Goal: Task Accomplishment & Management: Complete application form

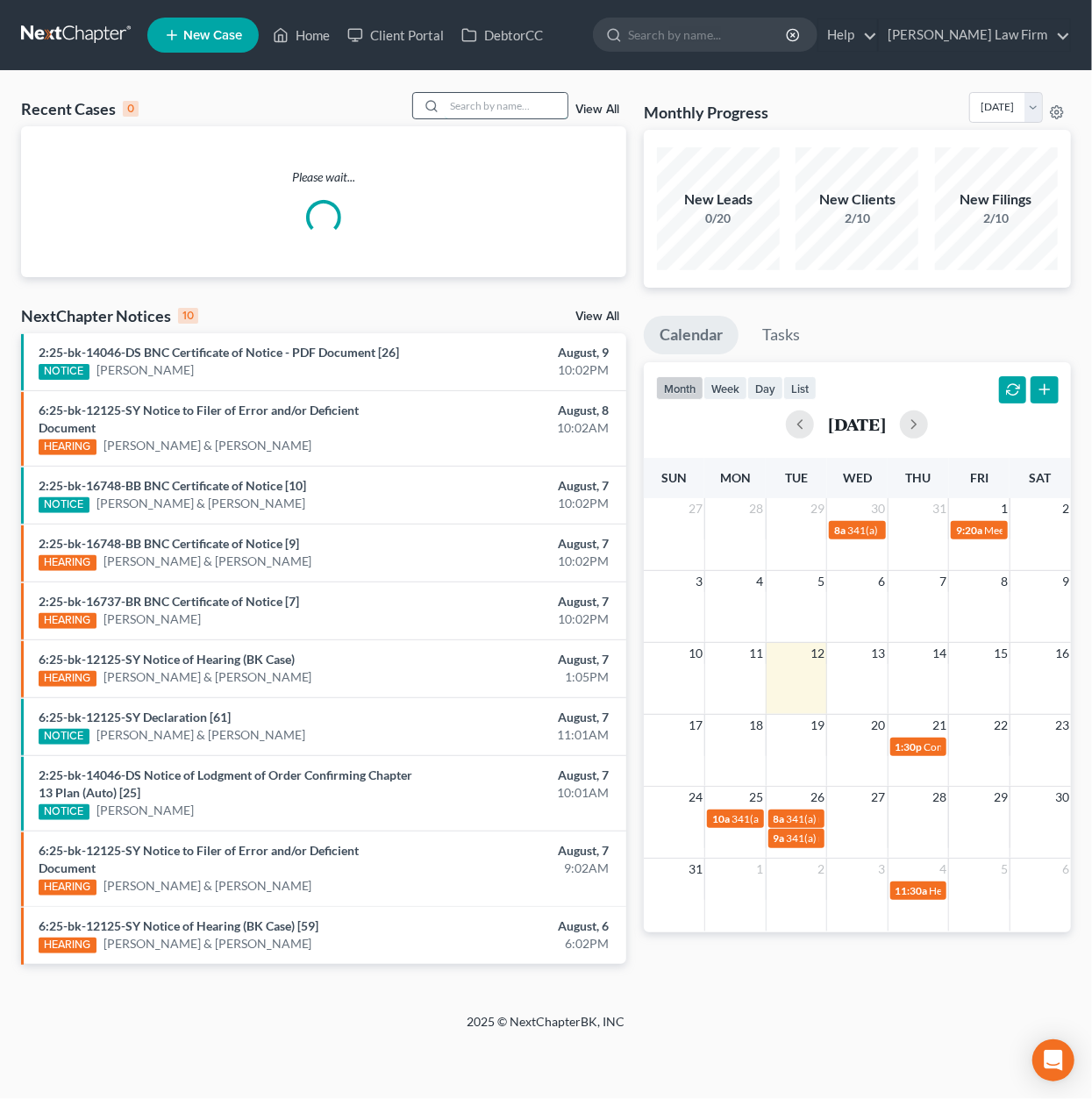
click at [470, 106] on input "search" at bounding box center [506, 105] width 122 height 25
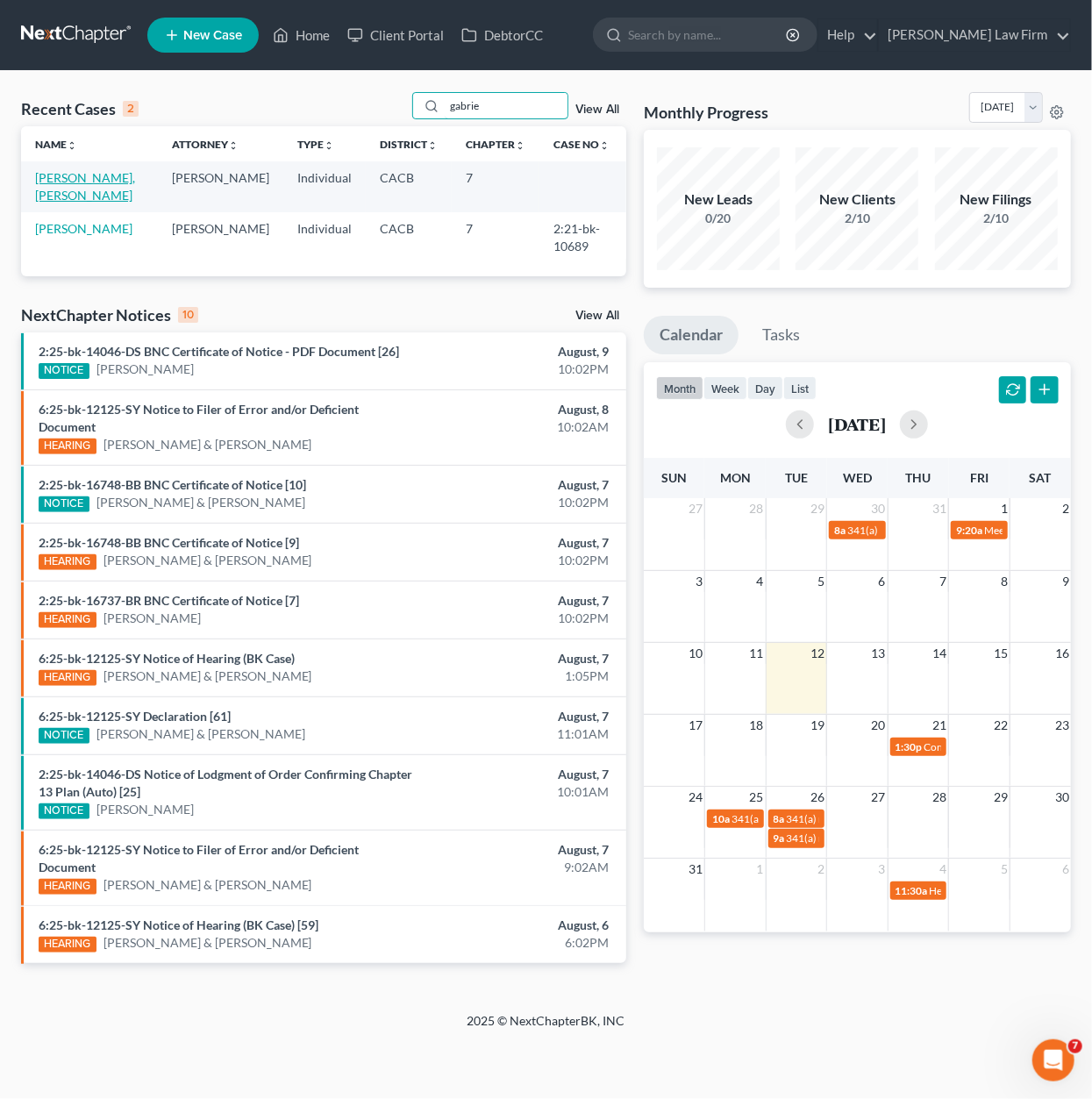
type input "gabrie"
click at [58, 187] on link "[PERSON_NAME], [PERSON_NAME]" at bounding box center [85, 186] width 100 height 32
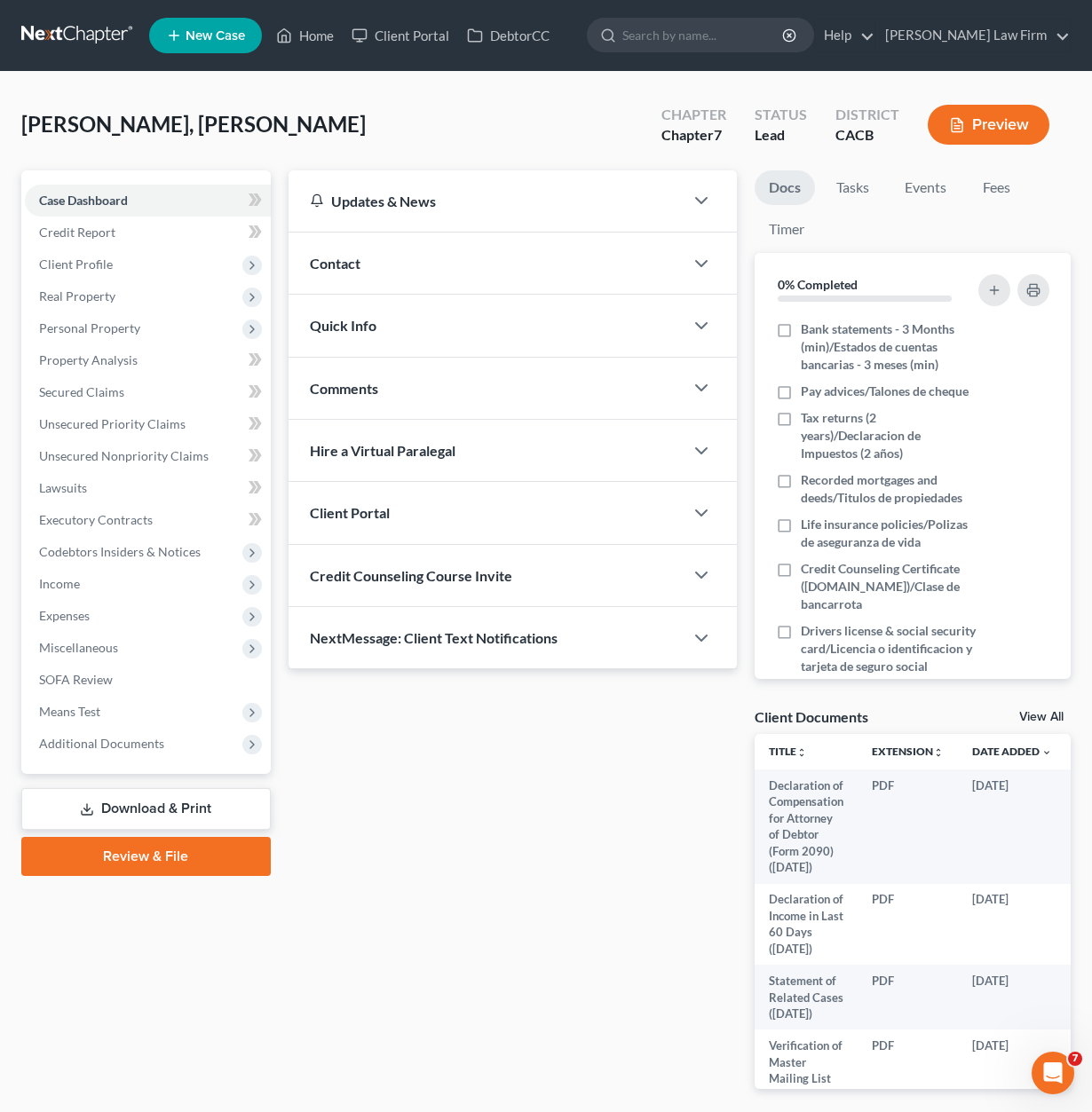
click at [89, 38] on link at bounding box center [79, 35] width 114 height 32
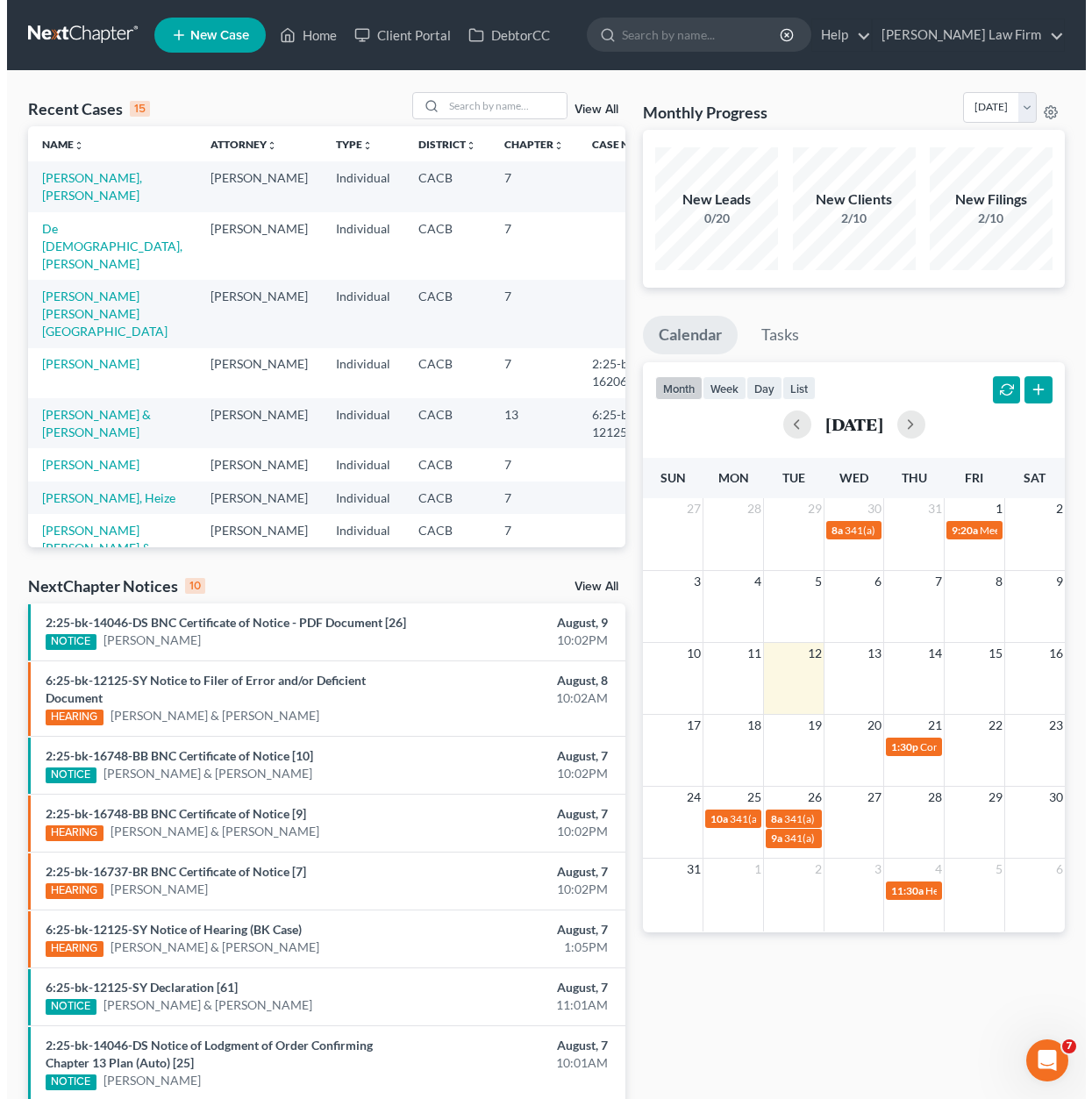
scroll to position [264, 0]
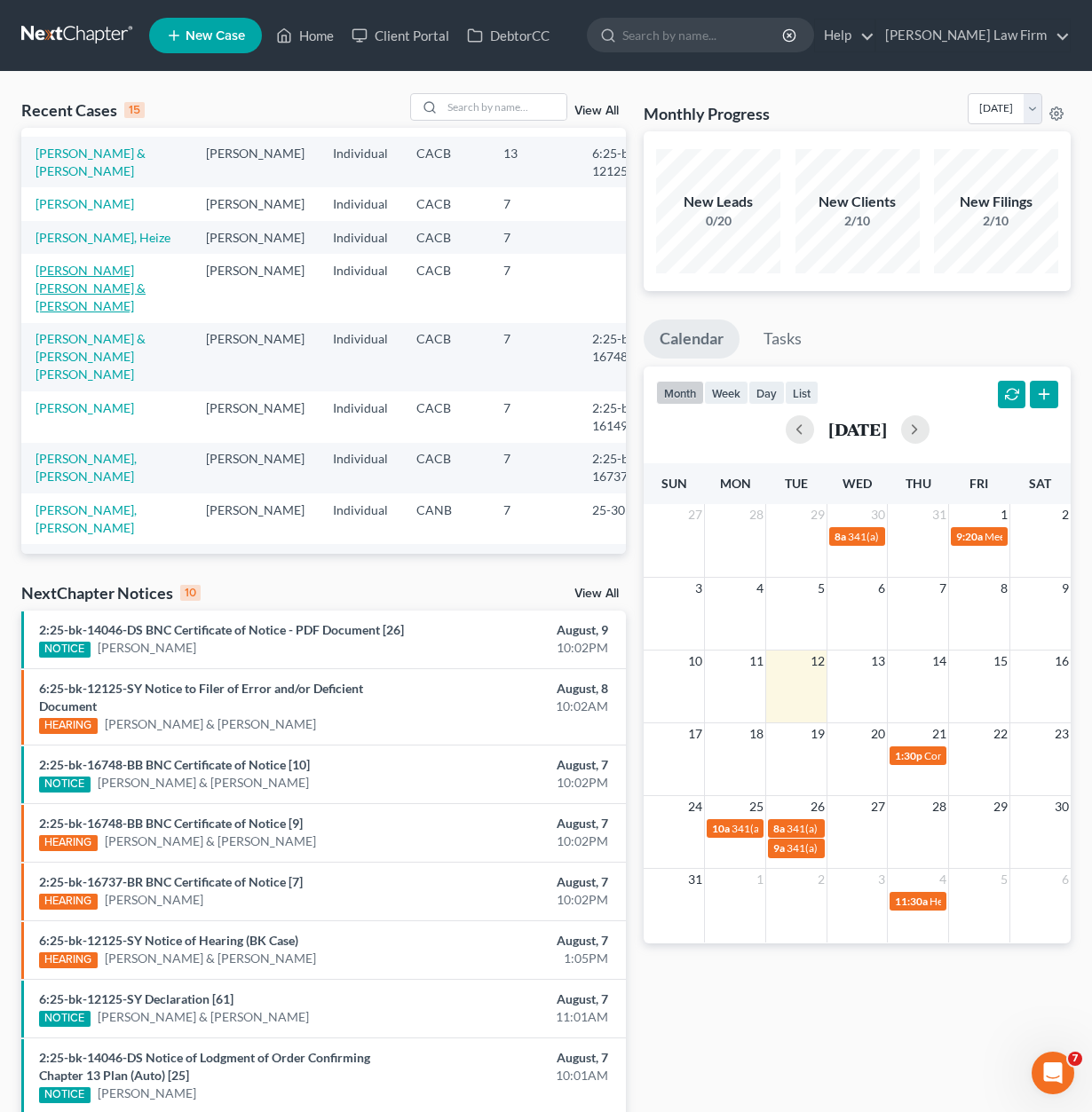
click at [56, 273] on link "[PERSON_NAME] [PERSON_NAME] & [PERSON_NAME]" at bounding box center [90, 288] width 110 height 51
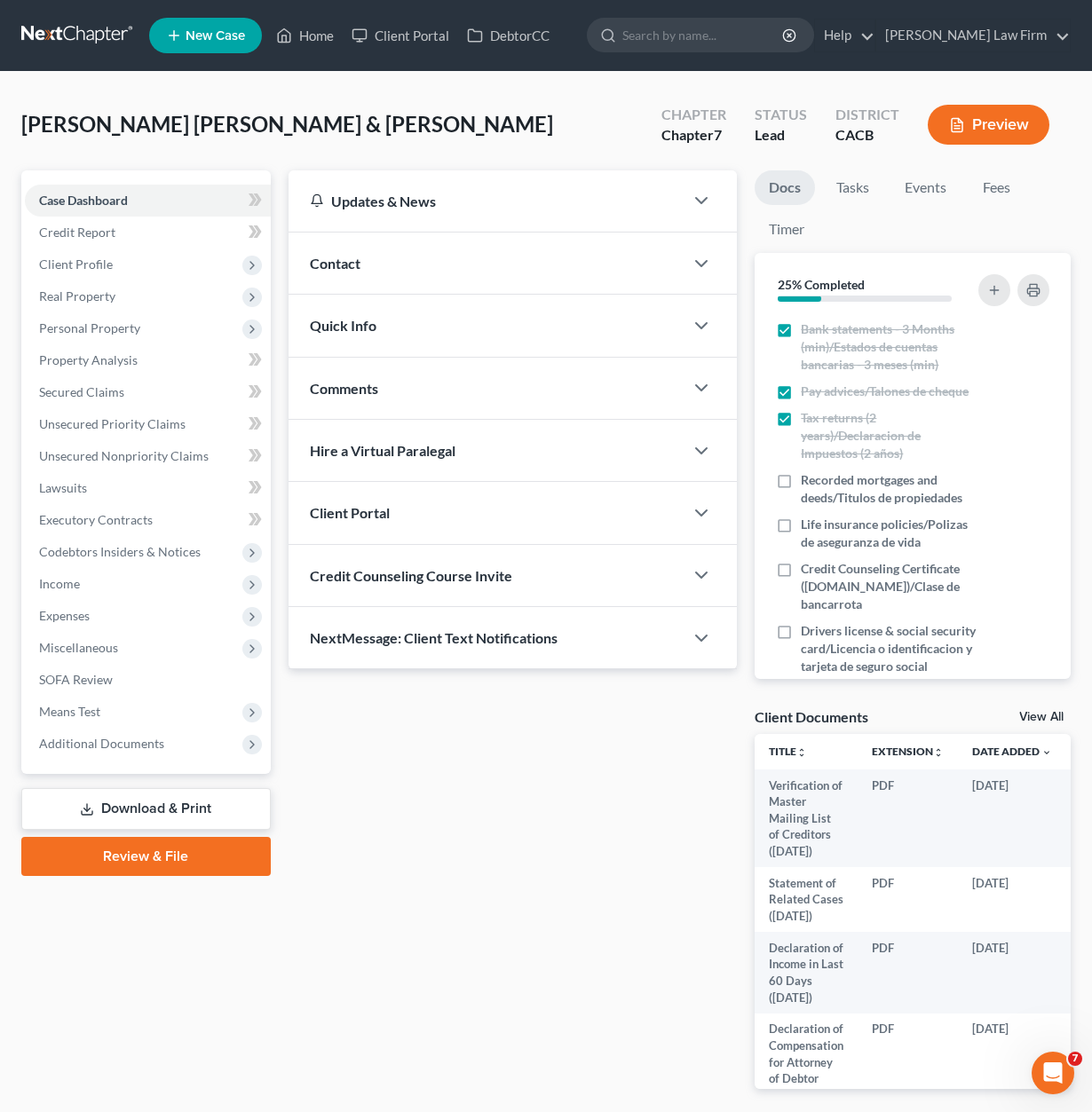
click at [144, 796] on link "Download & Print" at bounding box center [146, 809] width 249 height 42
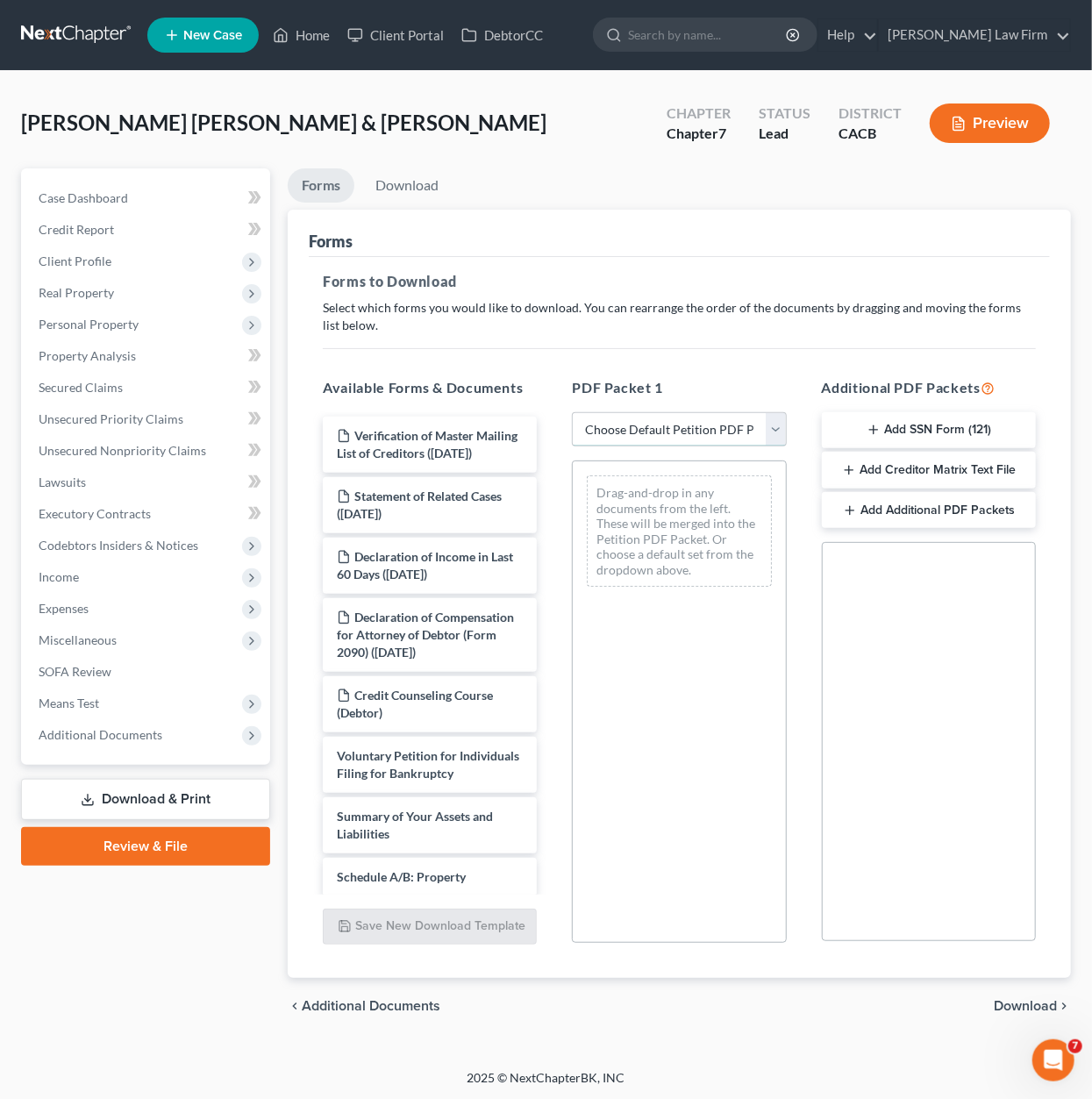
click at [628, 441] on select "Choose Default Petition PDF Packet Complete Bankruptcy Petition (all forms and …" at bounding box center [679, 429] width 214 height 35
click at [572, 412] on select "Choose Default Petition PDF Packet Complete Bankruptcy Petition (all forms and …" at bounding box center [679, 429] width 214 height 35
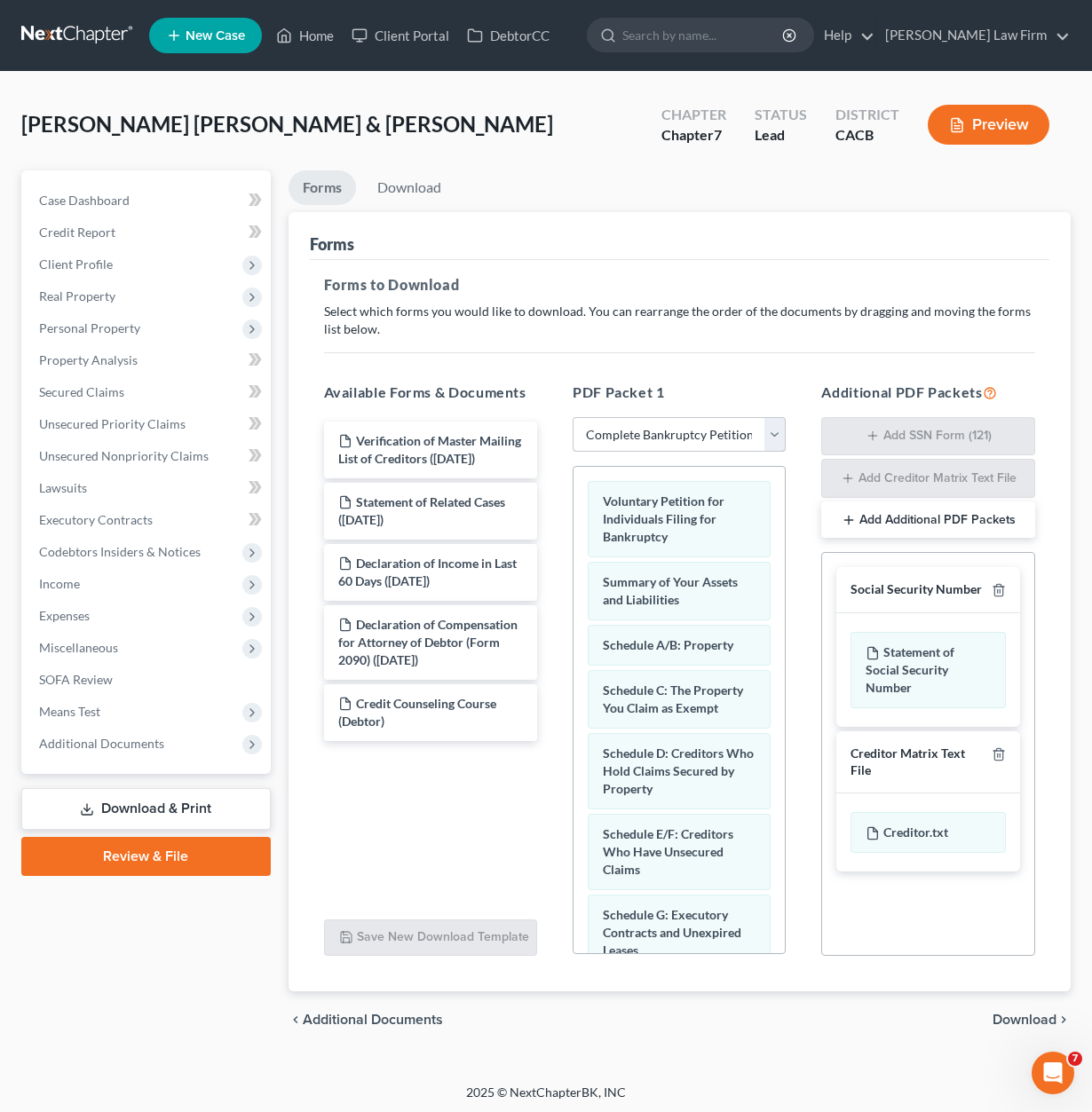
click at [637, 419] on select "Choose Default Petition PDF Packet Complete Bankruptcy Petition (all forms and …" at bounding box center [679, 434] width 213 height 35
select select "3"
click at [579, 417] on select "Choose Default Petition PDF Packet Complete Bankruptcy Petition (all forms and …" at bounding box center [679, 434] width 213 height 35
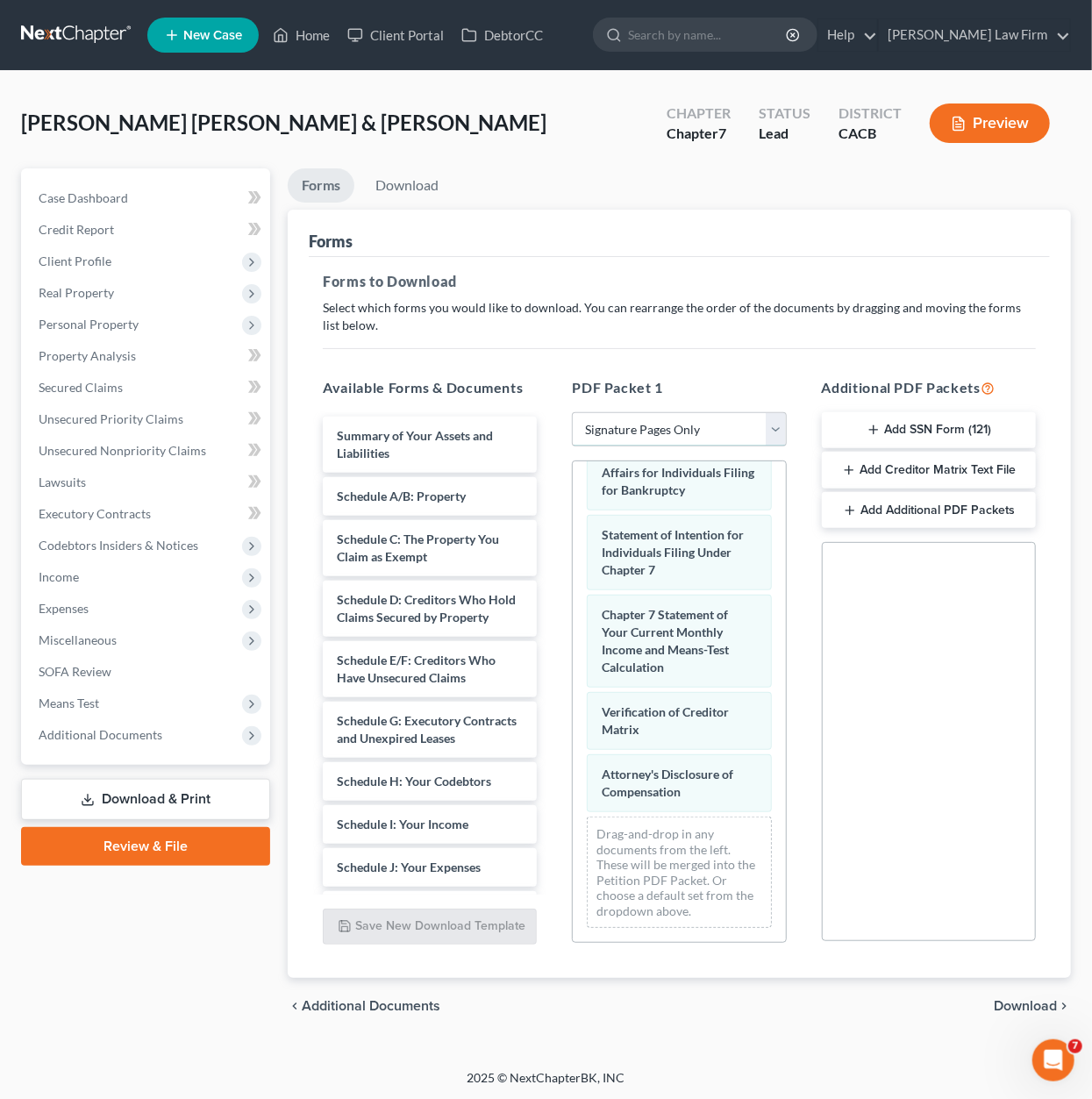
click at [651, 416] on select "Choose Default Petition PDF Packet Complete Bankruptcy Petition (all forms and …" at bounding box center [679, 429] width 214 height 35
select select
click at [572, 412] on select "Choose Default Petition PDF Packet Complete Bankruptcy Petition (all forms and …" at bounding box center [679, 429] width 214 height 35
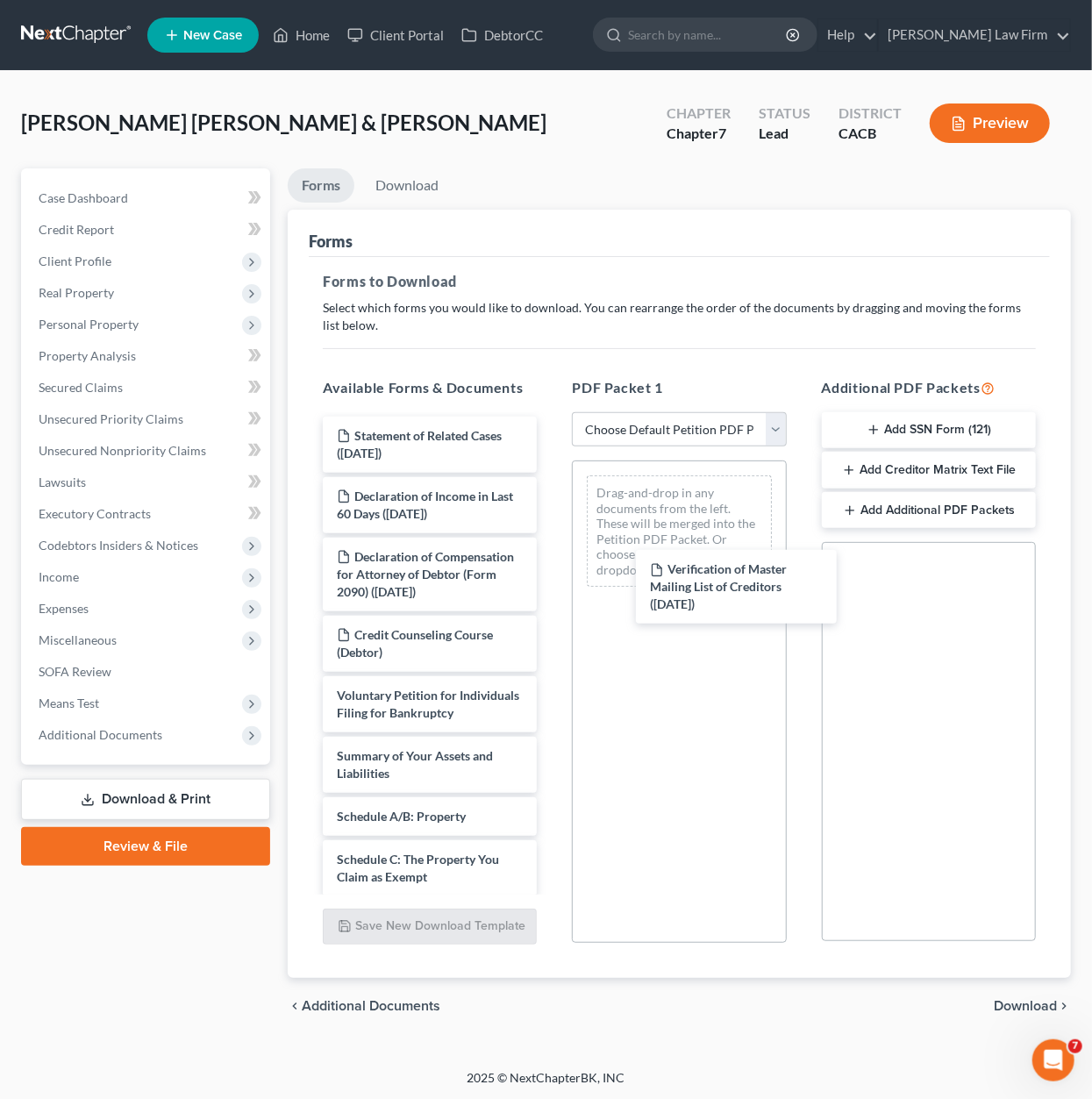
drag, startPoint x: 403, startPoint y: 450, endPoint x: 583, endPoint y: 524, distance: 194.6
click at [551, 583] on div "Verification of Master Mailing List of Creditors (08/05/2025) Verification of M…" at bounding box center [430, 1062] width 242 height 1292
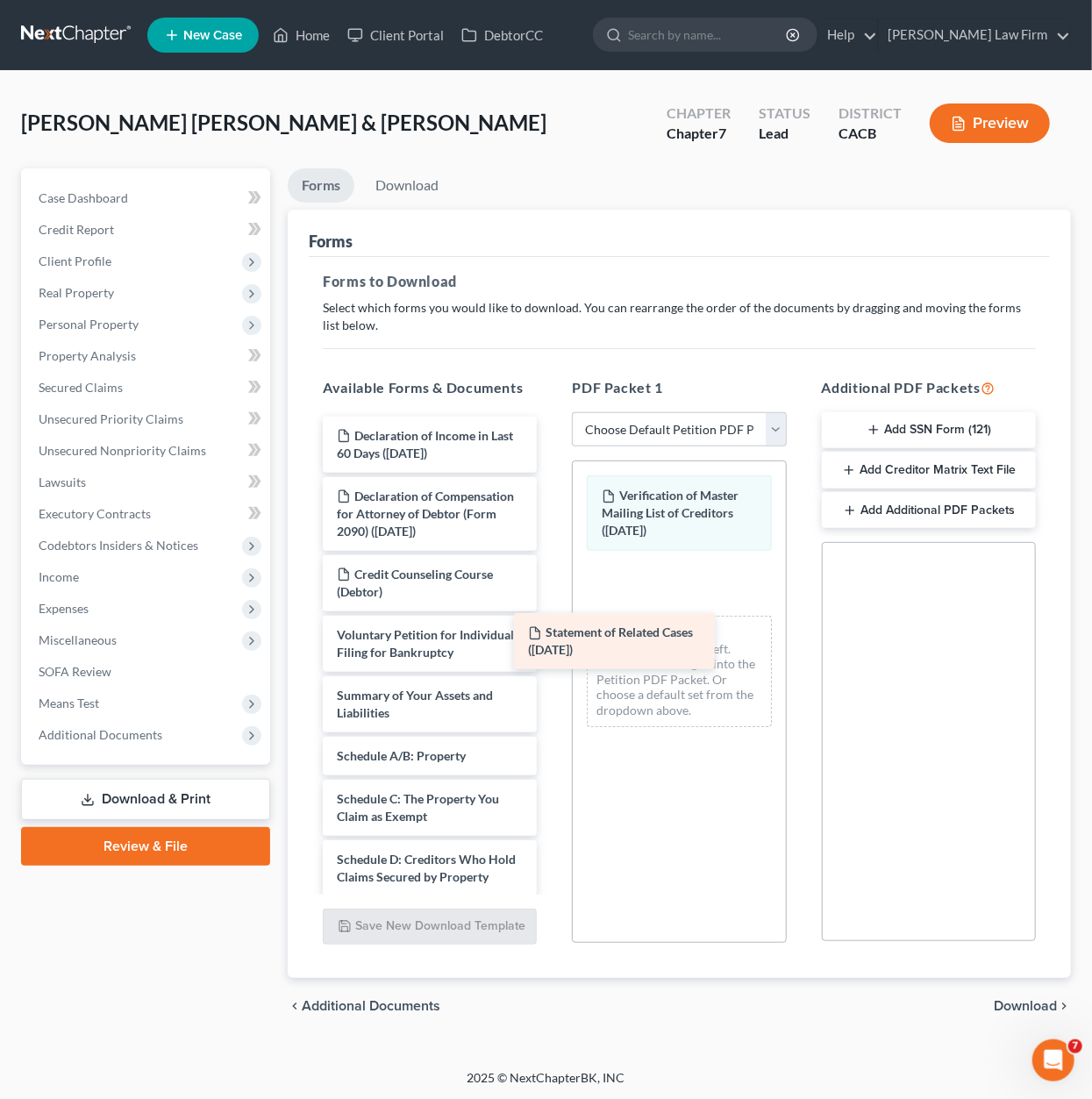
drag, startPoint x: 467, startPoint y: 439, endPoint x: 659, endPoint y: 637, distance: 275.8
click at [551, 637] on div "Statement of Related Cases (08/05/2025) Statement of Related Cases (08/05/2025)…" at bounding box center [430, 1032] width 242 height 1231
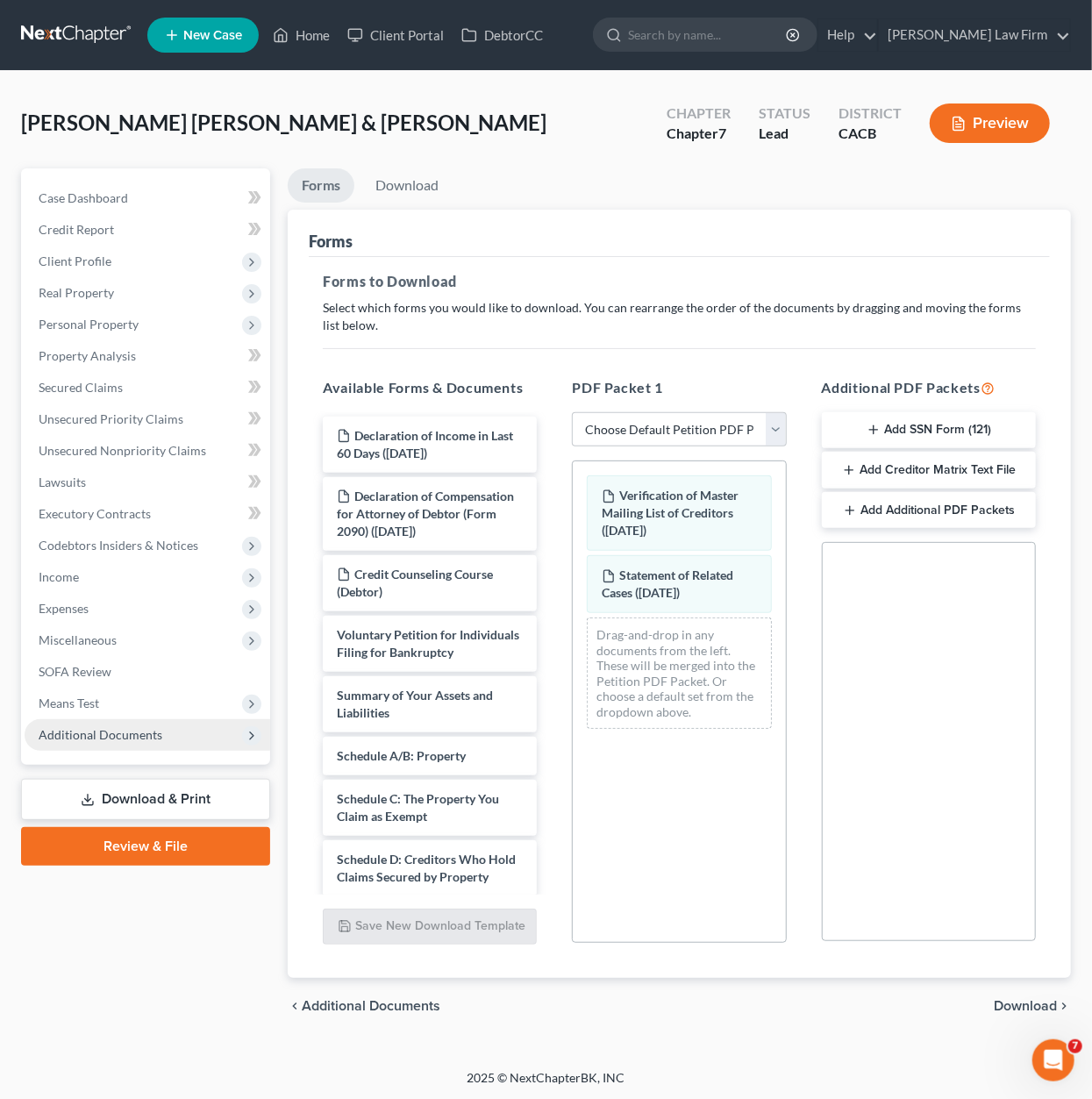
click at [158, 734] on span "Additional Documents" at bounding box center [100, 734] width 123 height 15
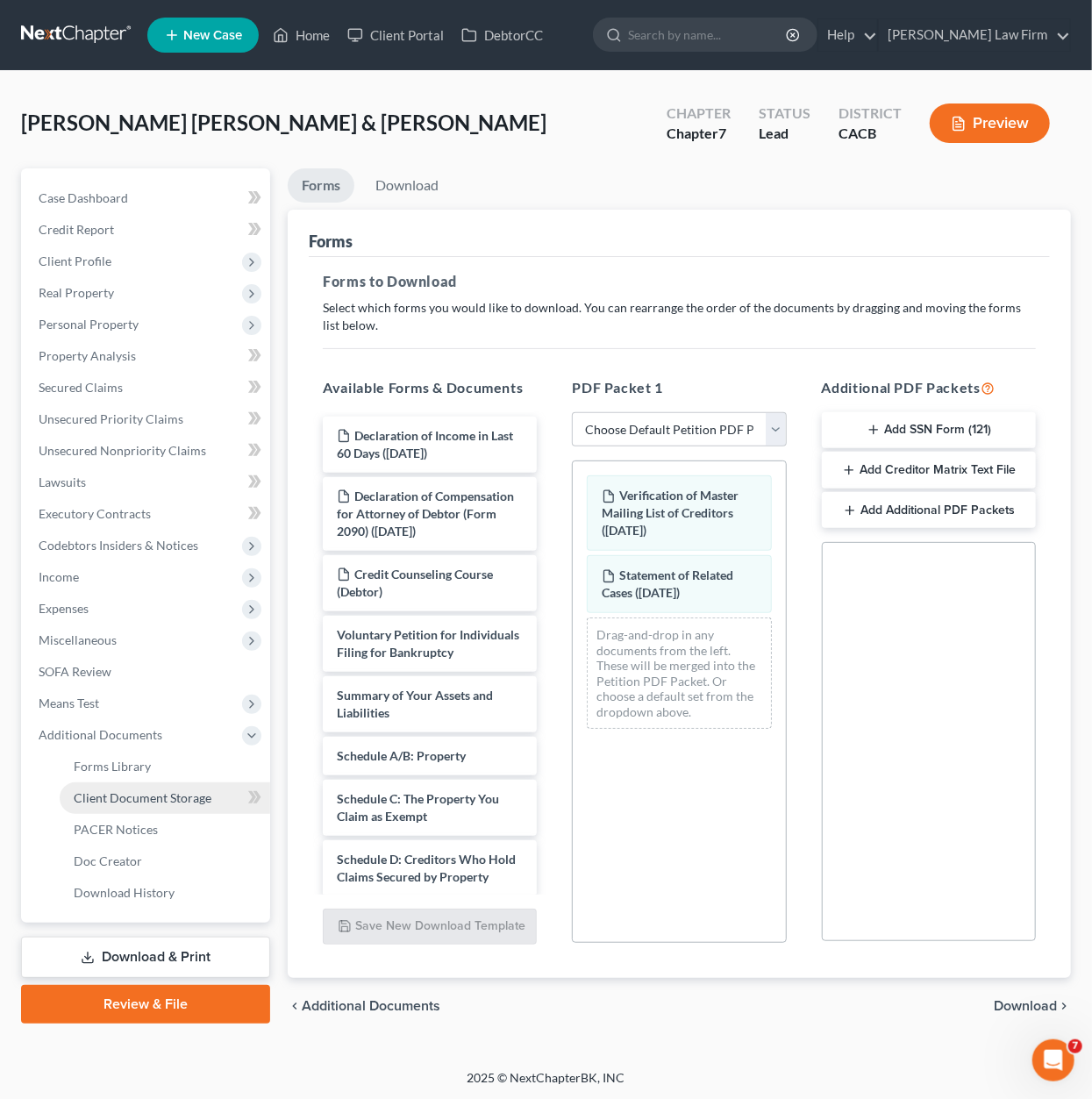
click at [158, 807] on link "Client Document Storage" at bounding box center [165, 798] width 211 height 31
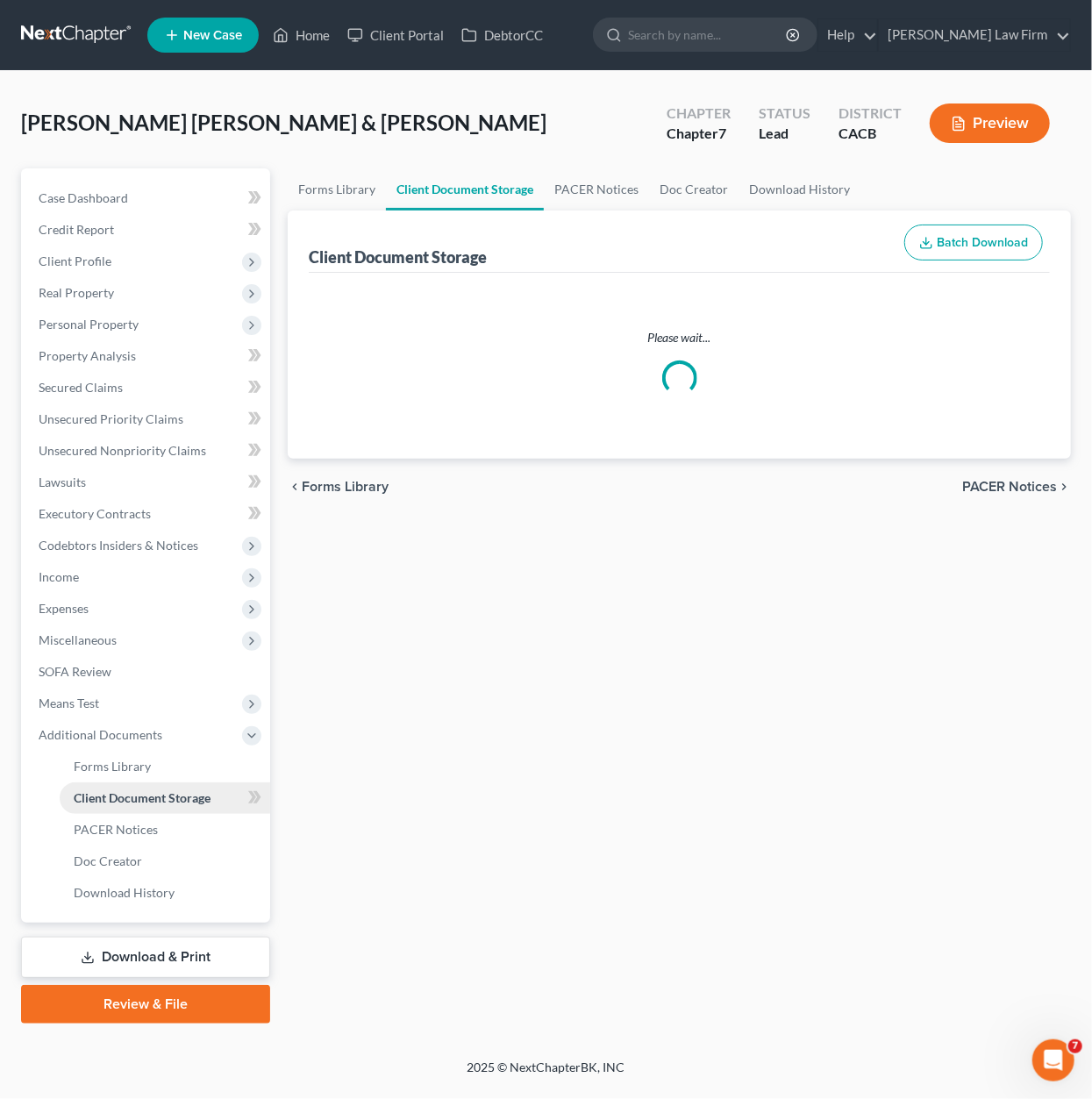
select select "11"
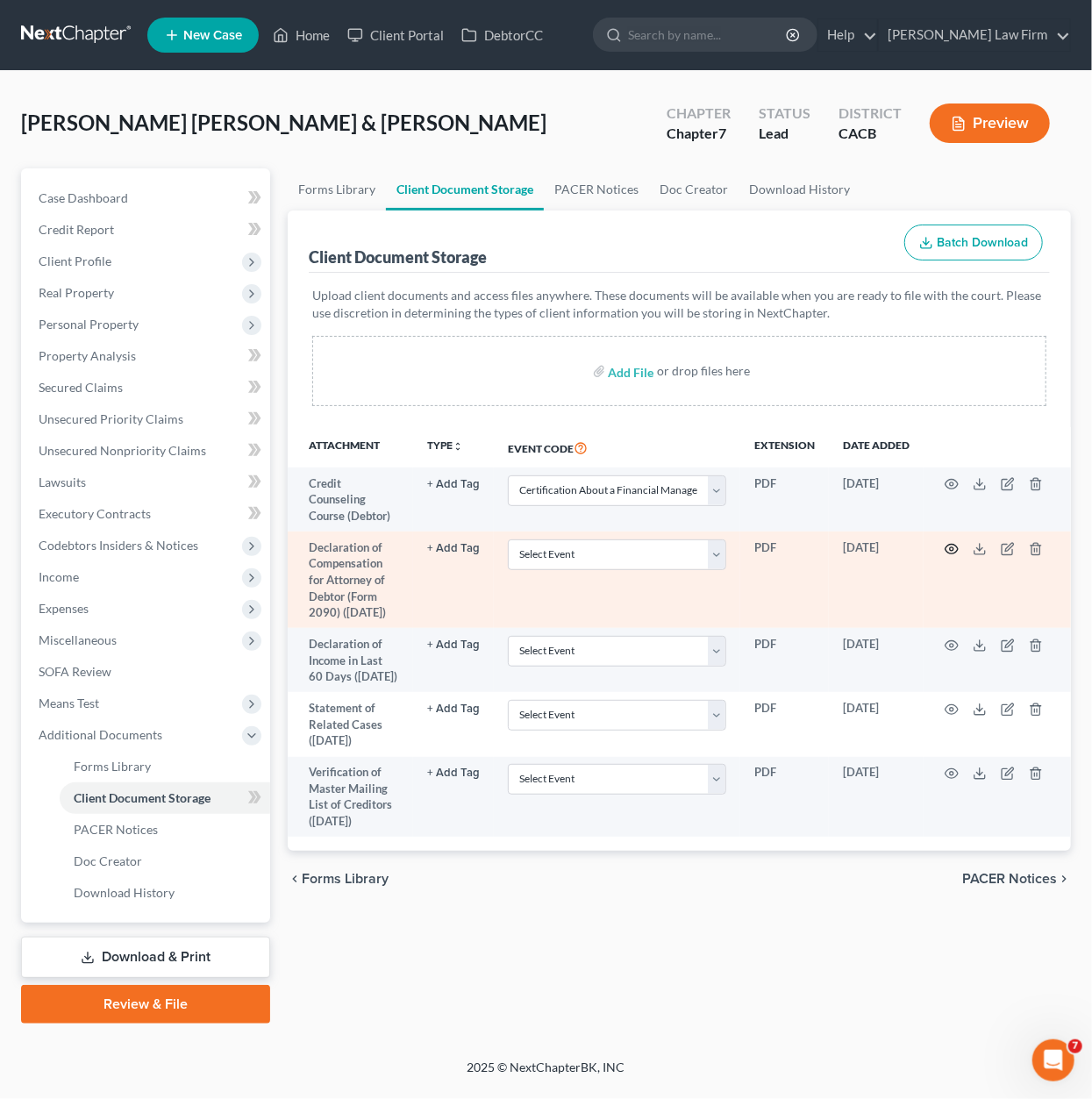
click at [949, 542] on icon "button" at bounding box center [952, 550] width 14 height 14
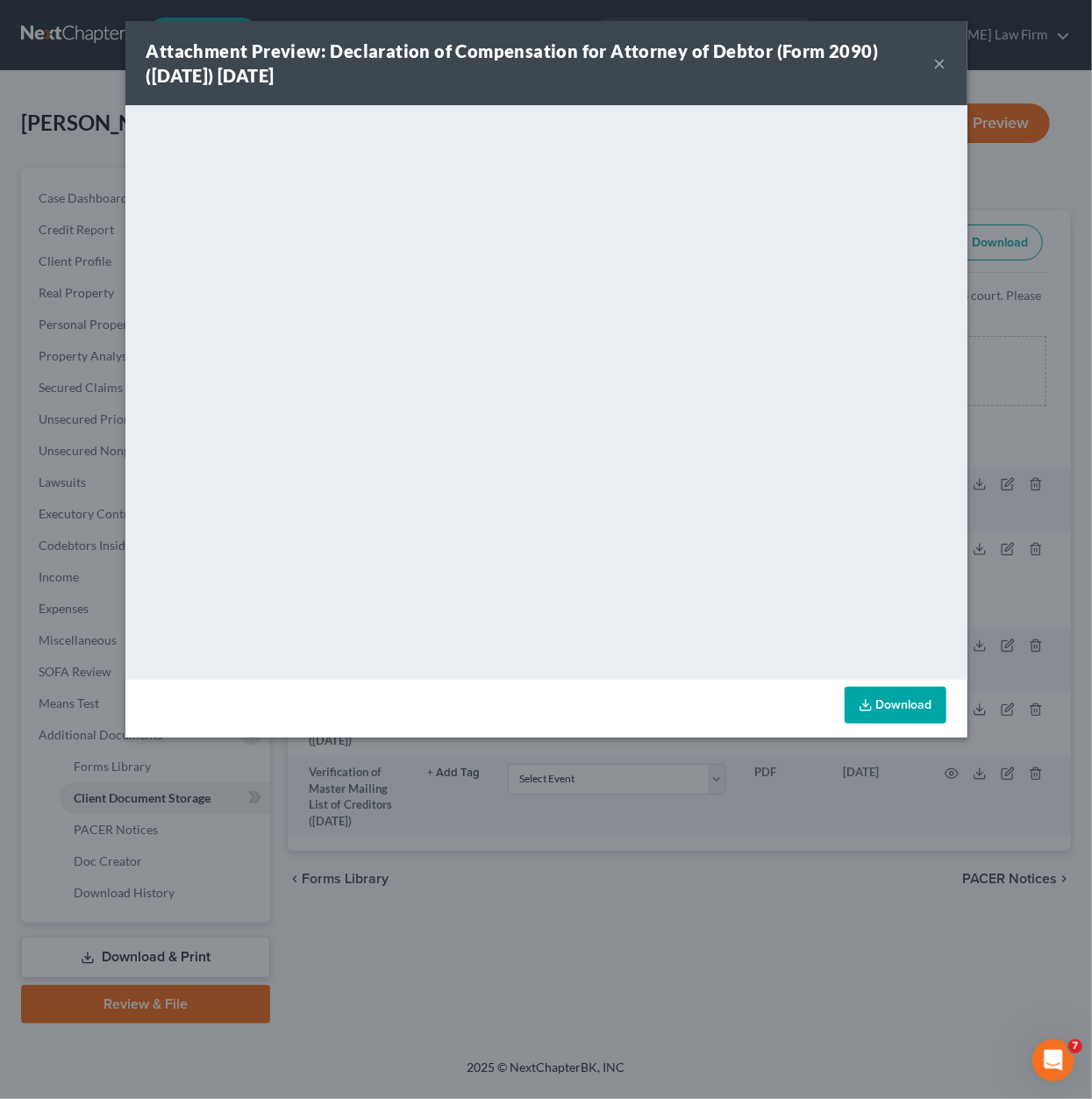
click at [944, 64] on button "×" at bounding box center [941, 63] width 13 height 21
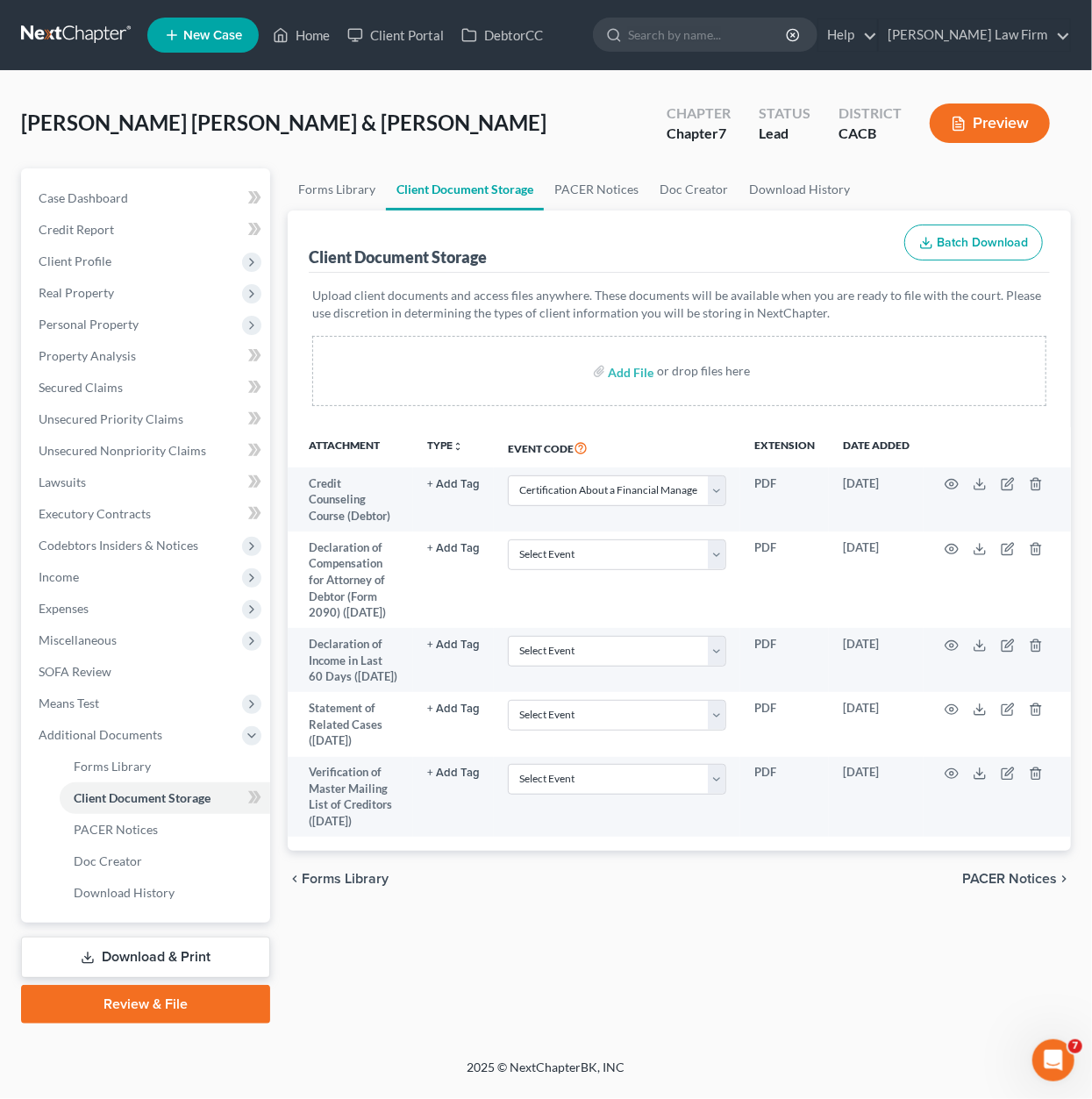
click at [191, 973] on link "Download & Print" at bounding box center [146, 958] width 249 height 41
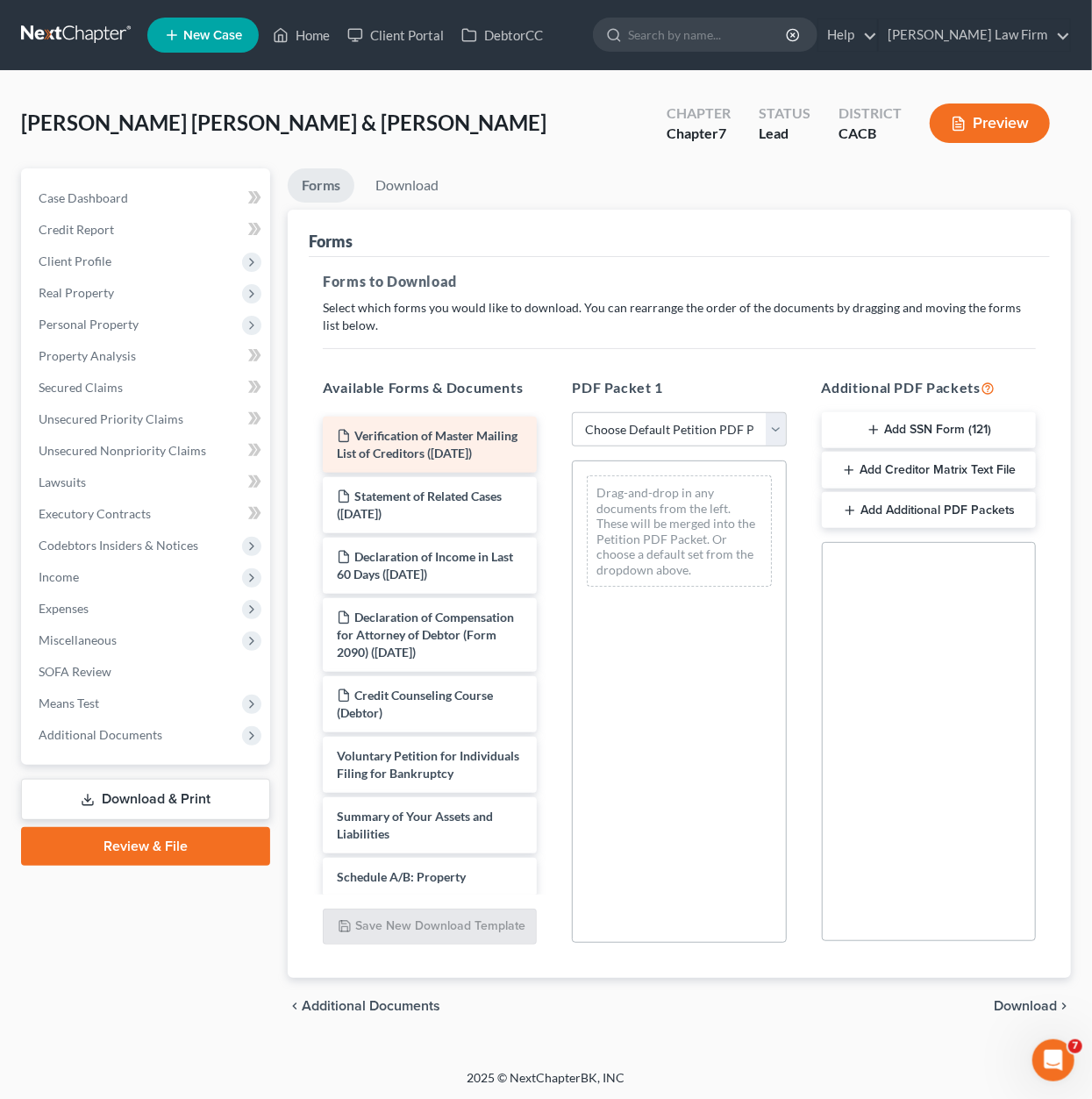
click at [551, 456] on div "Verification of Master Mailing List of Creditors (08/05/2025) Statement of Rela…" at bounding box center [430, 1093] width 242 height 1353
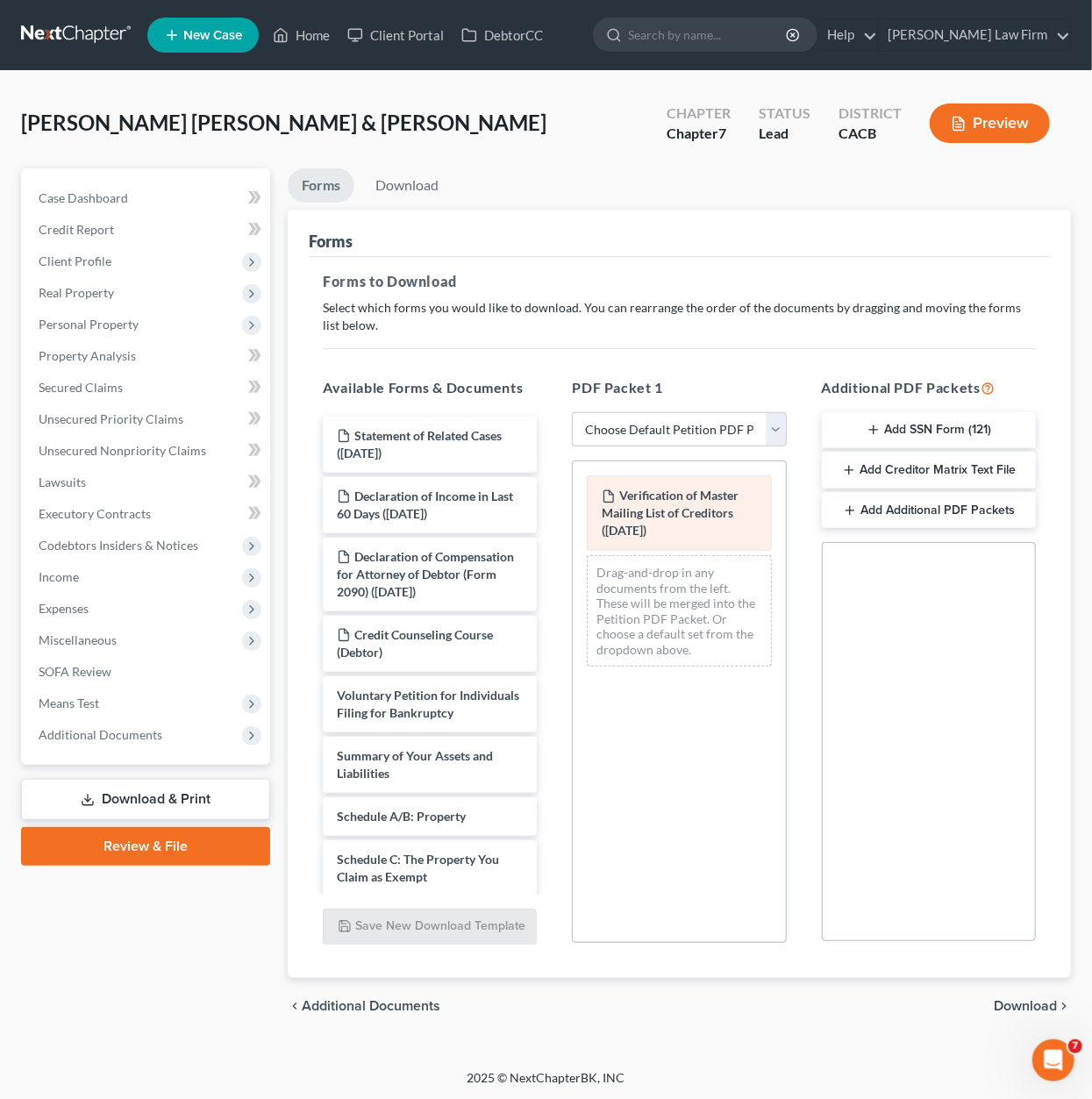
click at [551, 525] on div "Statement of Related Cases (08/05/2025) Declaration of Income in Last 60 Days (…" at bounding box center [430, 1062] width 242 height 1292
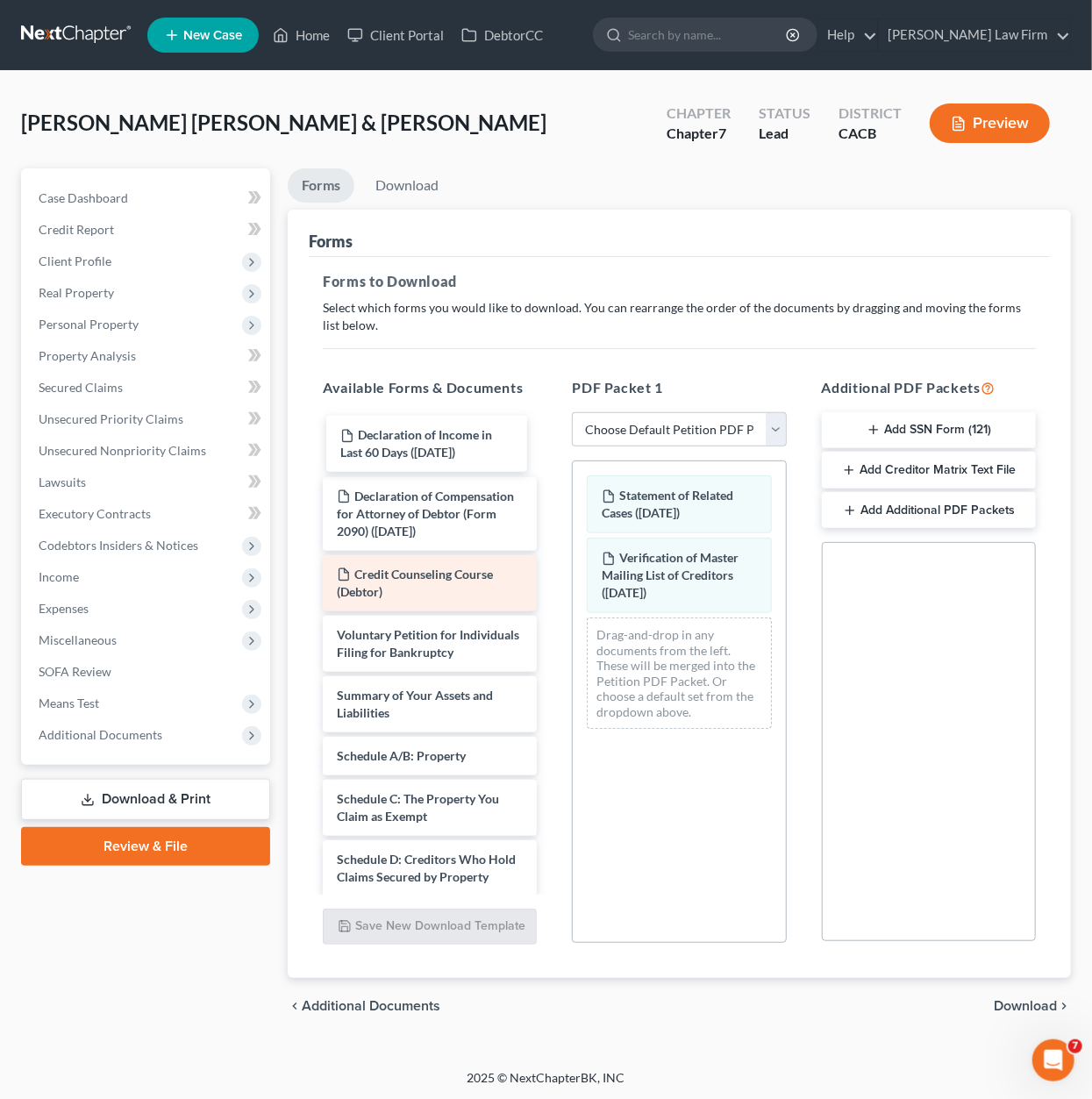
drag, startPoint x: 407, startPoint y: 435, endPoint x: 481, endPoint y: 553, distance: 139.3
click at [551, 583] on div "Declaration of Income in Last 60 Days (08/05/2025) Declaration of Income in Las…" at bounding box center [430, 1032] width 242 height 1231
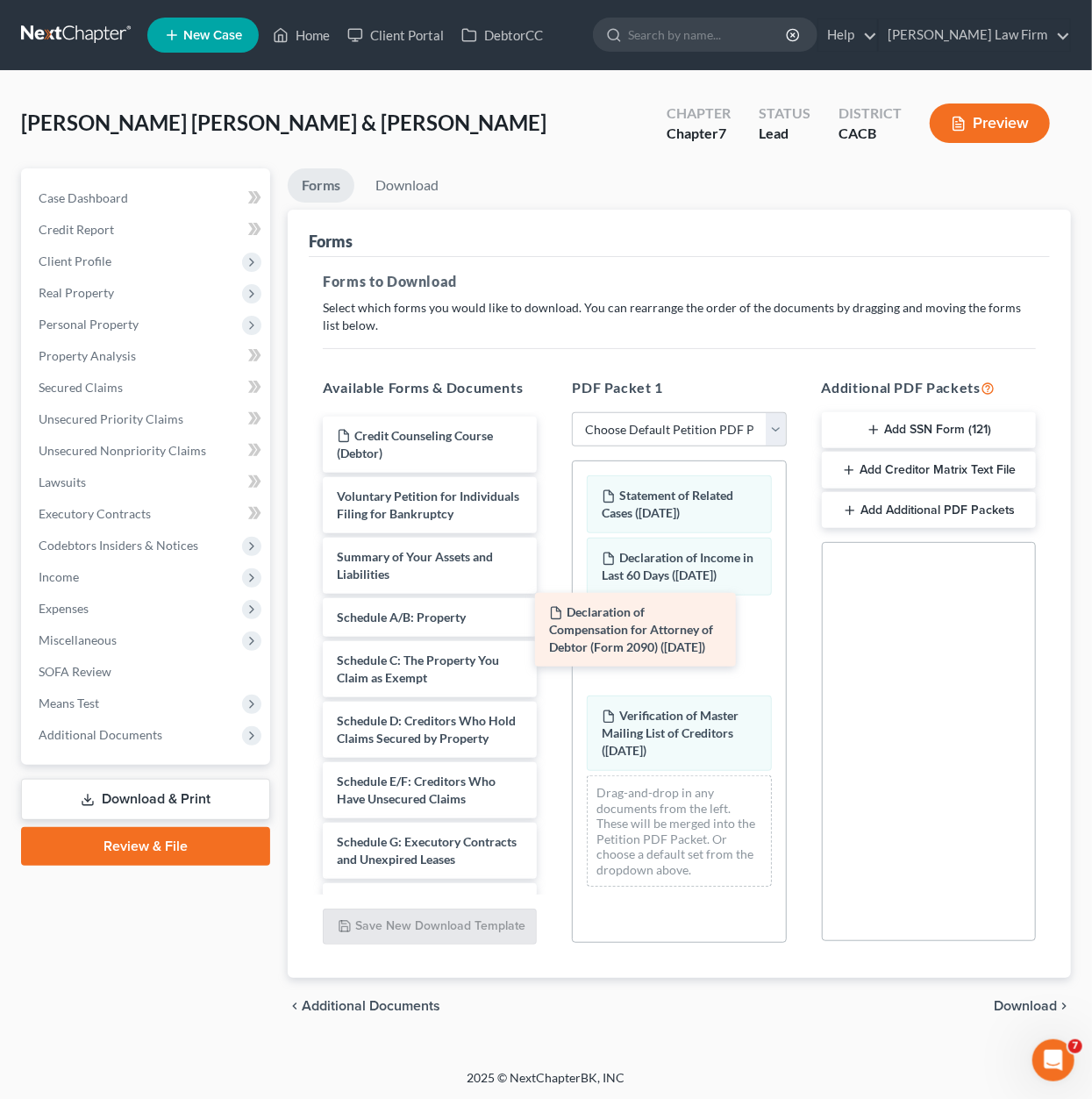
drag, startPoint x: 572, startPoint y: 605, endPoint x: 545, endPoint y: 613, distance: 28.2
click at [551, 649] on div "Declaration of Compensation for Attorney of Debtor (Form 2090) (08/05/2025) Dec…" at bounding box center [430, 962] width 242 height 1093
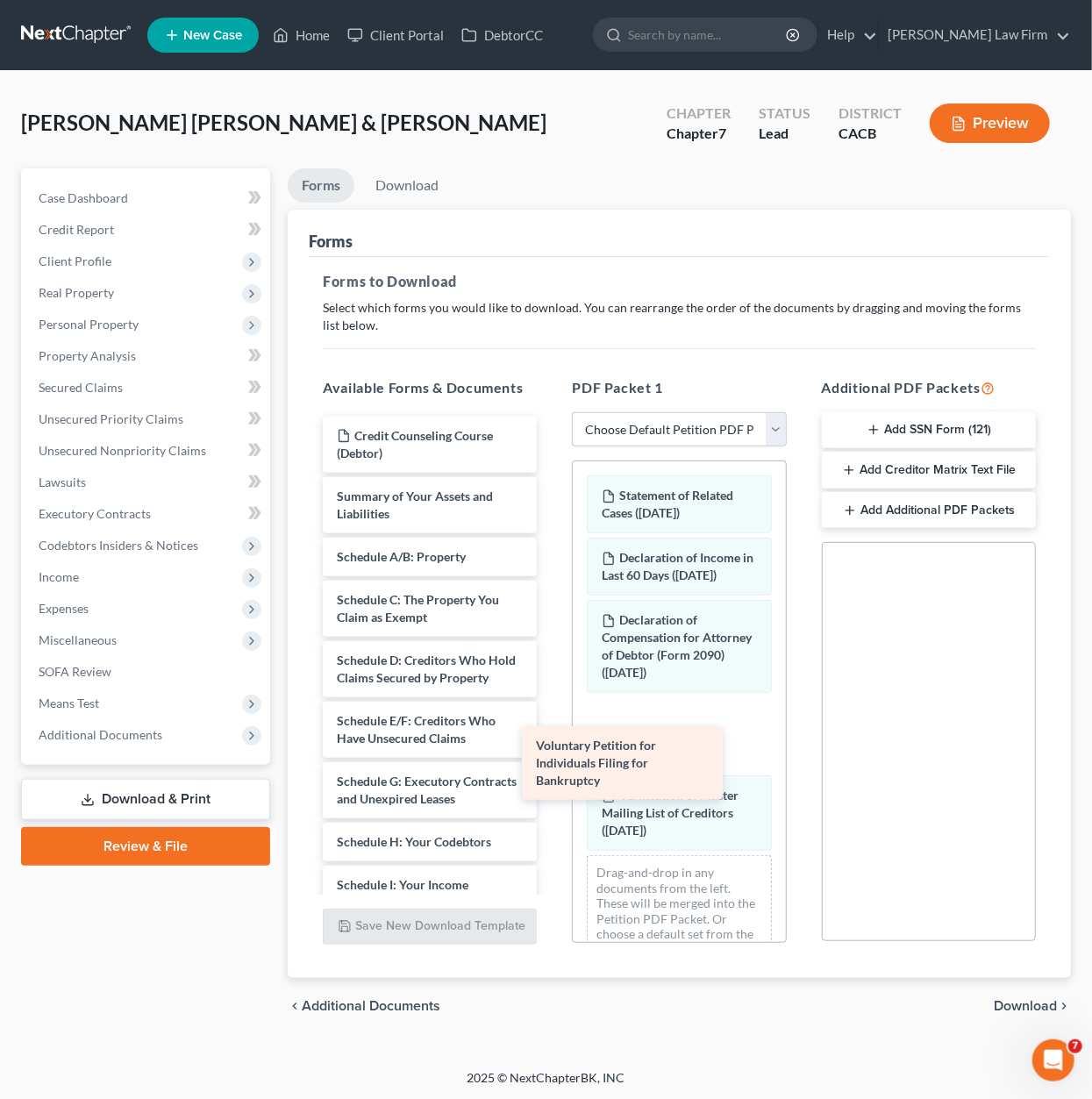
drag, startPoint x: 401, startPoint y: 503, endPoint x: 606, endPoint y: 760, distance: 328.7
click at [551, 760] on div "Voluntary Petition for Individuals Filing for Bankruptcy Credit Counseling Cour…" at bounding box center [430, 933] width 242 height 1033
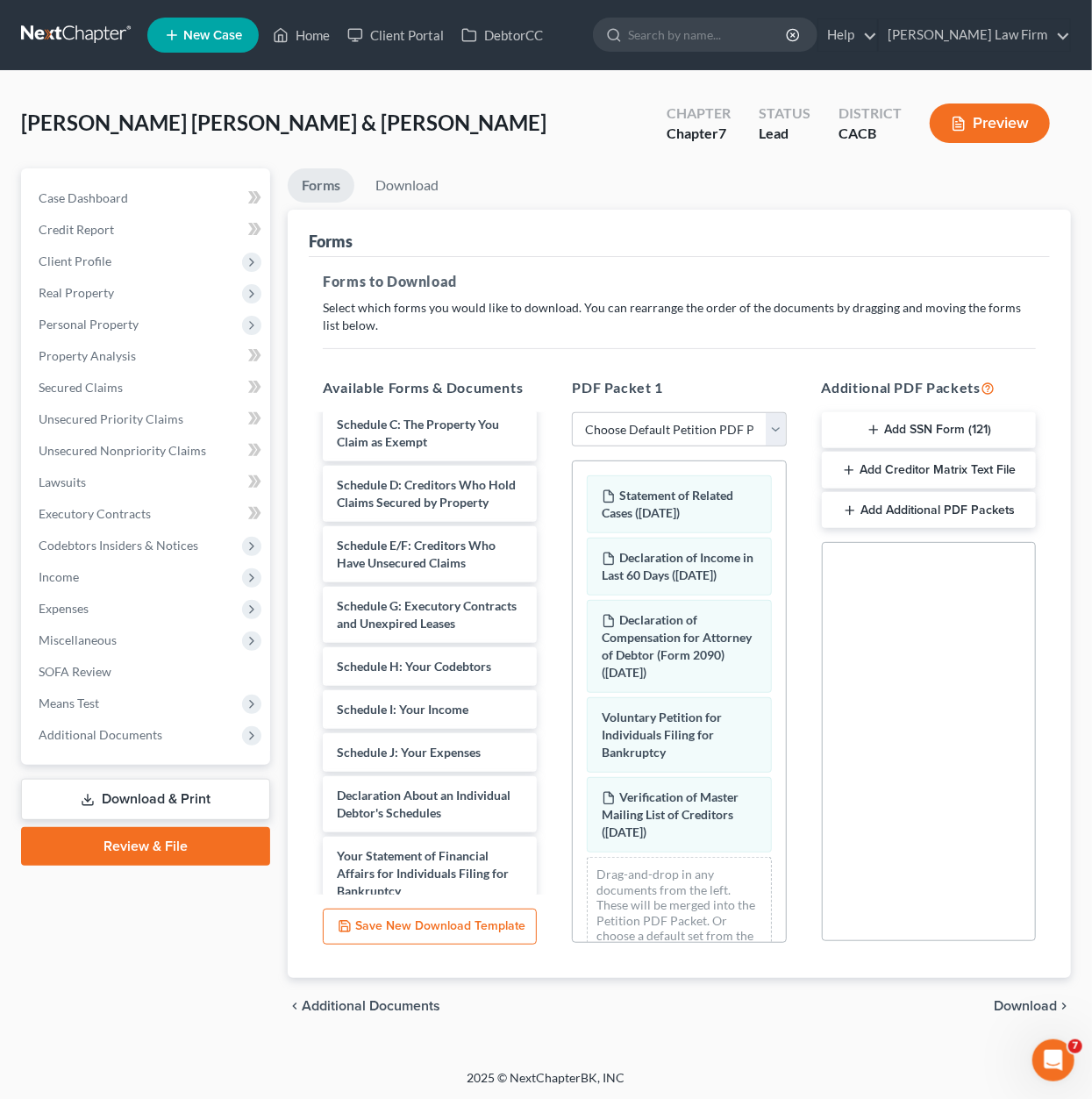
scroll to position [54, 0]
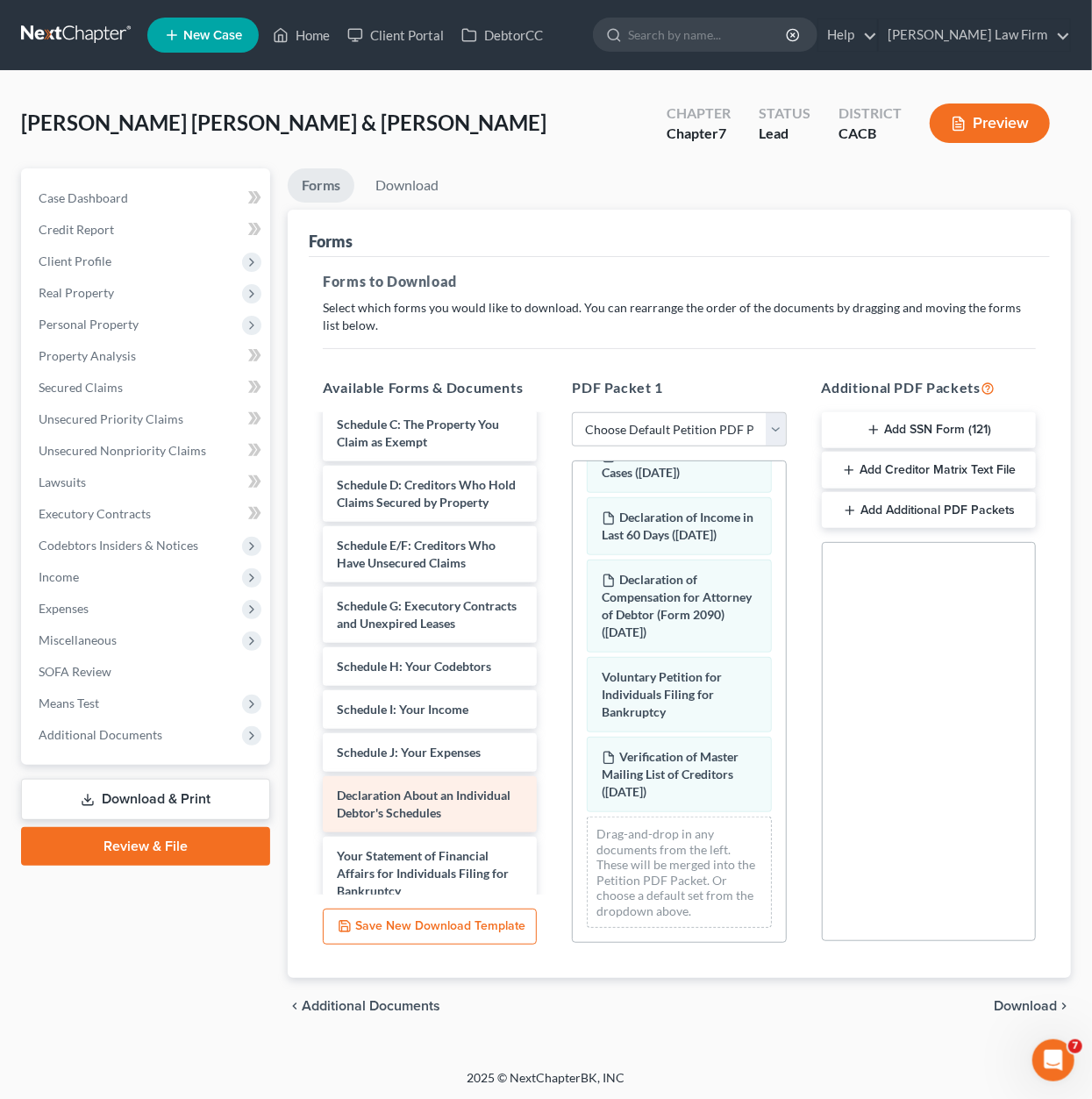
click at [551, 802] on div "Credit Counseling Course (Debtor) Summary of Your Assets and Liabilities Schedu…" at bounding box center [430, 758] width 242 height 1033
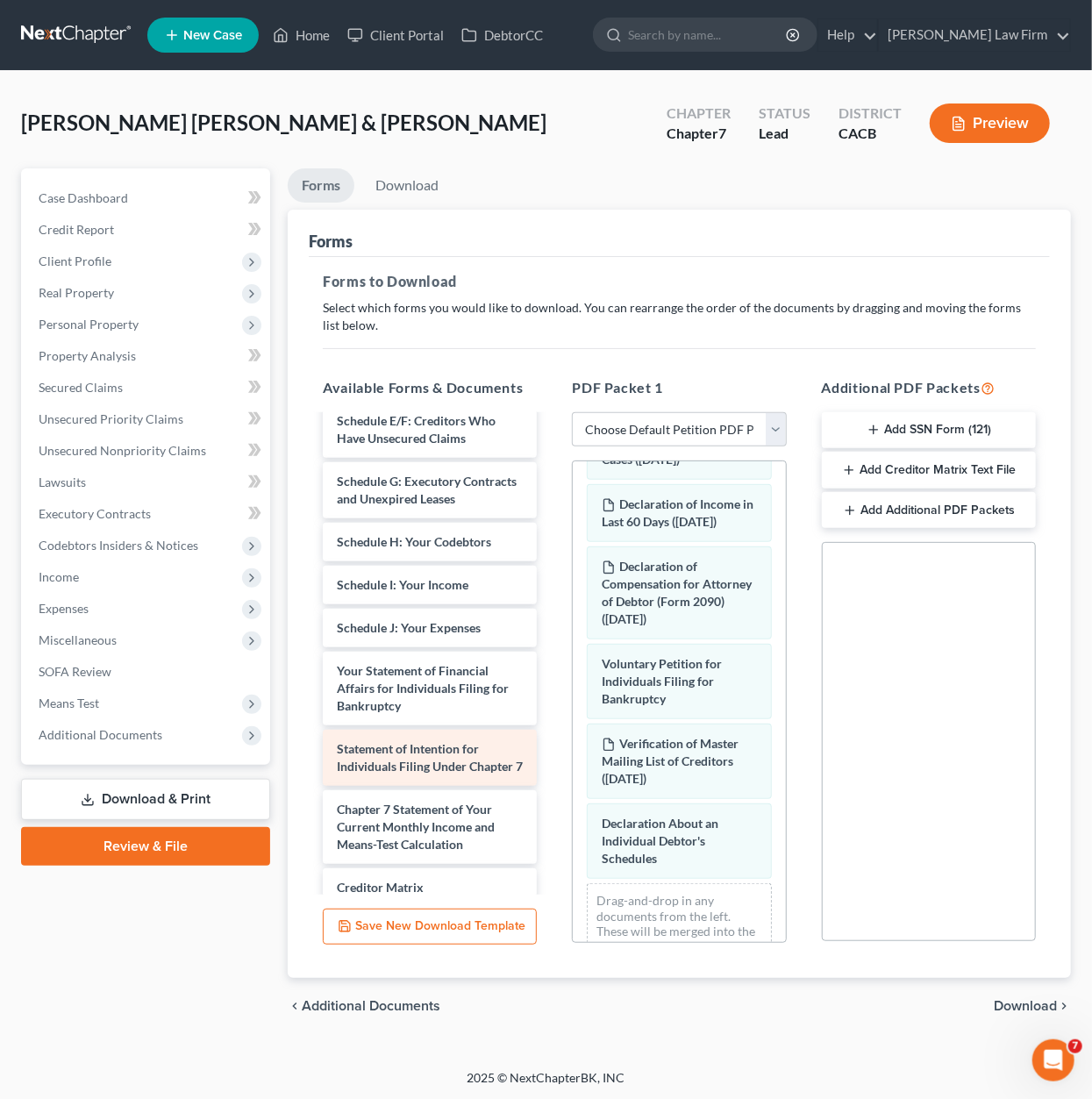
scroll to position [351, 0]
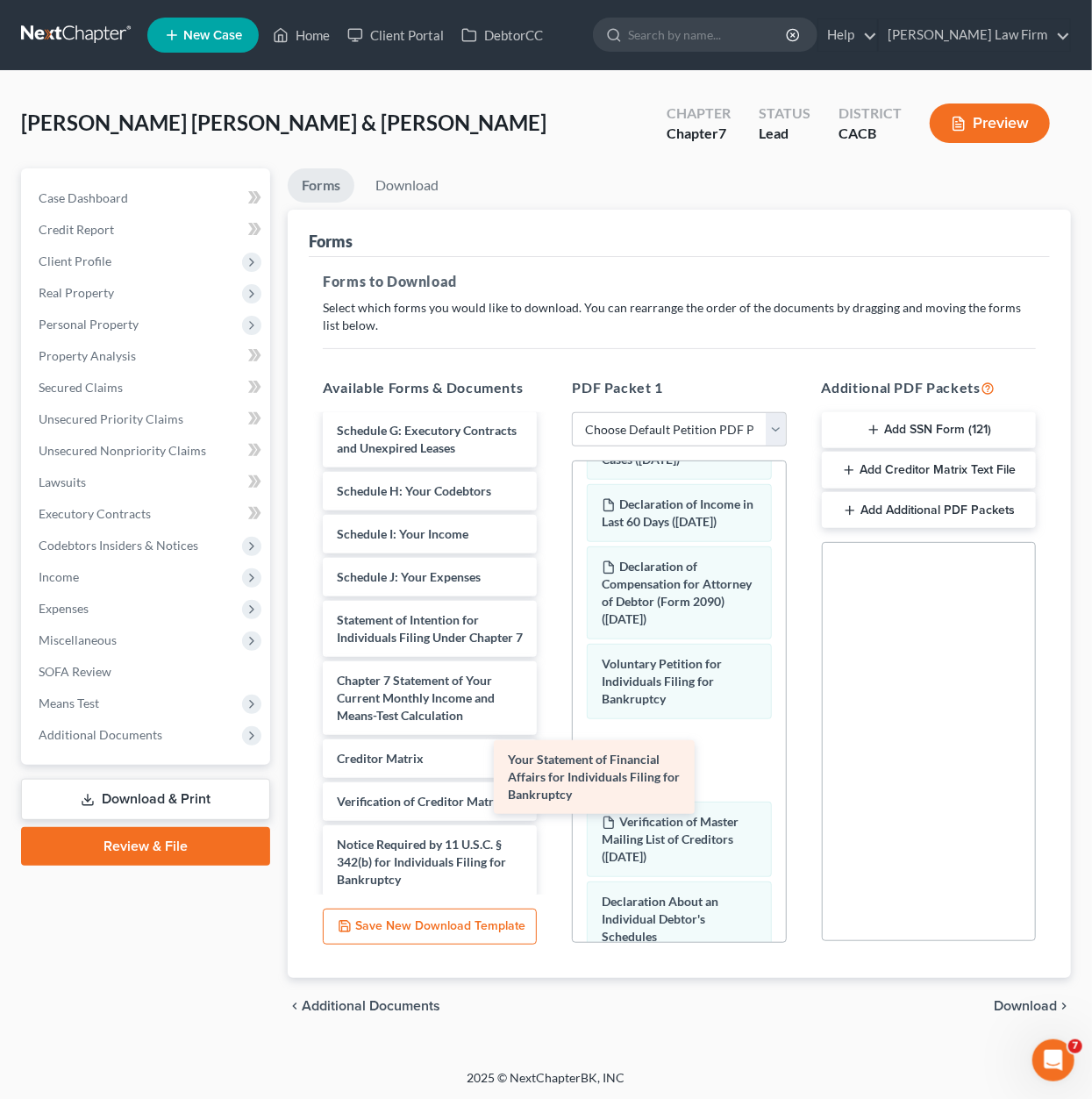
drag, startPoint x: 425, startPoint y: 664, endPoint x: 627, endPoint y: 810, distance: 249.2
click at [551, 813] on div "Your Statement of Financial Affairs for Individuals Filing for Bankruptcy Credi…" at bounding box center [430, 513] width 242 height 893
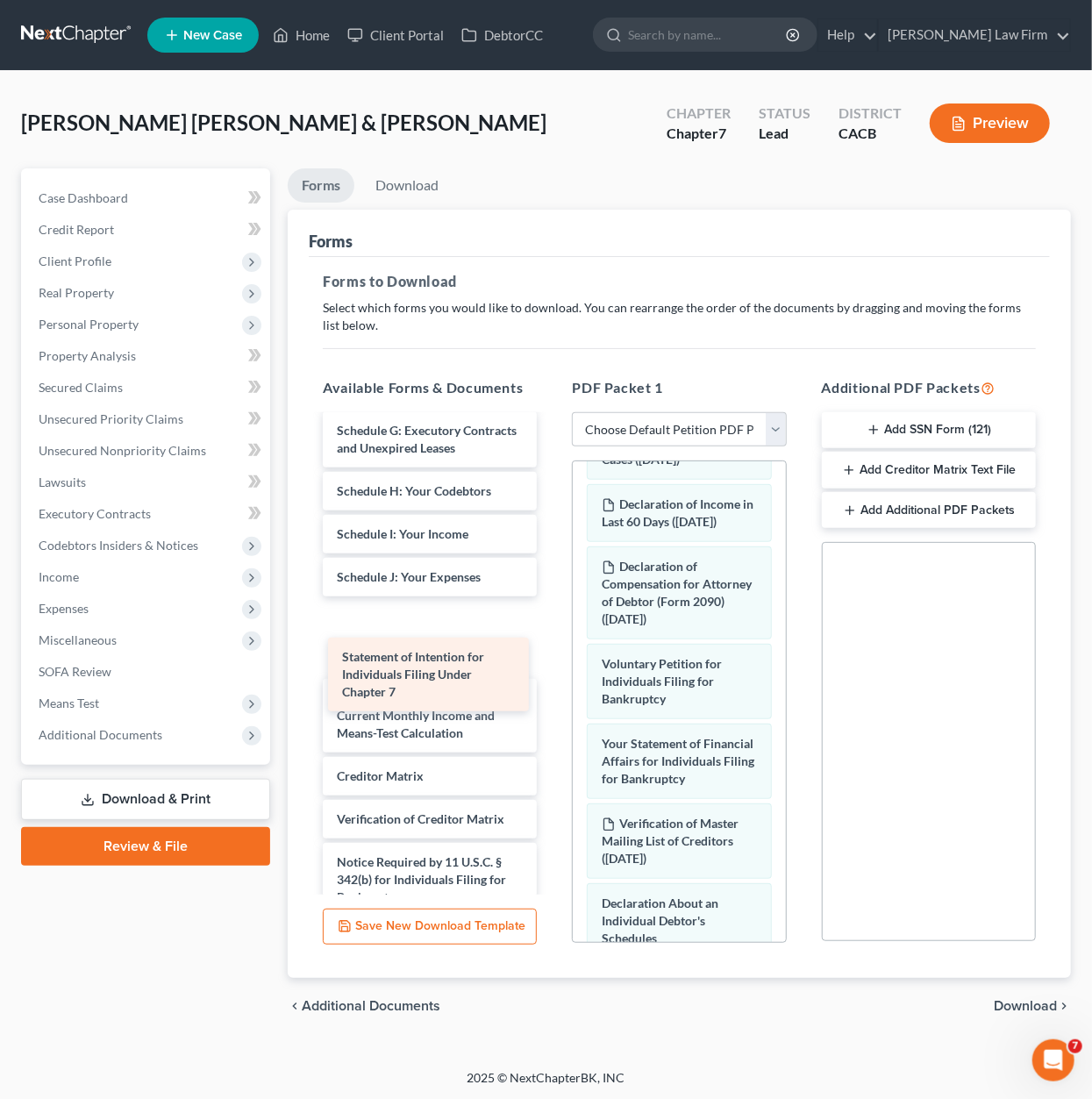
drag, startPoint x: 403, startPoint y: 660, endPoint x: 600, endPoint y: 863, distance: 282.9
click at [551, 867] on div "Statement of Intention for Individuals Filing Under Chapter 7 Credit Counseling…" at bounding box center [430, 522] width 242 height 911
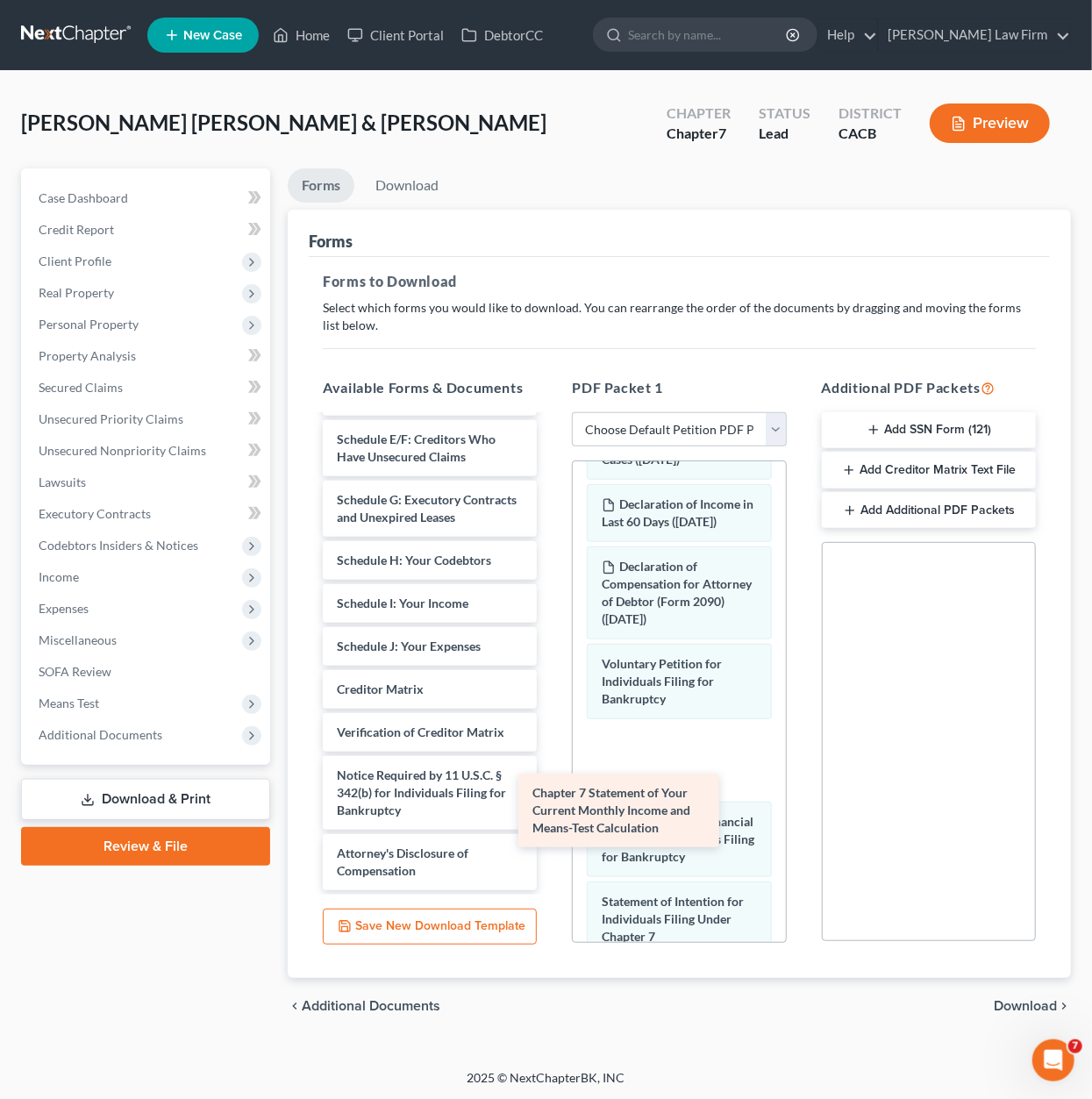
scroll to position [316, 0]
drag, startPoint x: 579, startPoint y: 778, endPoint x: 654, endPoint y: 852, distance: 105.4
click at [551, 853] on div "Chapter 7 Statement of Your Current Monthly Income and Means-Test Calculation C…" at bounding box center [430, 512] width 242 height 755
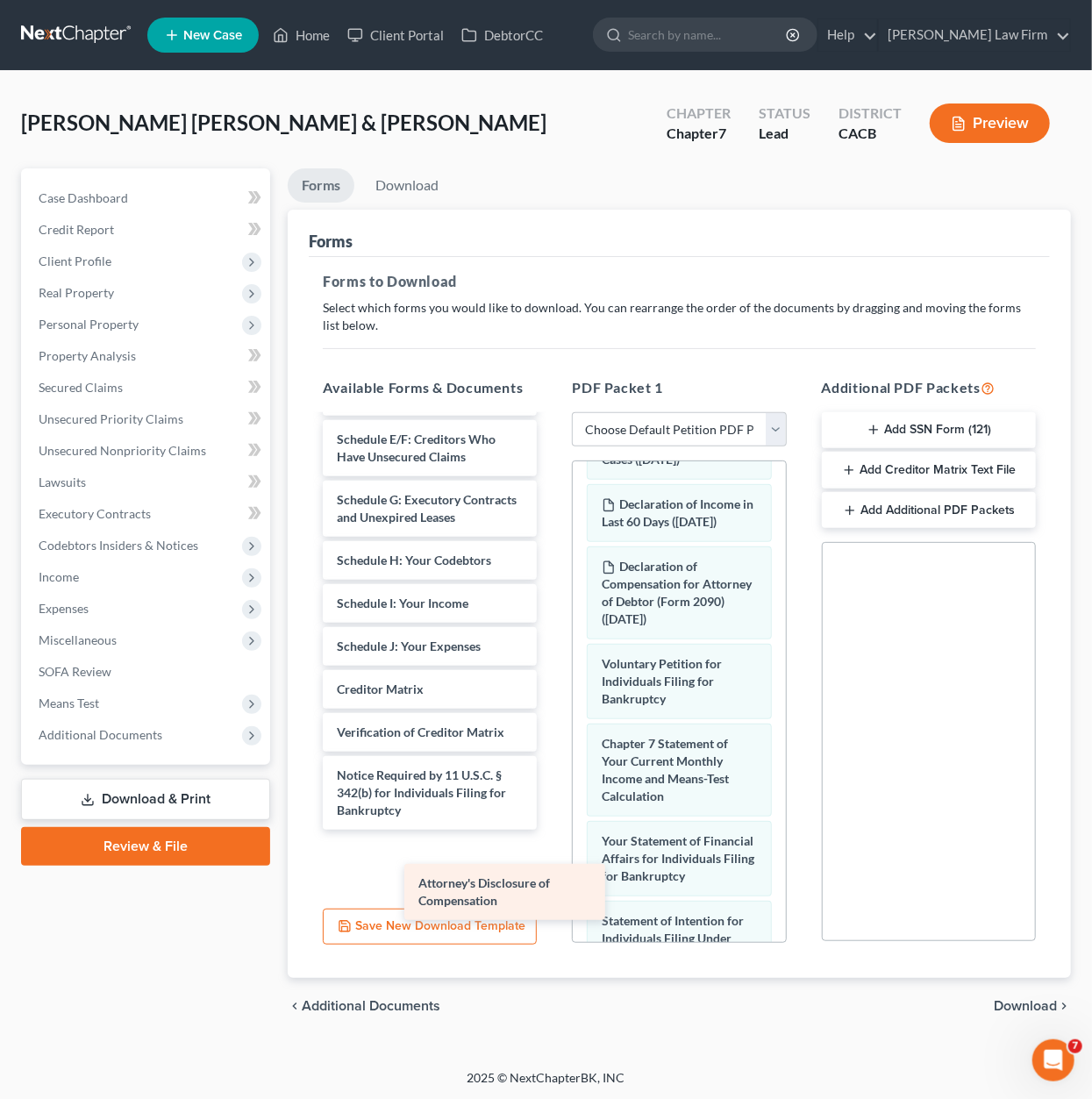
scroll to position [256, 0]
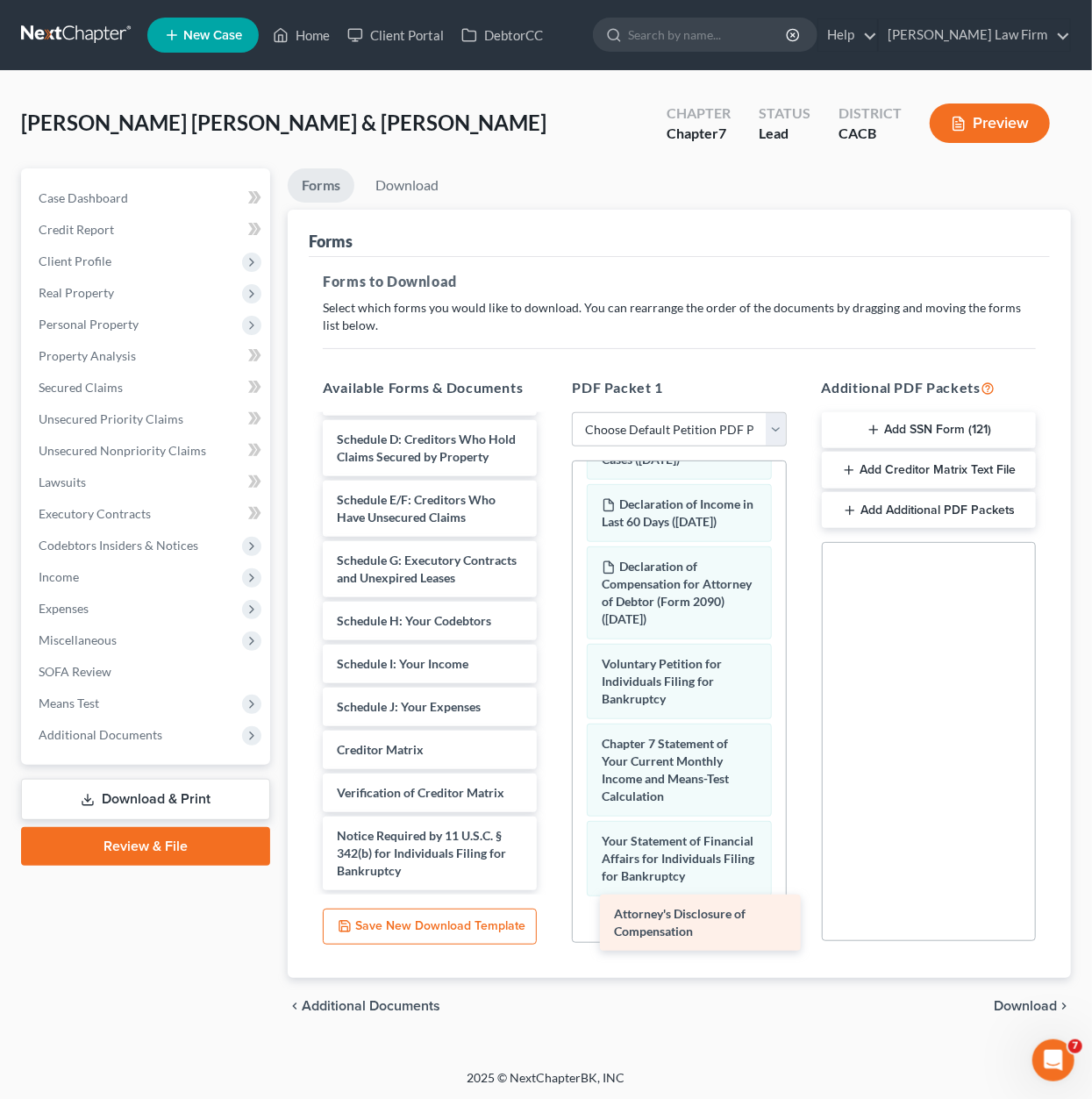
drag, startPoint x: 398, startPoint y: 859, endPoint x: 672, endPoint y: 920, distance: 280.7
click at [551, 891] on div "Attorney's Disclosure of Compensation Credit Counseling Course (Debtor) Summary…" at bounding box center [430, 543] width 242 height 695
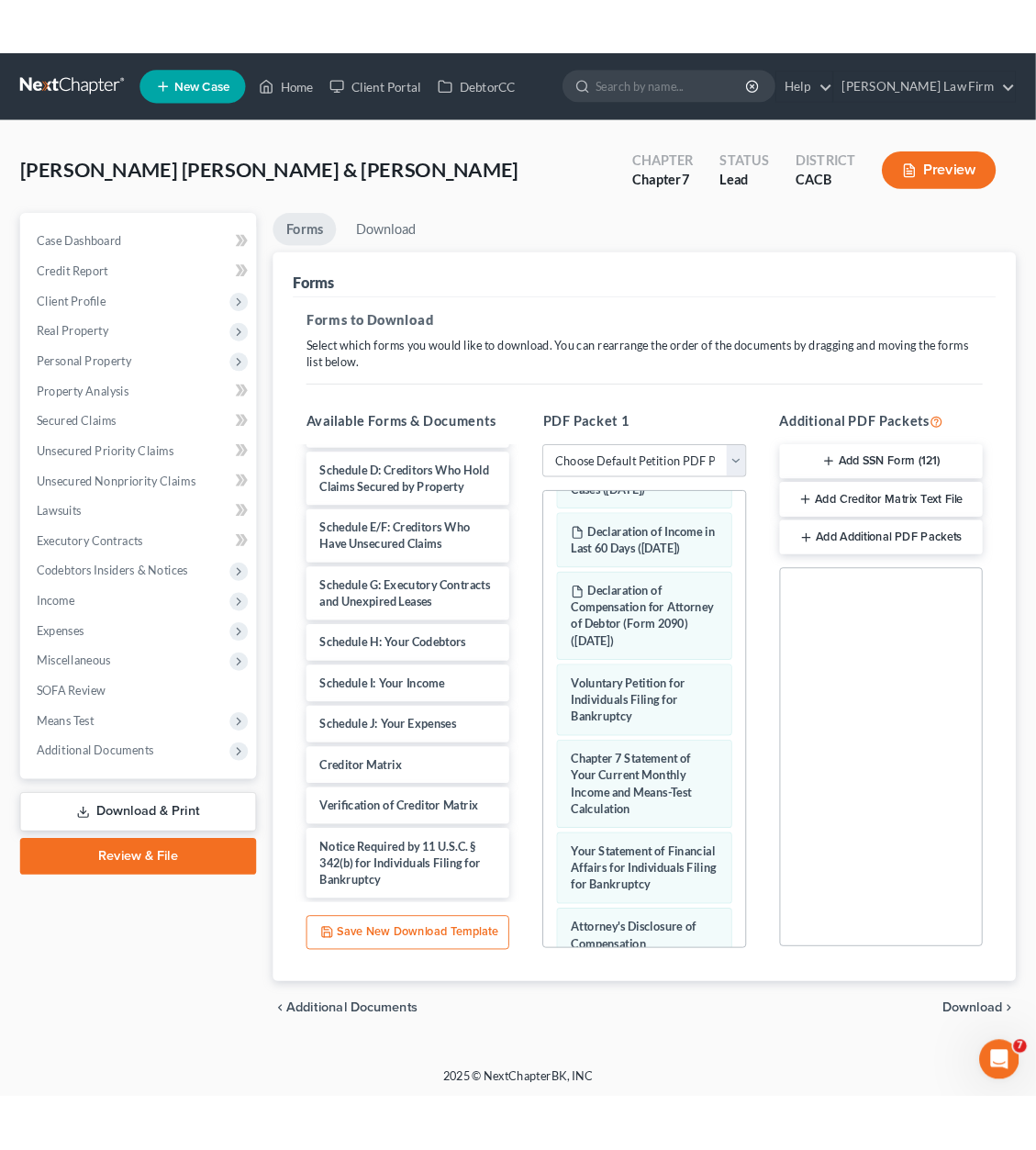
scroll to position [489, 0]
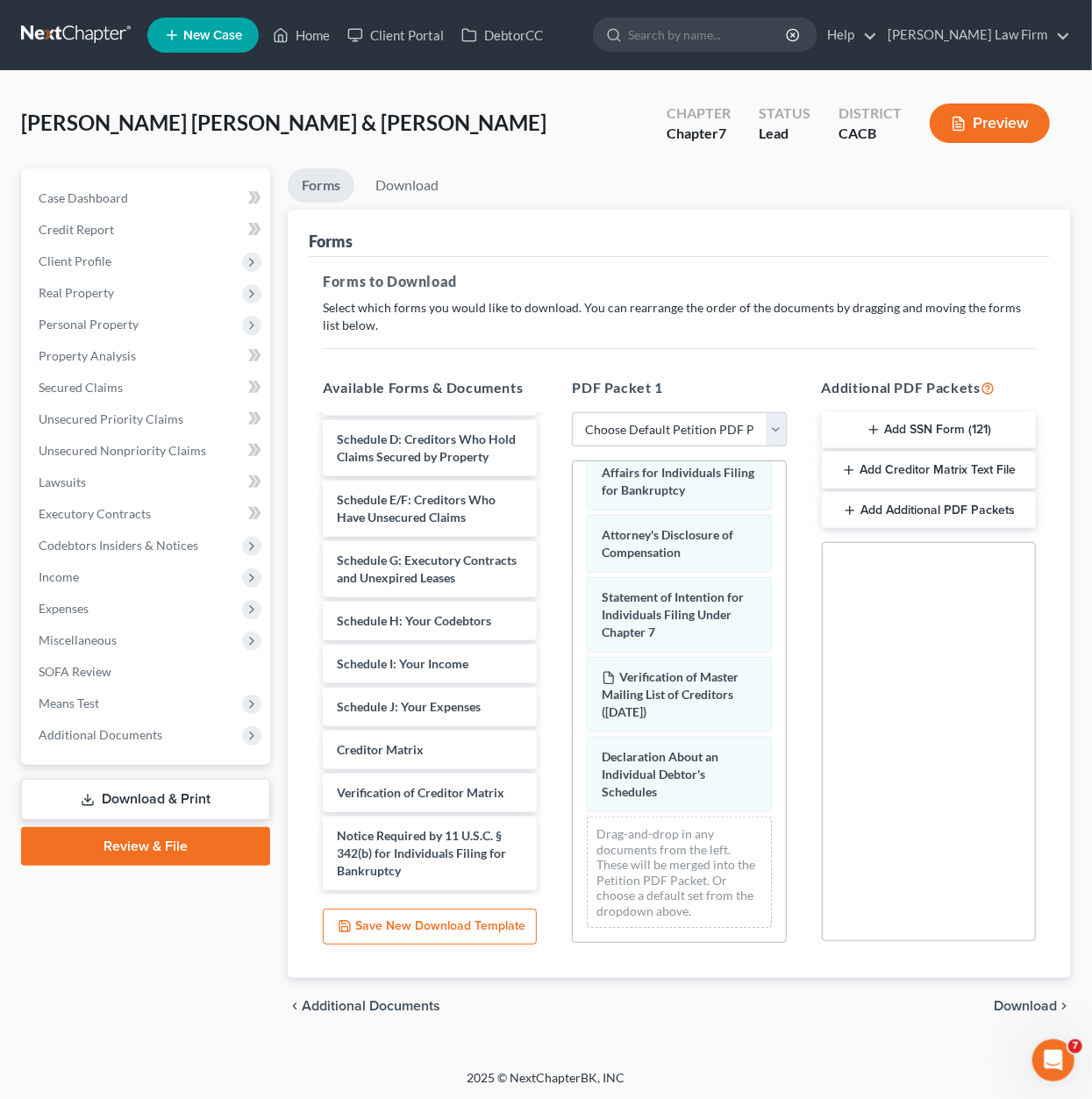
click at [1023, 1001] on span "Download" at bounding box center [1025, 1006] width 63 height 14
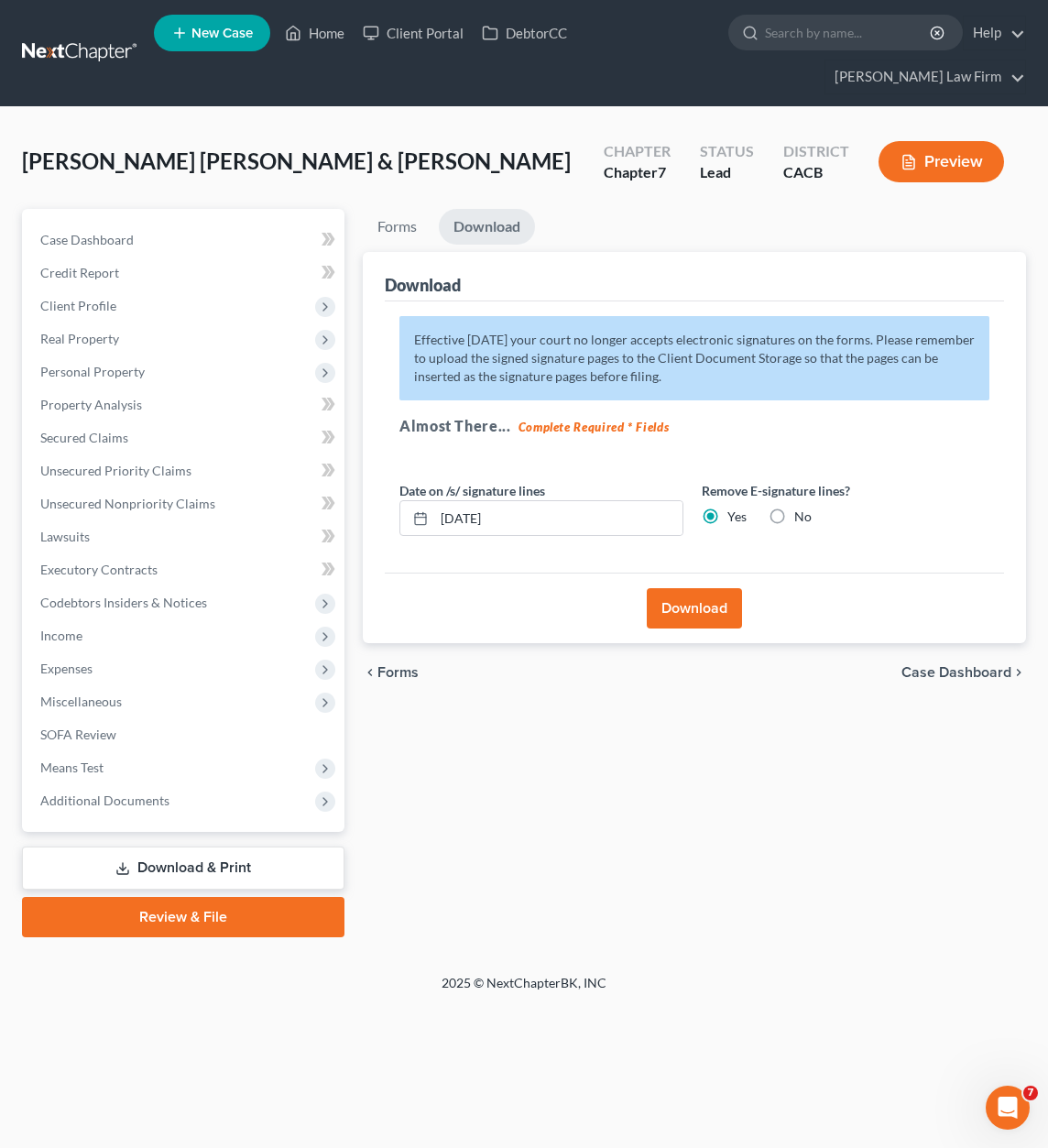
click at [560, 535] on div "Date on /s/ signature lines 08/12/2025 Remove E-signature lines? Yes No" at bounding box center [692, 516] width 605 height 71
click at [559, 520] on input "08/12/2025" at bounding box center [558, 518] width 248 height 35
type input "0"
click at [711, 600] on button "Download" at bounding box center [694, 608] width 95 height 40
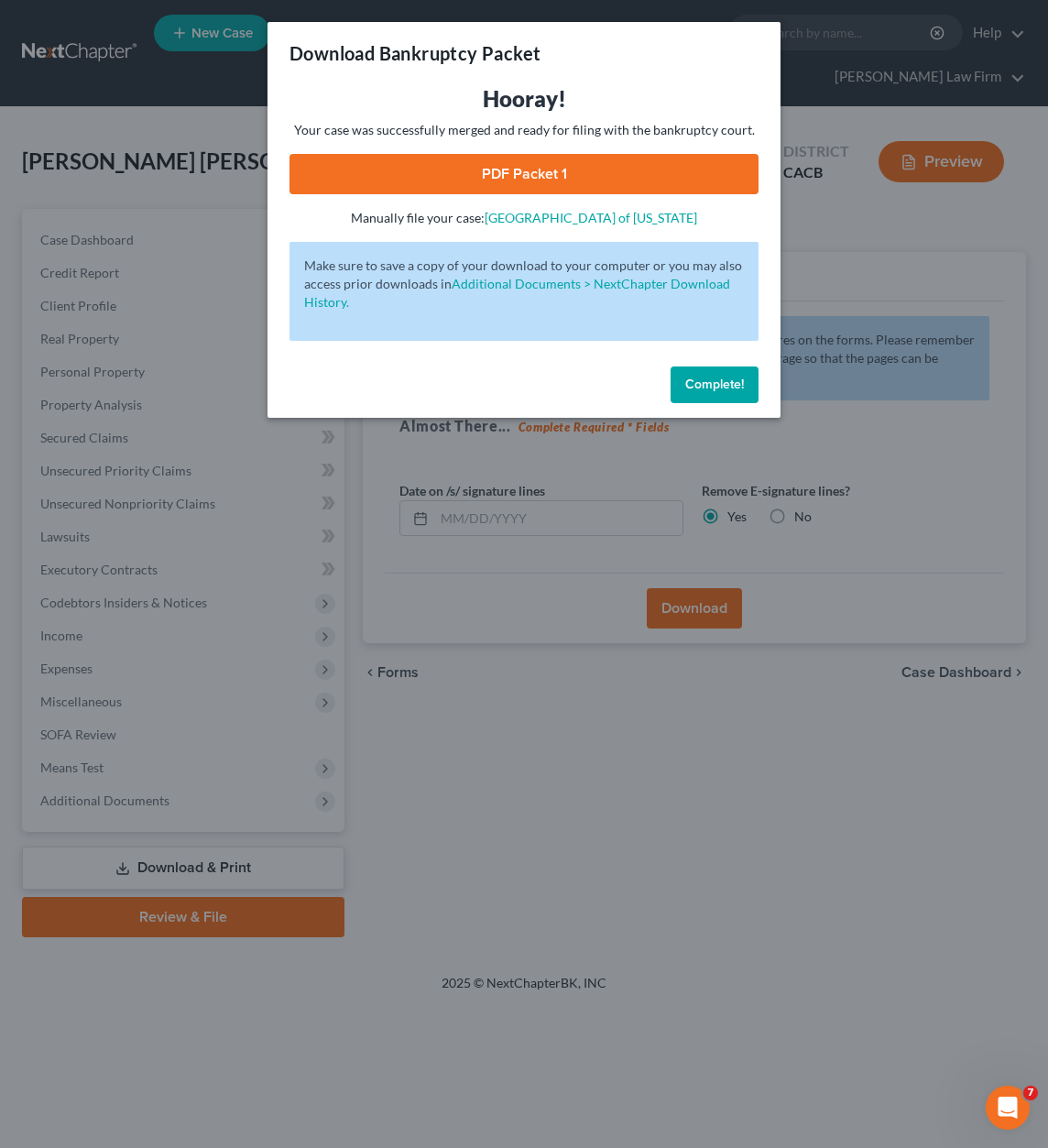
click at [566, 170] on link "PDF Packet 1" at bounding box center [524, 174] width 469 height 40
click at [719, 370] on button "Complete!" at bounding box center [715, 385] width 88 height 36
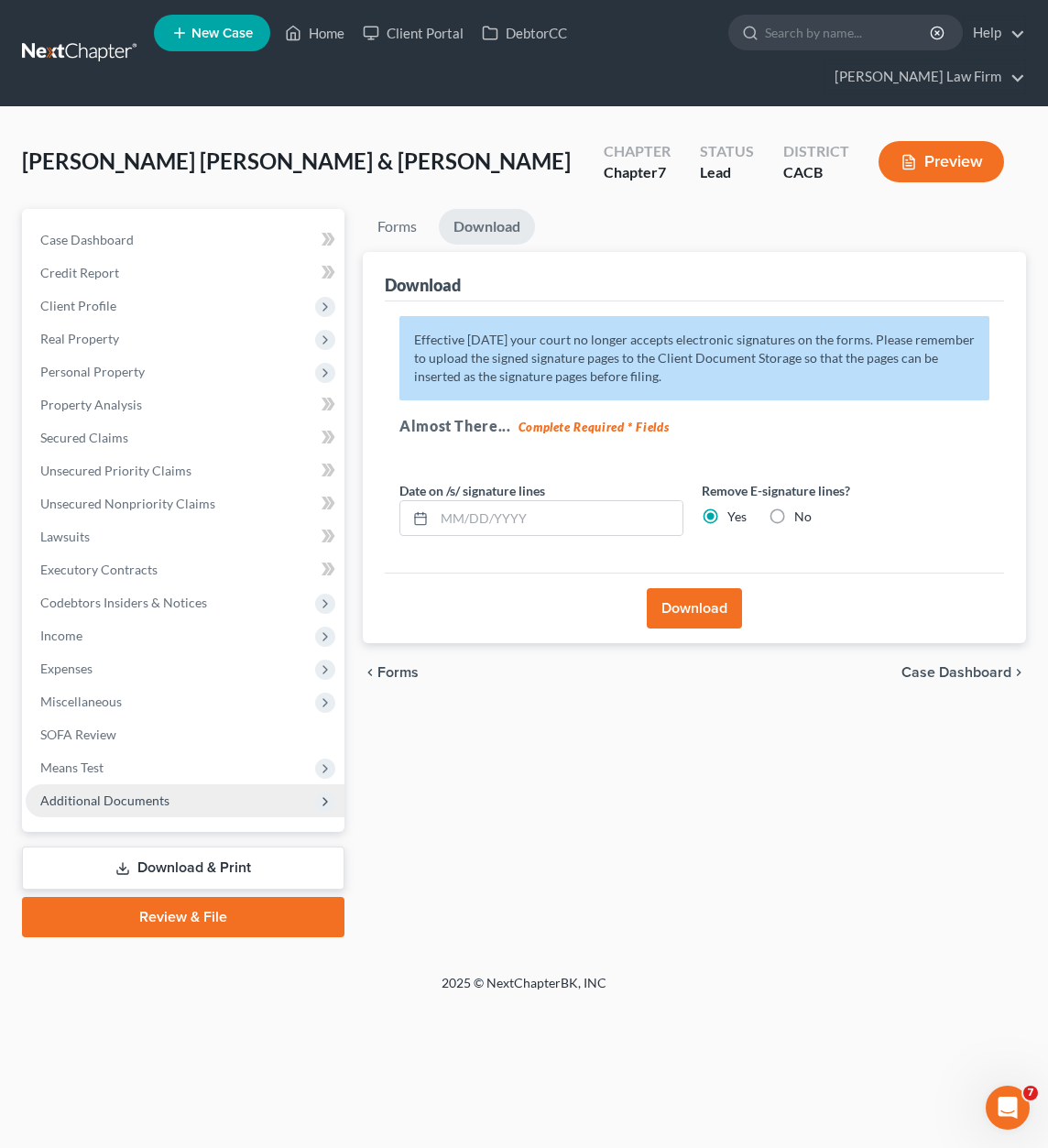
click at [133, 812] on span "Additional Documents" at bounding box center [185, 800] width 319 height 33
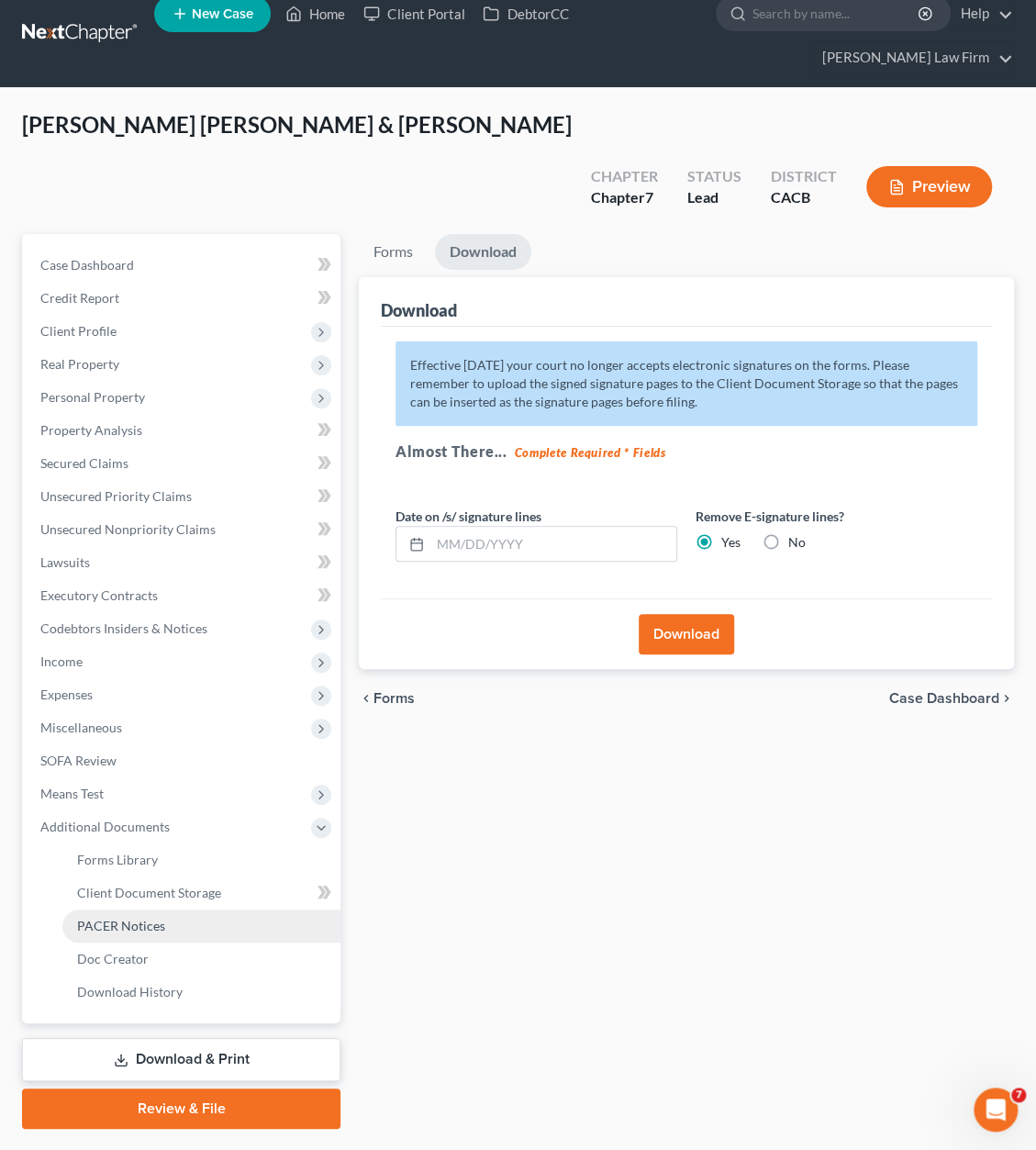
scroll to position [21, 0]
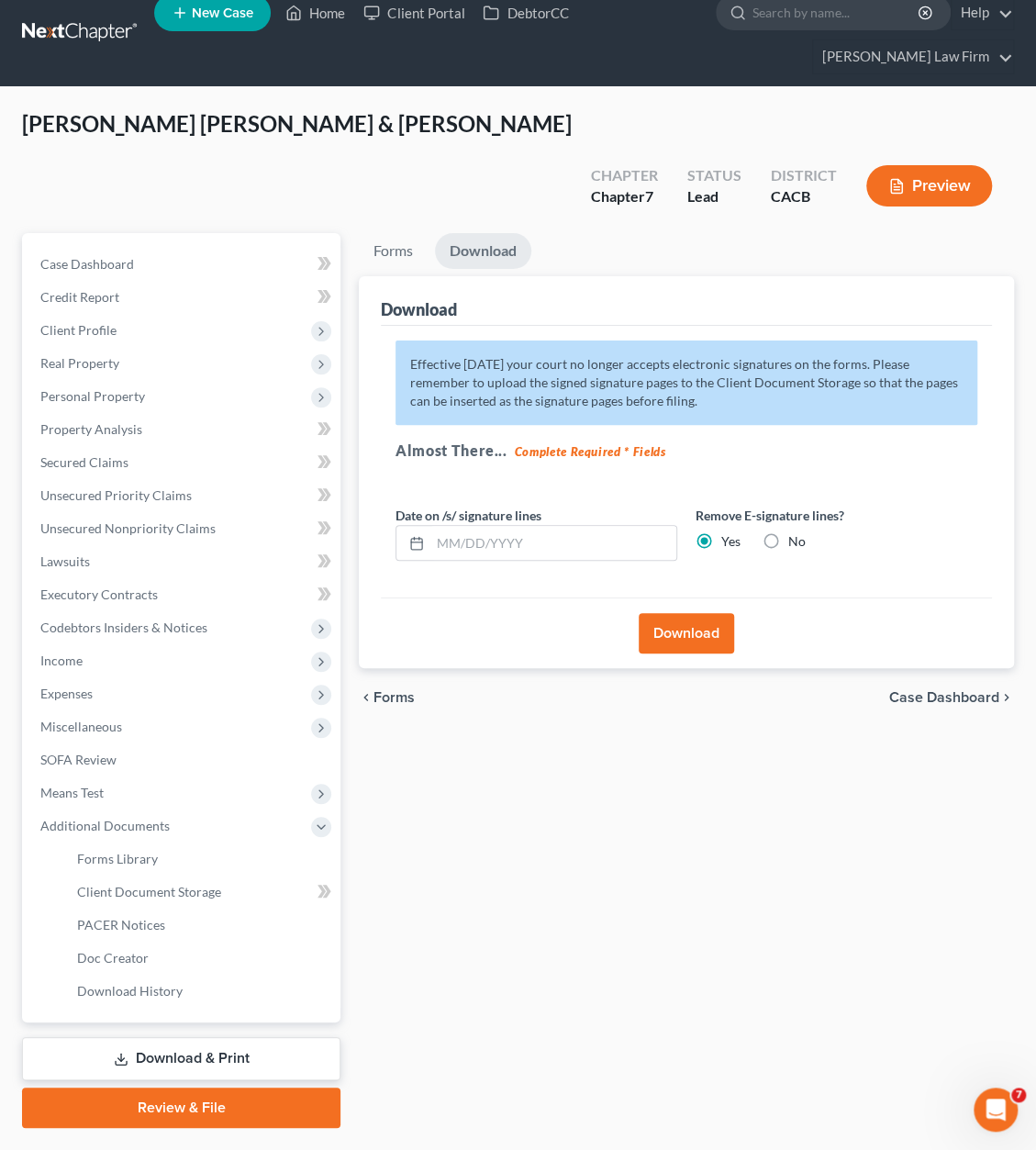
click at [209, 1037] on link "Download & Print" at bounding box center [181, 1058] width 319 height 43
click at [175, 884] on span "Client Document Storage" at bounding box center [149, 891] width 144 height 16
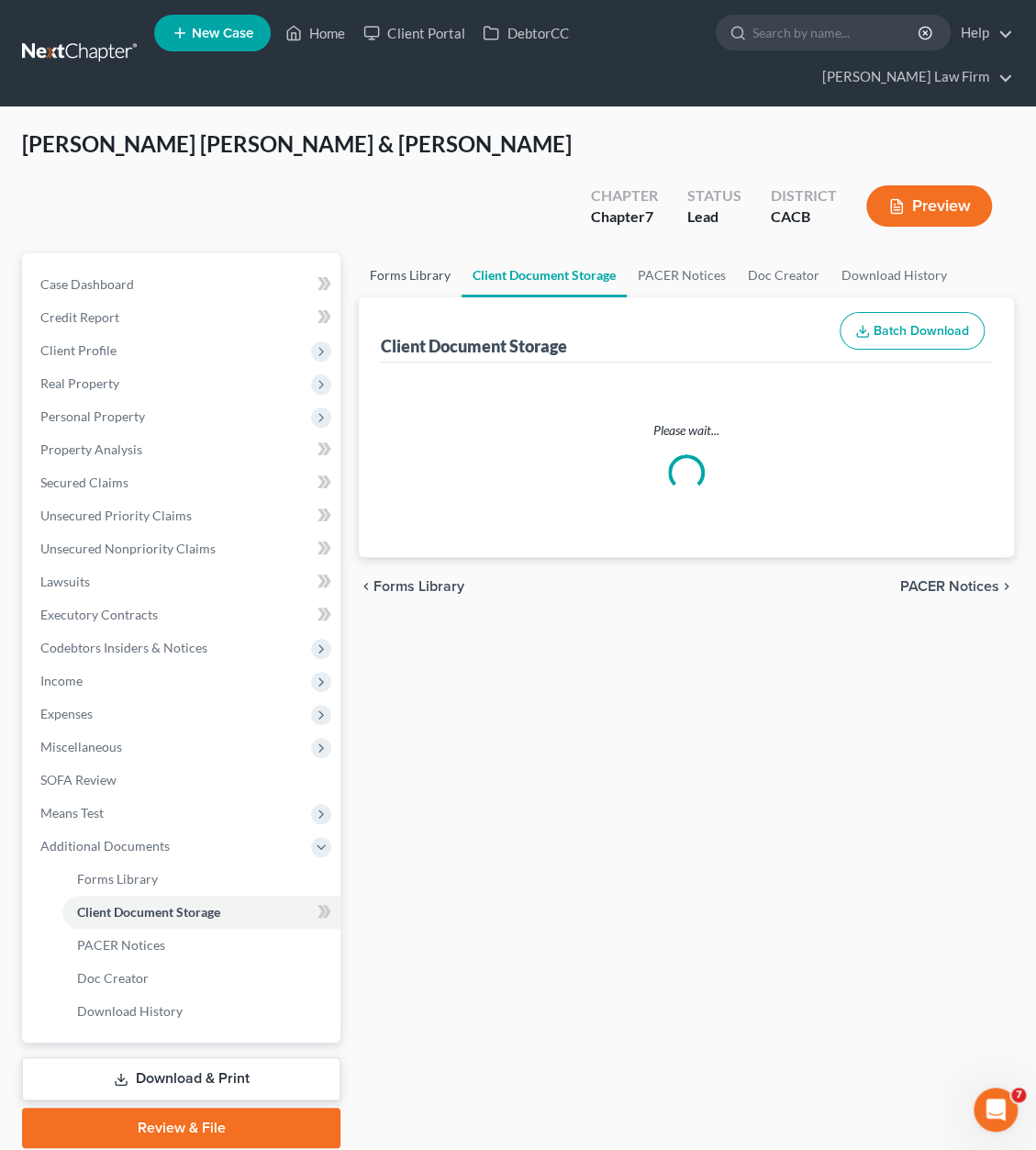
select select "11"
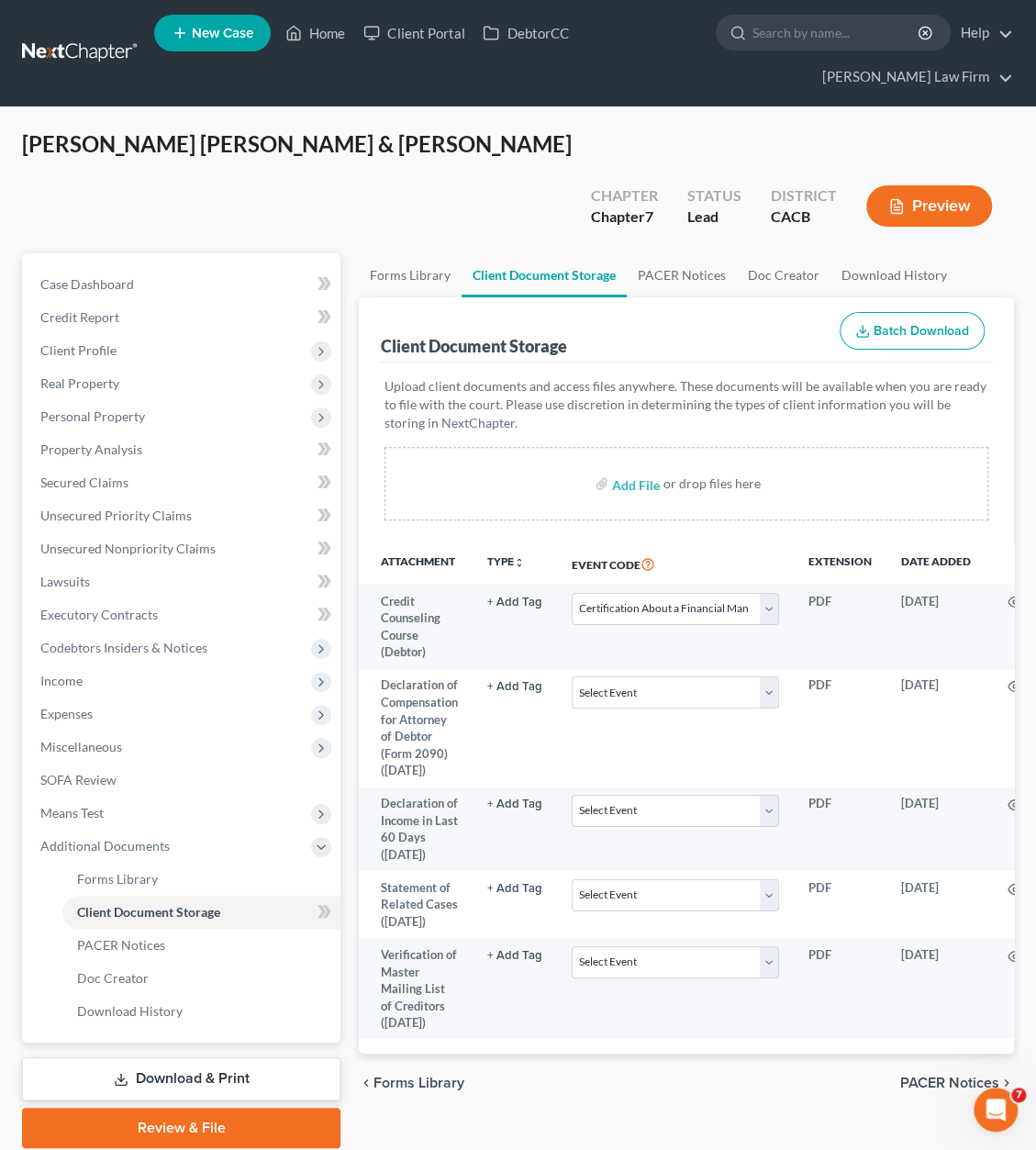
click at [241, 1057] on link "Download & Print" at bounding box center [181, 1079] width 319 height 43
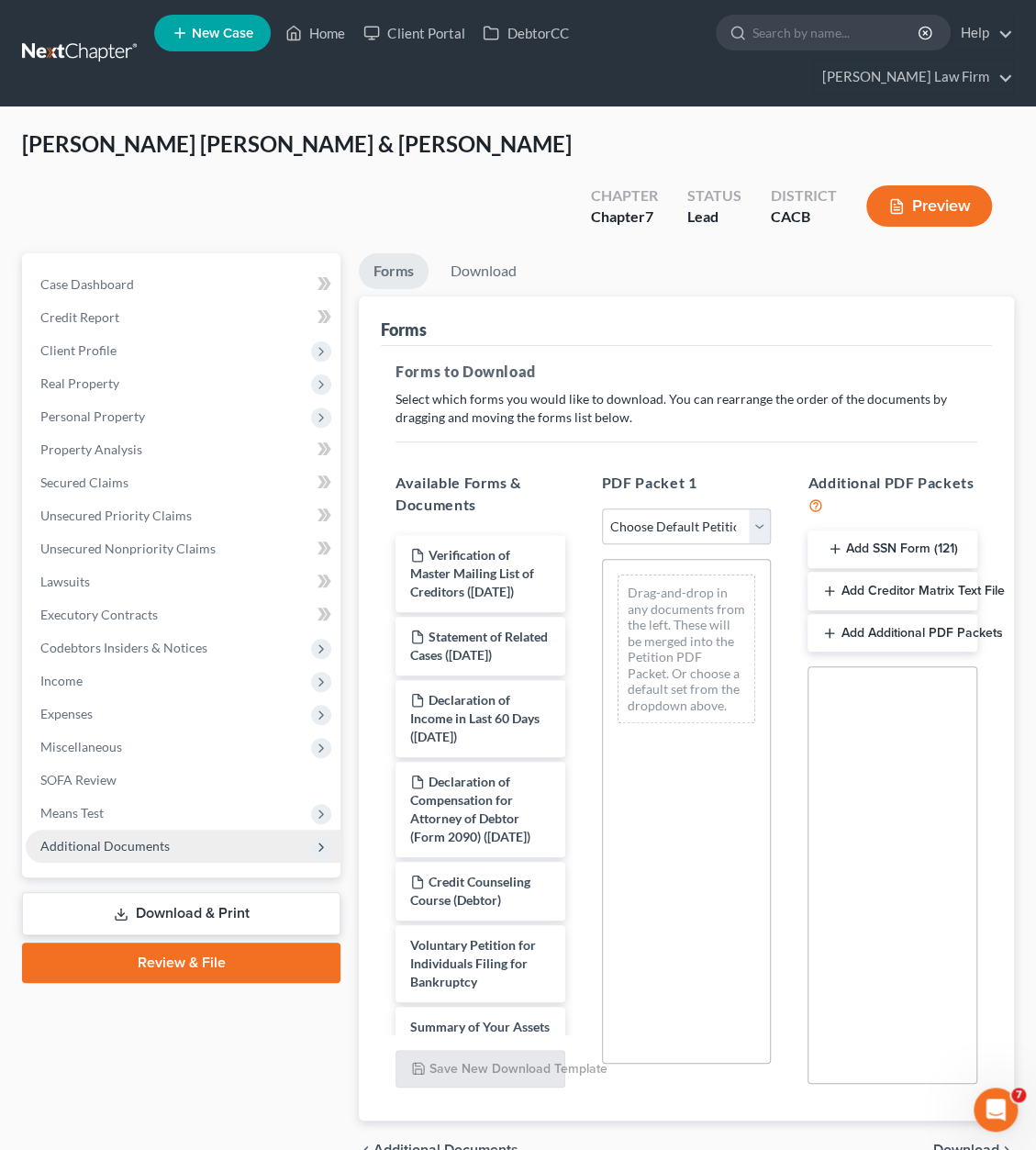
click at [156, 838] on span "Additional Documents" at bounding box center [105, 845] width 129 height 16
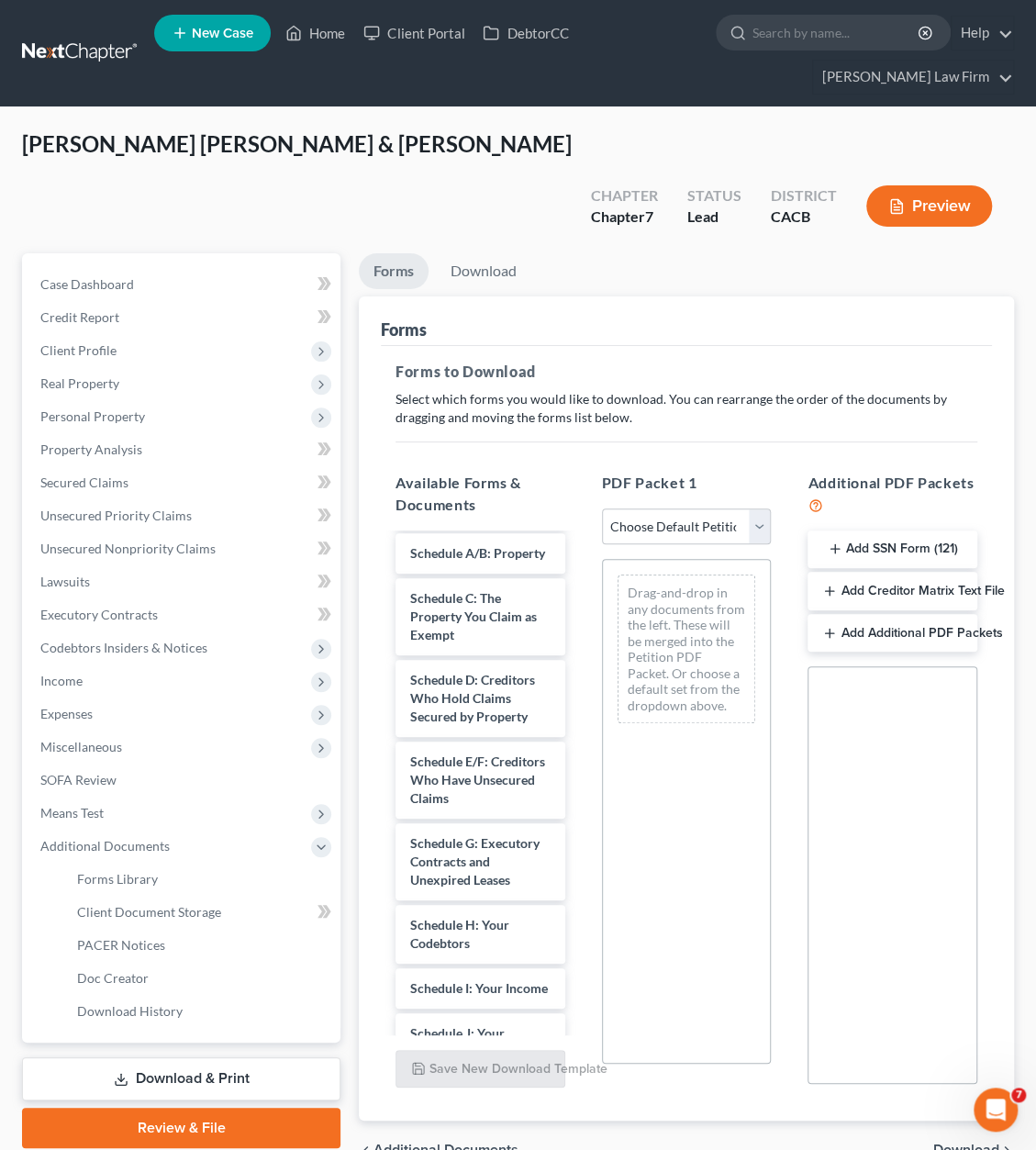
scroll to position [551, 0]
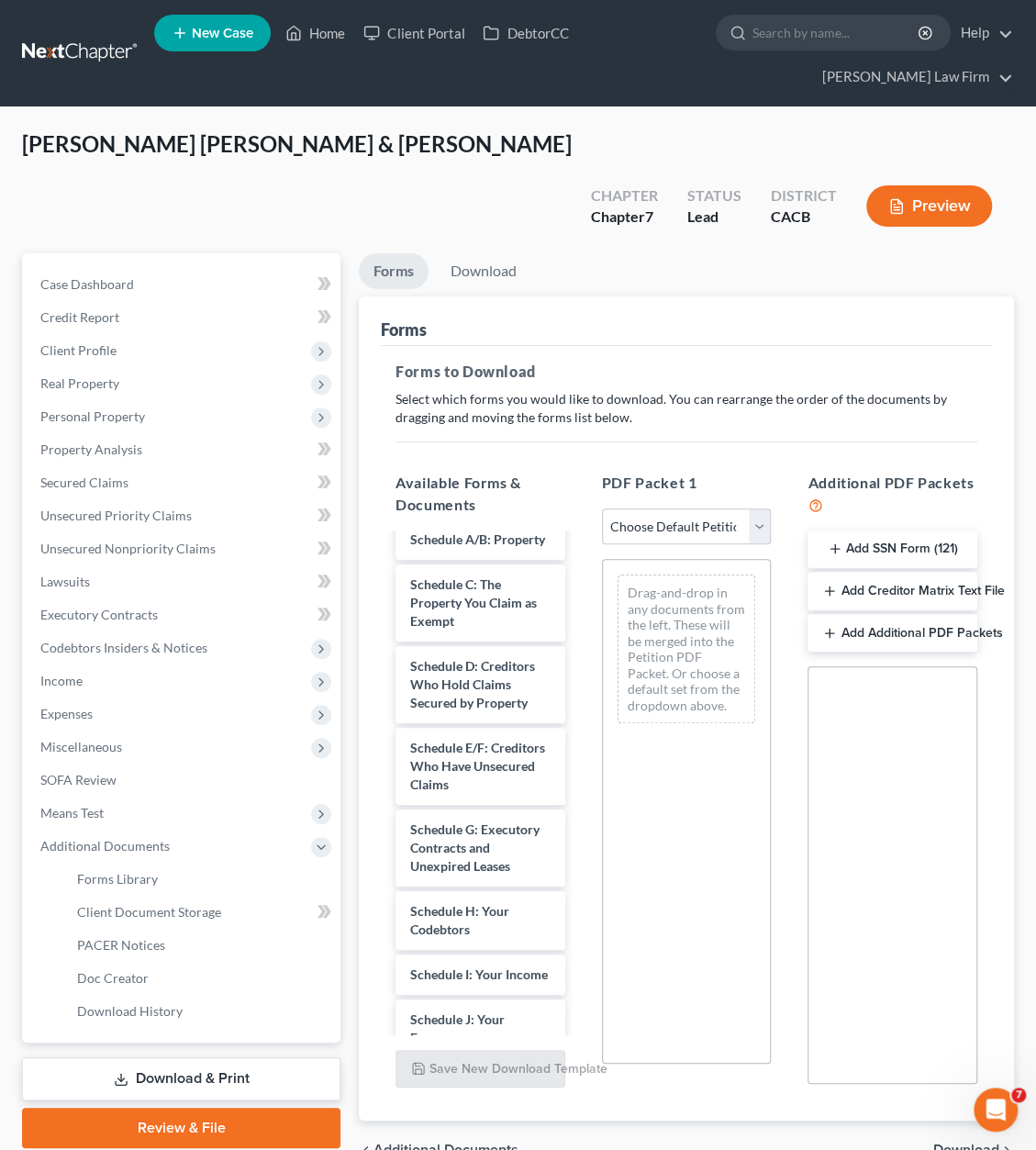
click at [866, 530] on button "Add SSN Form (121)" at bounding box center [893, 549] width 170 height 38
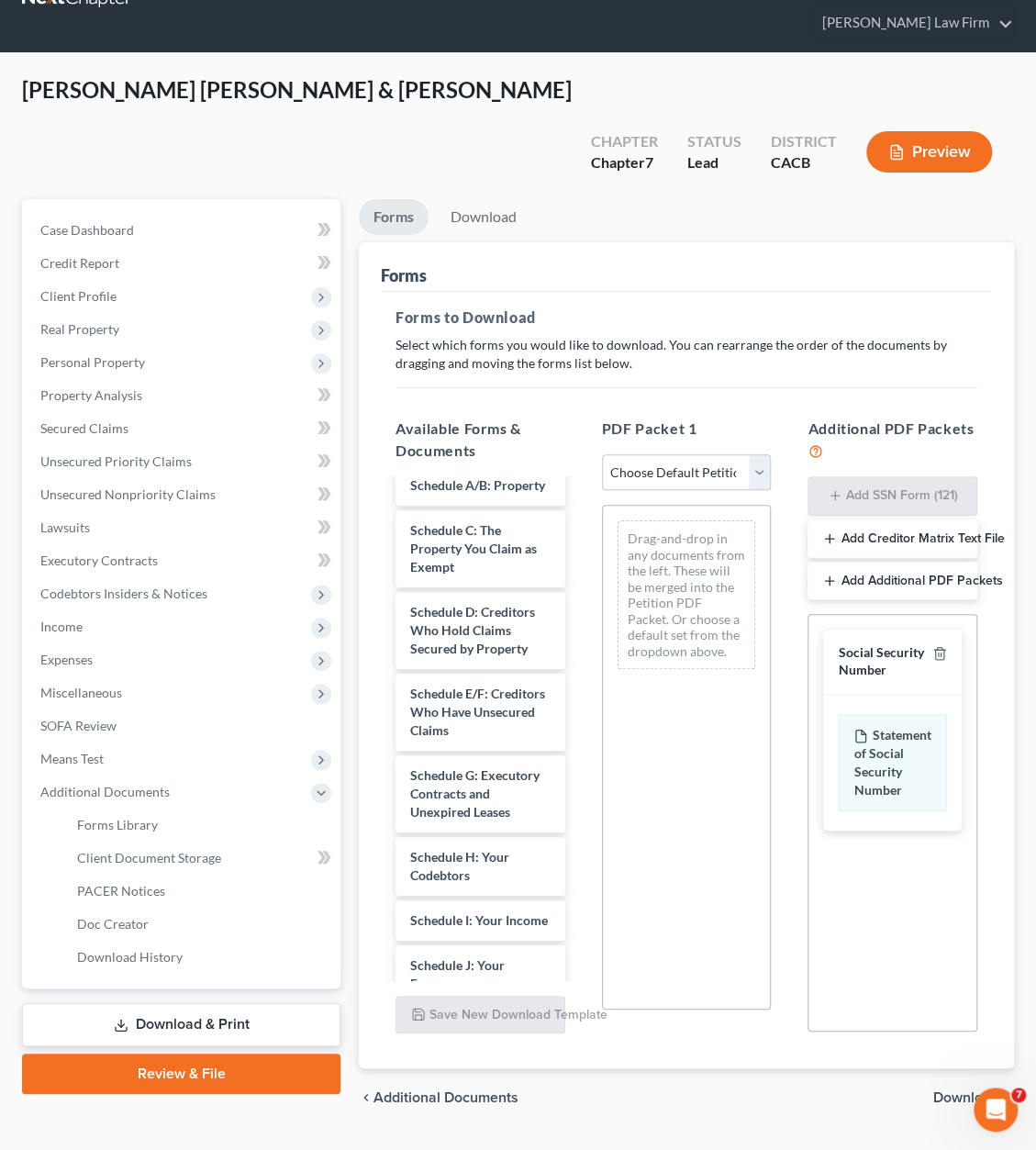
click at [974, 1090] on span "Download" at bounding box center [966, 1098] width 66 height 15
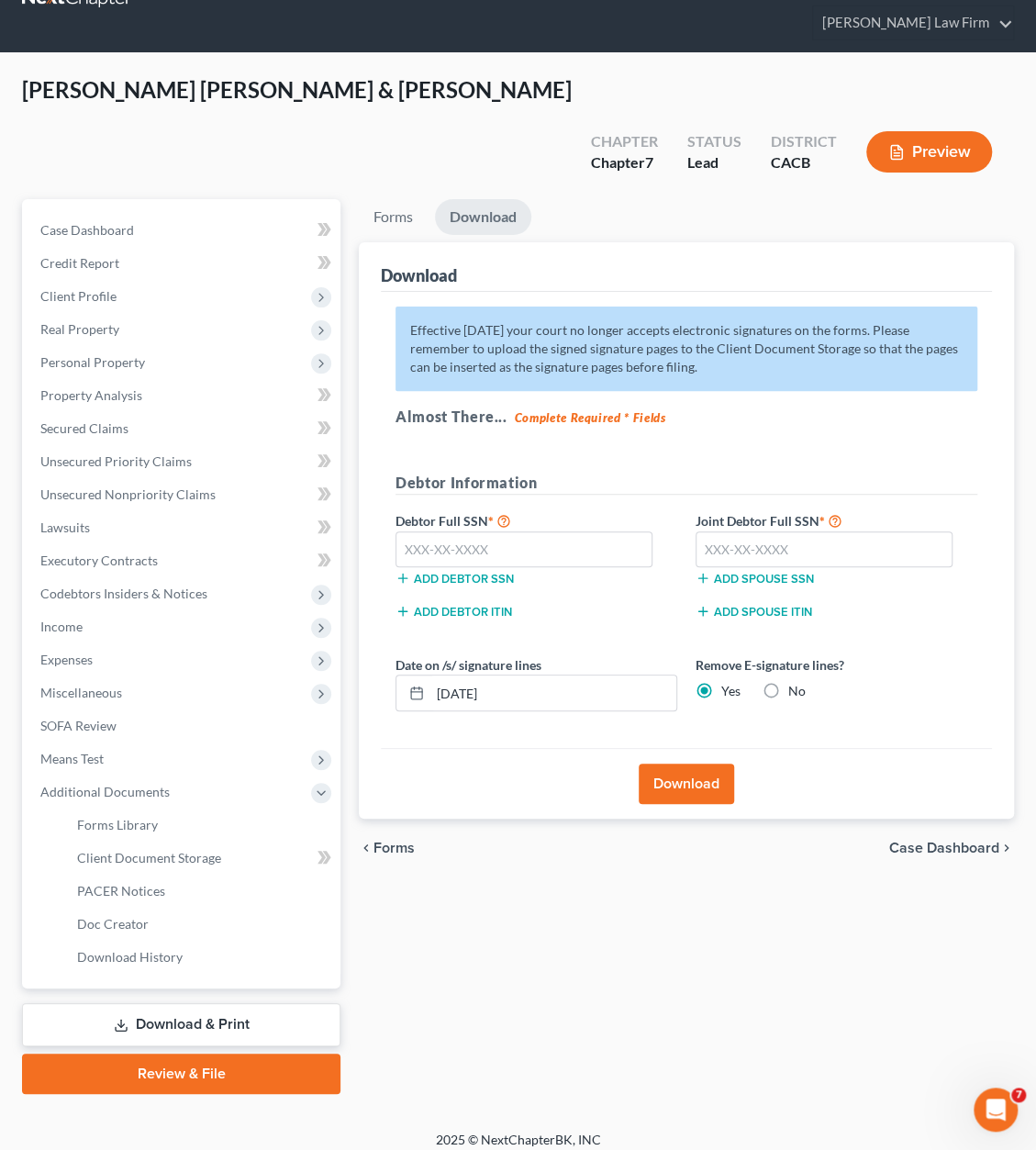
scroll to position [21, 0]
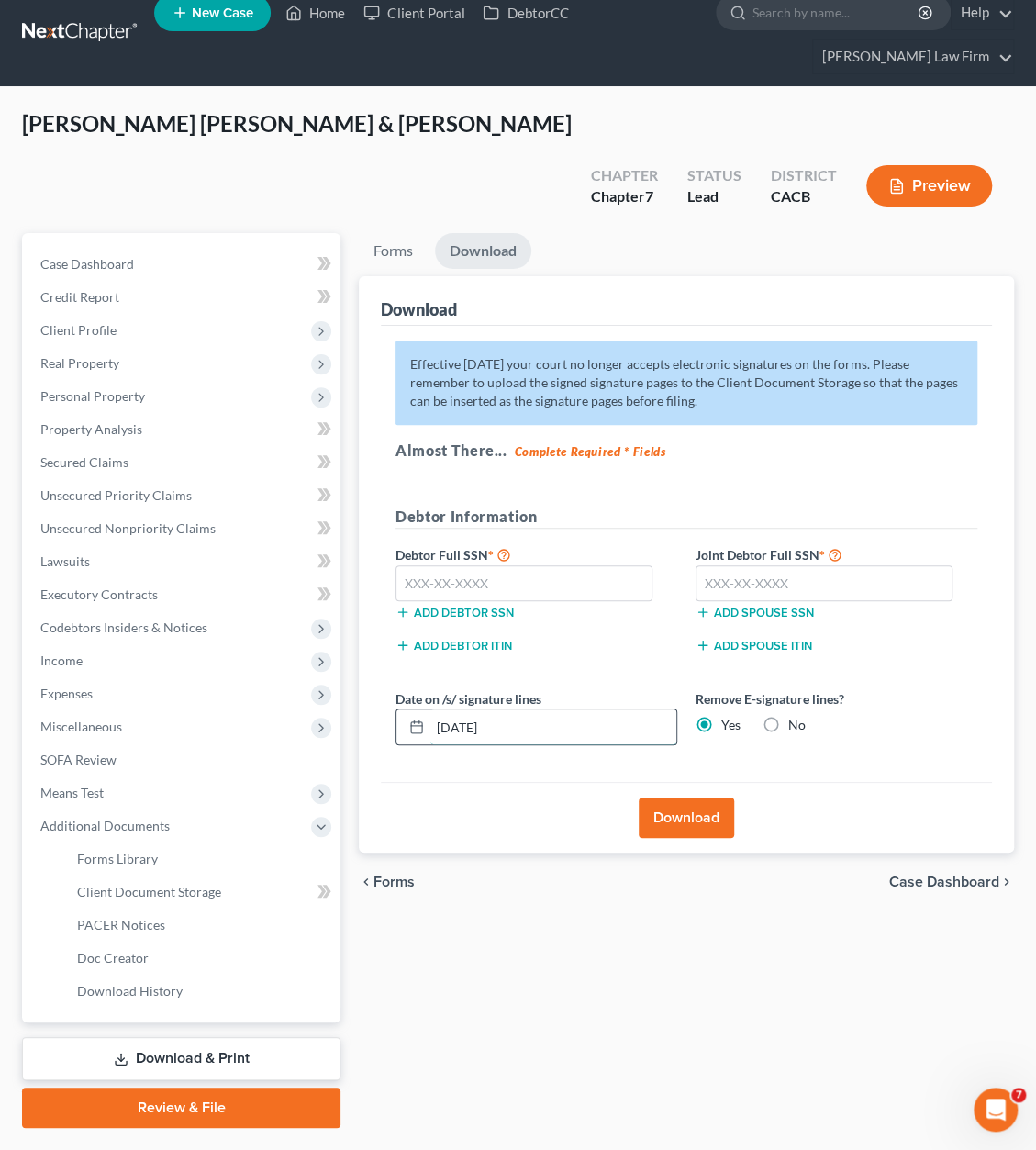
click at [558, 710] on input "08/12/2025" at bounding box center [553, 726] width 246 height 35
click at [460, 130] on div "Vega Villasenor, Jose & Carrillo, Jonathan Upgraded Chapter Chapter 7 Status Le…" at bounding box center [518, 171] width 992 height 124
click at [520, 566] on input "text" at bounding box center [524, 583] width 257 height 36
click at [549, 566] on input "text" at bounding box center [524, 583] width 257 height 36
type input "626-28-3583"
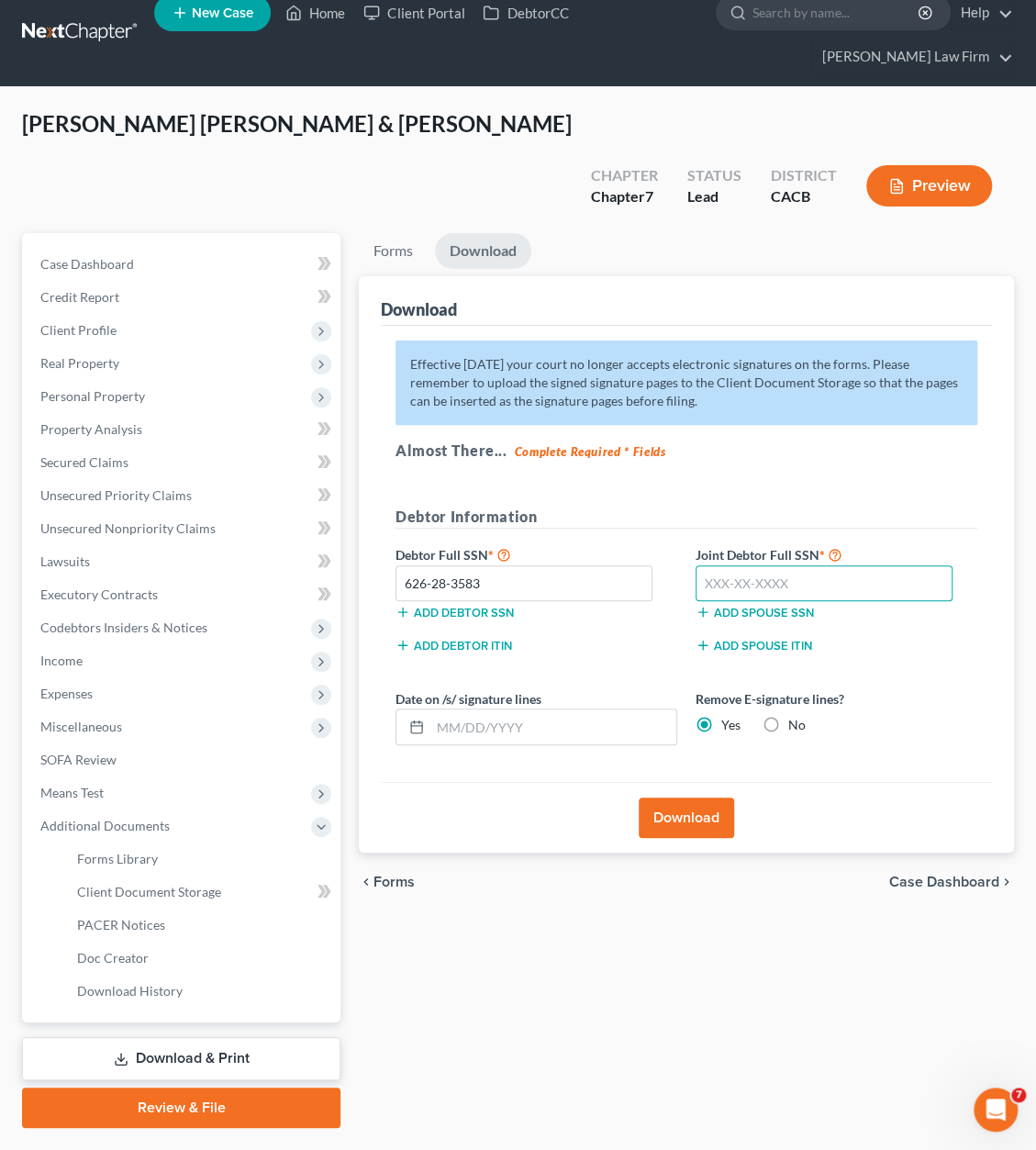
click at [725, 566] on input "text" at bounding box center [824, 583] width 257 height 36
type input "604-53-1580"
click at [980, 451] on div "Effective 12/1/17 your court no longer accepts electronic signatures on the for…" at bounding box center [686, 554] width 612 height 457
click at [683, 798] on button "Download" at bounding box center [686, 817] width 95 height 40
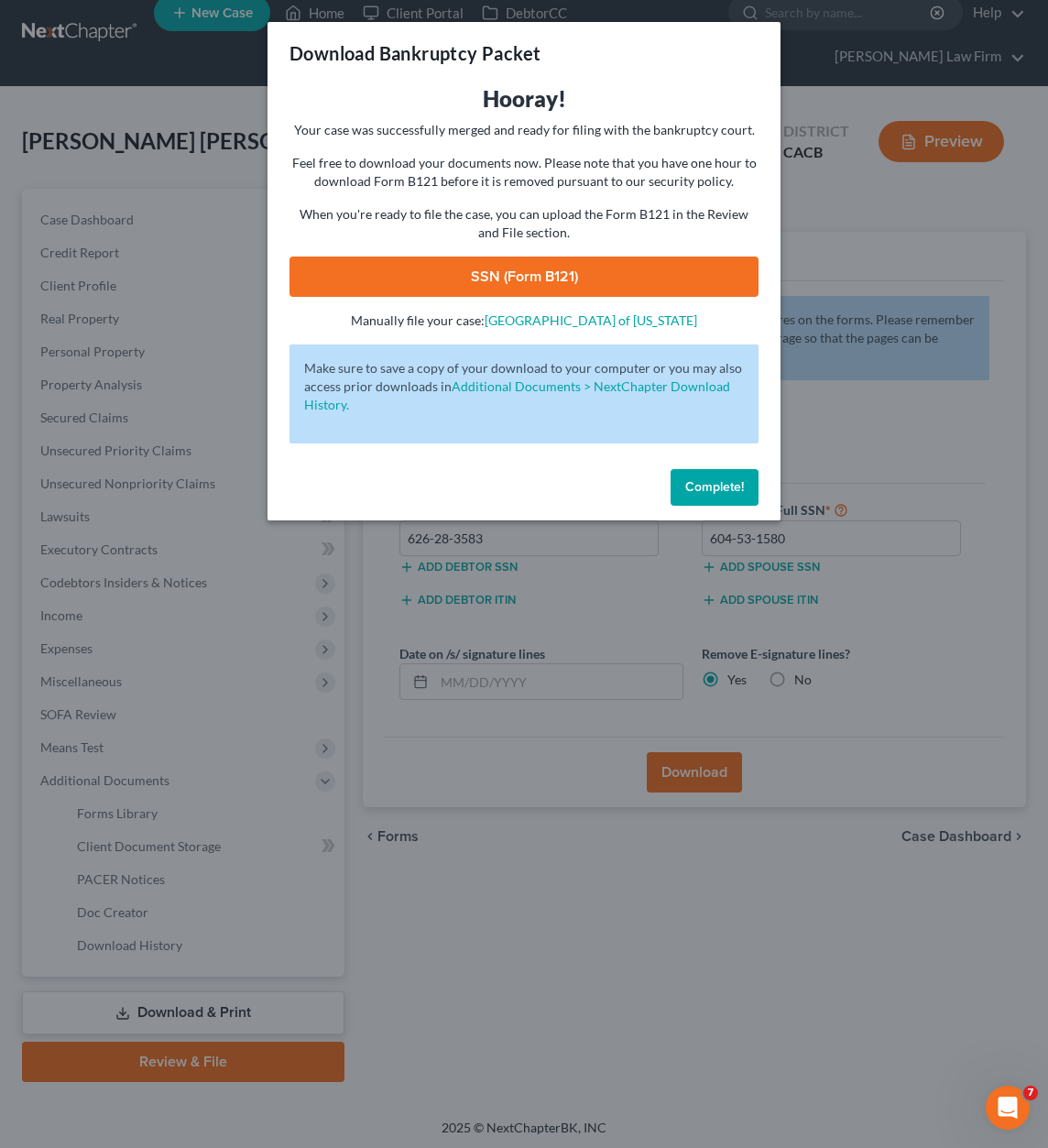
click at [538, 276] on link "SSN (Form B121)" at bounding box center [524, 276] width 469 height 40
drag, startPoint x: 711, startPoint y: 484, endPoint x: 701, endPoint y: 479, distance: 11.2
click at [711, 484] on span "Complete!" at bounding box center [714, 486] width 59 height 16
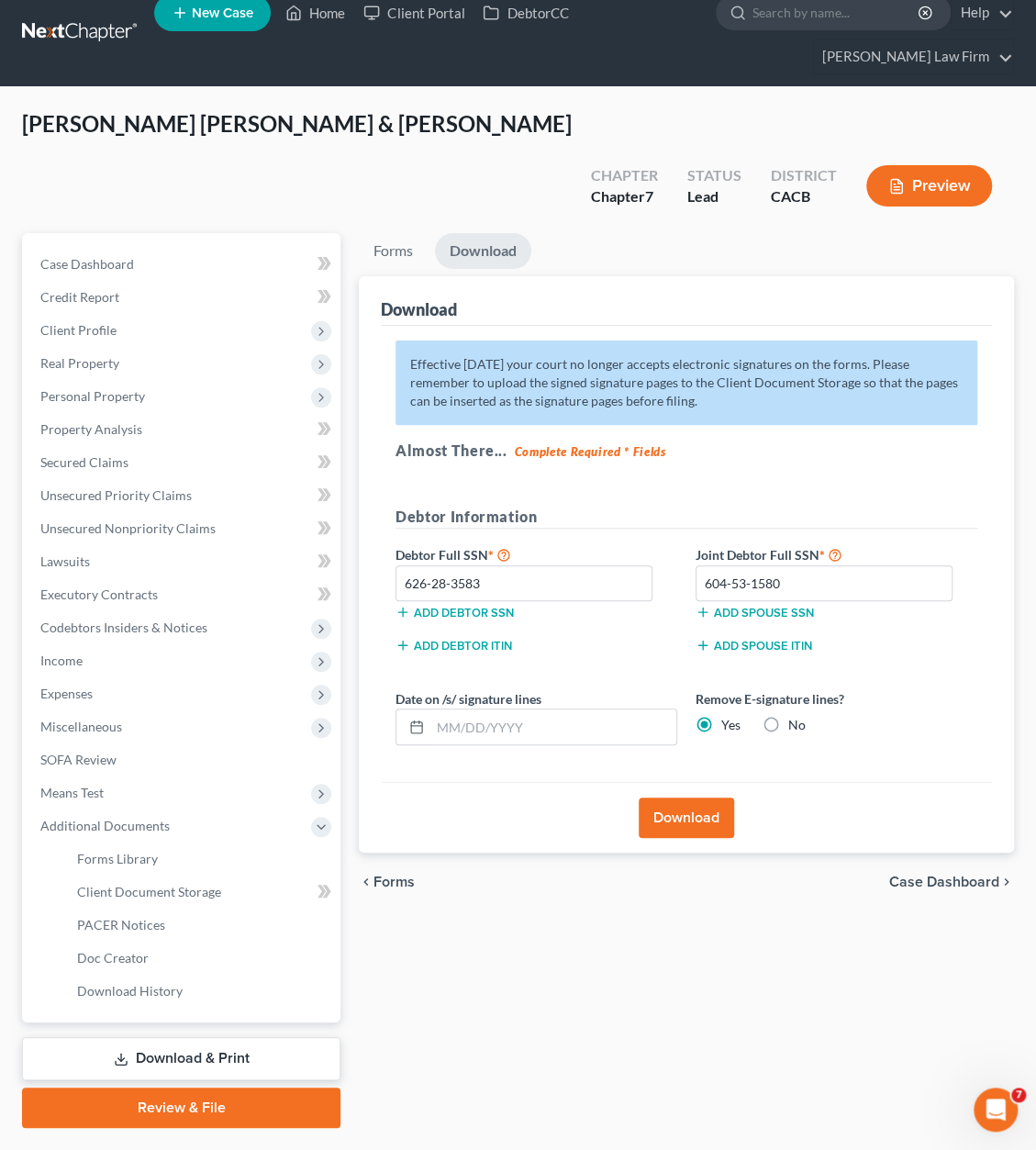
click at [73, 19] on link at bounding box center [81, 33] width 118 height 33
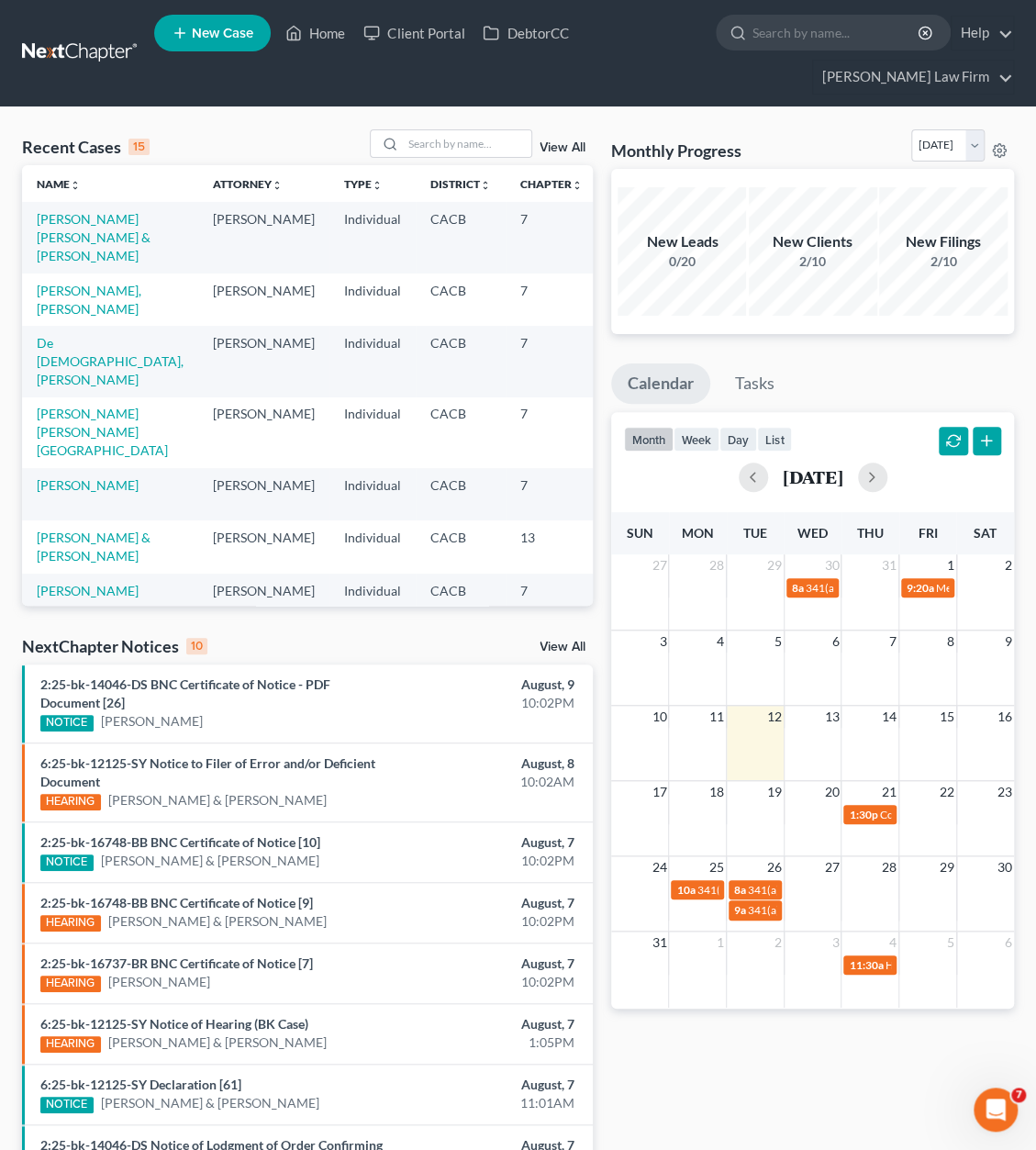
click at [88, 56] on link at bounding box center [81, 52] width 118 height 33
click at [496, 134] on input "search" at bounding box center [467, 143] width 128 height 26
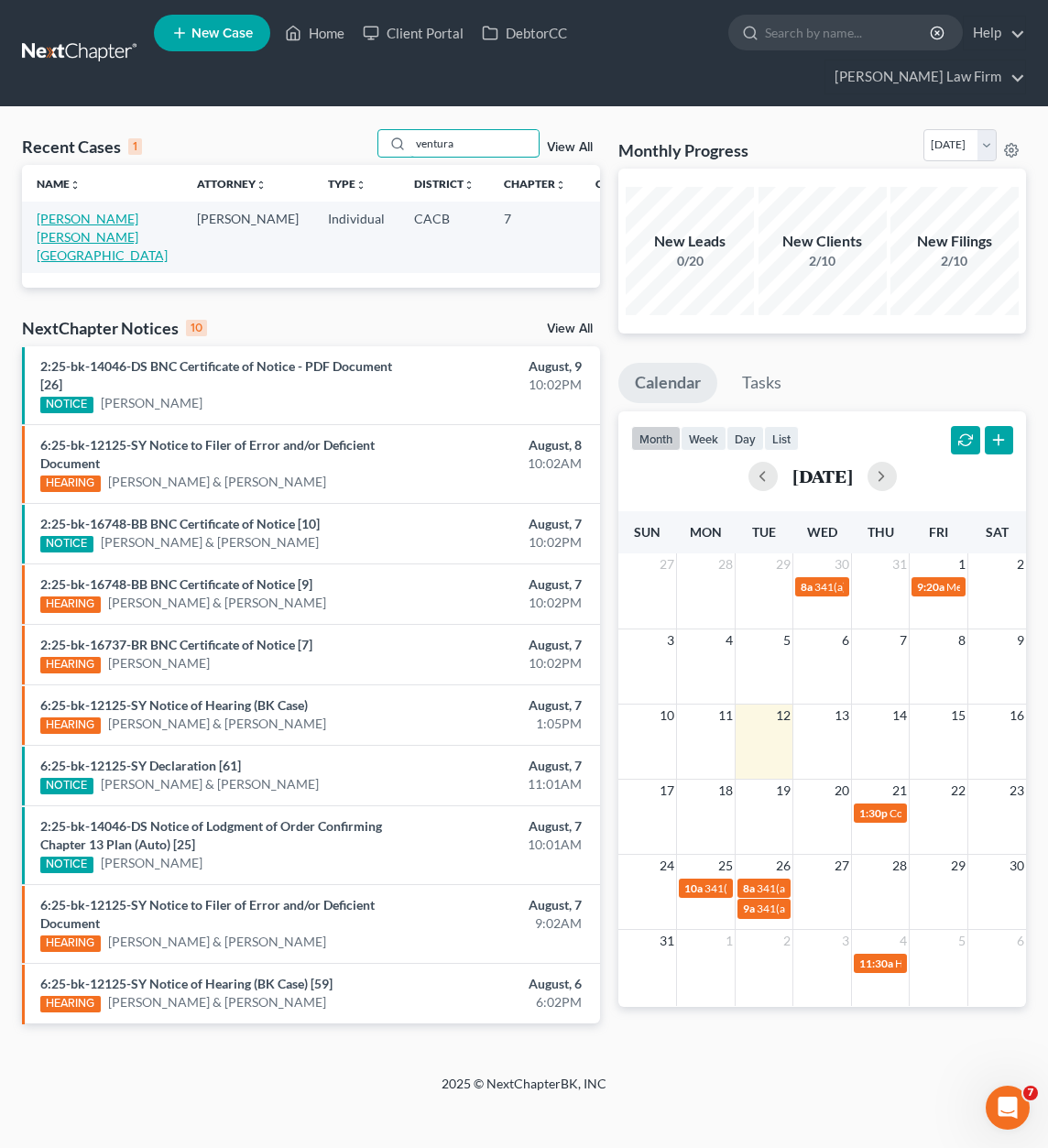
type input "ventura"
click at [60, 217] on link "[PERSON_NAME] [PERSON_NAME][GEOGRAPHIC_DATA]" at bounding box center [102, 237] width 131 height 52
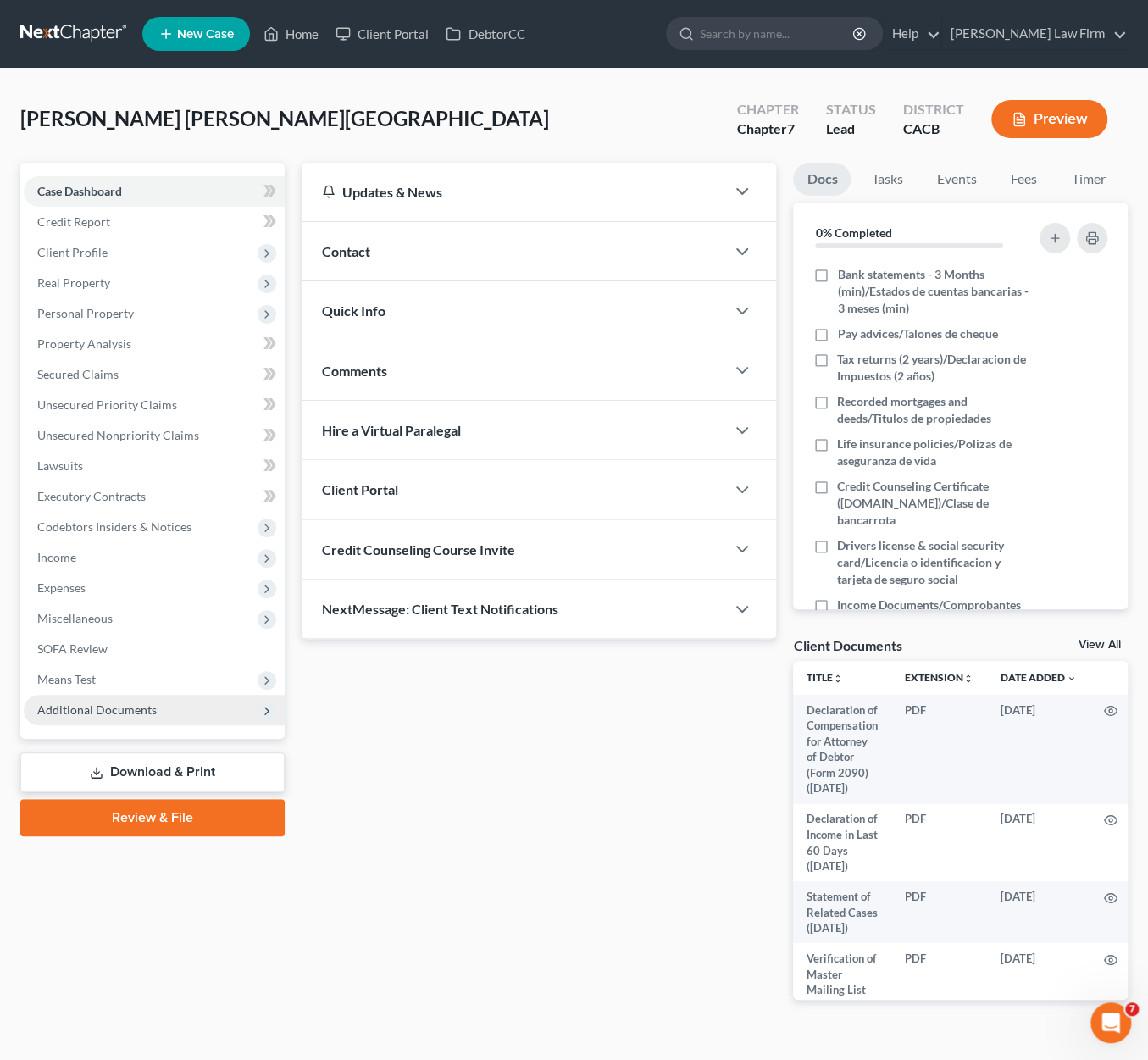
click at [119, 721] on span "Additional Documents" at bounding box center [154, 710] width 261 height 30
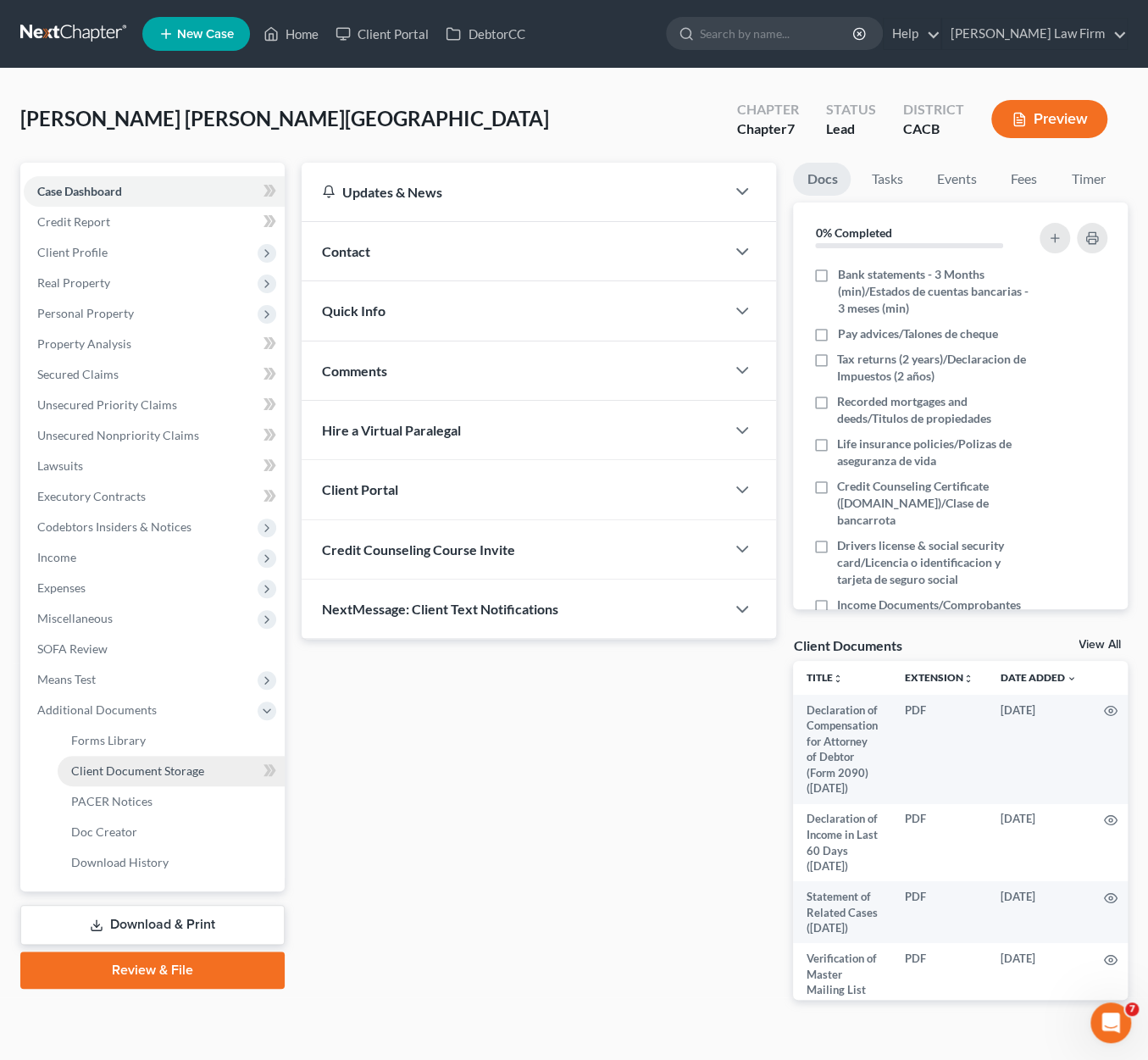
click at [175, 777] on span "Client Document Storage" at bounding box center [137, 771] width 133 height 15
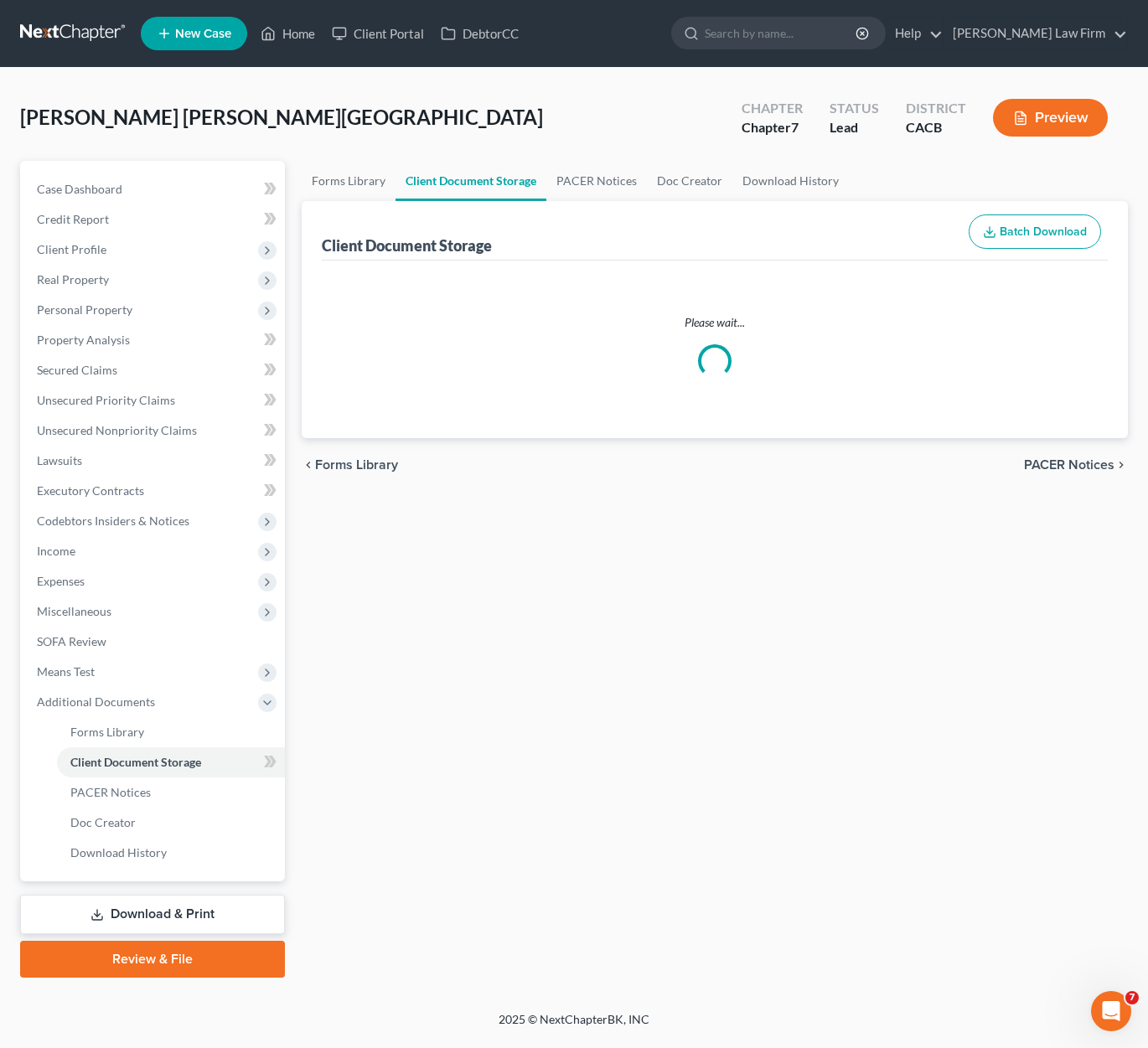
select select "10"
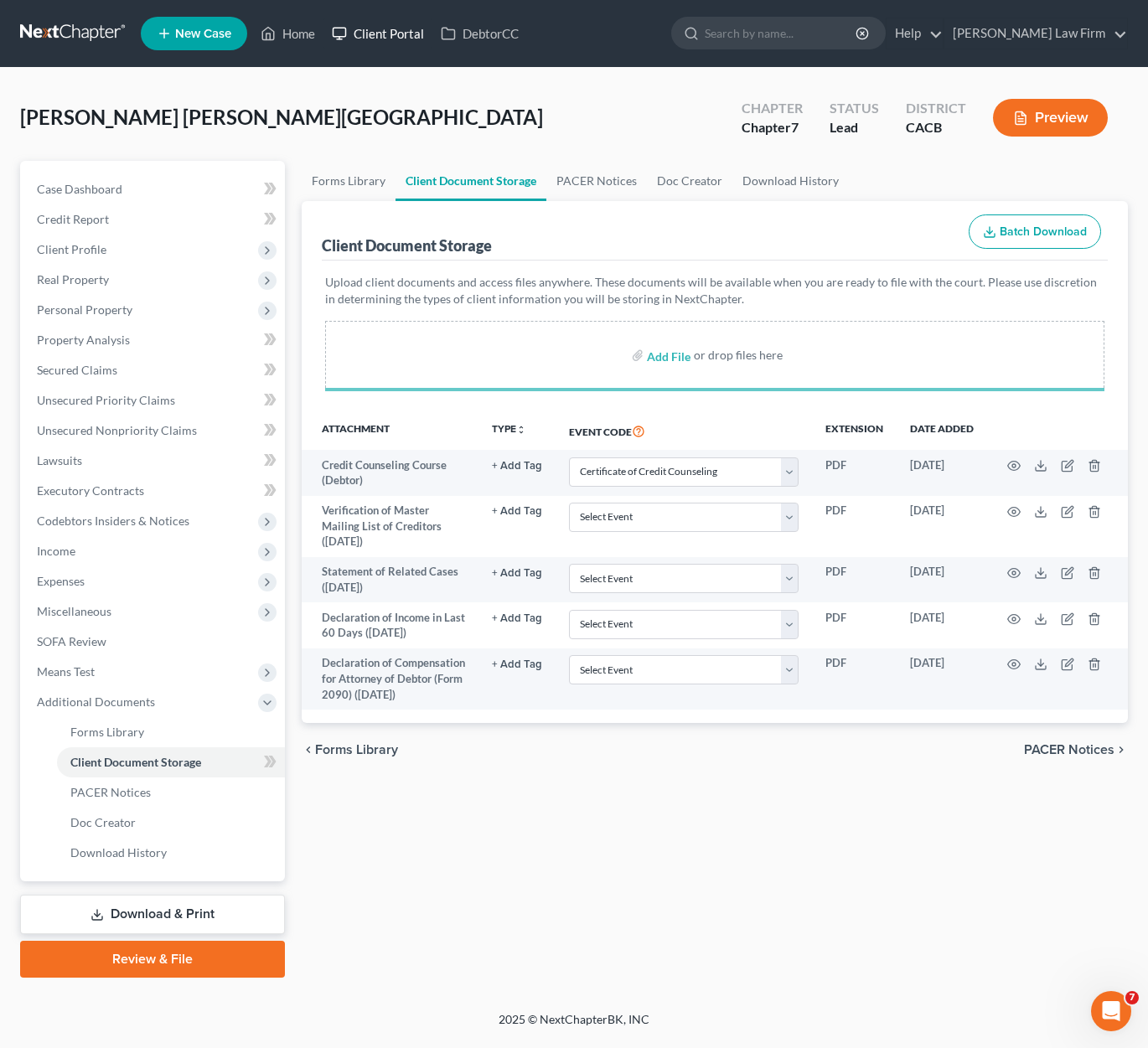
select select "10"
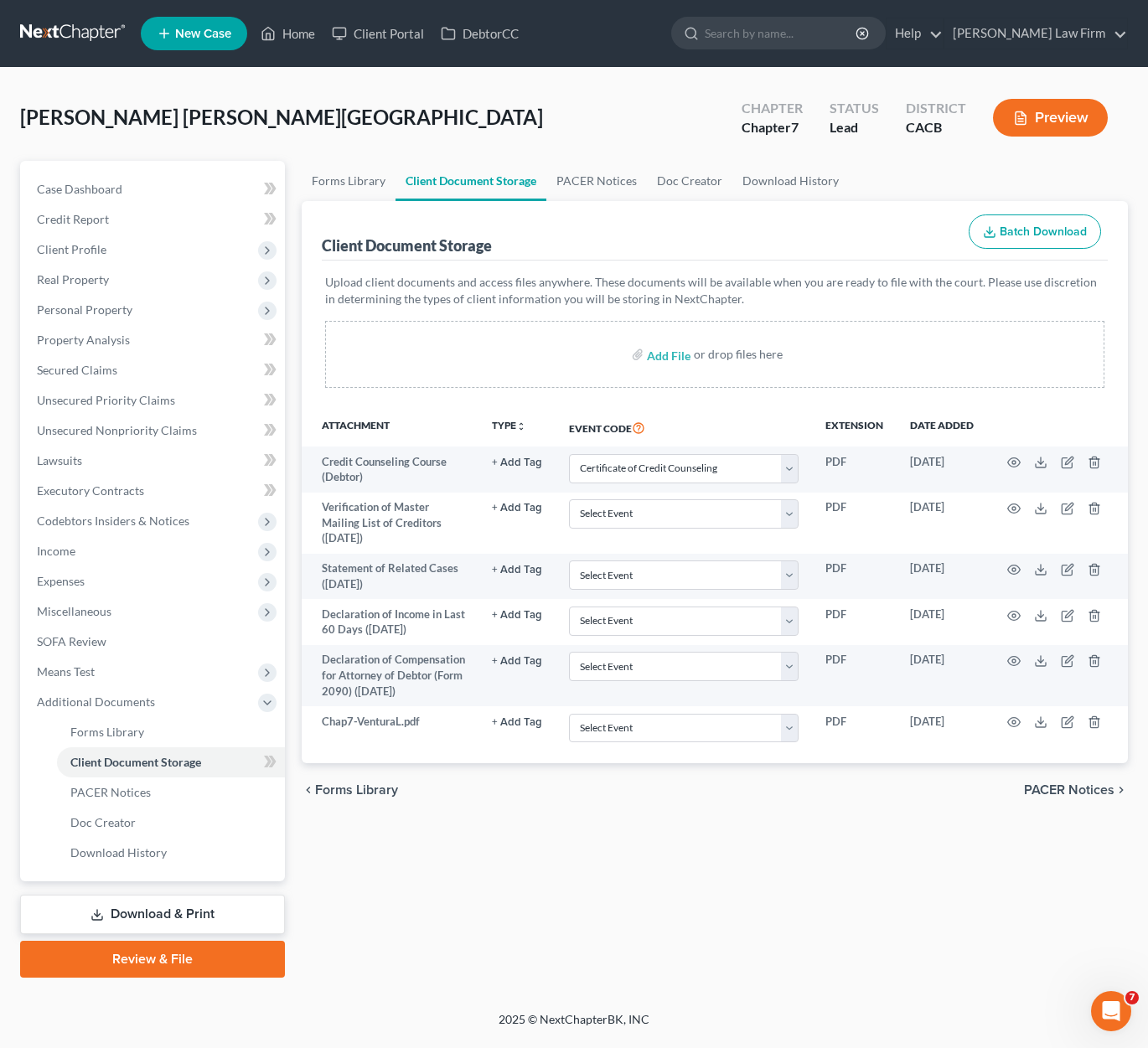
click at [741, 951] on div "Forms Library Client Document Storage PACER Notices Doc Creator Download Histor…" at bounding box center [715, 569] width 844 height 817
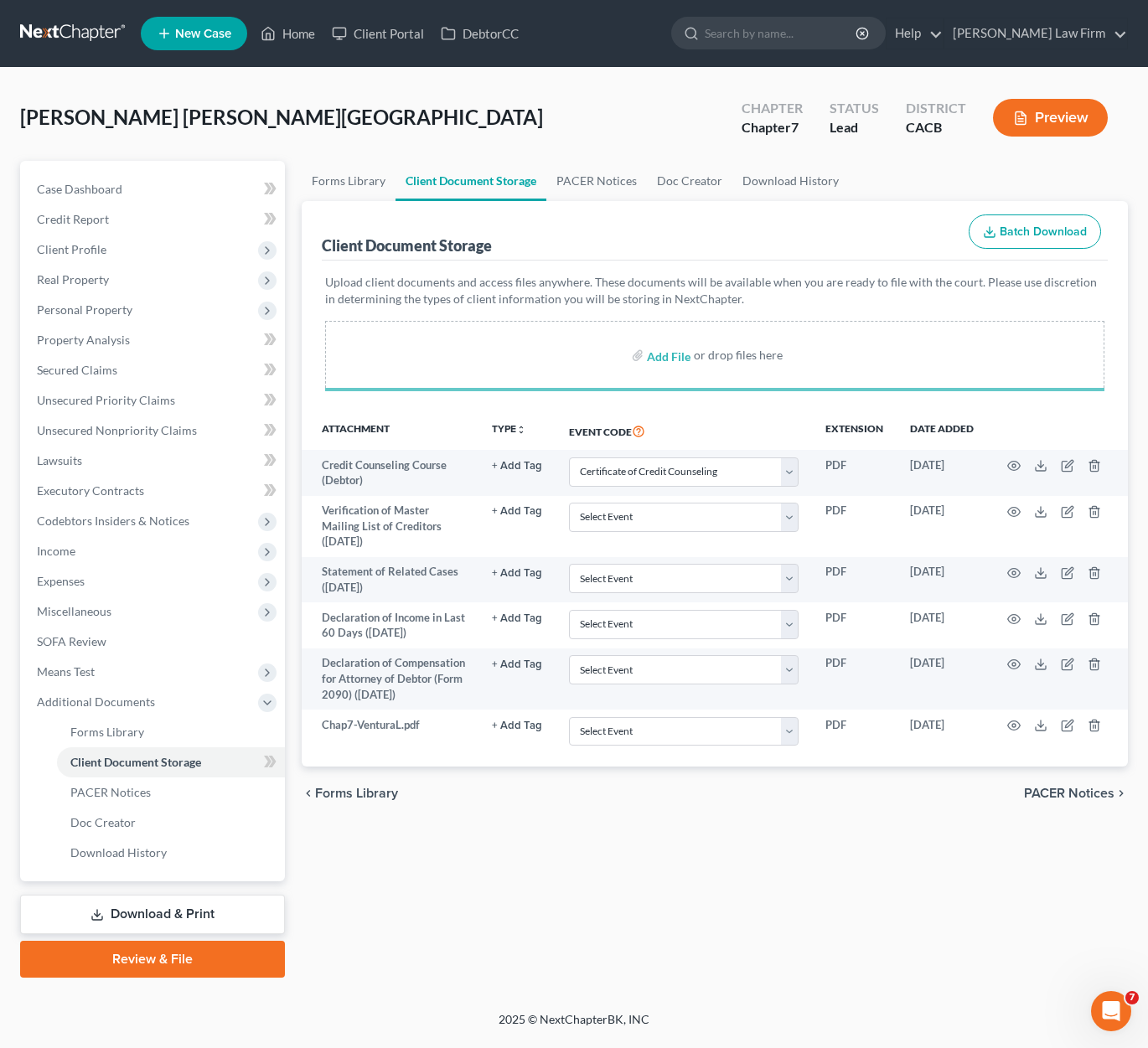
select select "10"
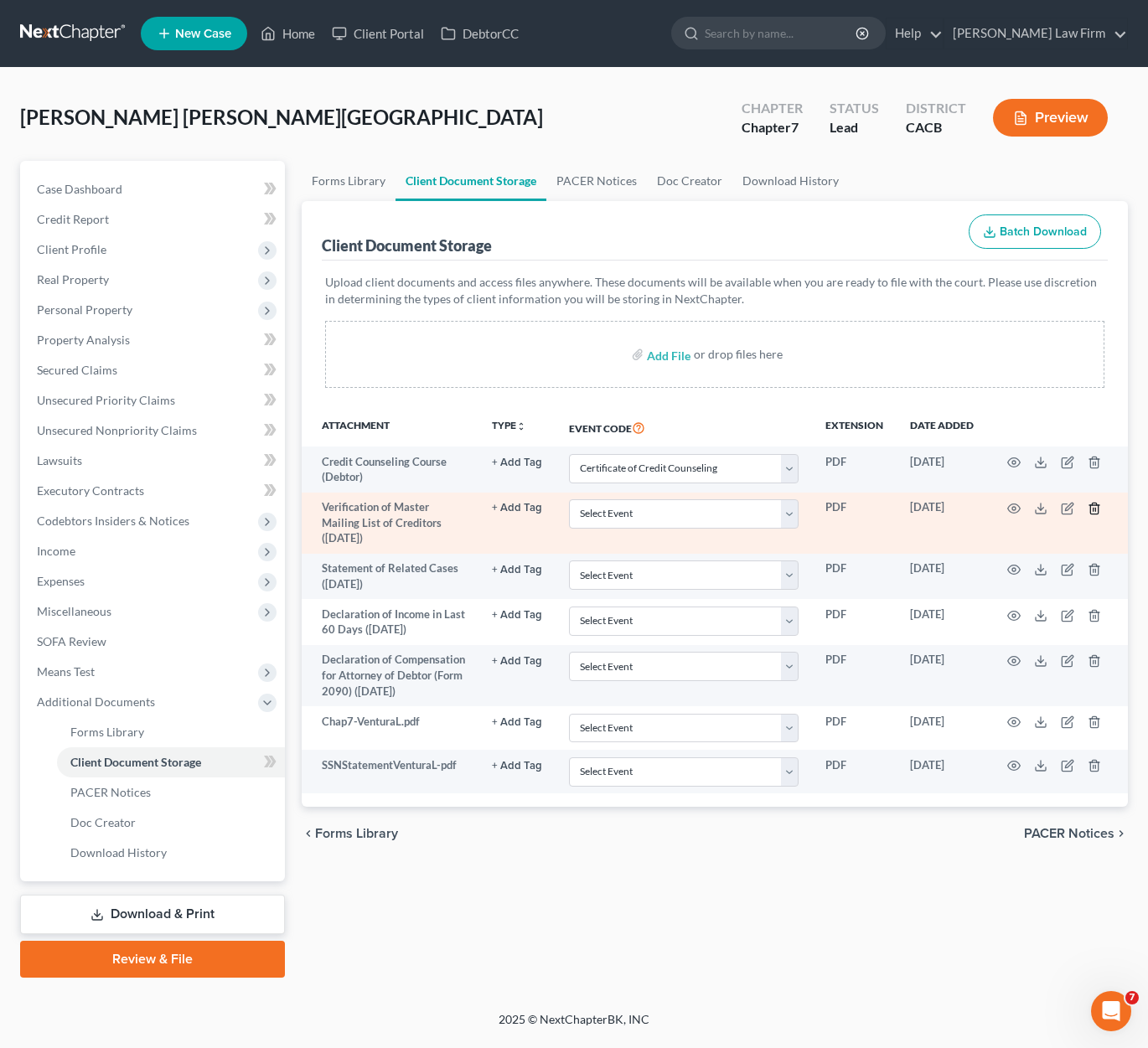
click at [958, 507] on icon "button" at bounding box center [1094, 509] width 14 height 14
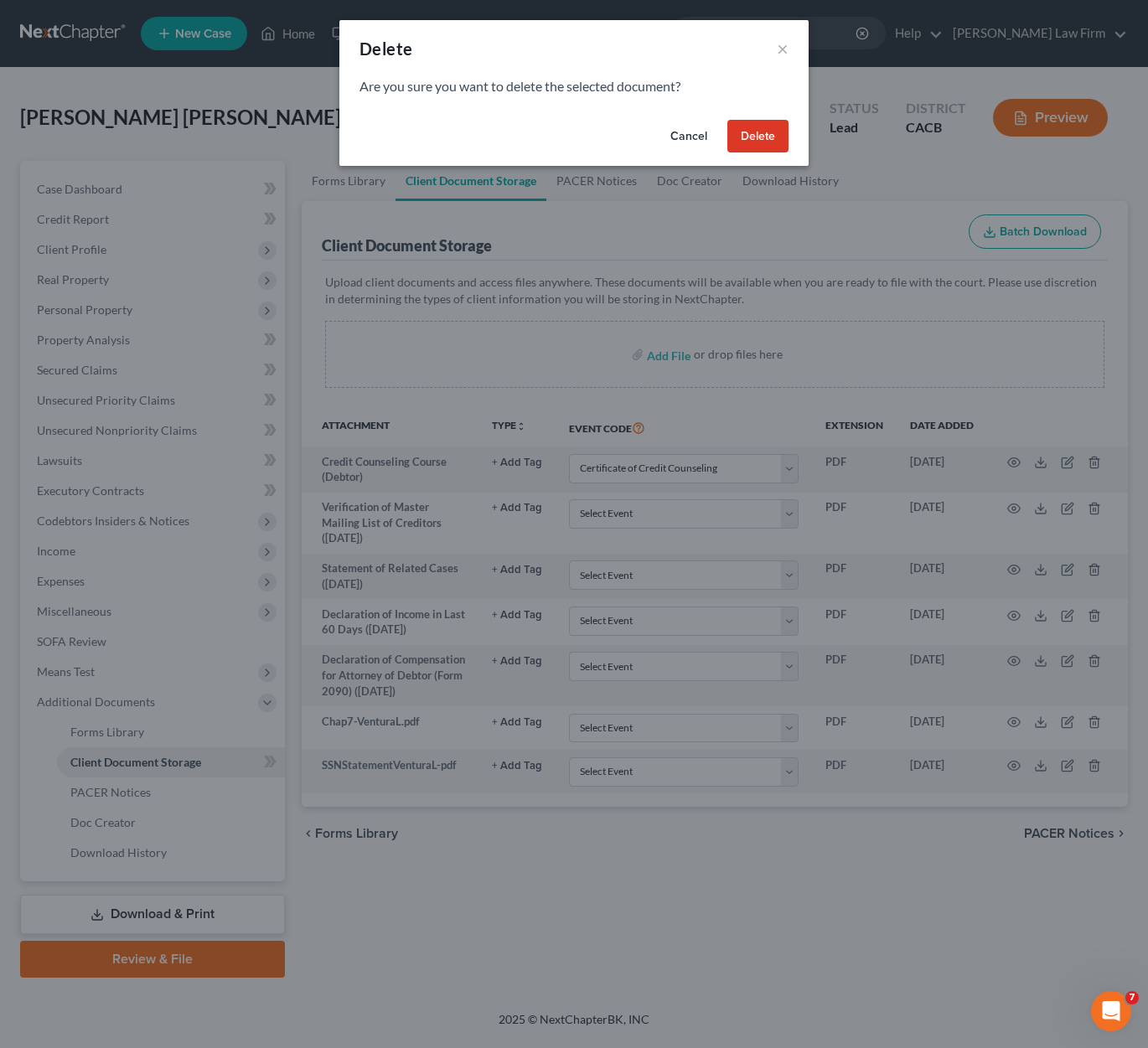
click at [759, 131] on button "Delete" at bounding box center [758, 136] width 61 height 33
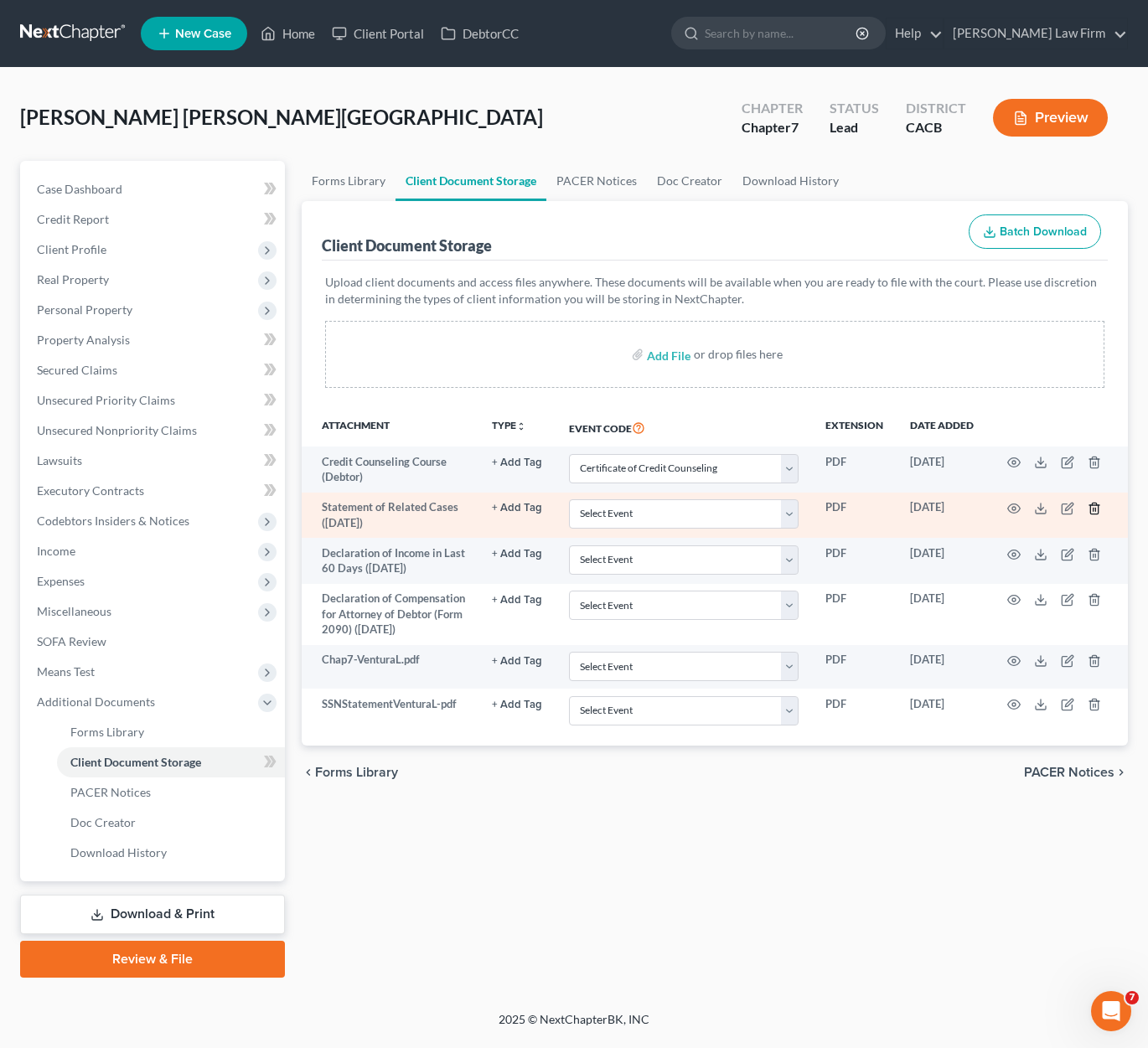
click at [958, 503] on icon "button" at bounding box center [1093, 508] width 8 height 11
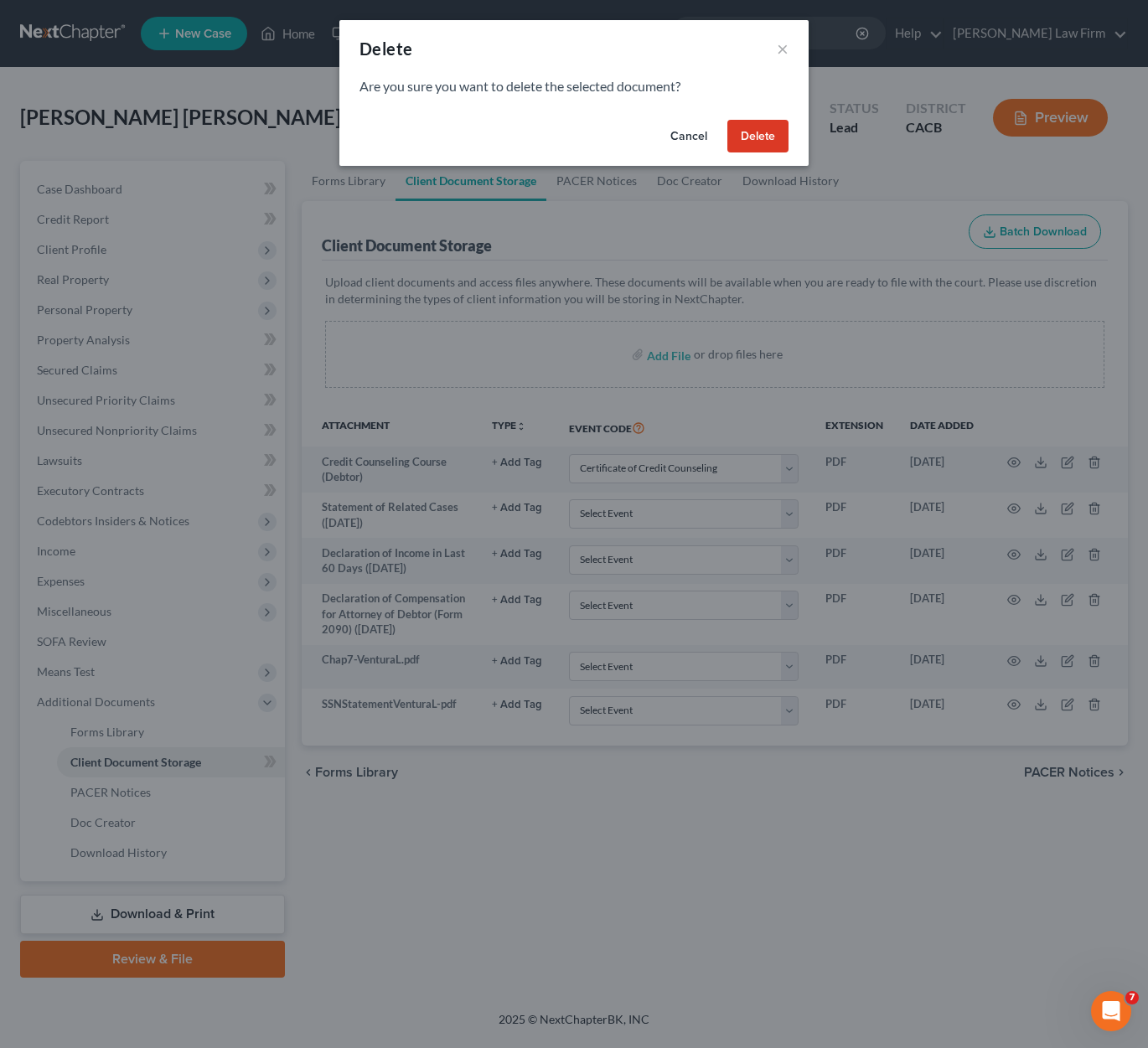
click at [776, 131] on button "Delete" at bounding box center [758, 136] width 61 height 33
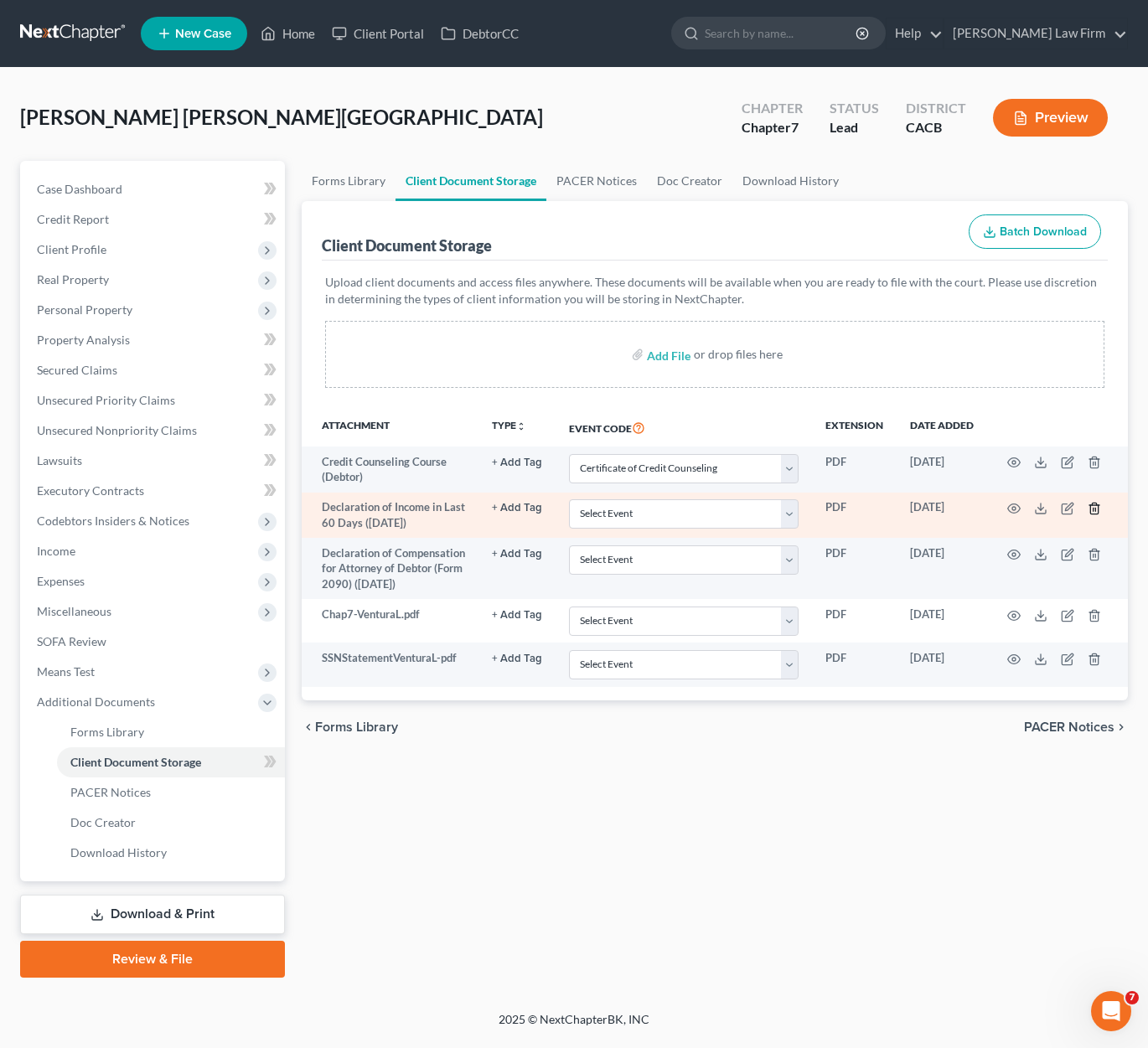
click at [958, 505] on icon "button" at bounding box center [1094, 509] width 14 height 14
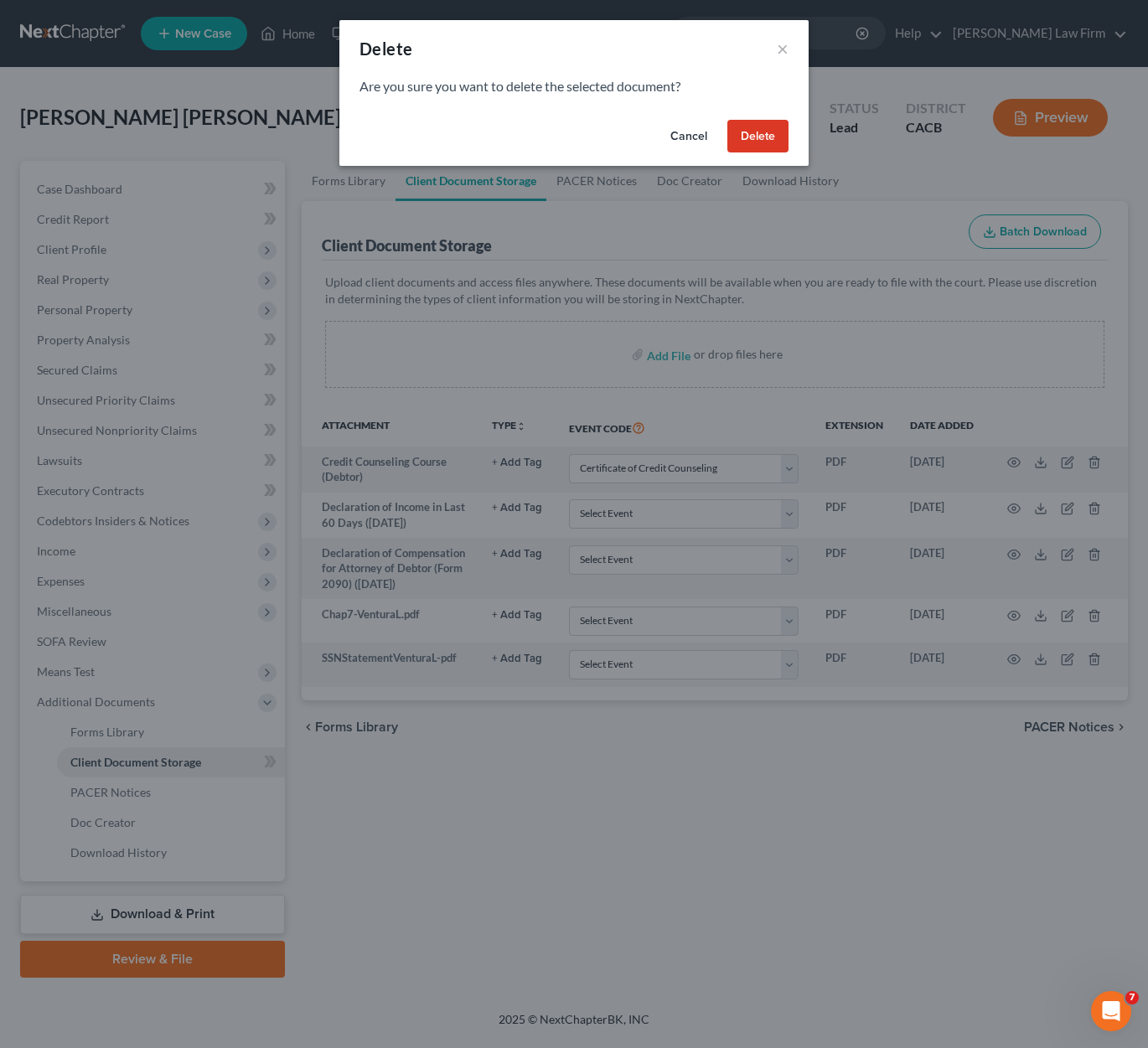
click at [762, 139] on button "Delete" at bounding box center [758, 136] width 61 height 33
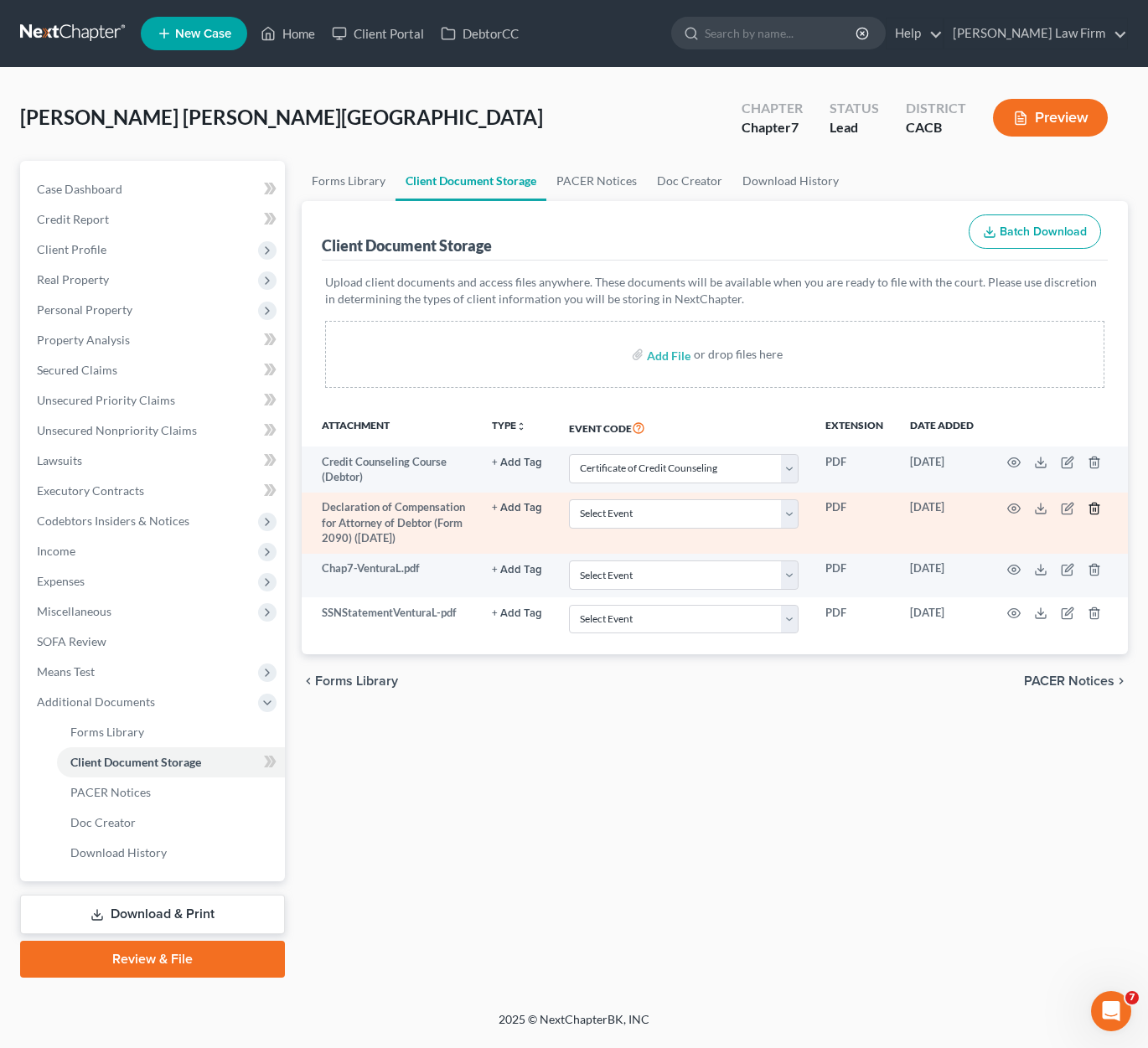
click at [958, 508] on line "button" at bounding box center [1093, 509] width 0 height 3
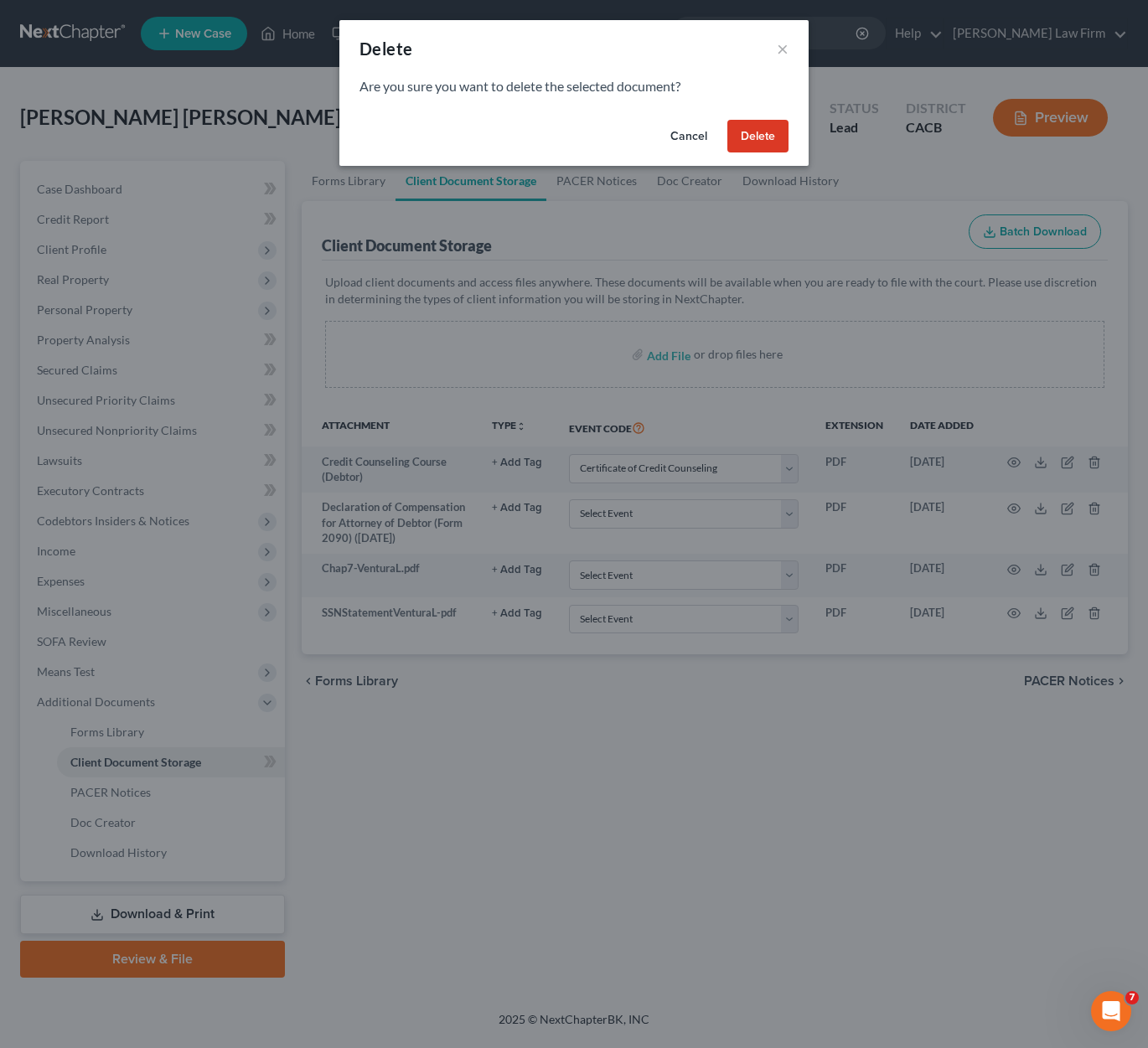
click at [763, 143] on button "Delete" at bounding box center [758, 136] width 61 height 33
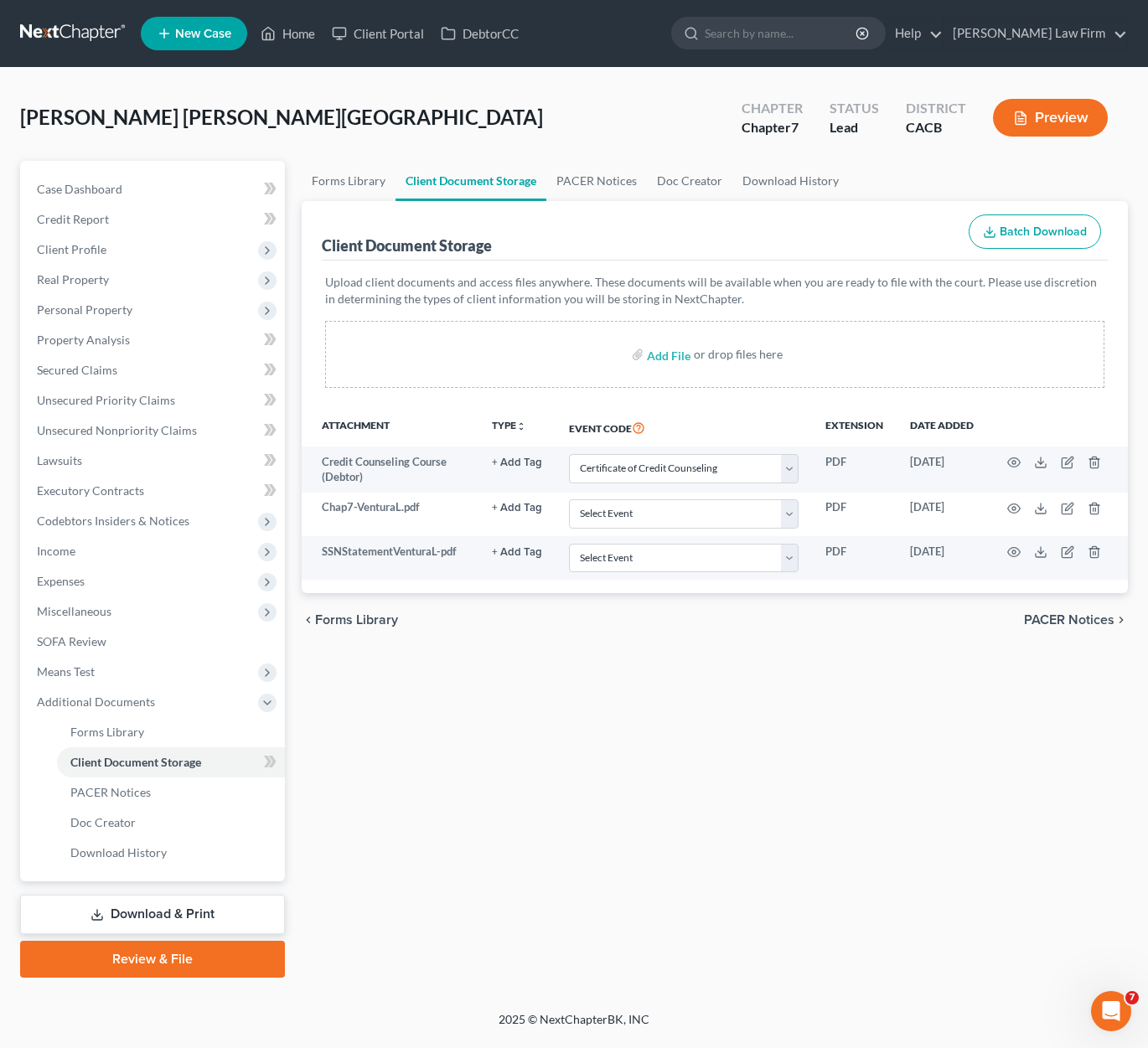
drag, startPoint x: 771, startPoint y: 733, endPoint x: 645, endPoint y: 596, distance: 186.1
click at [766, 728] on div "Forms Library Client Document Storage PACER Notices Doc Creator Download Histor…" at bounding box center [715, 569] width 844 height 817
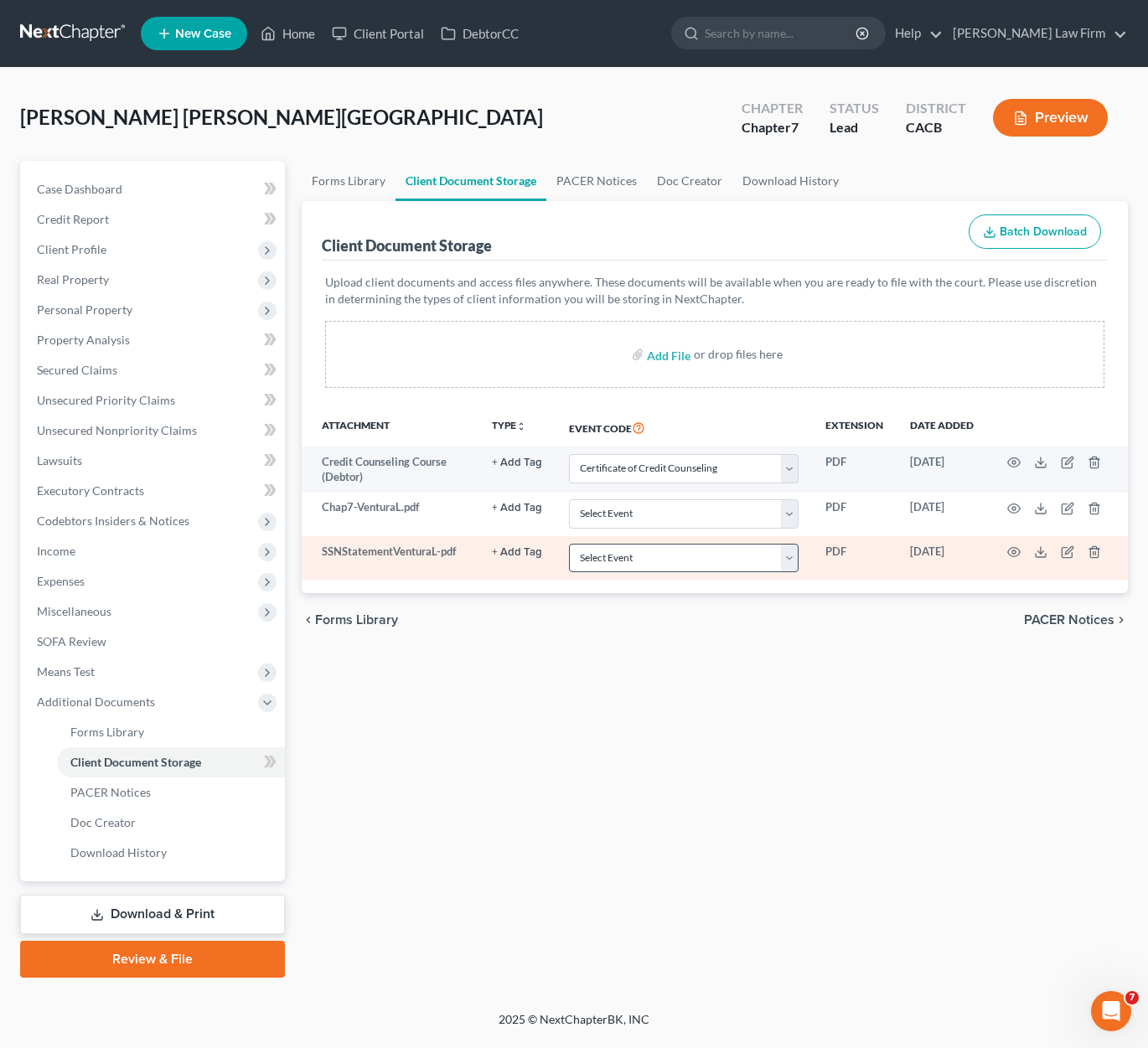
select select "10"
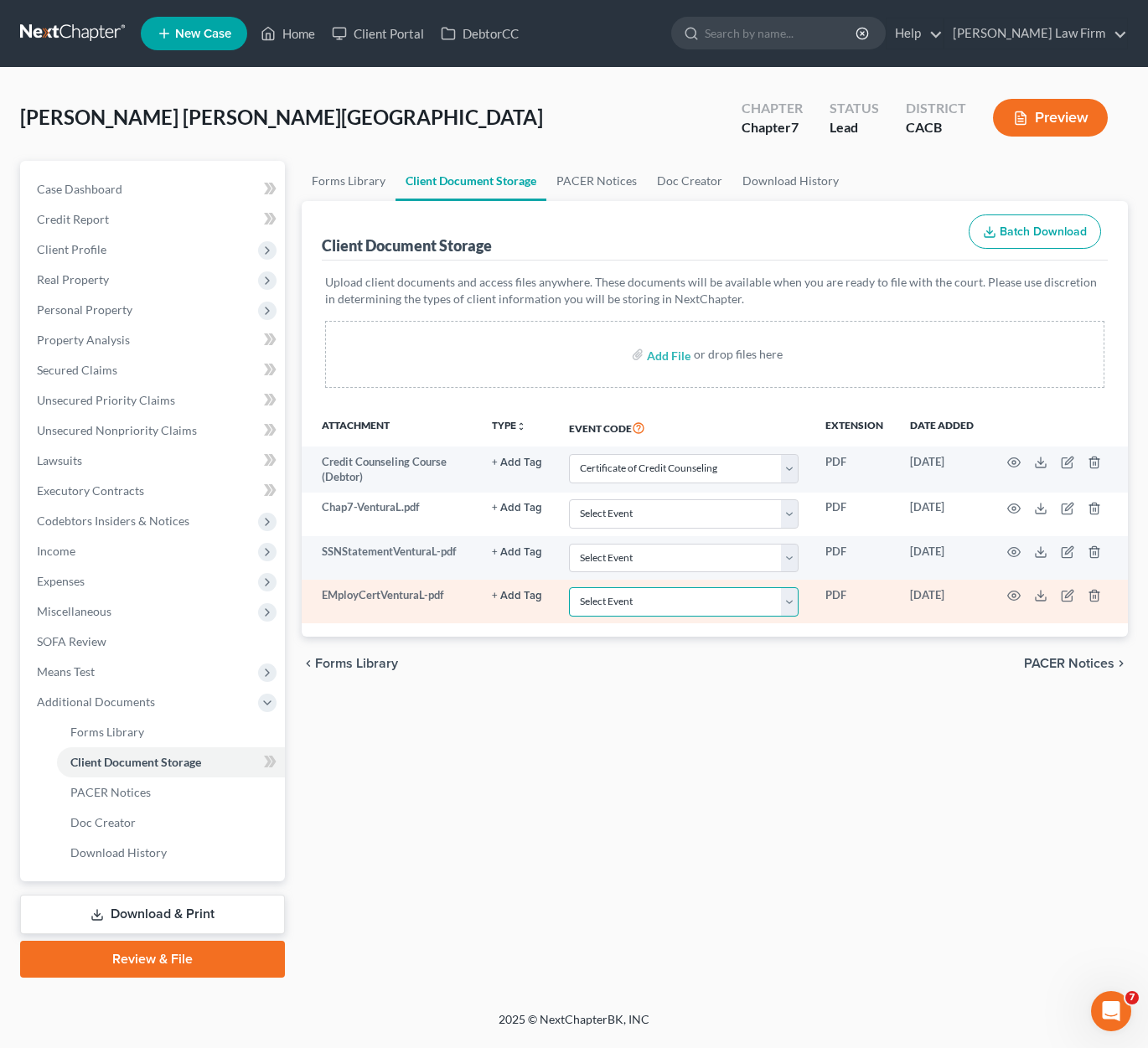
click at [640, 588] on select "Select Event Amended Chapter 11 Plan Amended Chapter 11 Small Business Plan Ame…" at bounding box center [684, 602] width 230 height 29
select select "30"
click at [569, 587] on select "Select Event Amended Chapter 11 Plan Amended Chapter 11 Small Business Plan Ame…" at bounding box center [684, 602] width 230 height 29
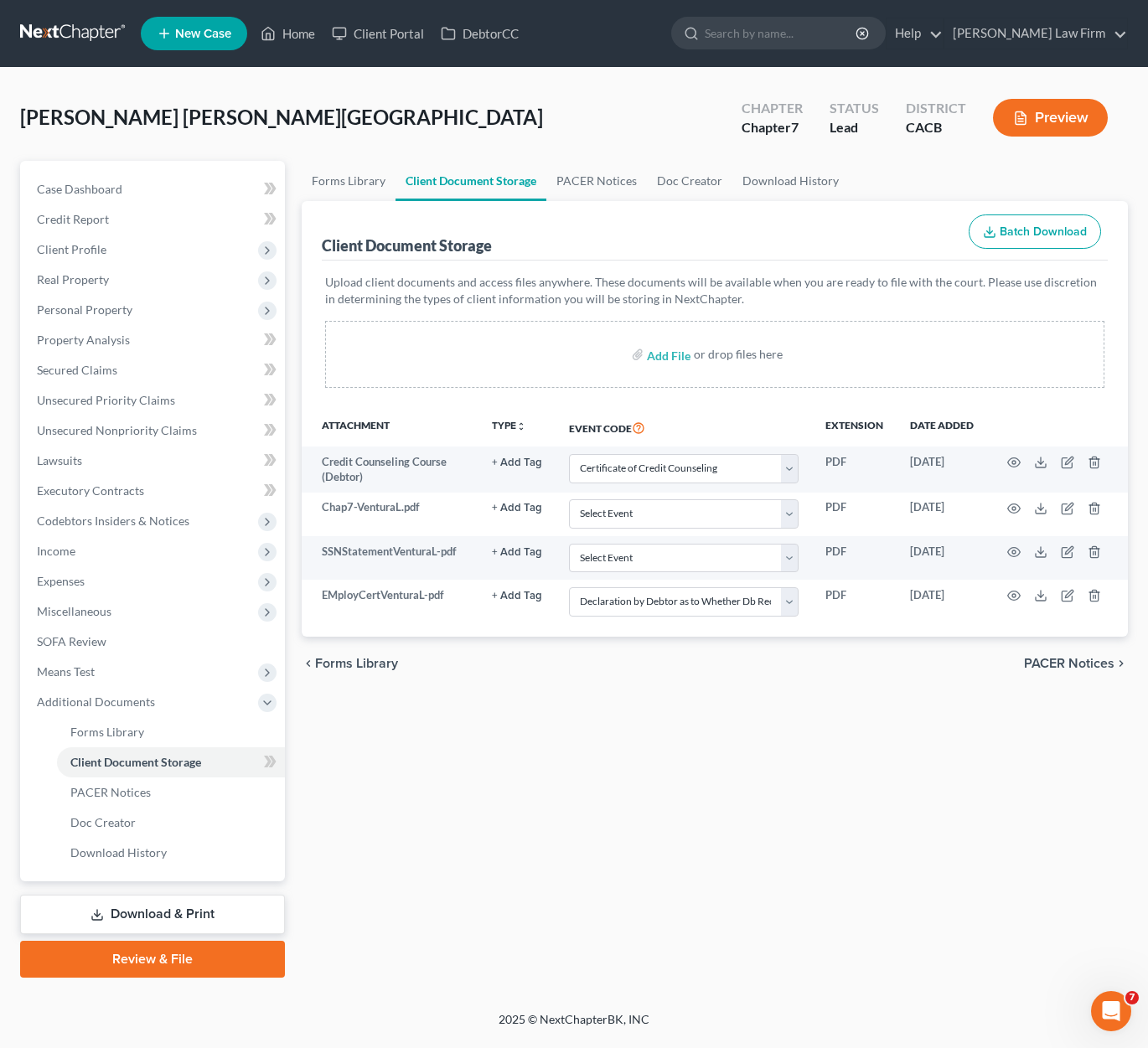
click at [569, 855] on div "Forms Library Client Document Storage PACER Notices Doc Creator Download Histor…" at bounding box center [715, 569] width 844 height 817
drag, startPoint x: 679, startPoint y: 921, endPoint x: 659, endPoint y: 857, distance: 67.1
click at [673, 908] on div "Forms Library Client Document Storage PACER Notices Doc Creator Download Histor…" at bounding box center [715, 569] width 844 height 817
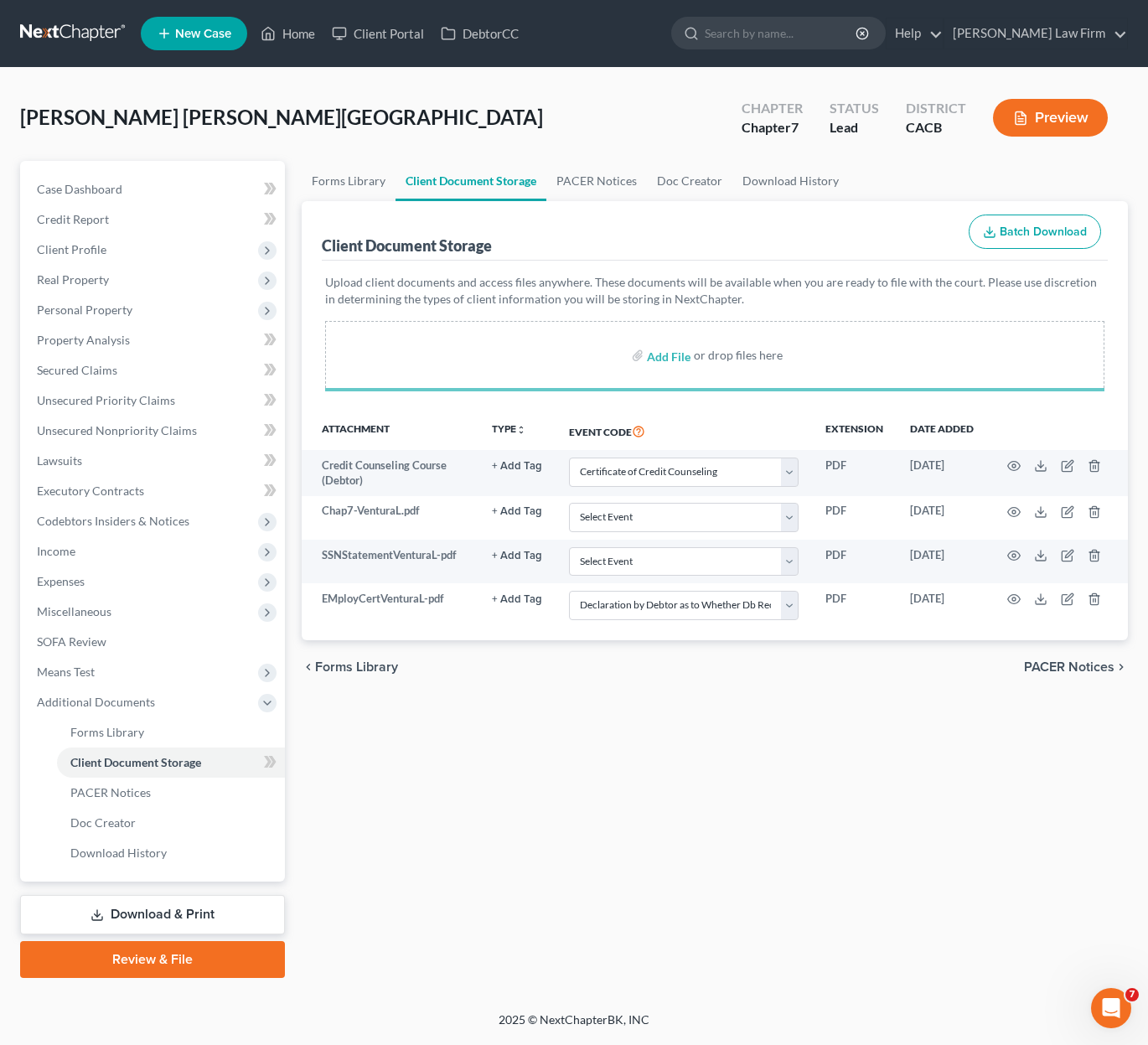
select select "10"
select select "30"
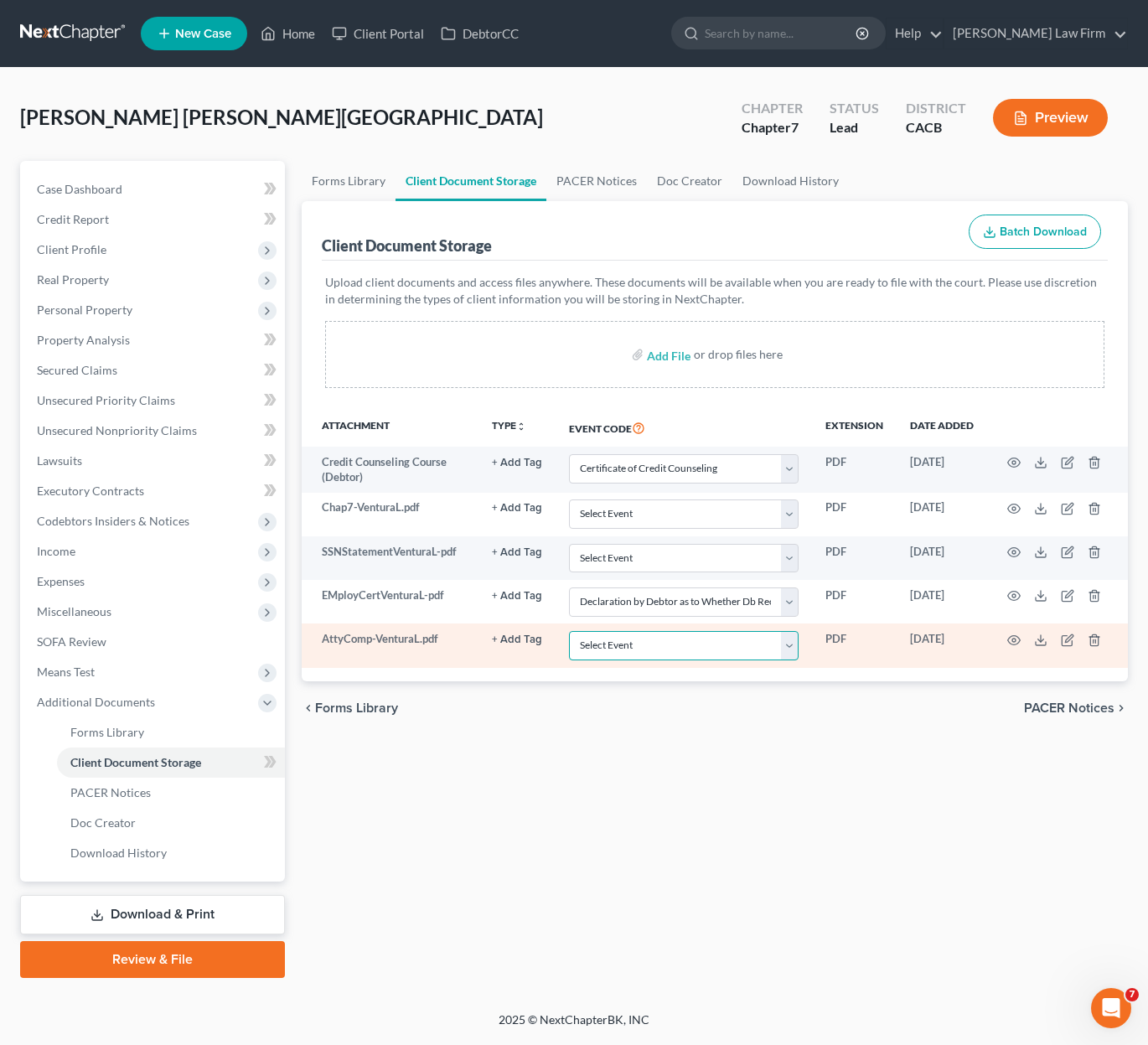
click at [630, 648] on select "Select Event Amended Chapter 11 Plan Amended Chapter 11 Small Business Plan Ame…" at bounding box center [684, 645] width 230 height 29
select select "7"
click at [569, 631] on select "Select Event Amended Chapter 11 Plan Amended Chapter 11 Small Business Plan Ame…" at bounding box center [684, 645] width 230 height 29
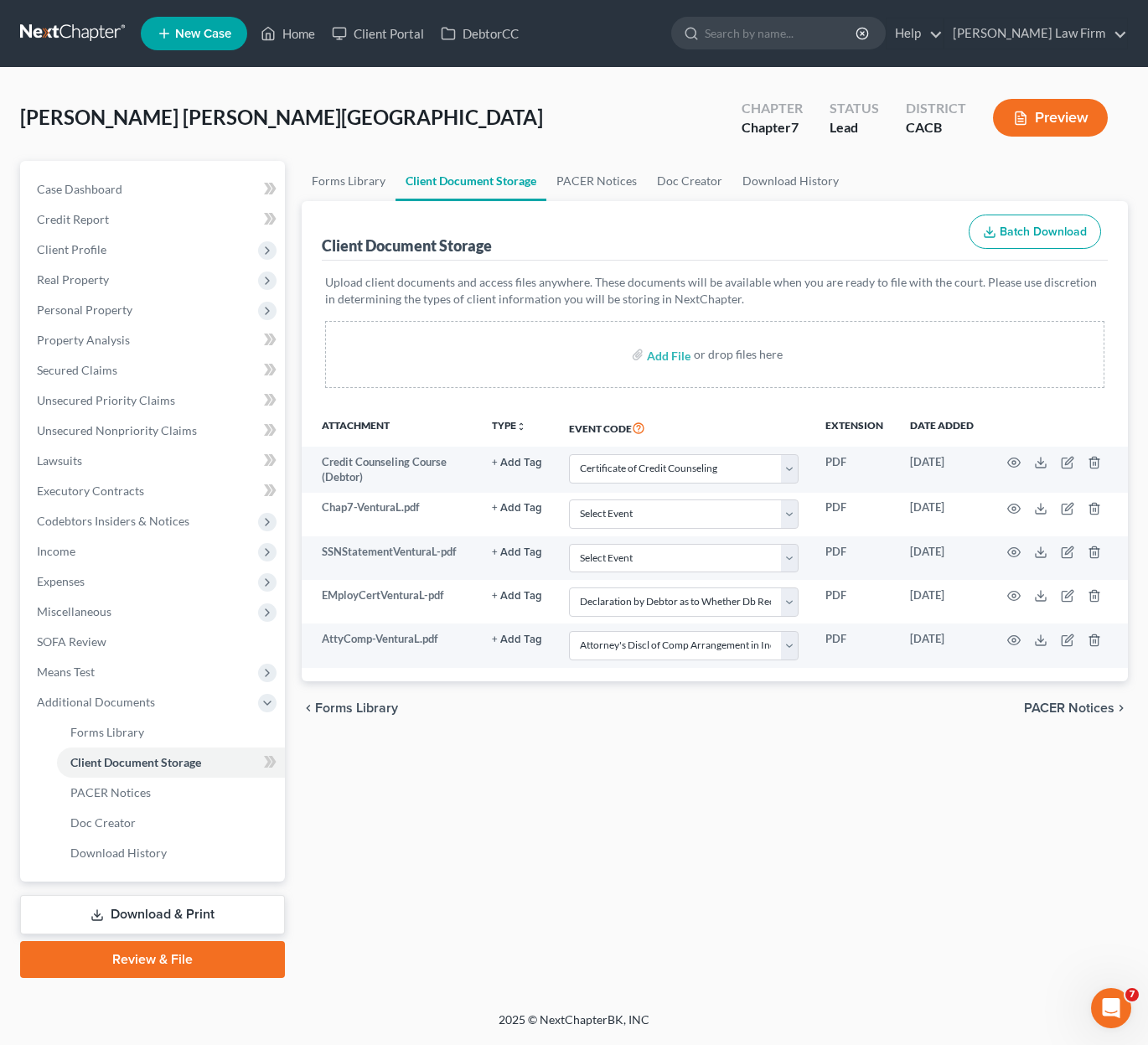
click at [585, 861] on div "Forms Library Client Document Storage PACER Notices Doc Creator Download Histor…" at bounding box center [715, 569] width 844 height 817
click at [662, 869] on div "Forms Library Client Document Storage PACER Notices Doc Creator Download Histor…" at bounding box center [715, 569] width 844 height 817
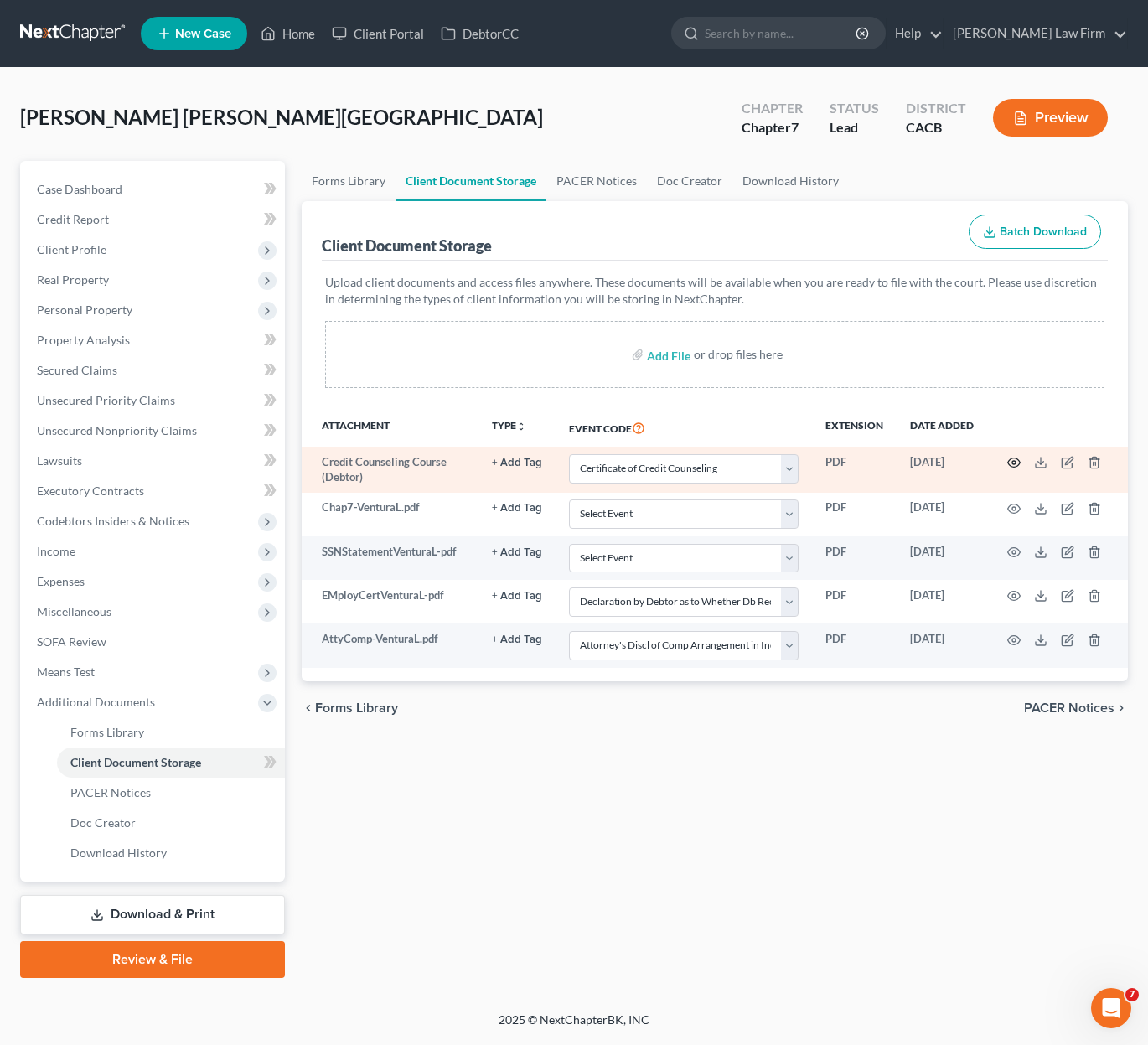
click at [958, 465] on icon "button" at bounding box center [1014, 463] width 13 height 9
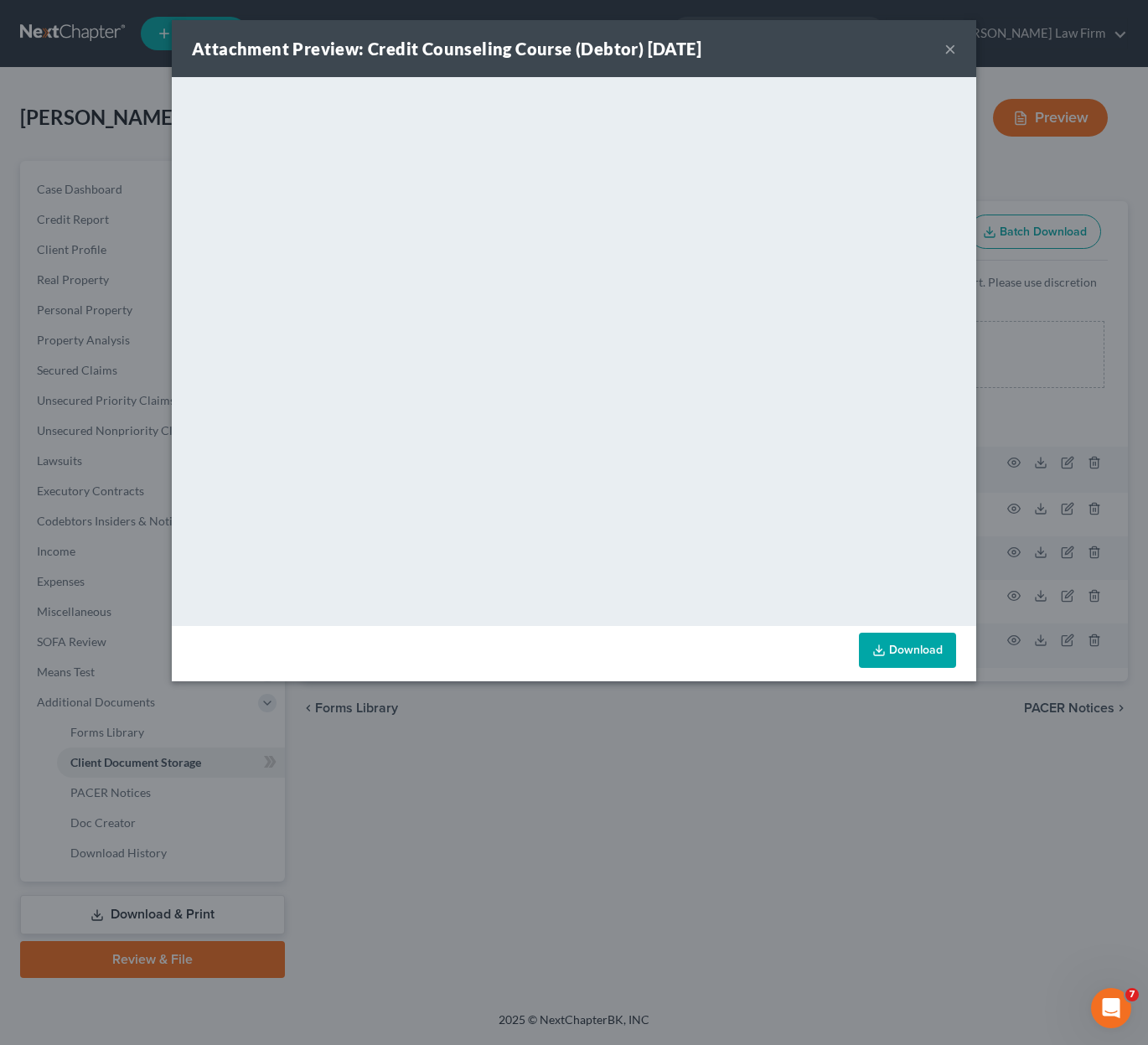
click at [952, 45] on button "×" at bounding box center [950, 49] width 12 height 20
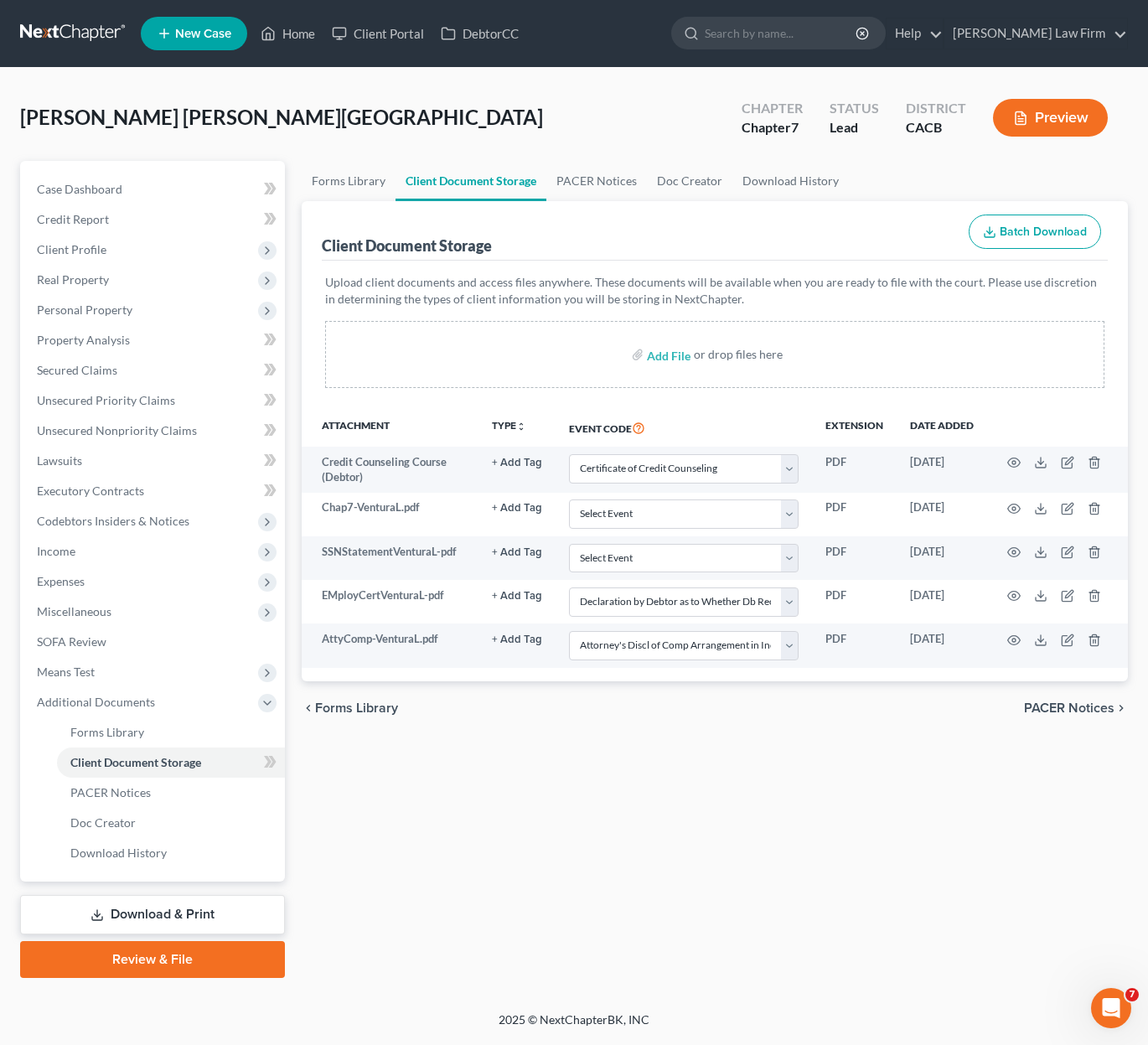
click at [169, 954] on link "Review & File" at bounding box center [153, 960] width 265 height 37
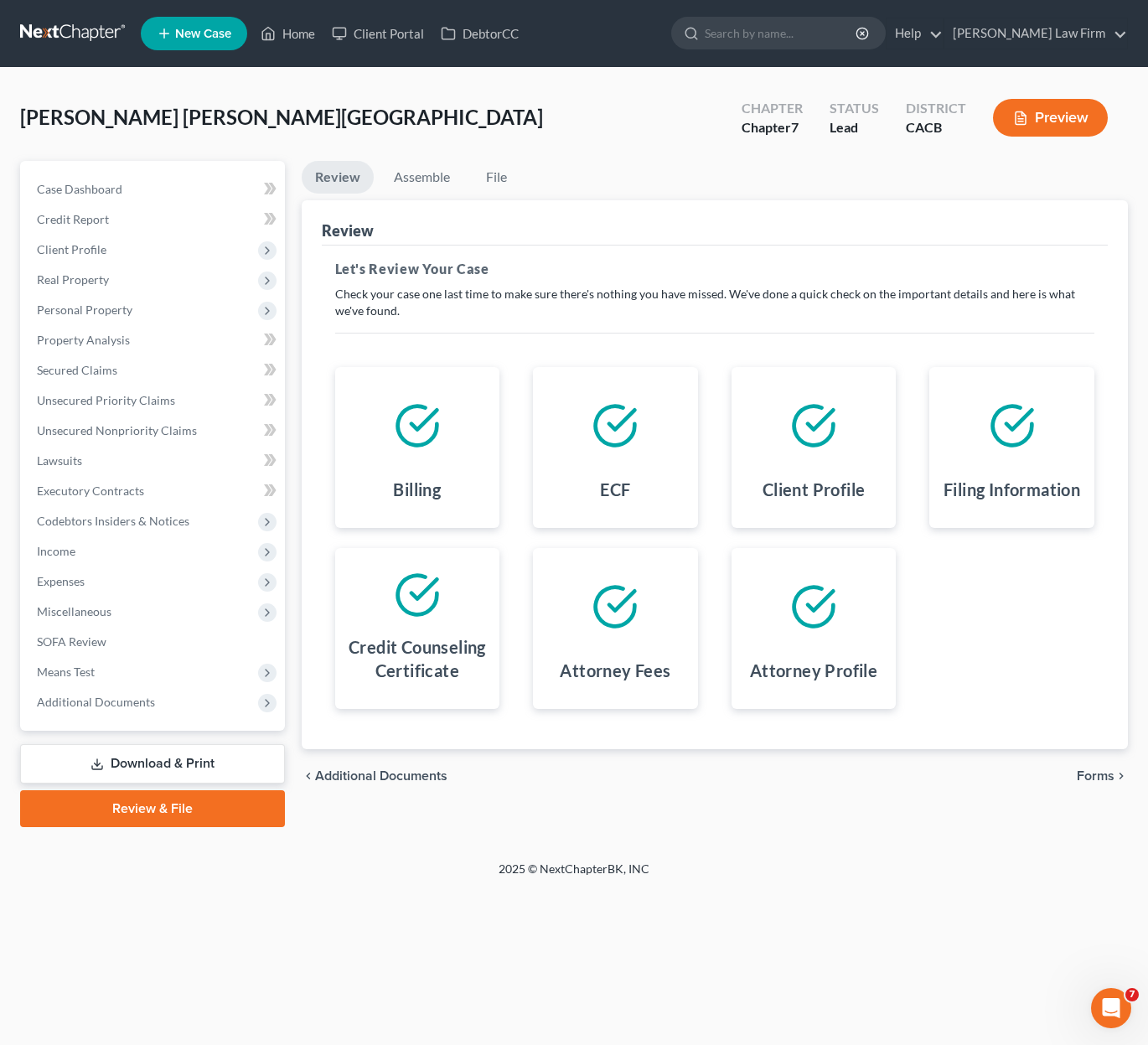
click at [958, 779] on span "Forms" at bounding box center [1096, 776] width 38 height 14
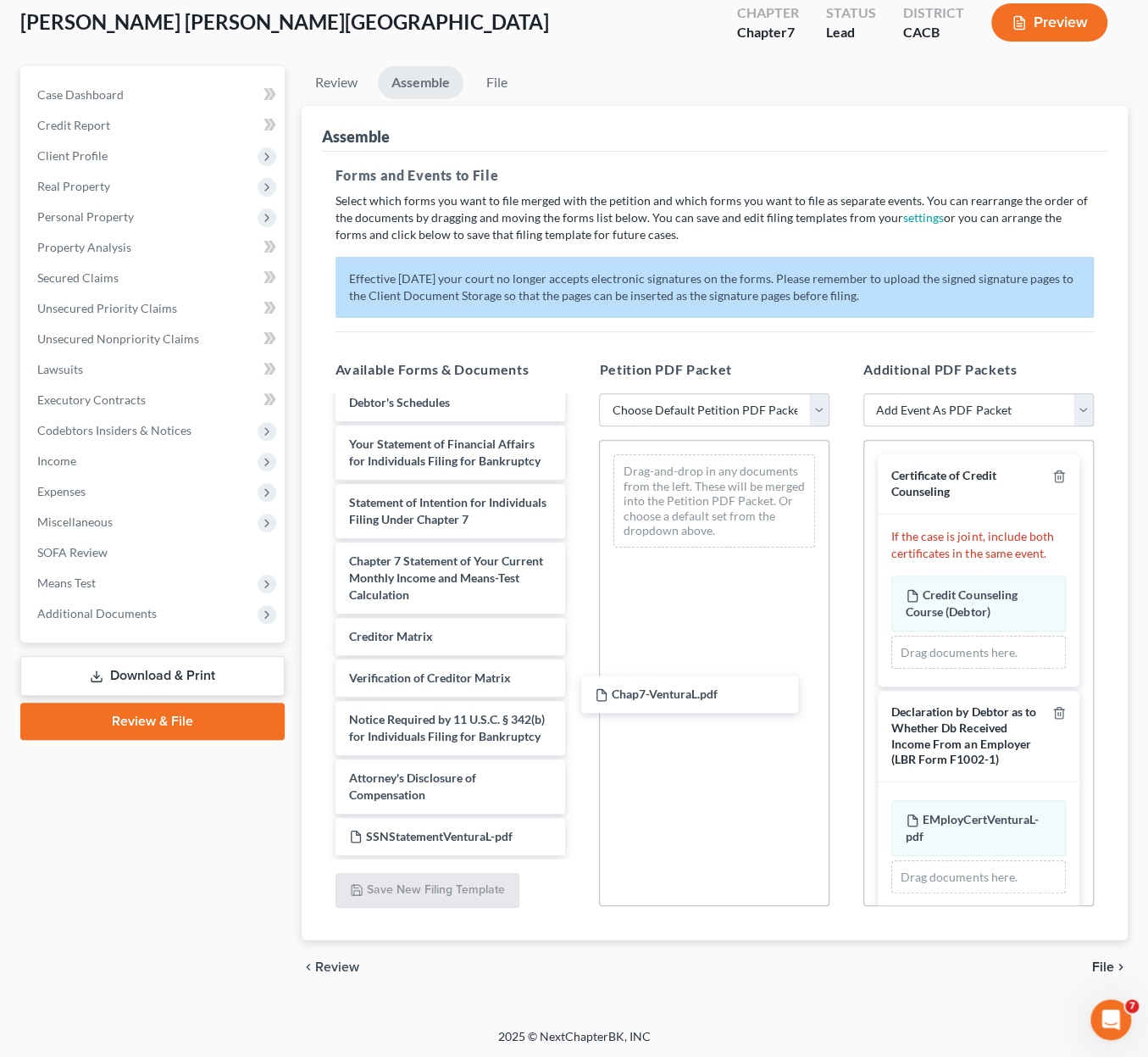
scroll to position [565, 0]
drag, startPoint x: 433, startPoint y: 824, endPoint x: 690, endPoint y: 517, distance: 400.4
click at [580, 518] on div "Chap7-VenturaL.pdf Voluntary Petition for Individuals Filing for Bankruptcy Sum…" at bounding box center [451, 352] width 257 height 1005
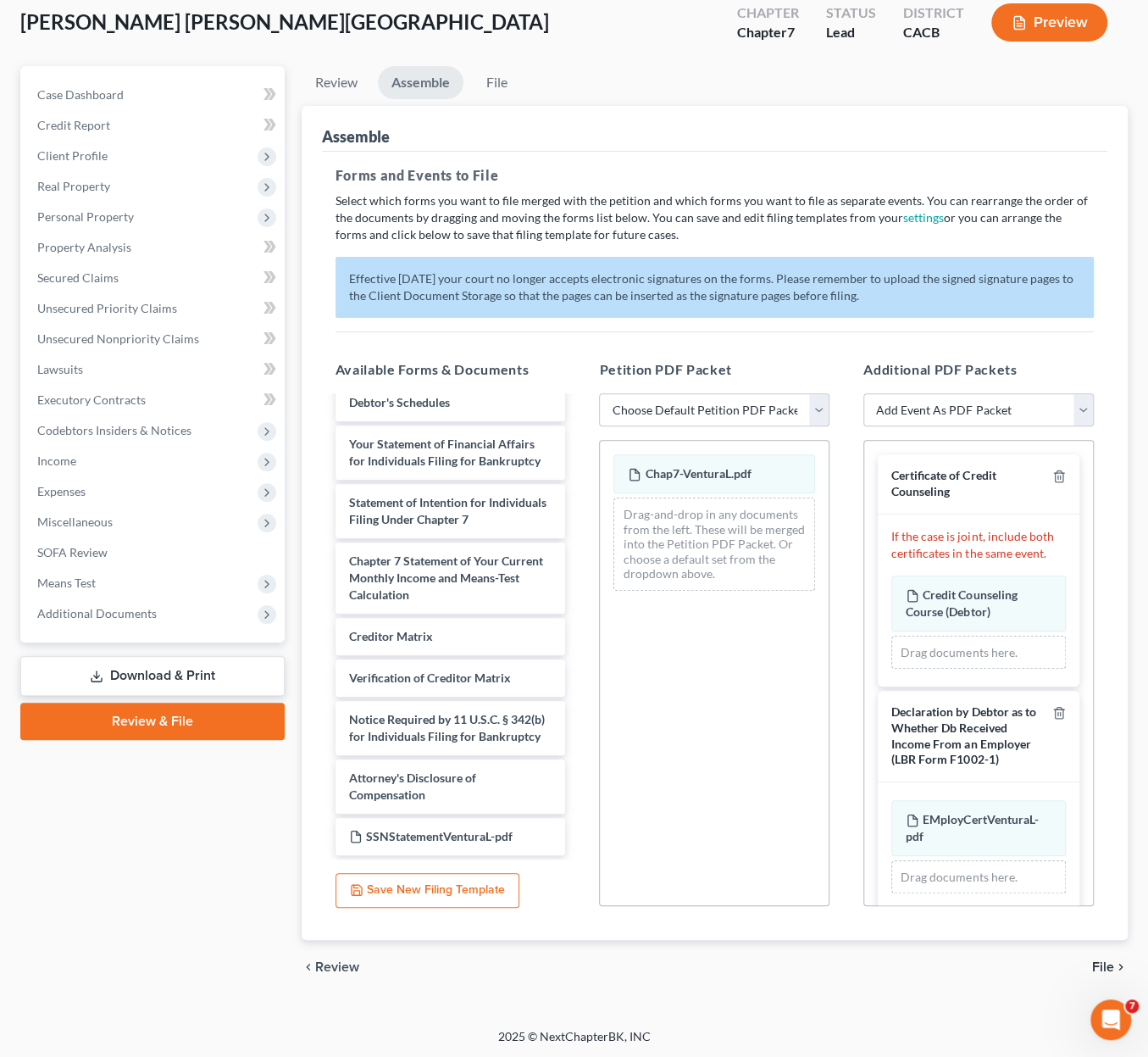
scroll to position [390, 0]
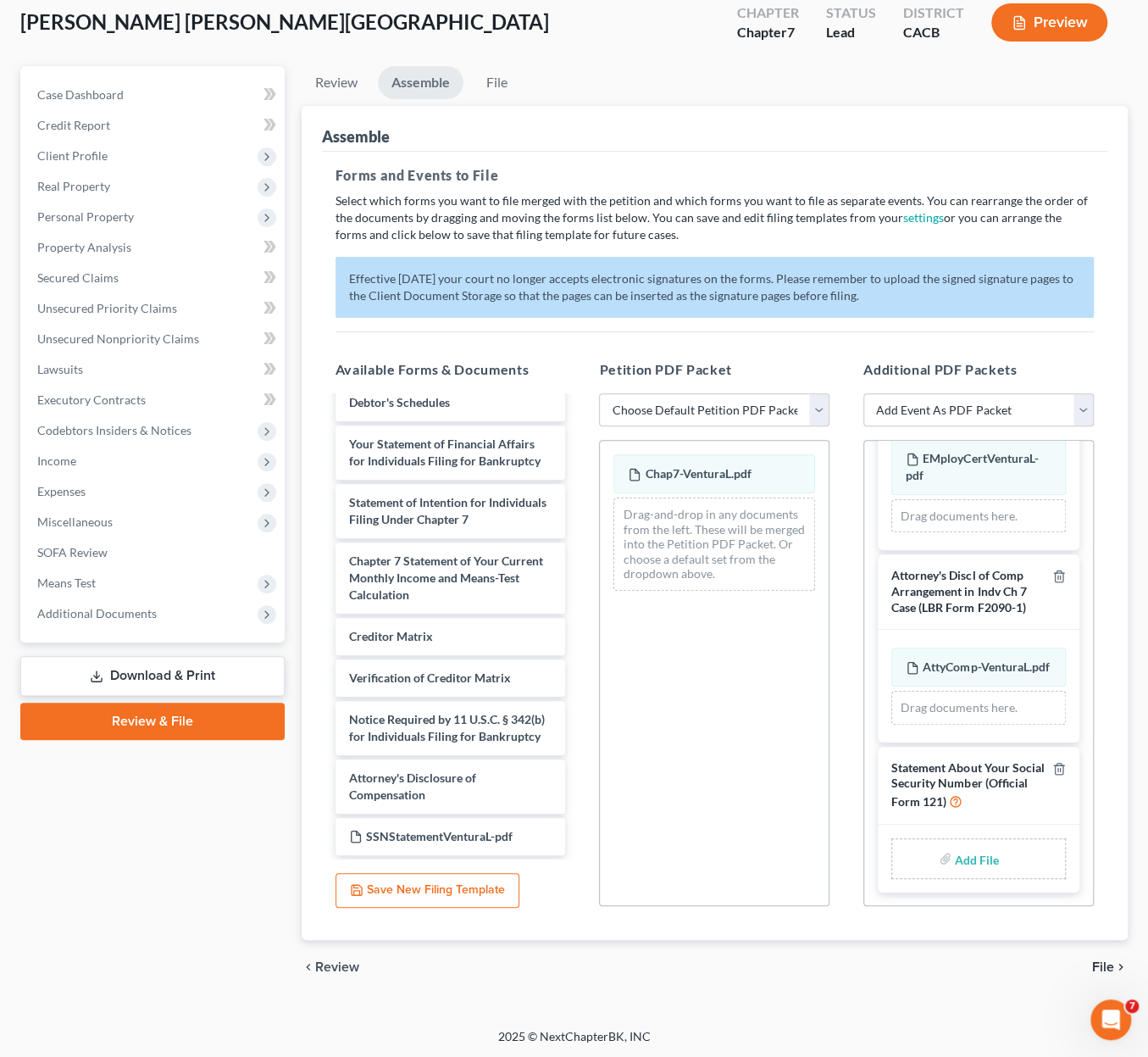
click at [968, 858] on input "file" at bounding box center [975, 858] width 41 height 30
type input "C:\fakepath\SSNStatementVenturaL.pdf"
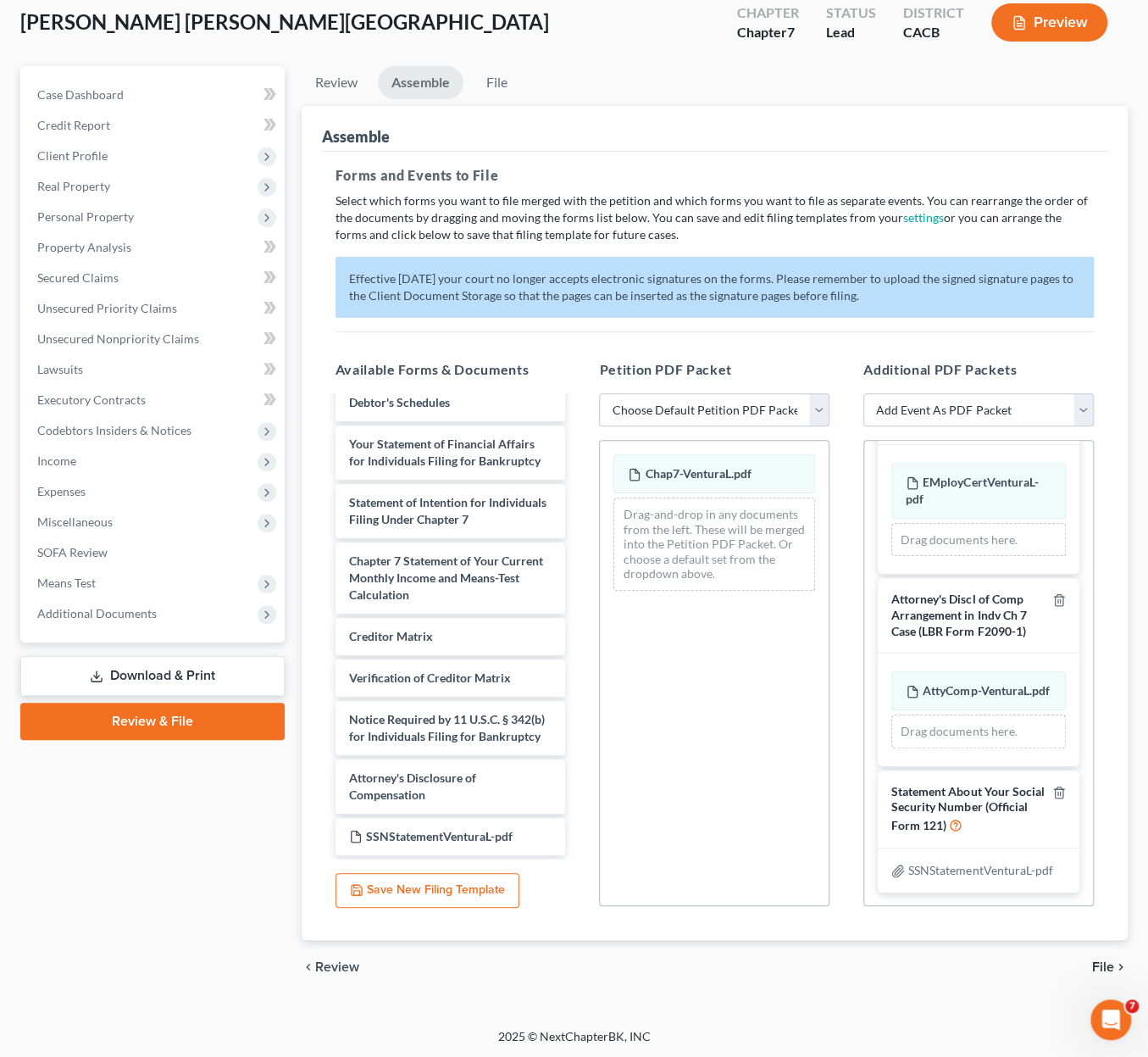
scroll to position [366, 0]
click at [968, 961] on span "File" at bounding box center [1104, 967] width 22 height 14
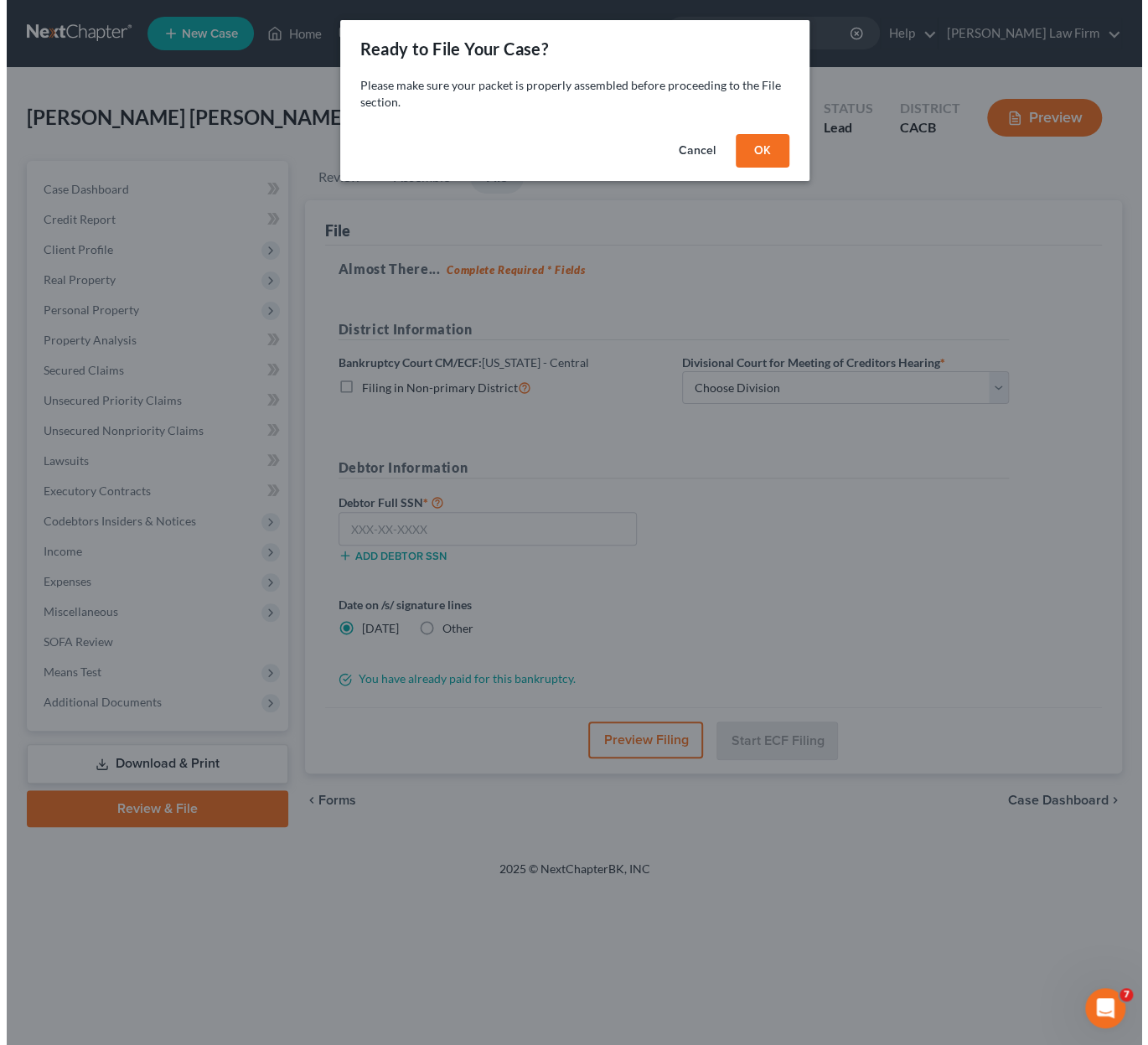
scroll to position [0, 0]
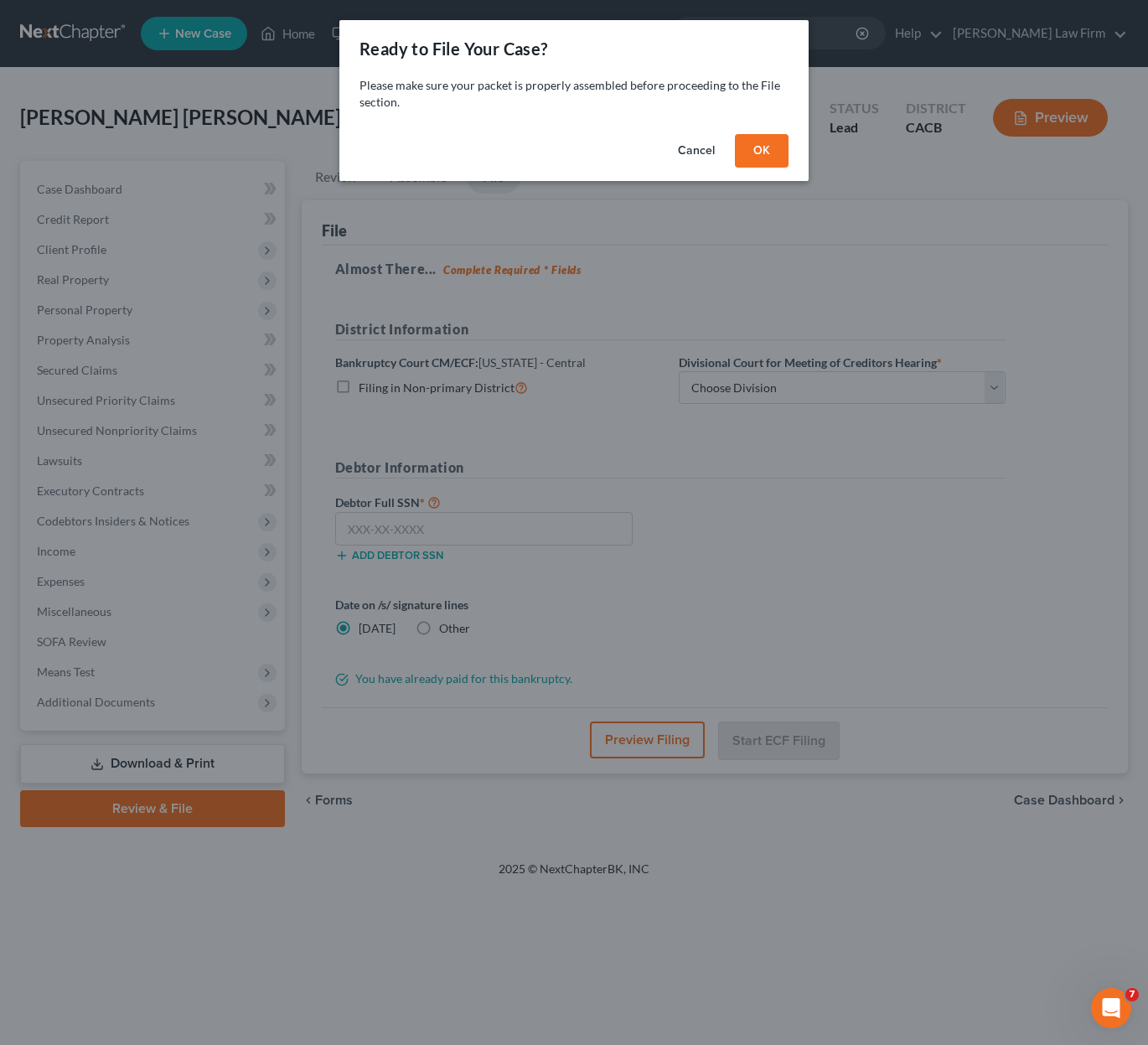
drag, startPoint x: 771, startPoint y: 148, endPoint x: 784, endPoint y: 214, distance: 67.3
click at [772, 148] on button "OK" at bounding box center [761, 150] width 54 height 33
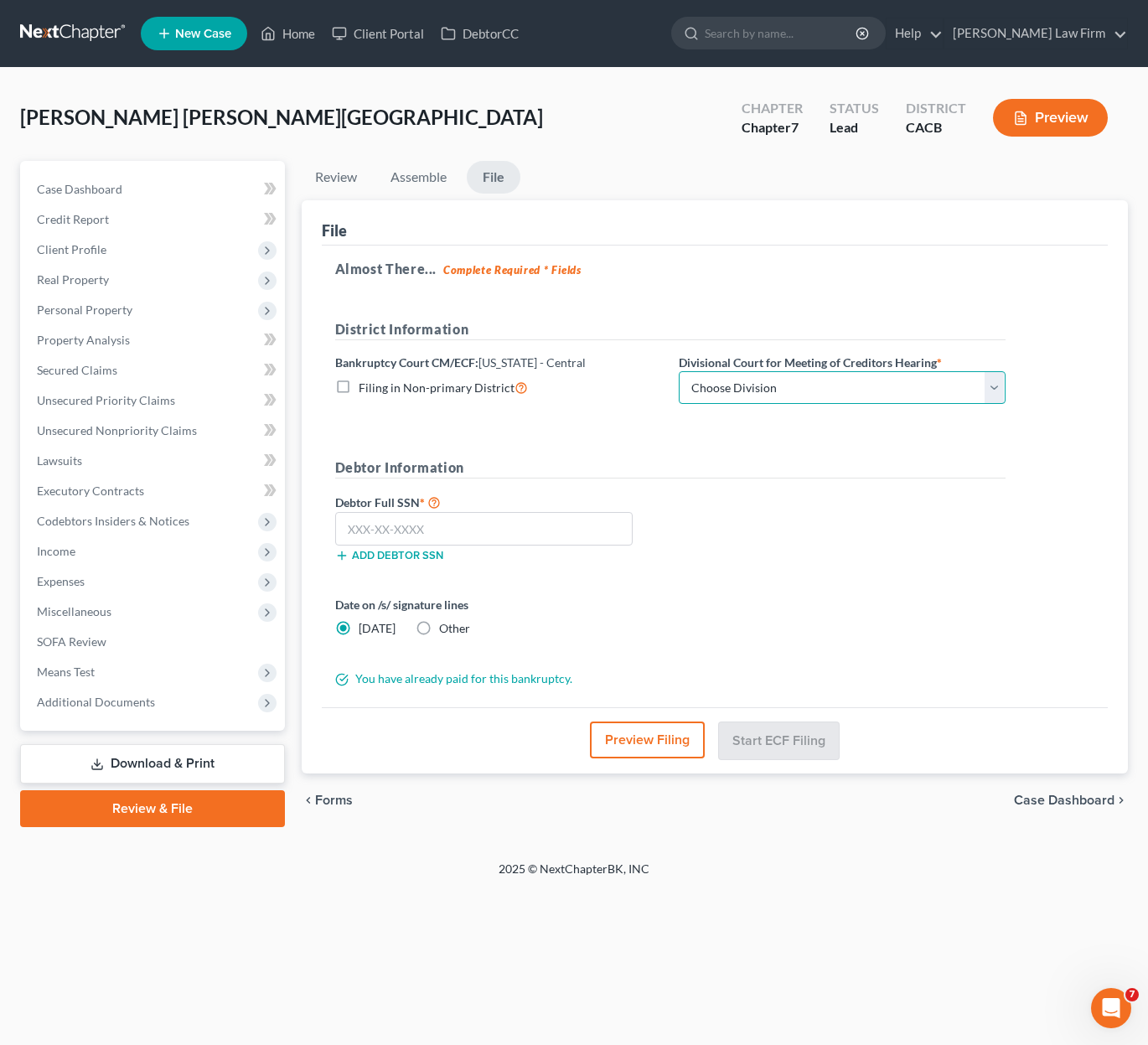
click at [779, 385] on select "Choose Division San Fernando Valley Los Angeles Riverside Santa Ana Santa Barba…" at bounding box center [842, 388] width 327 height 33
select select "1"
click at [679, 371] on select "Choose Division San Fernando Valley Los Angeles Riverside Santa Ana Santa Barba…" at bounding box center [842, 388] width 327 height 33
click at [450, 524] on input "text" at bounding box center [485, 528] width 299 height 33
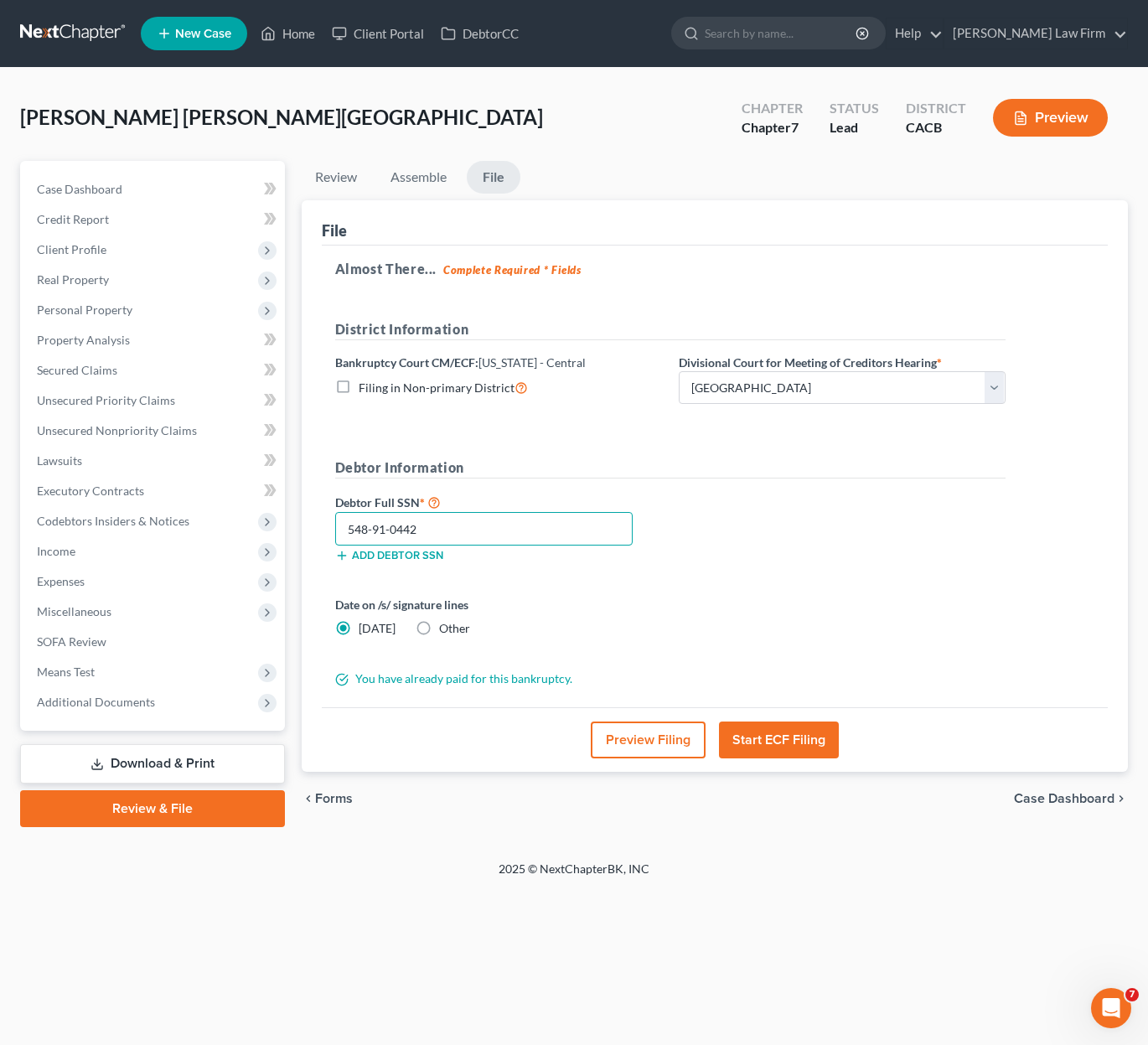
type input "548-91-0442"
click at [447, 621] on span "Other" at bounding box center [454, 628] width 31 height 15
click at [447, 621] on input "Other" at bounding box center [451, 626] width 11 height 11
radio input "true"
radio input "false"
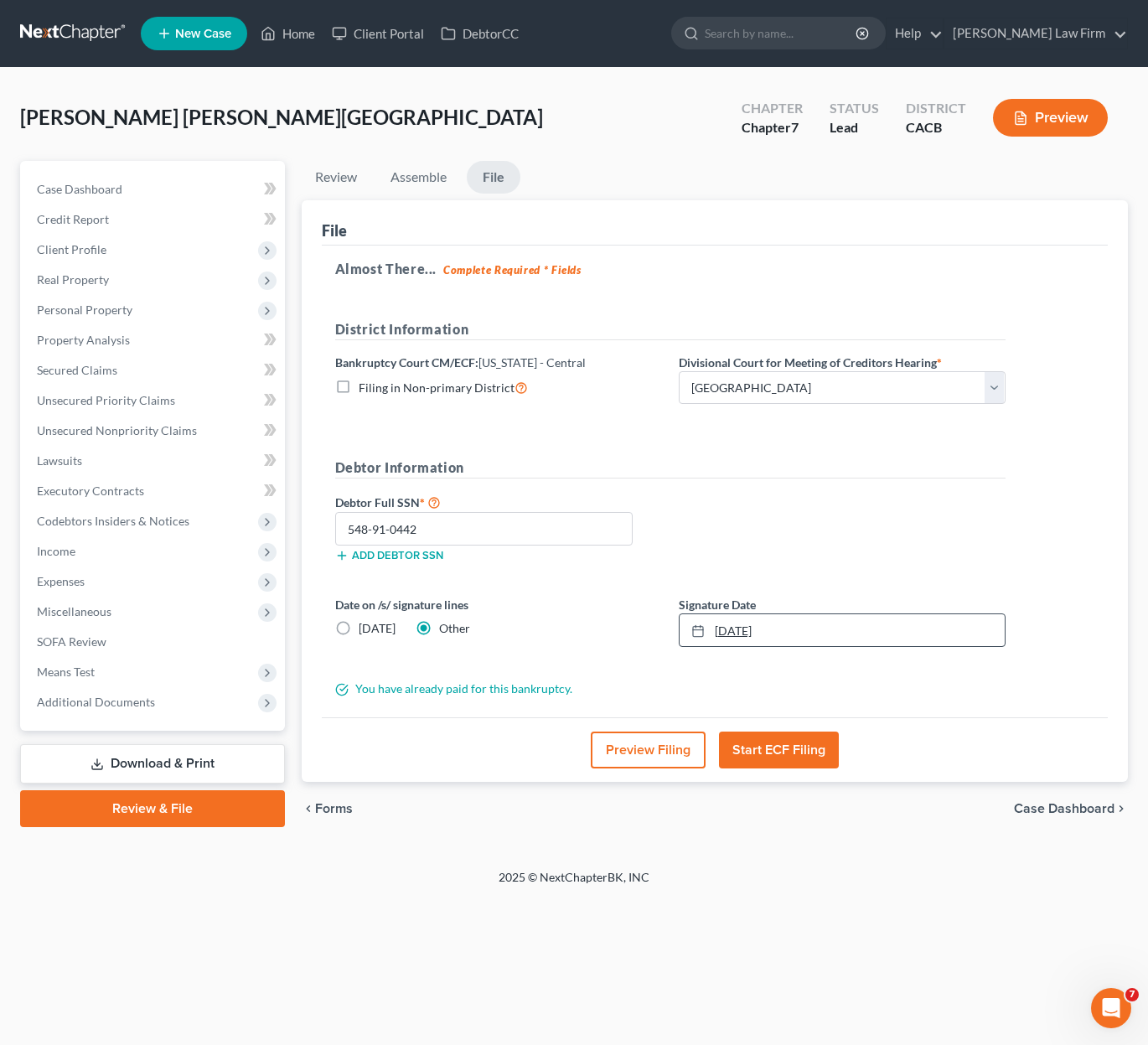
click at [766, 631] on link "[DATE]" at bounding box center [842, 630] width 325 height 32
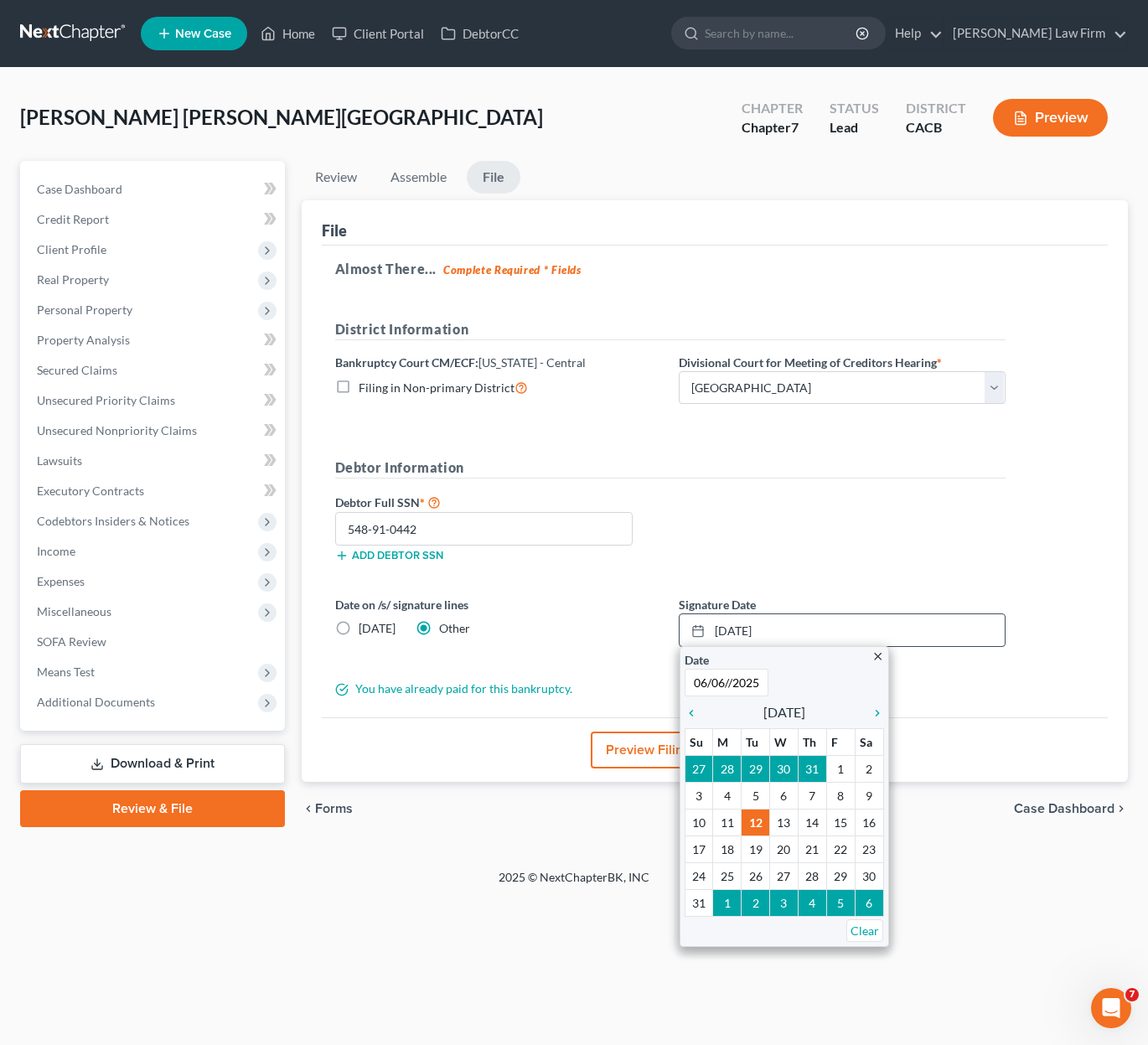
scroll to position [0, 1]
click at [731, 679] on input "06/06//2025" at bounding box center [726, 682] width 84 height 27
type input "06/06/2025"
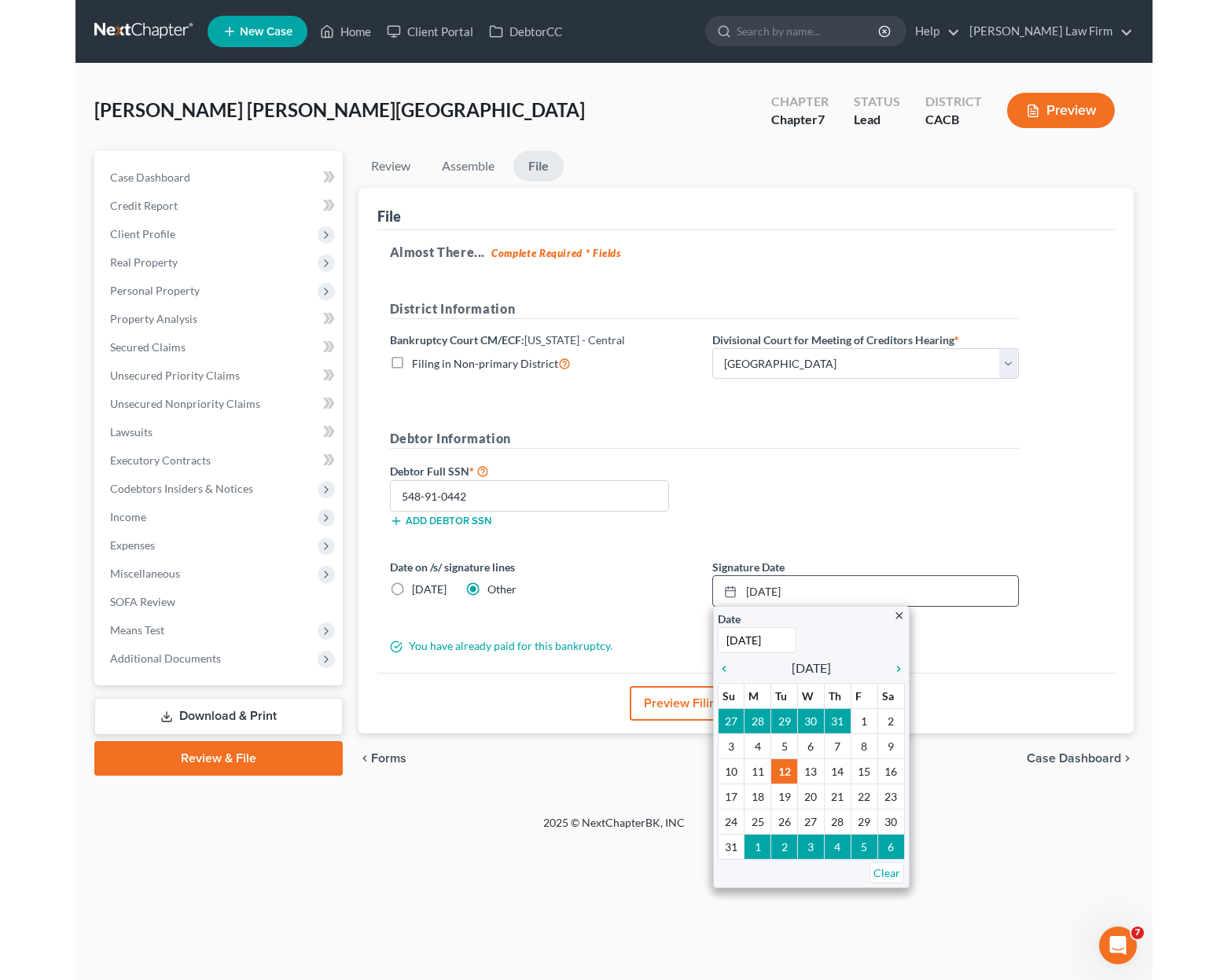
scroll to position [0, 0]
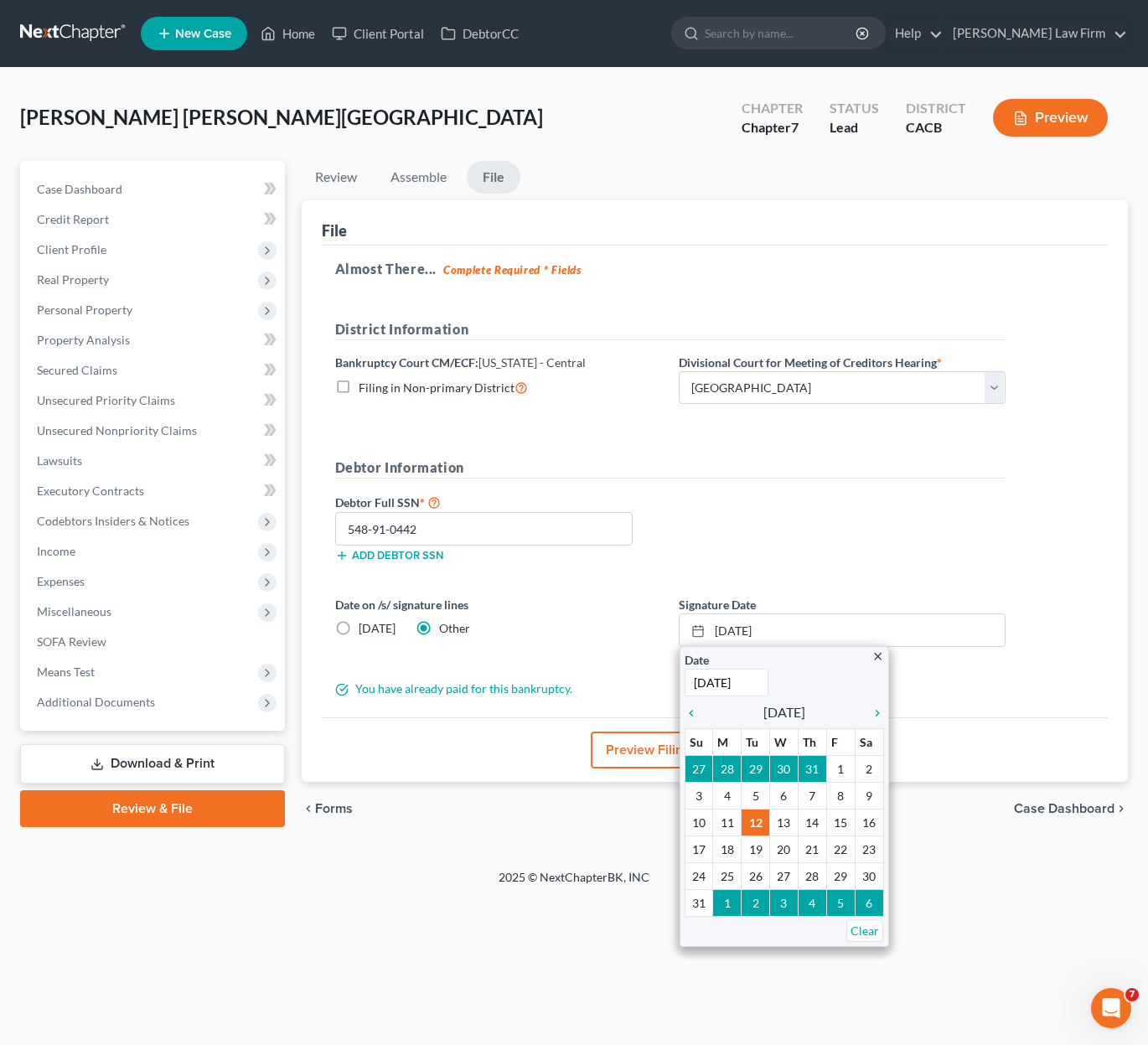
click at [958, 535] on div "Almost There... Complete Required * Fields District Information Bankruptcy Cour…" at bounding box center [715, 482] width 787 height 472
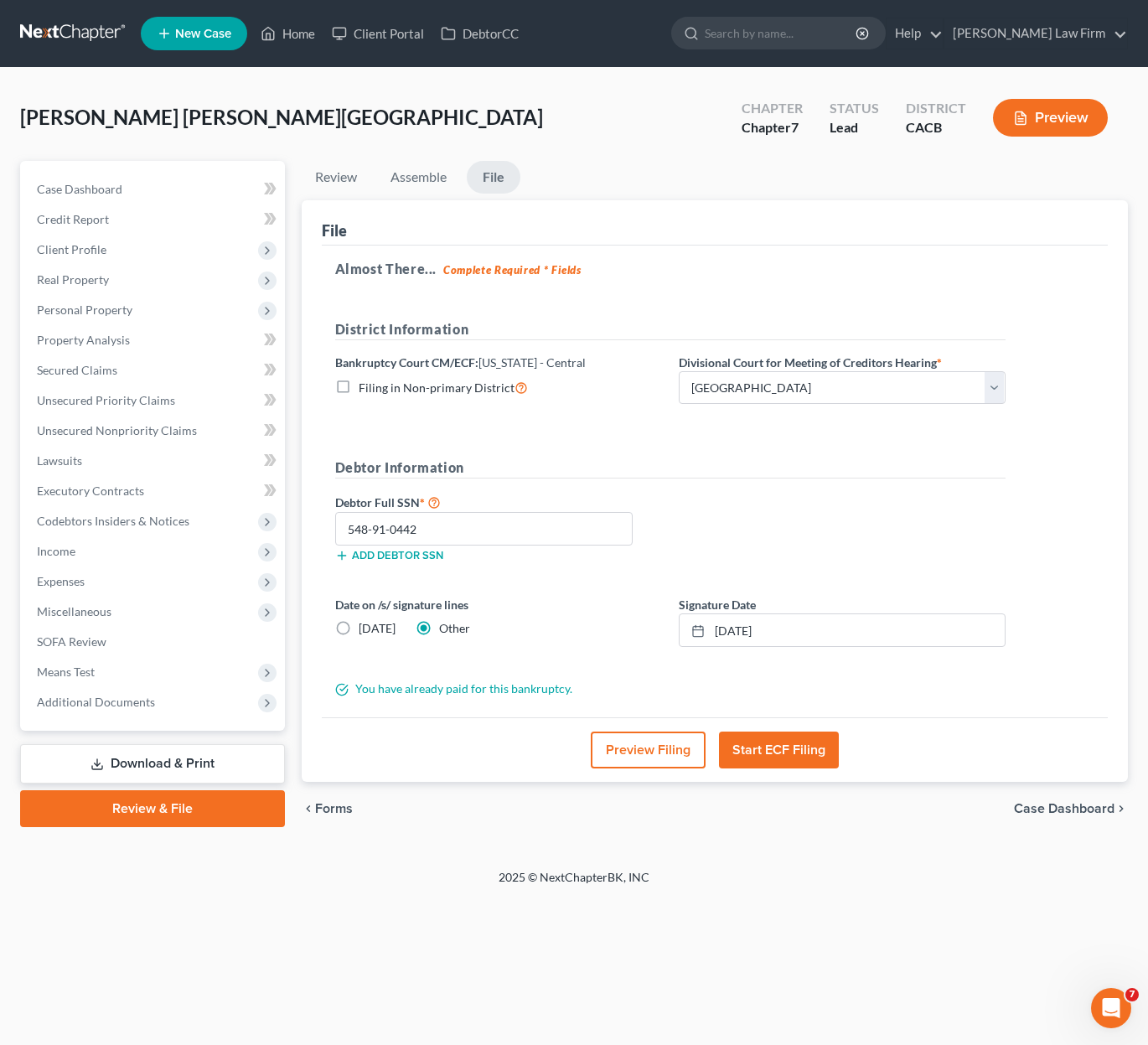
click at [774, 756] on button "Start ECF Filing" at bounding box center [778, 750] width 119 height 37
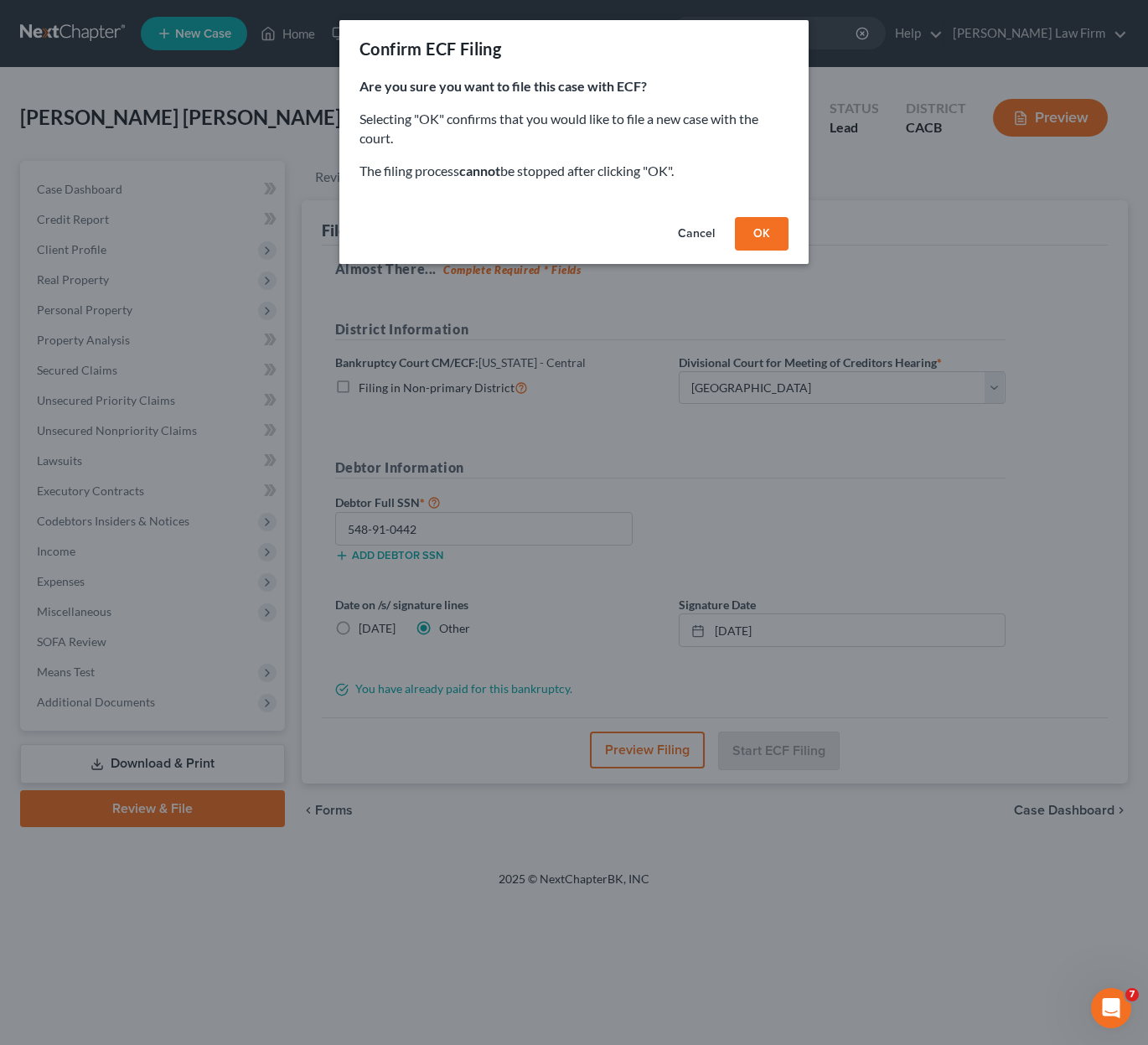
click at [765, 228] on button "OK" at bounding box center [761, 233] width 54 height 33
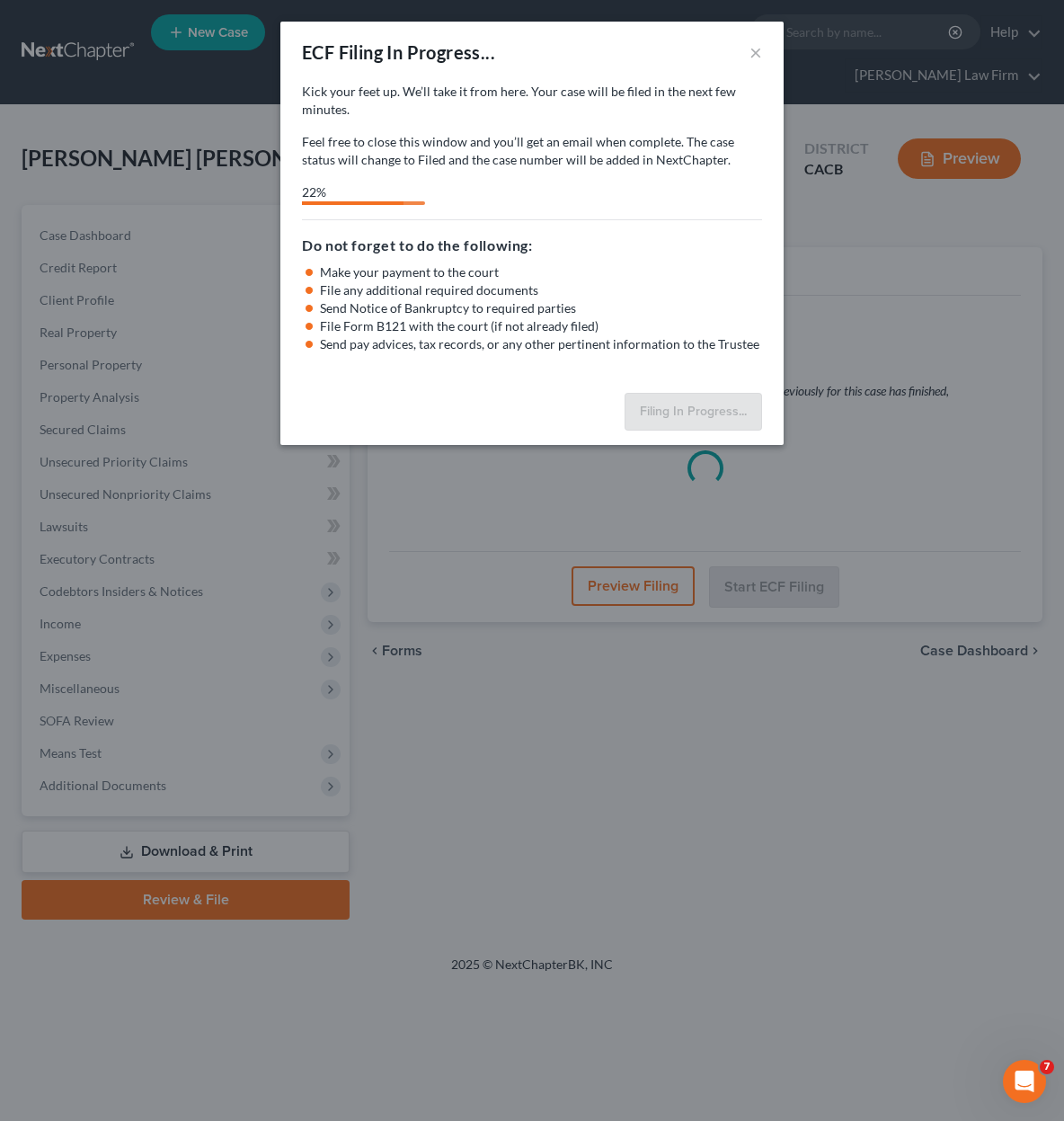
select select "1"
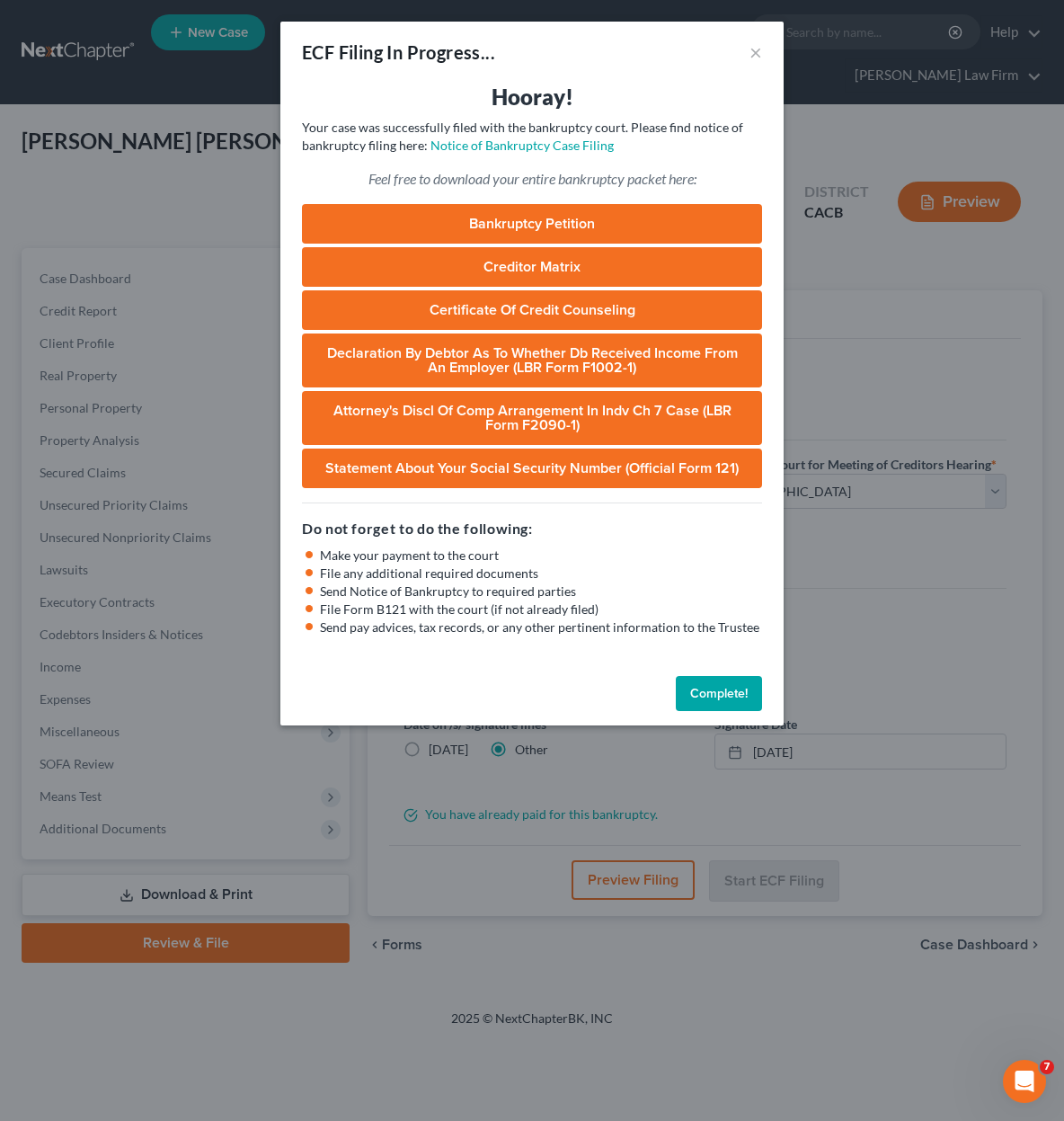
click at [724, 701] on button "Complete!" at bounding box center [719, 693] width 86 height 36
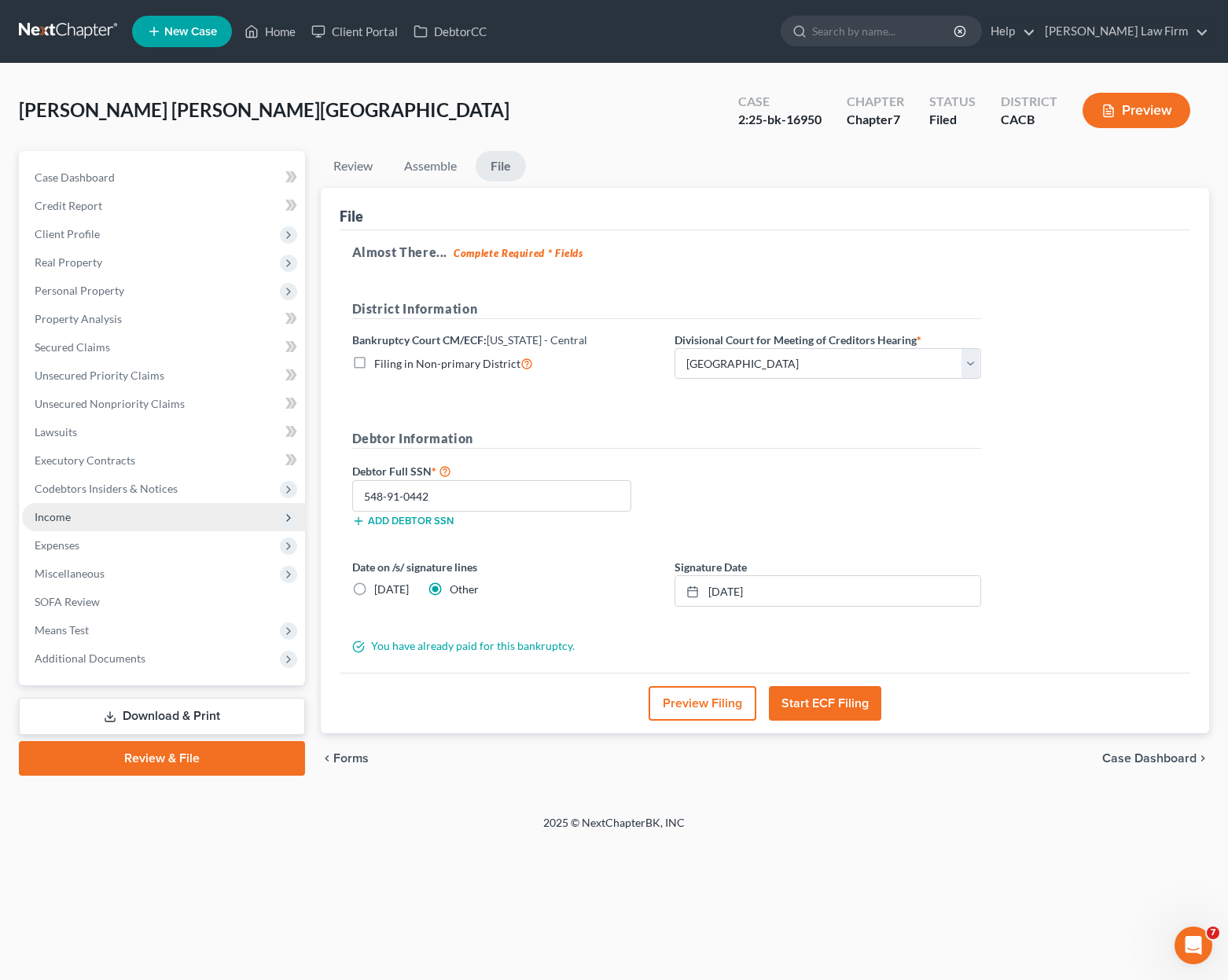
click at [64, 520] on span "Income" at bounding box center [52, 516] width 36 height 14
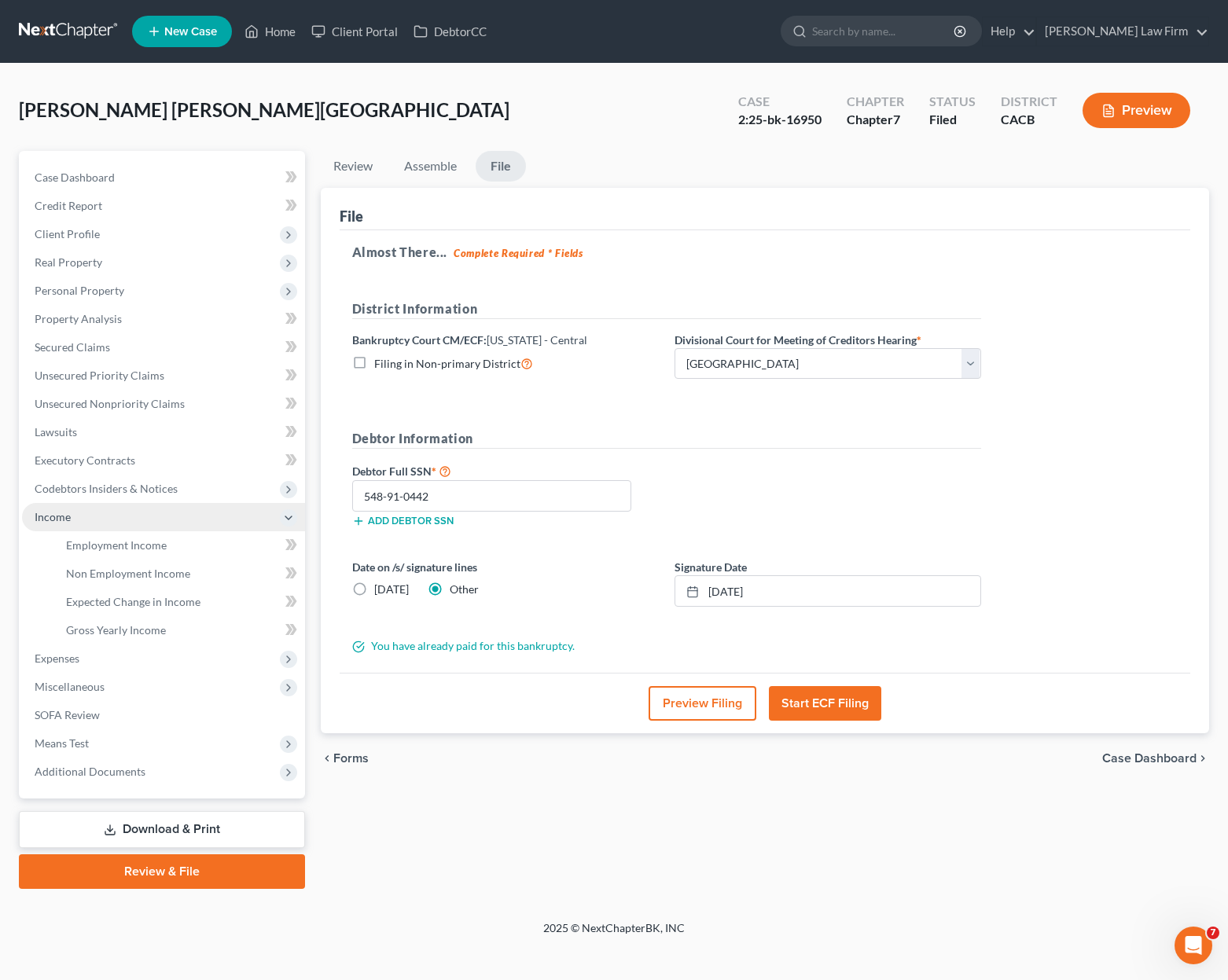
click at [69, 520] on span "Income" at bounding box center [52, 516] width 36 height 14
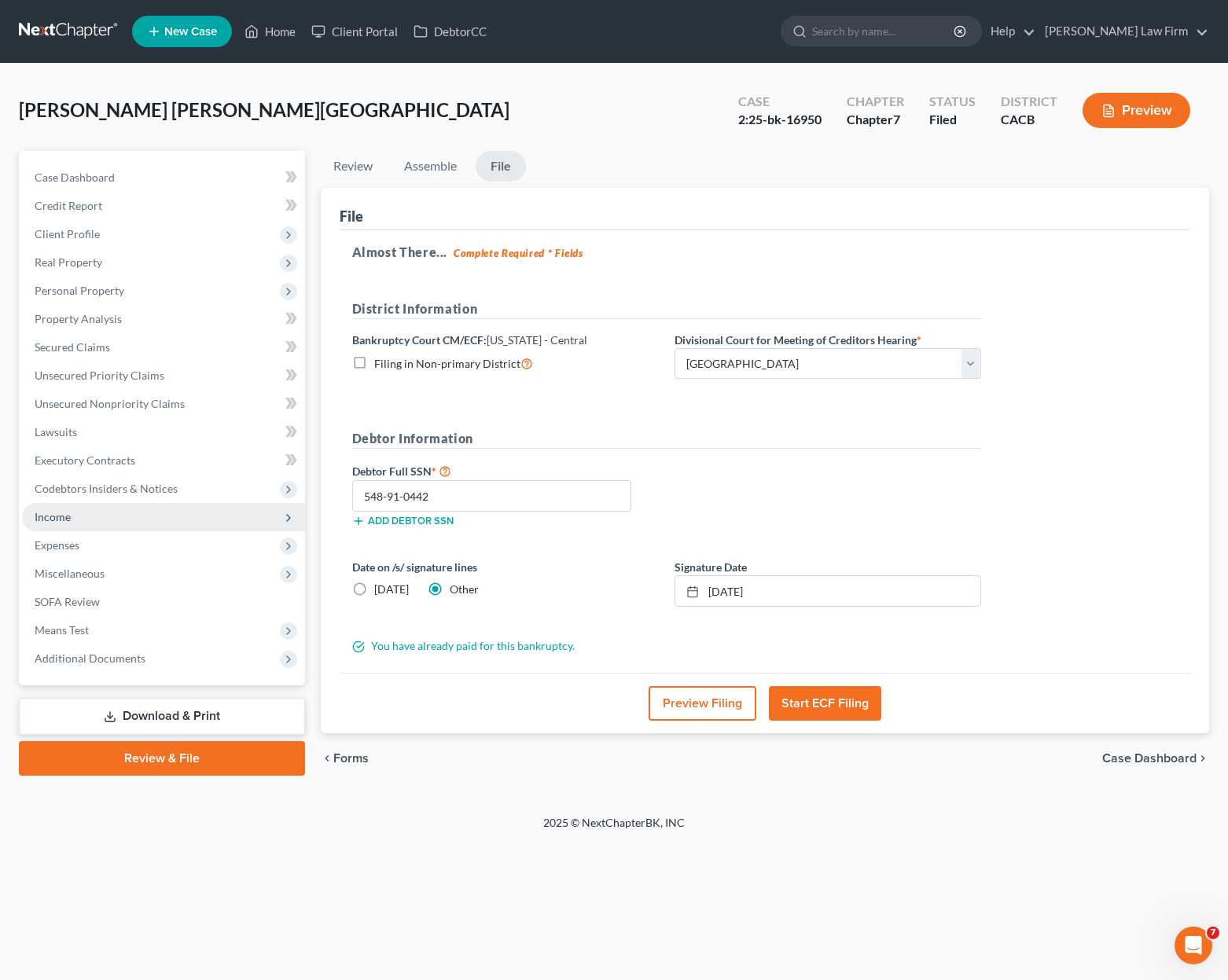
click at [59, 521] on span "Income" at bounding box center [52, 516] width 36 height 14
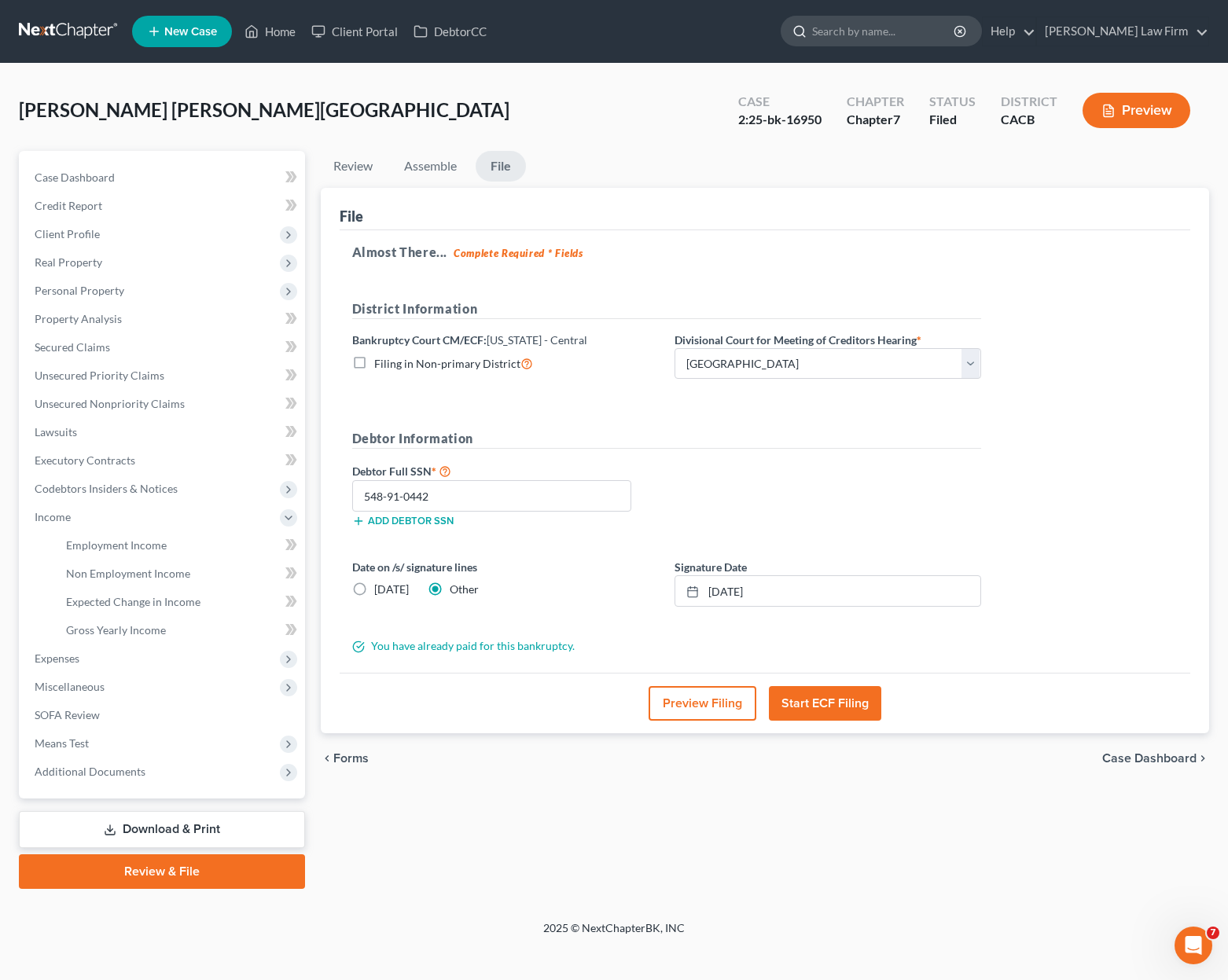
click at [841, 30] on input "search" at bounding box center [884, 31] width 144 height 29
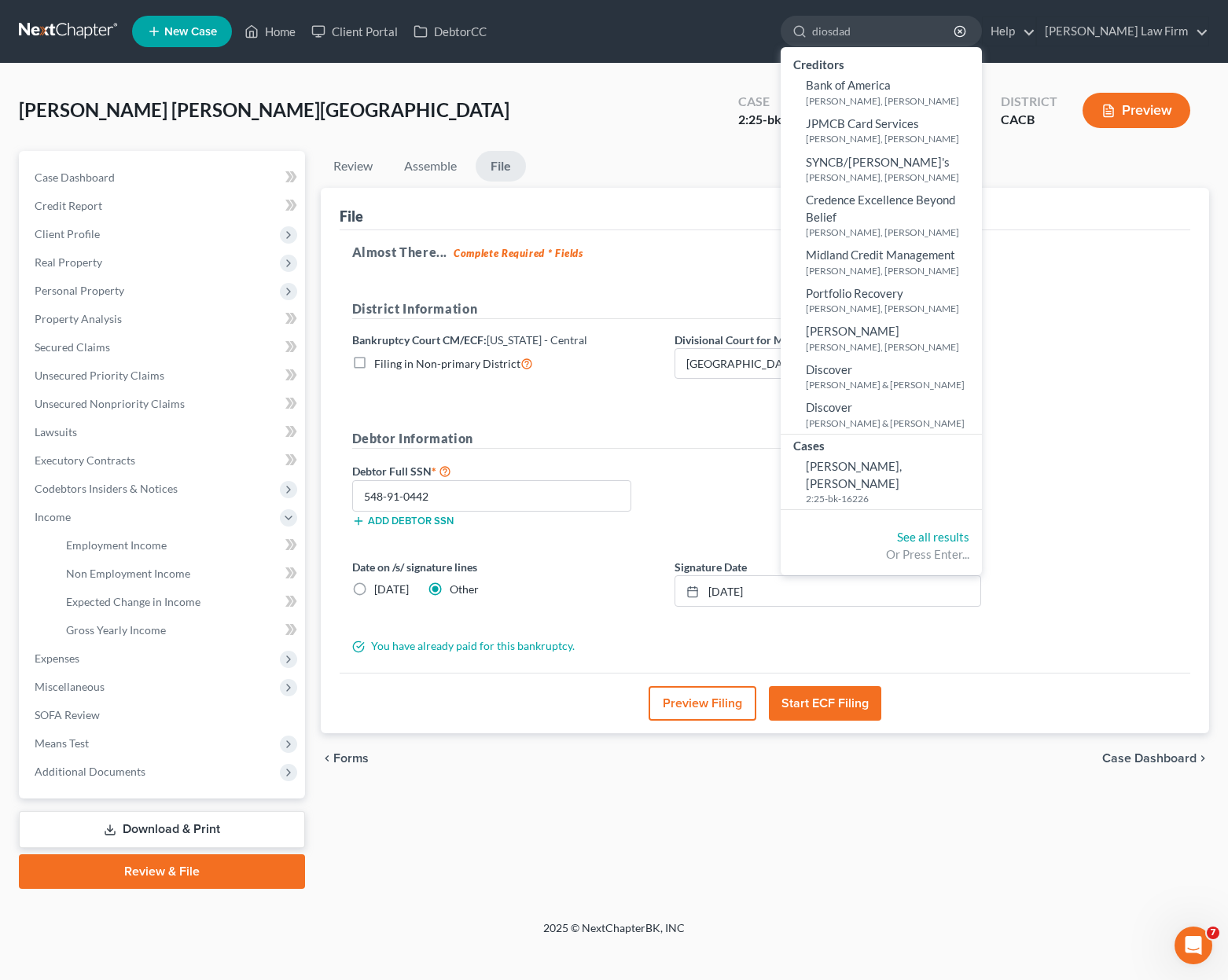
type input "diosdad"
click at [888, 87] on span "Bank of America" at bounding box center [848, 85] width 85 height 14
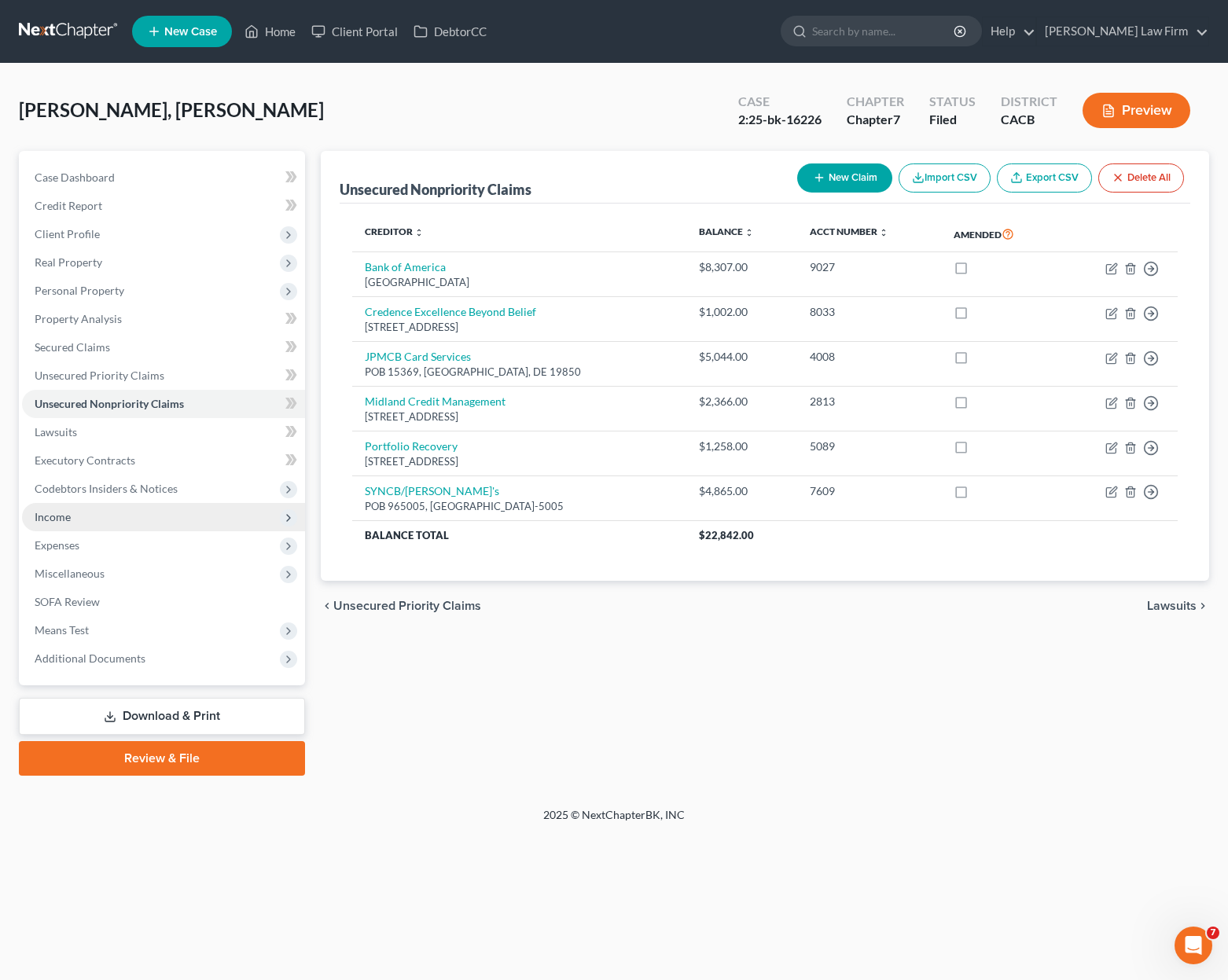
click at [66, 521] on span "Income" at bounding box center [52, 516] width 36 height 14
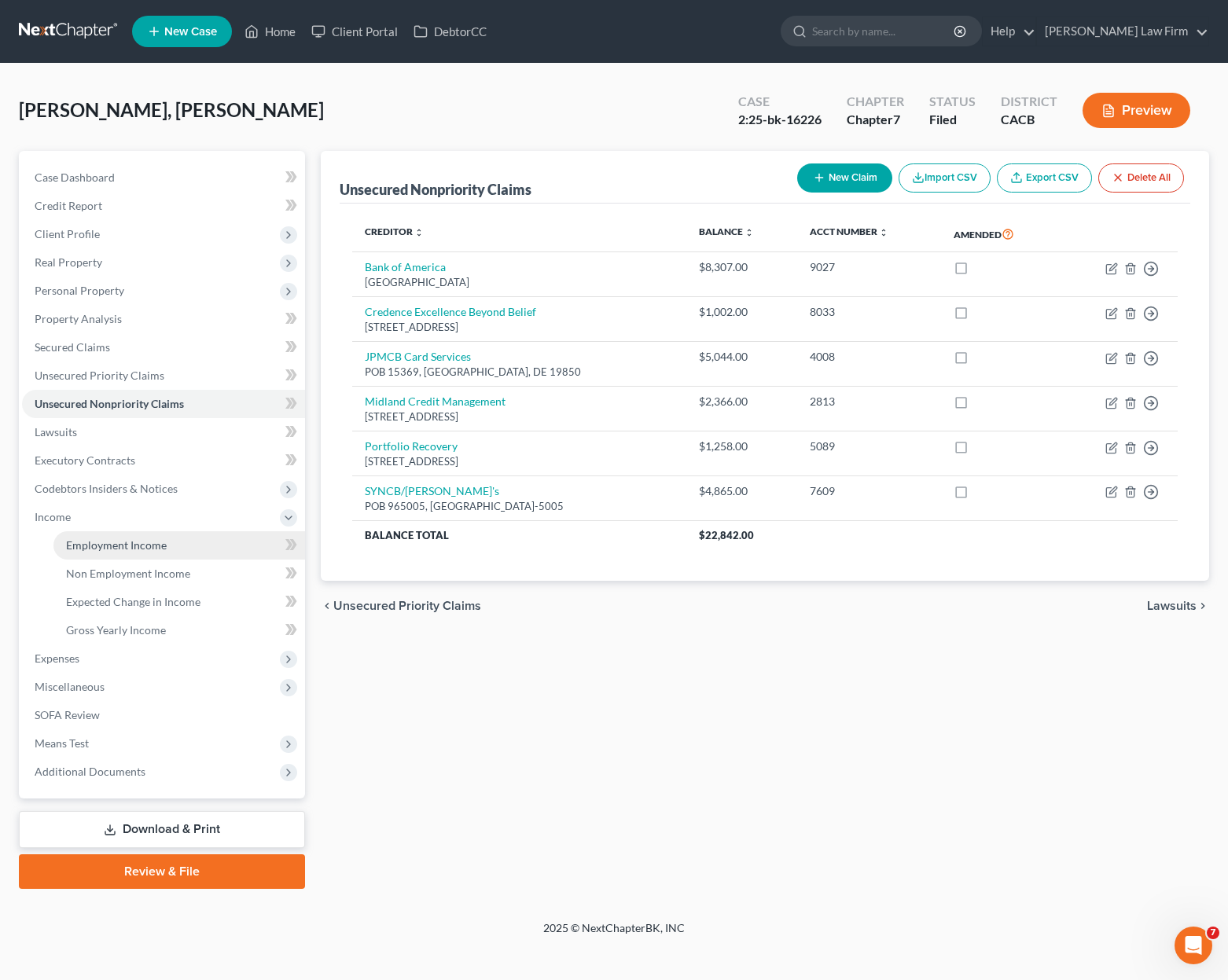
click at [99, 546] on span "Employment Income" at bounding box center [116, 545] width 101 height 14
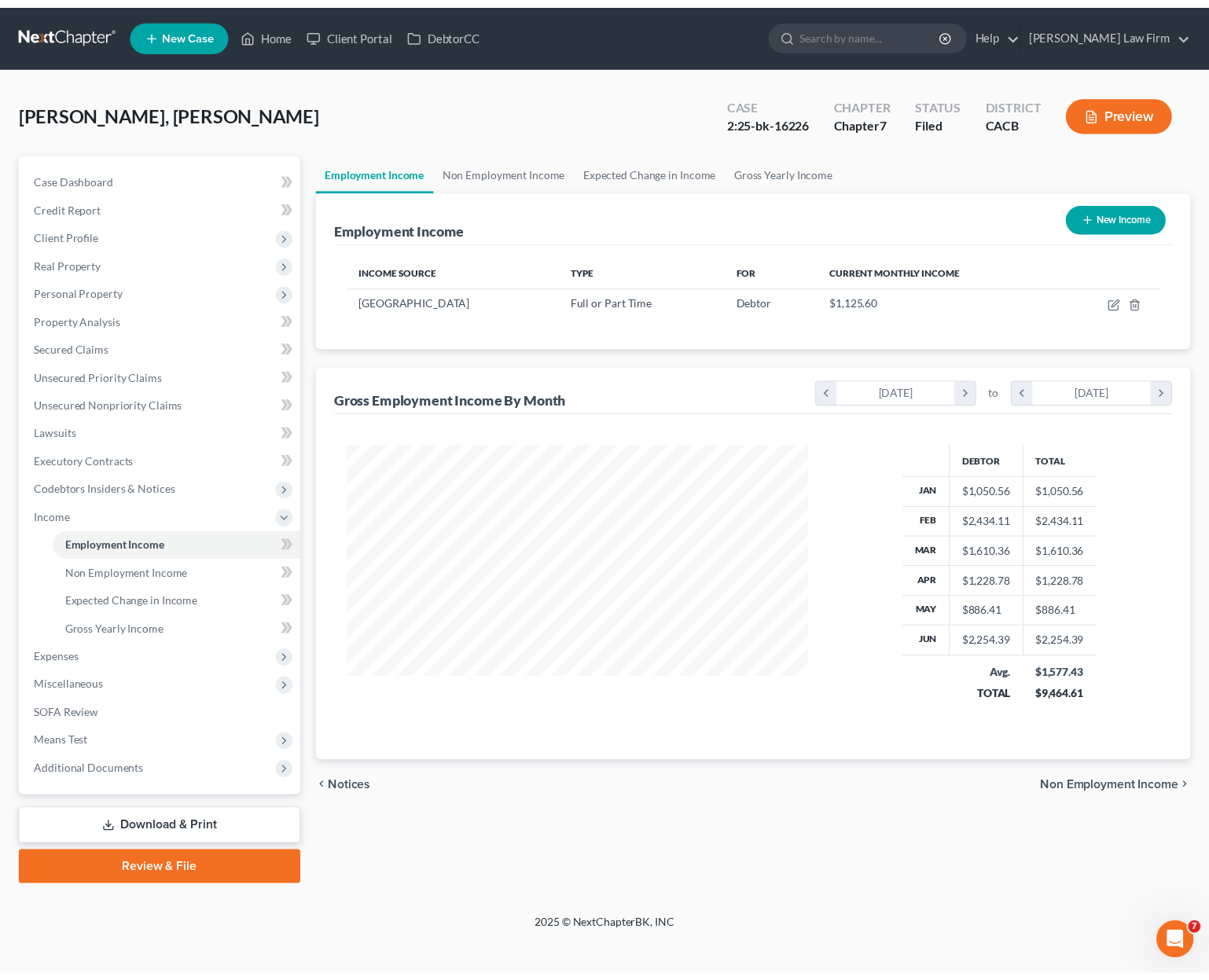
scroll to position [280, 500]
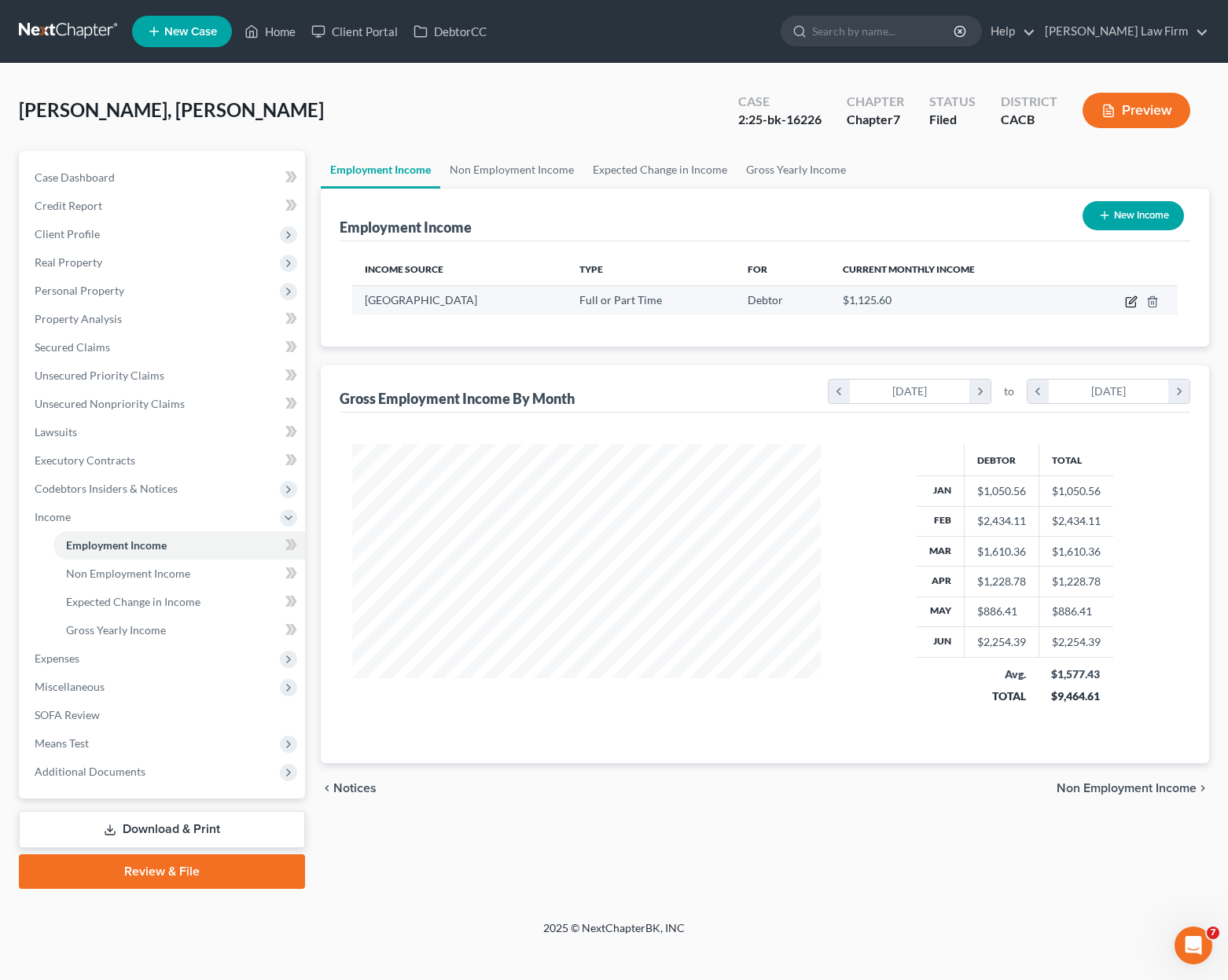
click at [898, 298] on icon "button" at bounding box center [1131, 302] width 13 height 13
select select "0"
select select "4"
select select "1"
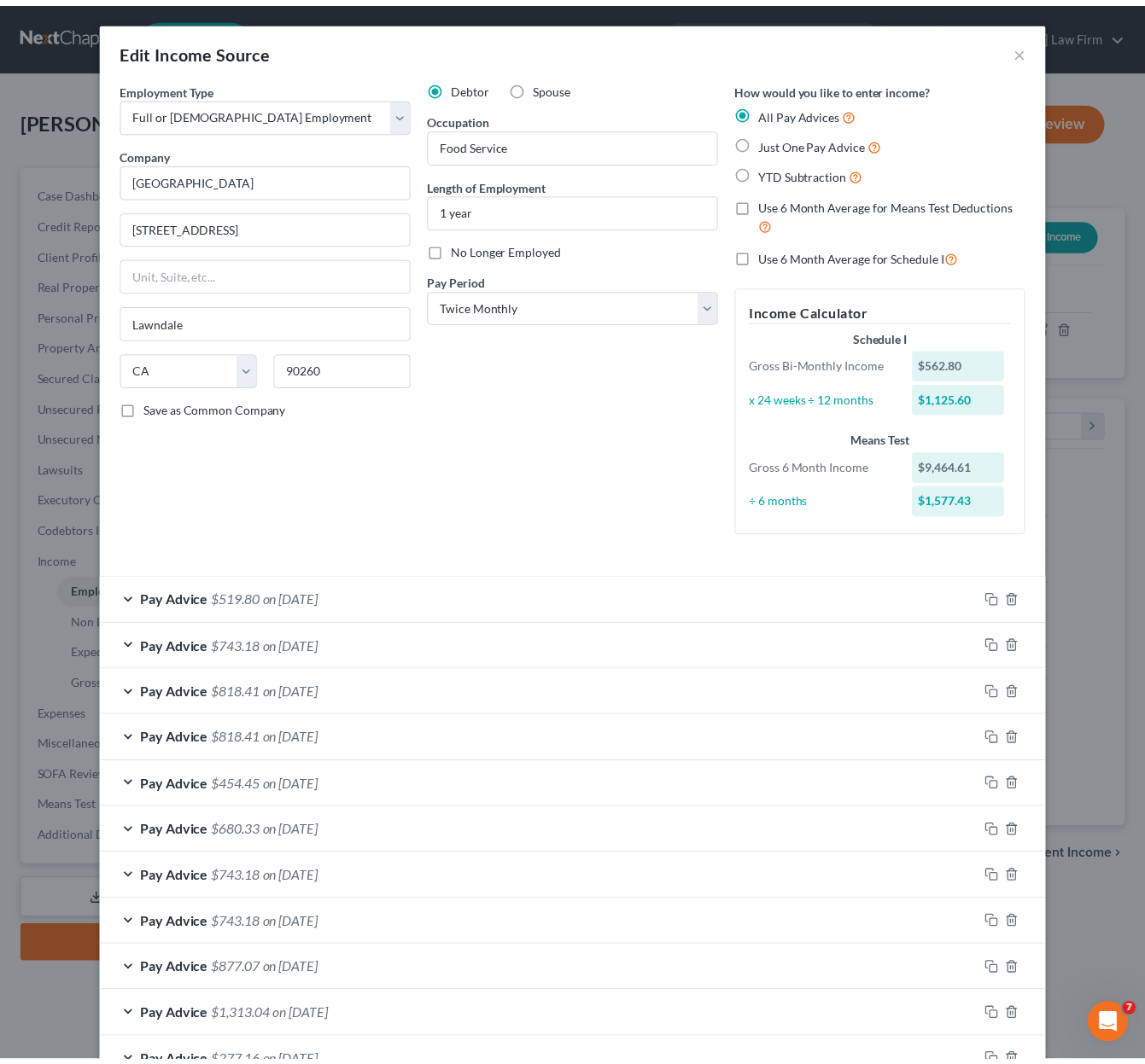
scroll to position [342, 0]
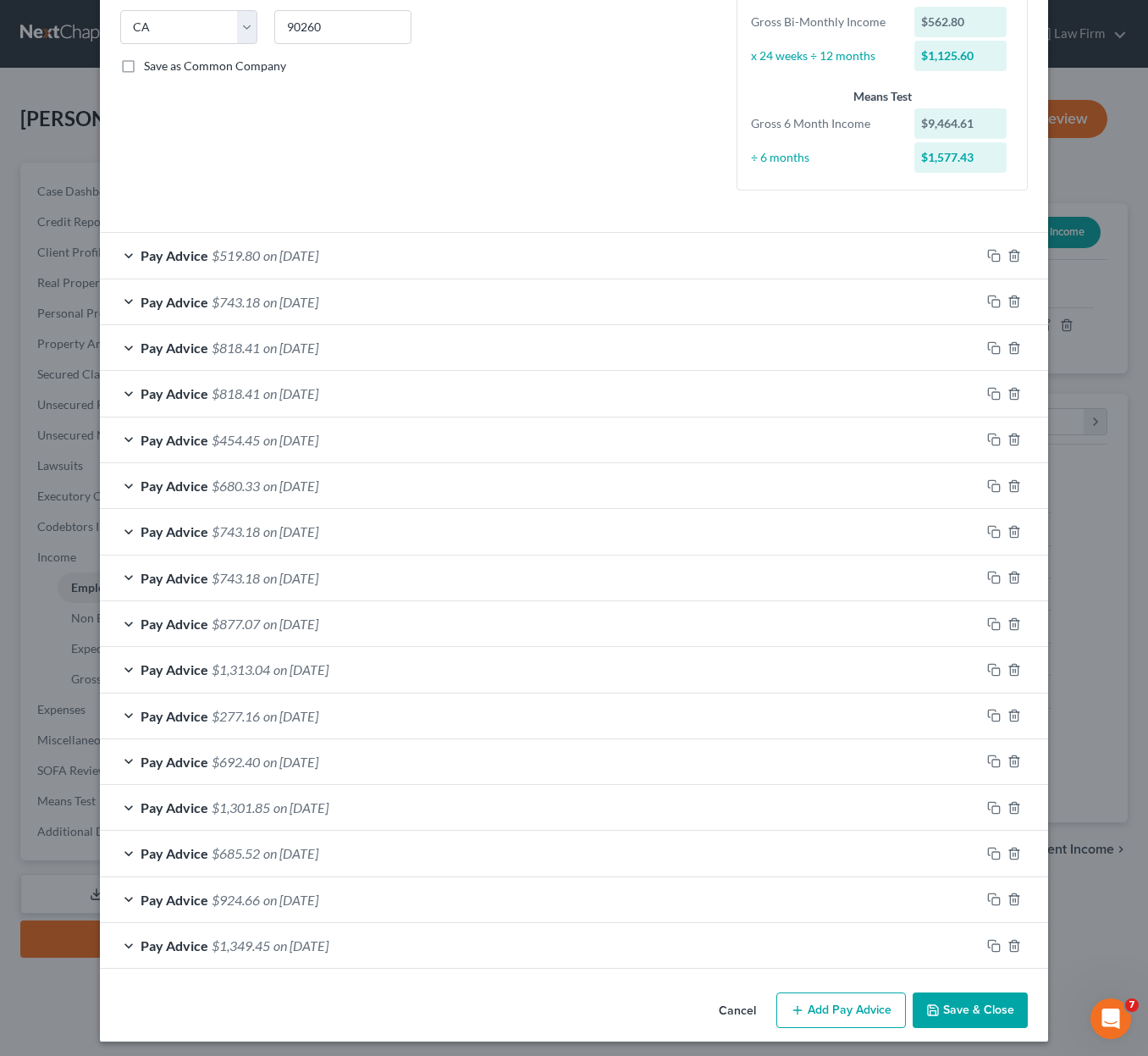
click at [967, 1010] on button "Save & Close" at bounding box center [970, 1010] width 116 height 35
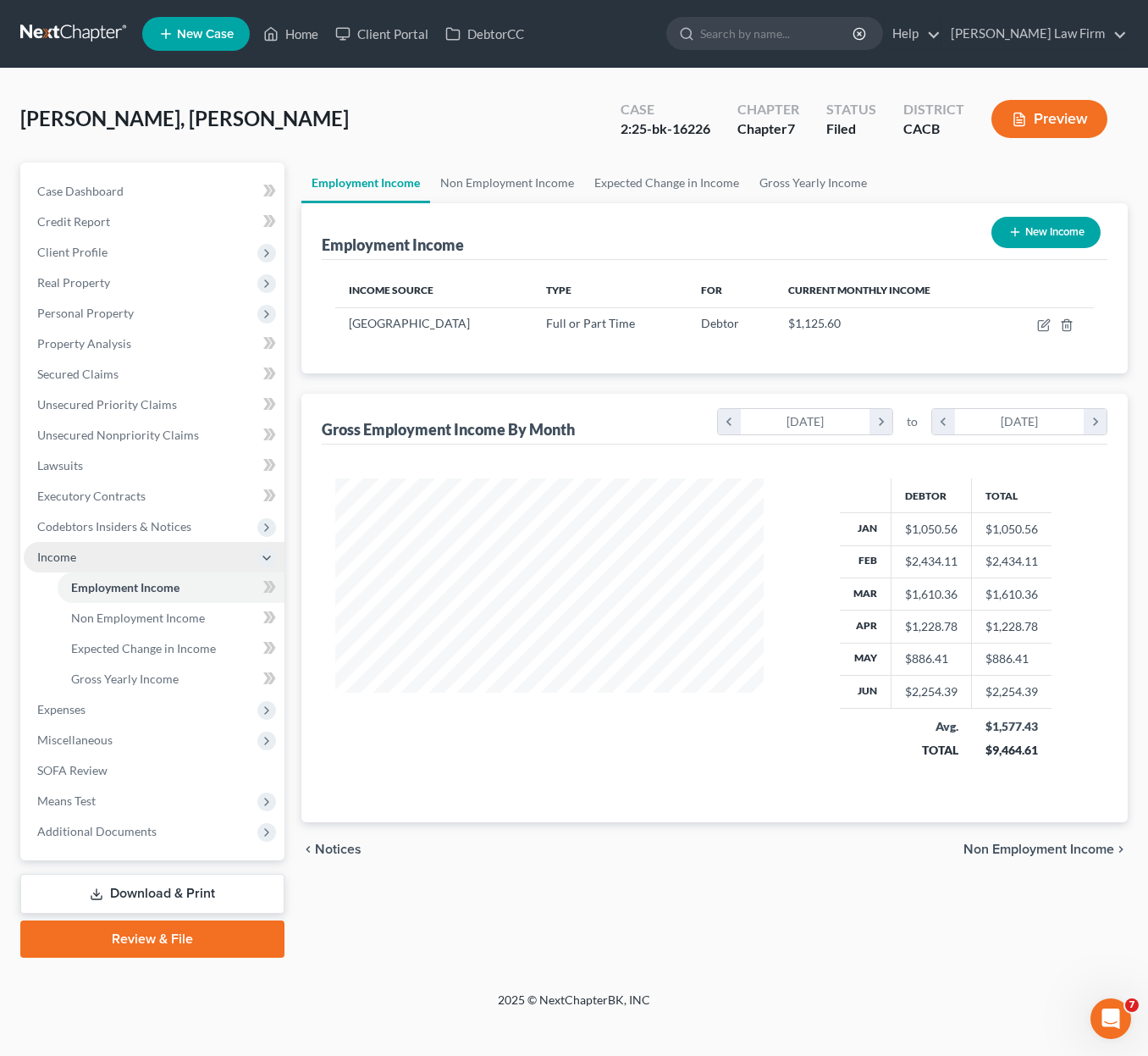
click at [64, 565] on span "Income" at bounding box center [154, 556] width 260 height 30
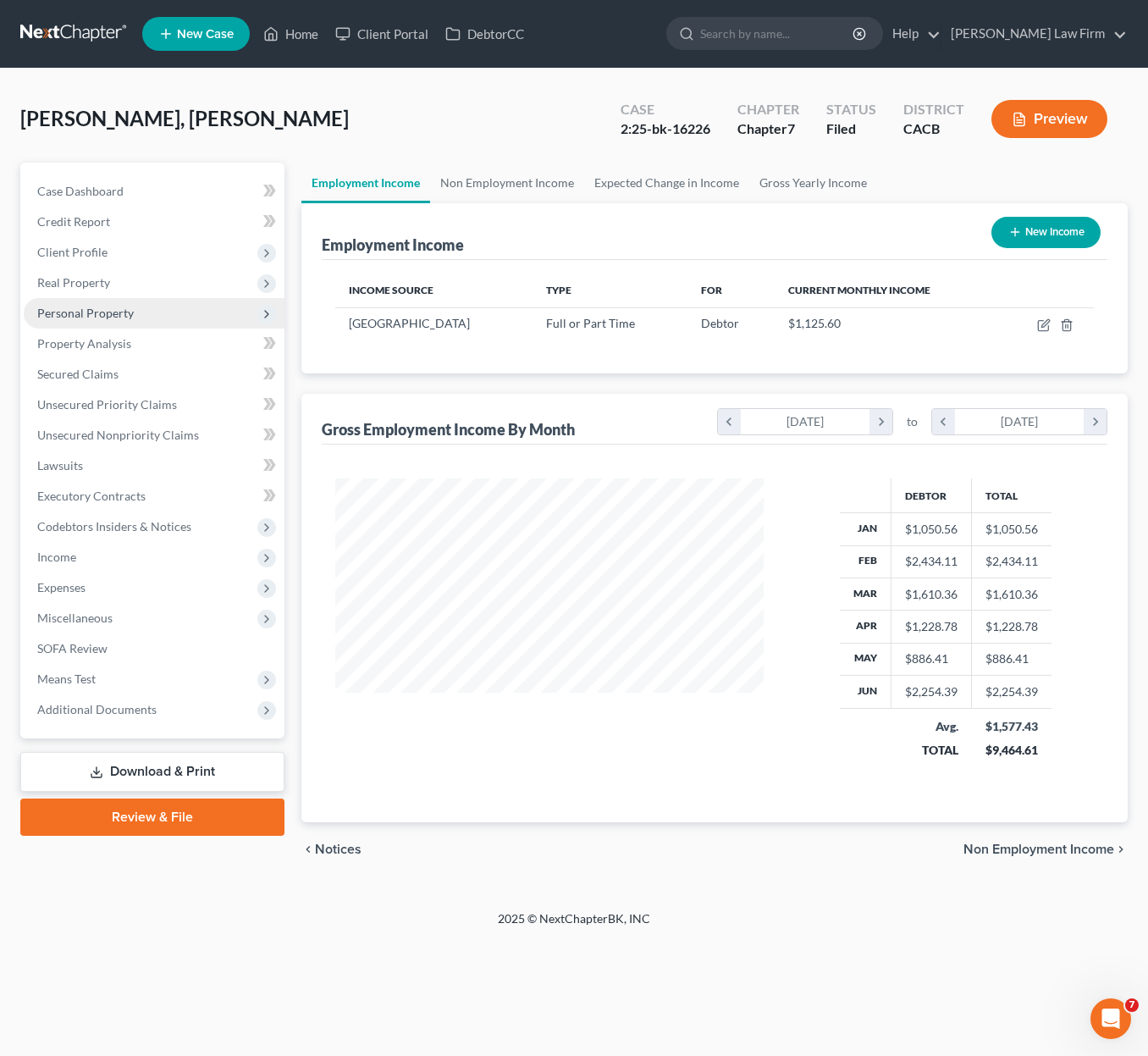
click at [81, 317] on span "Personal Property" at bounding box center [85, 312] width 97 height 15
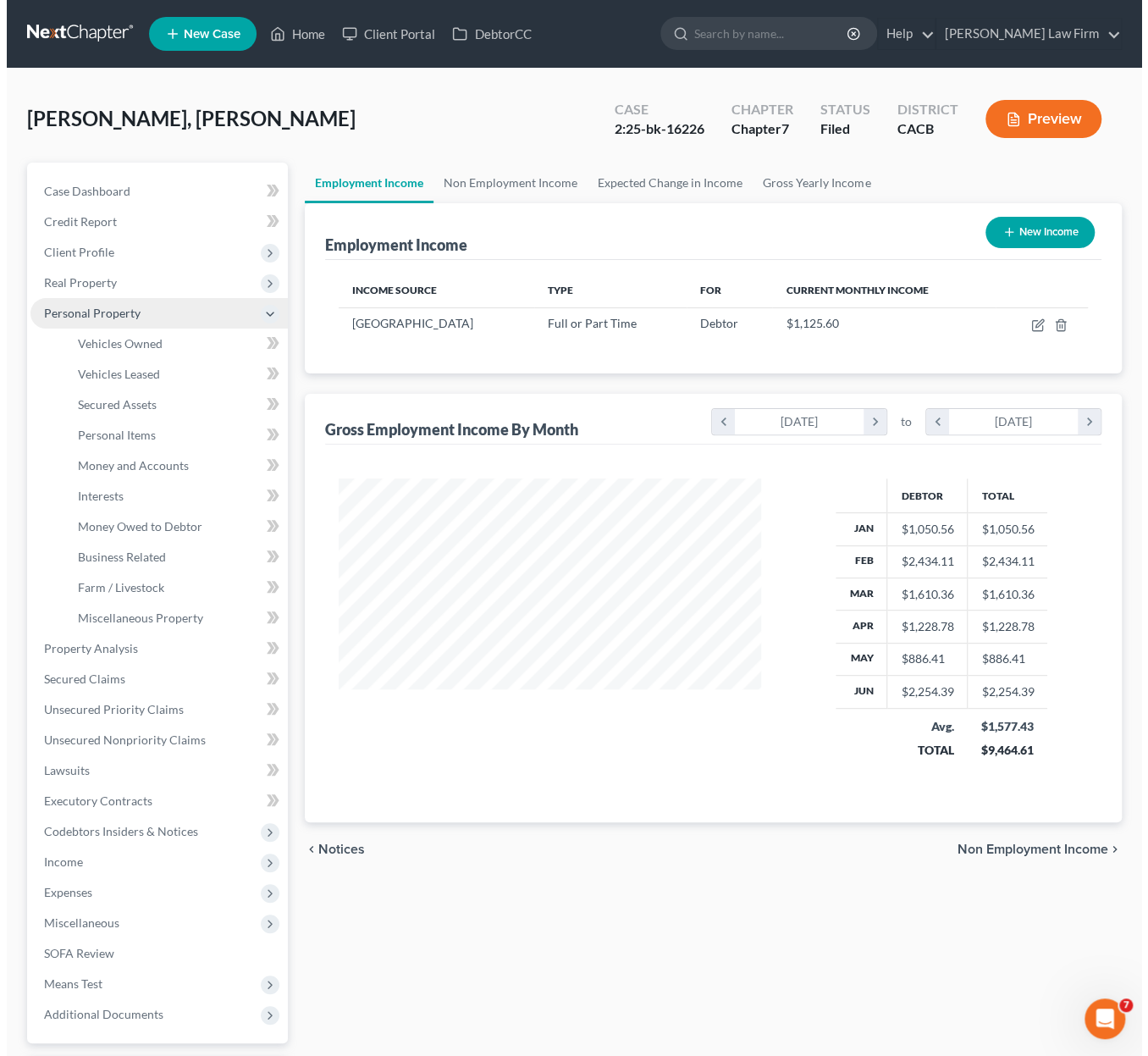
scroll to position [846720, 846332]
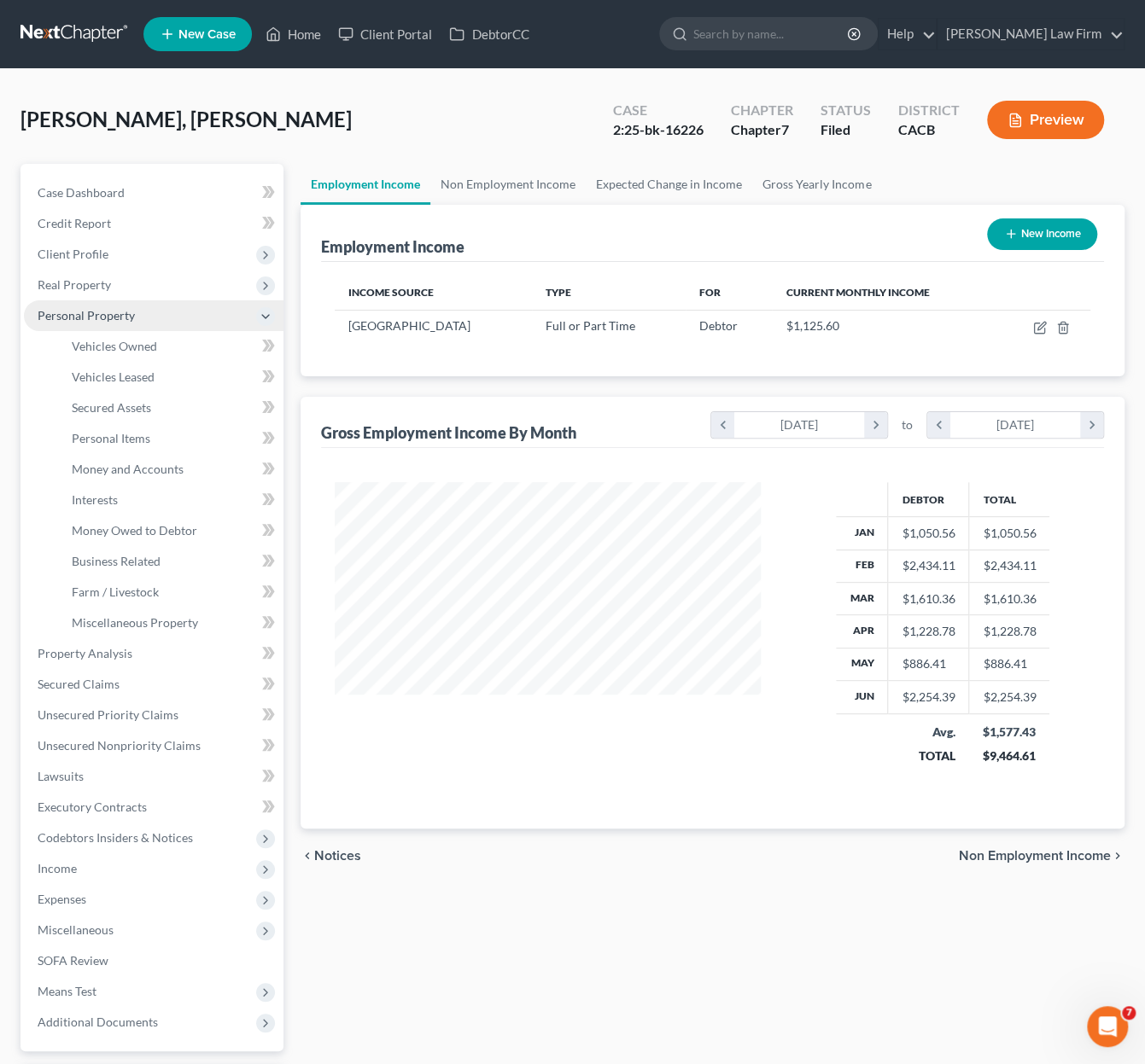
click at [84, 317] on span "Personal Property" at bounding box center [86, 315] width 97 height 15
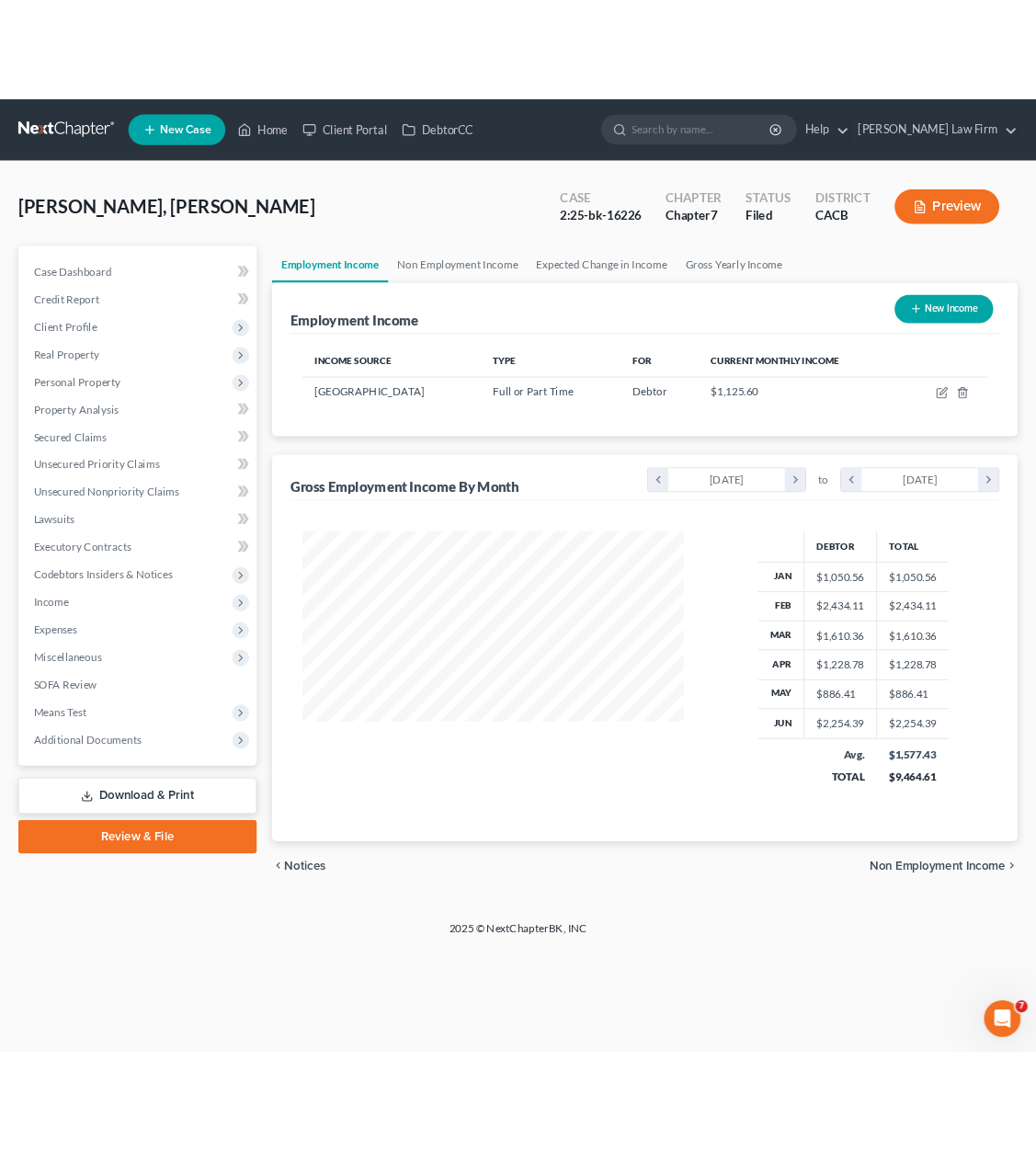
scroll to position [328, 502]
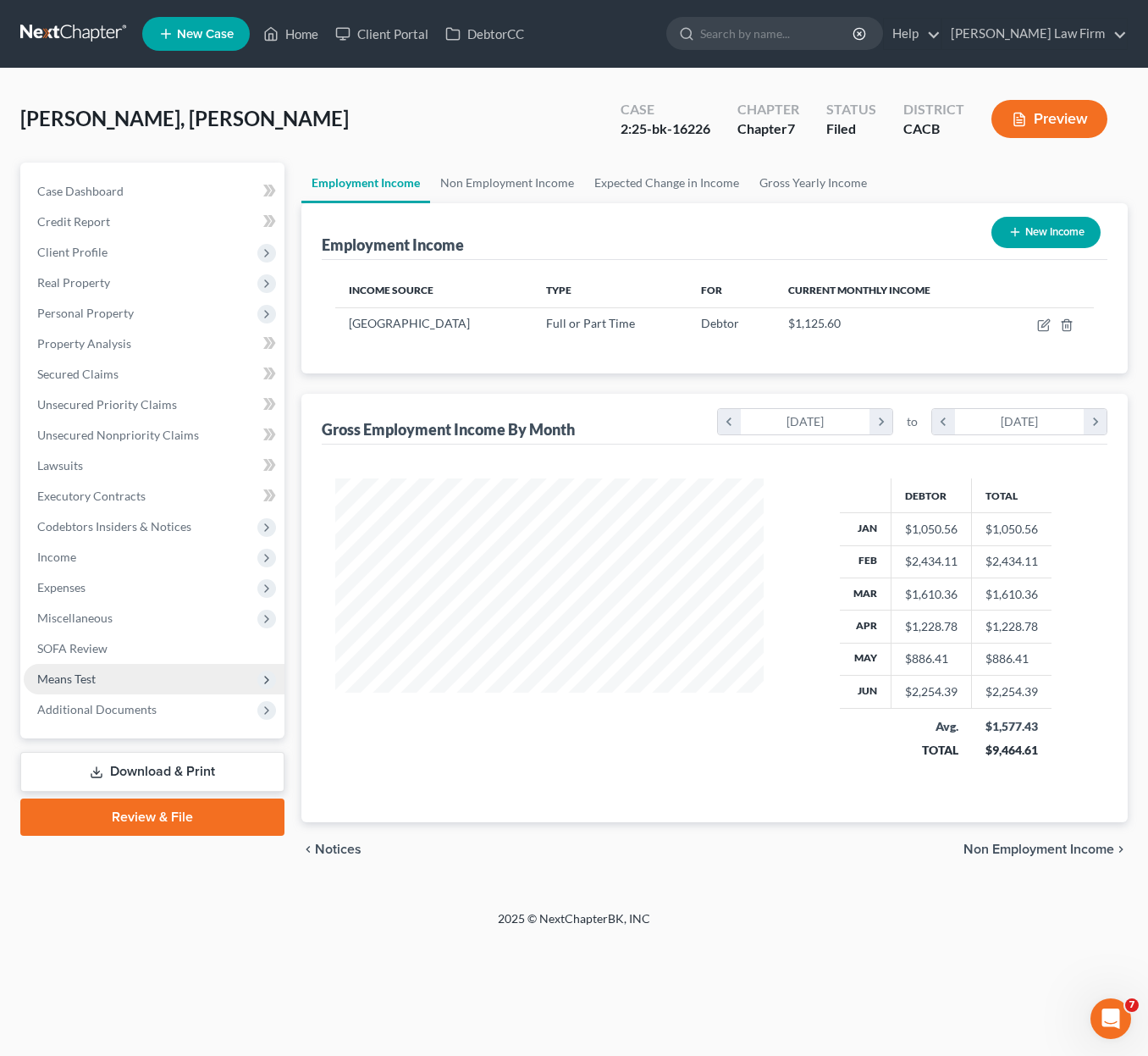
click at [140, 695] on span "Additional Documents" at bounding box center [154, 709] width 260 height 30
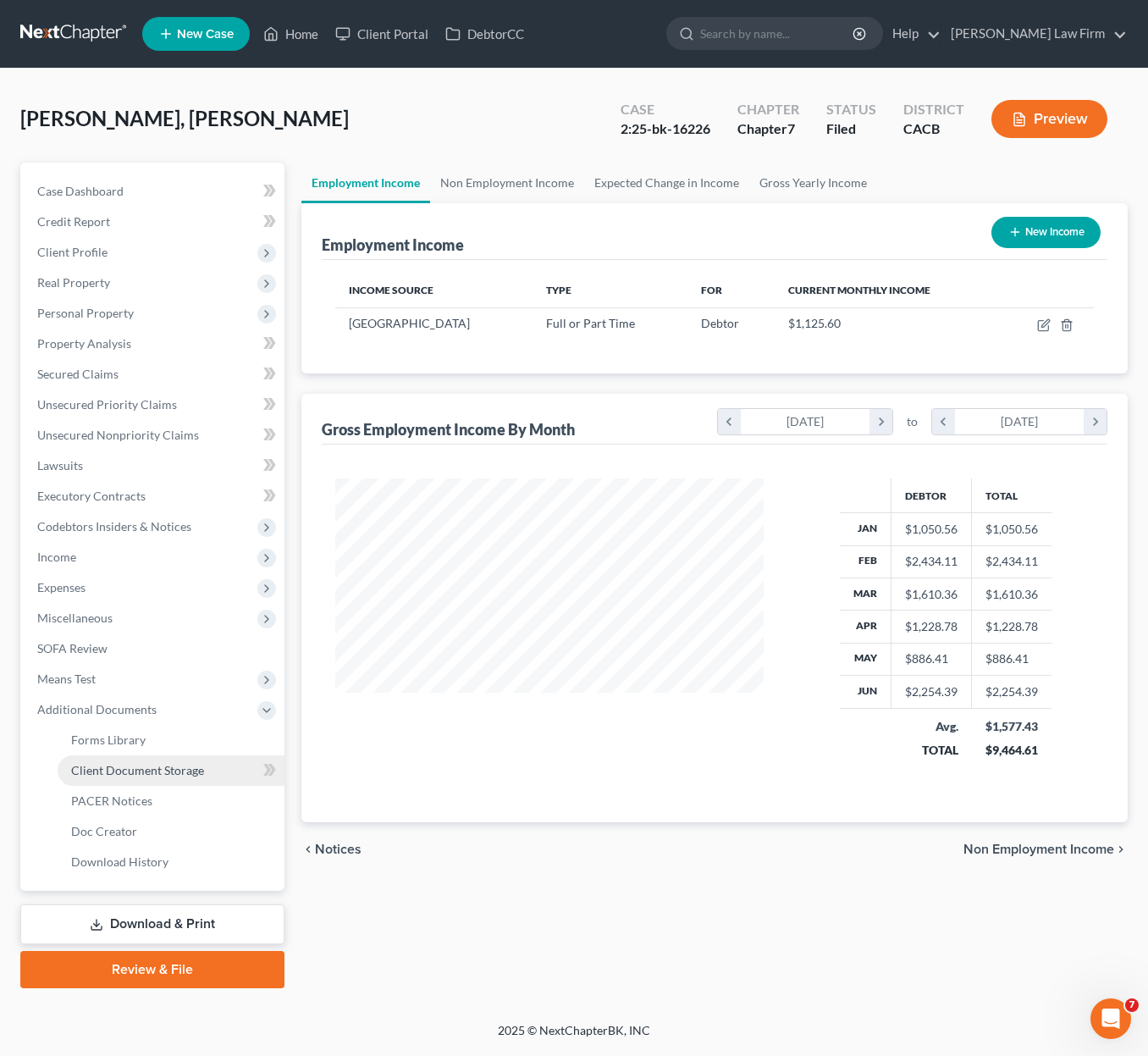
click at [156, 770] on span "Client Document Storage" at bounding box center [137, 770] width 133 height 15
select select "7"
select select "30"
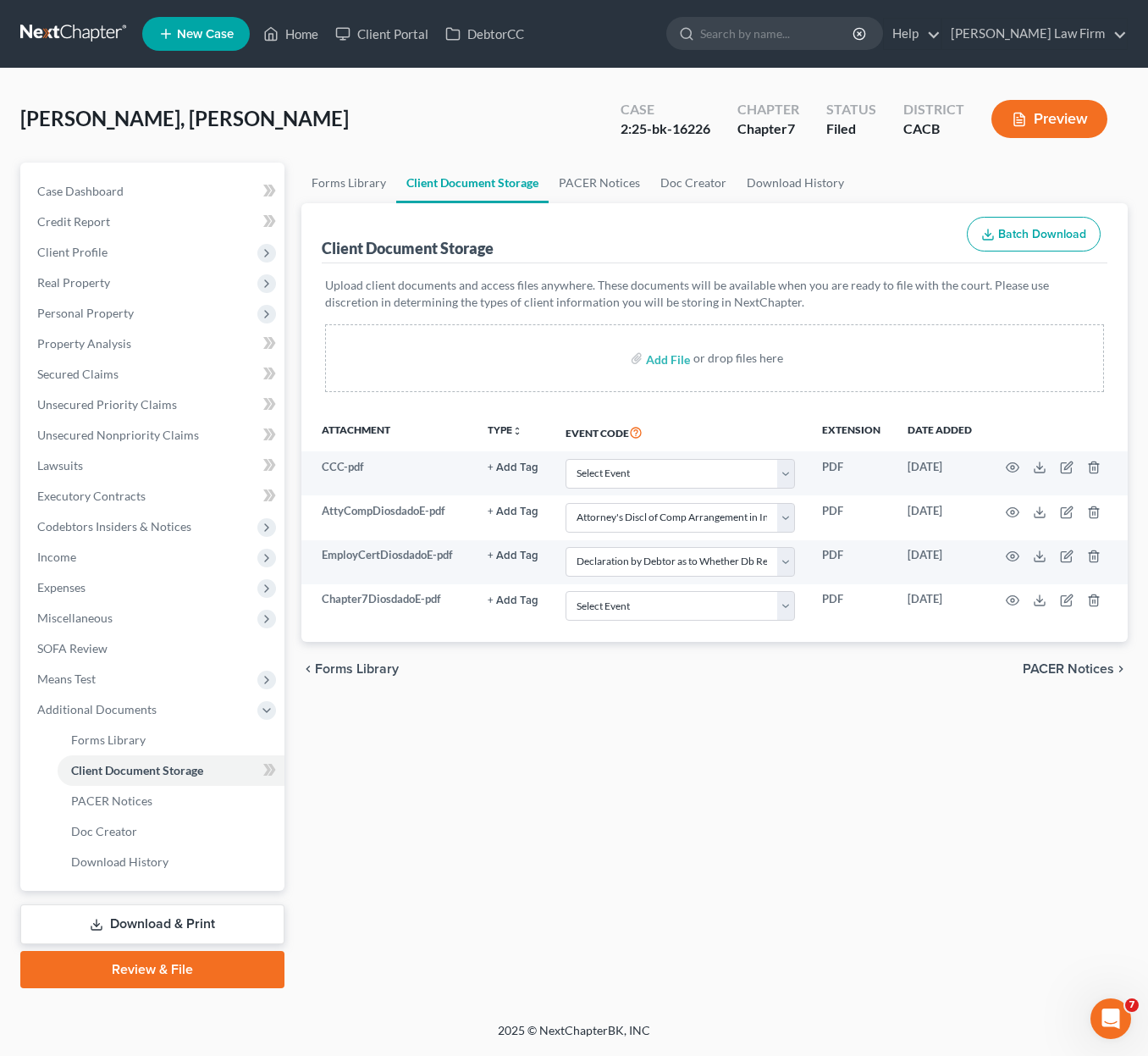
drag, startPoint x: 613, startPoint y: 106, endPoint x: 392, endPoint y: 10, distance: 241.0
click at [613, 105] on div "Case 2:25-bk-16226" at bounding box center [665, 121] width 116 height 50
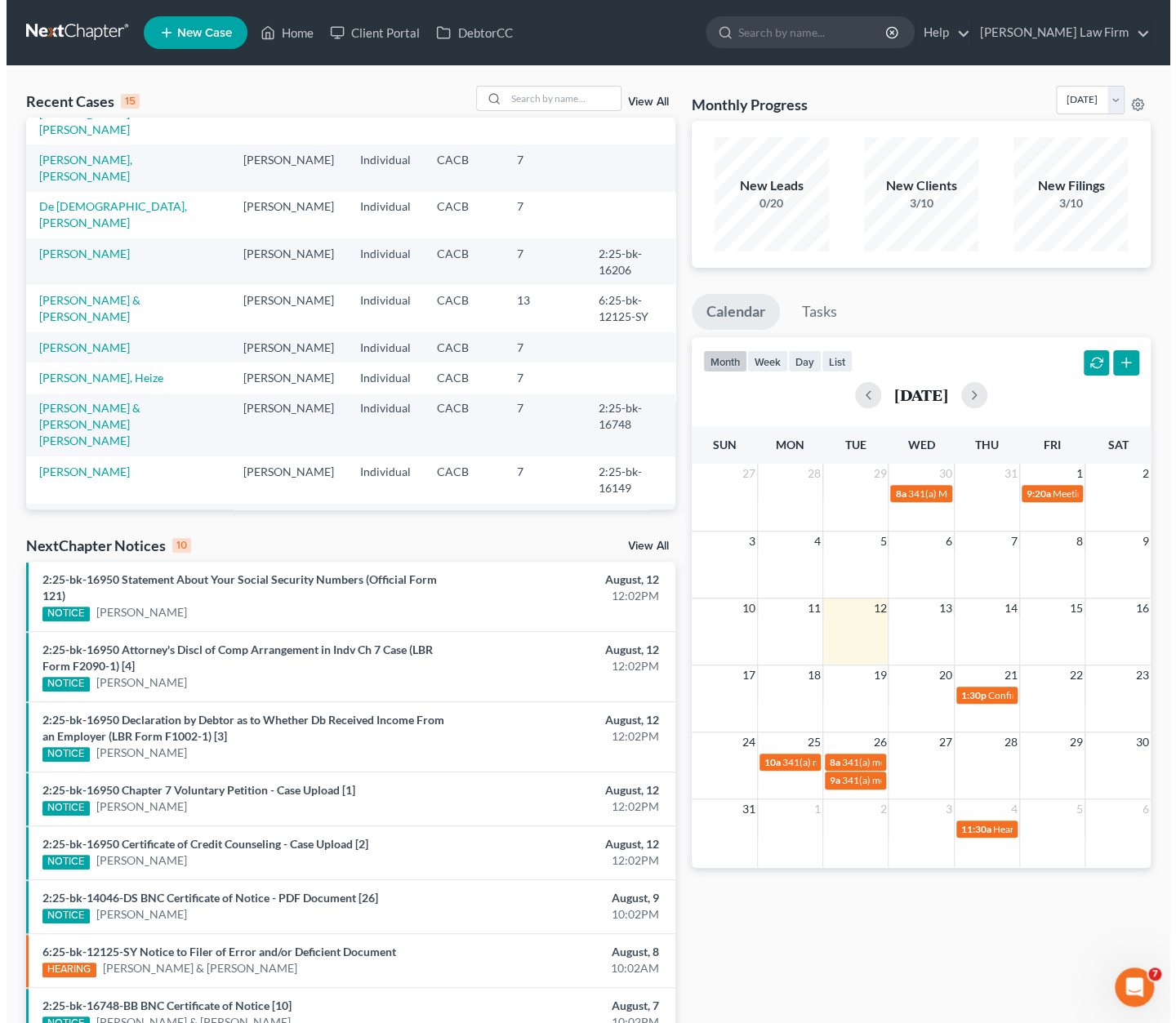
scroll to position [163, 0]
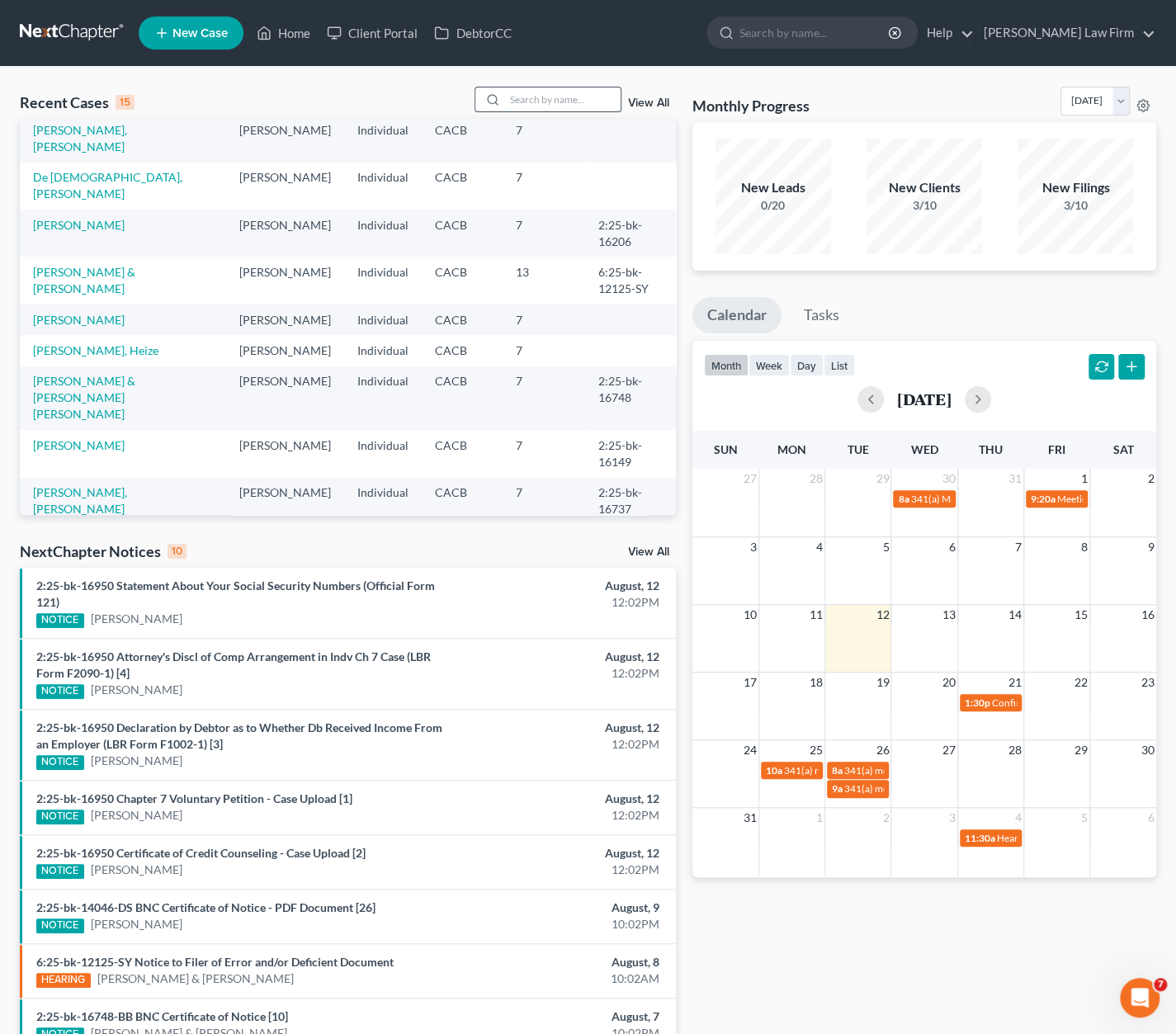
click at [559, 103] on input "search" at bounding box center [562, 99] width 115 height 24
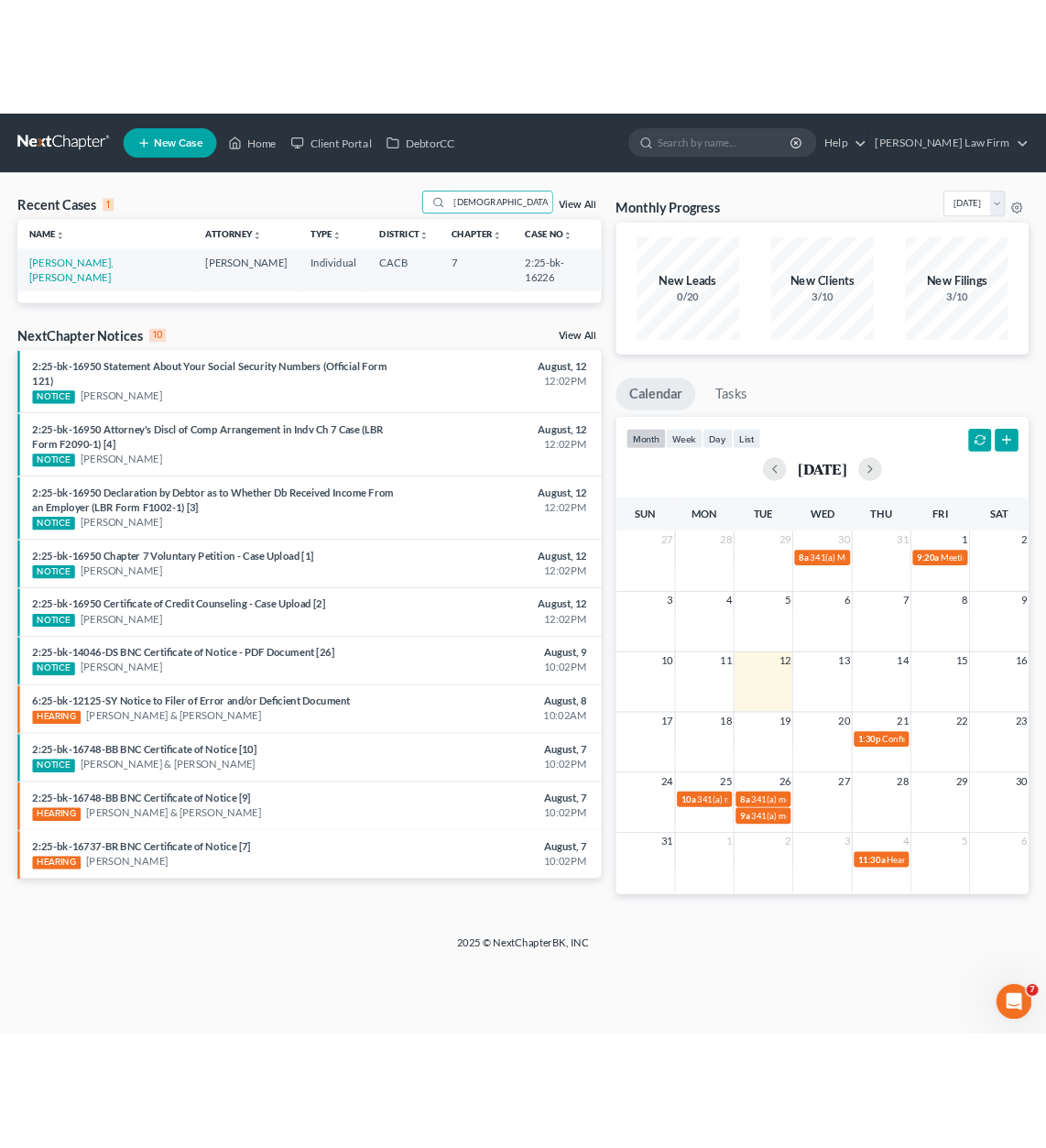
scroll to position [0, 0]
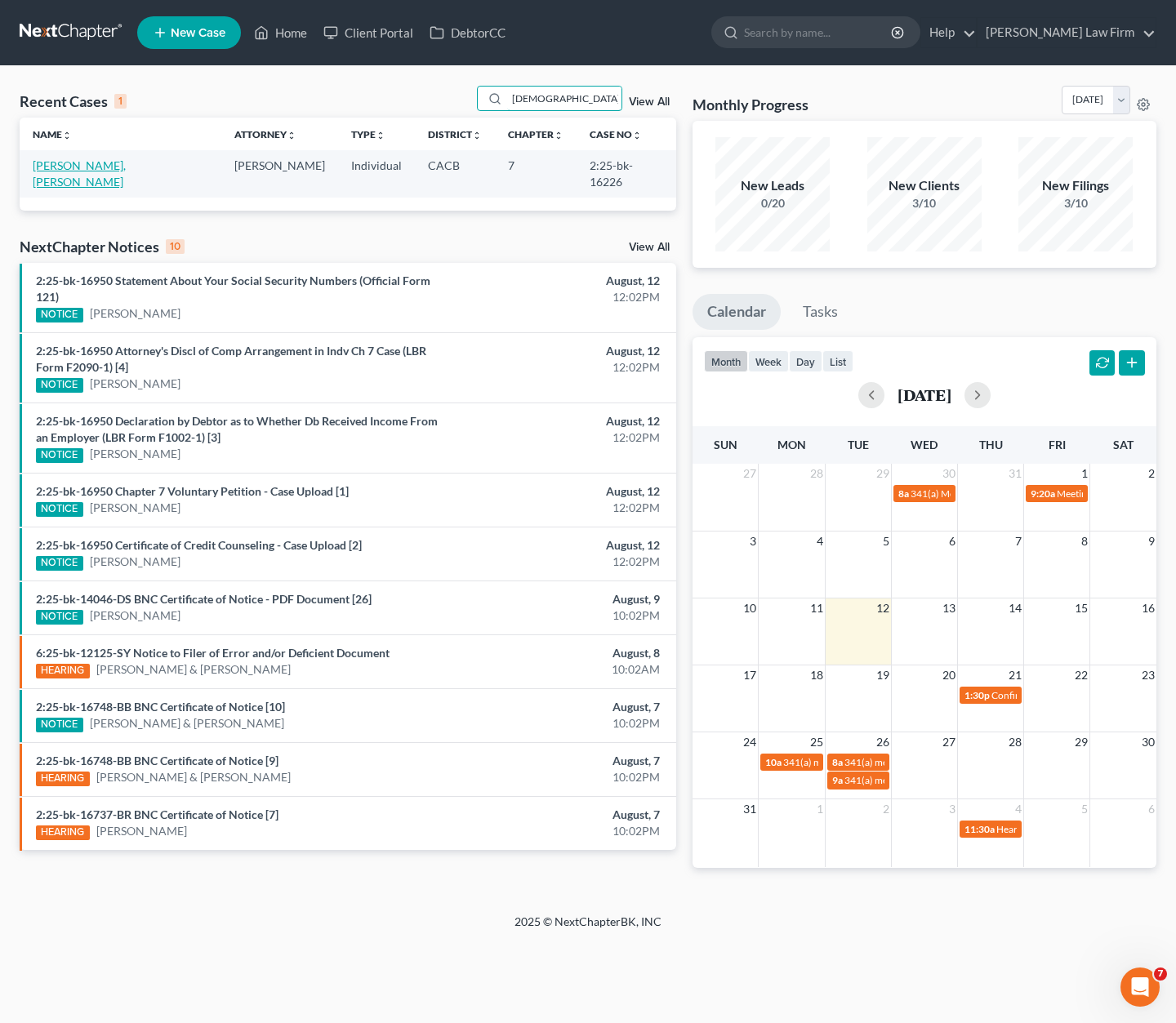
type input "dios"
click at [82, 161] on link "[PERSON_NAME], [PERSON_NAME]" at bounding box center [79, 173] width 93 height 30
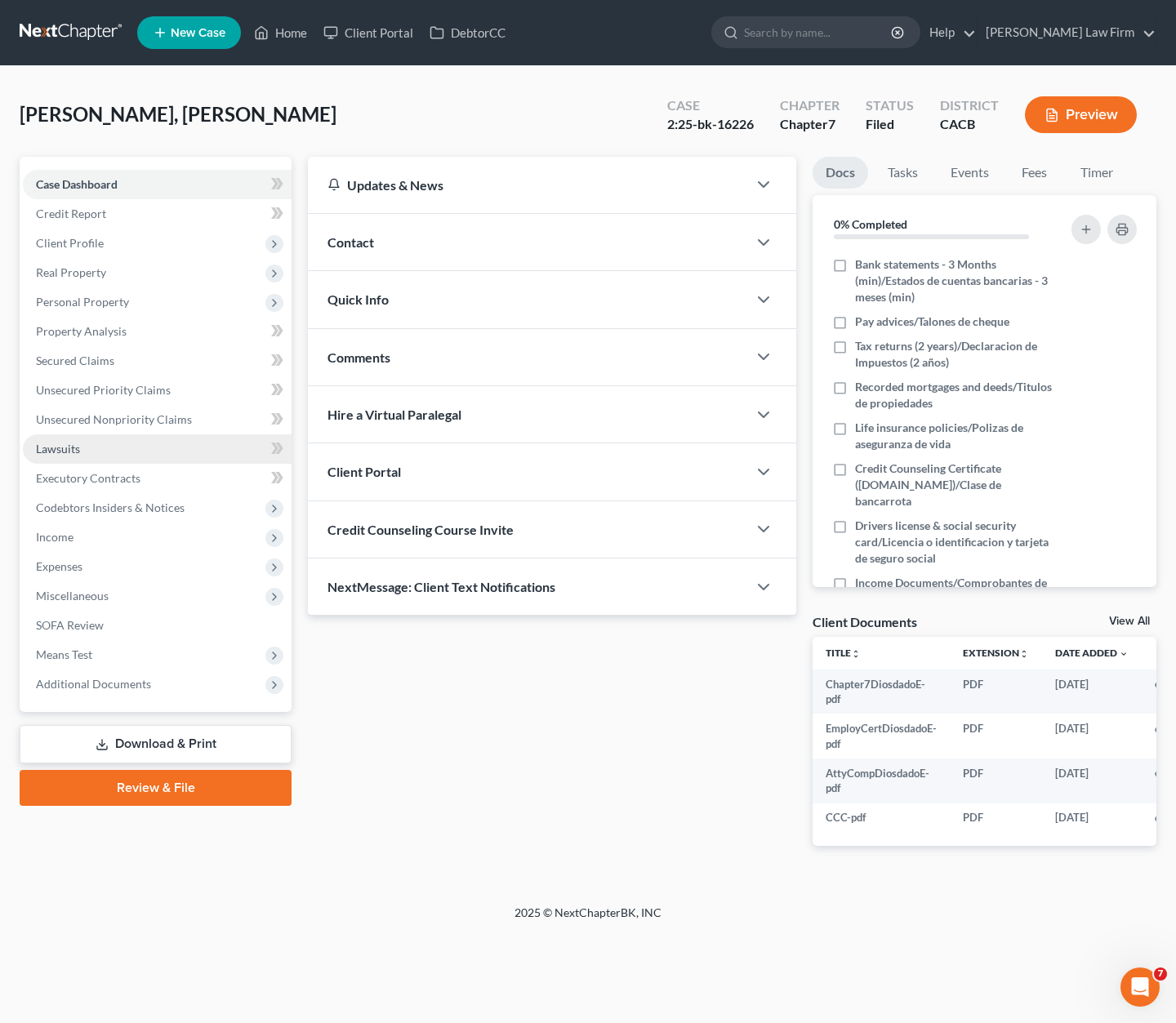
click at [71, 437] on link "Lawsuits" at bounding box center [156, 448] width 269 height 29
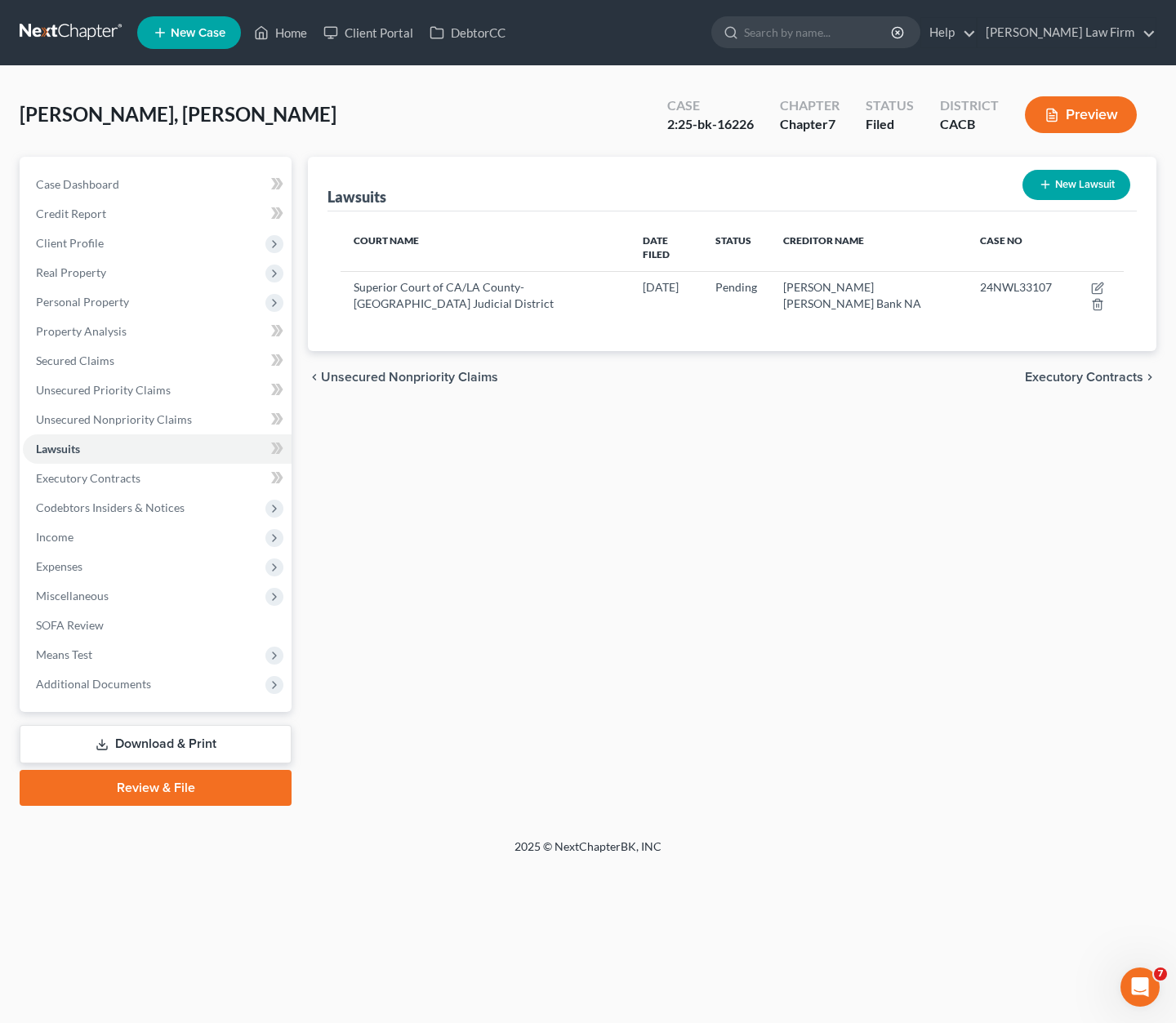
click at [822, 462] on div "Lawsuits New Lawsuit Court Name Date Filed Status Creditor Name Case No Superio…" at bounding box center [732, 482] width 865 height 650
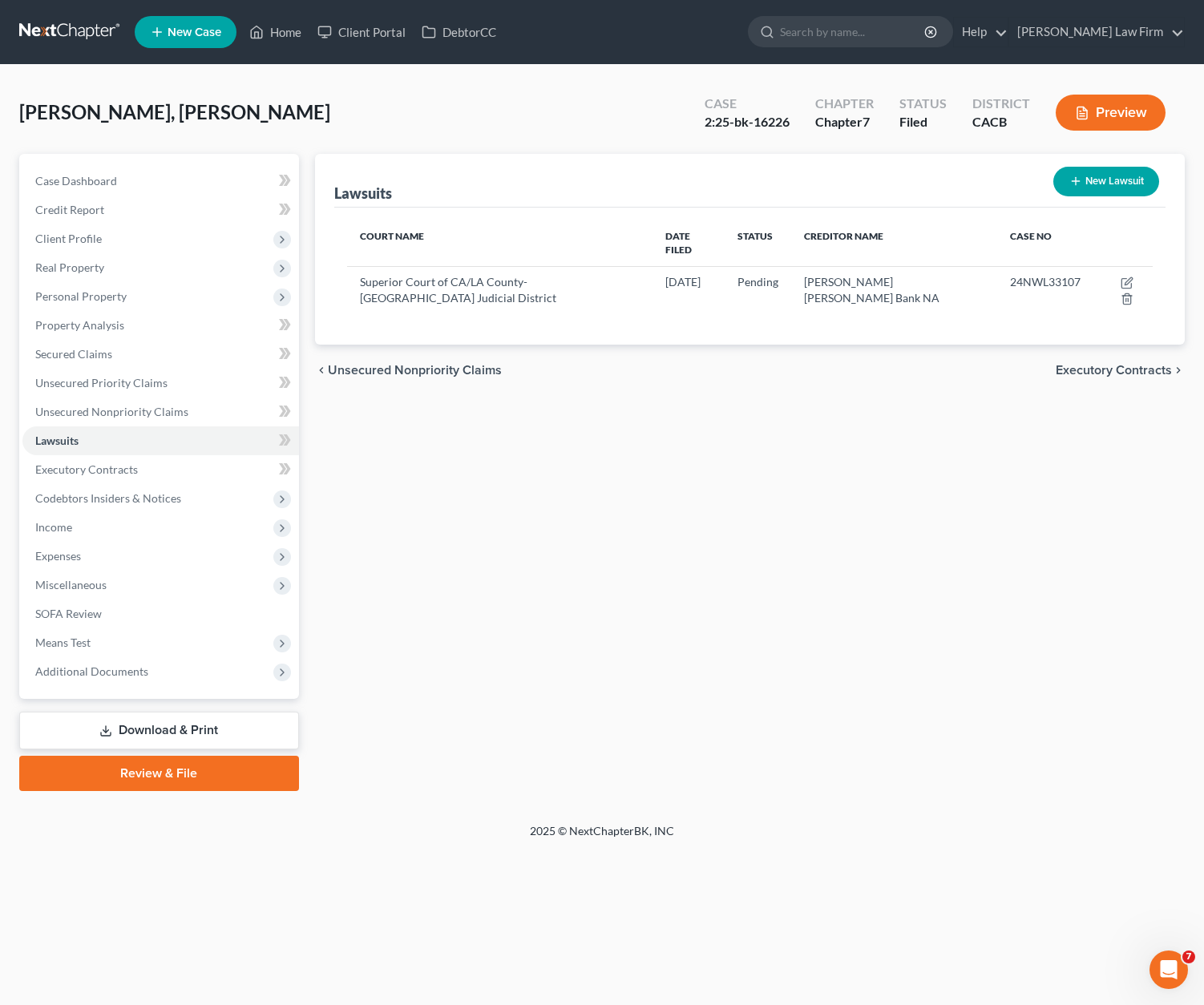
drag, startPoint x: 64, startPoint y: 24, endPoint x: 118, endPoint y: 1, distance: 58.7
click at [64, 24] on link at bounding box center [71, 32] width 103 height 29
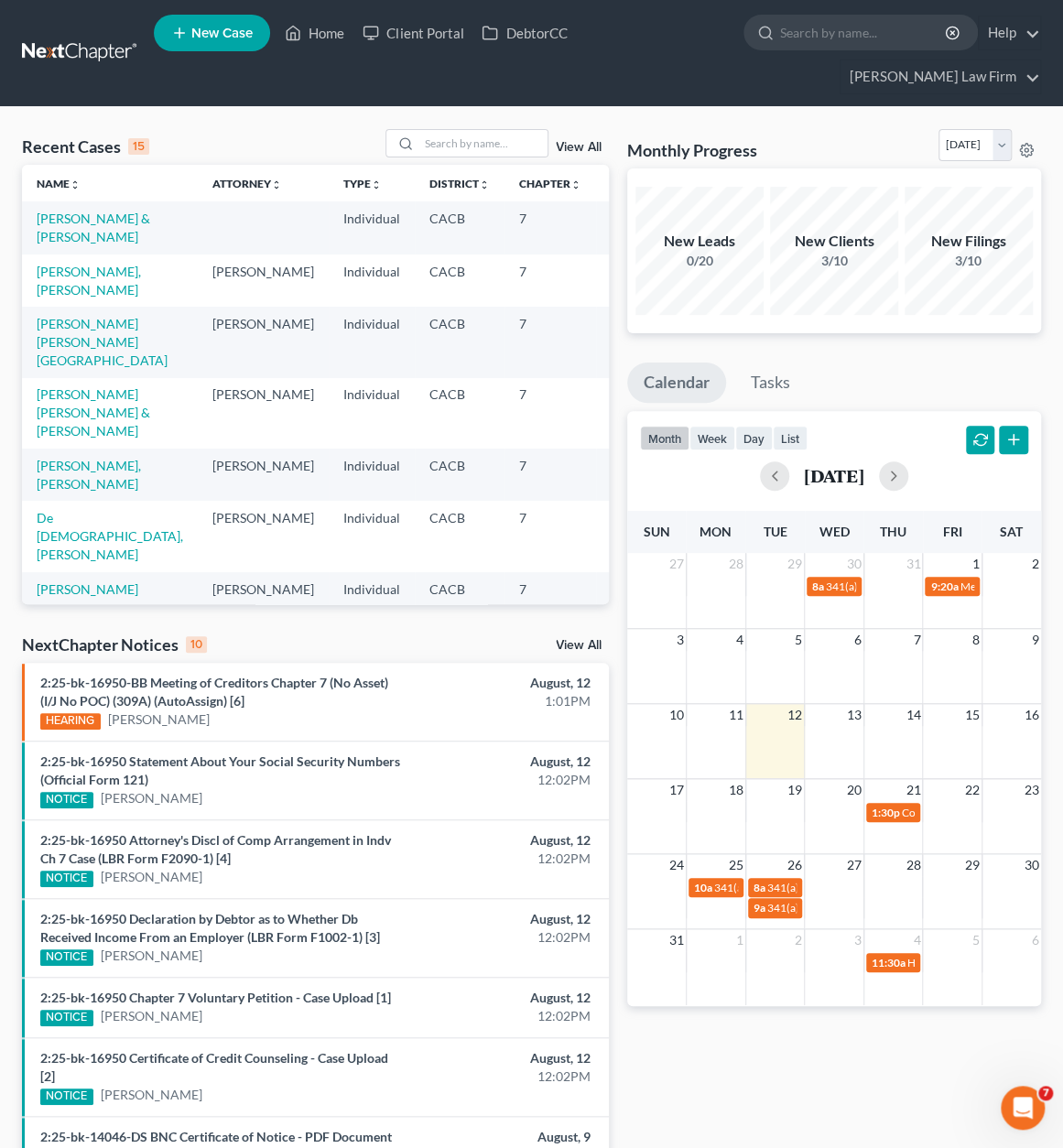
click at [233, 32] on span "New Case" at bounding box center [222, 33] width 62 height 14
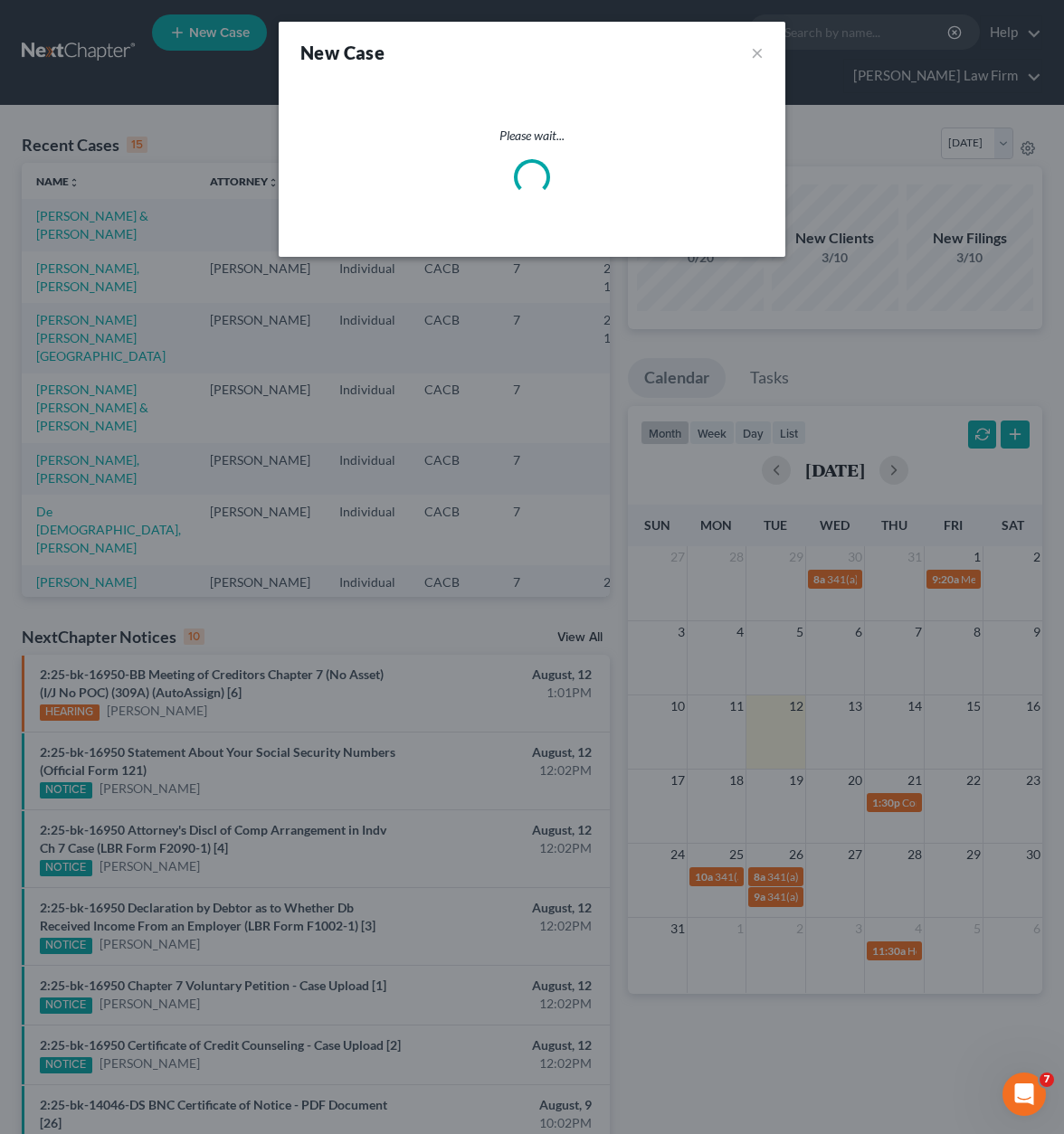
select select "7"
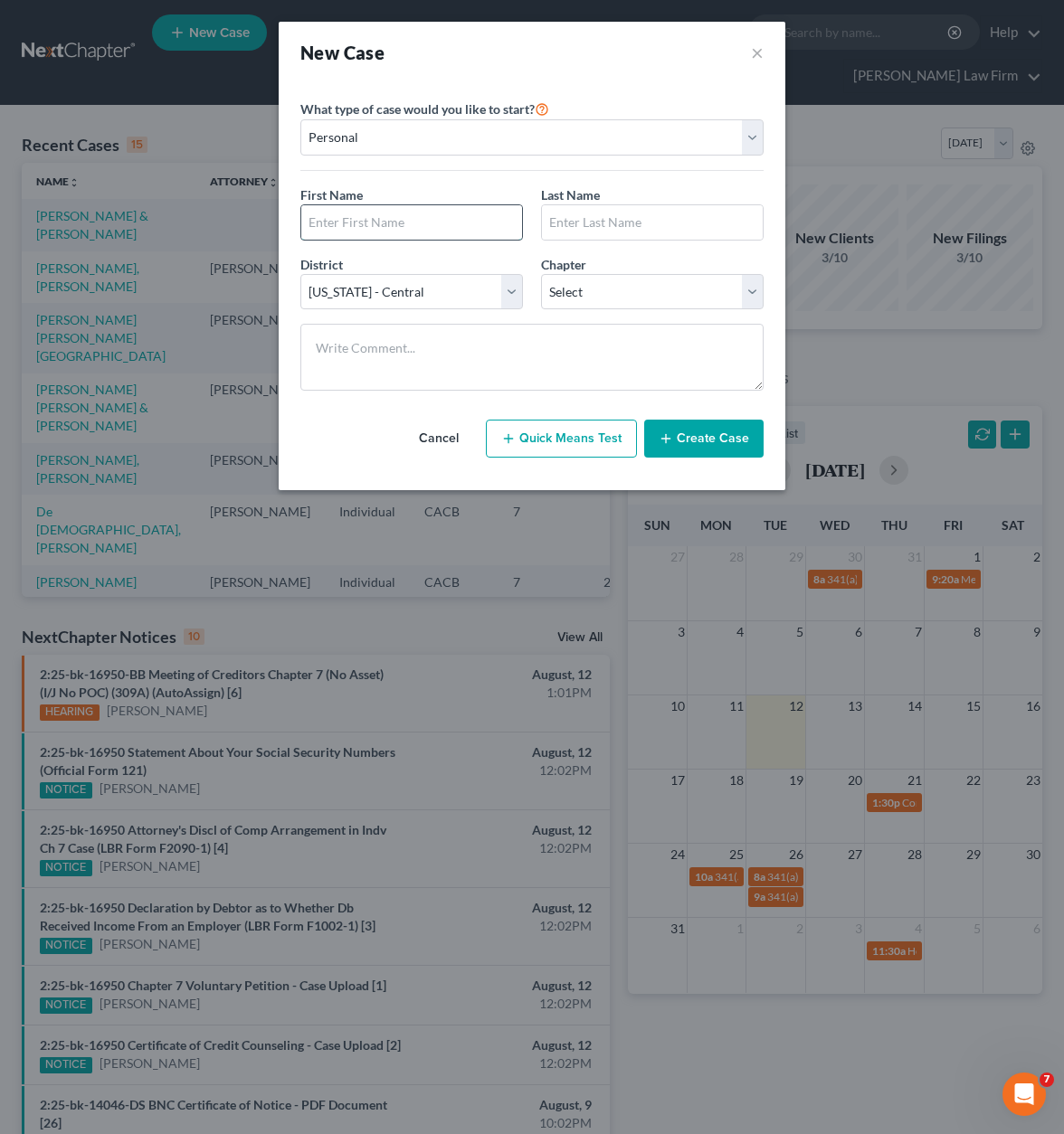
click at [380, 209] on input "text" at bounding box center [412, 222] width 221 height 34
type input "V"
type input "[PERSON_NAME]"
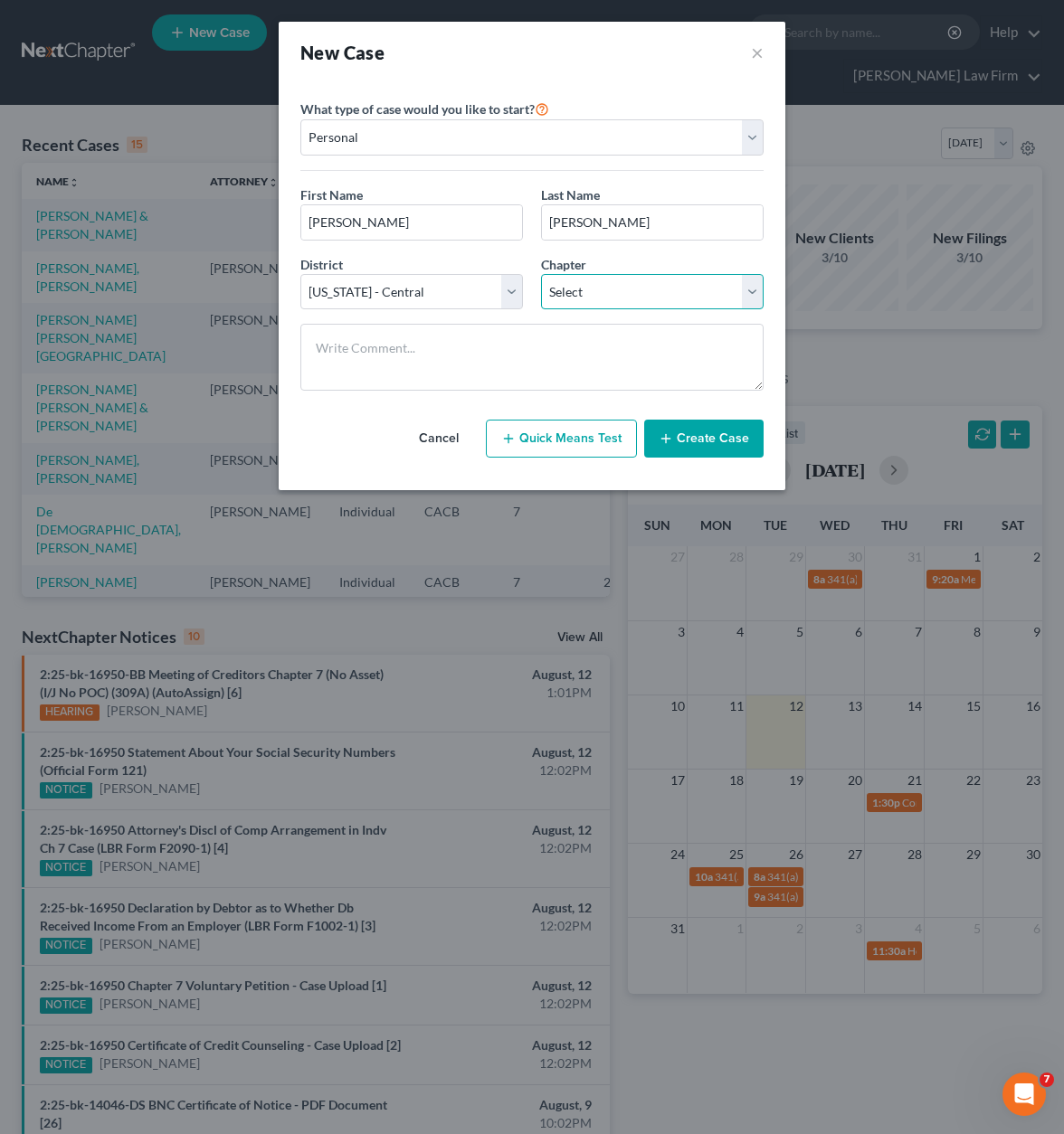
drag, startPoint x: 573, startPoint y: 281, endPoint x: 591, endPoint y: 305, distance: 30.0
click at [573, 281] on select "Select 7 11 12 13" at bounding box center [652, 291] width 223 height 36
select select "0"
click at [541, 274] on select "Select 7 11 12 13" at bounding box center [652, 291] width 223 height 36
click at [709, 428] on button "Create Case" at bounding box center [704, 438] width 120 height 38
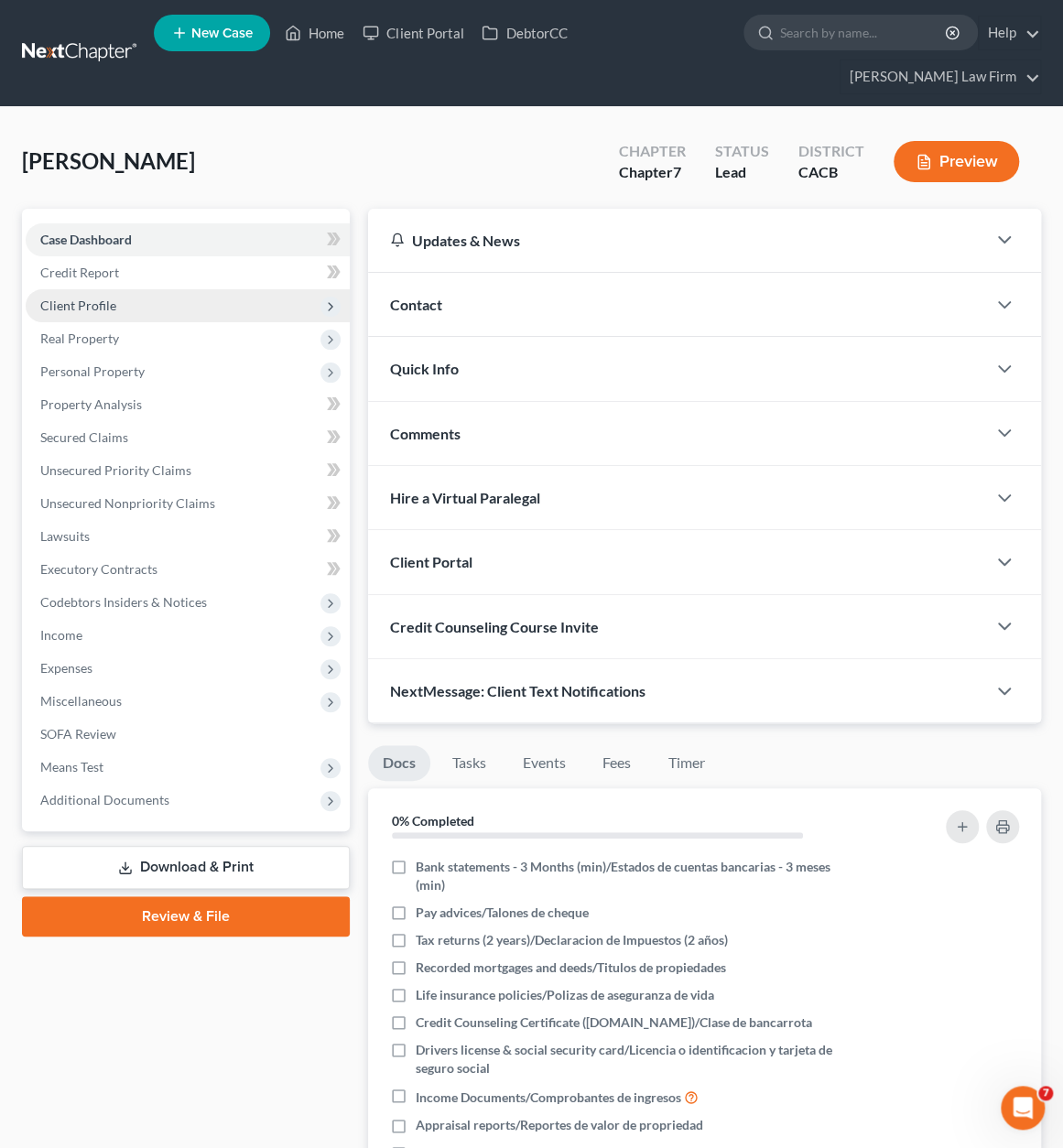
click at [104, 297] on span "Client Profile" at bounding box center [77, 305] width 76 height 16
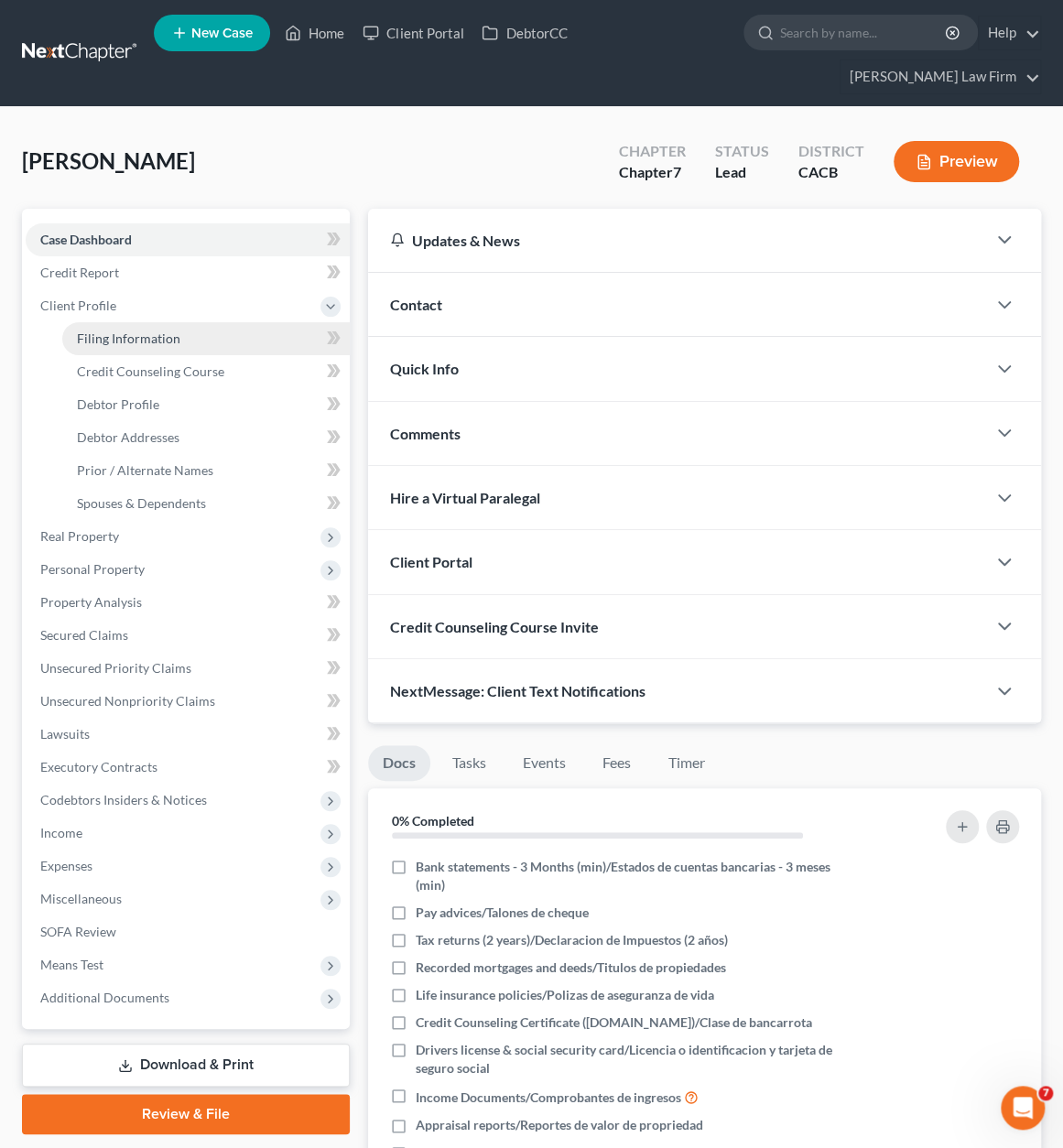
click at [203, 334] on link "Filing Information" at bounding box center [206, 339] width 287 height 33
select select "1"
select select "0"
select select "7"
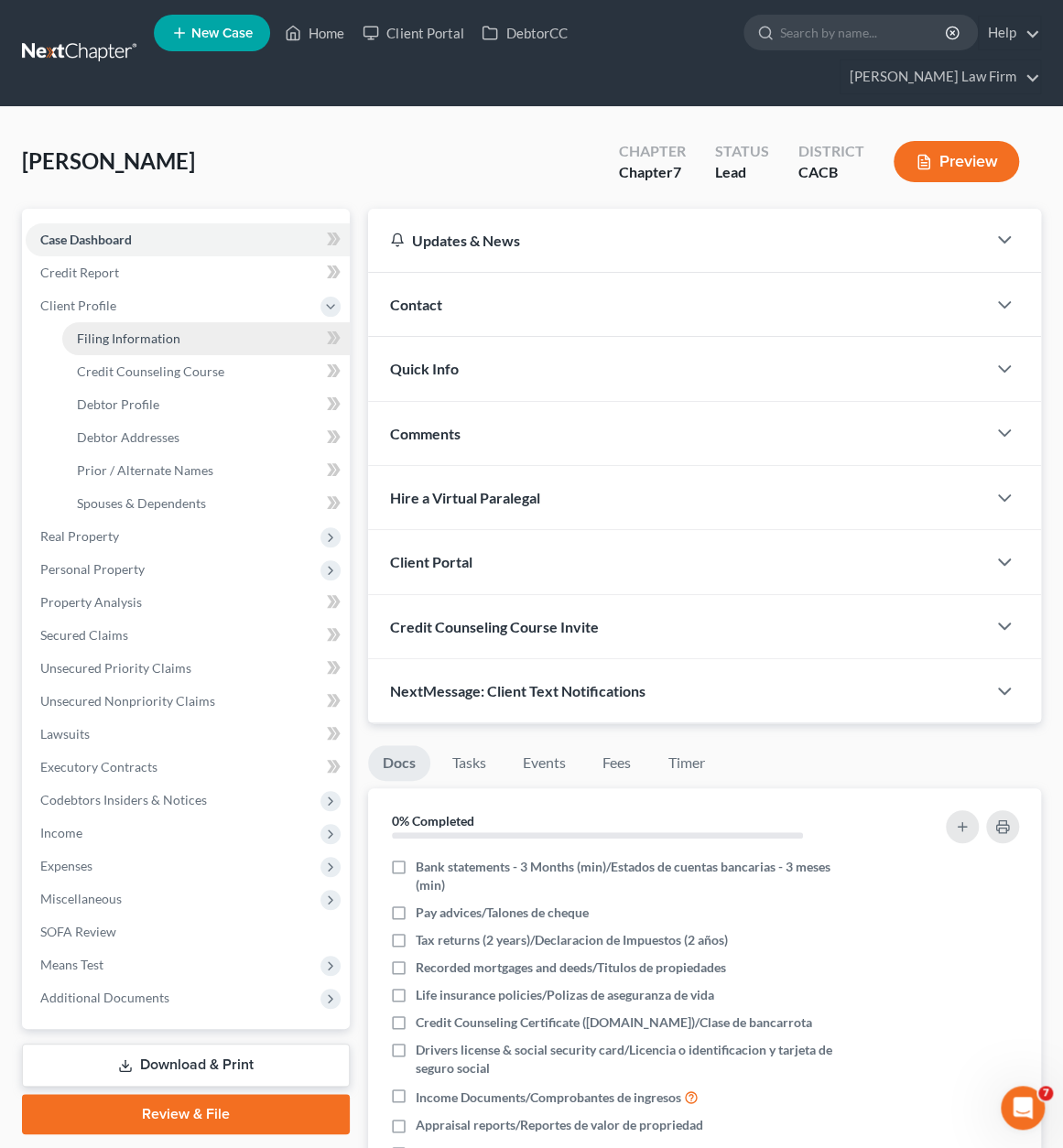
select select "4"
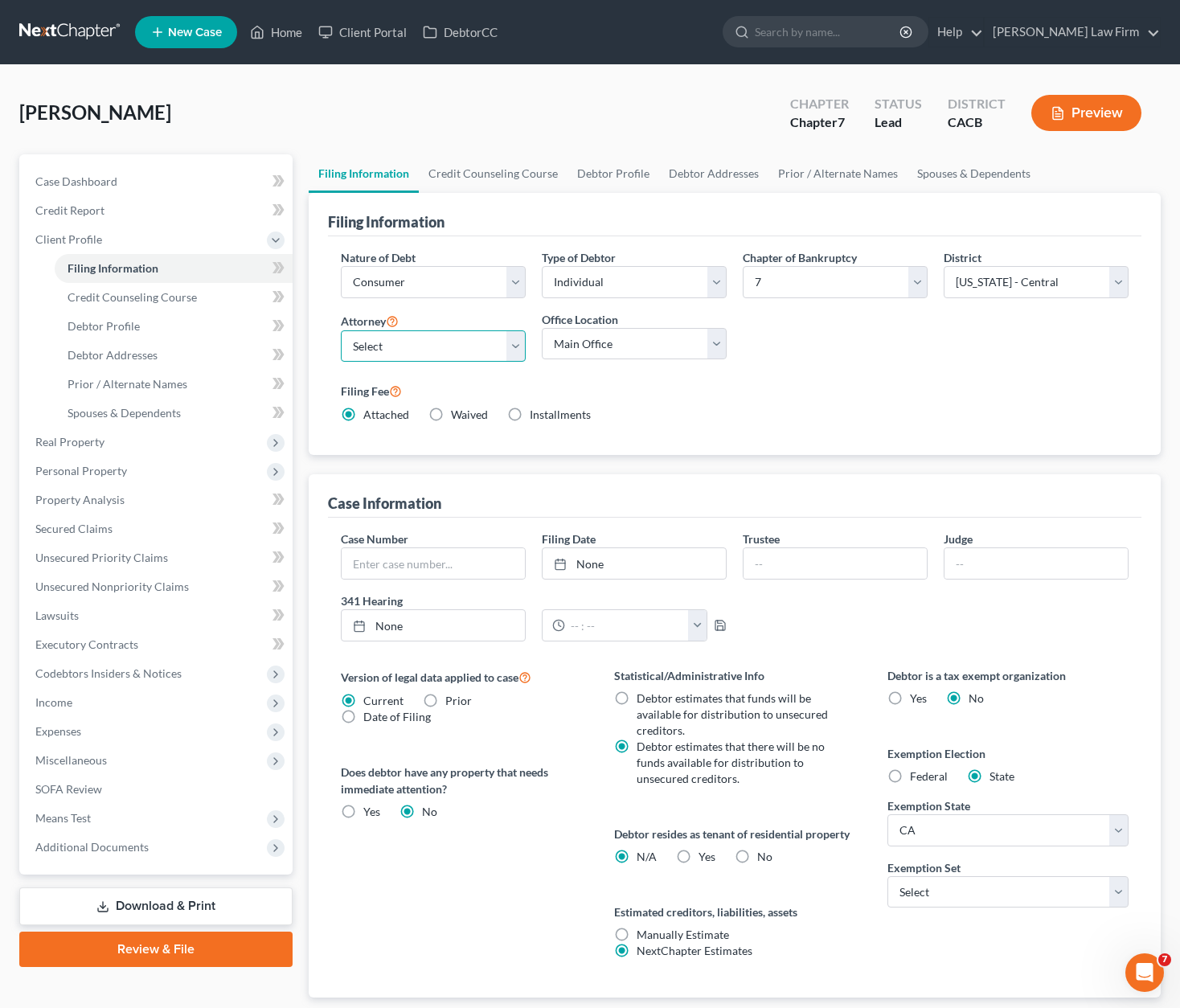
click at [397, 338] on select "Select [PERSON_NAME] - CACB [PERSON_NAME] - [PERSON_NAME] - CANB" at bounding box center [433, 346] width 185 height 32
select select "0"
click at [341, 331] on select "Select [PERSON_NAME] - CACB [PERSON_NAME] - [PERSON_NAME] - CANB" at bounding box center [433, 346] width 185 height 32
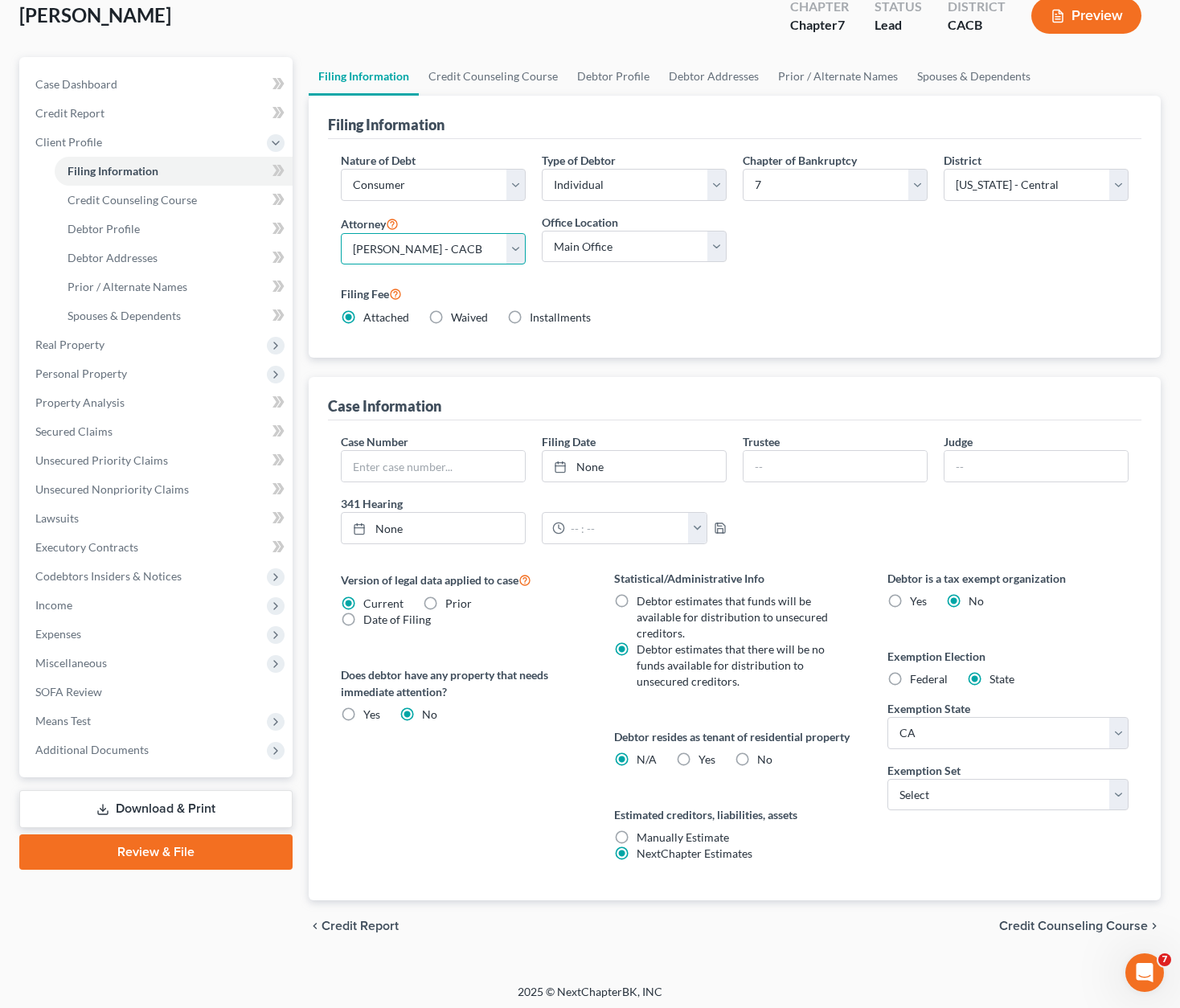
scroll to position [98, 0]
click at [699, 757] on label "Yes Yes" at bounding box center [707, 759] width 17 height 16
click at [705, 757] on input "Yes Yes" at bounding box center [710, 756] width 11 height 11
radio input "true"
radio input "false"
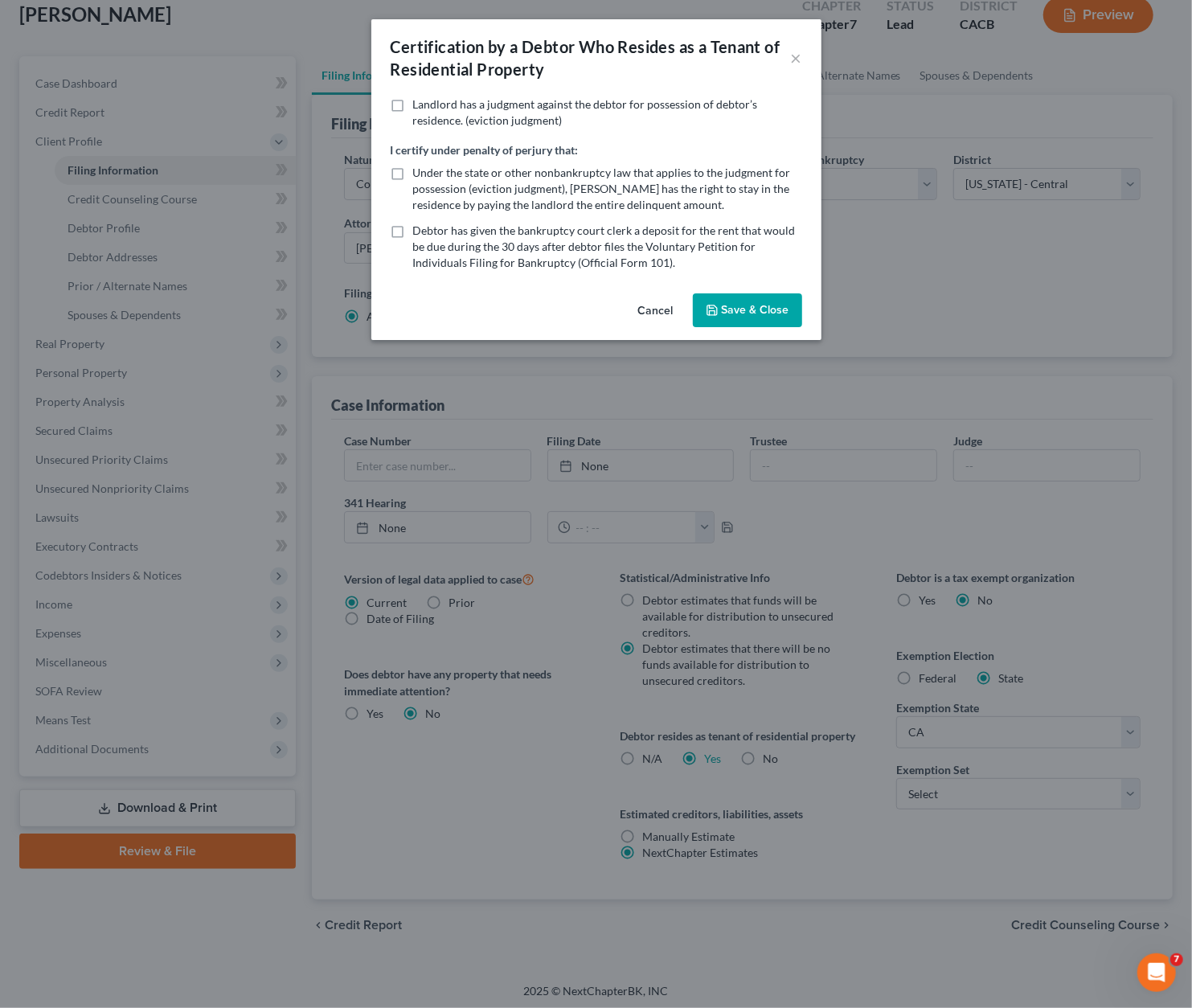
click at [772, 311] on button "Save & Close" at bounding box center [747, 310] width 110 height 34
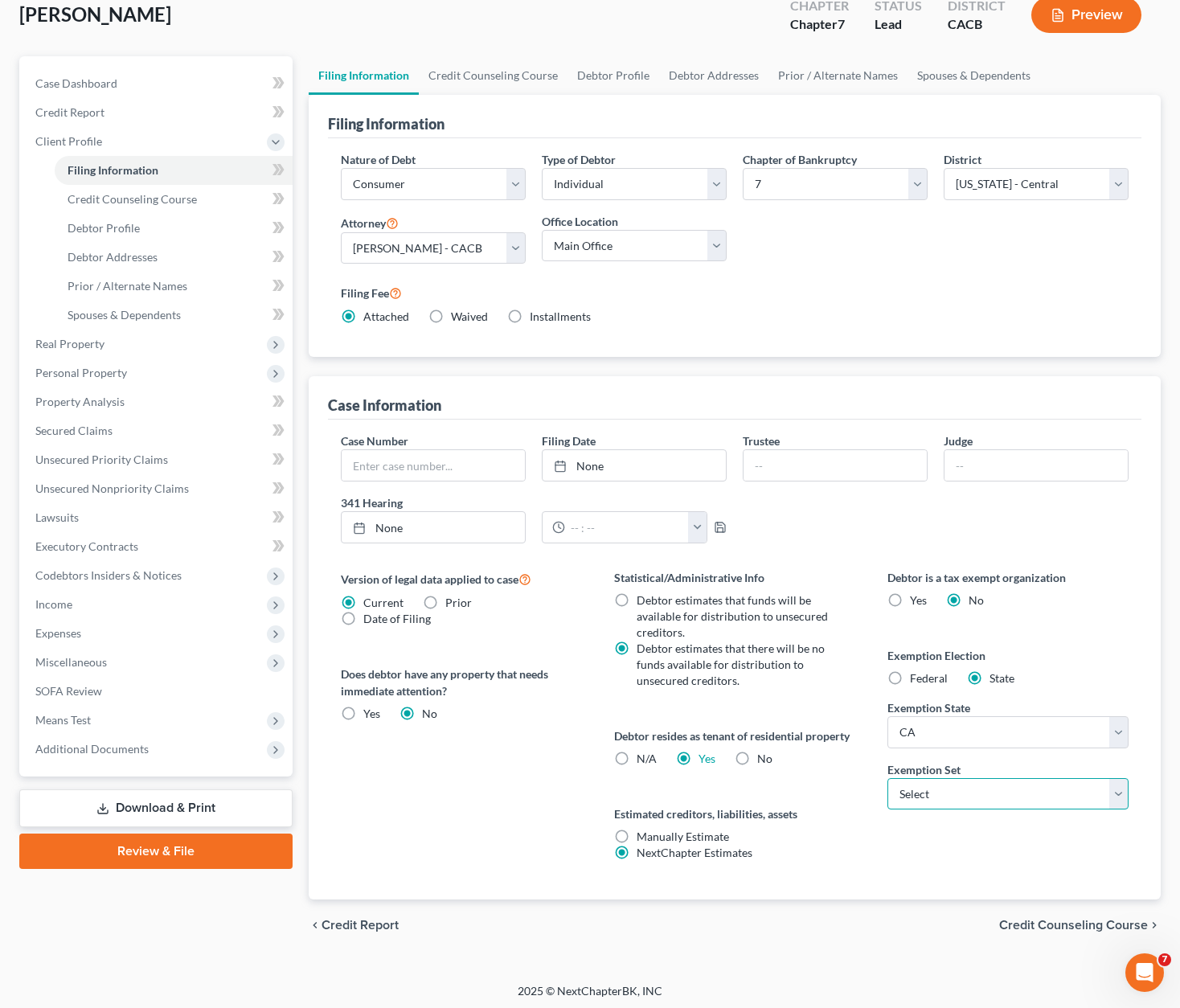
click at [945, 800] on select "Select 703 704" at bounding box center [1008, 793] width 242 height 32
select select "0"
click at [888, 778] on select "Select 703 704" at bounding box center [1008, 793] width 242 height 32
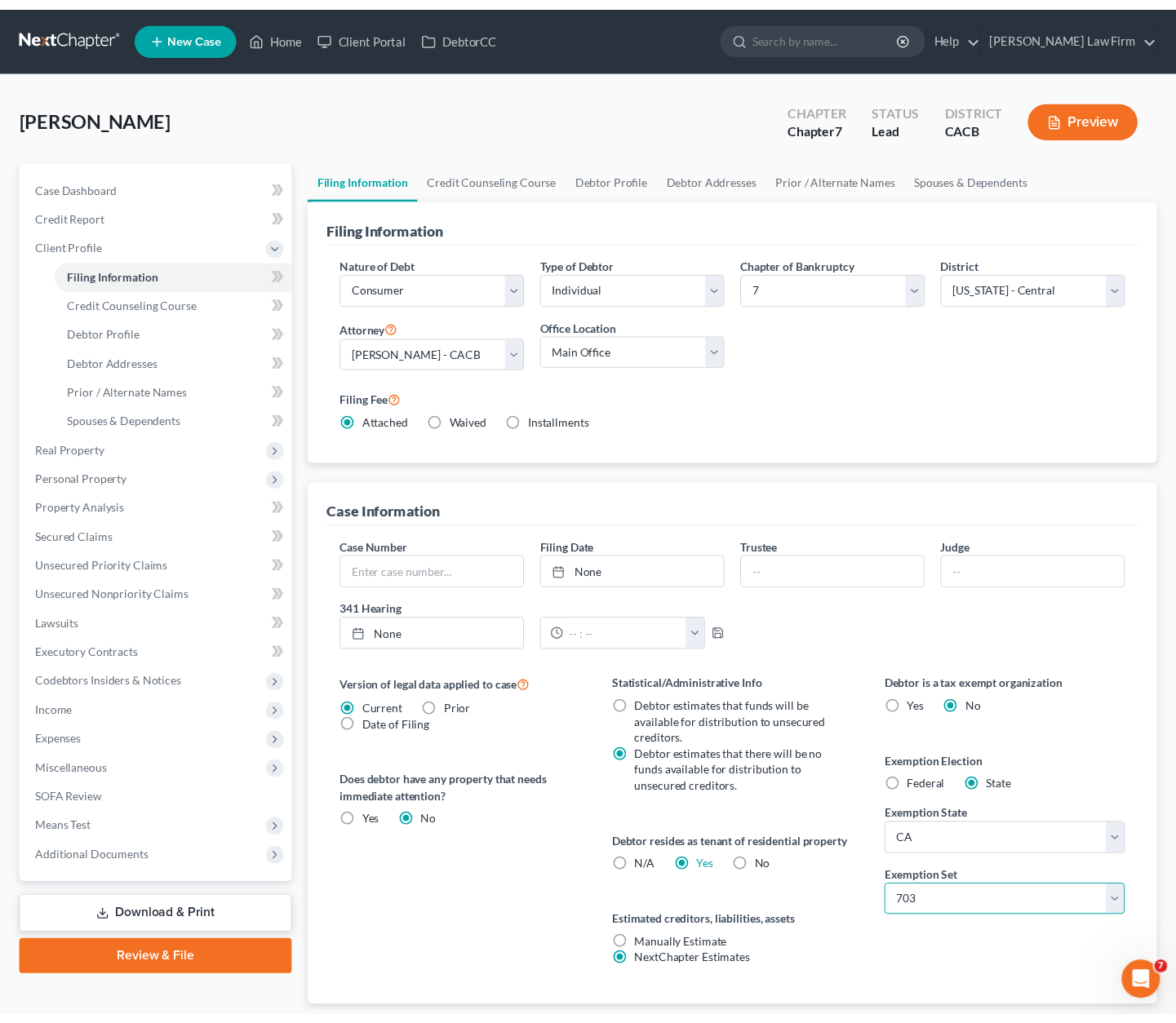
scroll to position [0, 0]
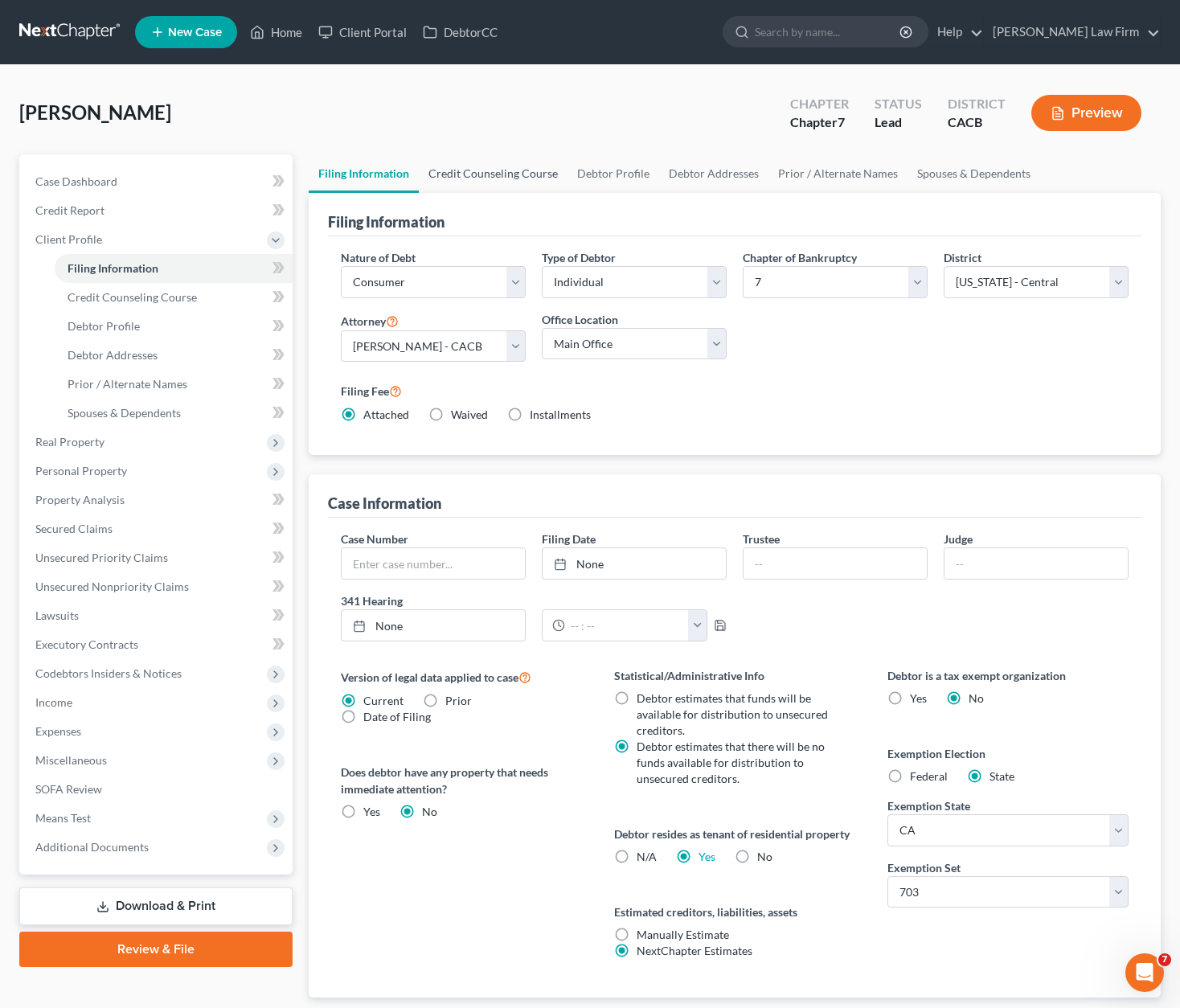
click at [494, 178] on link "Credit Counseling Course" at bounding box center [494, 174] width 149 height 38
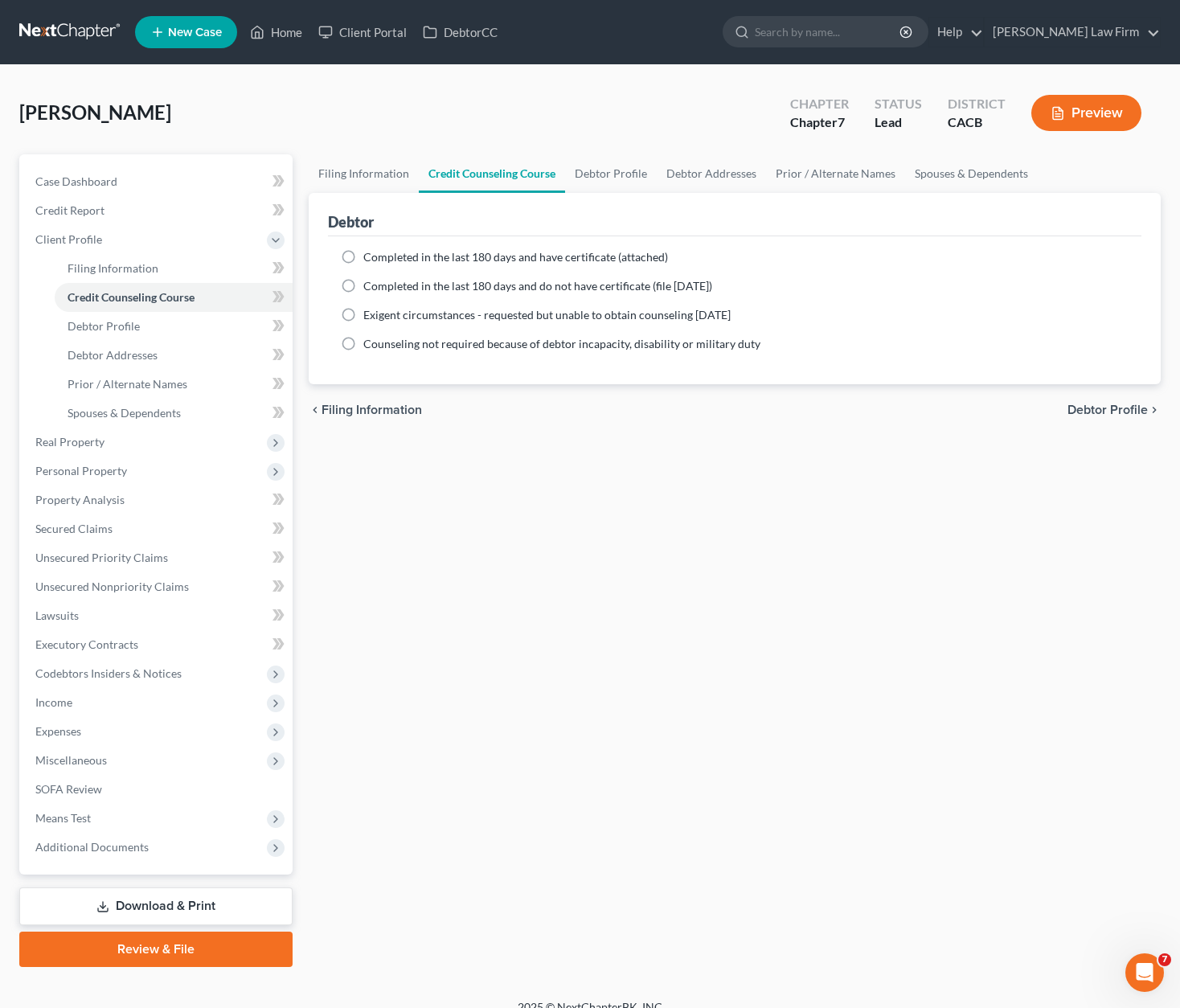
click at [481, 251] on span "Completed in the last 180 days and have certificate (attached)" at bounding box center [516, 256] width 305 height 14
click at [380, 251] on input "Completed in the last 180 days and have certificate (attached)" at bounding box center [375, 254] width 11 height 11
radio input "true"
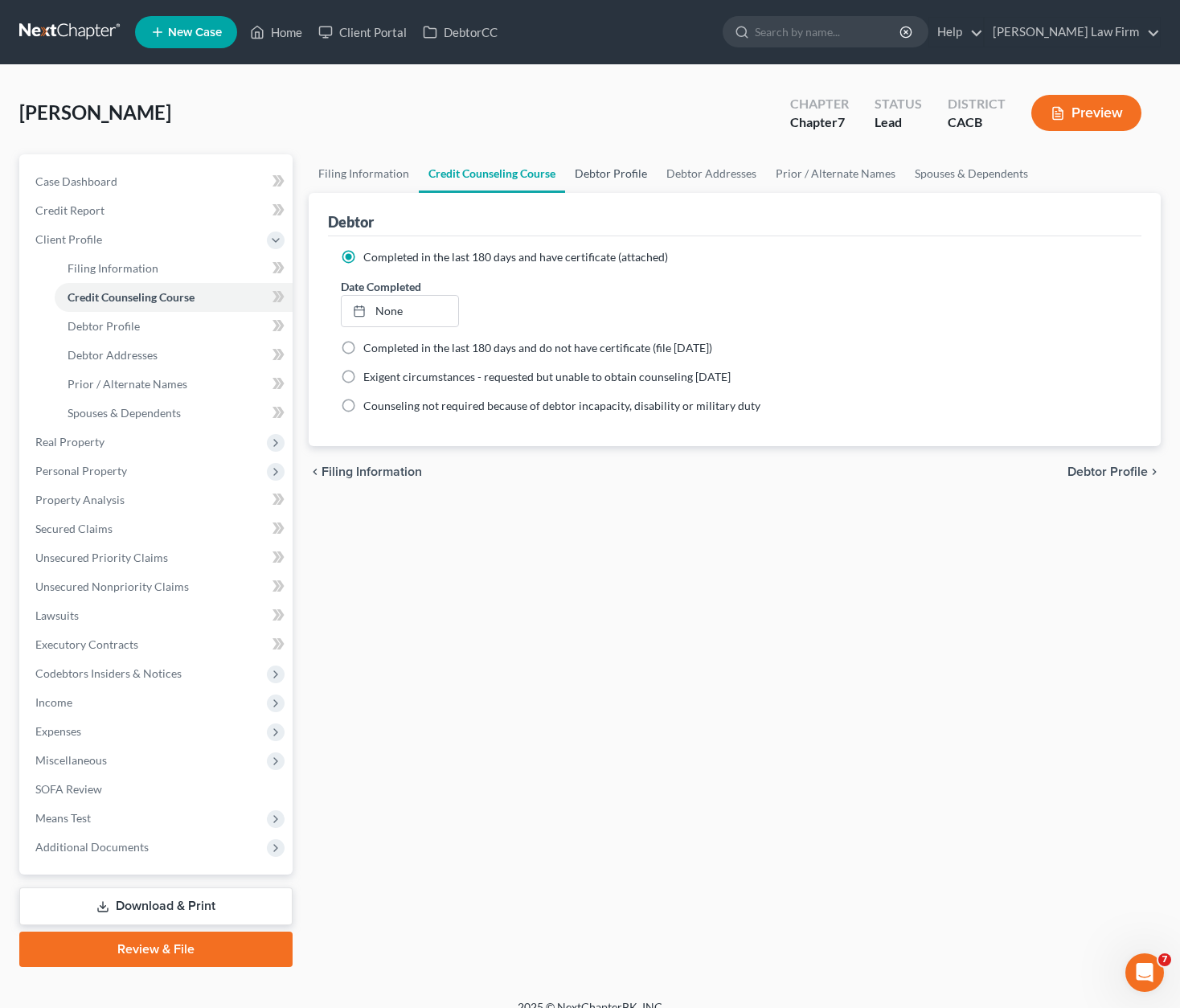
click at [599, 170] on link "Debtor Profile" at bounding box center [611, 174] width 92 height 38
select select "0"
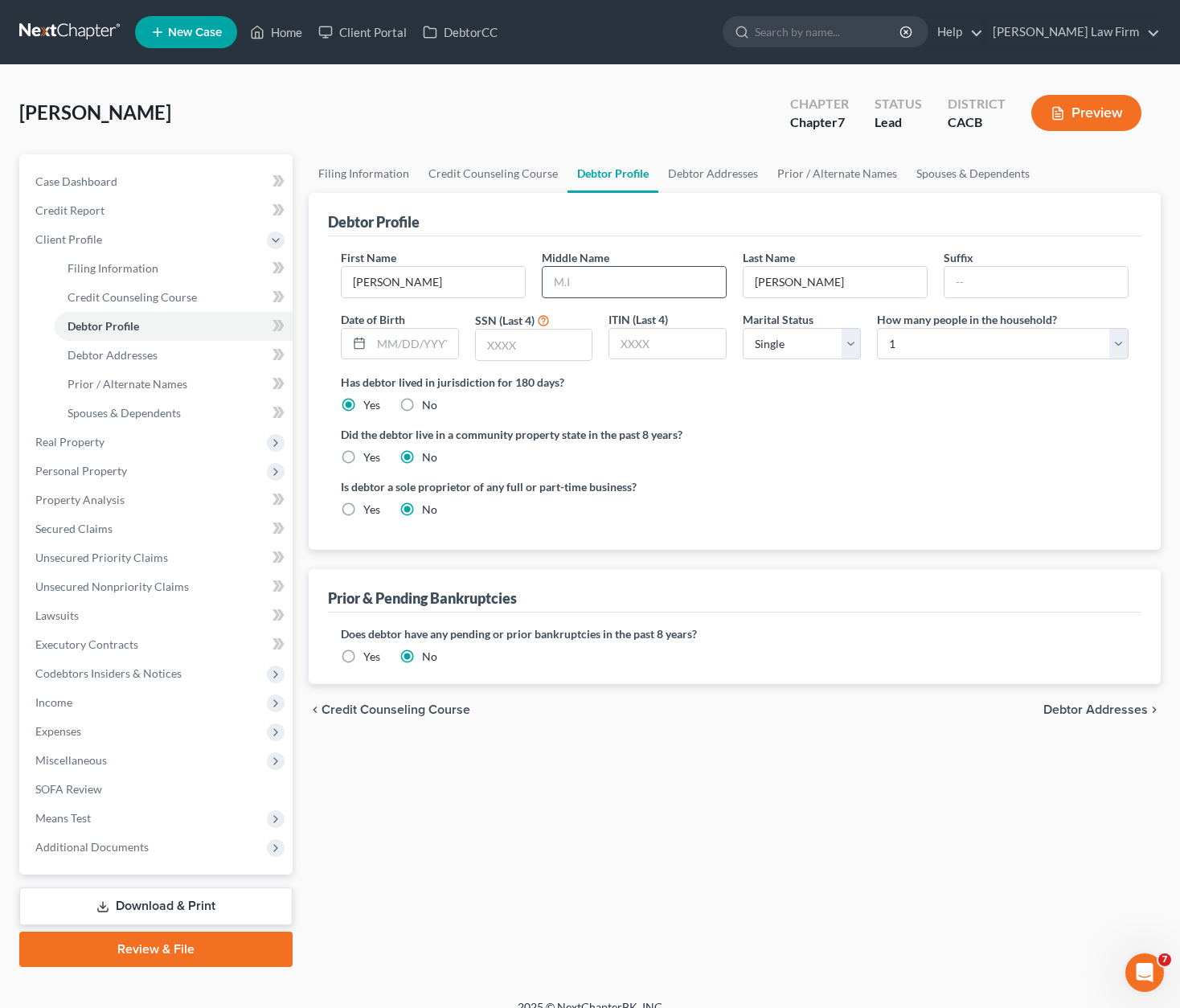
click at [605, 284] on input "text" at bounding box center [635, 282] width 183 height 30
type input "s"
type input "[PERSON_NAME]"
click at [413, 334] on input "text" at bounding box center [415, 344] width 87 height 30
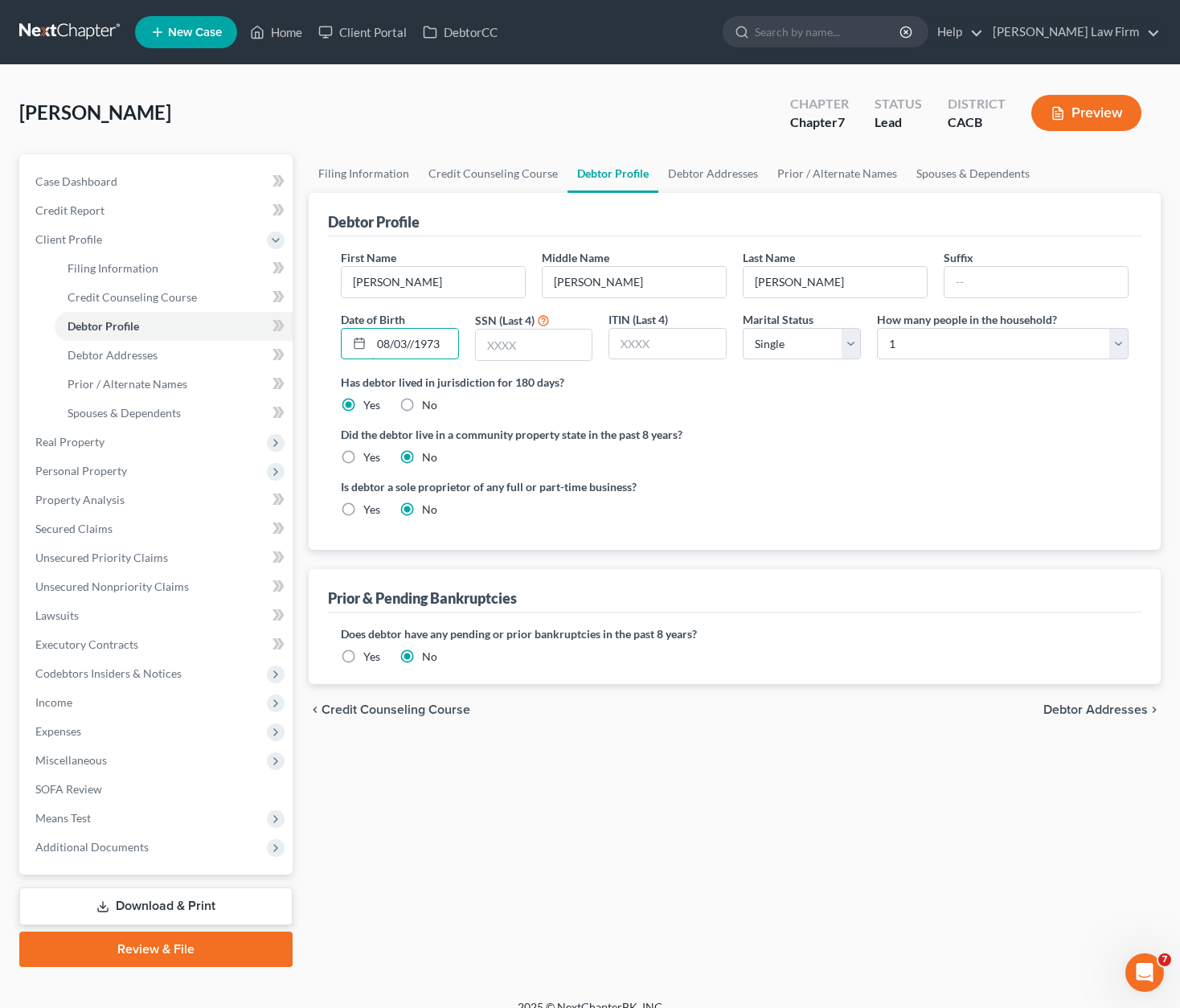
type input "08/03//1973"
click at [945, 346] on select "Select 1 2 3 4 5 6 7 8 9 10 11 12 13 14 15 16 17 18 19 20" at bounding box center [1002, 344] width 251 height 32
drag, startPoint x: 359, startPoint y: 456, endPoint x: 349, endPoint y: 468, distance: 15.6
click at [364, 457] on label "Yes" at bounding box center [372, 458] width 17 height 16
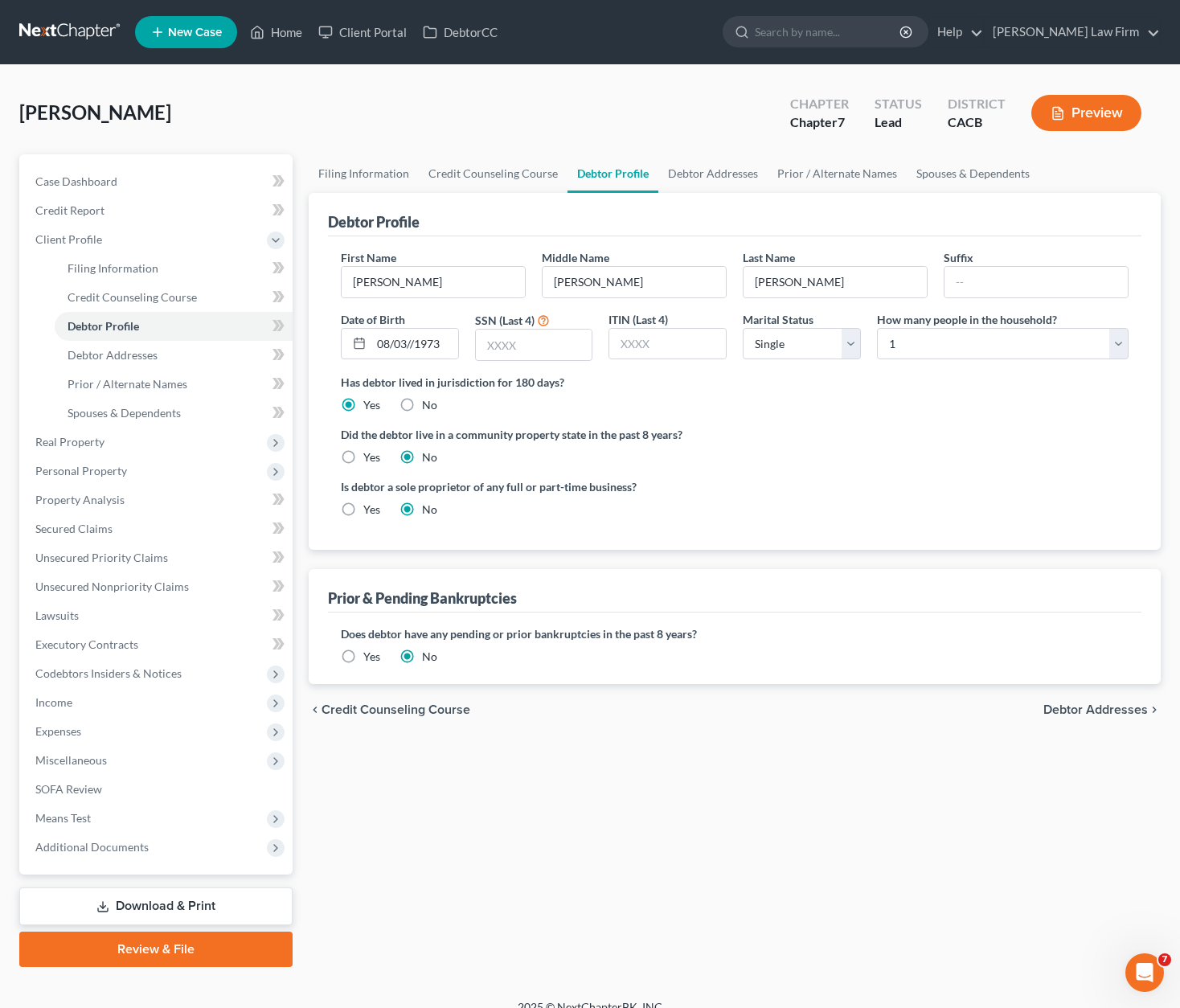
click at [370, 457] on input "Yes" at bounding box center [375, 454] width 11 height 11
radio input "true"
radio input "false"
click at [945, 707] on span "Debtor Addresses" at bounding box center [1096, 710] width 105 height 13
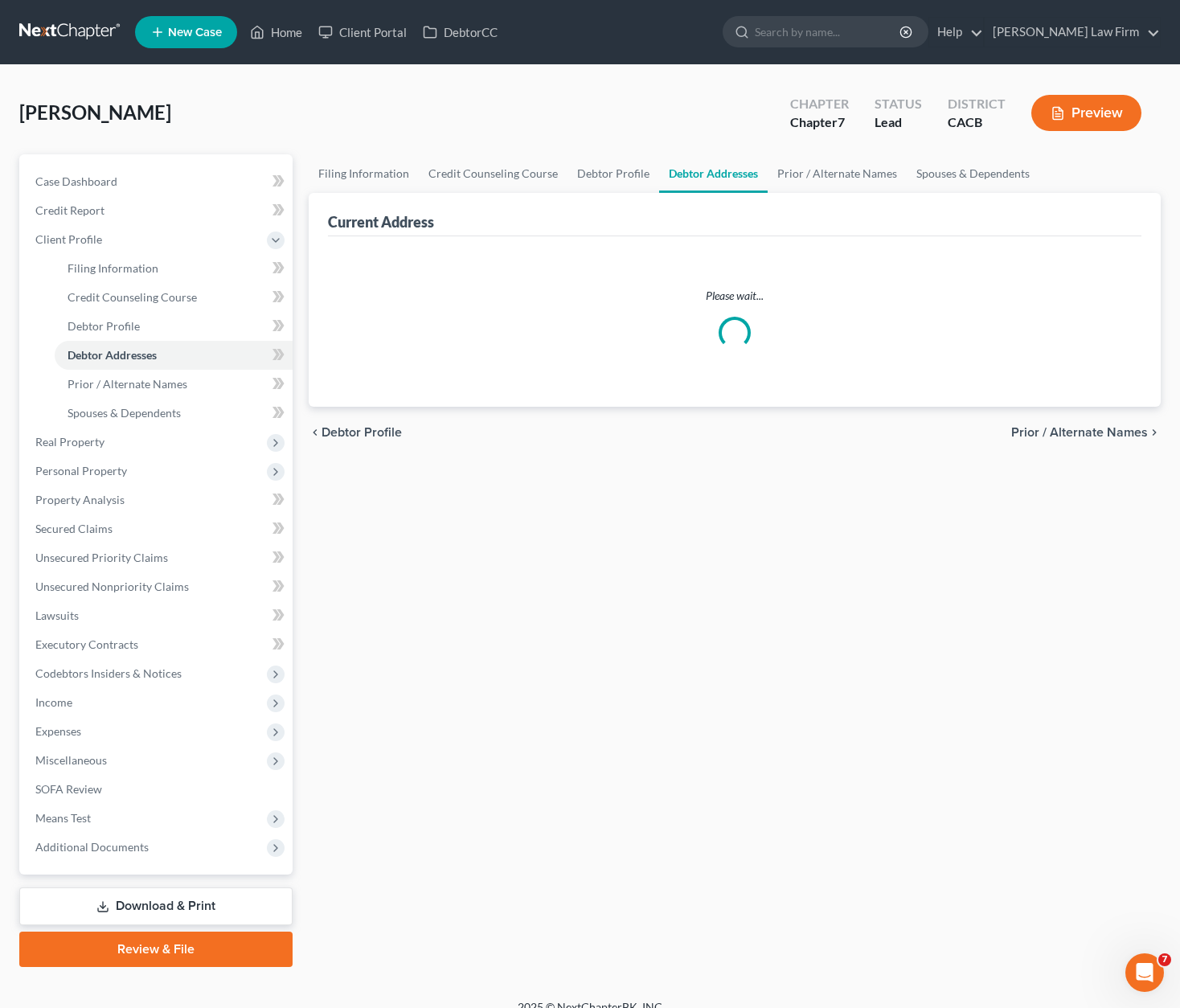
select select "0"
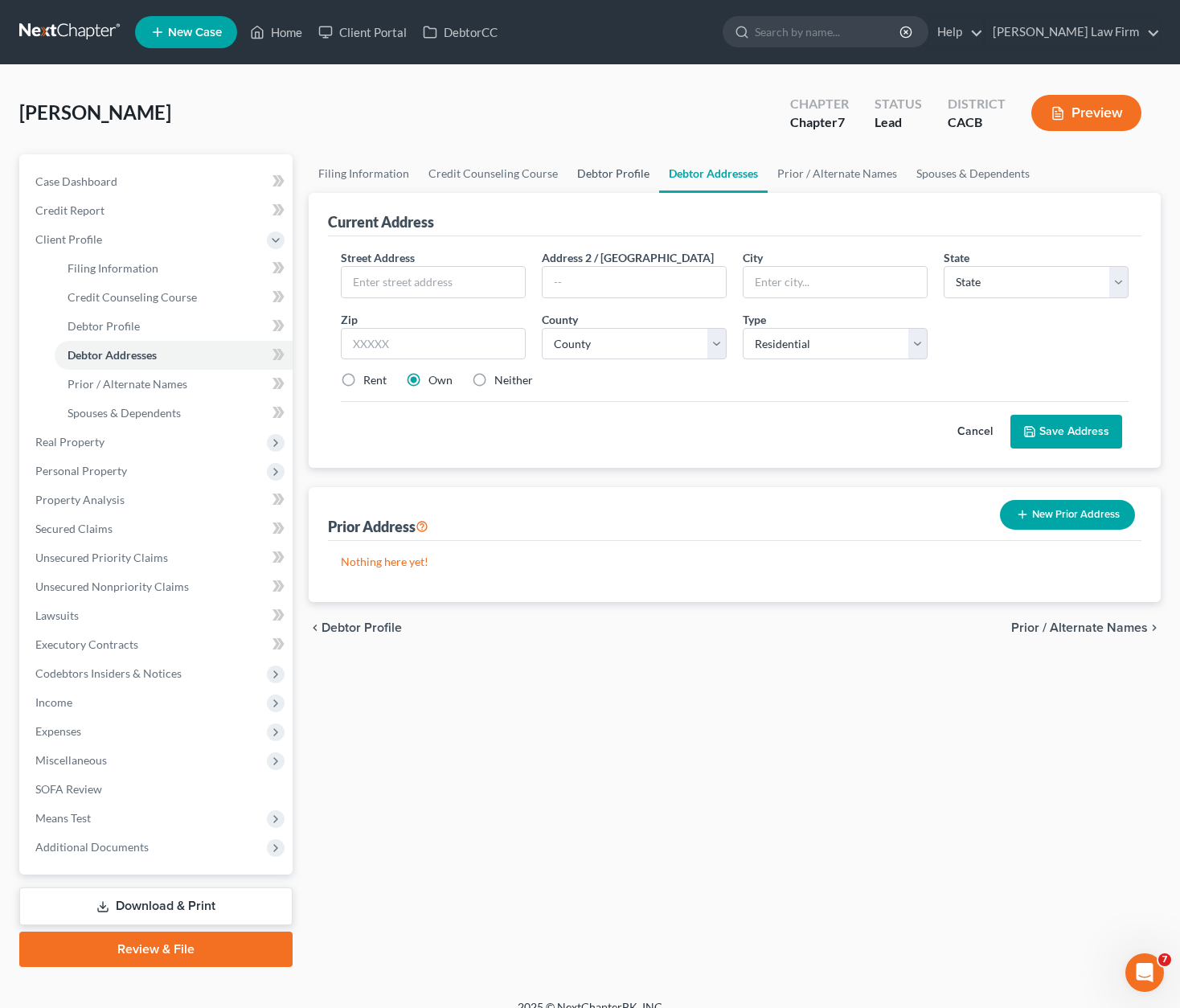
click at [608, 187] on link "Debtor Profile" at bounding box center [613, 174] width 92 height 38
select select "0"
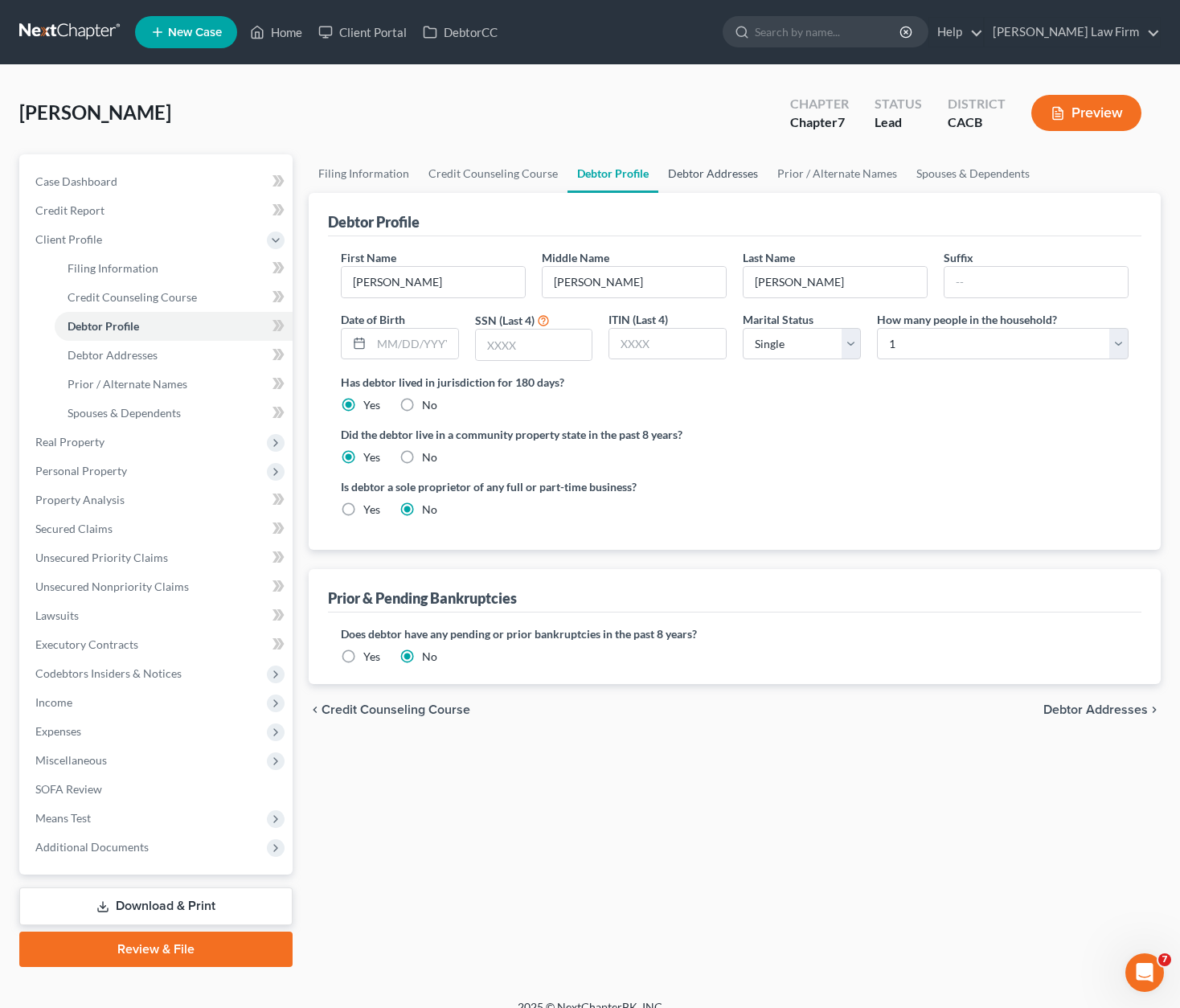
click at [711, 169] on link "Debtor Addresses" at bounding box center [713, 174] width 110 height 38
select select "0"
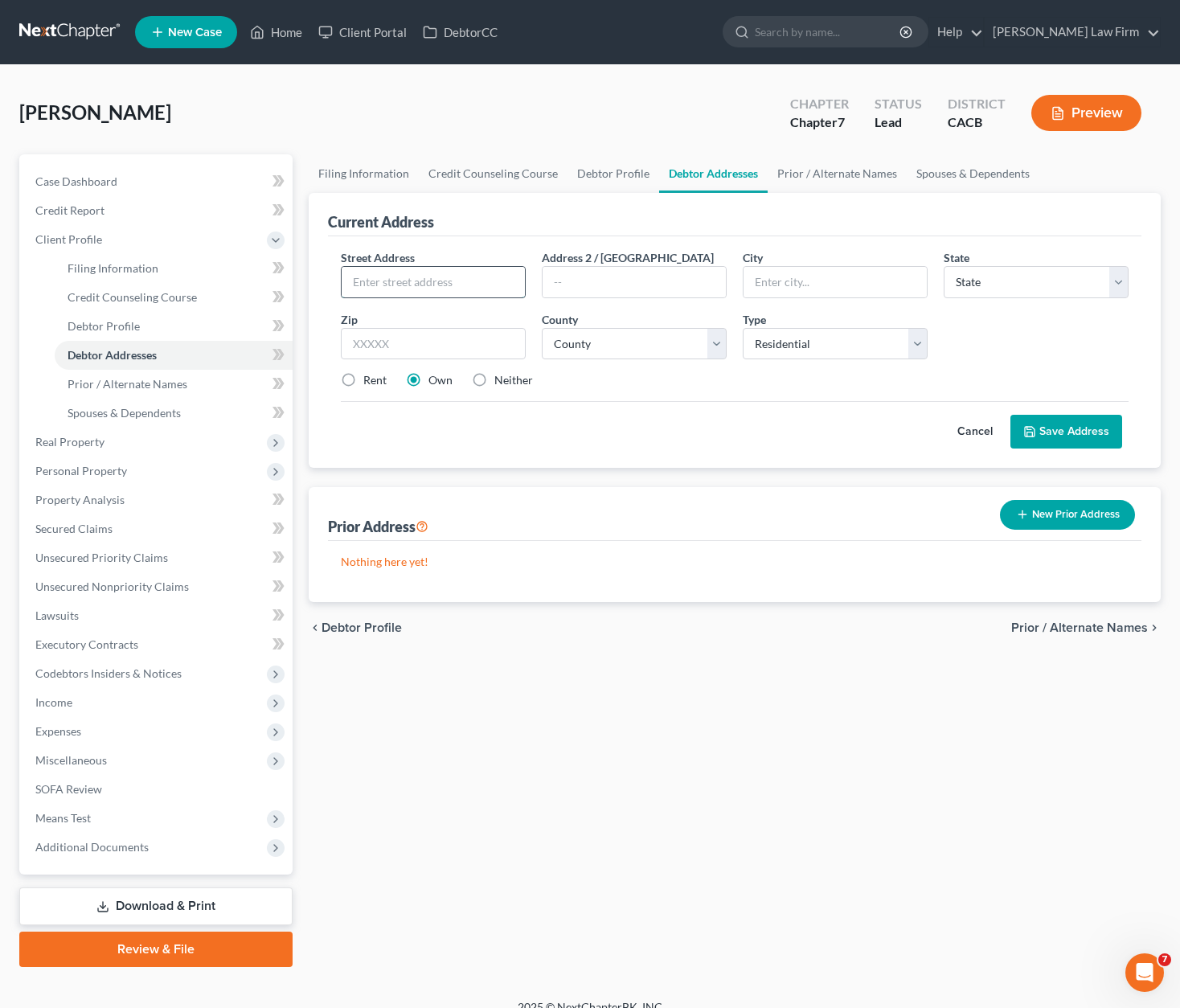
click at [425, 283] on input "text" at bounding box center [433, 282] width 183 height 30
type input "[STREET_ADDRESS]"
type input "[PERSON_NAME]"
select select "4"
type input "90745"
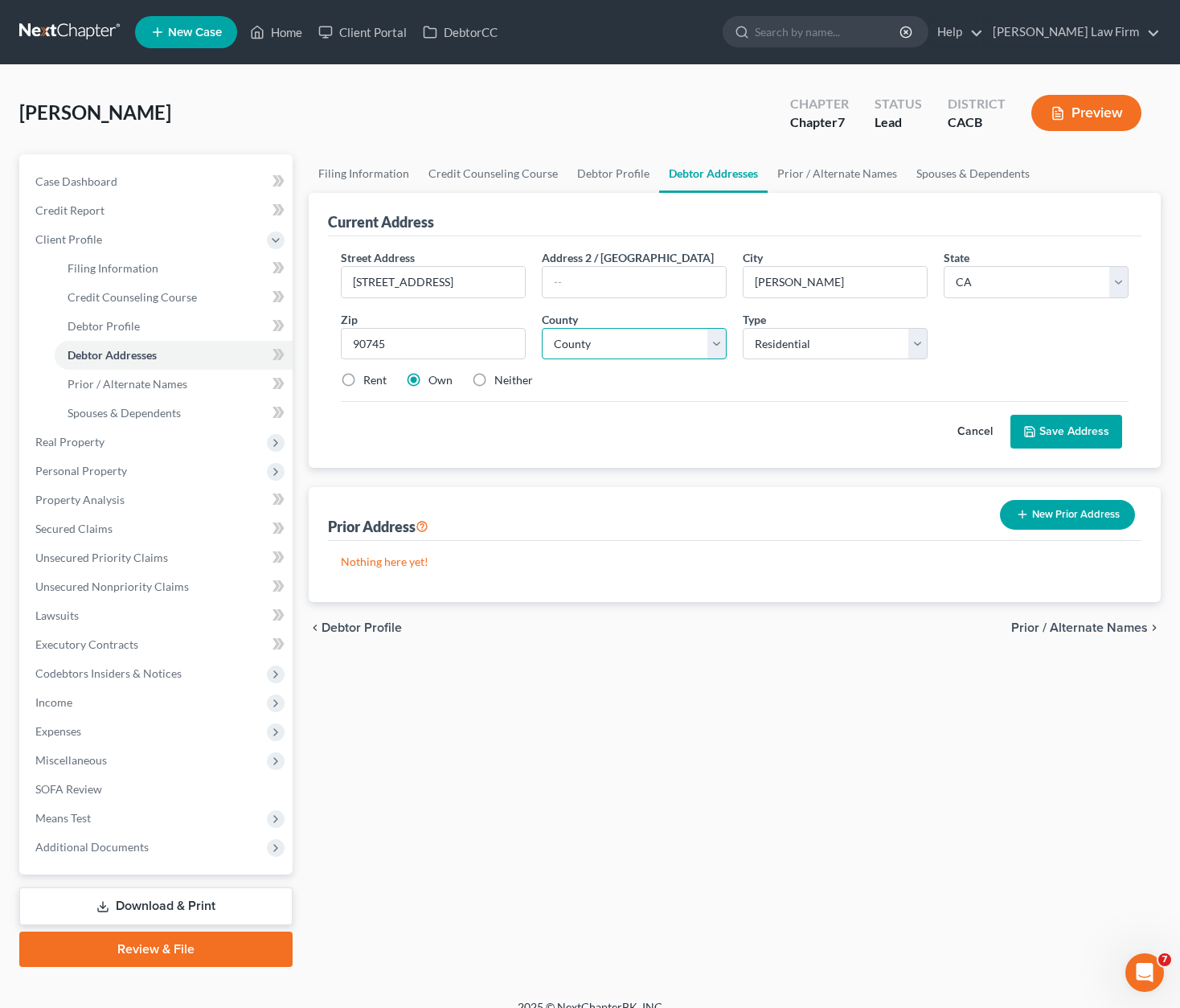
click at [632, 340] on select "County [GEOGRAPHIC_DATA] [GEOGRAPHIC_DATA] [GEOGRAPHIC_DATA] [GEOGRAPHIC_DATA] …" at bounding box center [635, 344] width 185 height 32
select select "18"
click at [542, 328] on select "County [GEOGRAPHIC_DATA] [GEOGRAPHIC_DATA] [GEOGRAPHIC_DATA] [GEOGRAPHIC_DATA] …" at bounding box center [635, 344] width 185 height 32
click at [376, 373] on label "Rent" at bounding box center [375, 381] width 23 height 16
click at [376, 373] on input "Rent" at bounding box center [375, 377] width 11 height 11
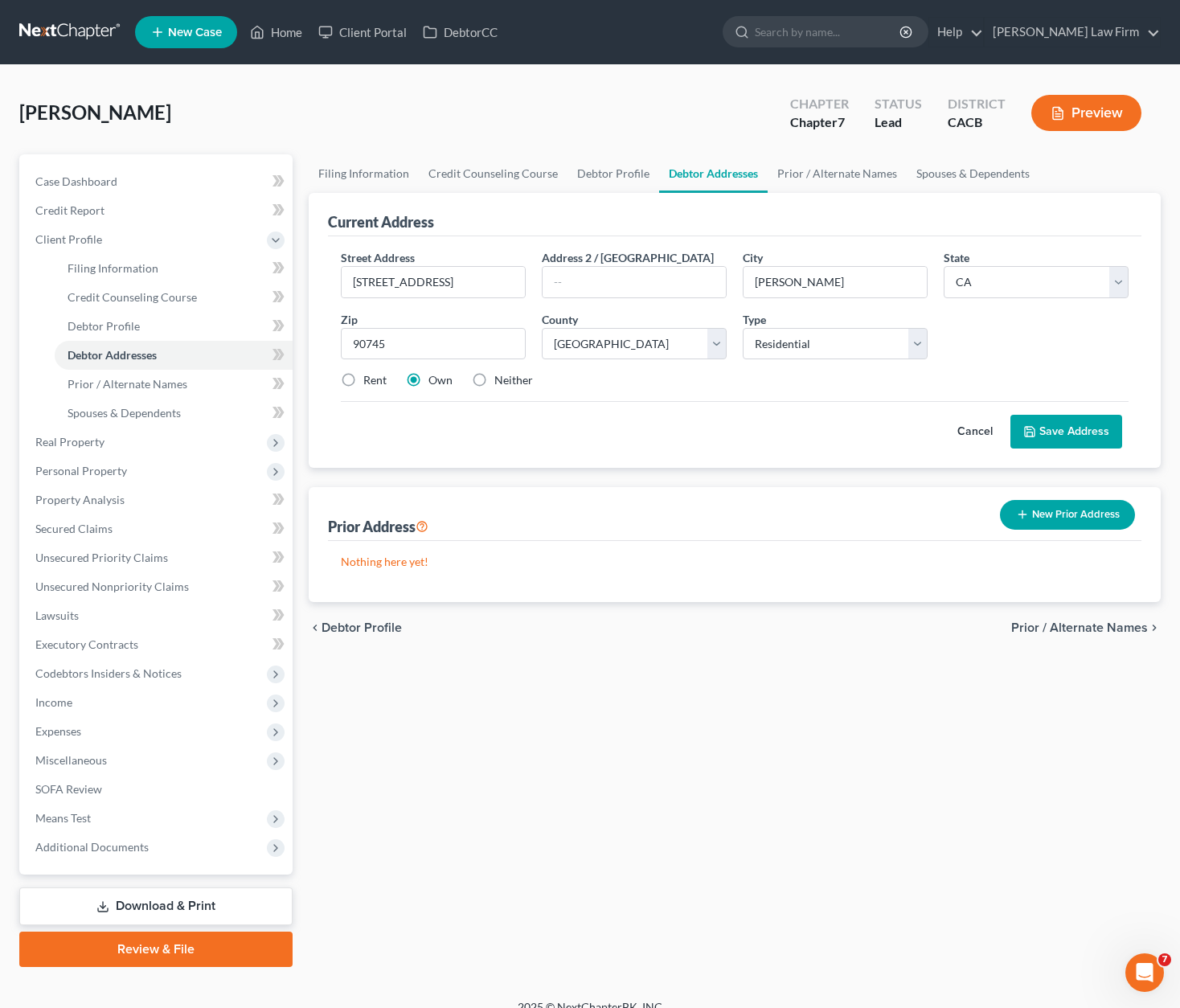
radio input "true"
click at [945, 415] on button "Save Address" at bounding box center [1066, 432] width 111 height 34
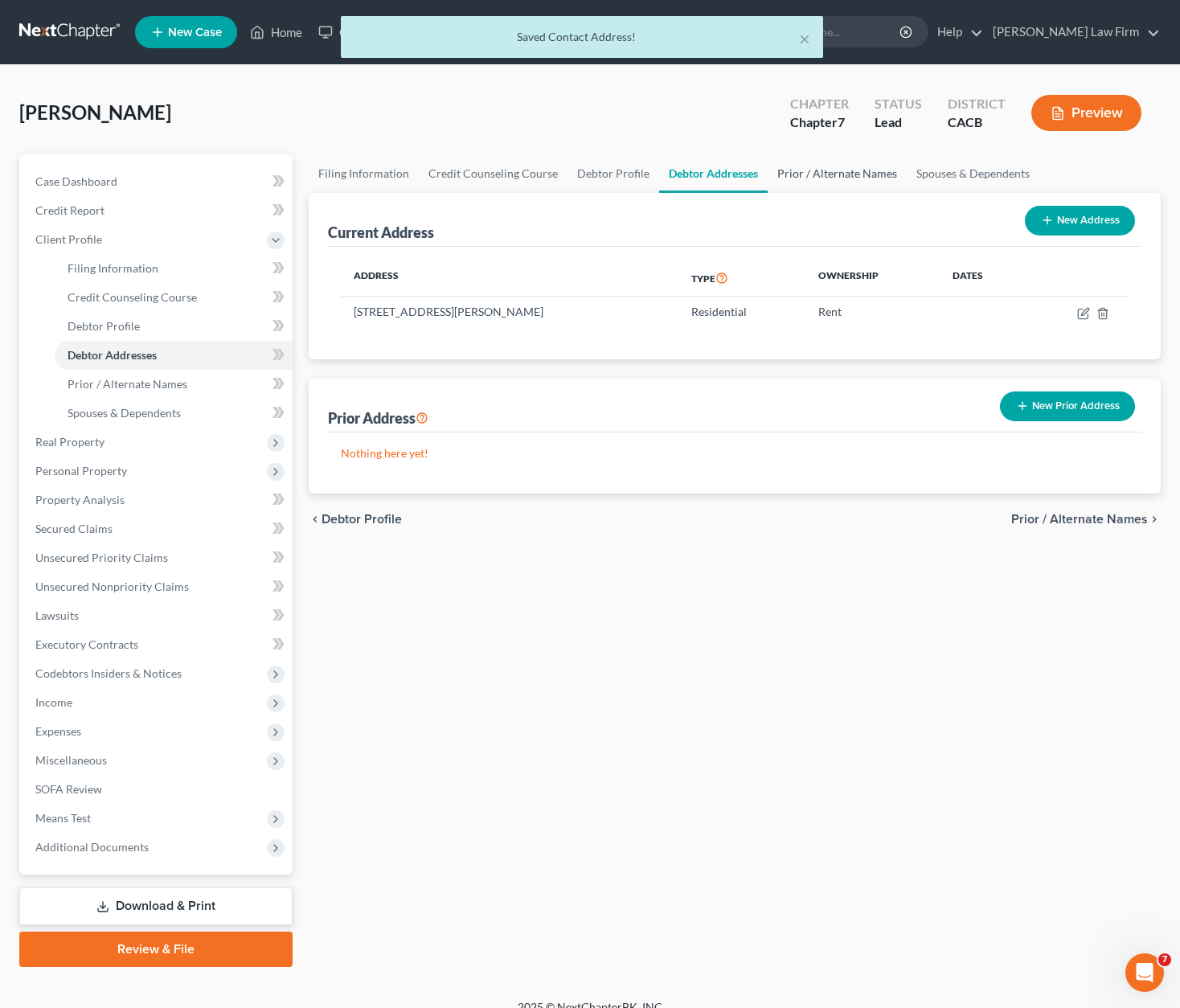
click at [823, 173] on link "Prior / Alternate Names" at bounding box center [838, 174] width 139 height 38
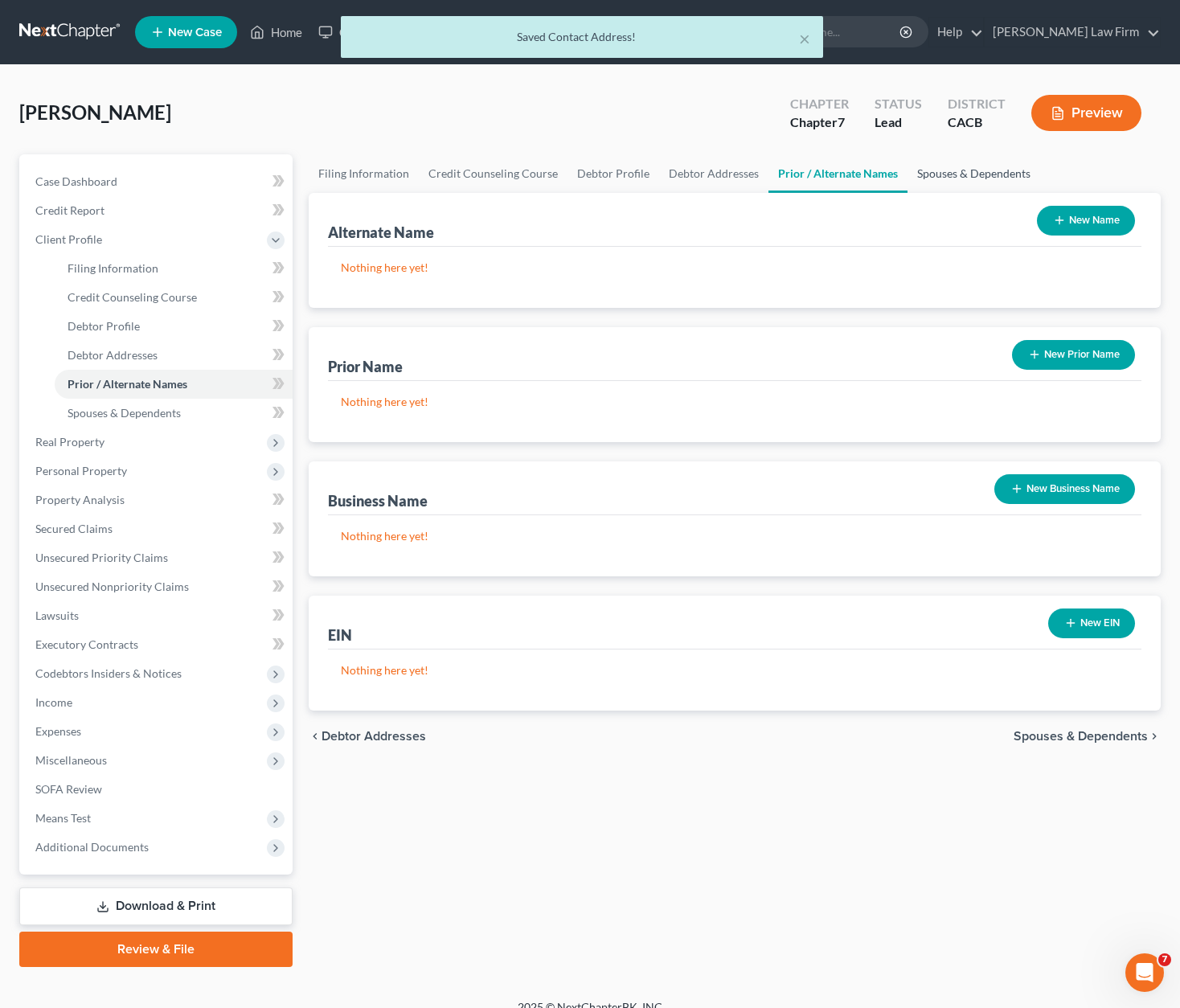
click at [945, 174] on link "Spouses & Dependents" at bounding box center [974, 174] width 133 height 38
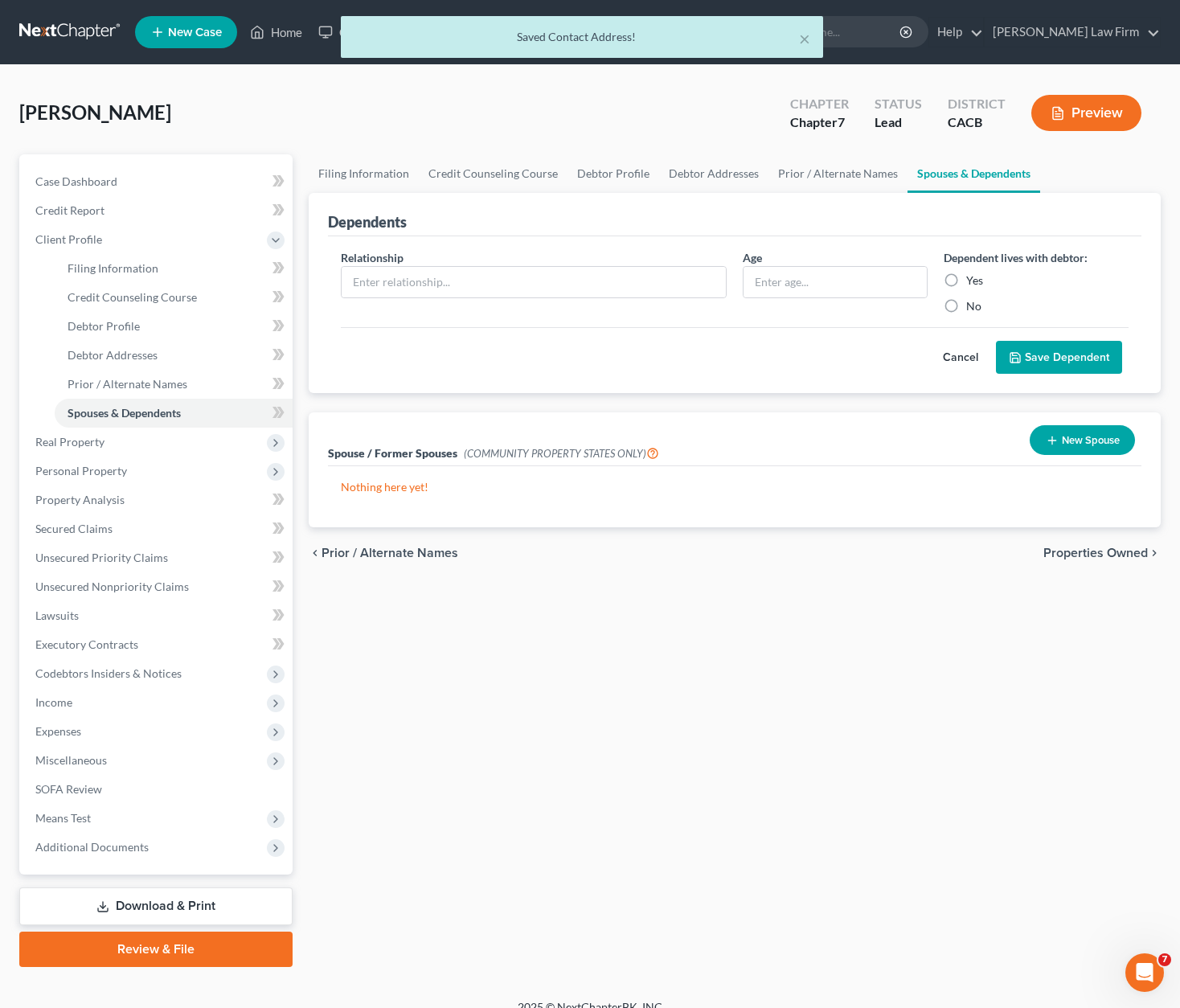
click at [945, 554] on span "Properties Owned" at bounding box center [1096, 554] width 105 height 13
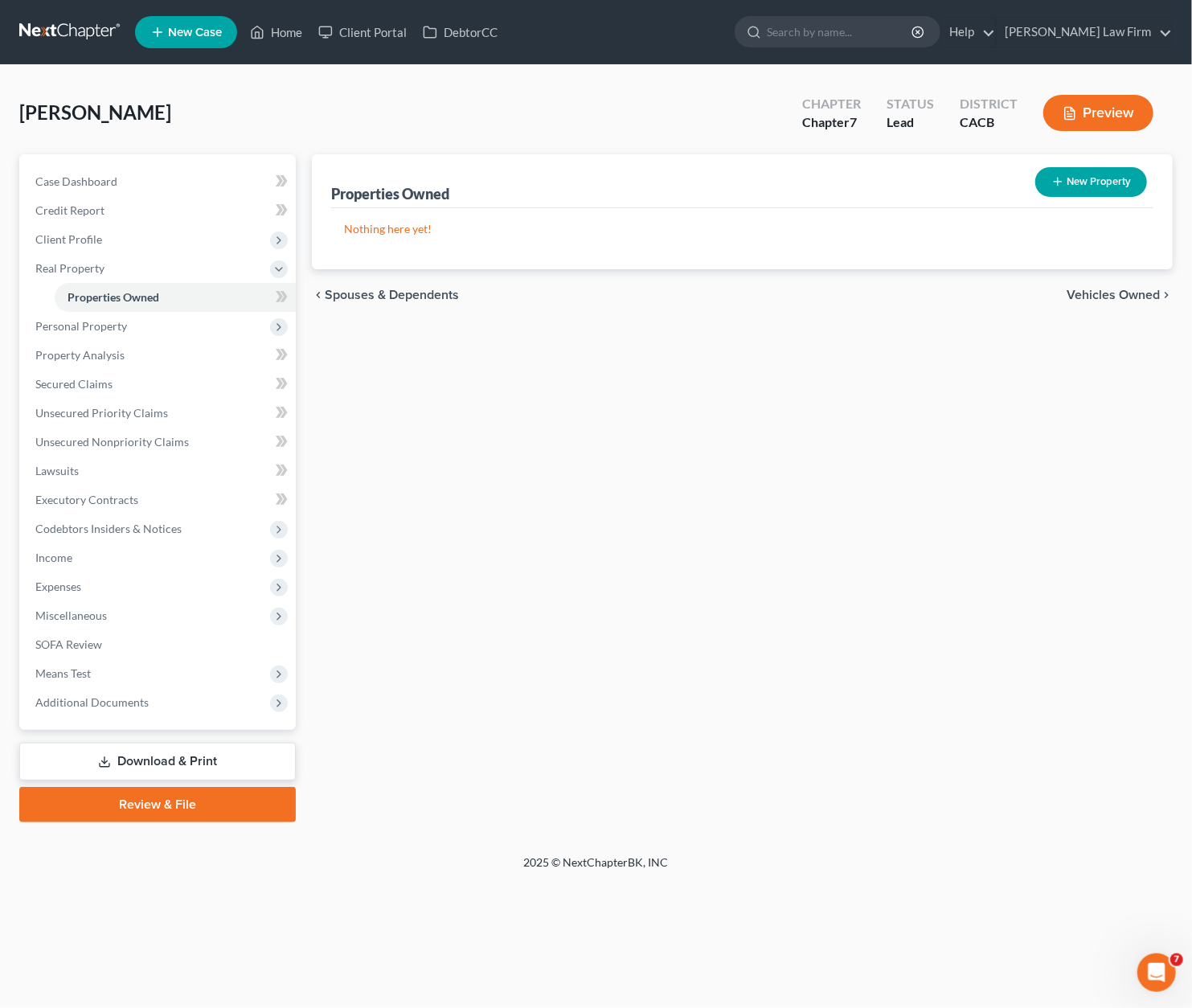
click at [945, 290] on span "Vehicles Owned" at bounding box center [1113, 295] width 93 height 13
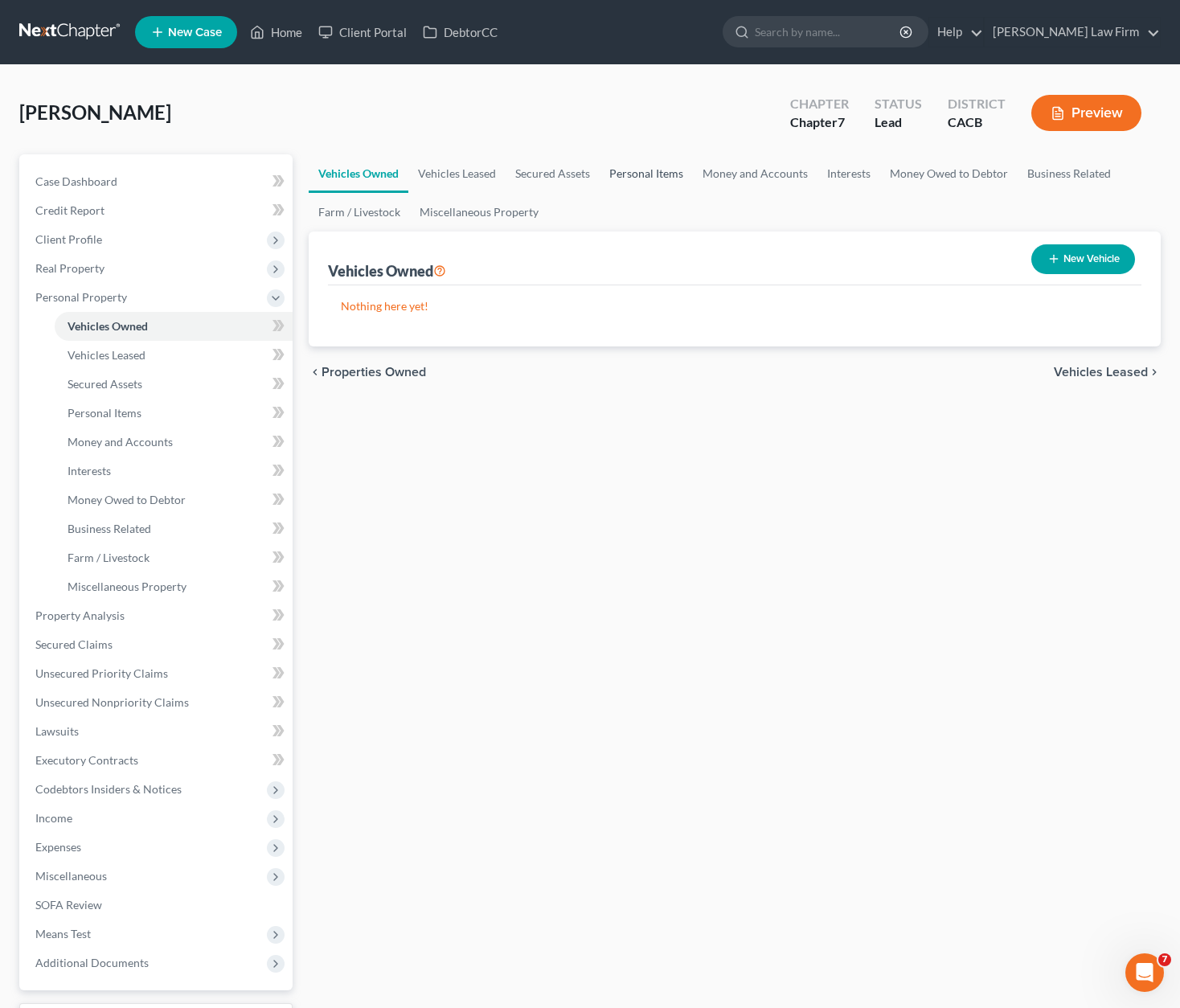
click at [662, 170] on link "Personal Items" at bounding box center [646, 174] width 93 height 38
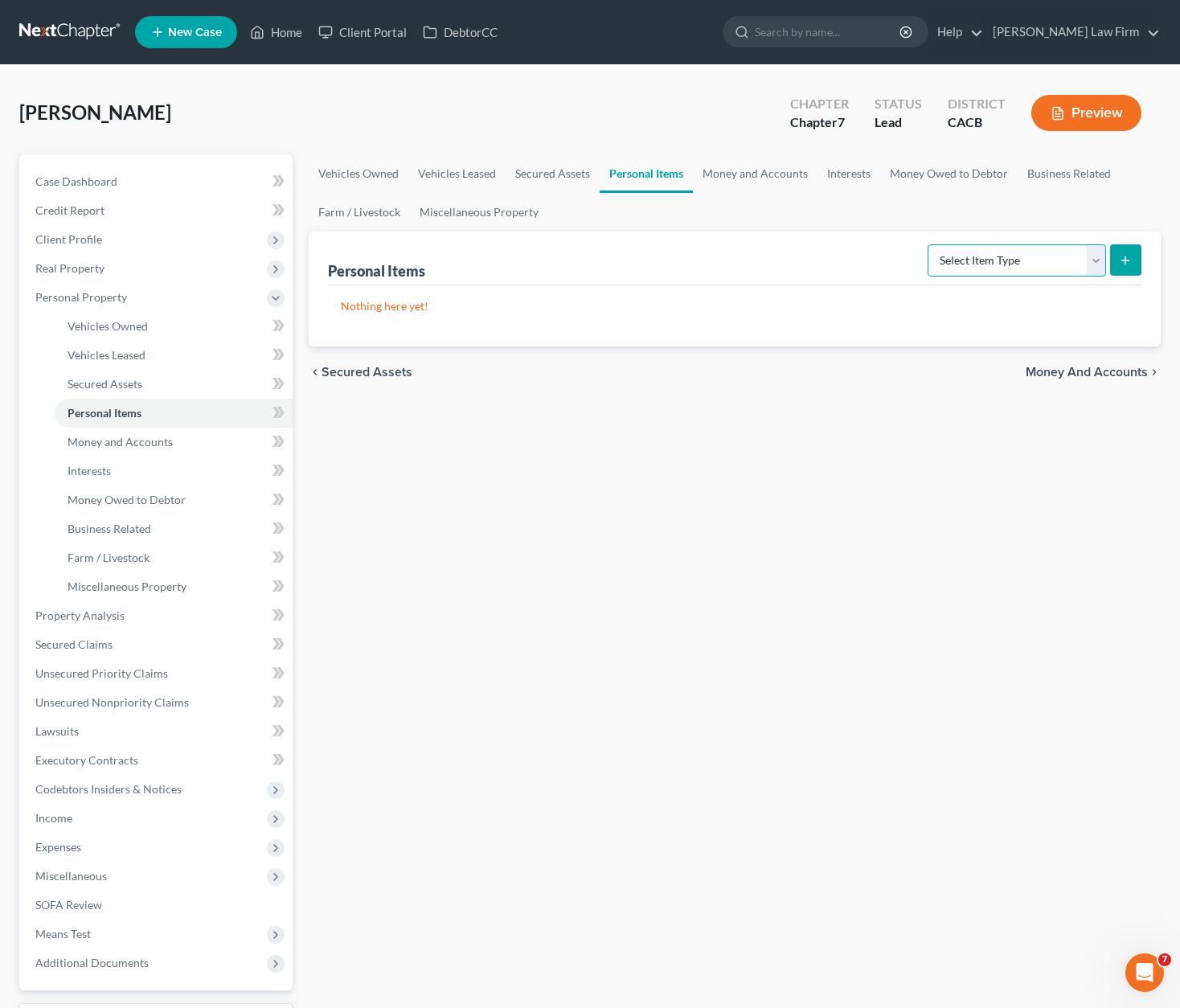
click at [945, 261] on select "Select Item Type Clothing Collectibles Of Value Electronics Firearms Household …" at bounding box center [1017, 260] width 179 height 32
drag, startPoint x: 735, startPoint y: 115, endPoint x: 423, endPoint y: 225, distance: 330.8
click at [728, 116] on div "[PERSON_NAME] Upgraded Chapter Chapter 7 Status Lead District CACB Preview" at bounding box center [590, 119] width 1142 height 70
click at [117, 295] on span "Personal Property" at bounding box center [81, 296] width 92 height 14
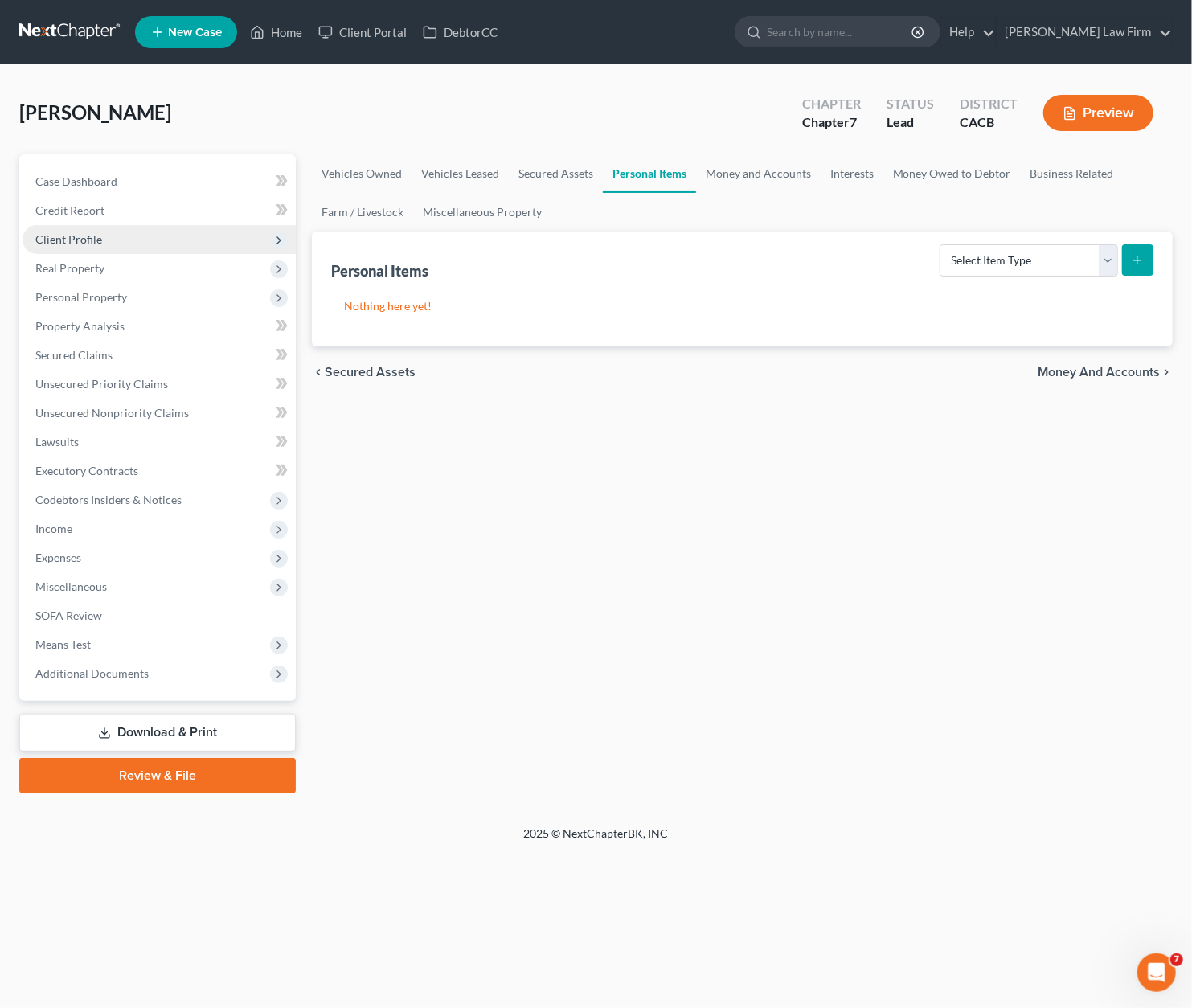
click at [80, 238] on span "Client Profile" at bounding box center [68, 239] width 66 height 14
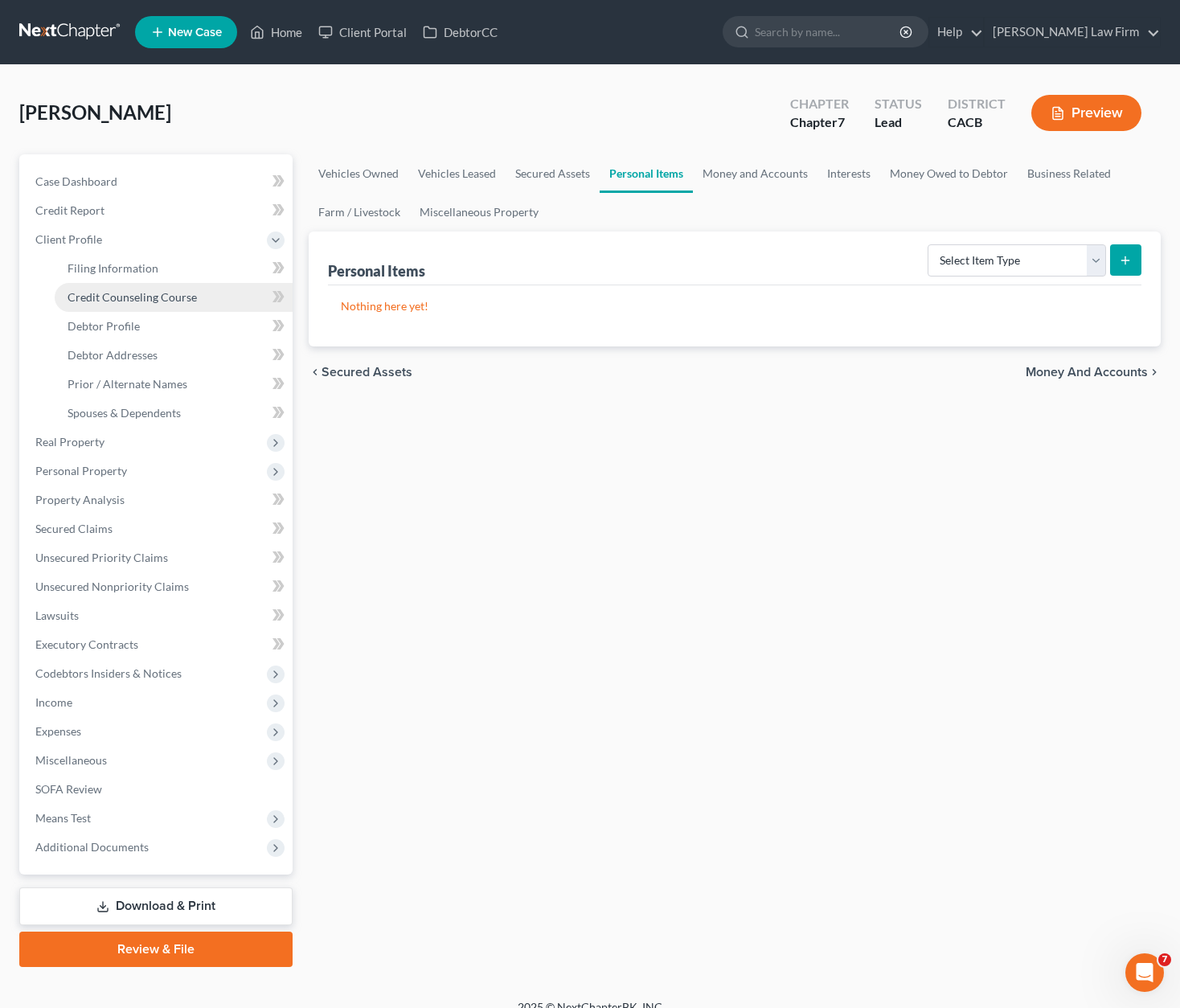
click at [124, 301] on span "Credit Counseling Course" at bounding box center [132, 296] width 129 height 14
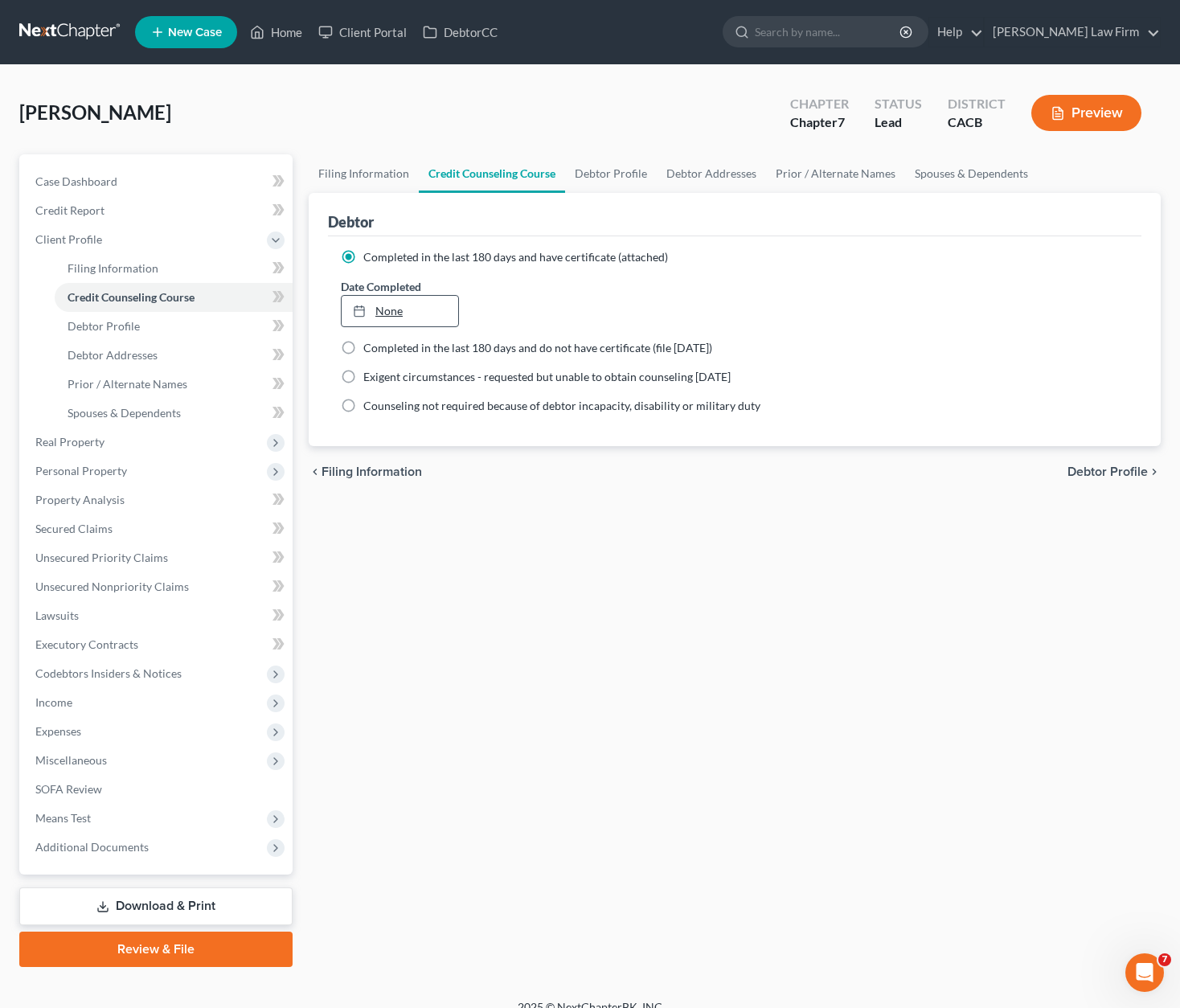
click at [420, 310] on link "None" at bounding box center [400, 310] width 116 height 30
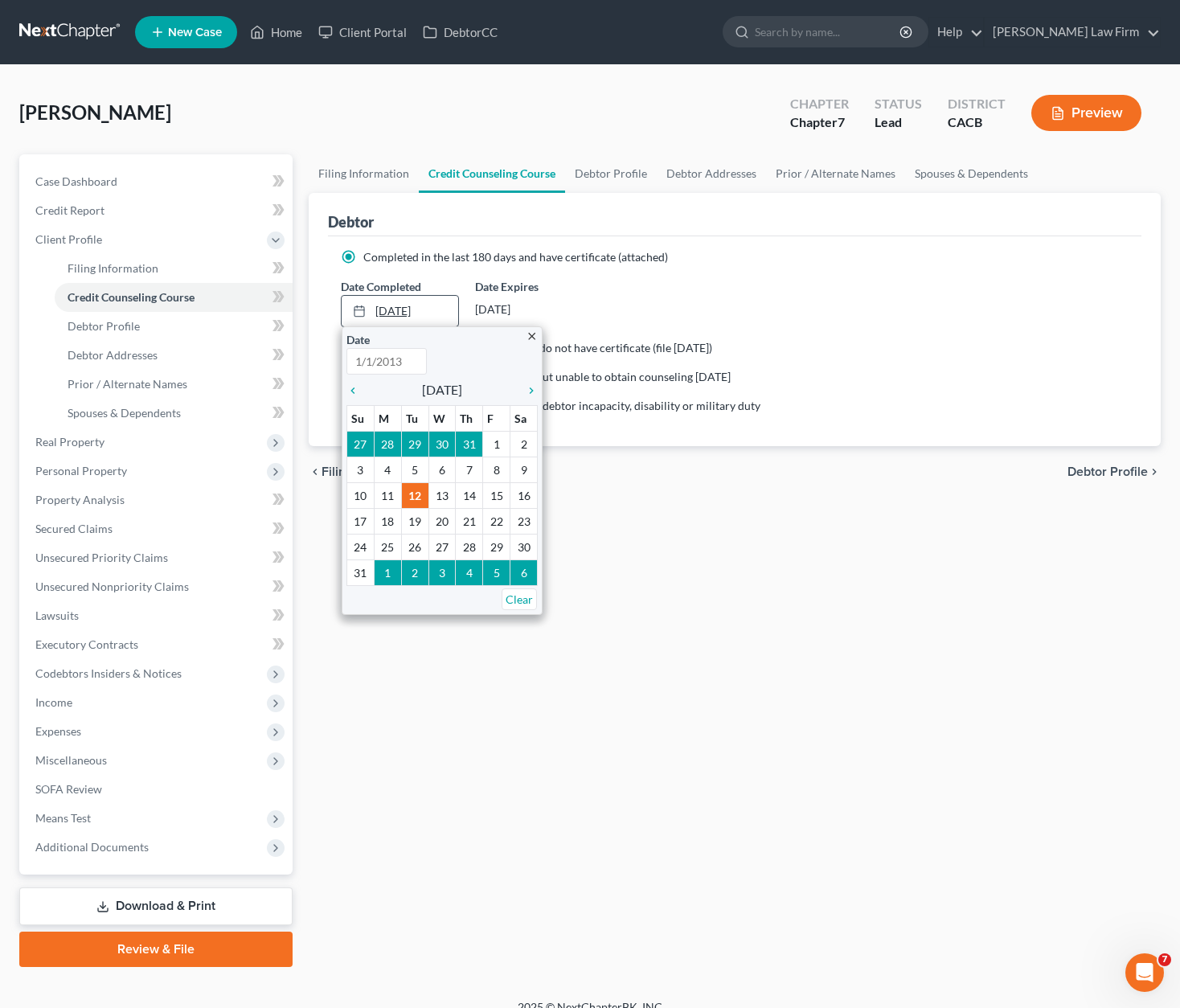
type input "[DATE]"
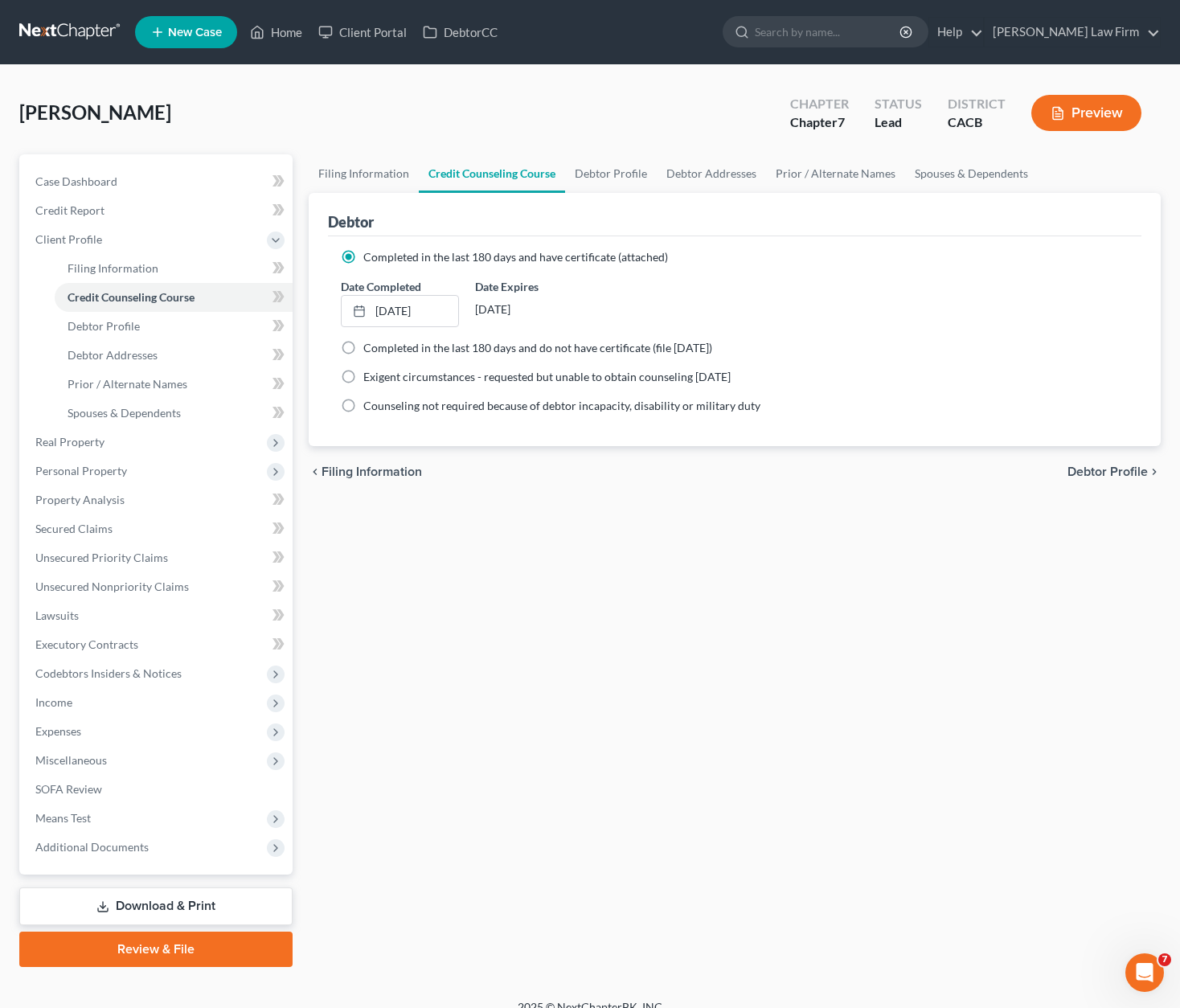
drag, startPoint x: 916, startPoint y: 626, endPoint x: 1035, endPoint y: 375, distance: 277.8
click at [916, 625] on div "Filing Information Credit Counseling Course Debtor Profile Debtor Addresses Pri…" at bounding box center [735, 561] width 868 height 813
click at [945, 469] on span "Debtor Profile" at bounding box center [1108, 472] width 80 height 13
select select "0"
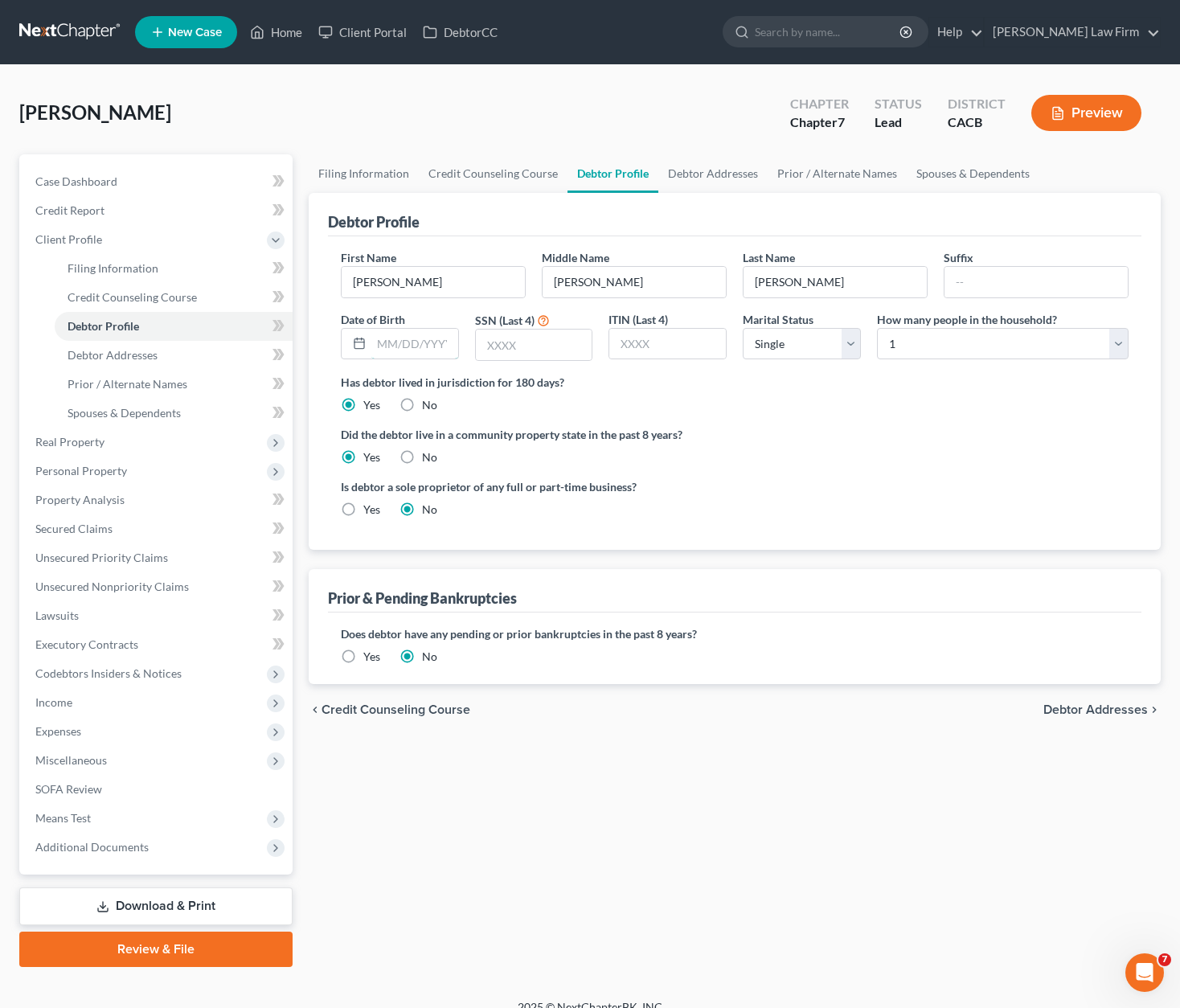
drag, startPoint x: 404, startPoint y: 346, endPoint x: 486, endPoint y: 324, distance: 84.9
click at [404, 346] on input "text" at bounding box center [415, 344] width 87 height 30
click at [407, 337] on input "text" at bounding box center [415, 344] width 87 height 30
type input "08/03//1973"
click at [591, 339] on input "text" at bounding box center [534, 345] width 116 height 30
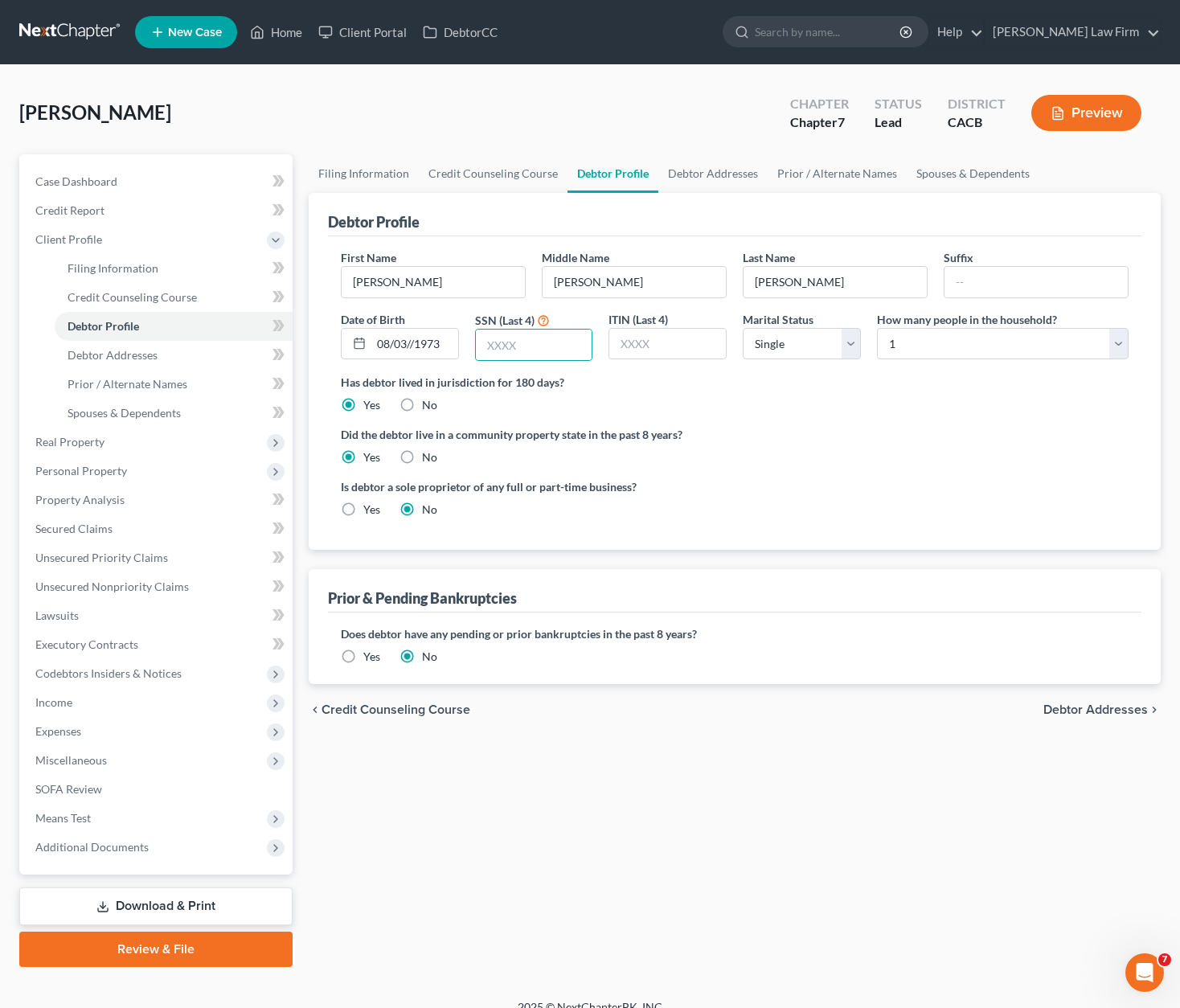
click at [786, 87] on div "Chapter Chapter 7 Status Lead District CACB Preview" at bounding box center [966, 113] width 390 height 57
click at [945, 703] on span "Debtor Addresses" at bounding box center [1096, 710] width 105 height 13
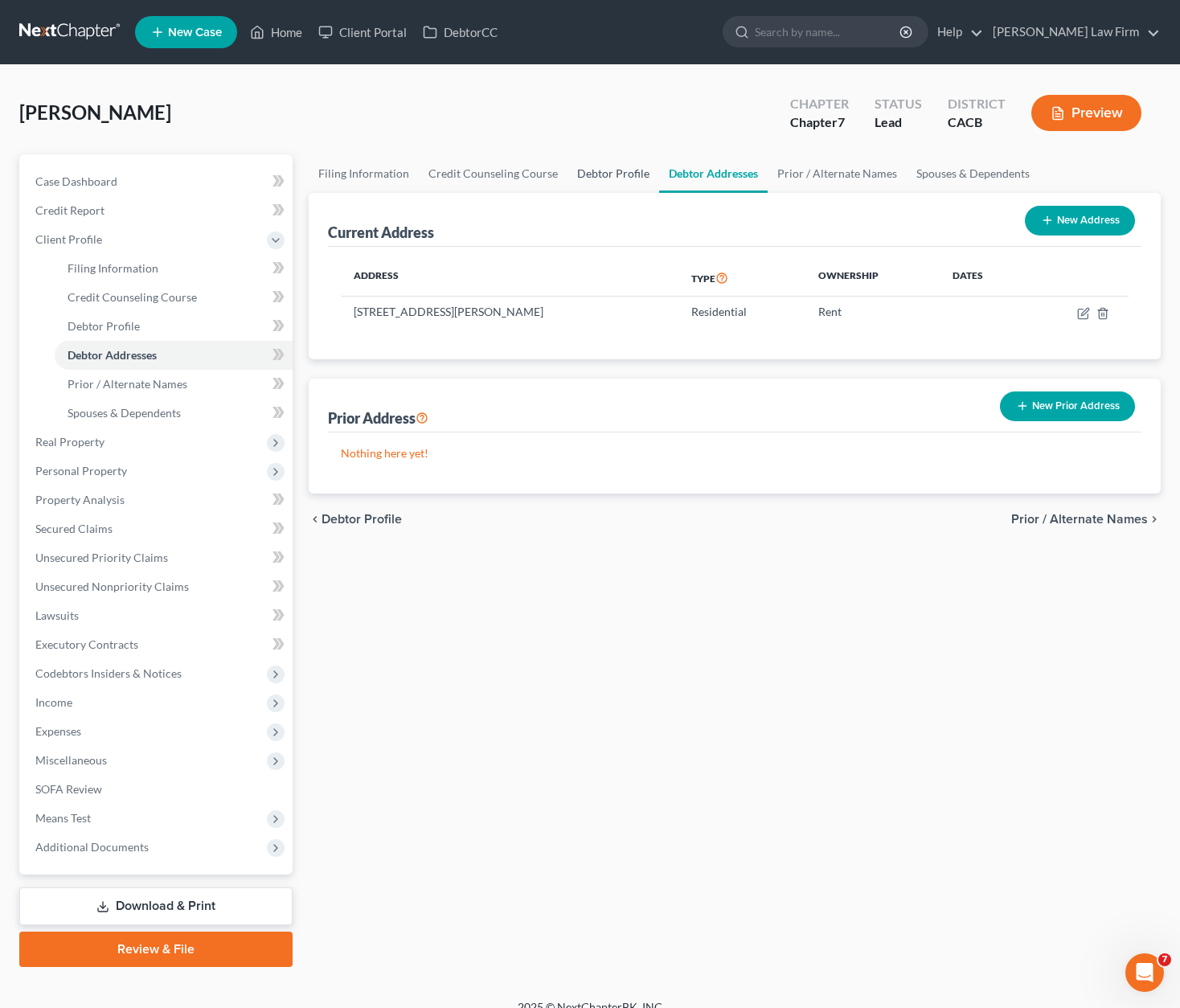
click at [614, 171] on link "Debtor Profile" at bounding box center [613, 174] width 92 height 38
select select "0"
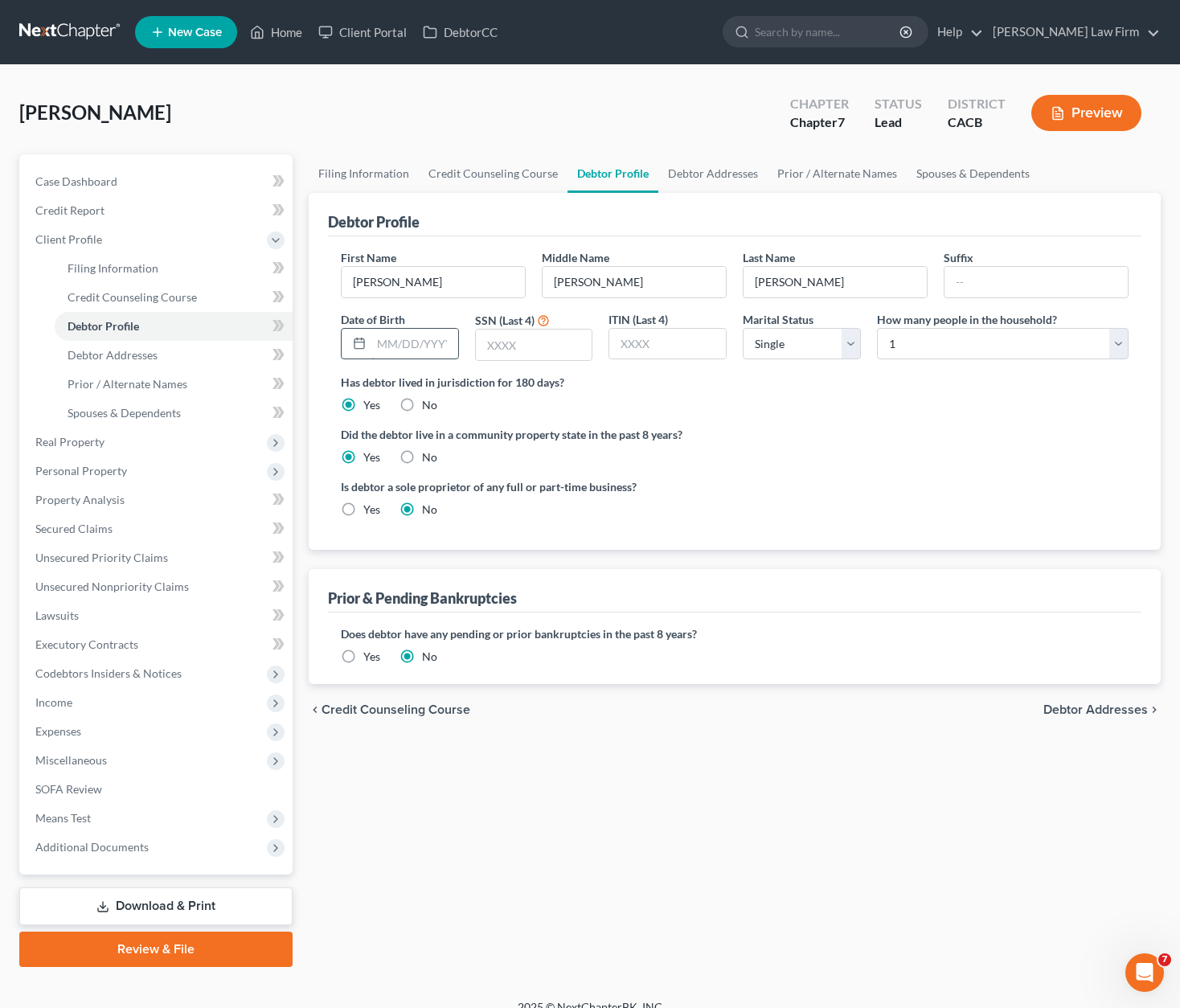
click at [414, 346] on input "text" at bounding box center [415, 344] width 87 height 30
type input "[DATE]"
click at [556, 341] on input "text" at bounding box center [534, 345] width 116 height 30
drag, startPoint x: 725, startPoint y: 333, endPoint x: 753, endPoint y: 340, distance: 28.9
click at [725, 333] on input "text" at bounding box center [667, 344] width 116 height 30
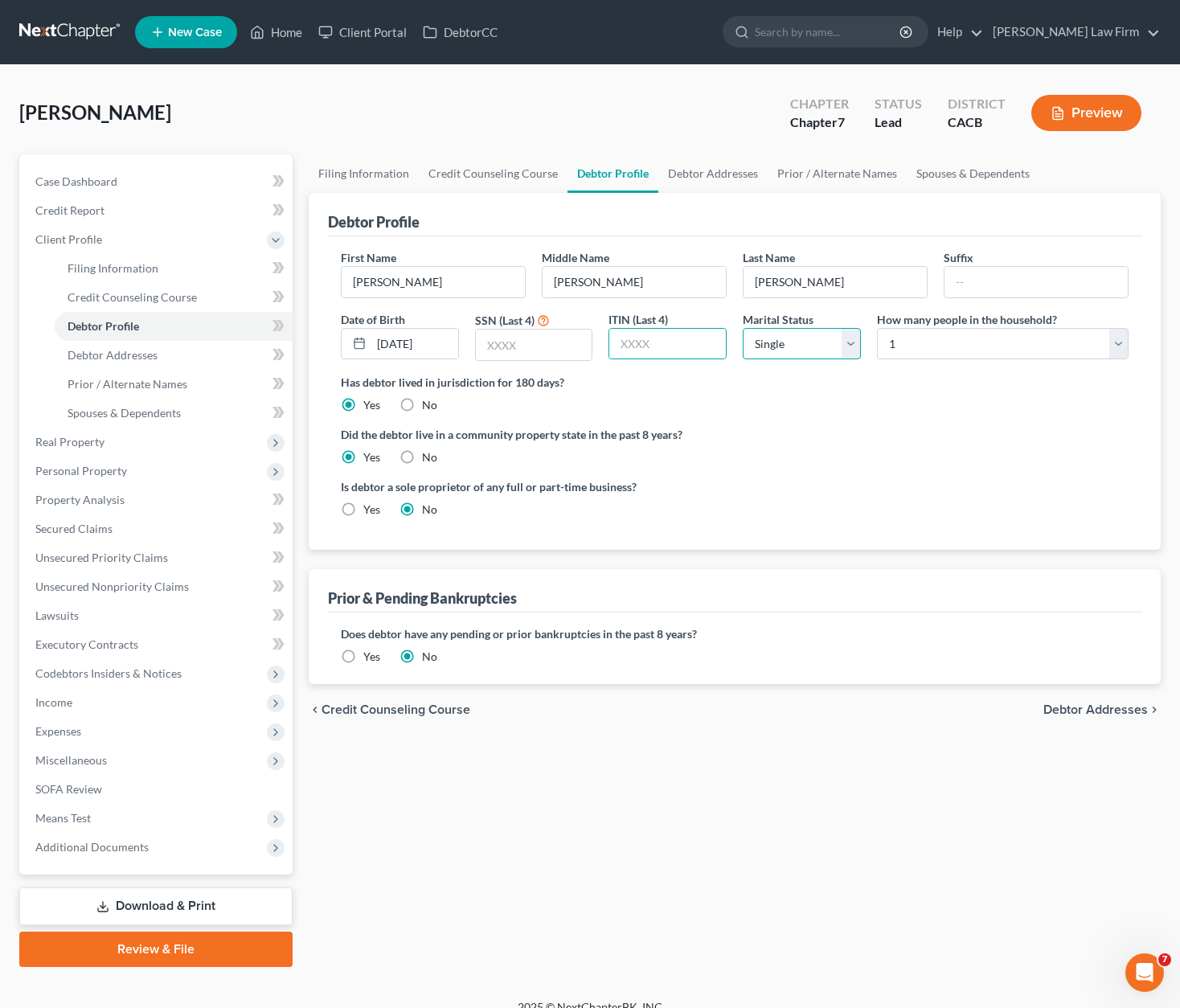
click at [816, 349] on select "Select Single Married Separated Divorced Widowed" at bounding box center [802, 344] width 118 height 32
click at [743, 328] on select "Select Single Married Separated Divorced Widowed" at bounding box center [802, 344] width 118 height 32
click at [945, 341] on select "Select 1 2 3 4 5 6 7 8 9 10 11 12 13 14 15 16 17 18 19 20" at bounding box center [1002, 344] width 251 height 32
click at [877, 328] on select "Select 1 2 3 4 5 6 7 8 9 10 11 12 13 14 15 16 17 18 19 20" at bounding box center [1002, 344] width 251 height 32
click at [780, 357] on select "Select Single Married Separated Divorced Widowed" at bounding box center [802, 344] width 118 height 32
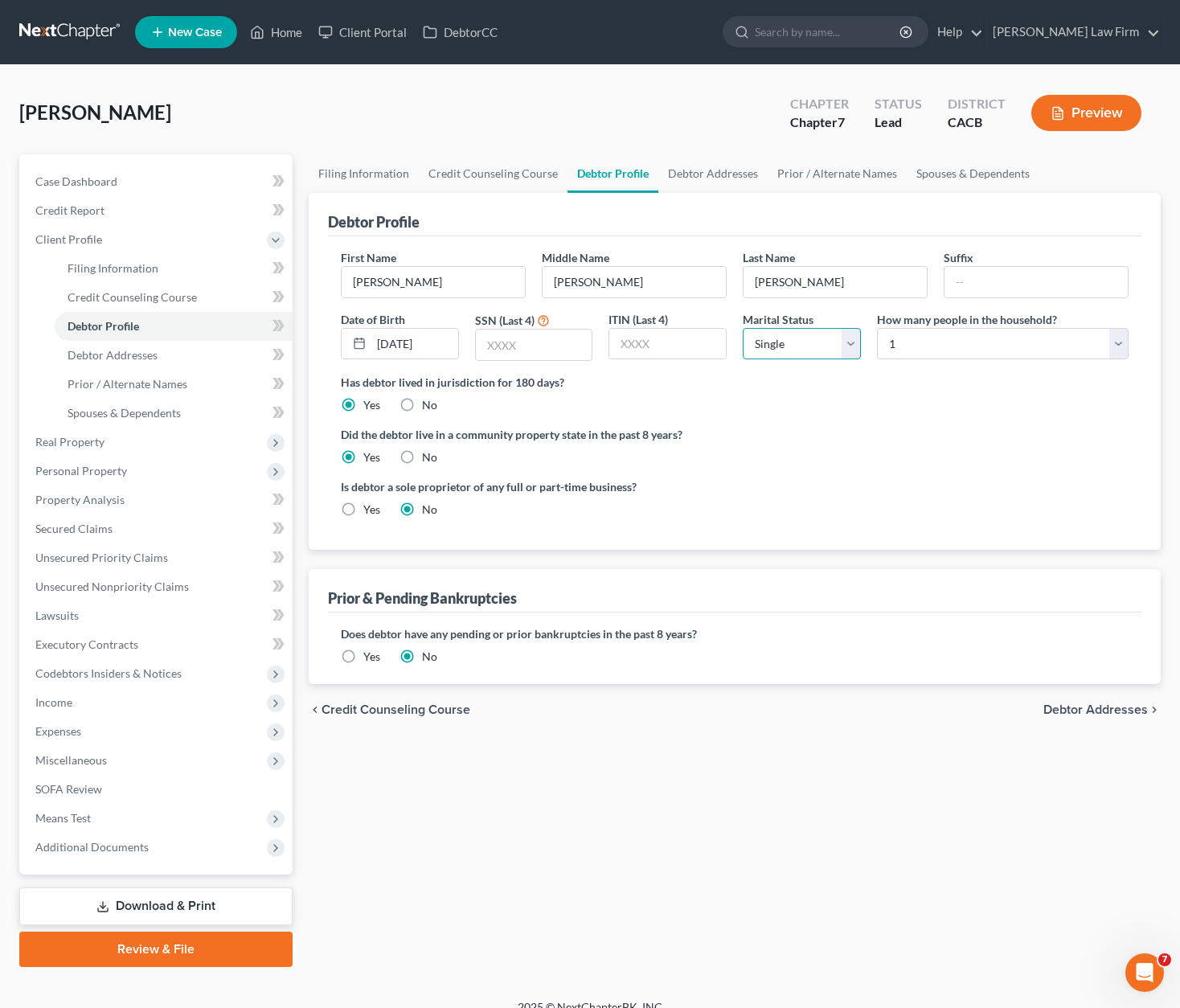
select select "2"
click at [743, 328] on select "Select Single Married Separated Divorced Widowed" at bounding box center [802, 344] width 118 height 32
click at [569, 335] on input "text" at bounding box center [534, 345] width 116 height 30
click at [716, 337] on input "text" at bounding box center [667, 344] width 116 height 30
drag, startPoint x: 1092, startPoint y: 708, endPoint x: 1056, endPoint y: 689, distance: 40.7
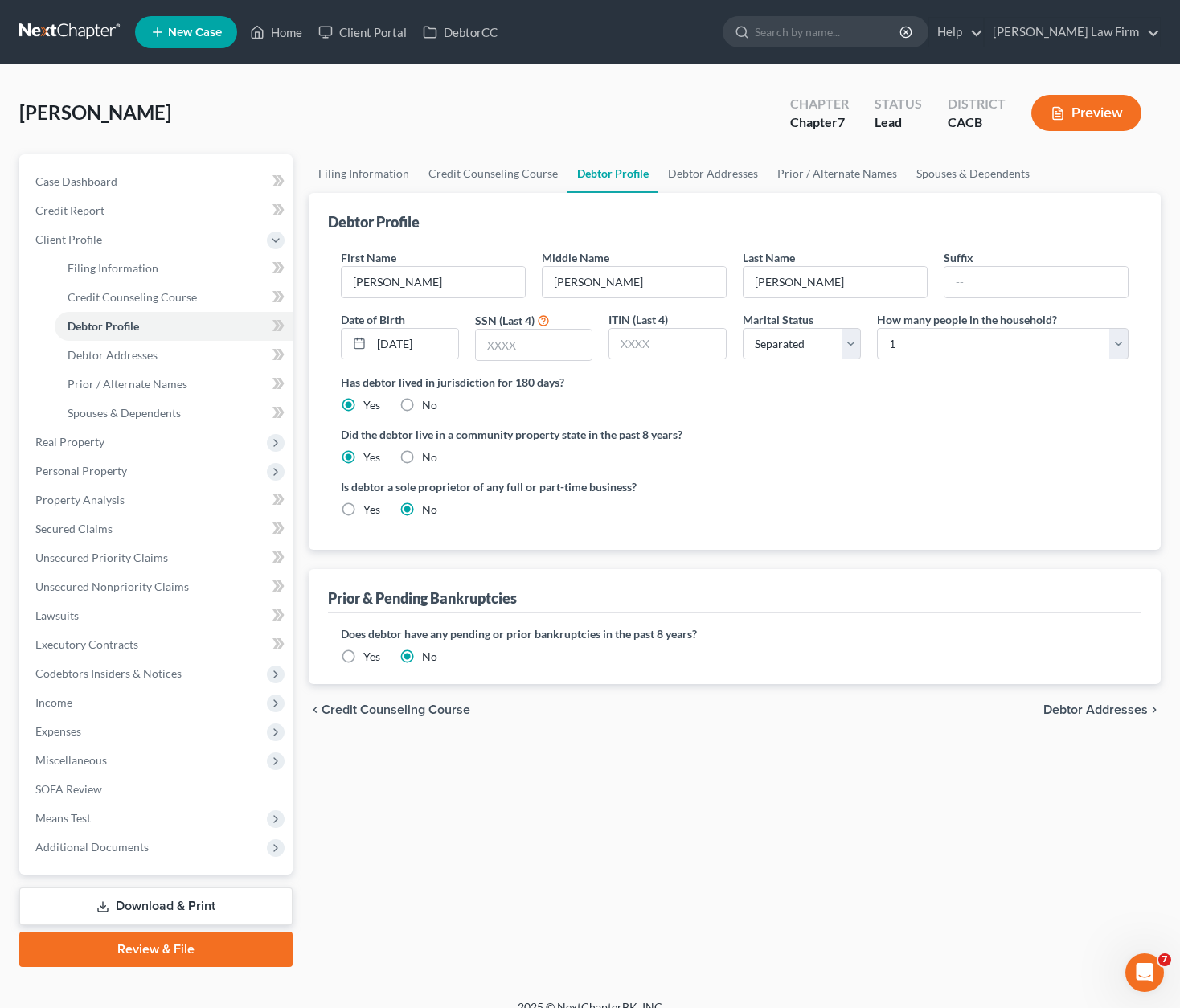
click at [945, 708] on span "Debtor Addresses" at bounding box center [1096, 710] width 105 height 13
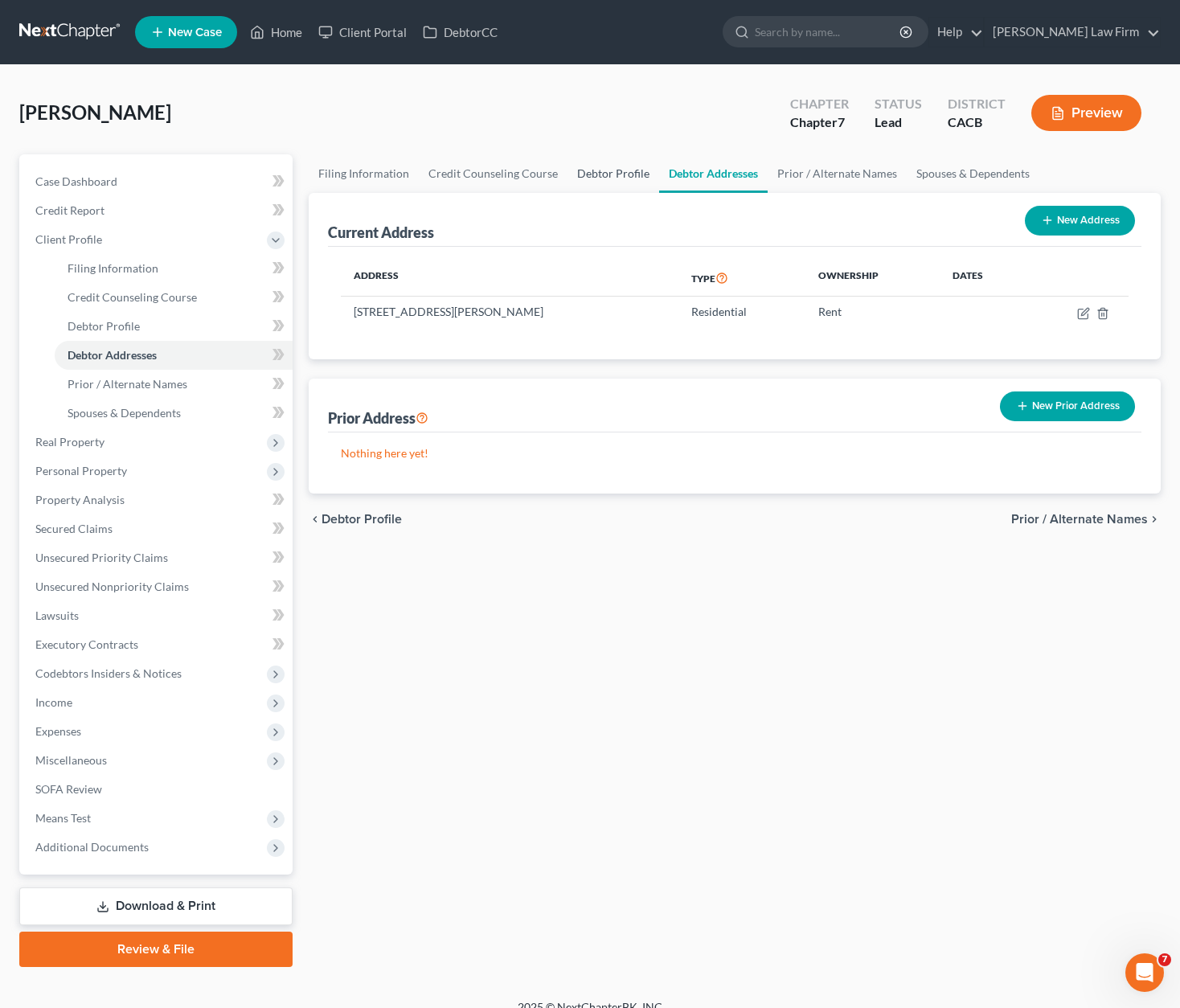
click at [603, 181] on link "Debtor Profile" at bounding box center [613, 174] width 92 height 38
select select "2"
select select "0"
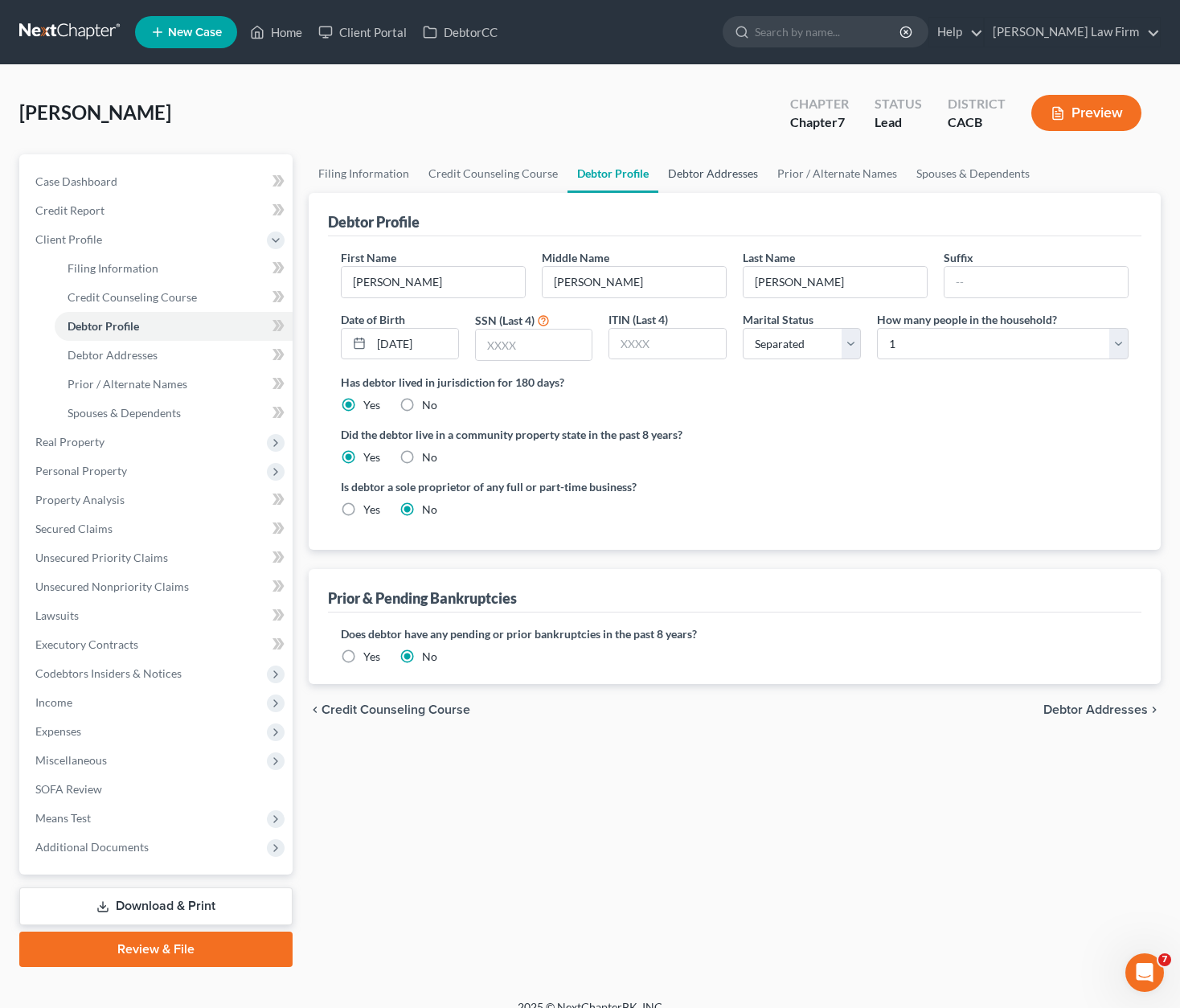
click at [703, 172] on link "Debtor Addresses" at bounding box center [713, 174] width 110 height 38
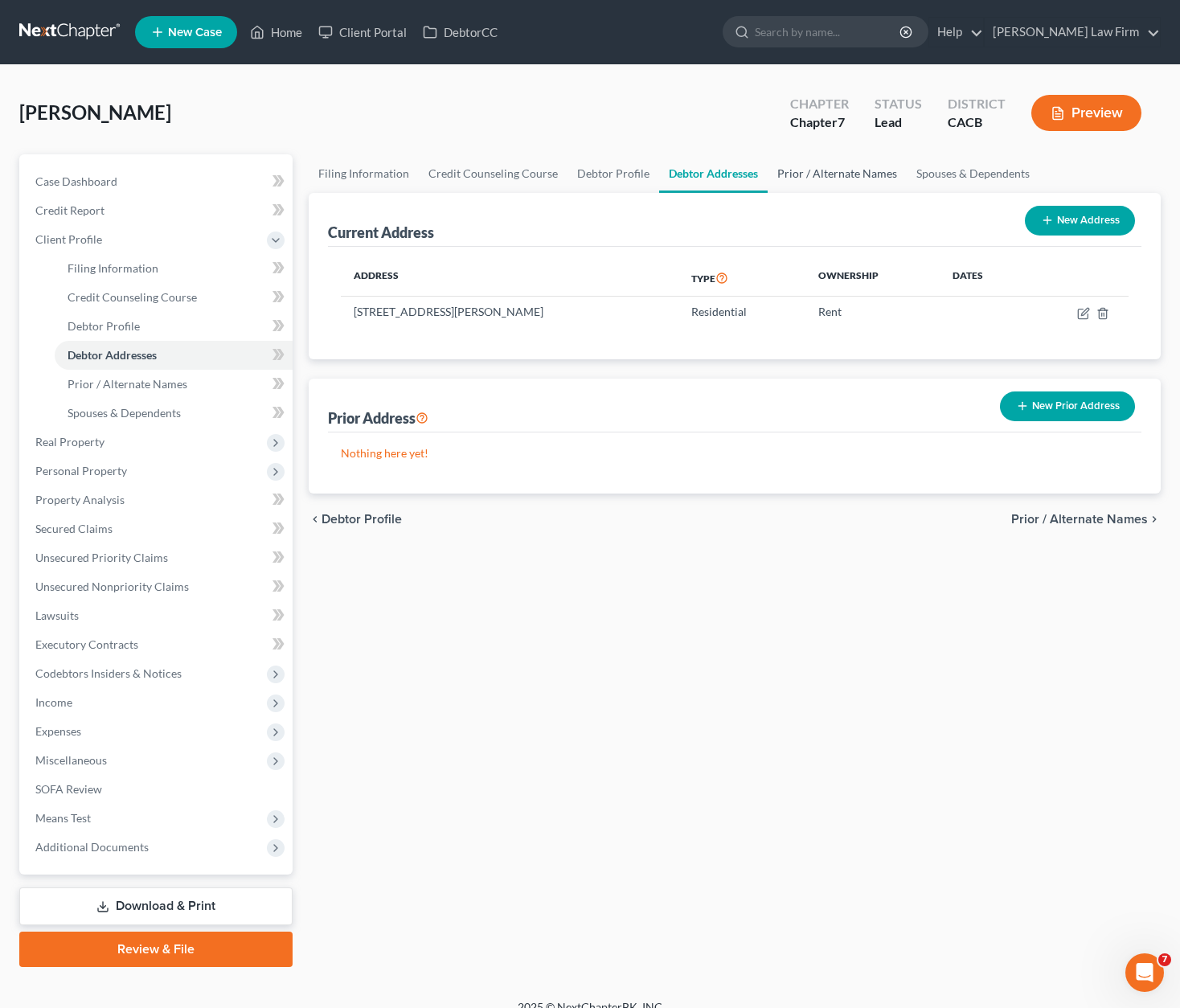
click at [809, 171] on link "Prior / Alternate Names" at bounding box center [838, 174] width 139 height 38
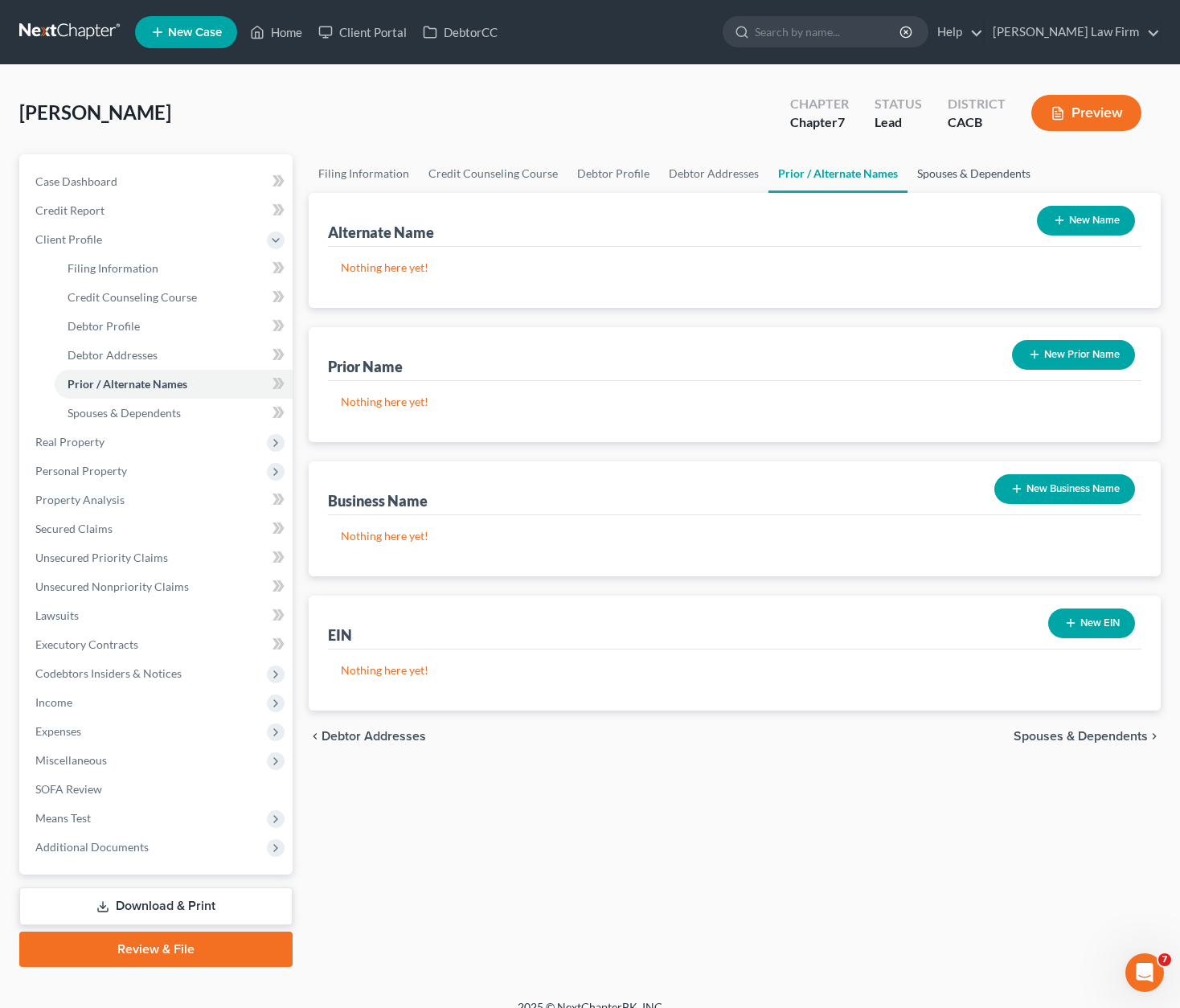
click at [945, 166] on link "Spouses & Dependents" at bounding box center [974, 174] width 133 height 38
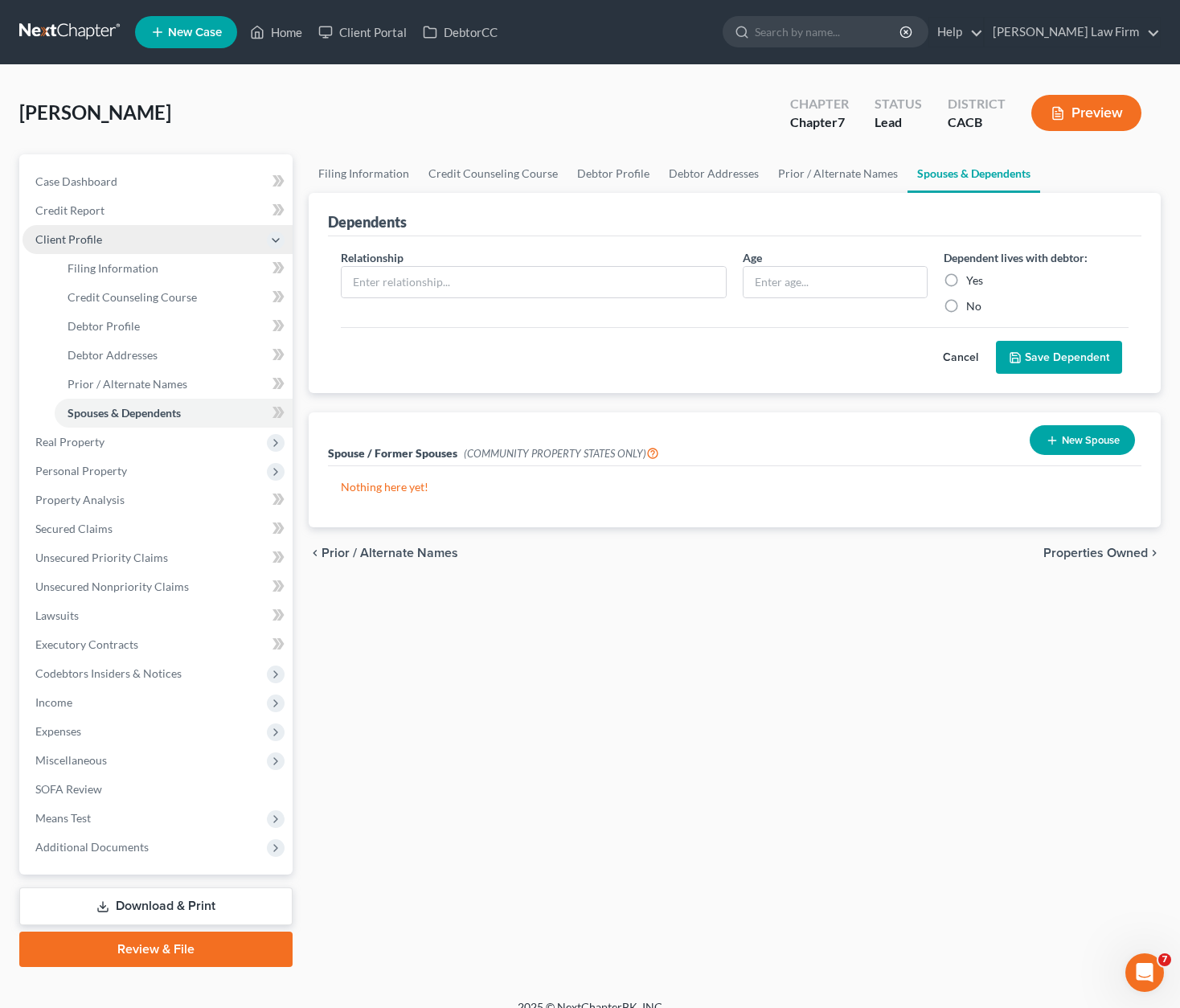
click at [91, 246] on span "Client Profile" at bounding box center [157, 239] width 270 height 29
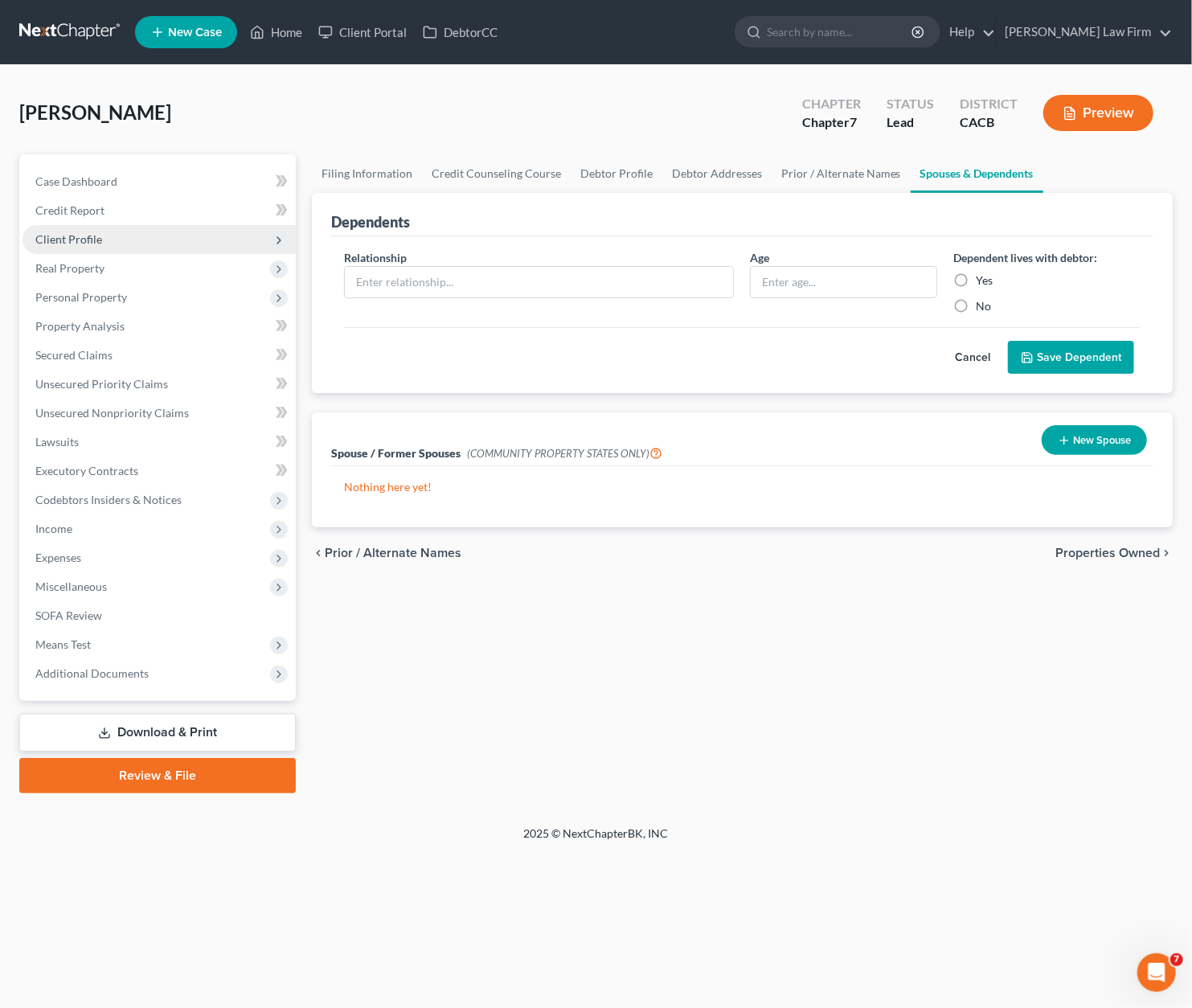
click at [102, 233] on span "Client Profile" at bounding box center [159, 239] width 273 height 29
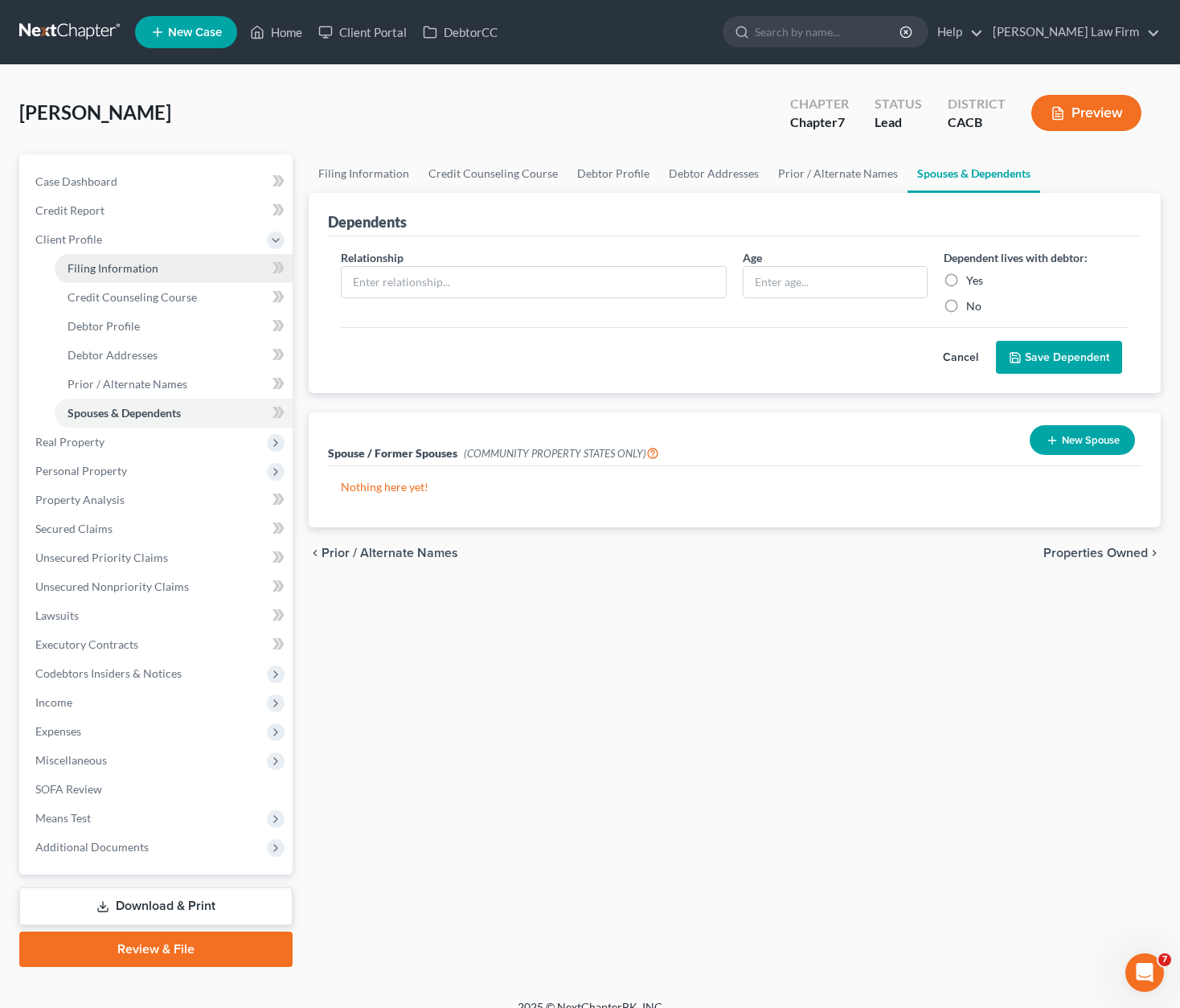
click at [136, 266] on span "Filing Information" at bounding box center [112, 268] width 91 height 14
select select "1"
select select "0"
select select "7"
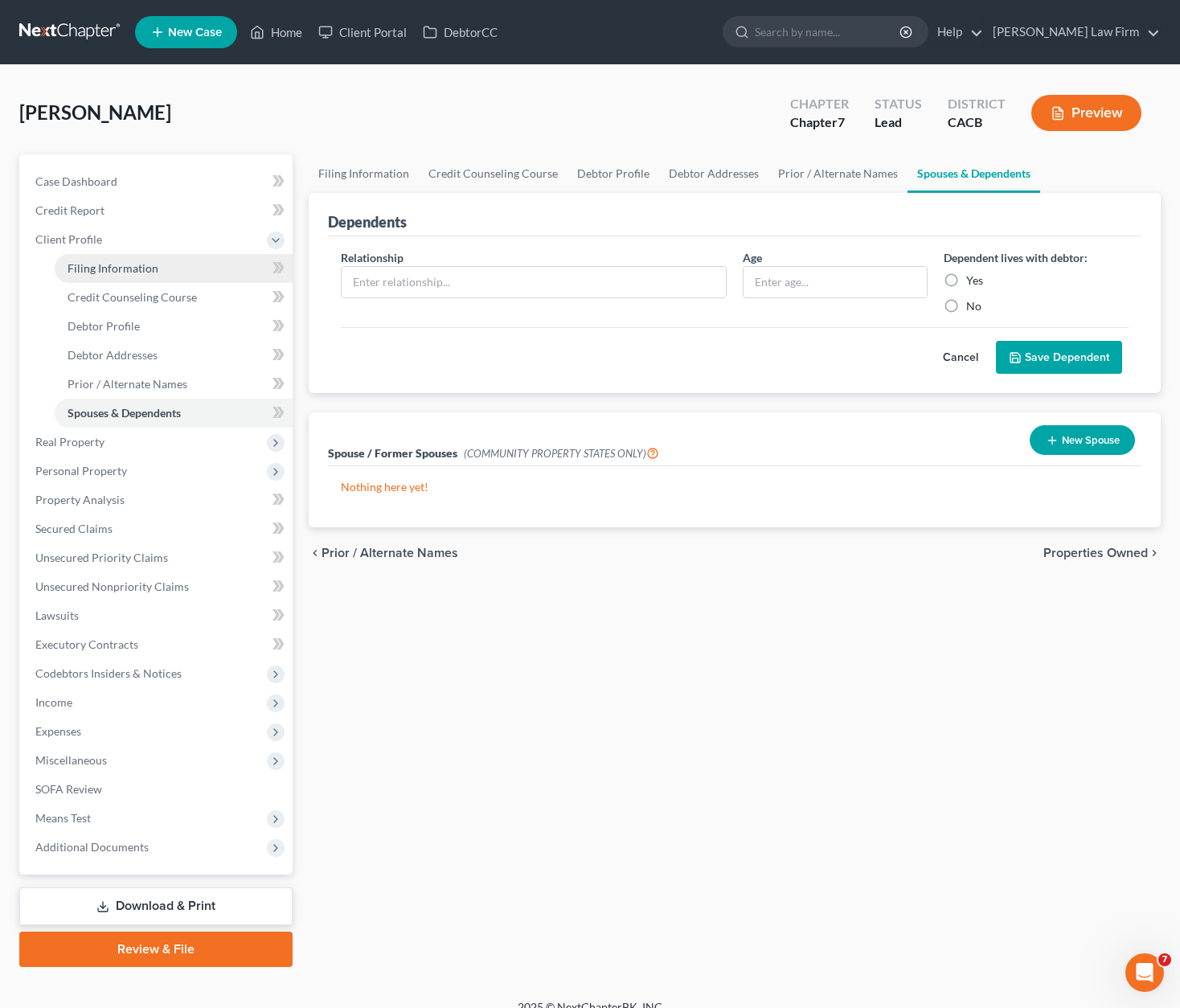
select select "0"
select select "4"
select select "0"
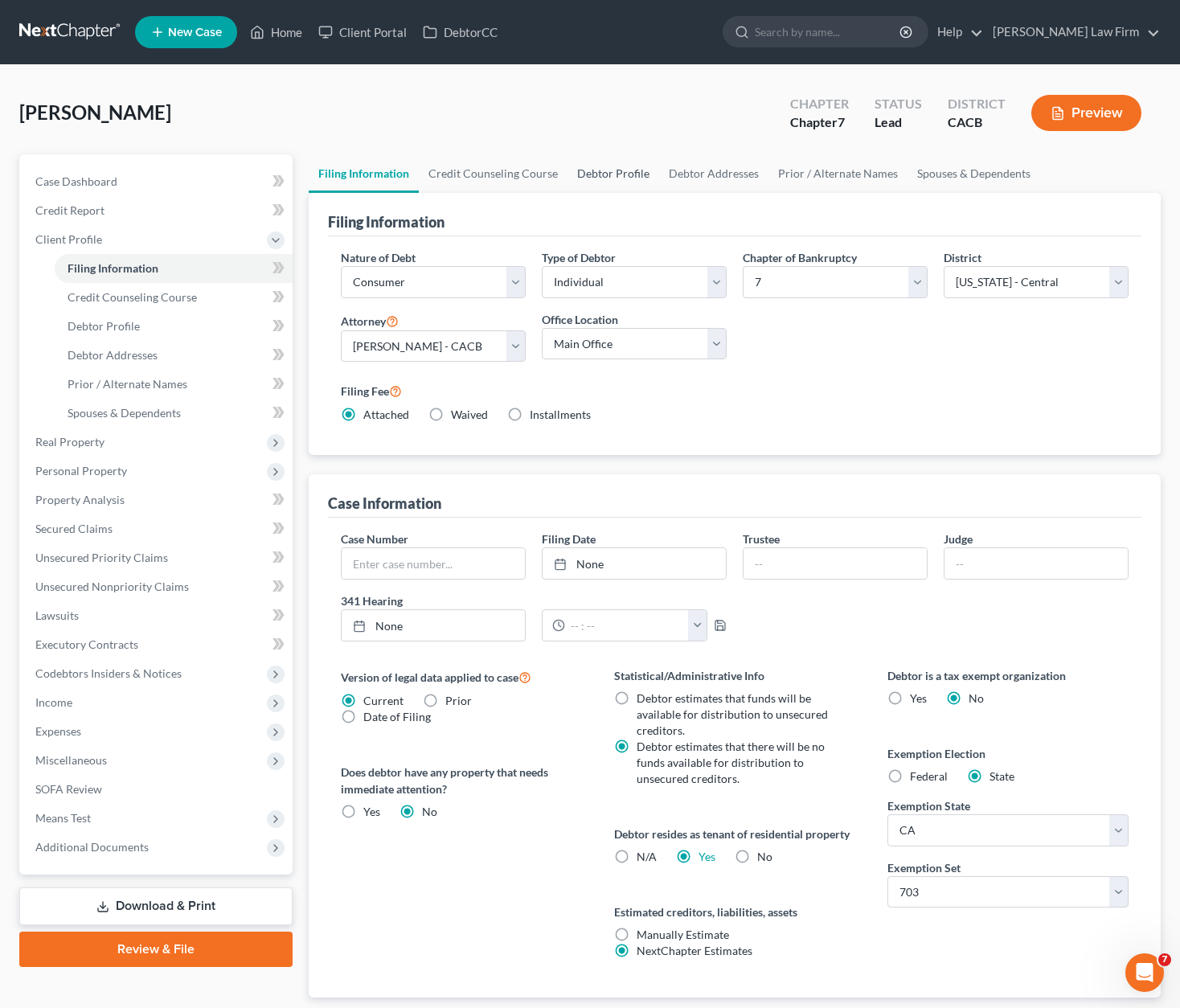
click at [596, 171] on link "Debtor Profile" at bounding box center [613, 174] width 92 height 38
select select "2"
select select "0"
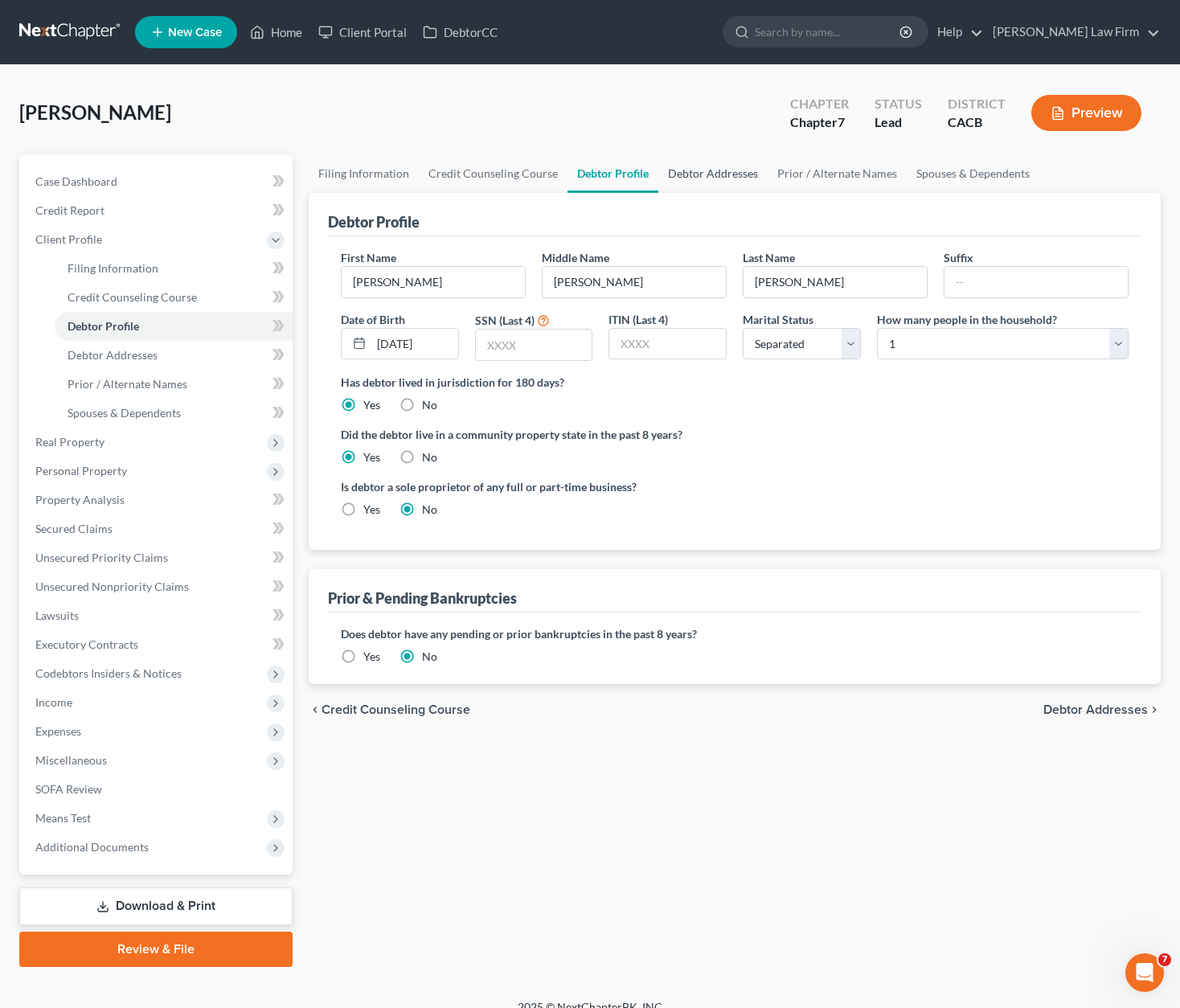
click at [703, 171] on link "Debtor Addresses" at bounding box center [713, 174] width 110 height 38
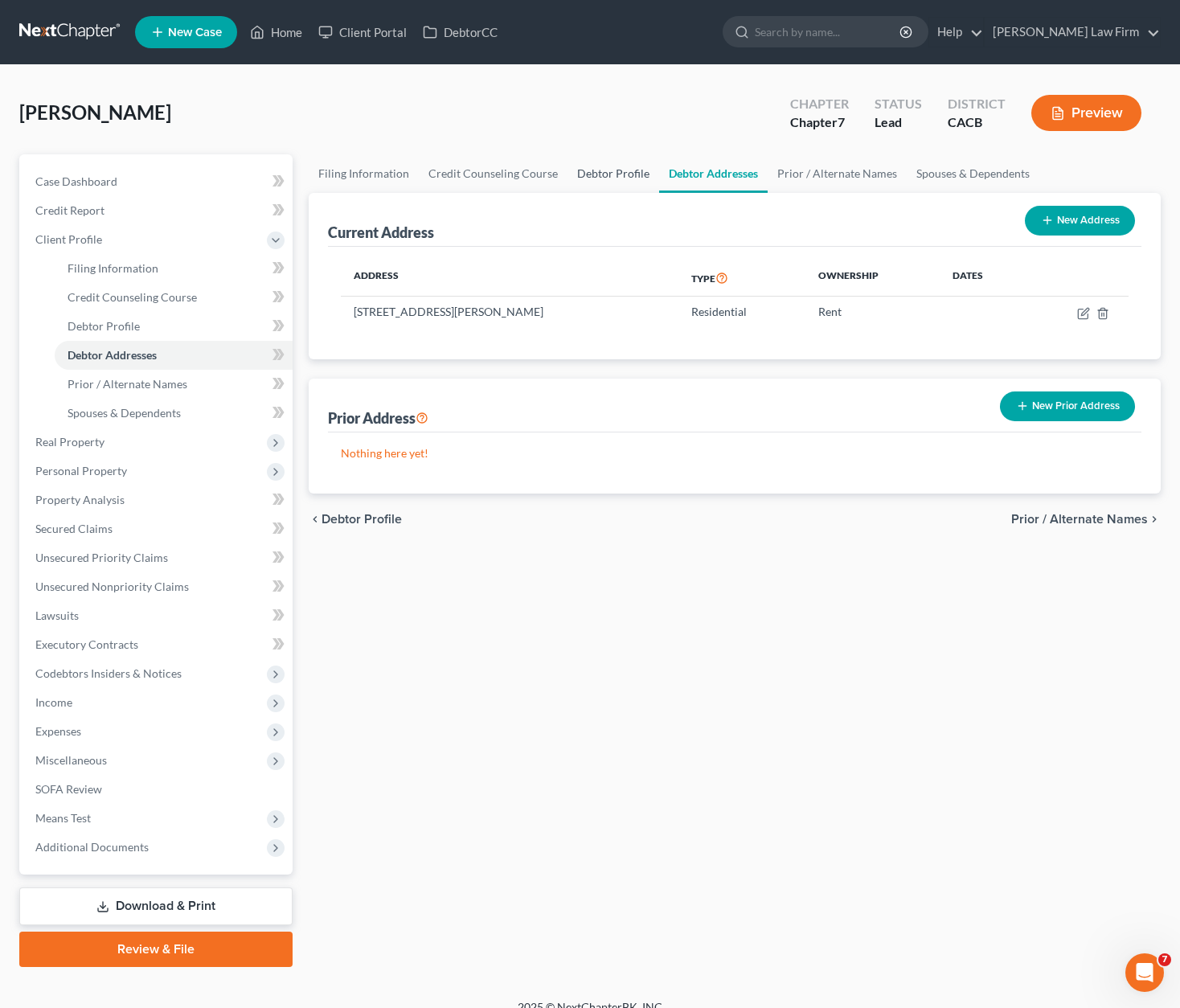
drag, startPoint x: 609, startPoint y: 174, endPoint x: 635, endPoint y: 173, distance: 26.0
click at [611, 174] on link "Debtor Profile" at bounding box center [613, 174] width 92 height 38
select select "2"
select select "0"
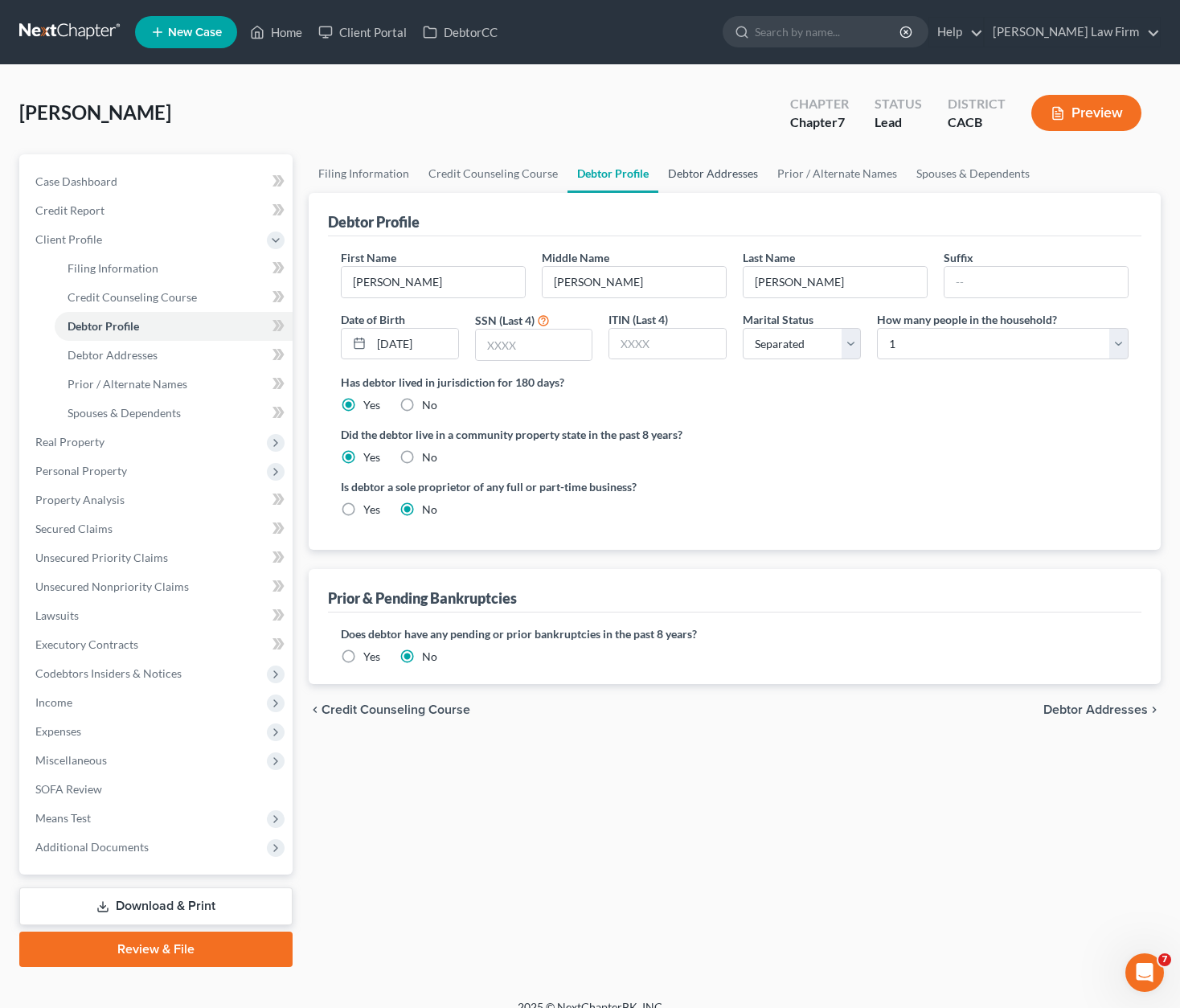
click at [694, 175] on link "Debtor Addresses" at bounding box center [713, 174] width 110 height 38
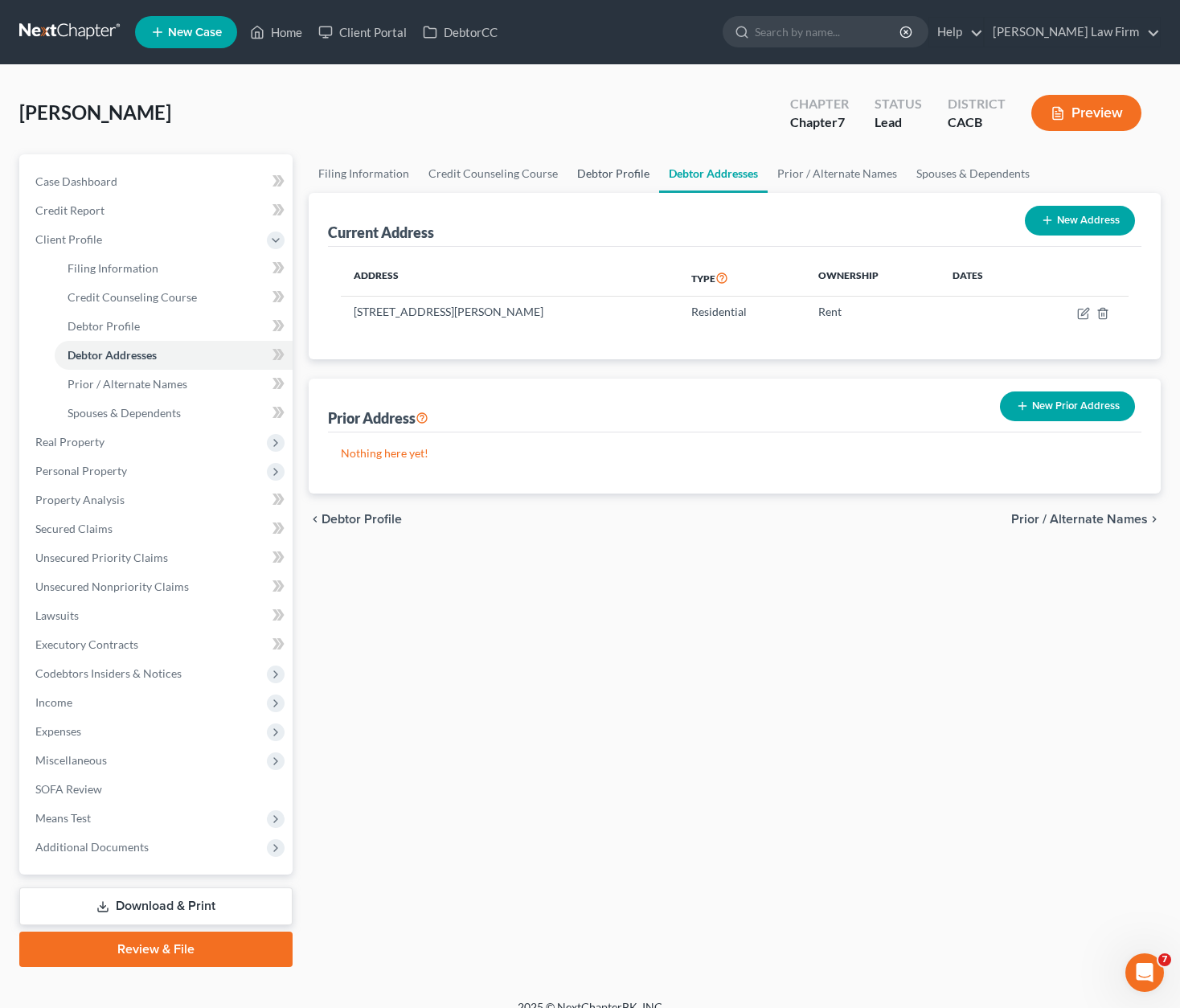
click at [584, 175] on link "Debtor Profile" at bounding box center [613, 174] width 92 height 38
select select "2"
select select "0"
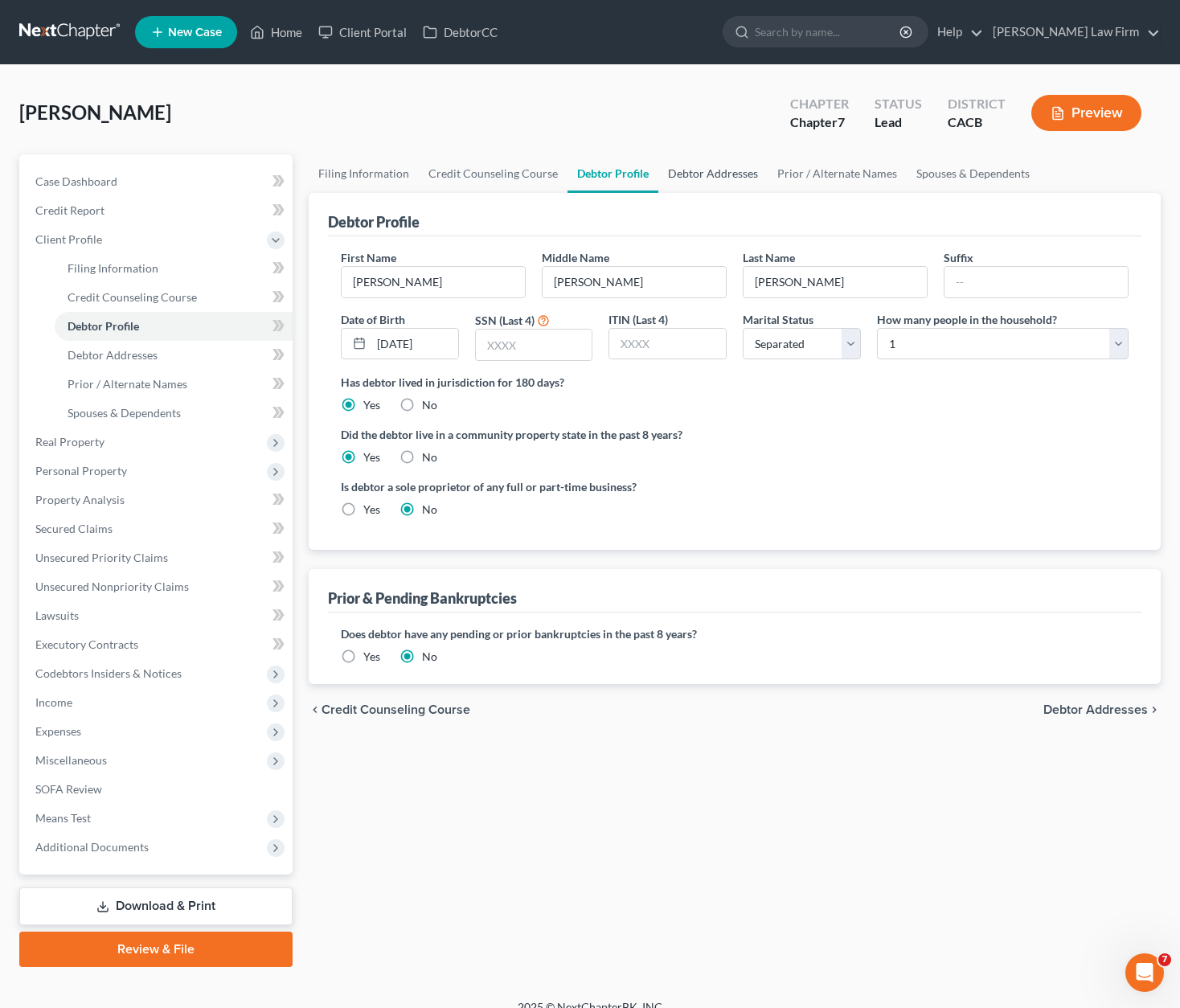
click at [737, 169] on link "Debtor Addresses" at bounding box center [713, 174] width 110 height 38
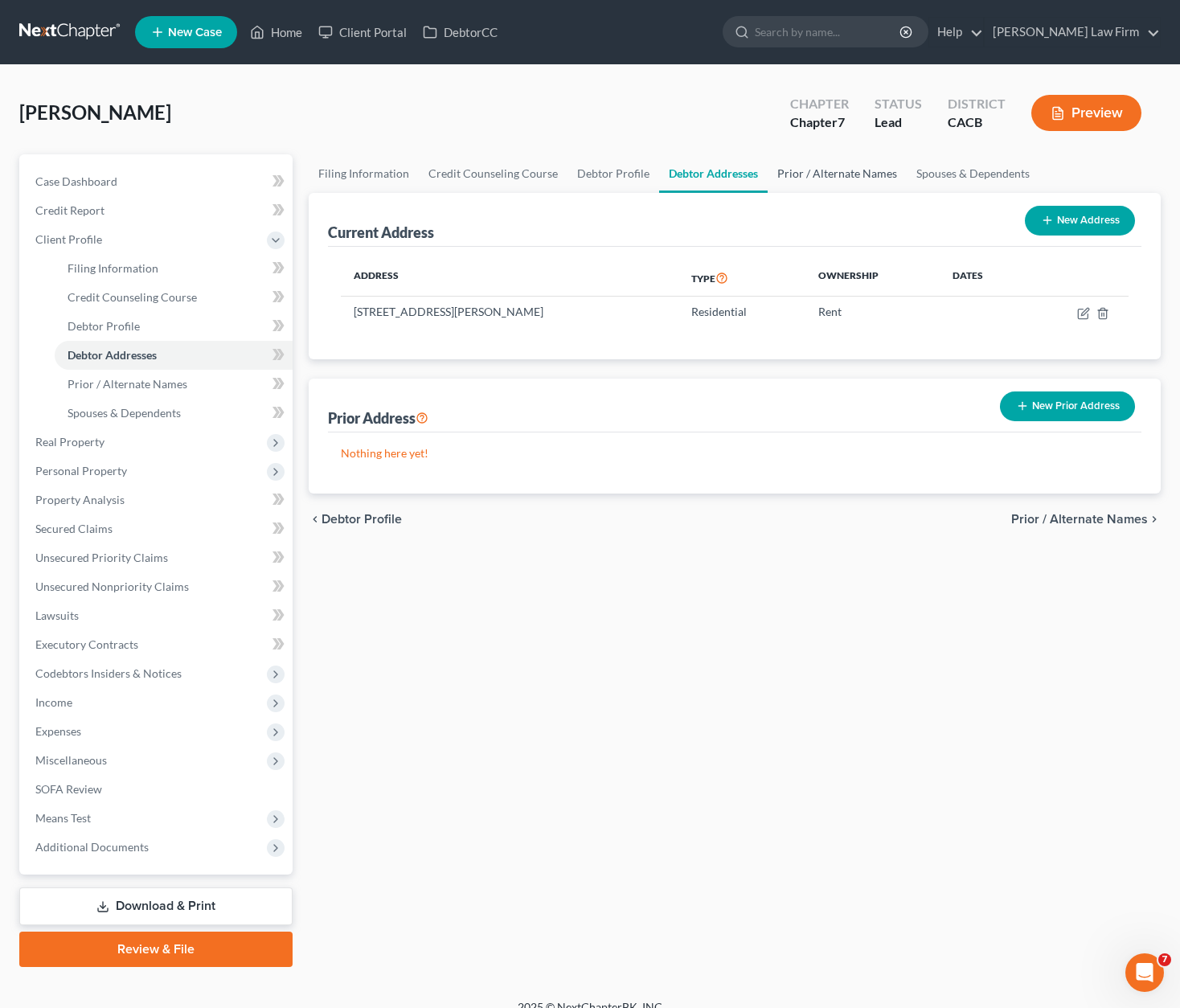
click at [844, 171] on link "Prior / Alternate Names" at bounding box center [838, 174] width 139 height 38
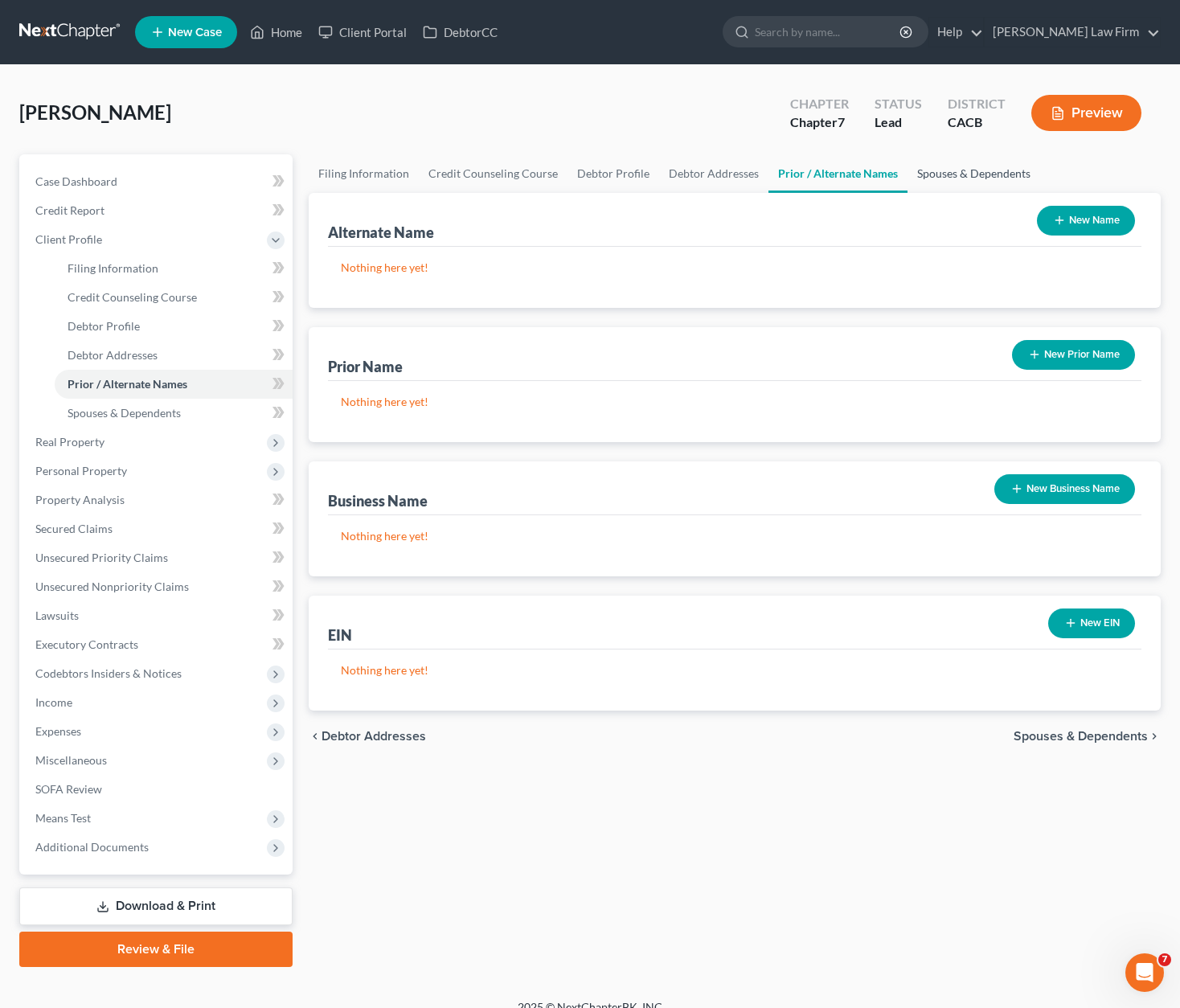
click at [945, 168] on link "Spouses & Dependents" at bounding box center [974, 174] width 133 height 38
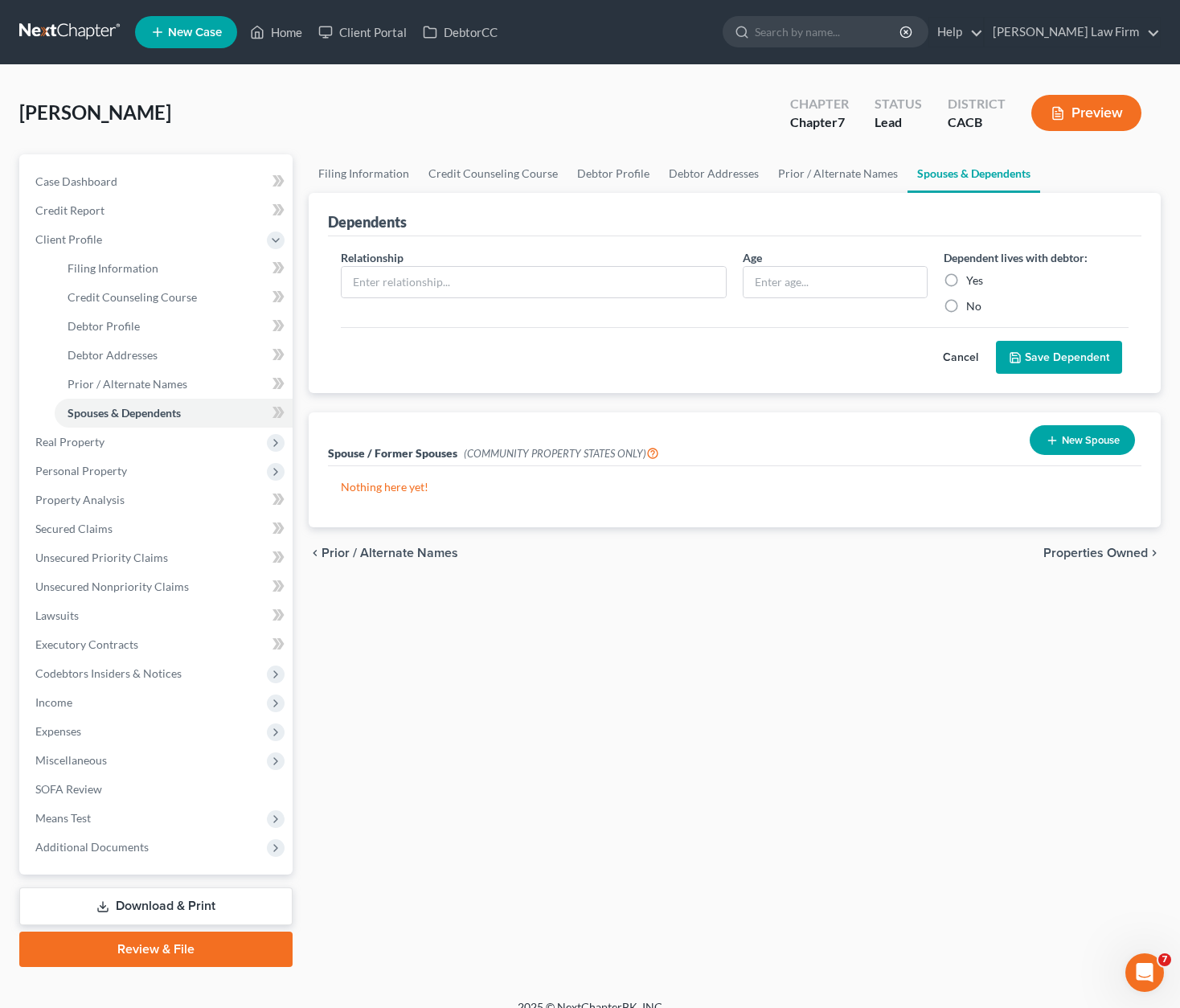
click at [945, 551] on span "Properties Owned" at bounding box center [1096, 554] width 105 height 13
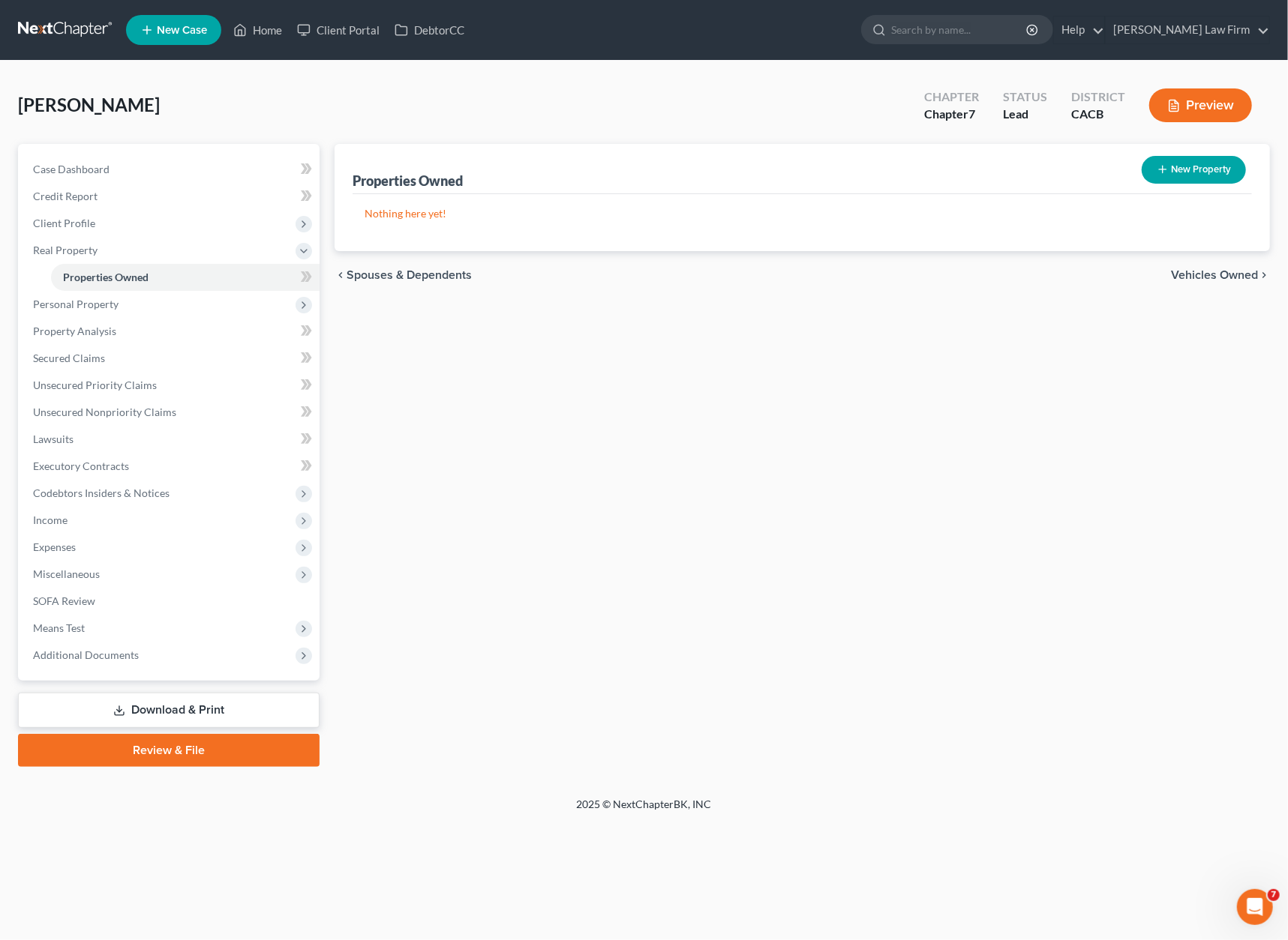
click at [882, 279] on span "Vehicles Owned" at bounding box center [1215, 275] width 87 height 12
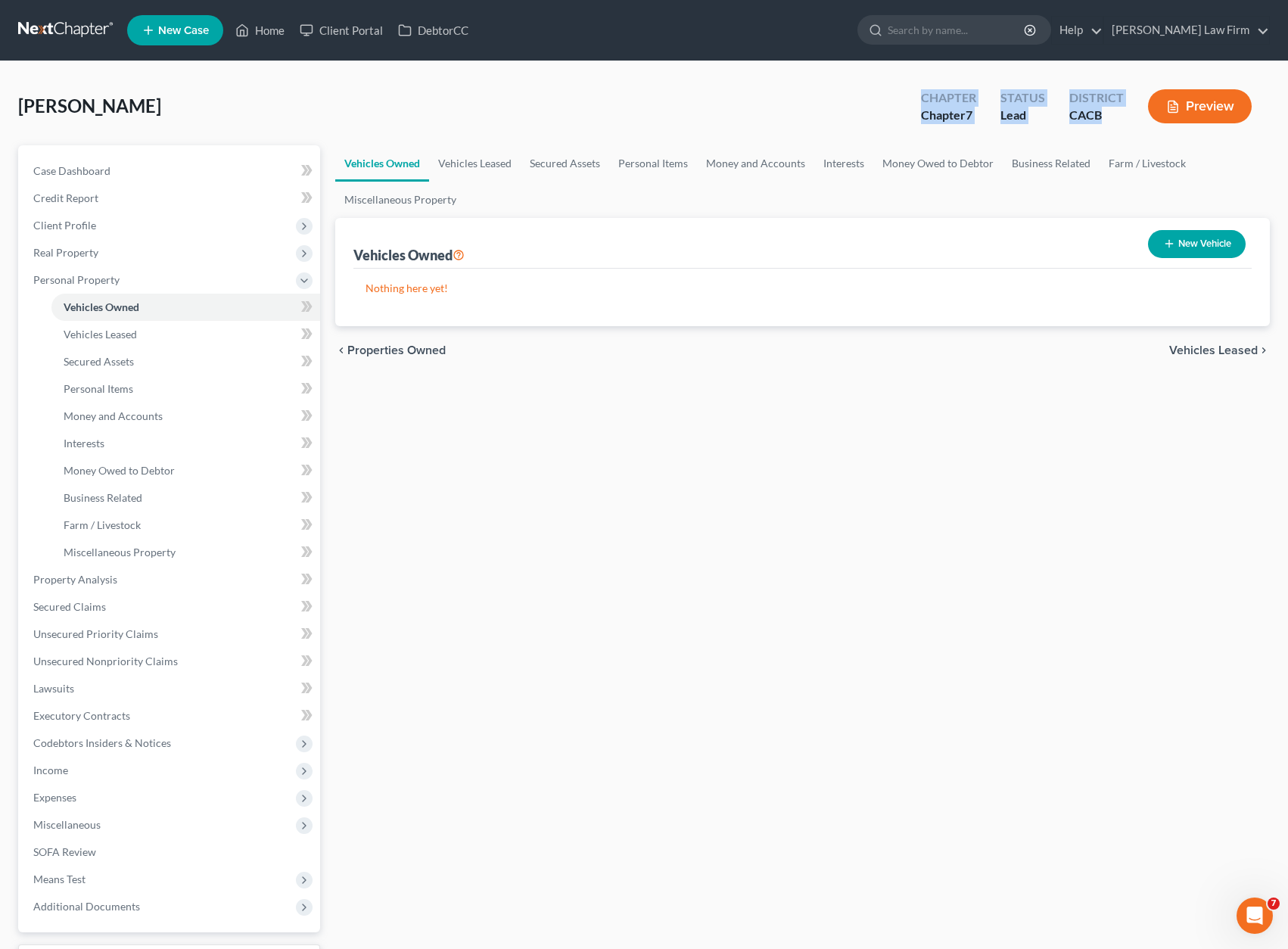
drag, startPoint x: 1102, startPoint y: 119, endPoint x: 920, endPoint y: 83, distance: 185.5
click at [889, 83] on div "Chapter Chapter 7 Status Lead District CACB Preview" at bounding box center [1086, 106] width 367 height 54
click at [809, 96] on div "[PERSON_NAME] Upgraded Chapter Chapter 7 Status Lead District CACB Preview" at bounding box center [644, 112] width 1252 height 66
click at [683, 163] on link "Personal Items" at bounding box center [653, 163] width 88 height 36
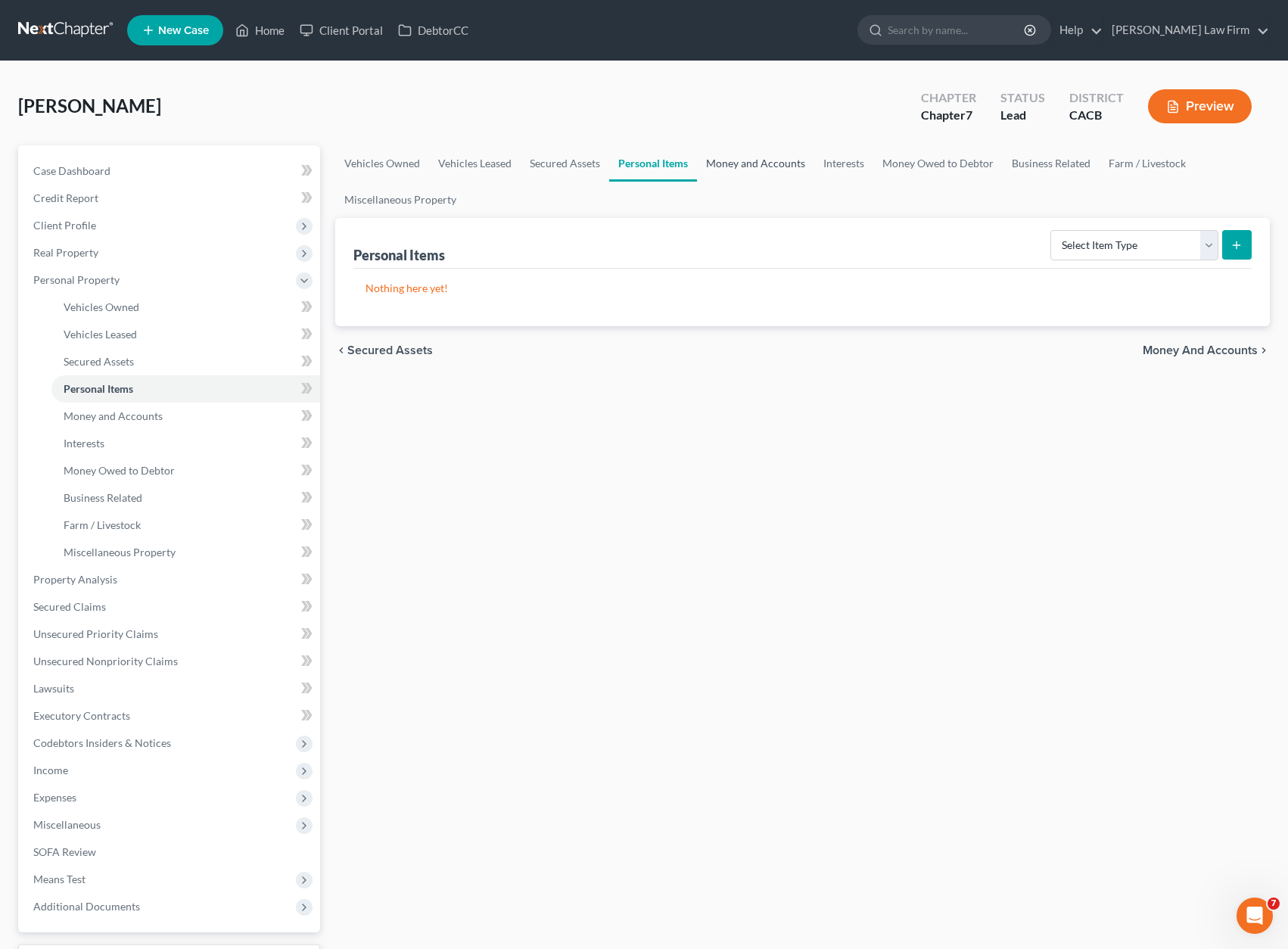
click at [743, 167] on link "Money and Accounts" at bounding box center [755, 163] width 117 height 36
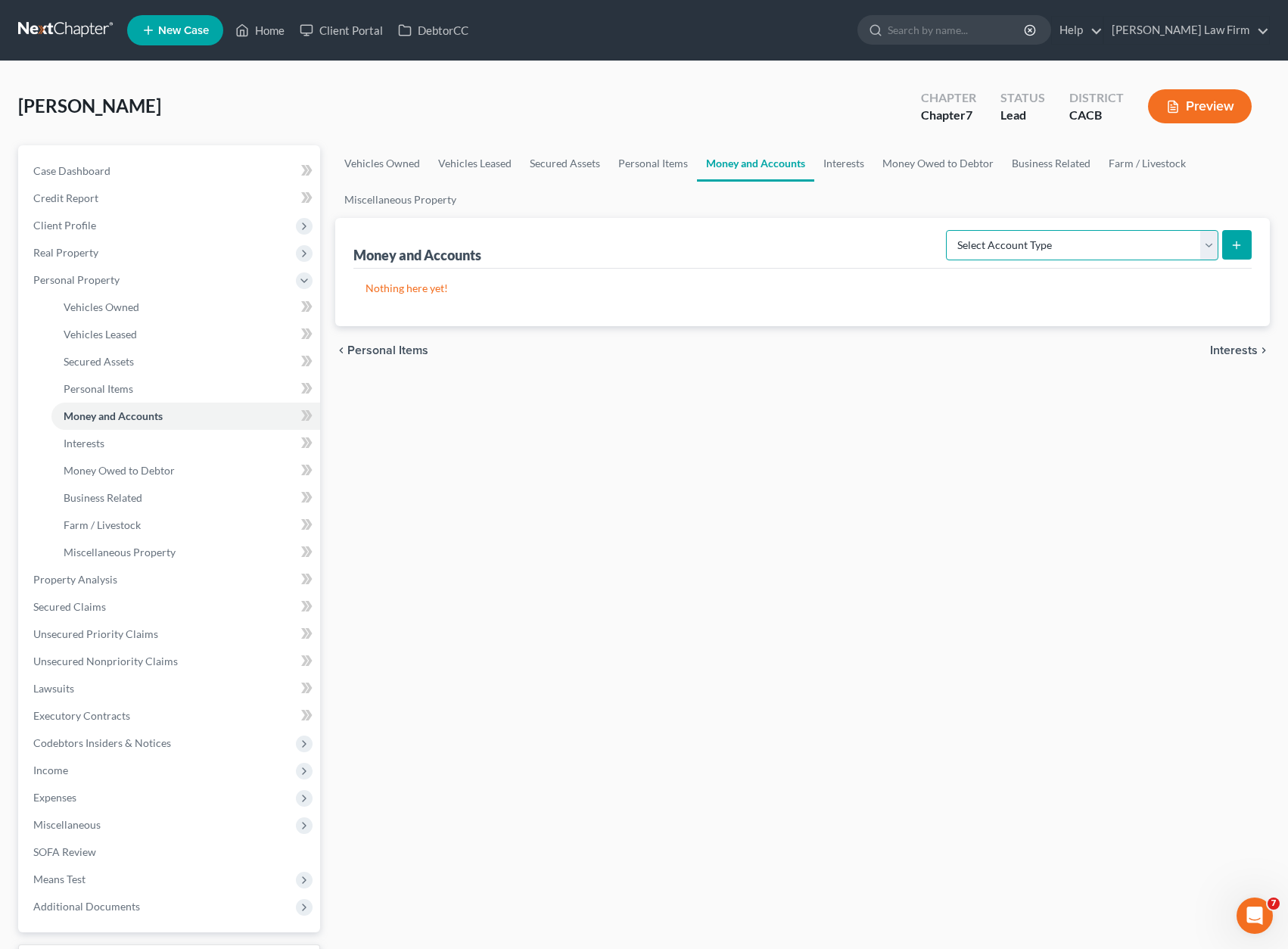
click at [889, 246] on select "Select Account Type Brokerage Cash on Hand Certificates of Deposit Checking Acc…" at bounding box center [1081, 244] width 272 height 30
click at [839, 118] on div "[PERSON_NAME] Upgraded Chapter Chapter 7 Status Lead District CACB Preview" at bounding box center [644, 112] width 1252 height 66
click at [861, 167] on link "Interests" at bounding box center [843, 163] width 59 height 36
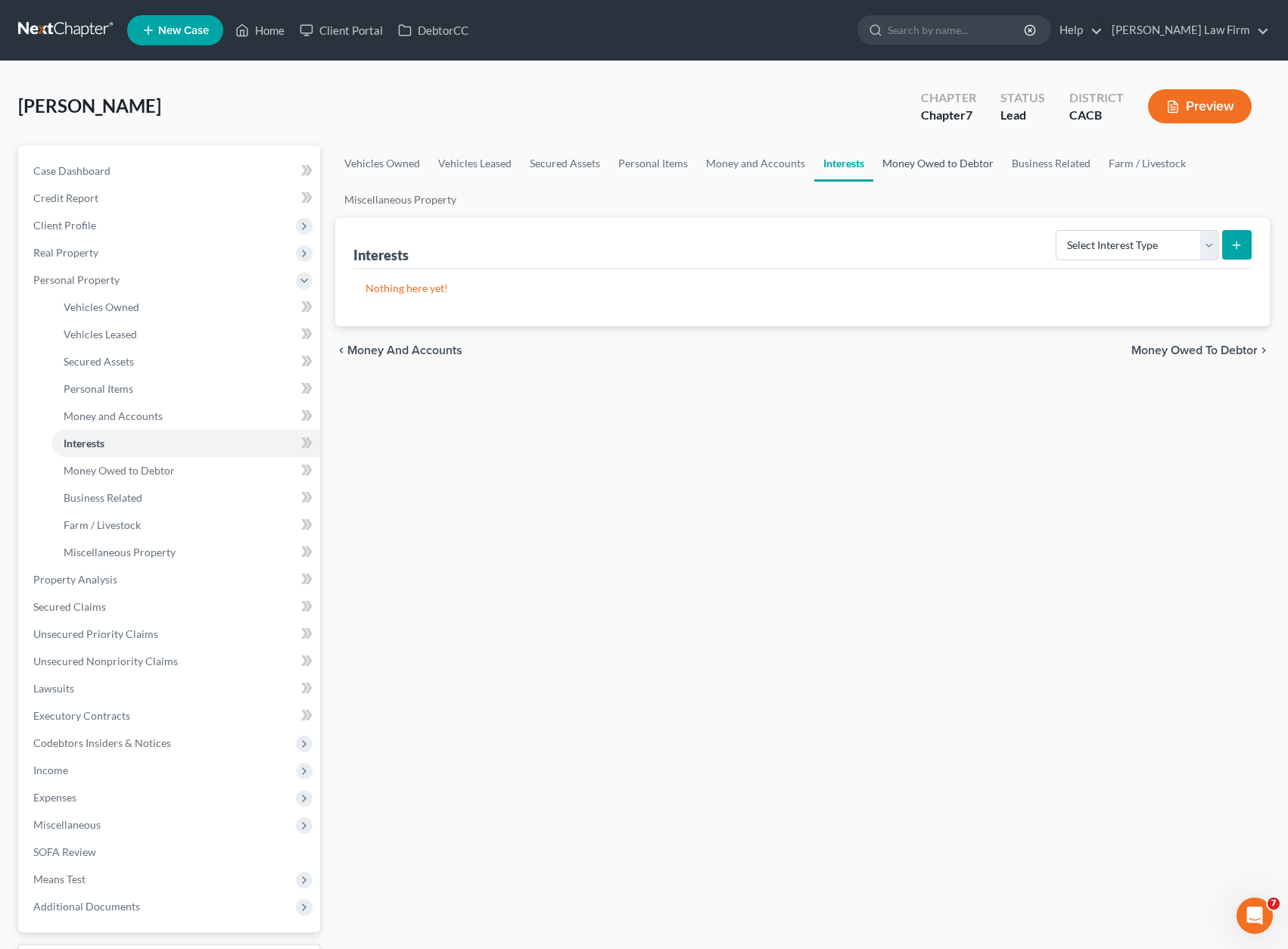
click at [889, 166] on link "Money Owed to Debtor" at bounding box center [938, 163] width 129 height 36
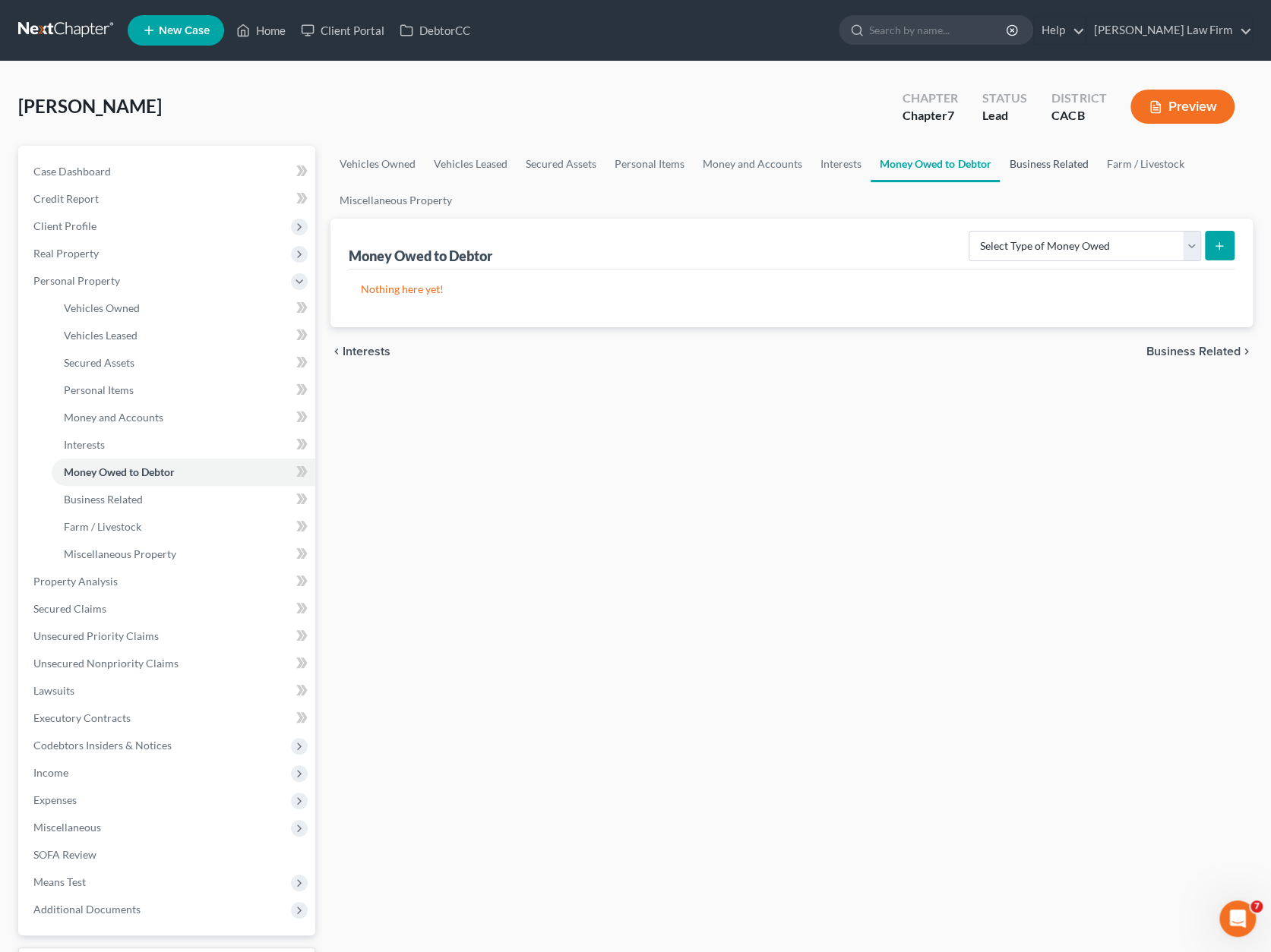
drag, startPoint x: 1034, startPoint y: 163, endPoint x: 1095, endPoint y: 161, distance: 61.0
click at [893, 163] on link "Business Related" at bounding box center [1048, 164] width 97 height 36
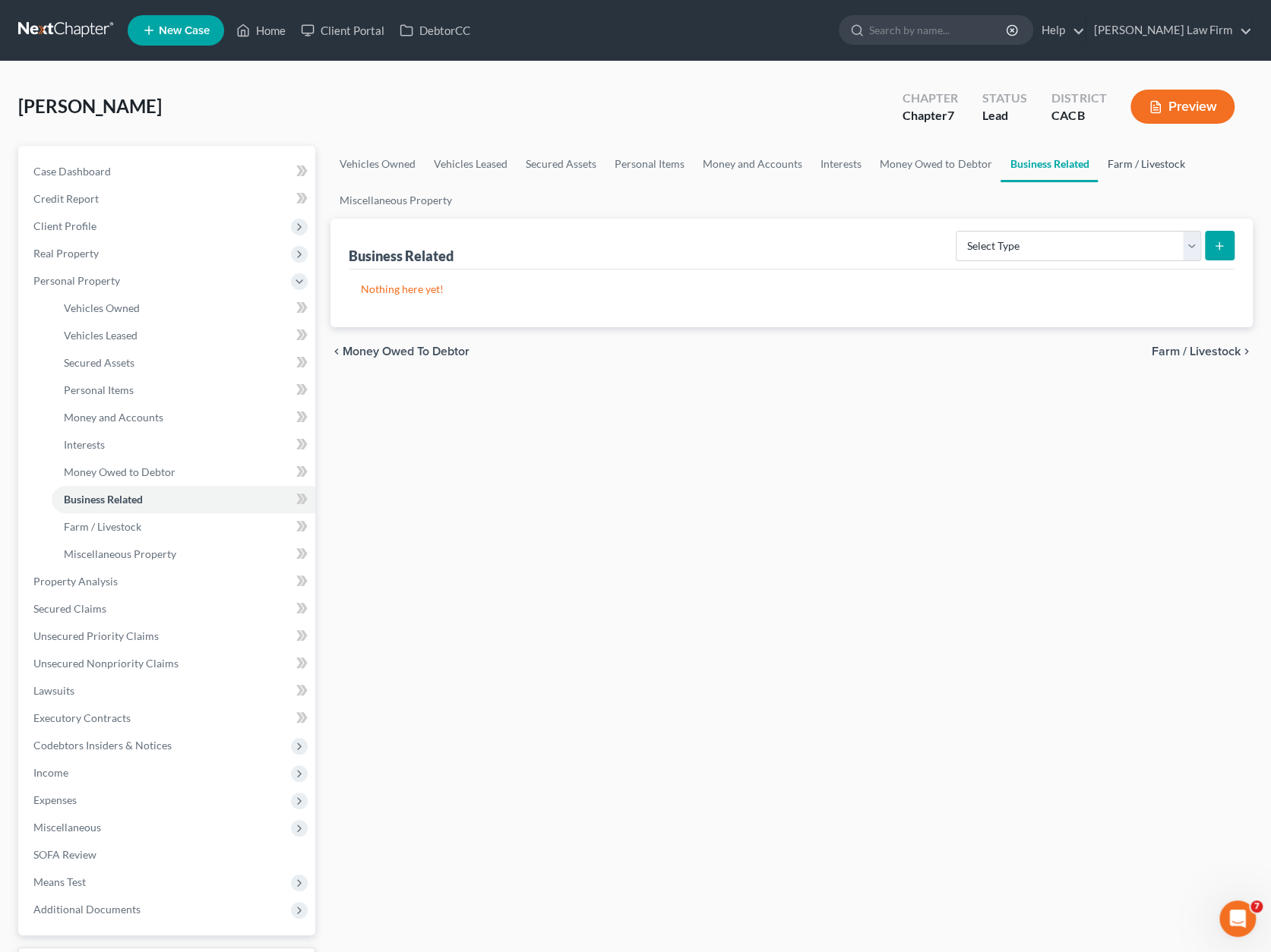
click at [893, 161] on link "Farm / Livestock" at bounding box center [1146, 164] width 96 height 36
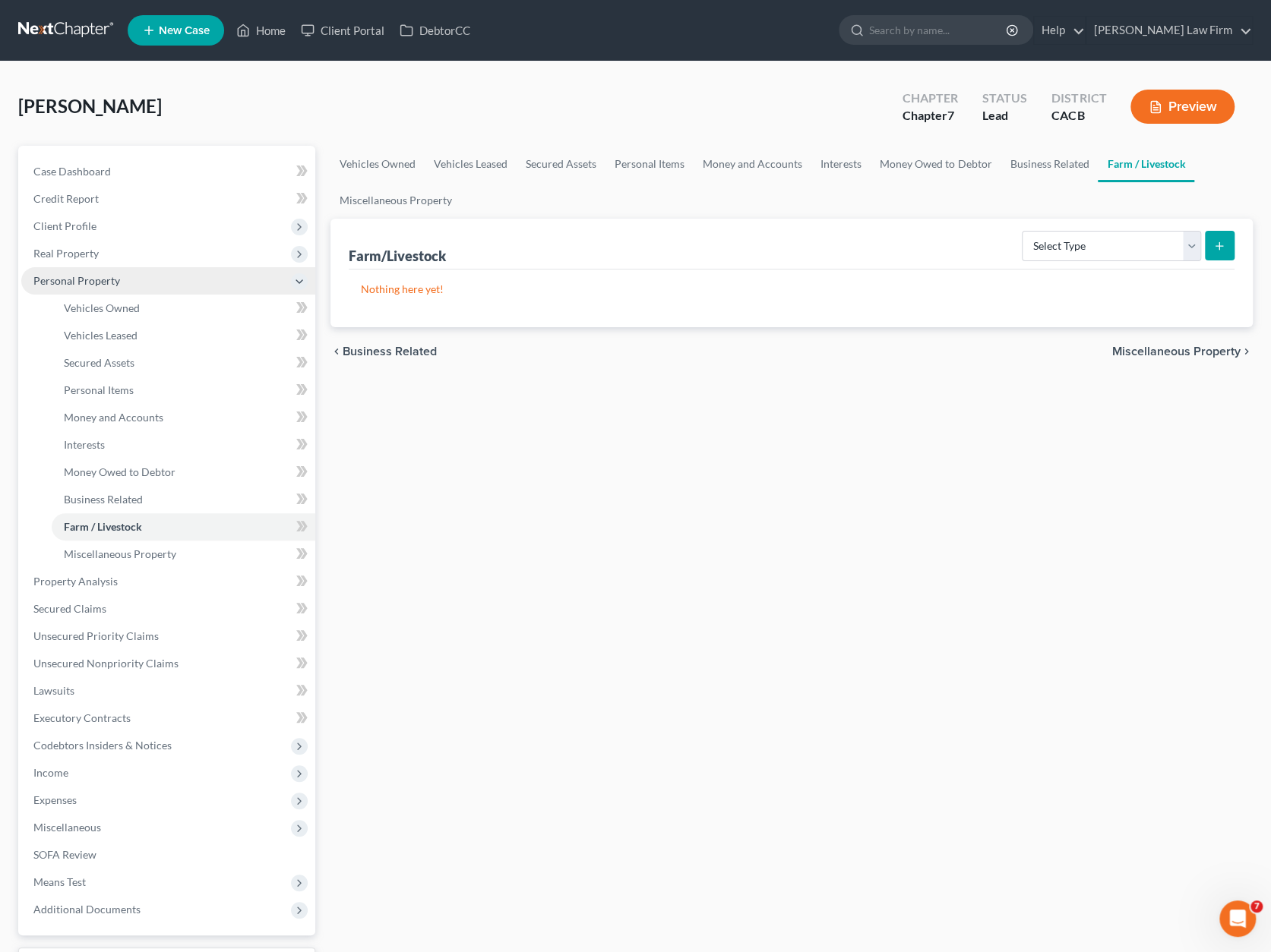
click at [114, 277] on span "Personal Property" at bounding box center [77, 280] width 87 height 13
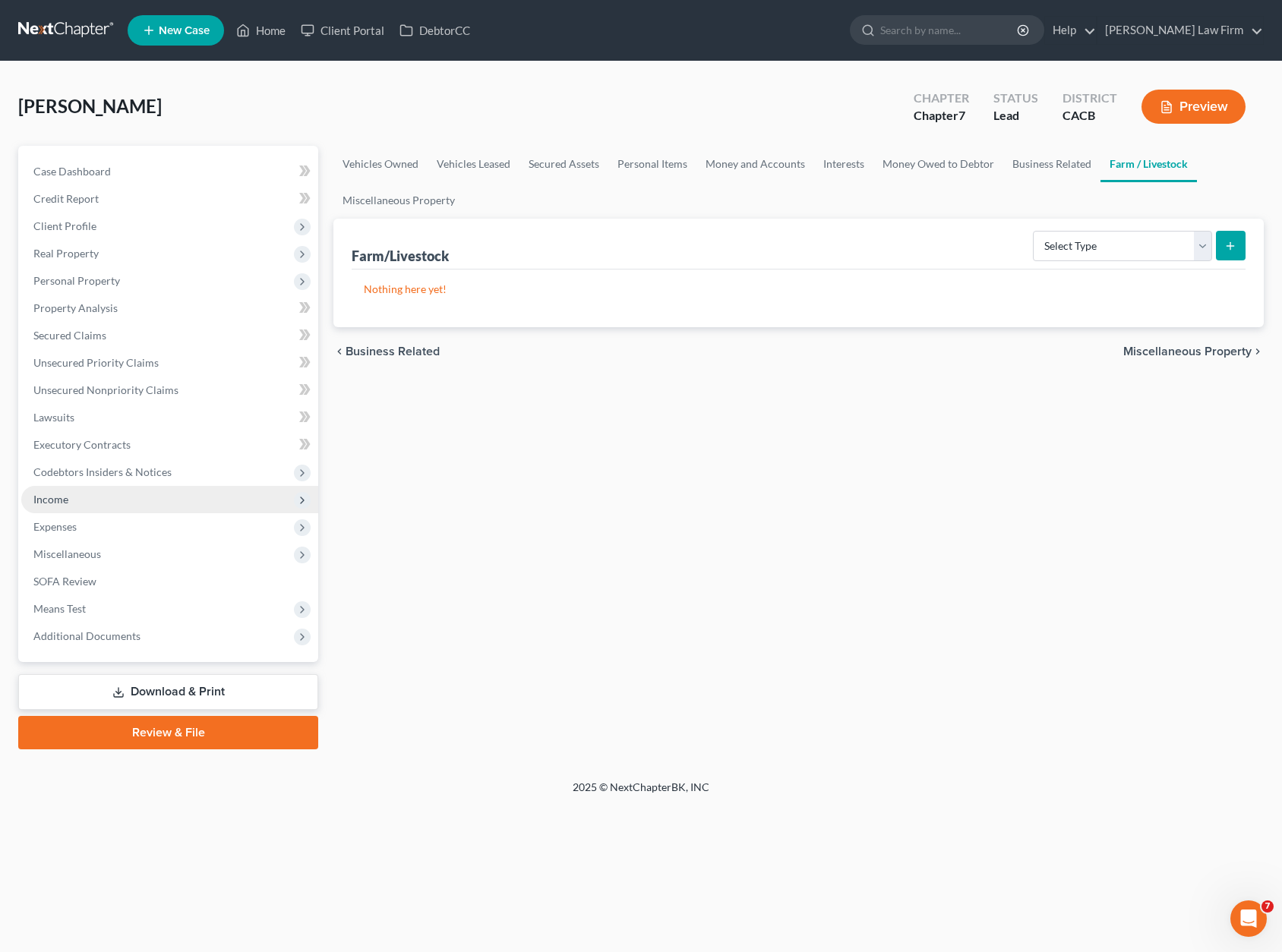
click at [58, 501] on span "Income" at bounding box center [50, 499] width 35 height 13
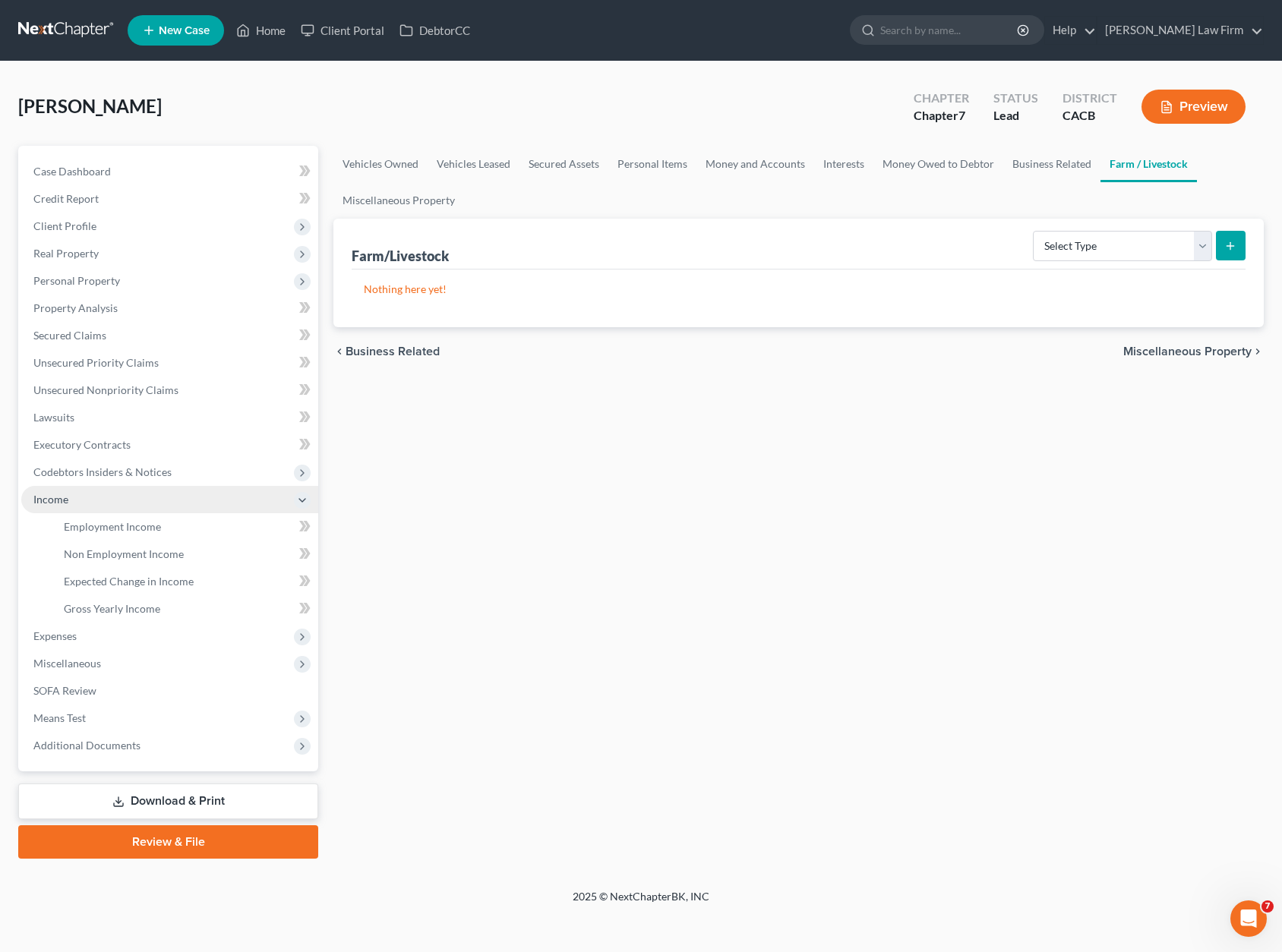
click at [65, 495] on span "Income" at bounding box center [50, 499] width 35 height 13
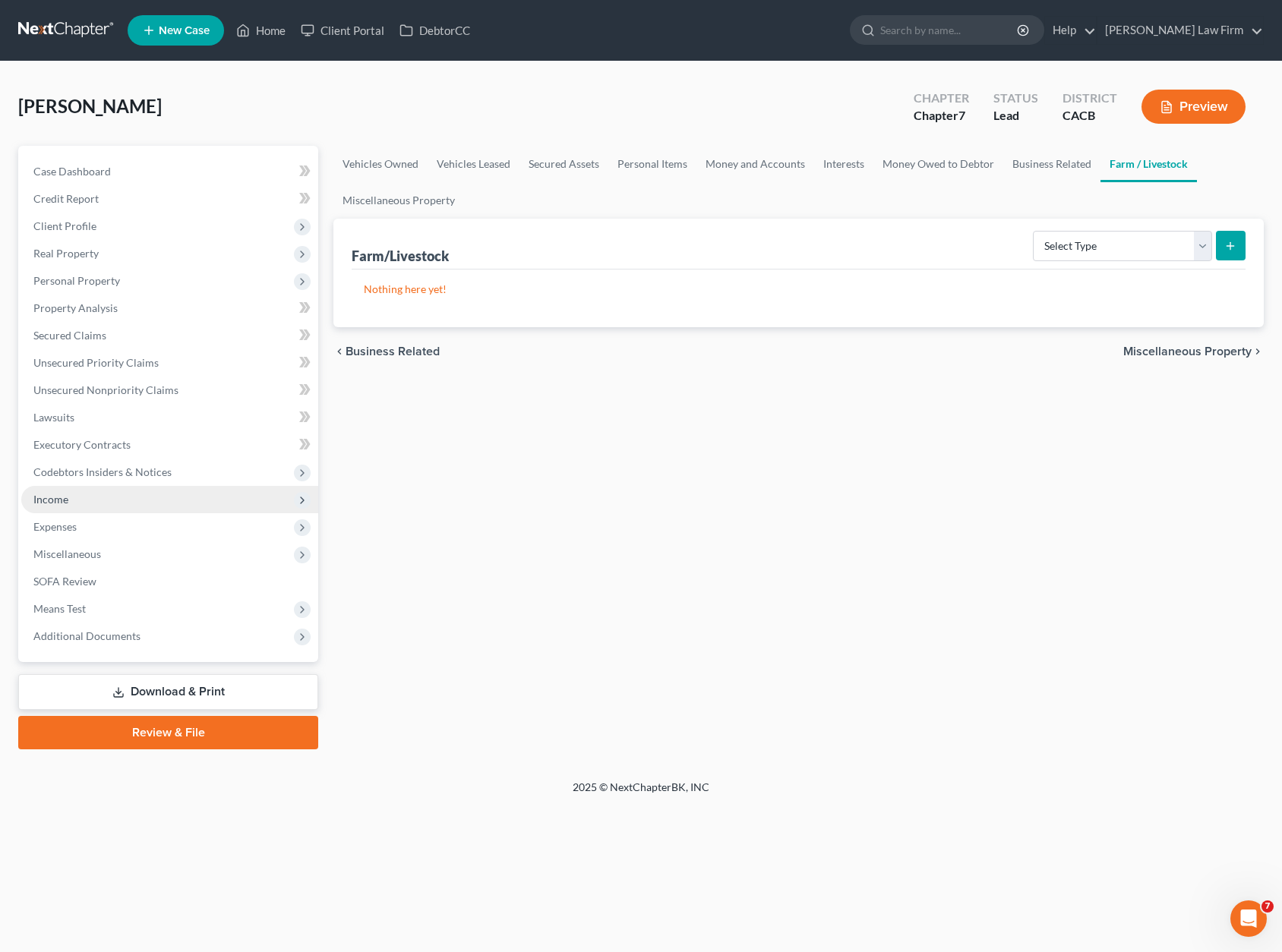
click at [70, 488] on span "Income" at bounding box center [169, 499] width 297 height 27
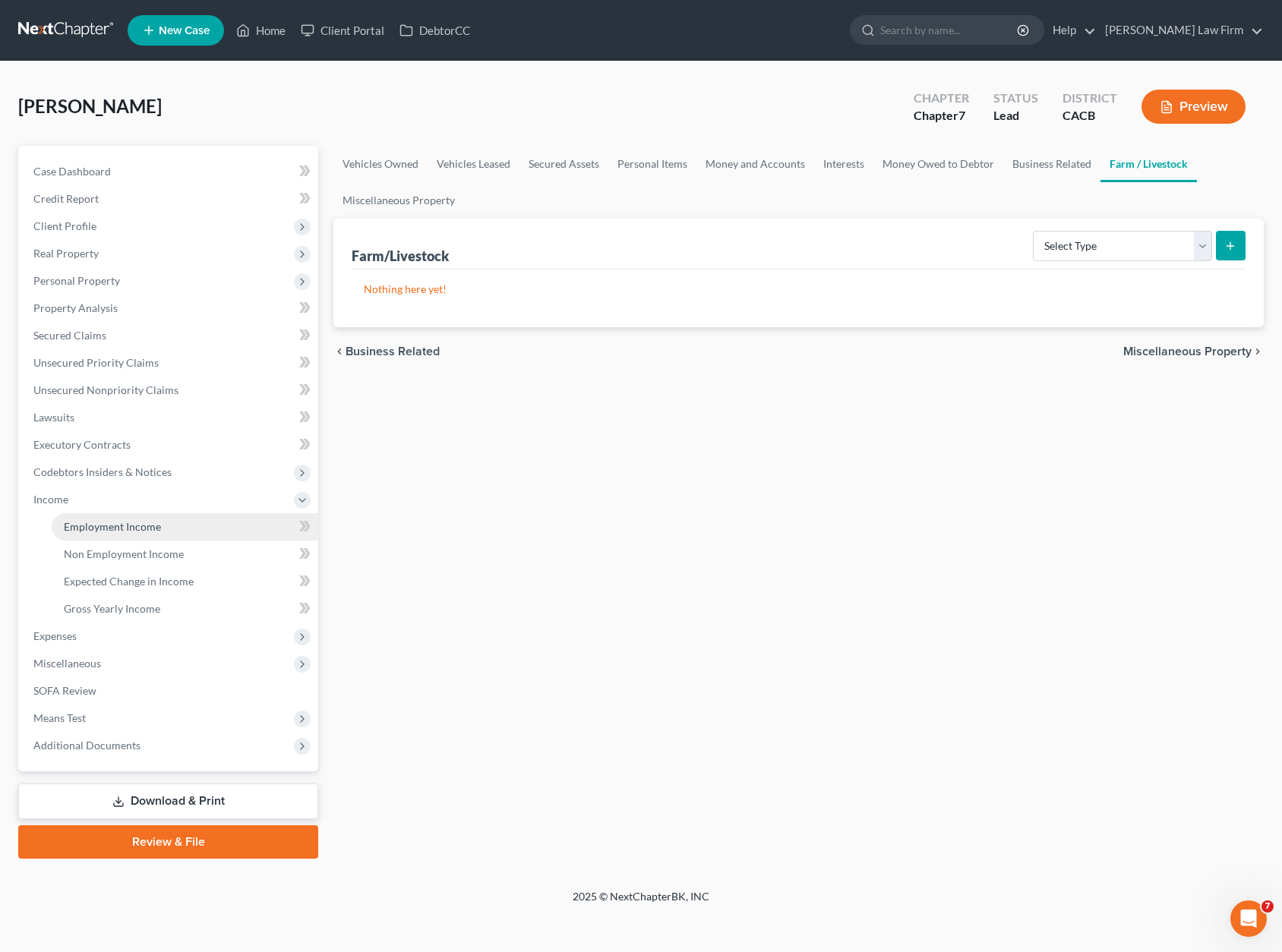
click at [115, 524] on span "Employment Income" at bounding box center [112, 527] width 97 height 13
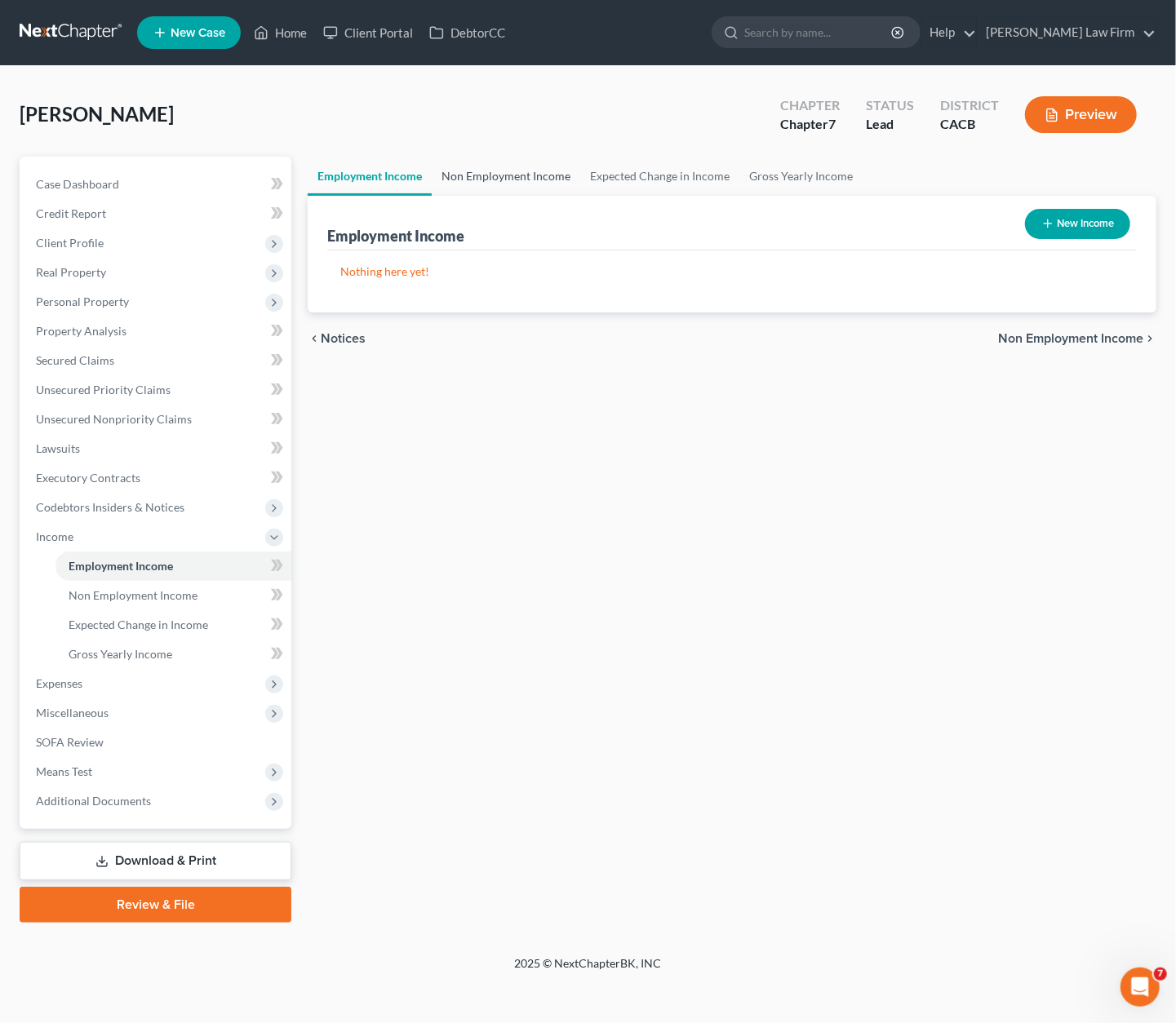
click at [498, 179] on link "Non Employment Income" at bounding box center [505, 176] width 149 height 39
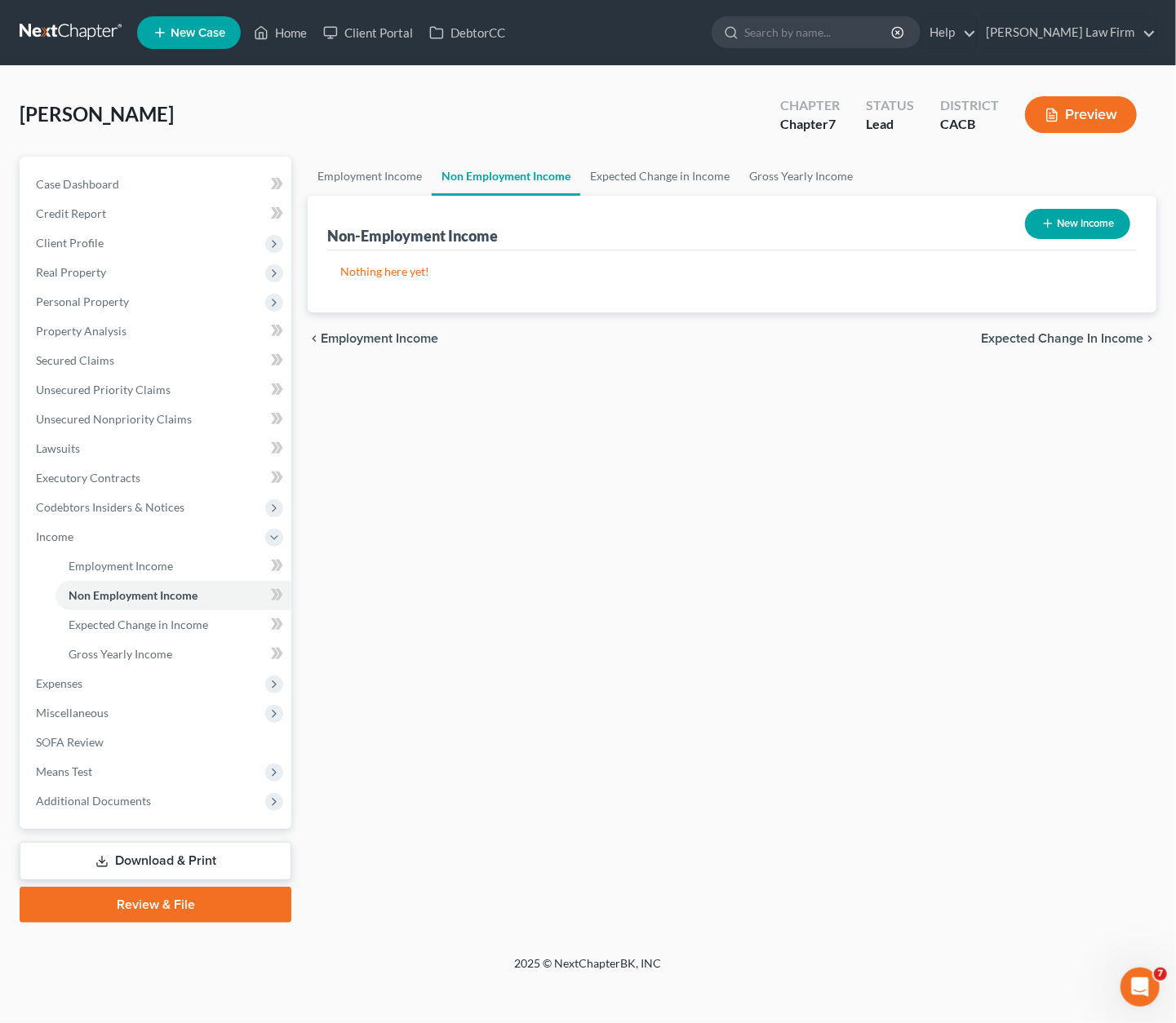
click at [959, 219] on button "New Income" at bounding box center [1077, 224] width 106 height 30
select select "0"
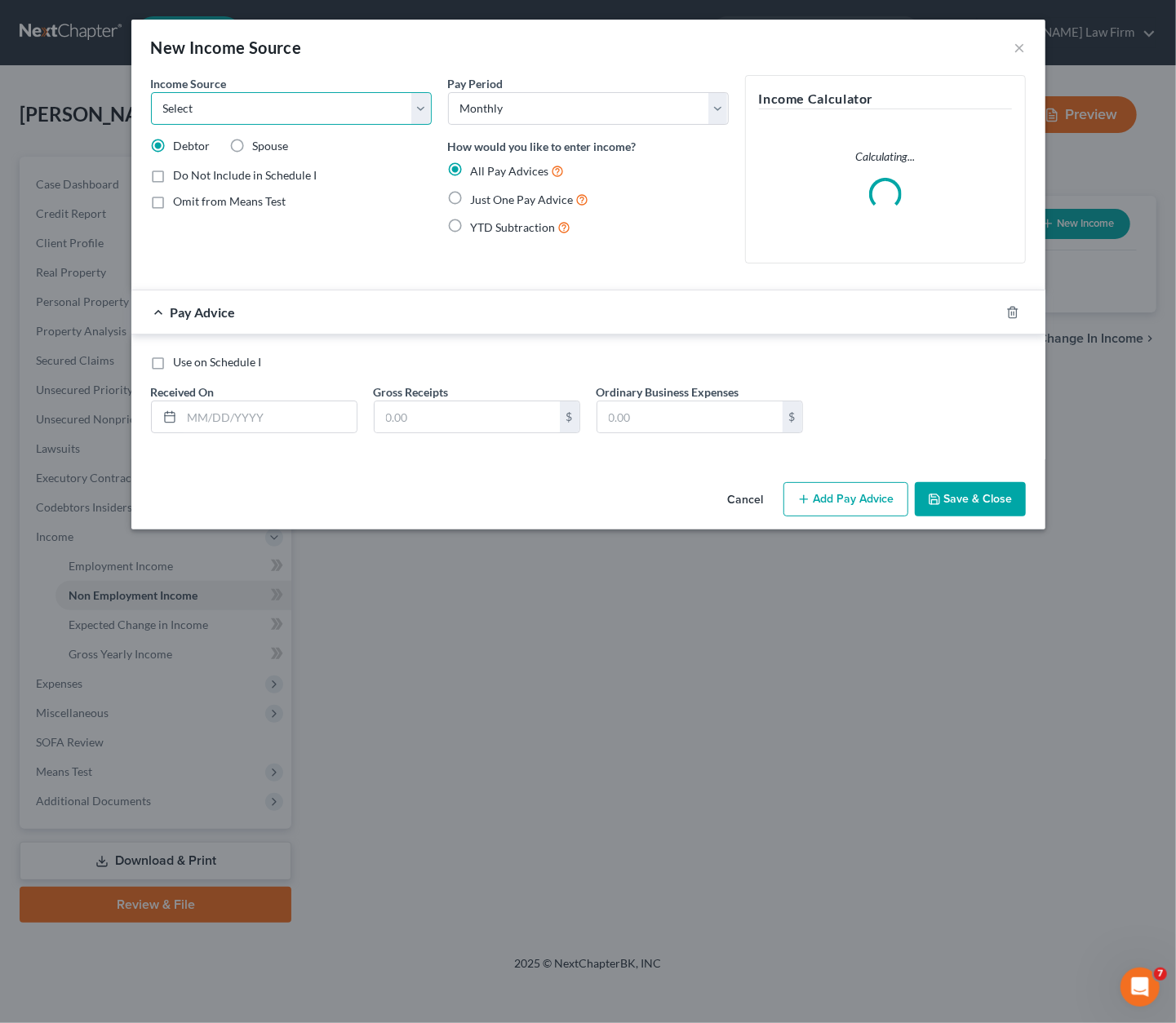
click at [291, 115] on select "Select Unemployment Disability (from employer) Pension Retirement Social Securi…" at bounding box center [292, 108] width 281 height 32
select select "1"
click at [151, 92] on select "Select Unemployment Disability (from employer) Pension Retirement Social Securi…" at bounding box center [292, 108] width 281 height 32
click at [571, 117] on select "Select Monthly Twice Monthly Every Other Week Weekly" at bounding box center [588, 108] width 281 height 32
drag, startPoint x: 527, startPoint y: 65, endPoint x: 686, endPoint y: 162, distance: 186.3
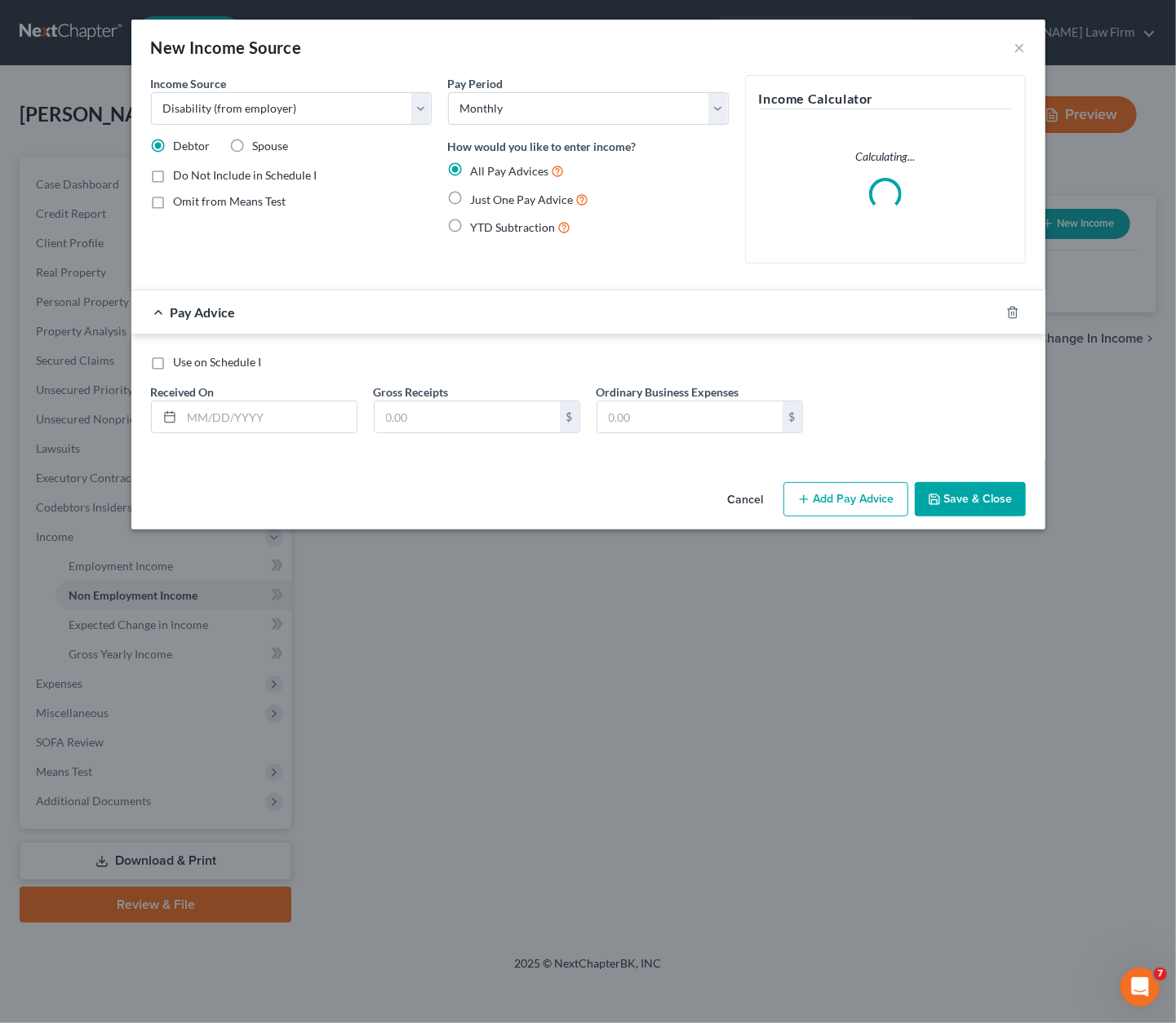
click at [529, 65] on div "New Income Source ×" at bounding box center [588, 47] width 914 height 56
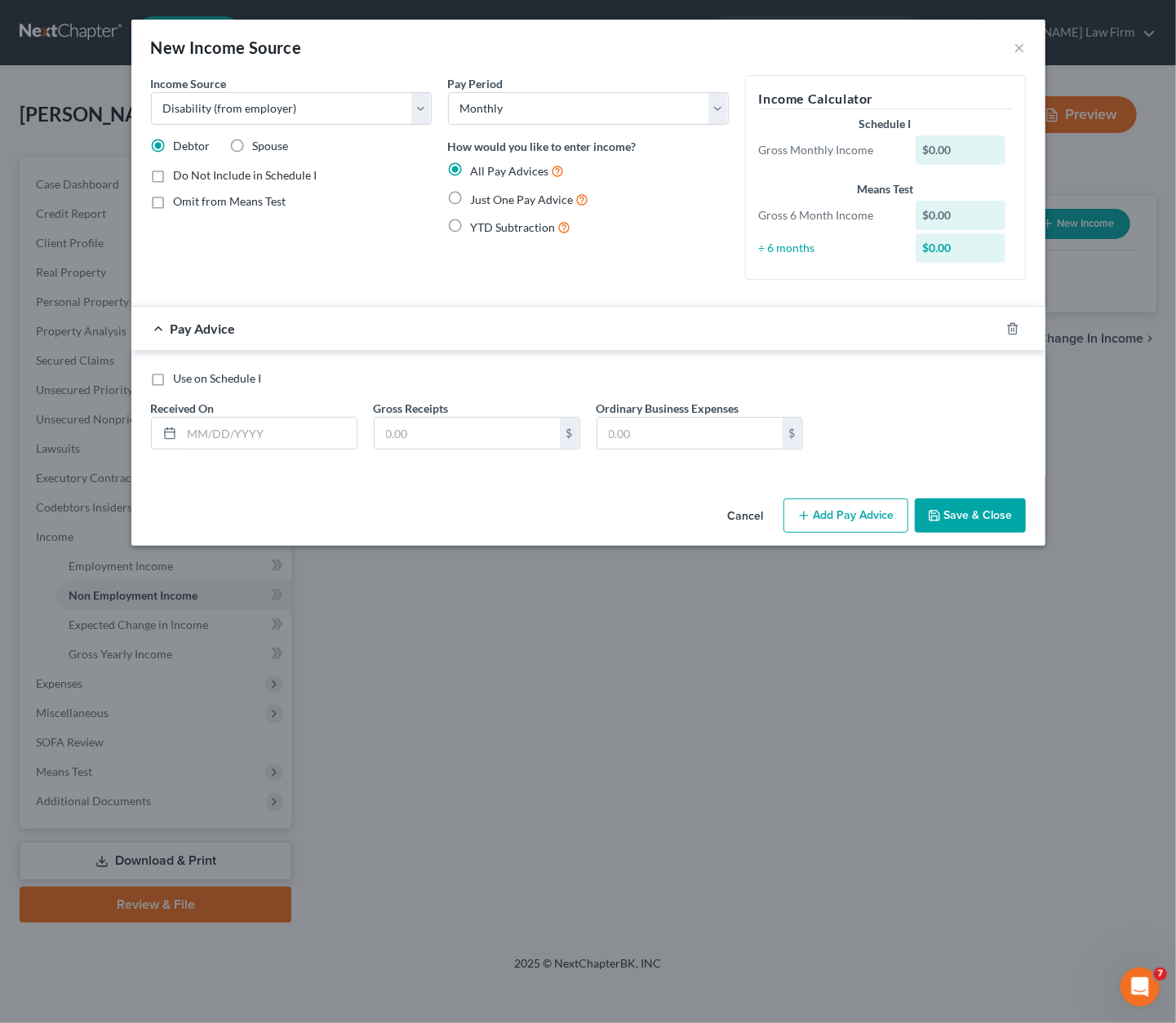
click at [752, 494] on div "Cancel Add Pay Advice Save & Close" at bounding box center [588, 519] width 914 height 54
click at [750, 513] on button "Cancel" at bounding box center [745, 516] width 62 height 32
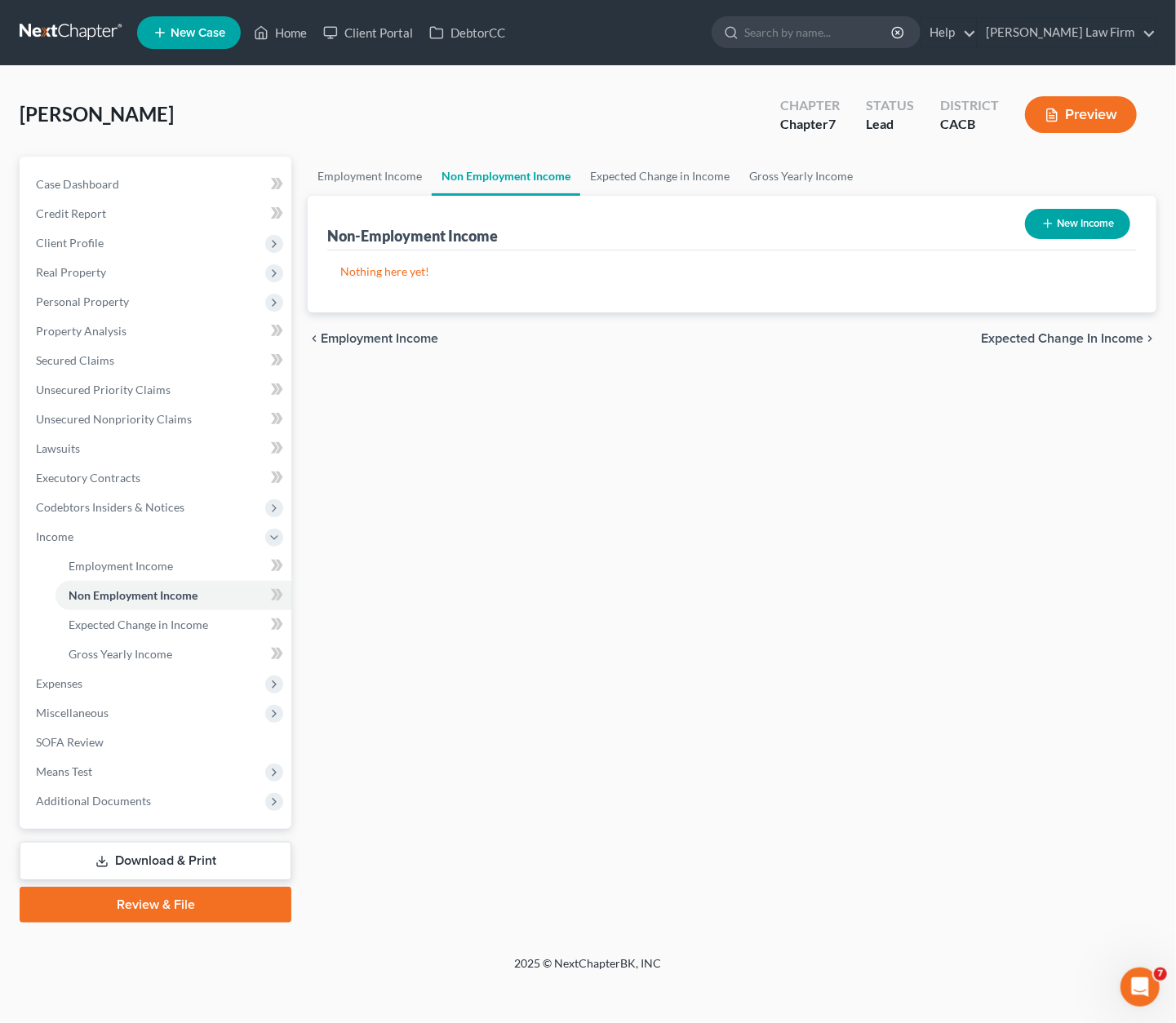
click at [849, 646] on div "Employment Income Non Employment Income Expected Change in Income Gross Yearly …" at bounding box center [731, 540] width 865 height 766
click at [959, 225] on button "New Income" at bounding box center [1077, 224] width 106 height 30
select select "0"
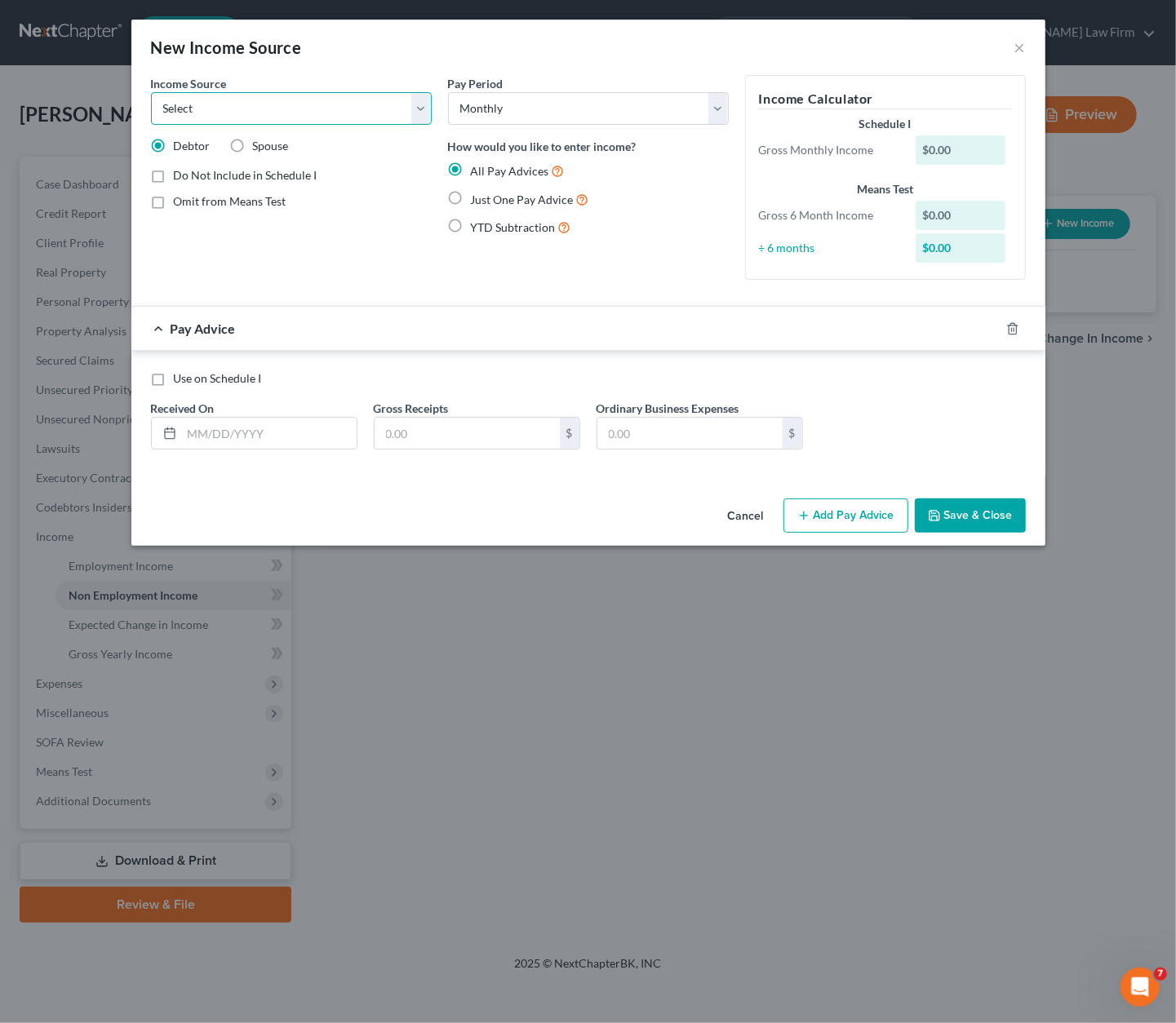
click at [333, 110] on select "Select Unemployment Disability (from employer) Pension Retirement Social Securi…" at bounding box center [292, 108] width 281 height 32
select select "1"
click at [151, 92] on select "Select Unemployment Disability (from employer) Pension Retirement Social Securi…" at bounding box center [292, 108] width 281 height 32
click at [588, 104] on select "Select Monthly Twice Monthly Every Other Week Weekly" at bounding box center [588, 108] width 281 height 32
select select "1"
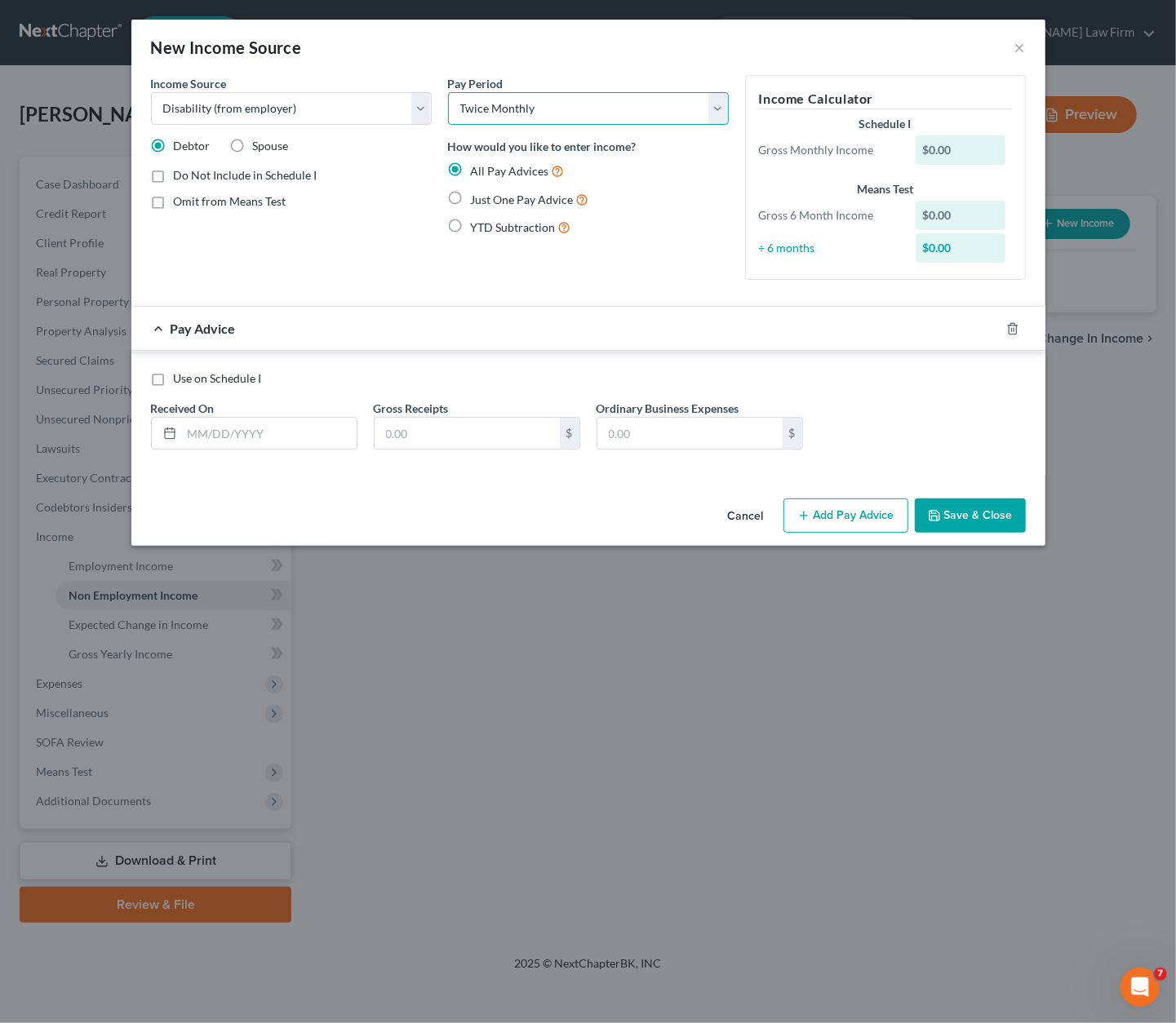
click at [448, 92] on select "Select Monthly Twice Monthly Every Other Week Weekly" at bounding box center [588, 108] width 281 height 32
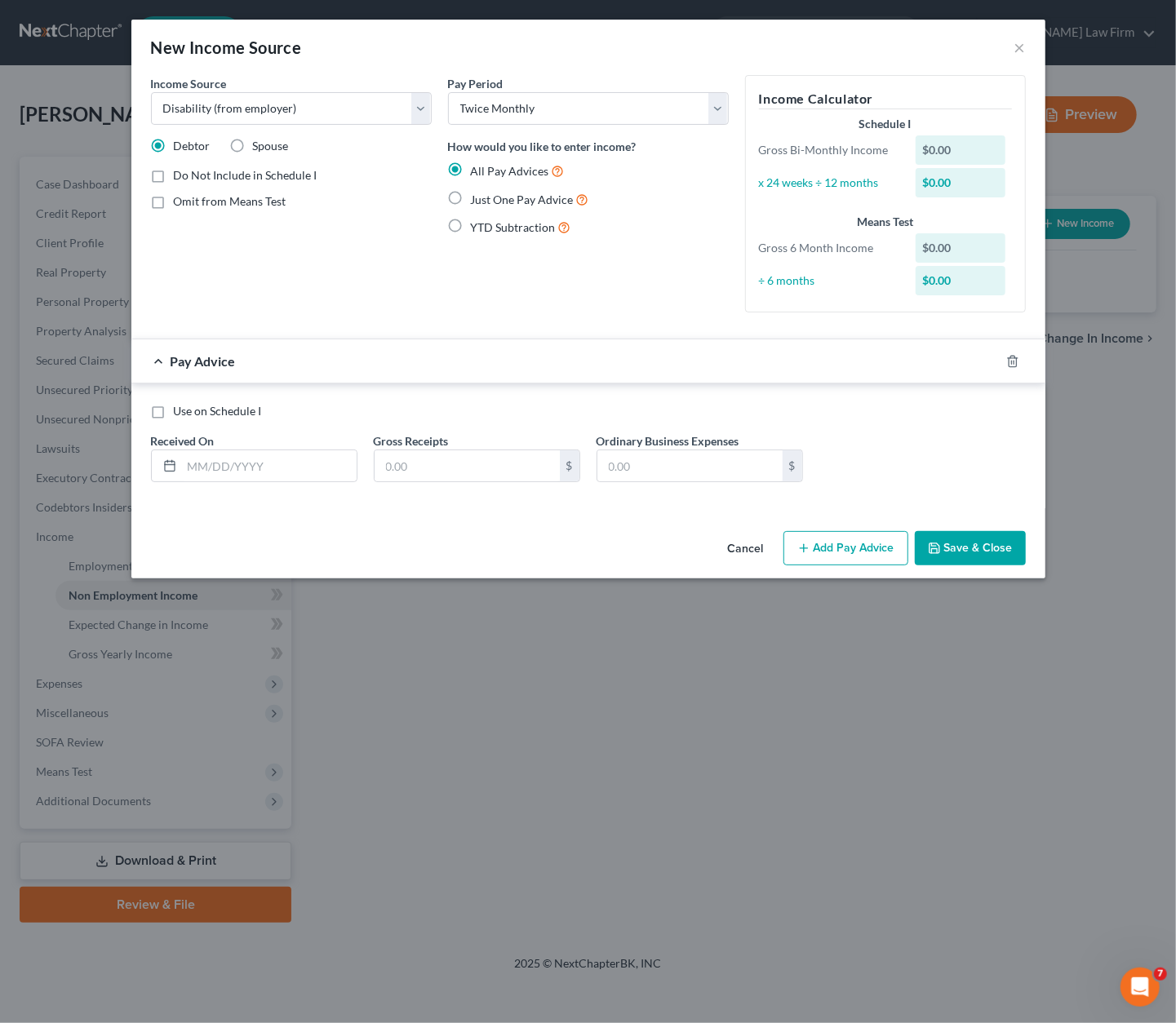
click at [497, 198] on span "Just One Pay Advice" at bounding box center [522, 199] width 103 height 14
click at [488, 198] on input "Just One Pay Advice" at bounding box center [482, 195] width 11 height 11
radio input "true"
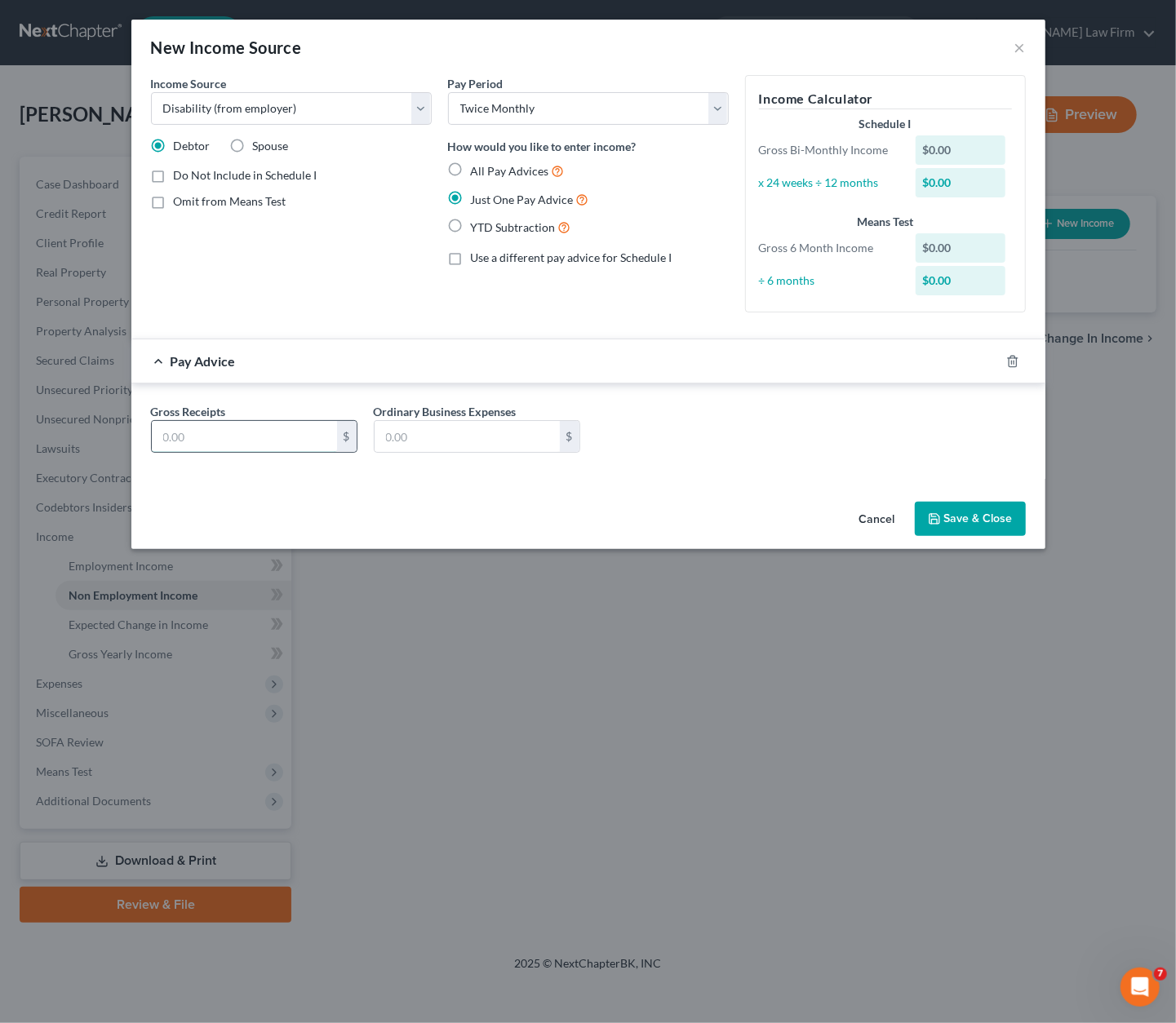
click at [240, 430] on input "text" at bounding box center [244, 436] width 185 height 31
type input "750.00"
click at [736, 357] on div "Pay Advice $750.00" at bounding box center [565, 361] width 868 height 43
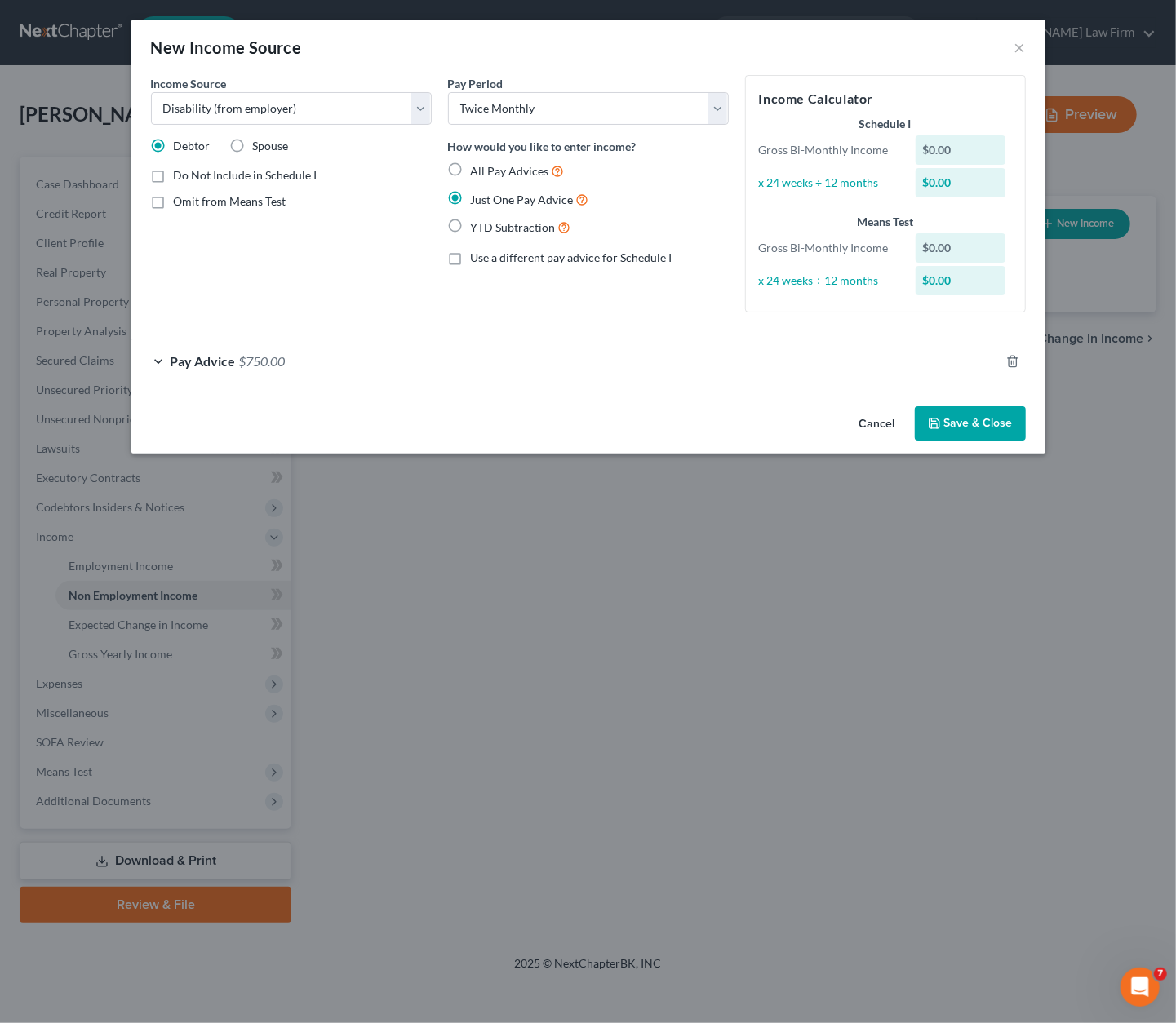
click at [959, 424] on button "Save & Close" at bounding box center [971, 423] width 111 height 34
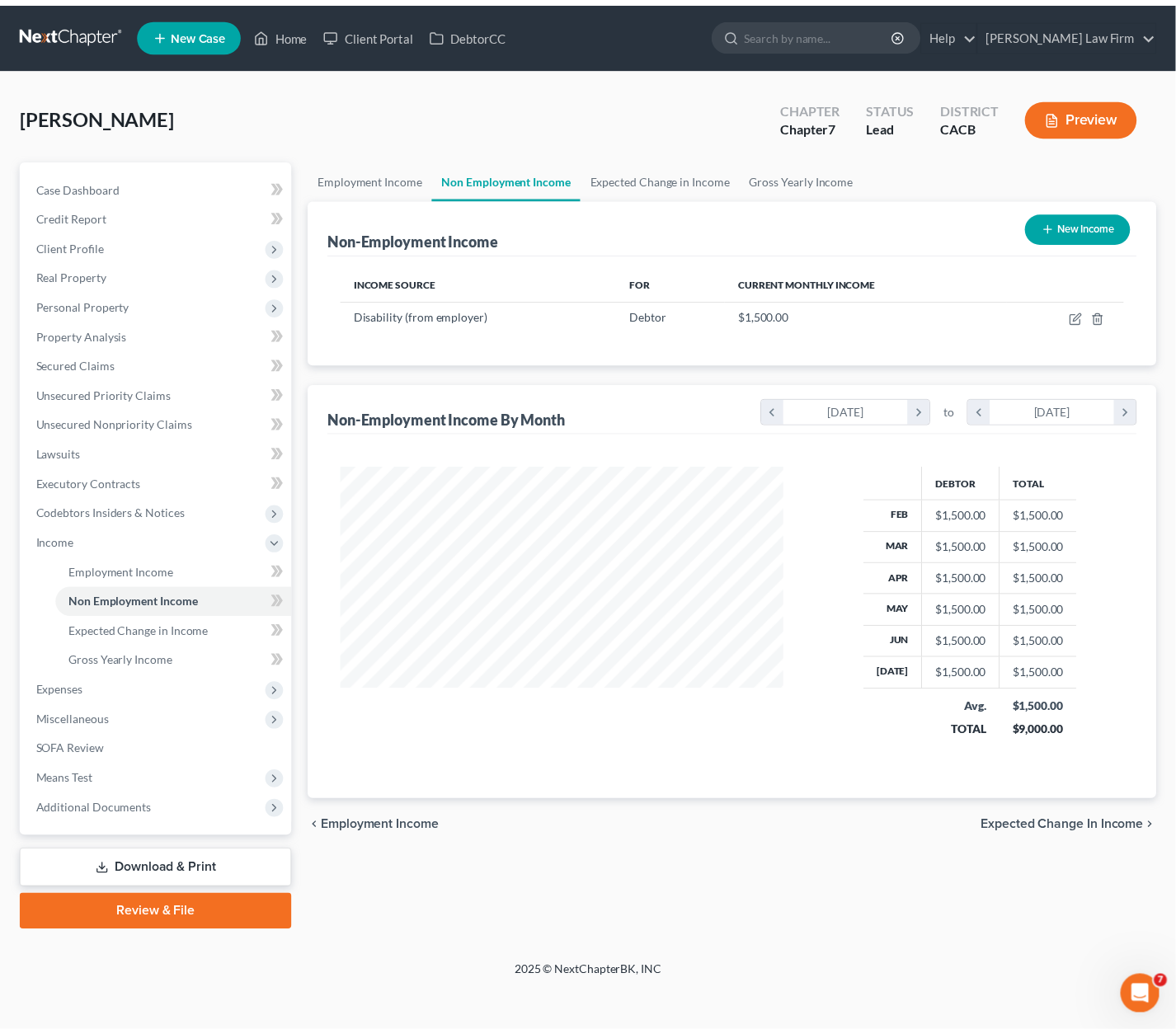
scroll to position [294, 480]
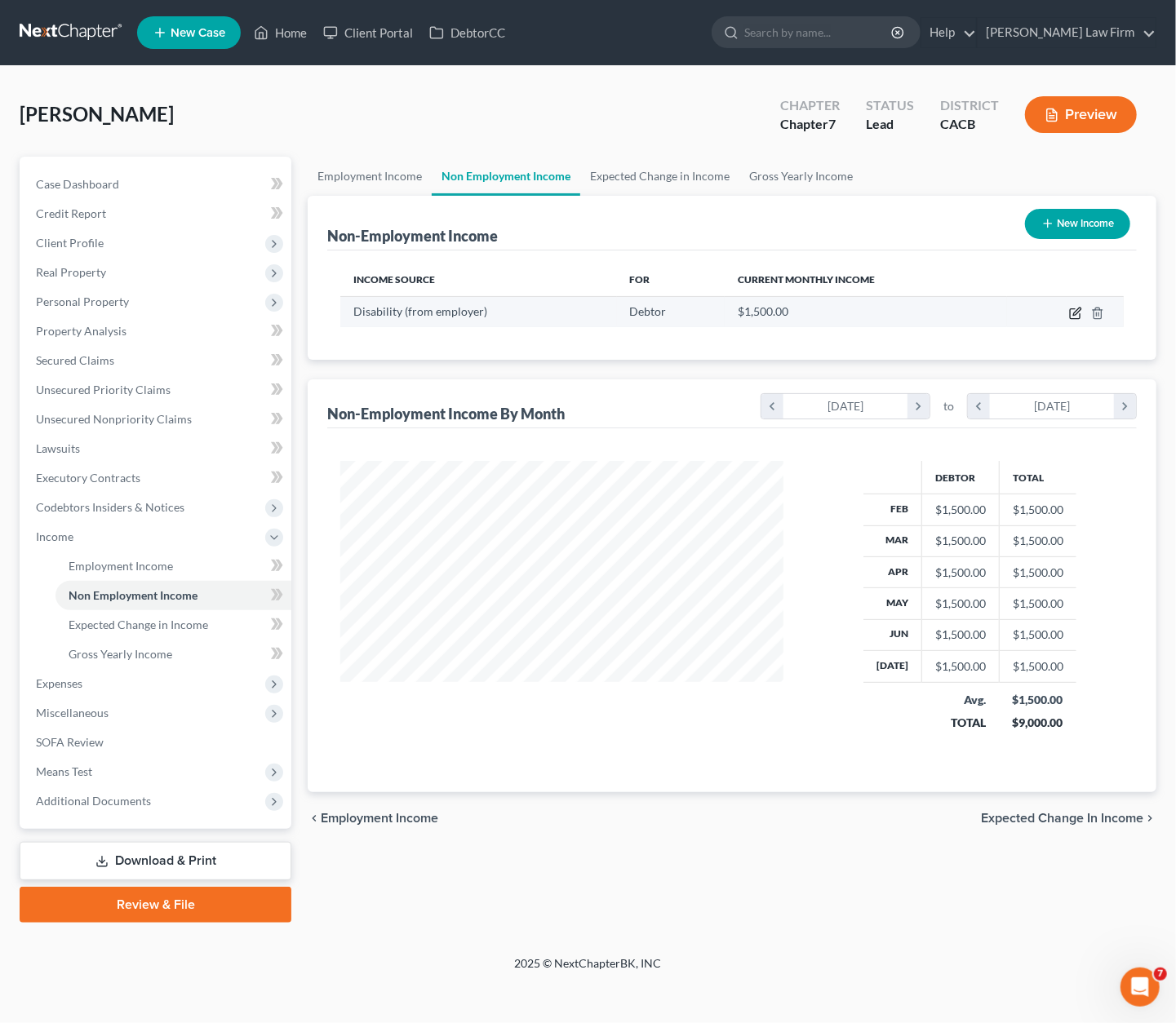
click at [959, 310] on icon "button" at bounding box center [1075, 313] width 13 height 13
select select "1"
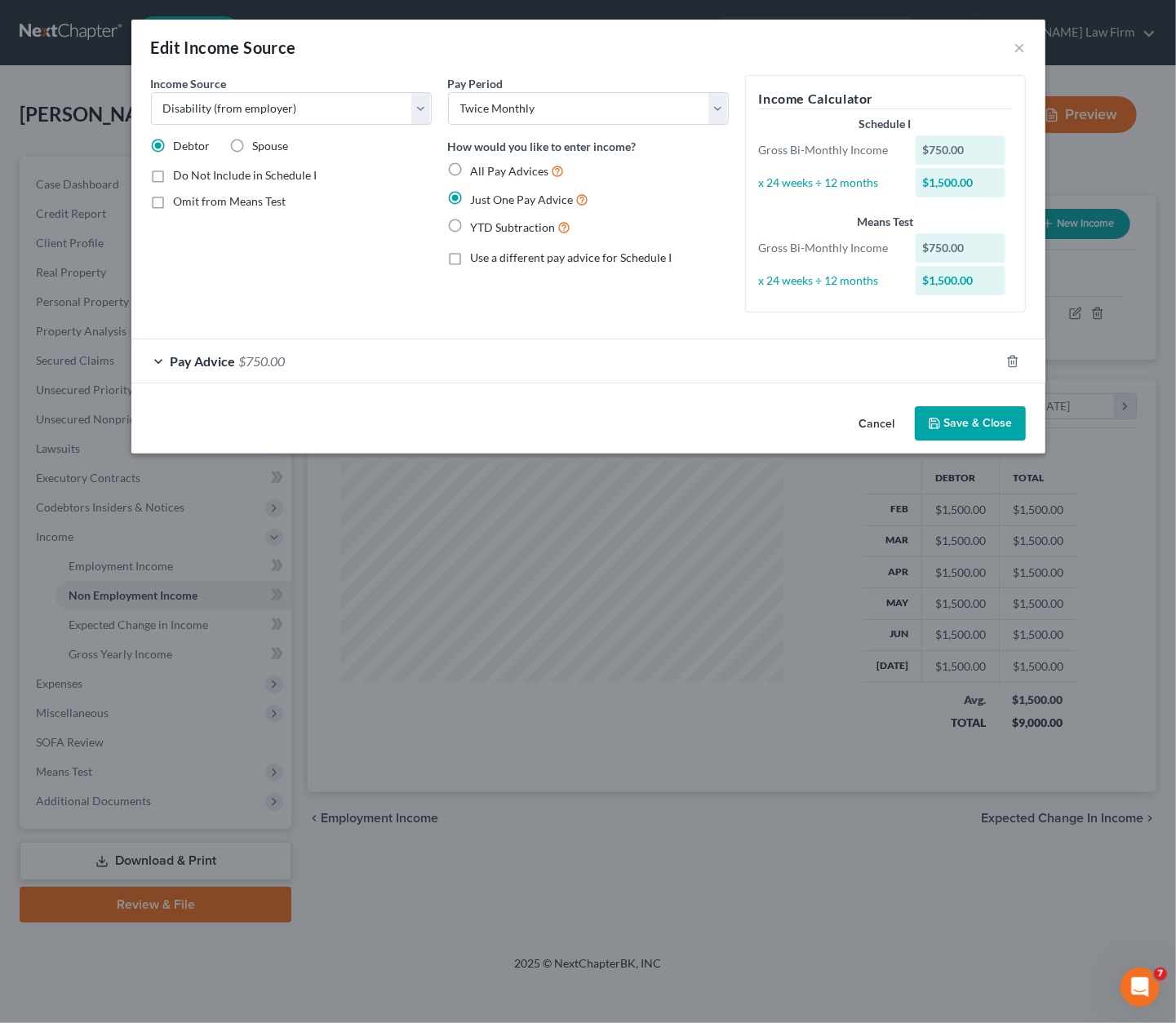
click at [295, 174] on span "Do Not Include in Schedule I" at bounding box center [245, 175] width 144 height 14
click at [191, 174] on input "Do Not Include in Schedule I" at bounding box center [185, 172] width 11 height 11
checkbox input "true"
click at [959, 425] on button "Save & Close" at bounding box center [971, 423] width 111 height 34
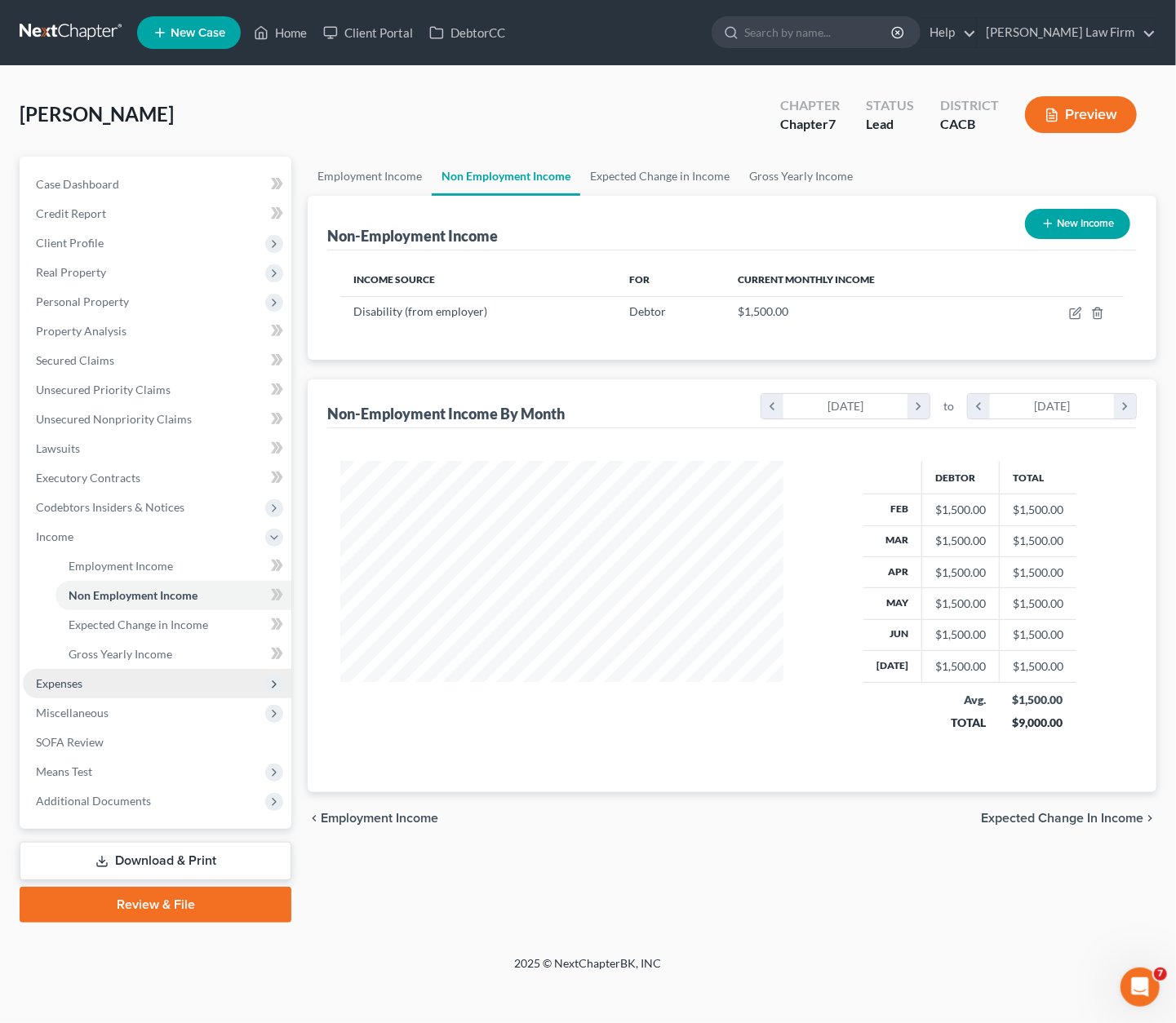
drag, startPoint x: 106, startPoint y: 685, endPoint x: 97, endPoint y: 693, distance: 12.0
click at [106, 685] on span "Expenses" at bounding box center [156, 683] width 268 height 29
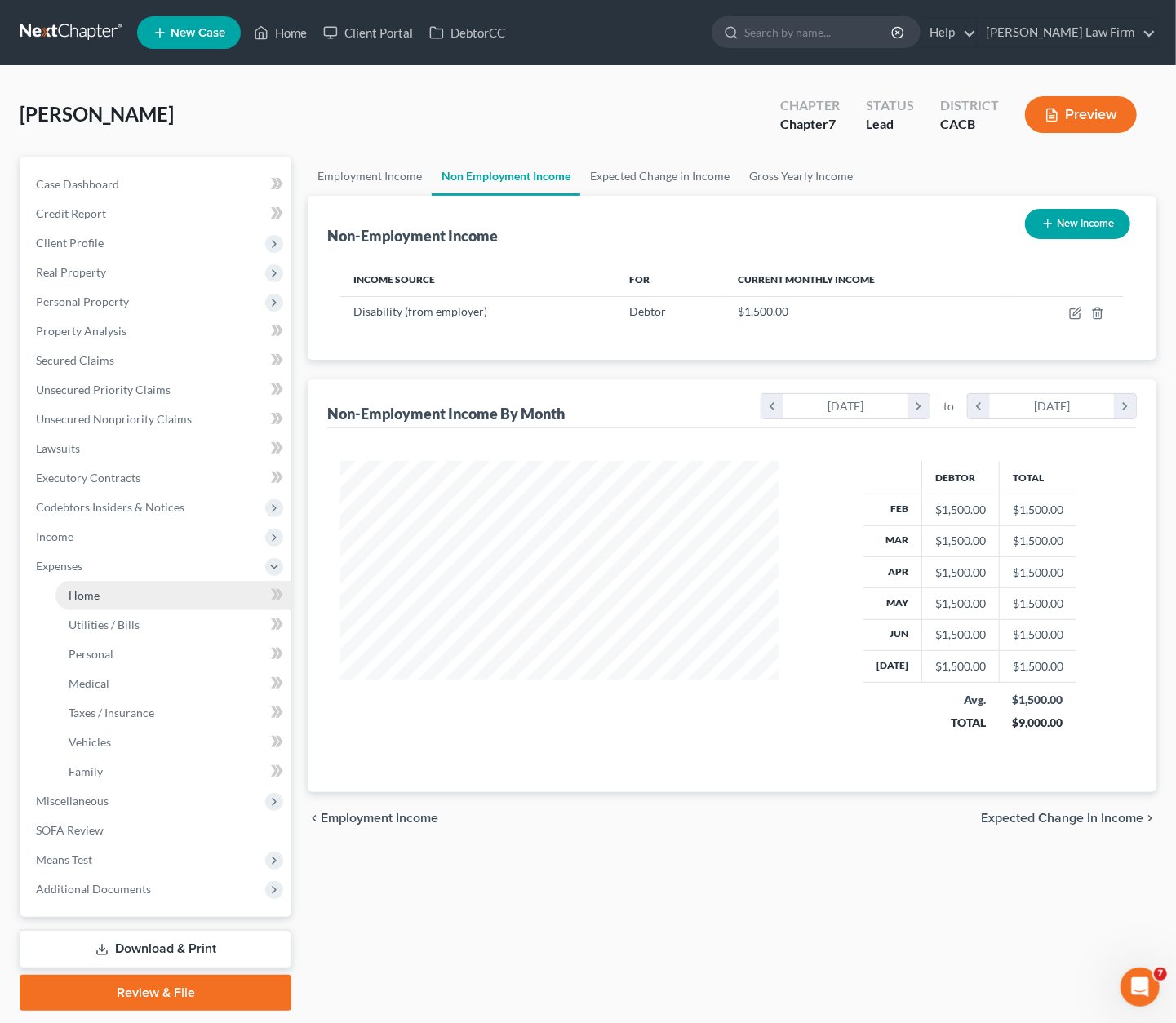
scroll to position [815595, 815477]
click at [58, 534] on span "Income" at bounding box center [54, 536] width 37 height 14
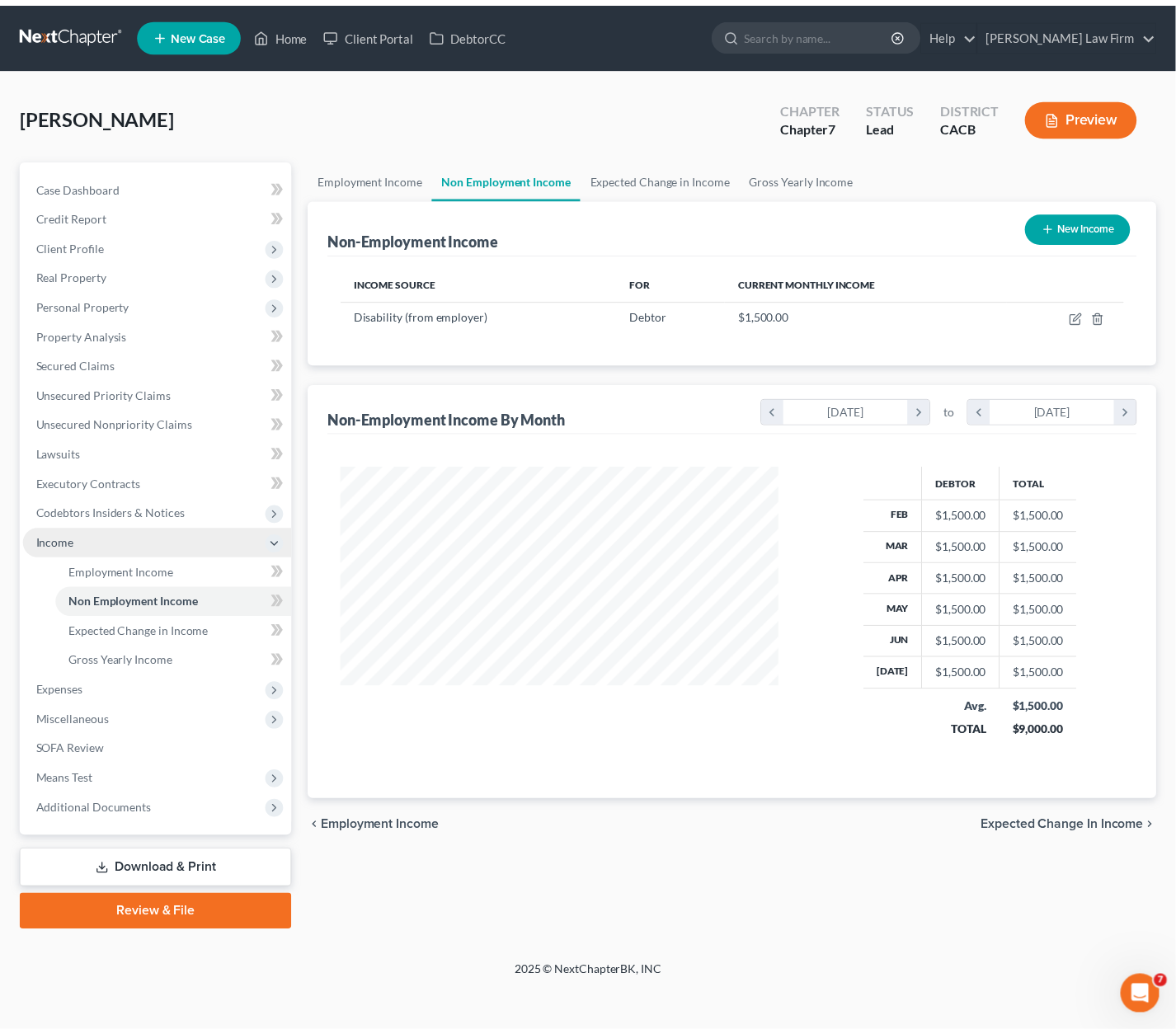
scroll to position [294, 480]
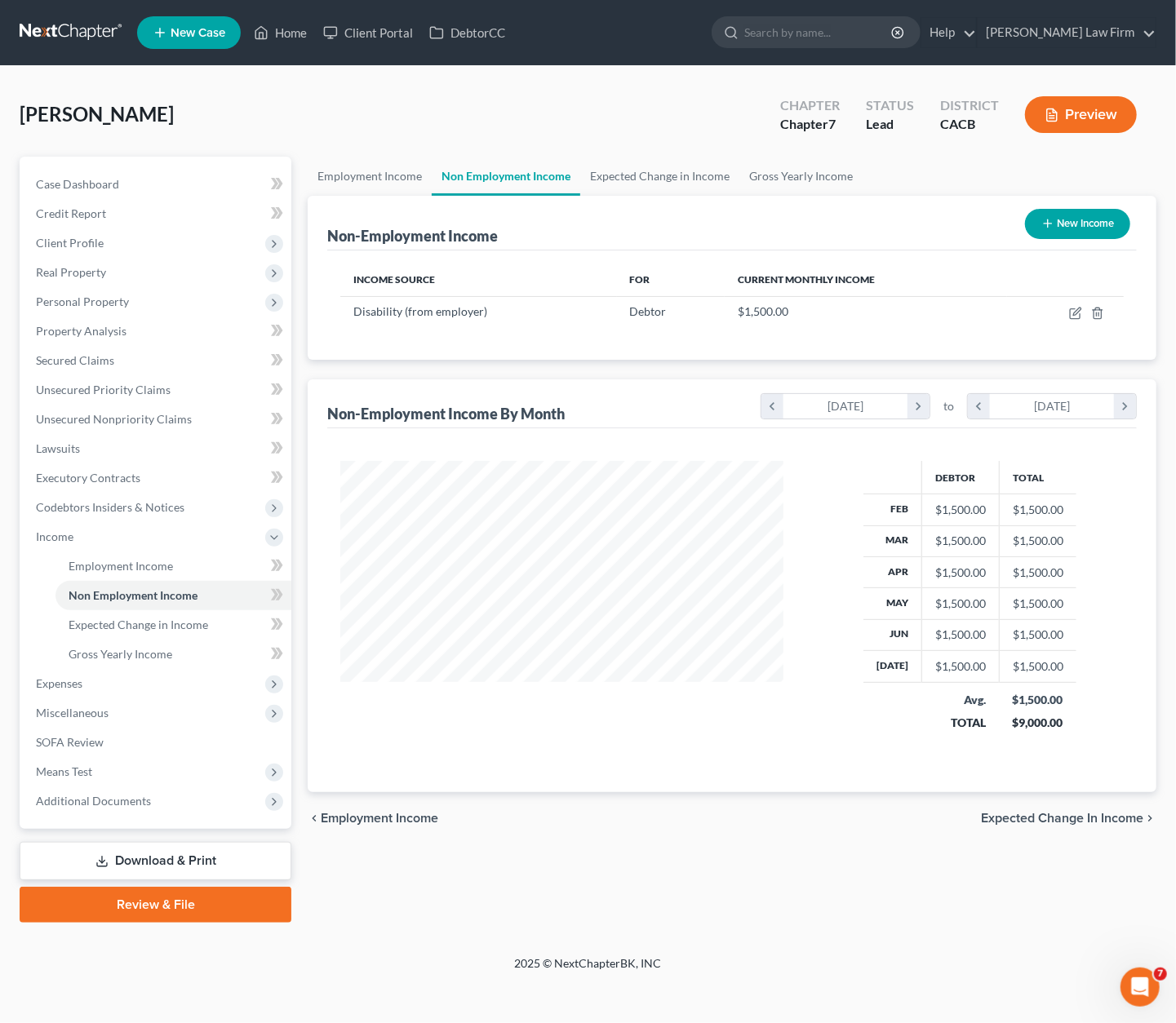
click at [959, 219] on button "New Income" at bounding box center [1077, 224] width 106 height 30
select select "0"
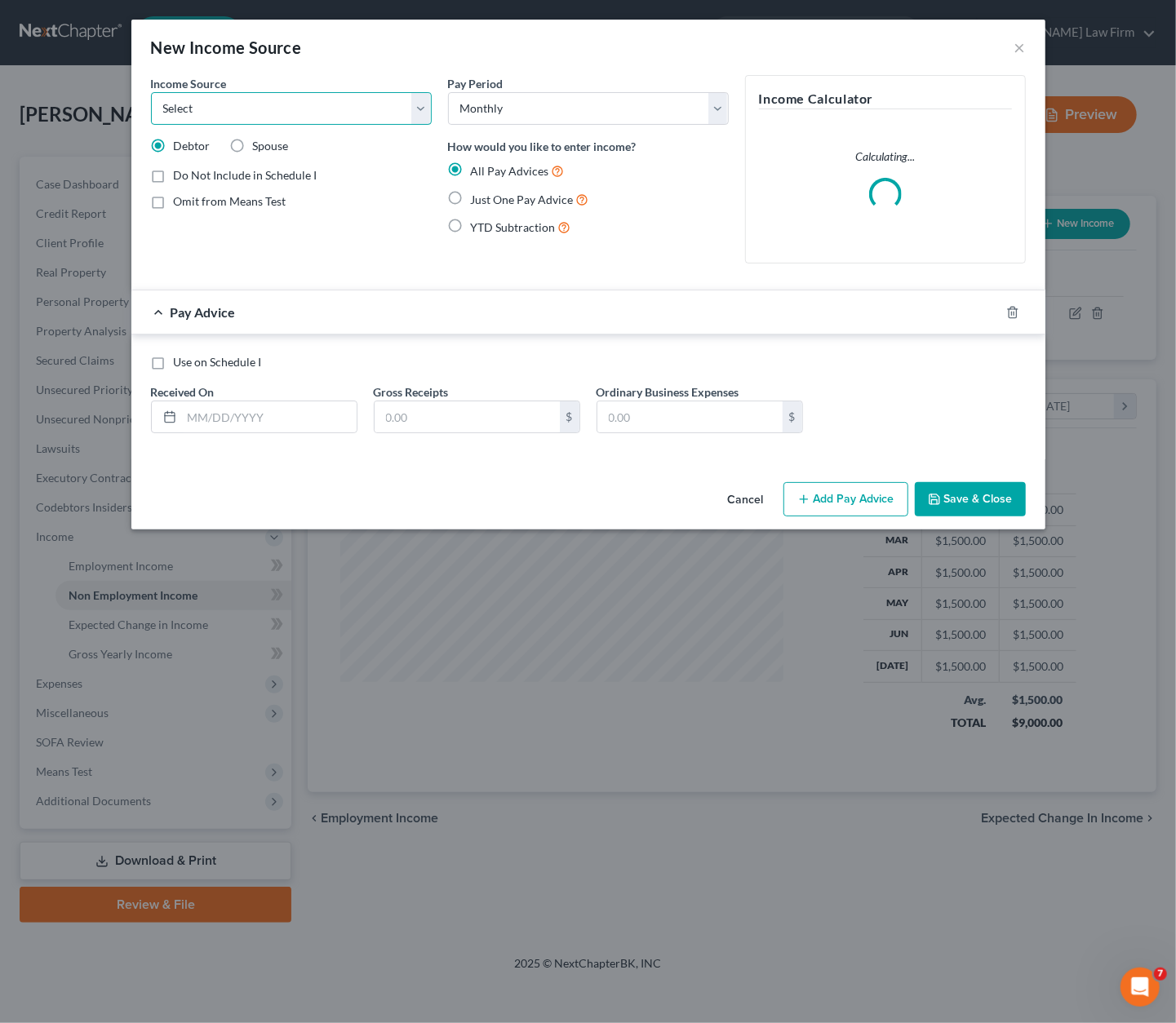
click at [342, 102] on select "Select Unemployment Disability (from employer) Pension Retirement Social Securi…" at bounding box center [292, 108] width 281 height 32
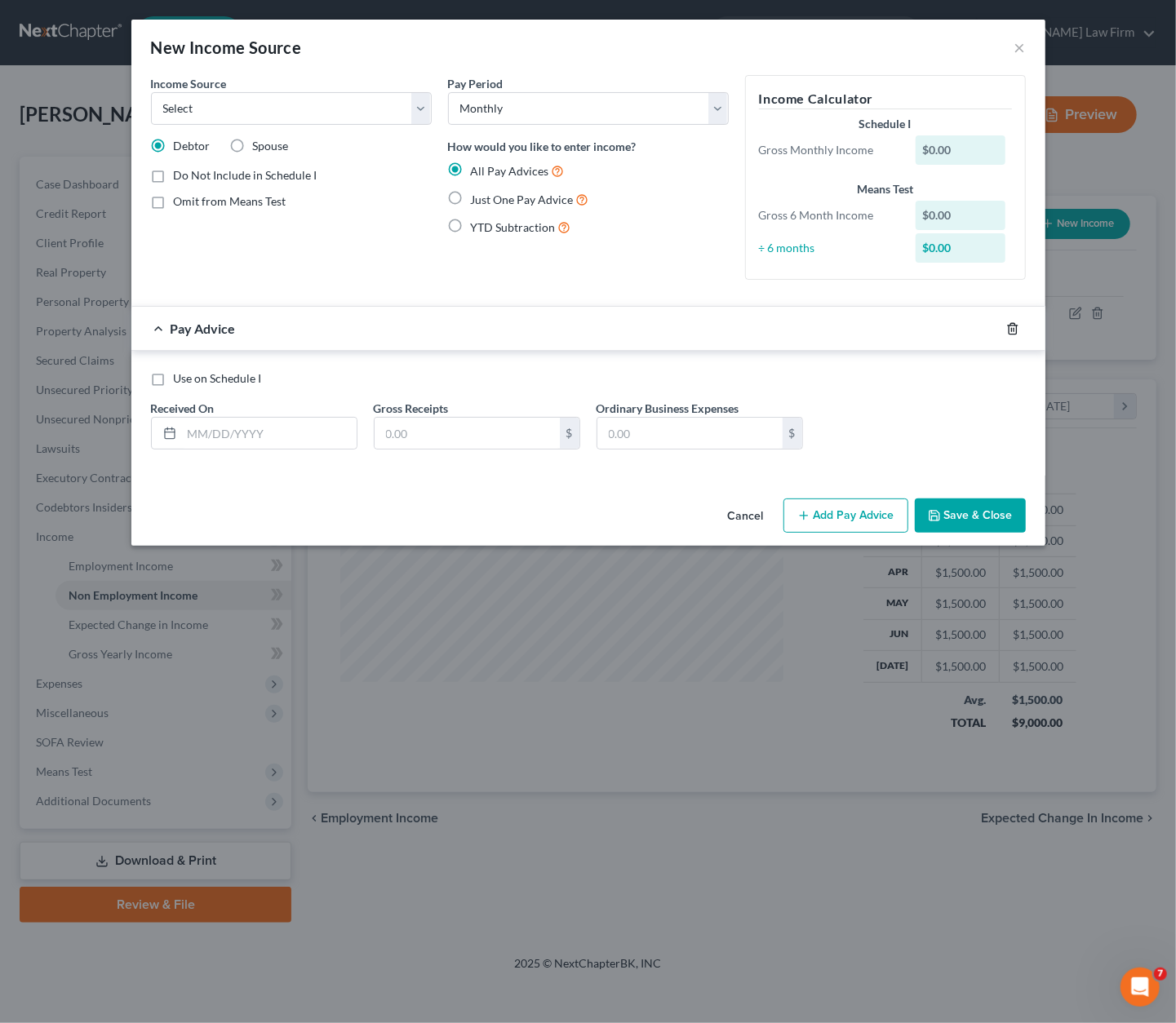
click at [959, 328] on line "button" at bounding box center [1013, 330] width 0 height 3
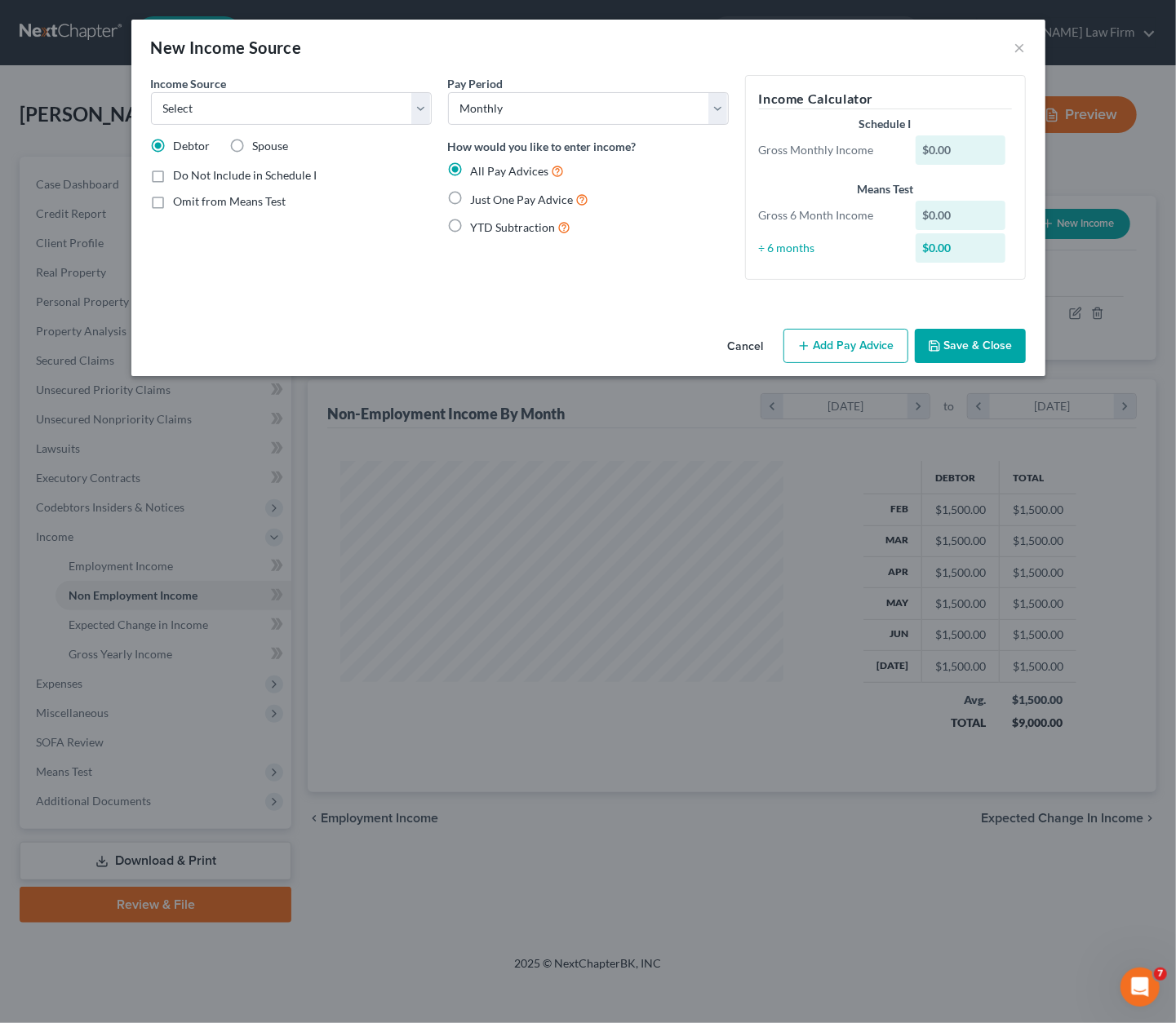
click at [959, 342] on div "Cancel Add Pay Advice Save & Close" at bounding box center [588, 349] width 914 height 54
click at [721, 340] on button "Cancel" at bounding box center [745, 347] width 62 height 32
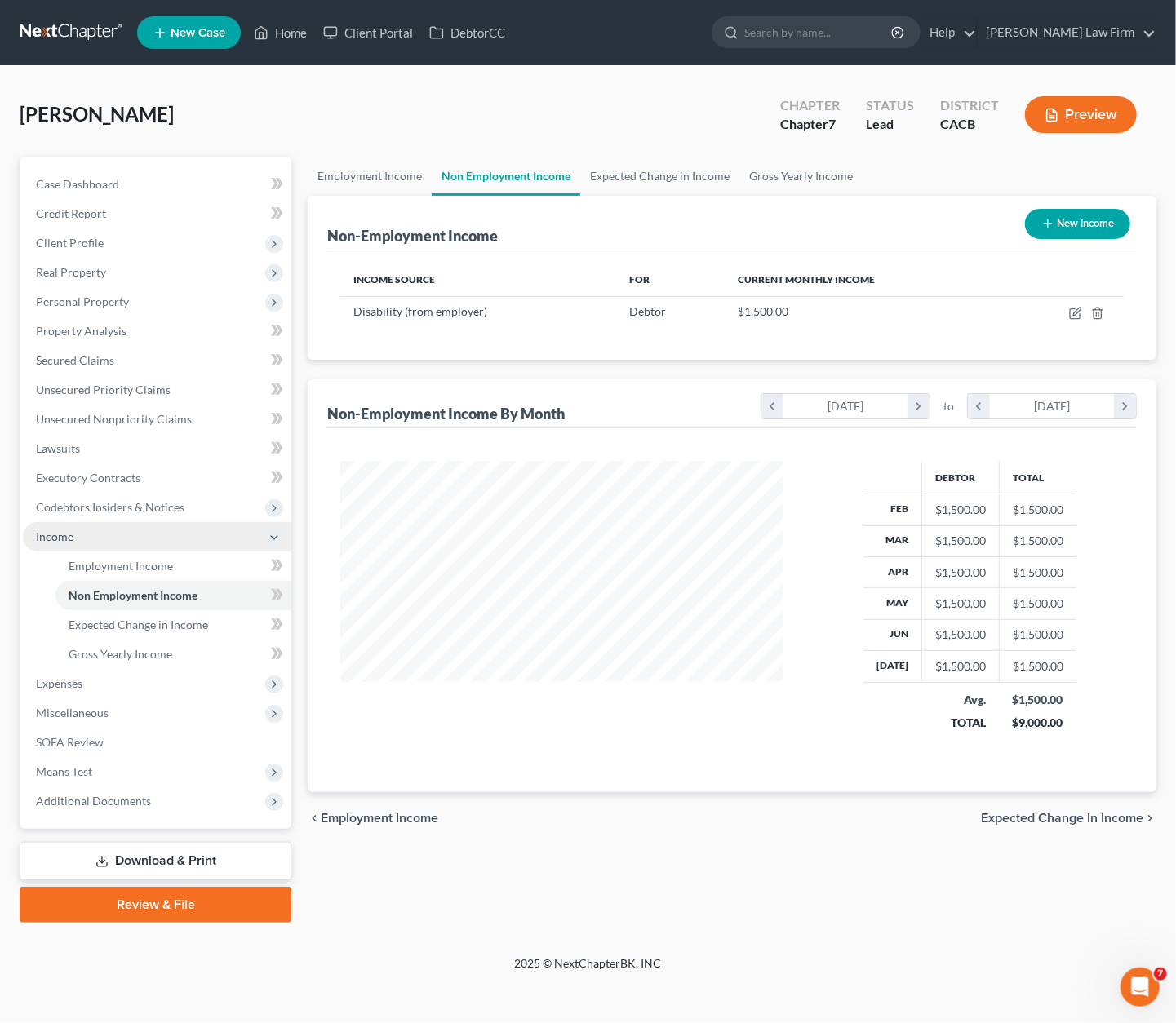
click at [80, 528] on span "Income" at bounding box center [156, 536] width 268 height 29
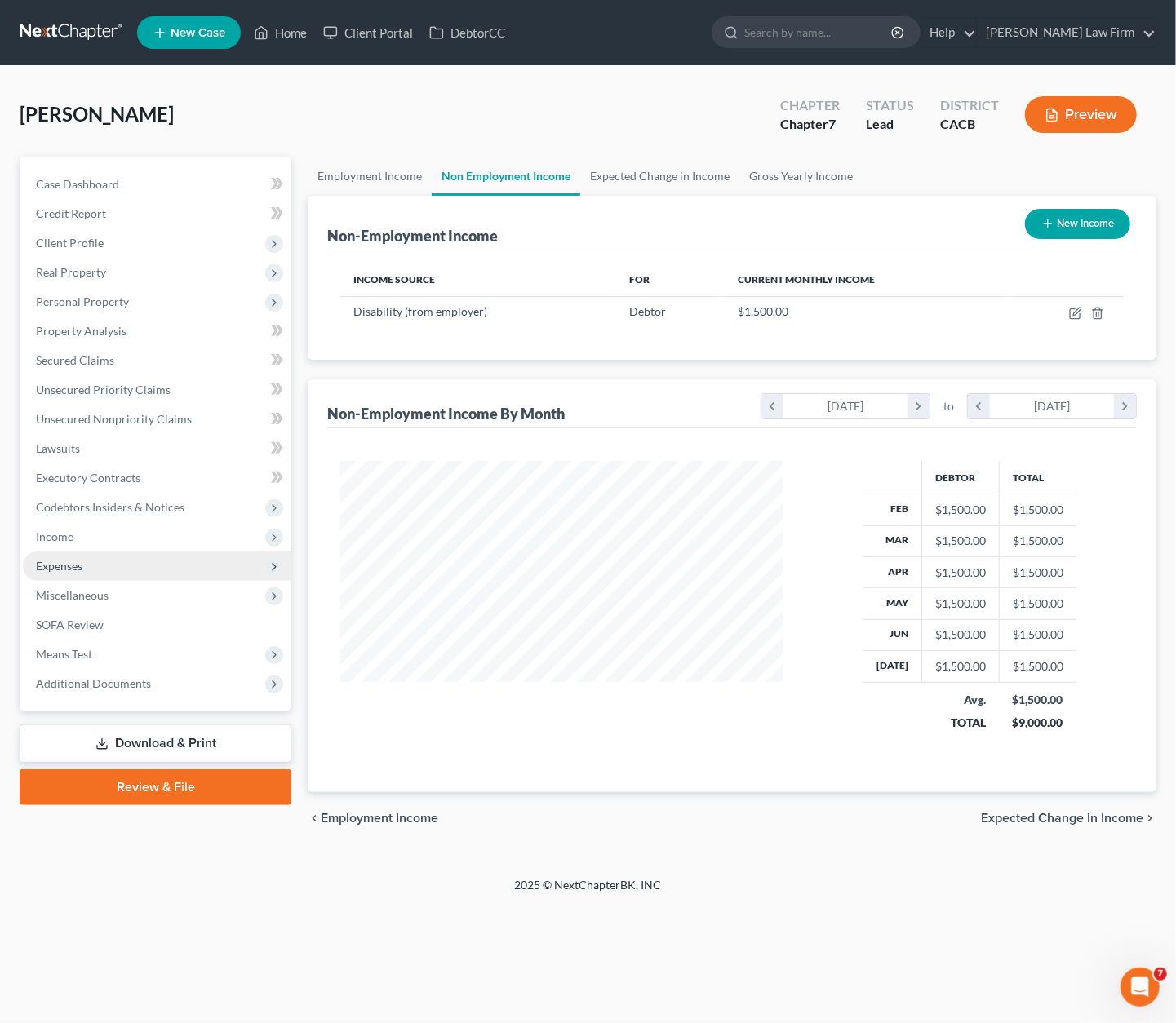
click at [86, 570] on span "Expenses" at bounding box center [156, 566] width 268 height 29
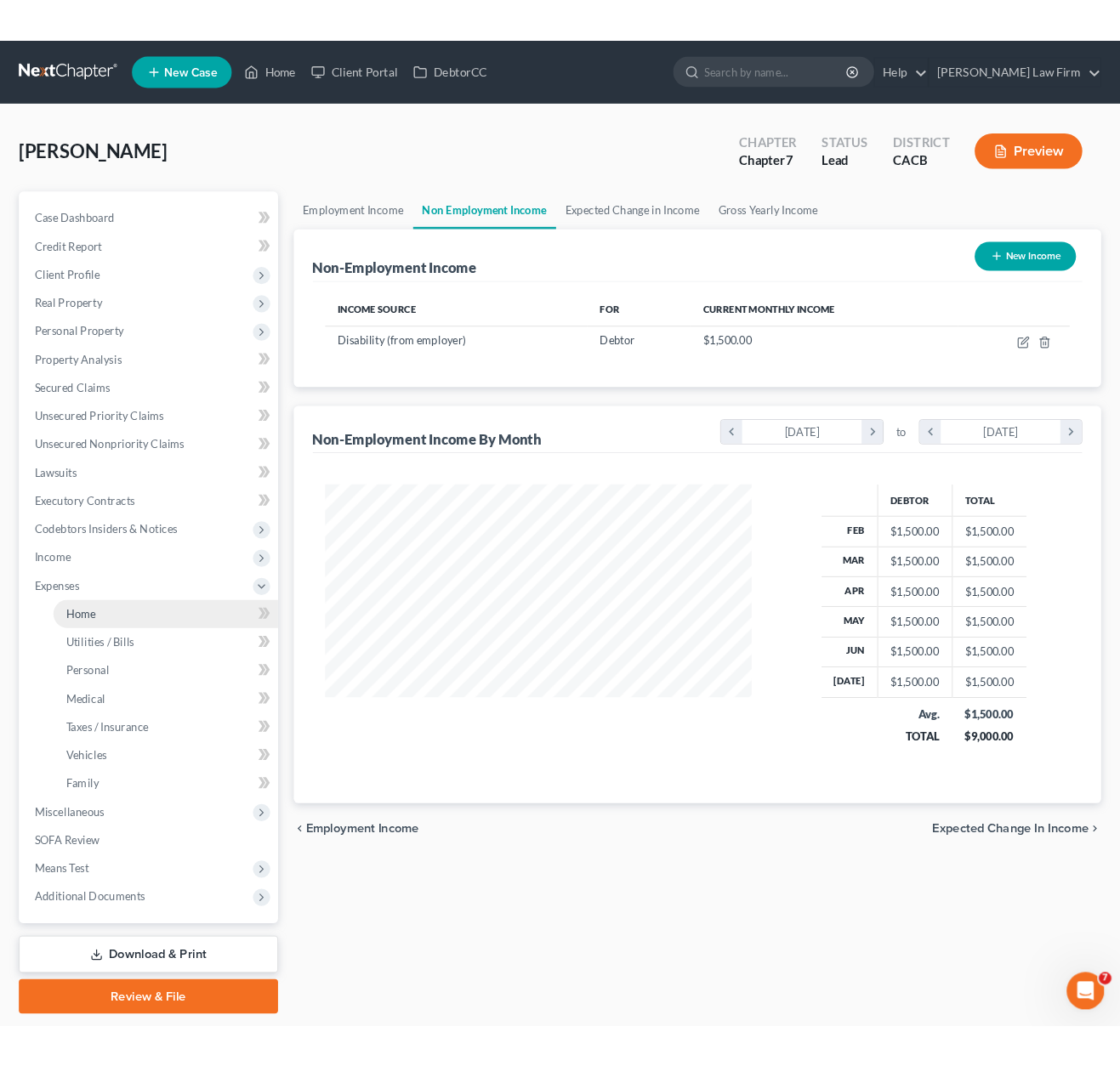
scroll to position [849877, 849925]
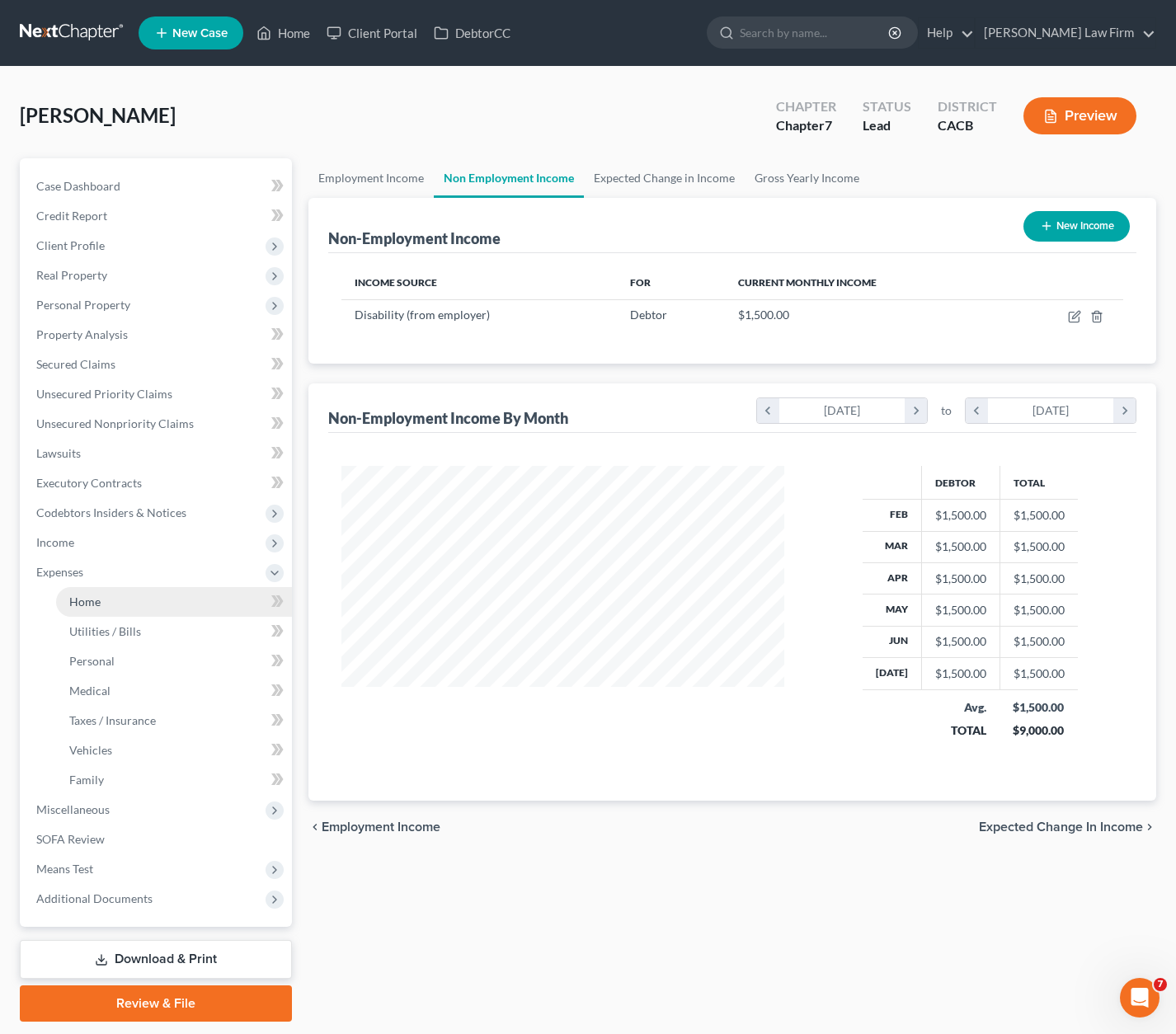
click at [120, 601] on link "Home" at bounding box center [174, 601] width 236 height 29
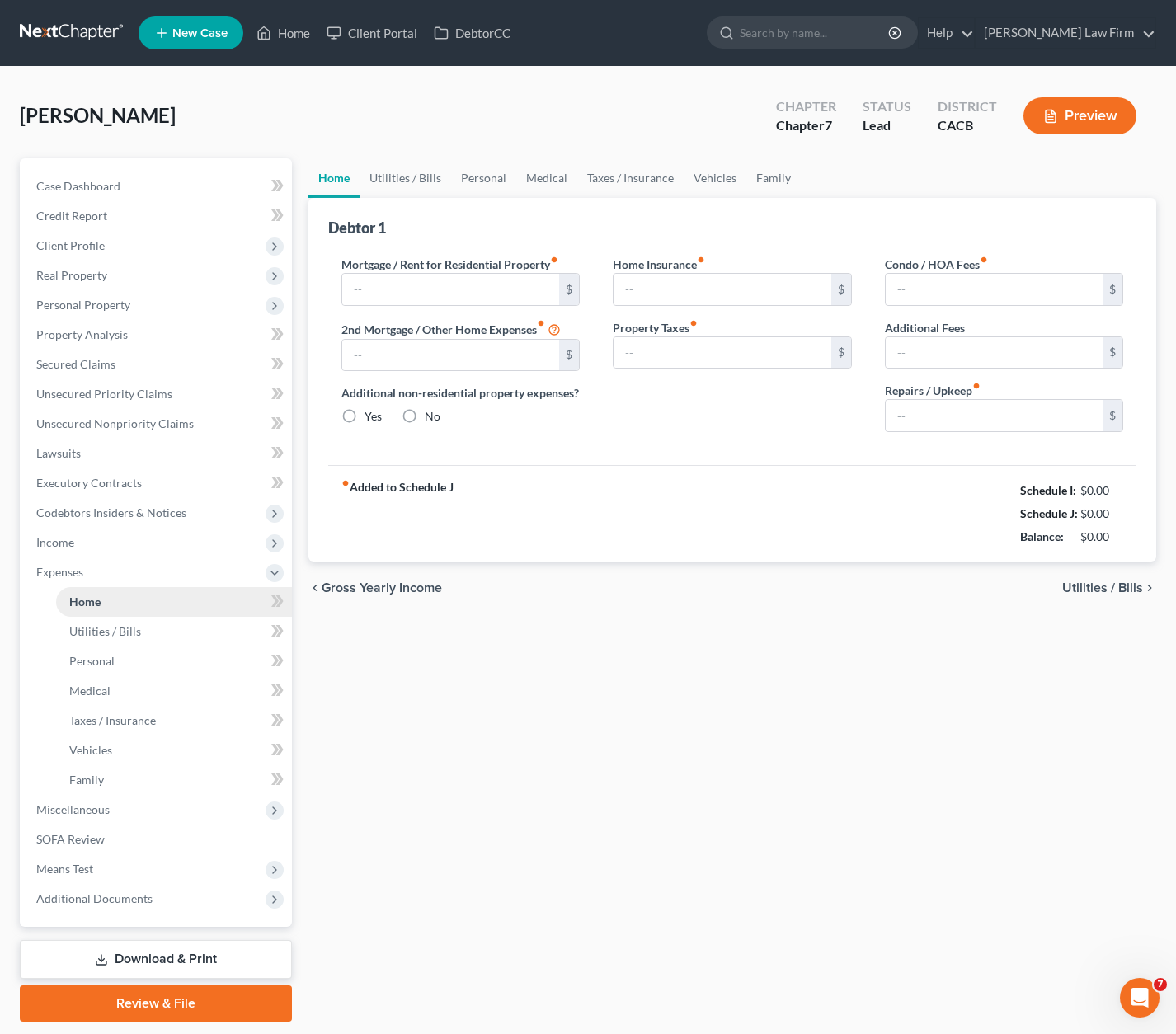
click at [127, 606] on link "Home" at bounding box center [174, 601] width 236 height 29
type input "0.00"
radio input "true"
type input "0.00"
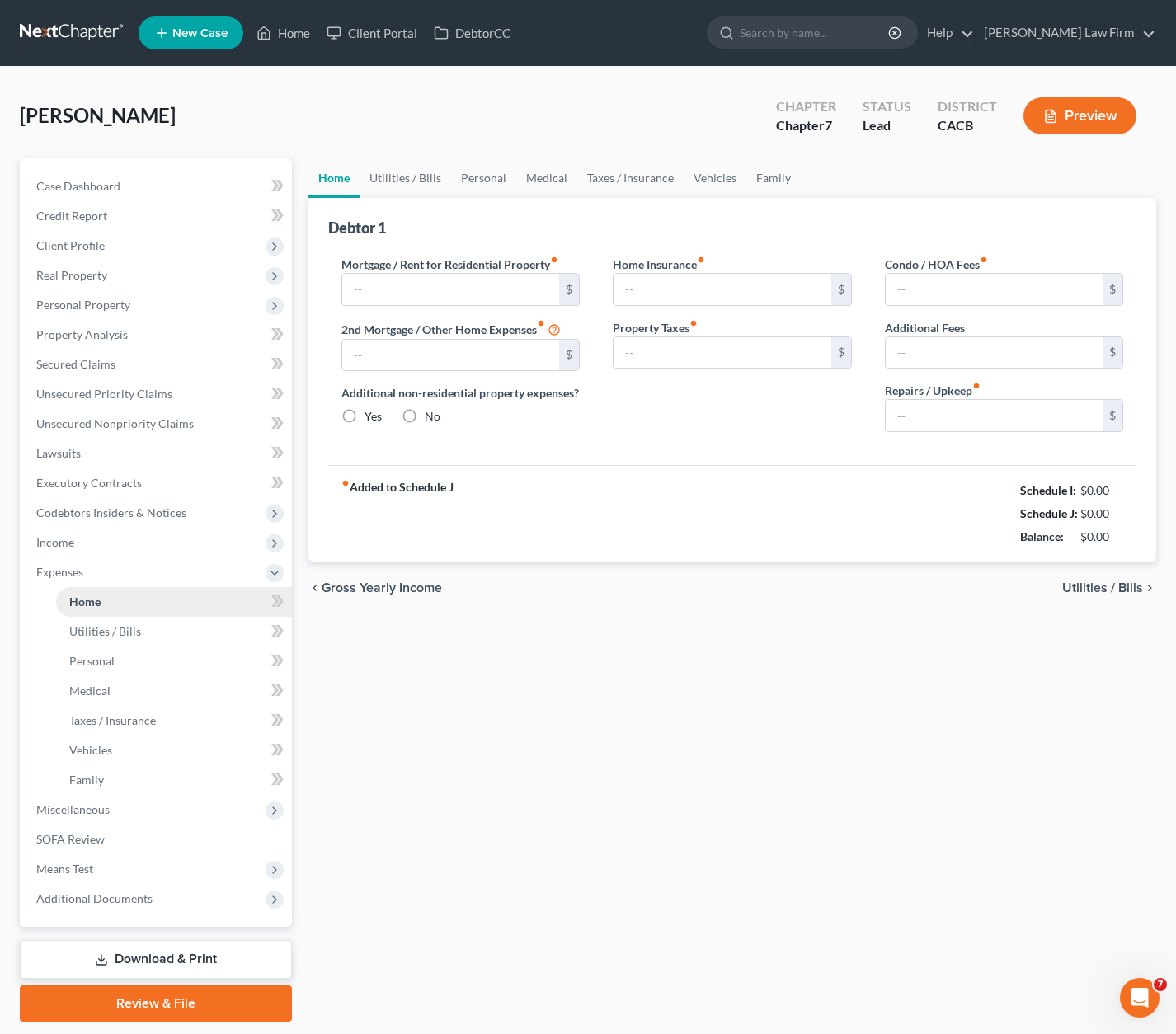
type input "0.00"
click at [765, 175] on link "Family" at bounding box center [774, 178] width 55 height 39
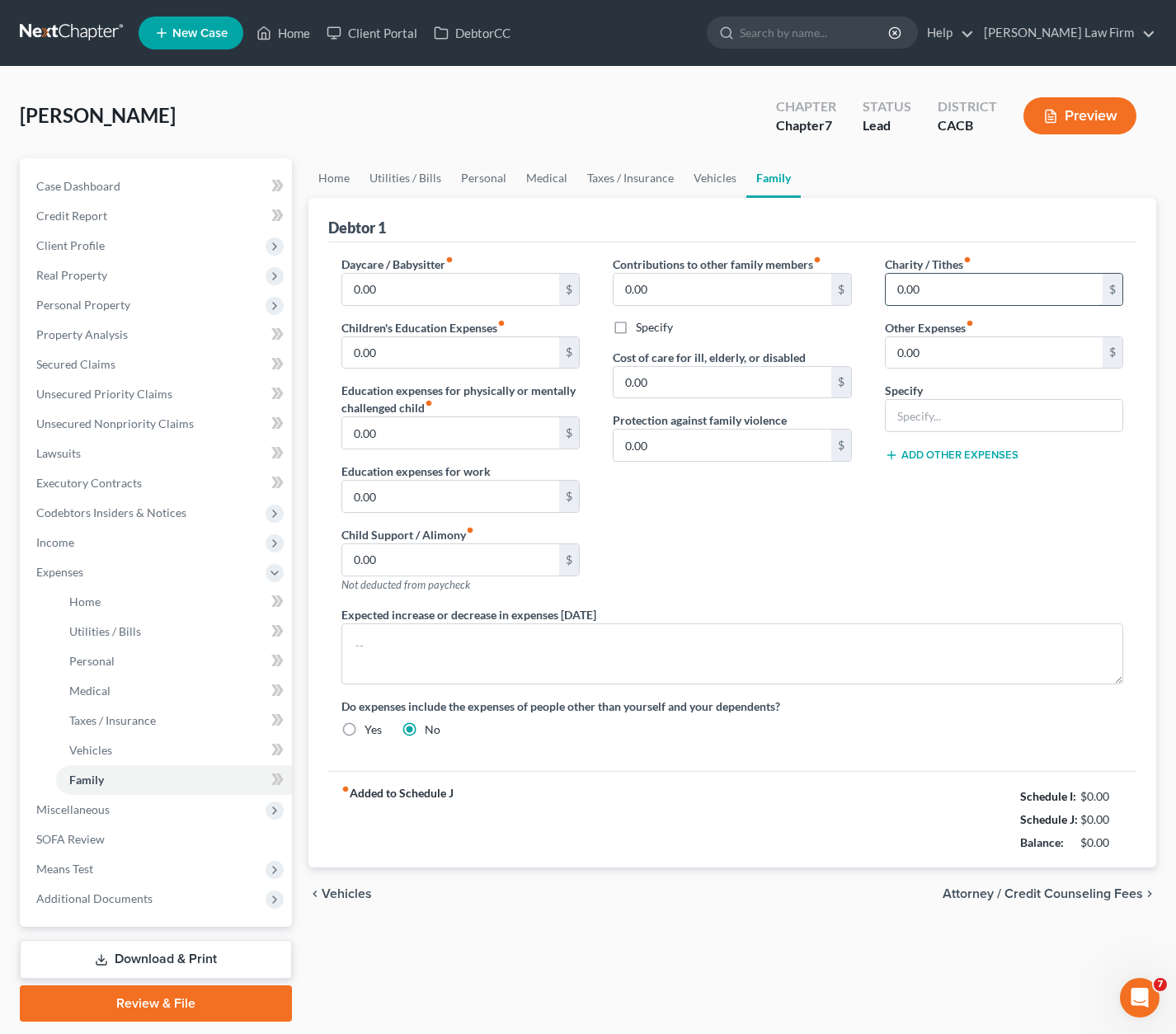
click at [964, 297] on input "0.00" at bounding box center [994, 289] width 218 height 31
click at [484, 169] on link "Personal" at bounding box center [484, 178] width 66 height 39
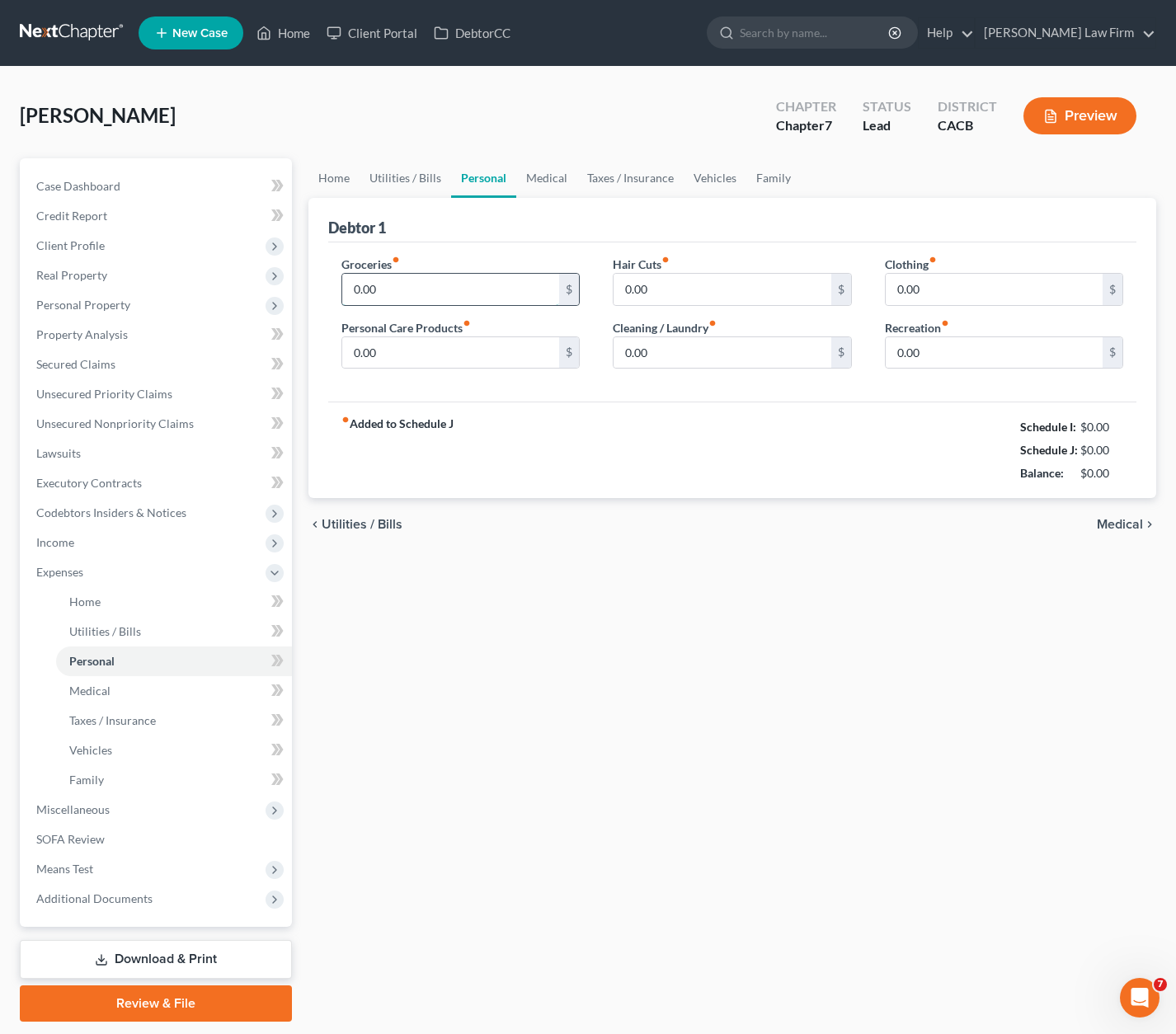
click at [429, 288] on input "0.00" at bounding box center [450, 289] width 218 height 31
type input "400.00"
click at [332, 179] on link "Home" at bounding box center [333, 178] width 51 height 39
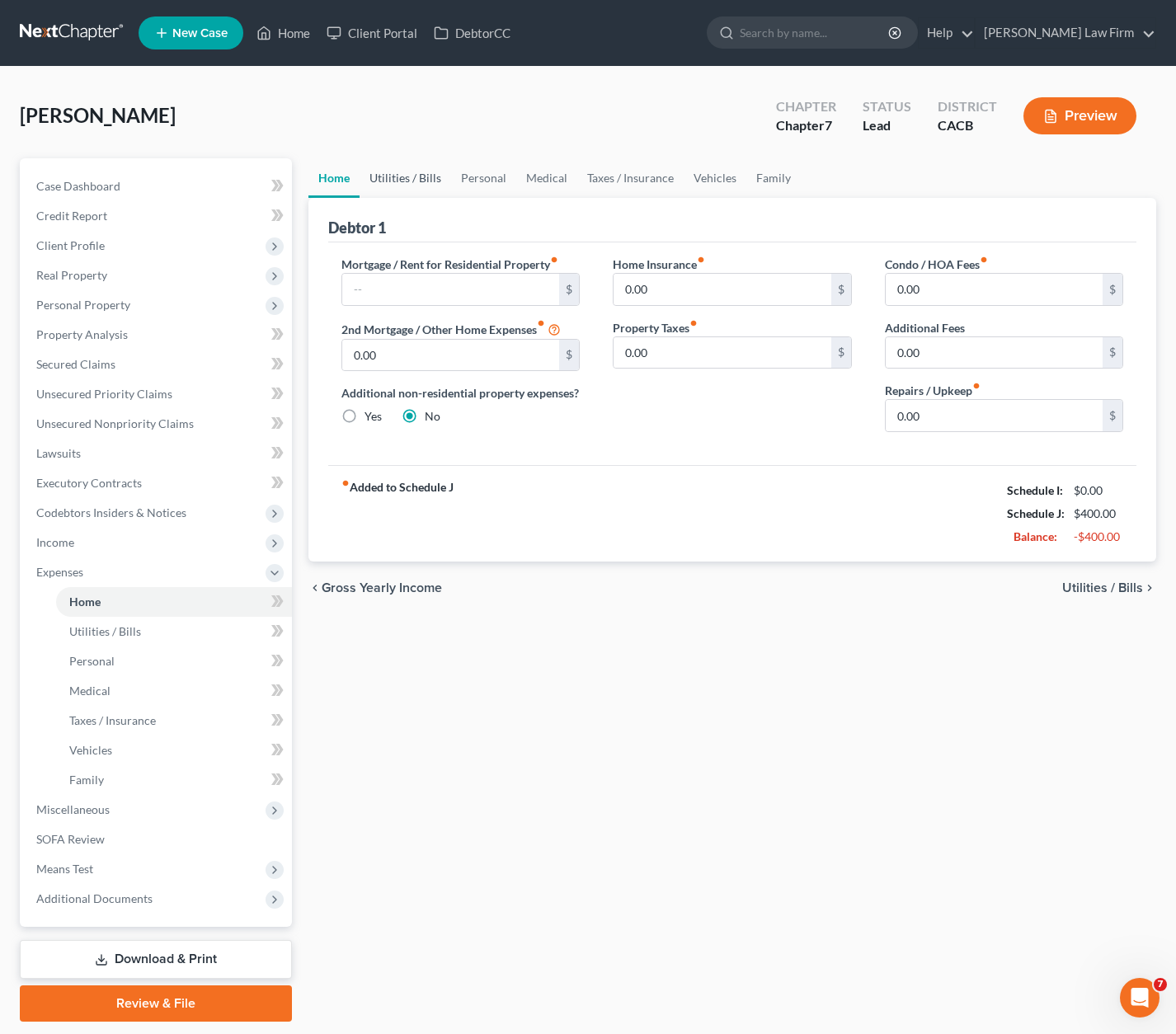
click at [418, 178] on link "Utilities / Bills" at bounding box center [405, 178] width 92 height 39
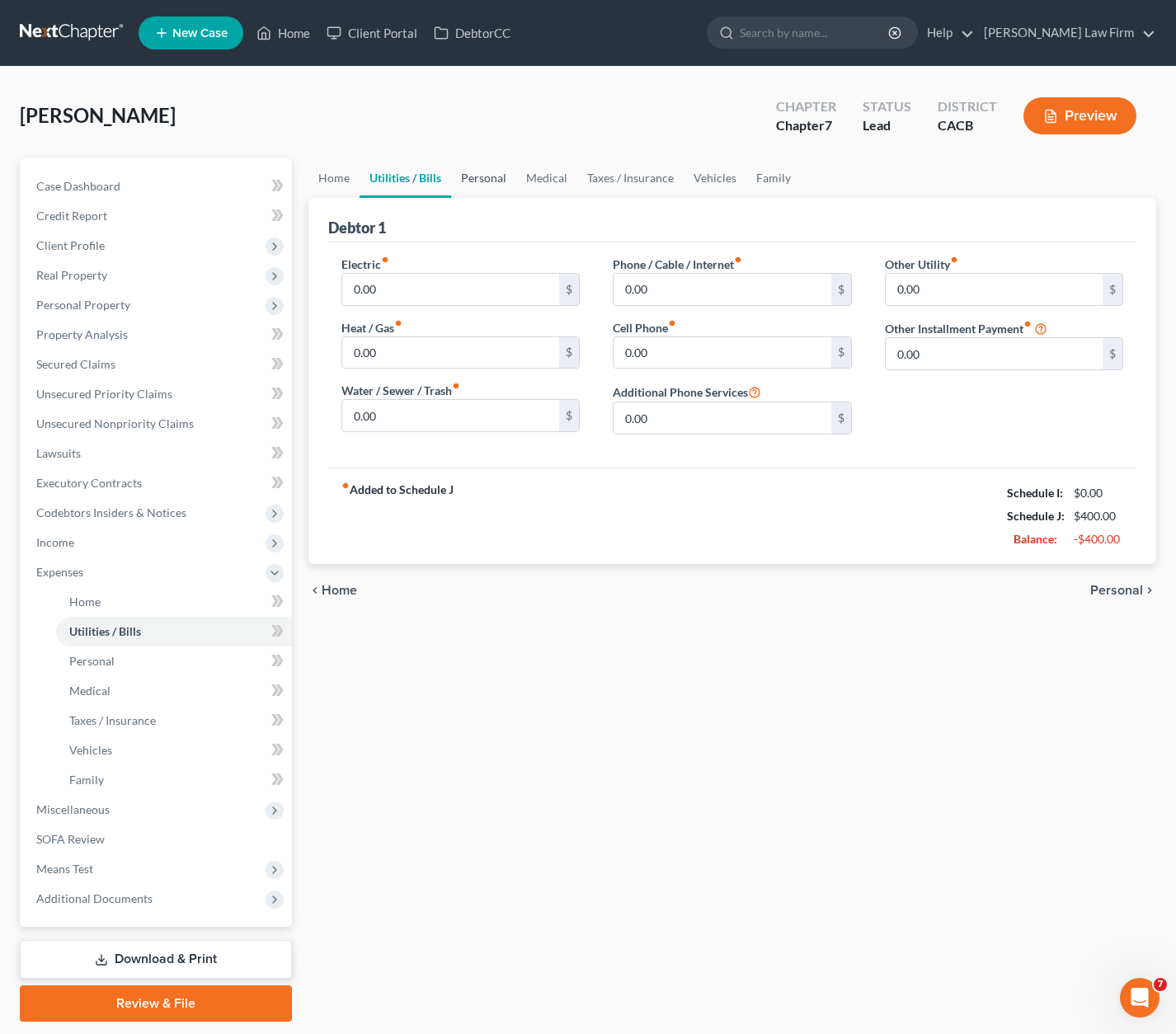
click at [493, 178] on link "Personal" at bounding box center [484, 178] width 66 height 39
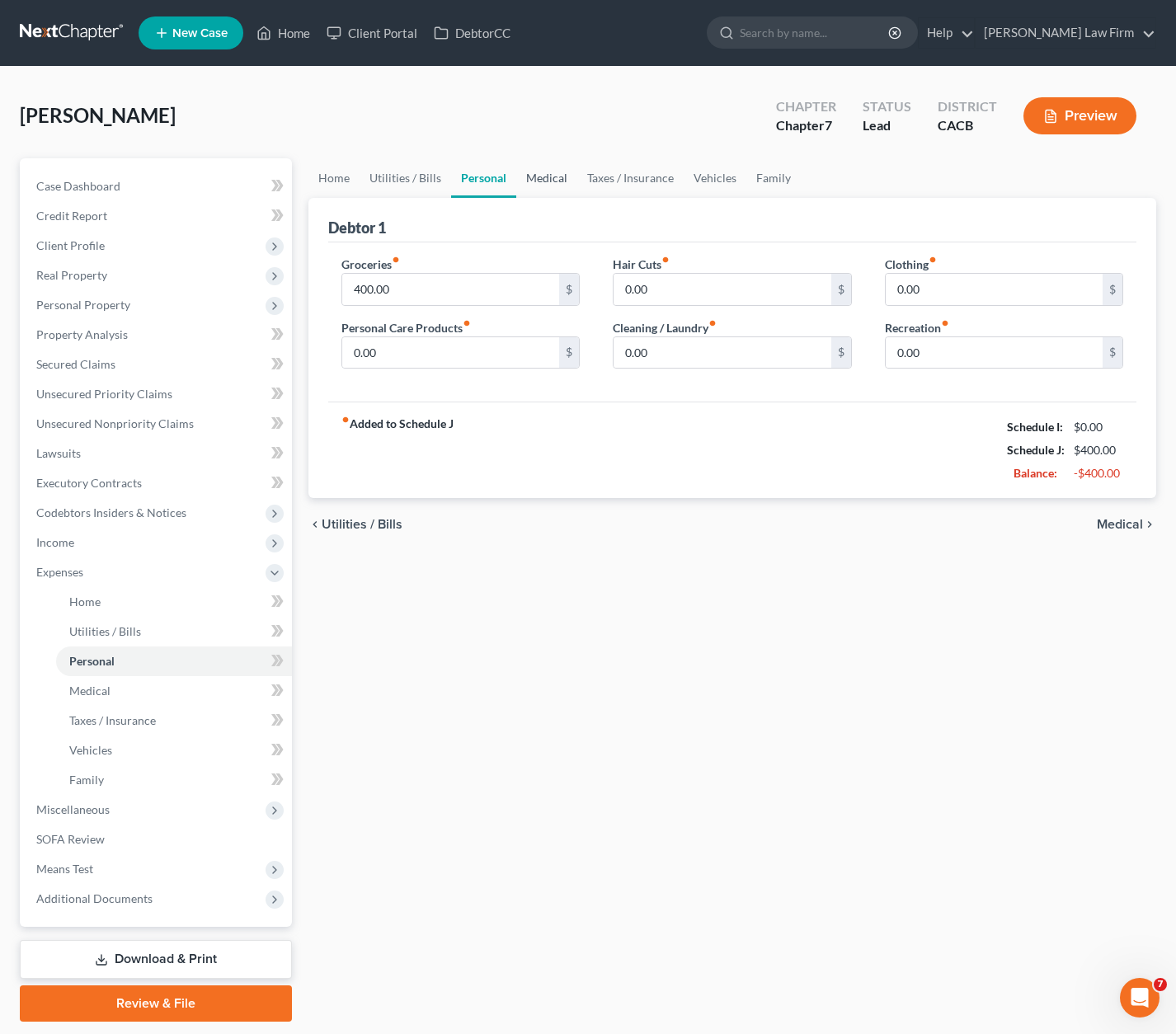
click at [551, 177] on link "Medical" at bounding box center [547, 178] width 61 height 39
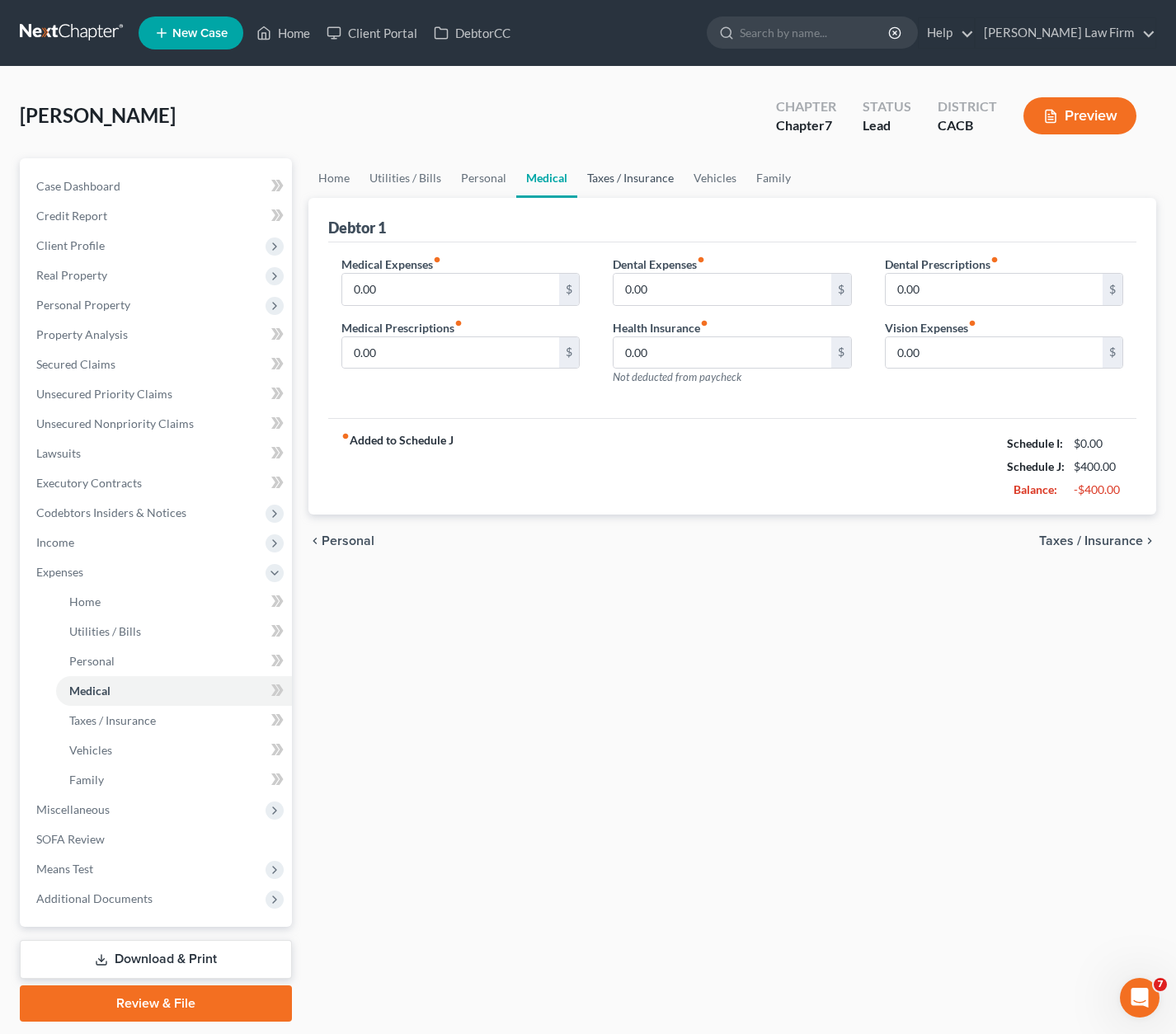
click at [615, 178] on link "Taxes / Insurance" at bounding box center [630, 178] width 107 height 39
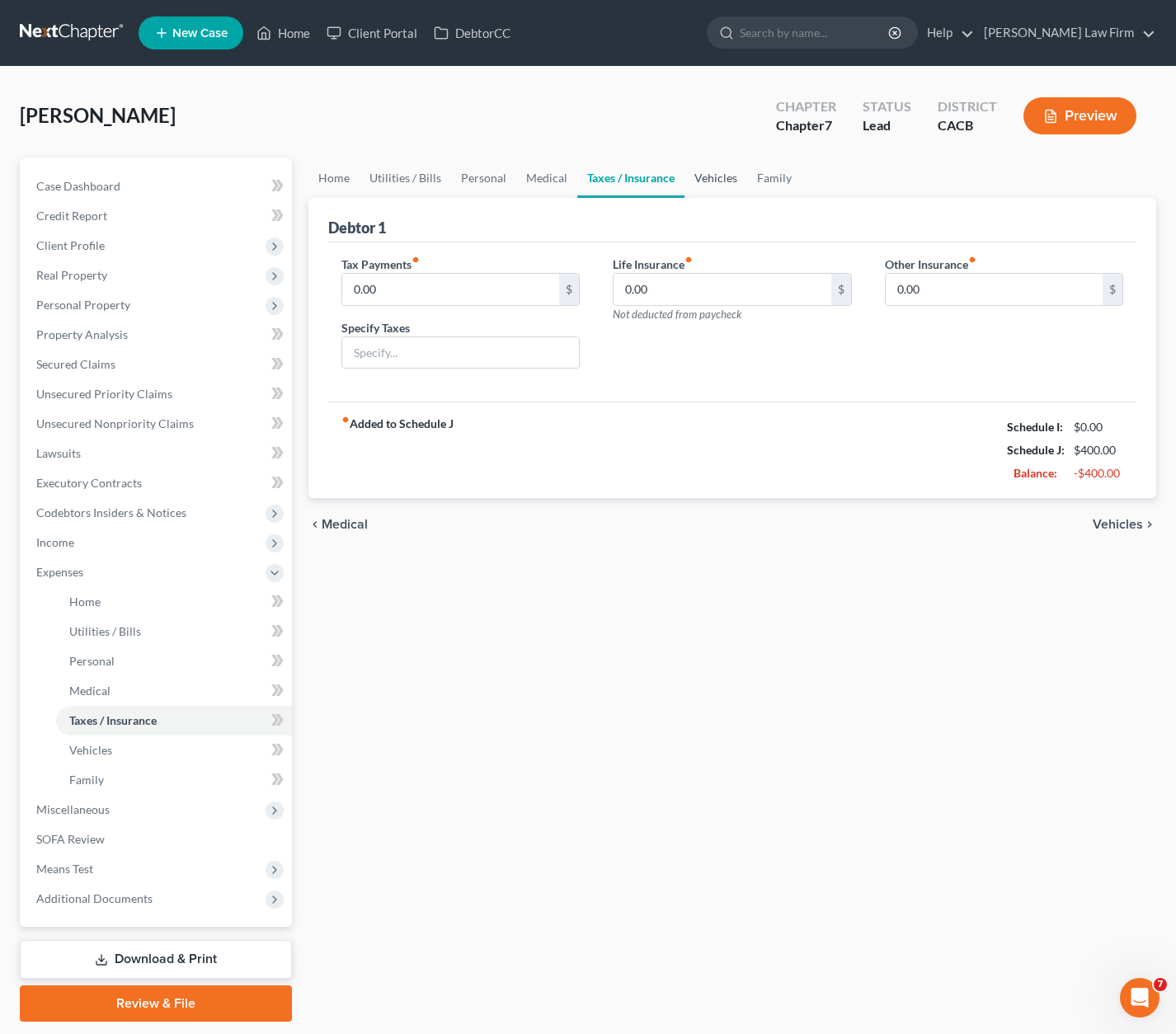
click at [727, 181] on link "Vehicles" at bounding box center [716, 178] width 63 height 39
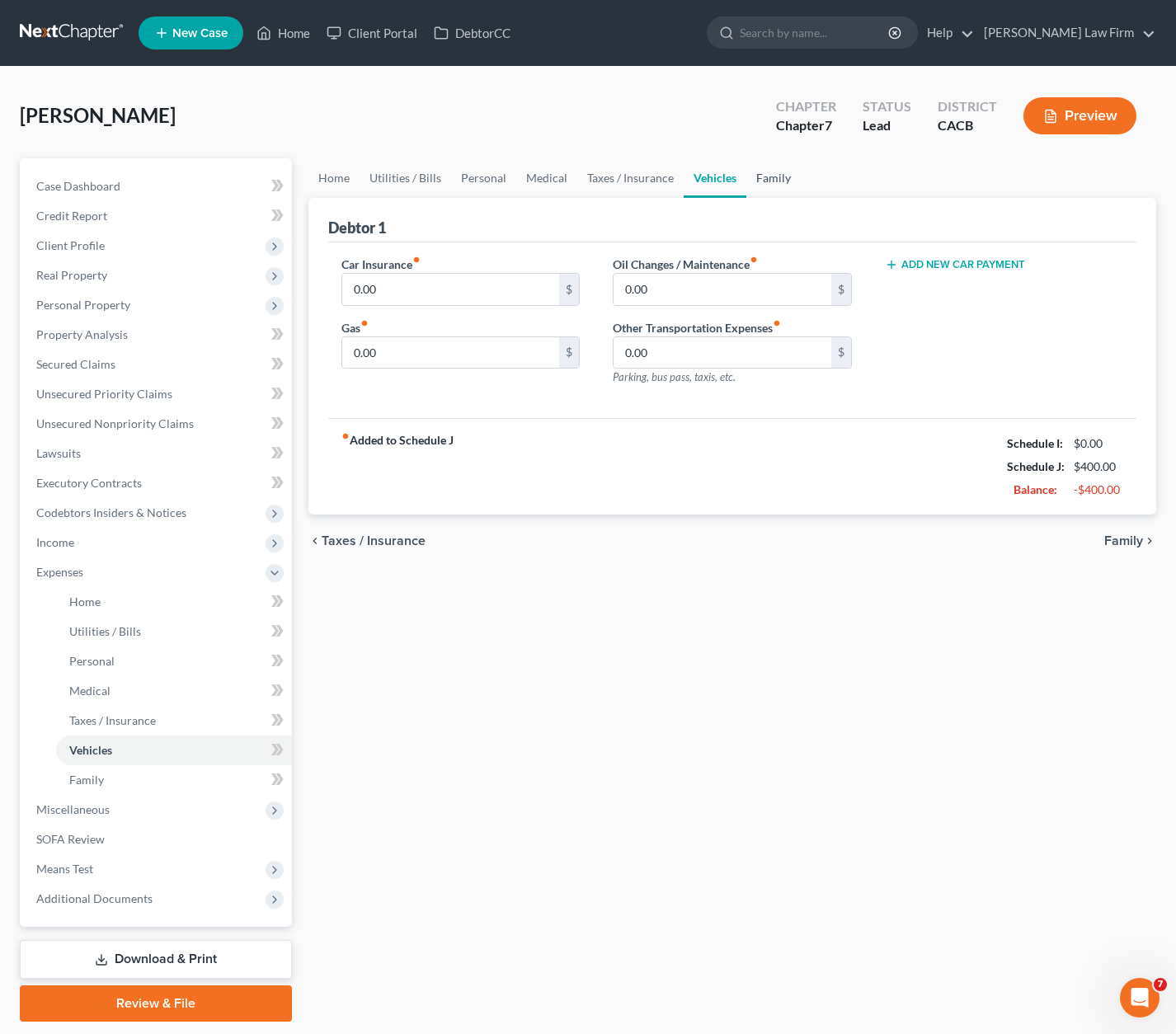
click at [783, 180] on link "Family" at bounding box center [774, 178] width 55 height 39
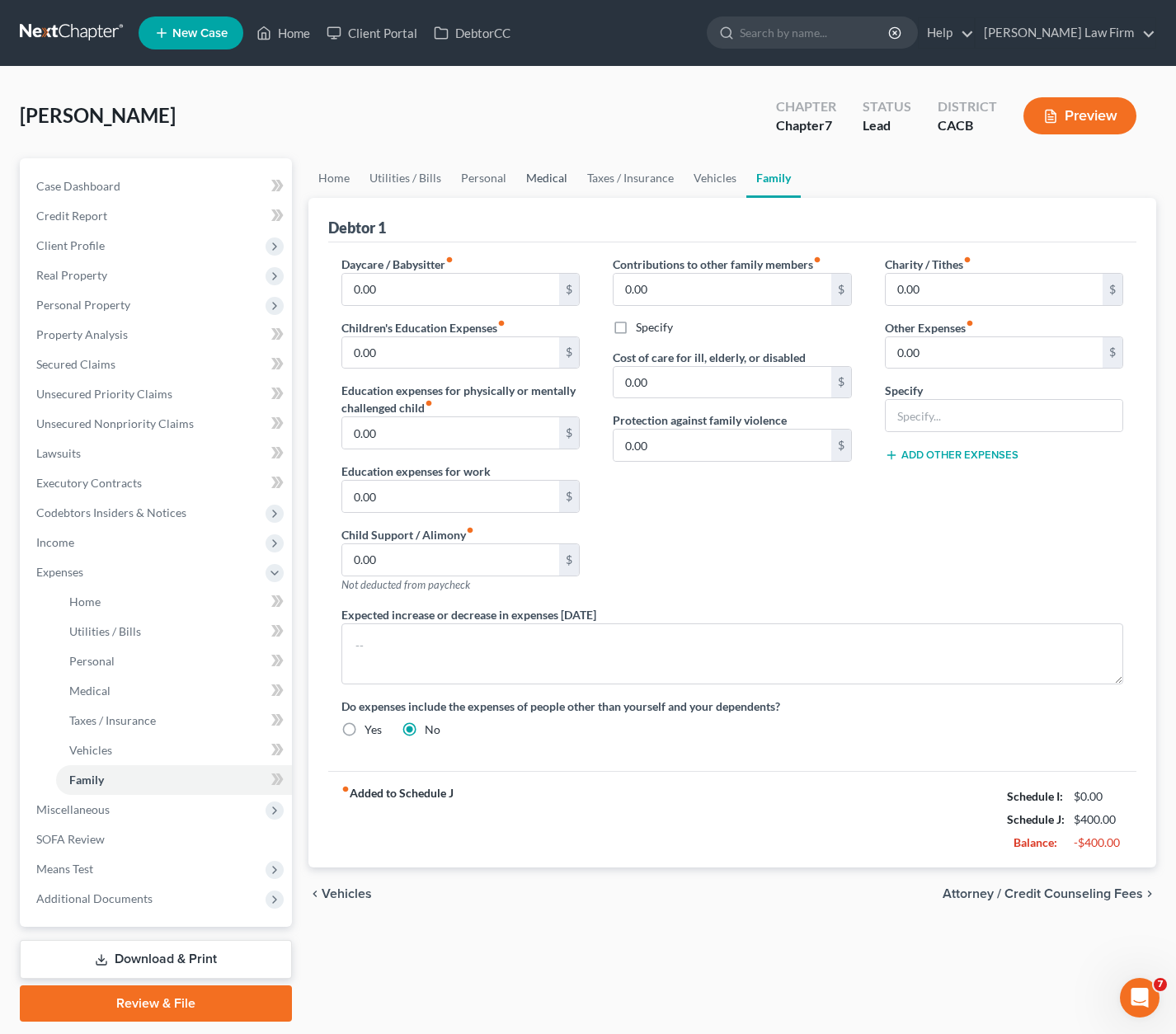
click at [563, 180] on link "Medical" at bounding box center [547, 178] width 61 height 39
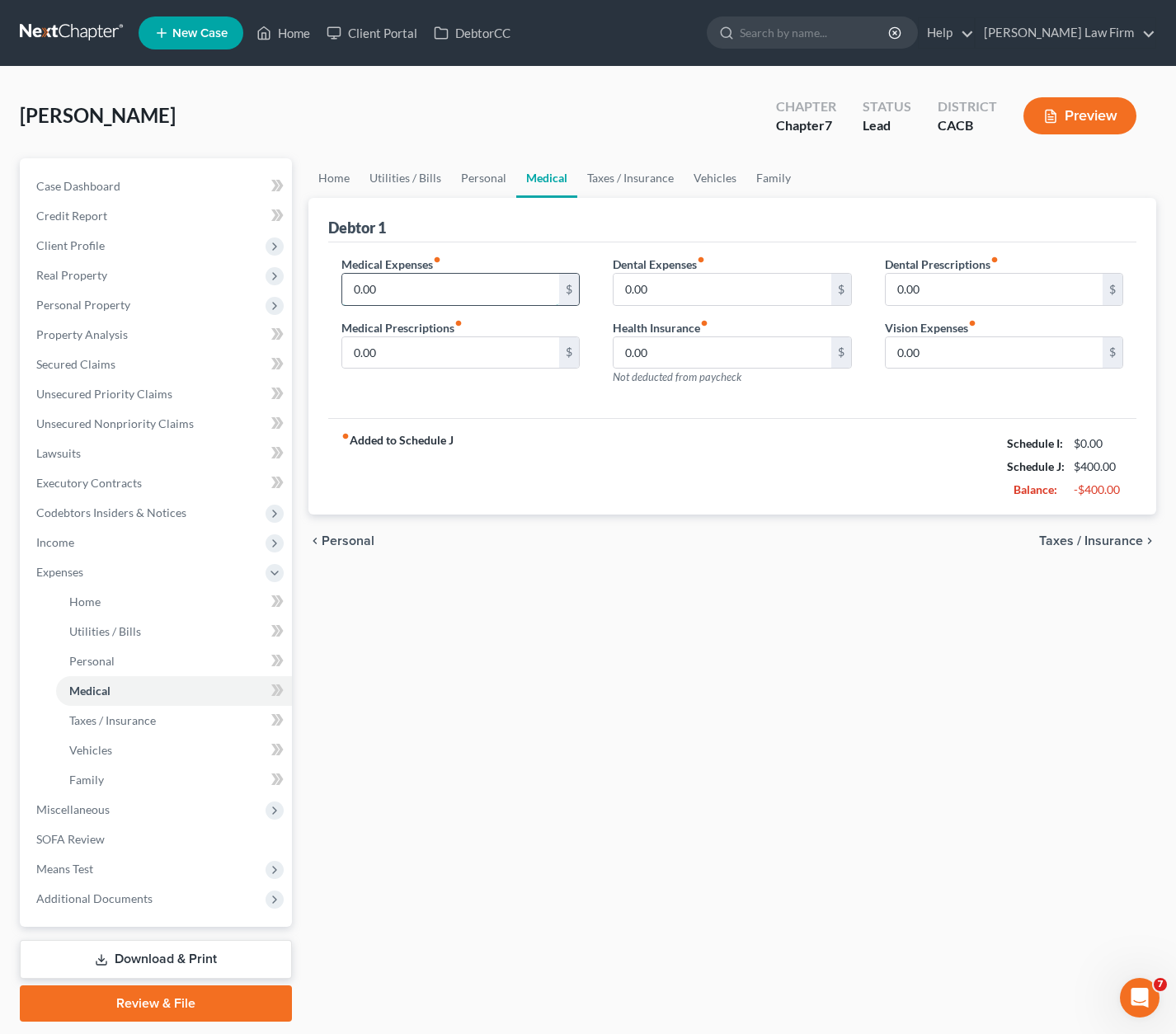
click at [396, 282] on input "0.00" at bounding box center [450, 289] width 218 height 31
type input "25.00"
click at [389, 350] on input "0.00" at bounding box center [450, 353] width 218 height 31
type input "20.00"
click at [657, 303] on div "0.00 $" at bounding box center [732, 289] width 239 height 33
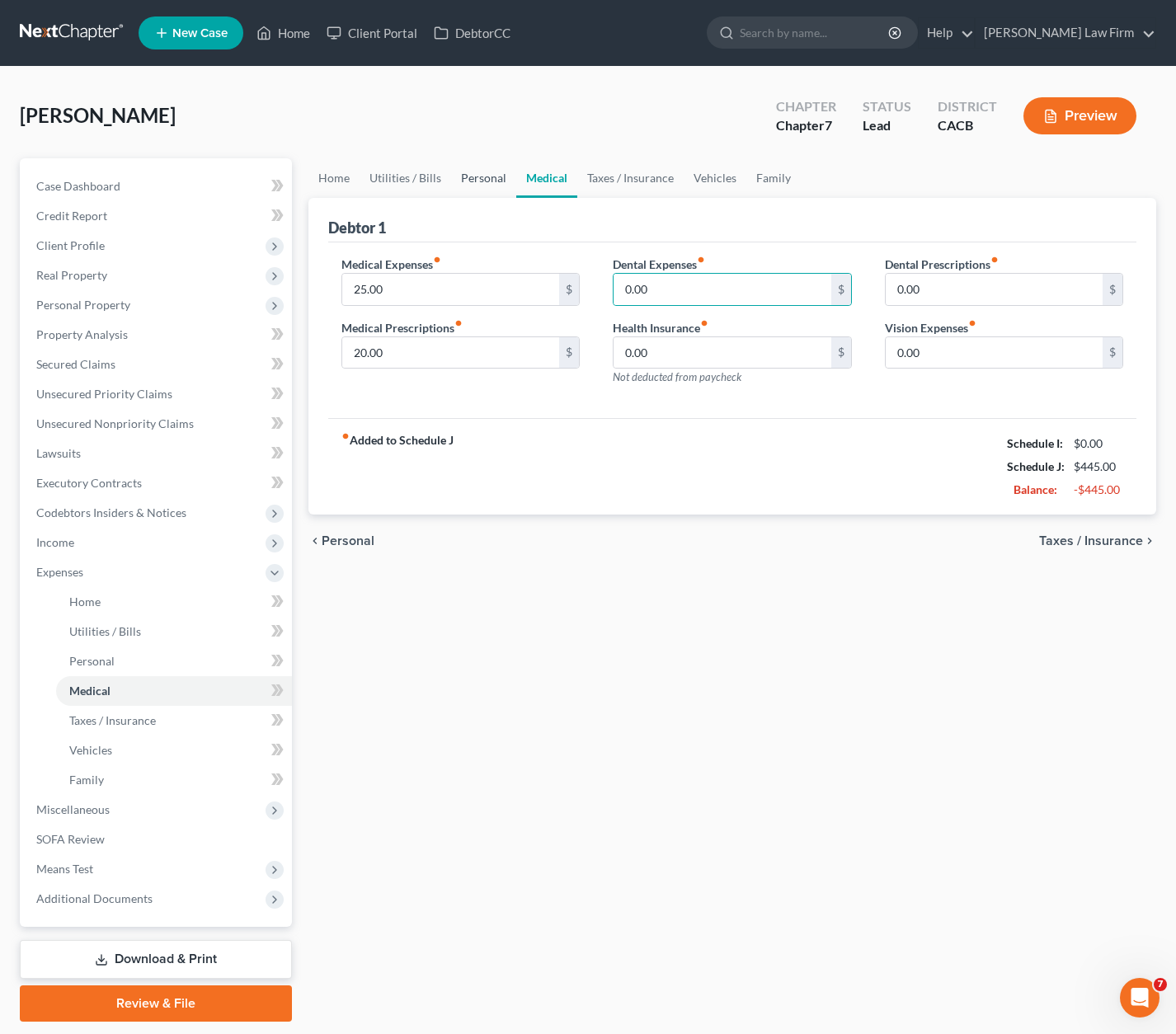
click at [485, 172] on link "Personal" at bounding box center [484, 178] width 66 height 39
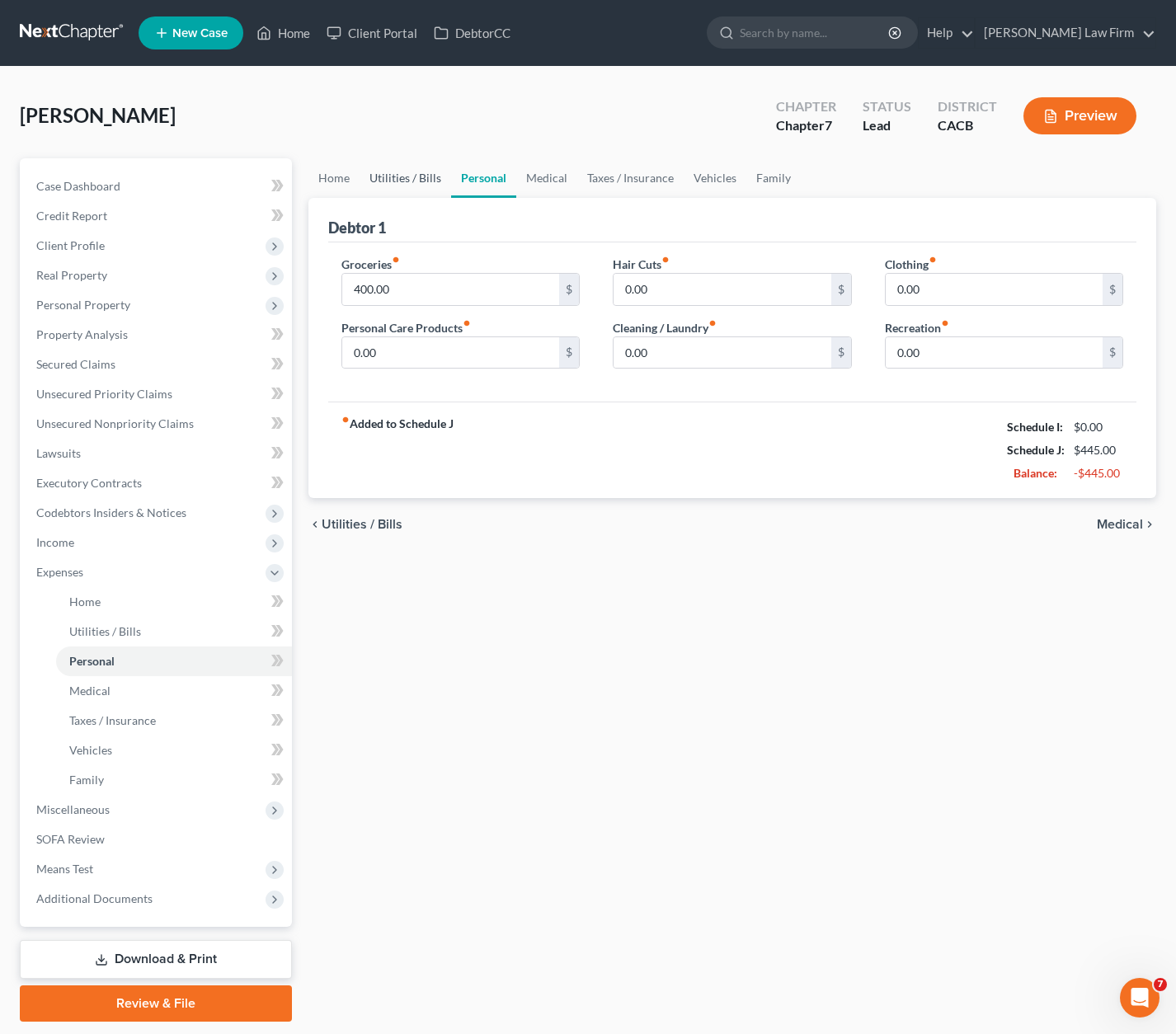
drag, startPoint x: 427, startPoint y: 176, endPoint x: 385, endPoint y: 175, distance: 42.0
click at [428, 176] on link "Utilities / Bills" at bounding box center [405, 178] width 92 height 39
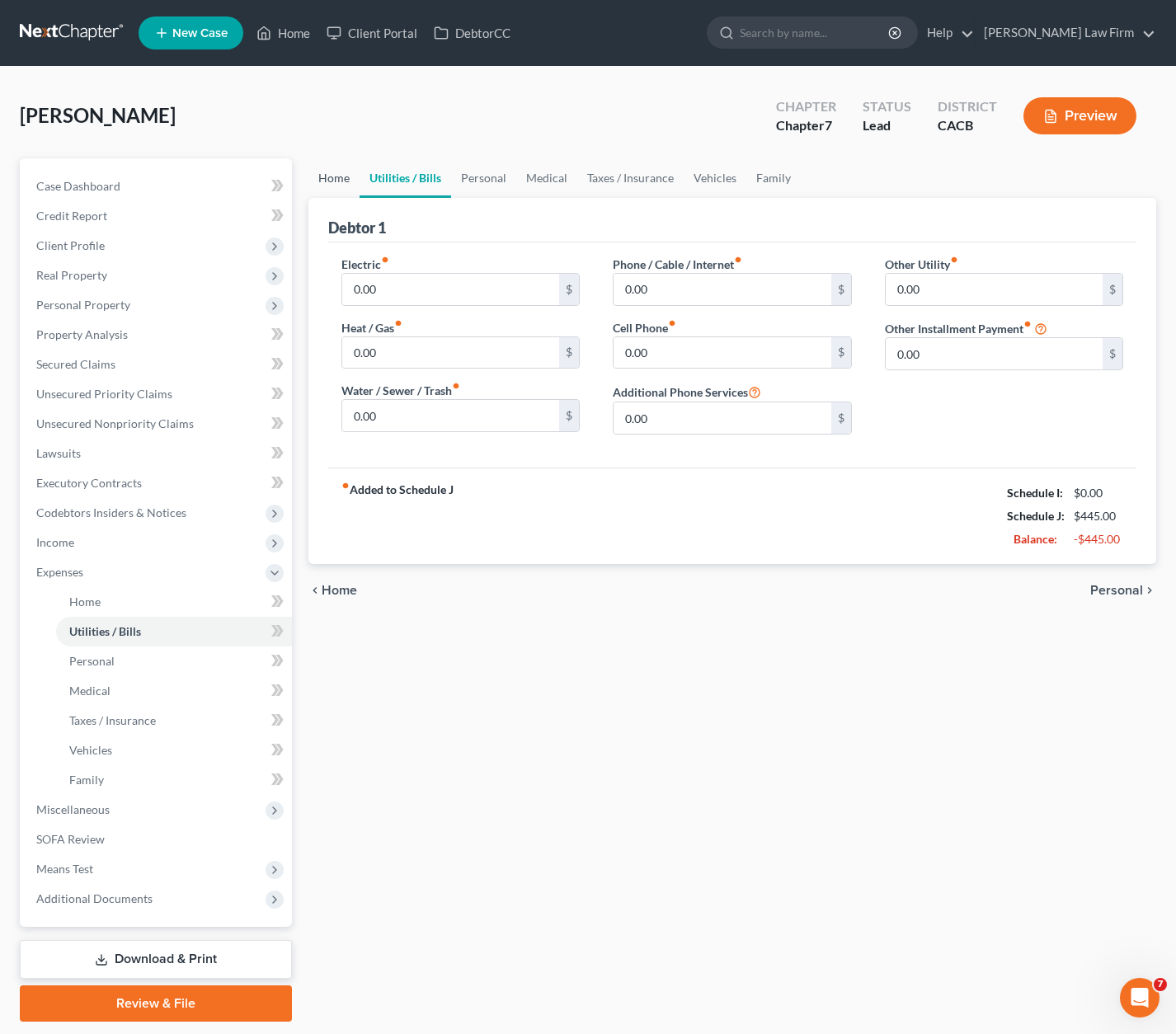
click at [335, 177] on link "Home" at bounding box center [333, 178] width 51 height 39
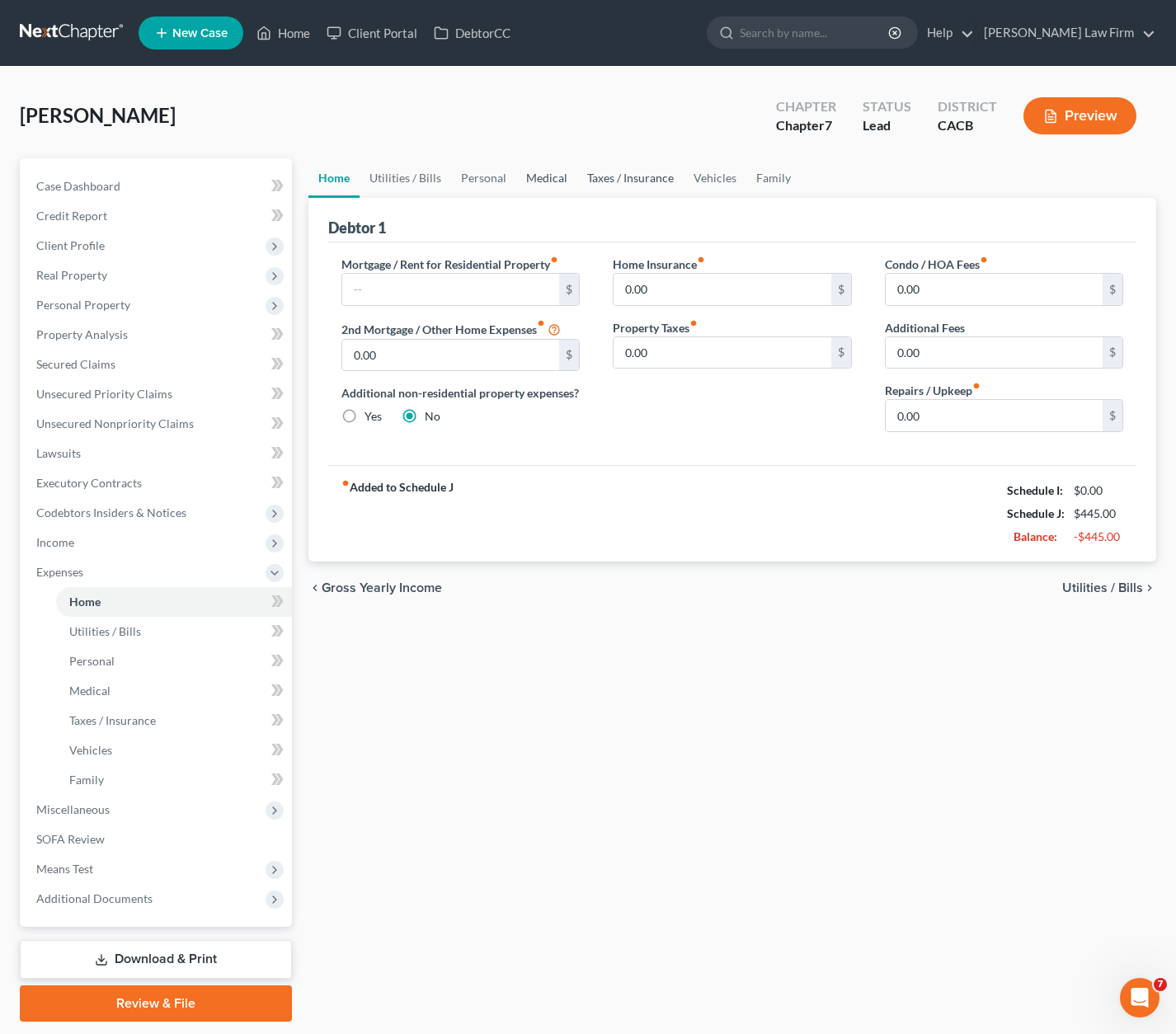
drag, startPoint x: 559, startPoint y: 174, endPoint x: 576, endPoint y: 174, distance: 17.0
click at [559, 174] on link "Medical" at bounding box center [547, 178] width 61 height 39
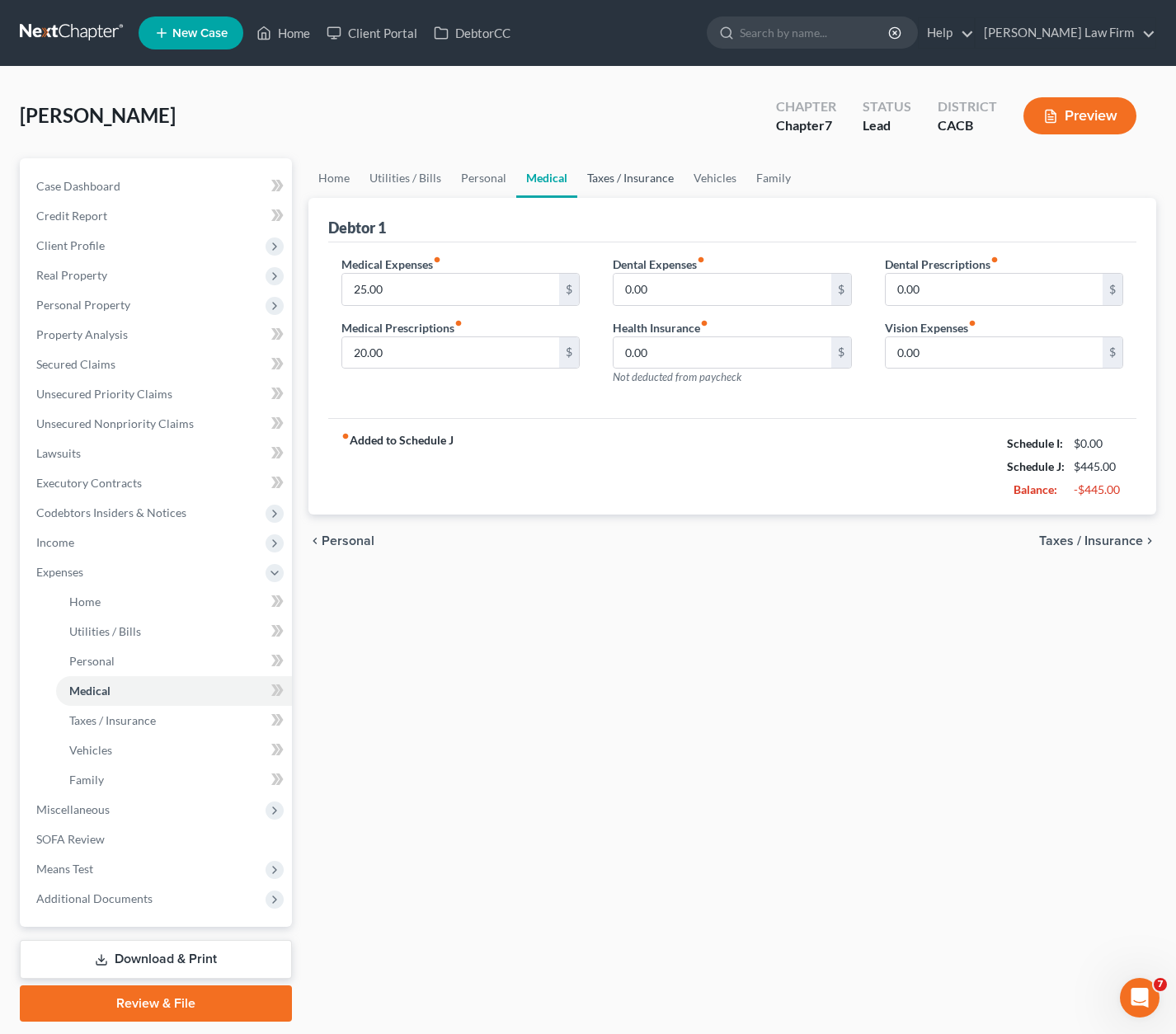
click at [609, 175] on link "Taxes / Insurance" at bounding box center [630, 178] width 107 height 39
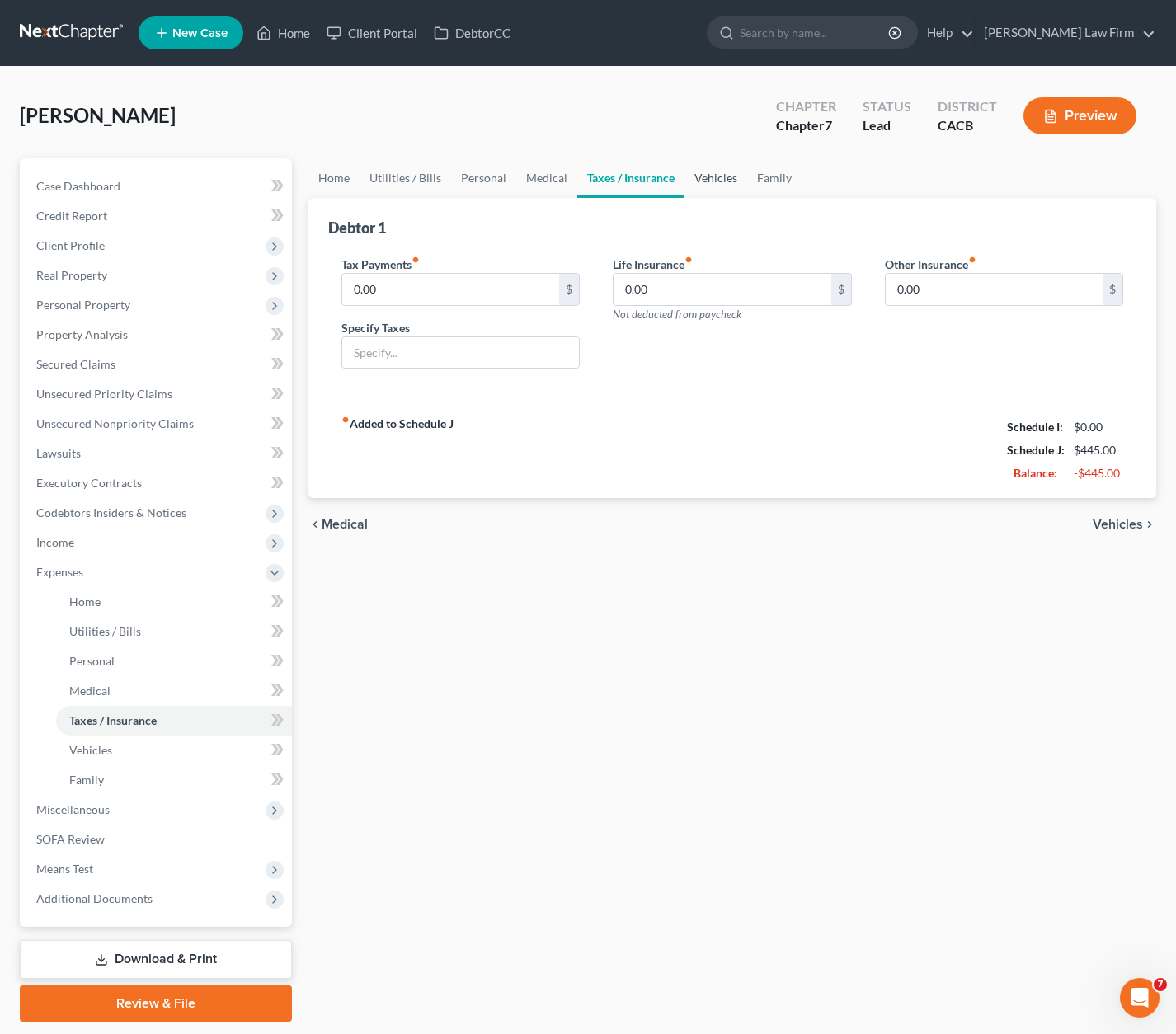
click at [712, 185] on link "Vehicles" at bounding box center [716, 178] width 63 height 39
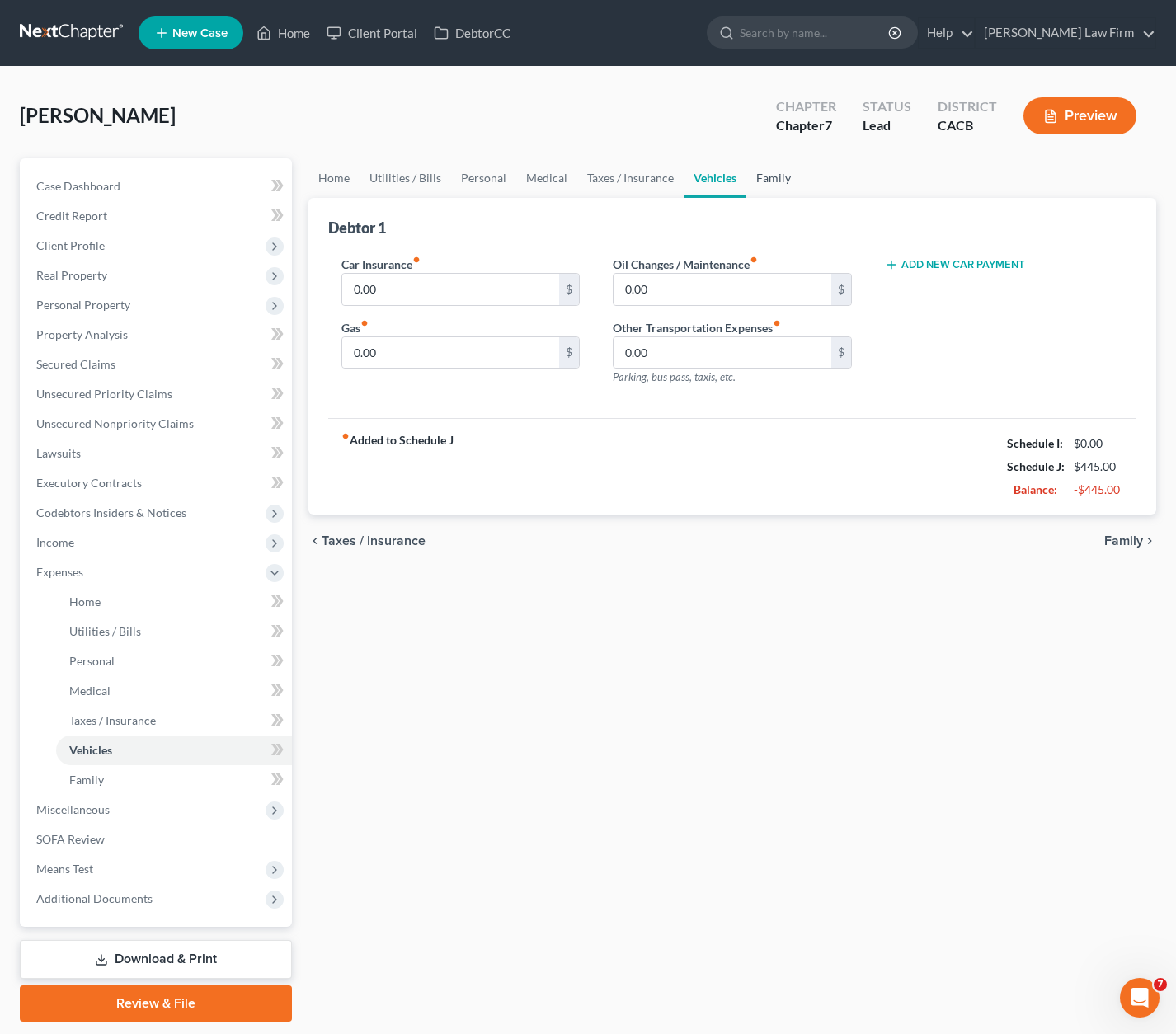
click at [758, 184] on link "Family" at bounding box center [774, 178] width 55 height 39
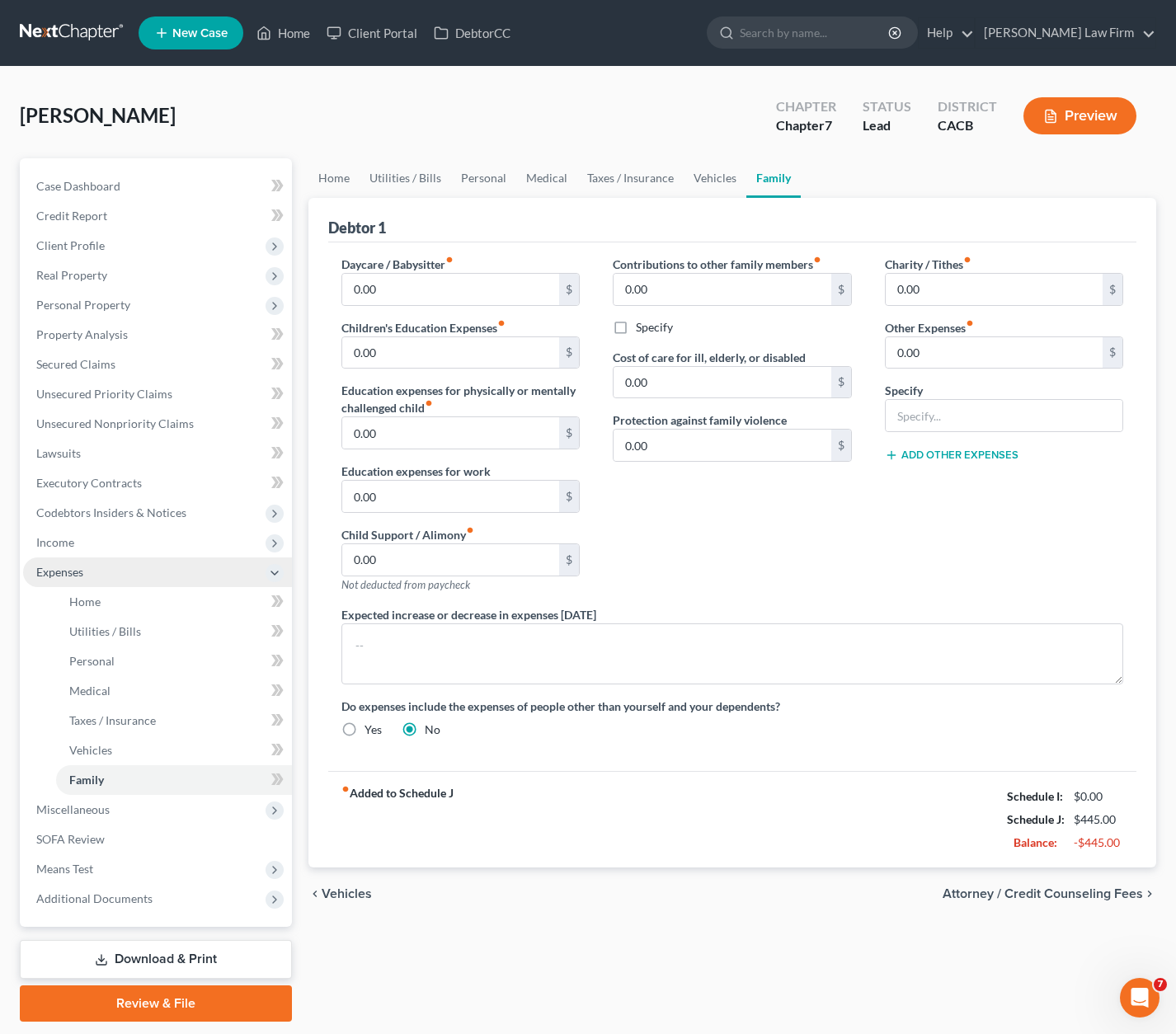
click at [80, 575] on span "Expenses" at bounding box center [60, 572] width 47 height 14
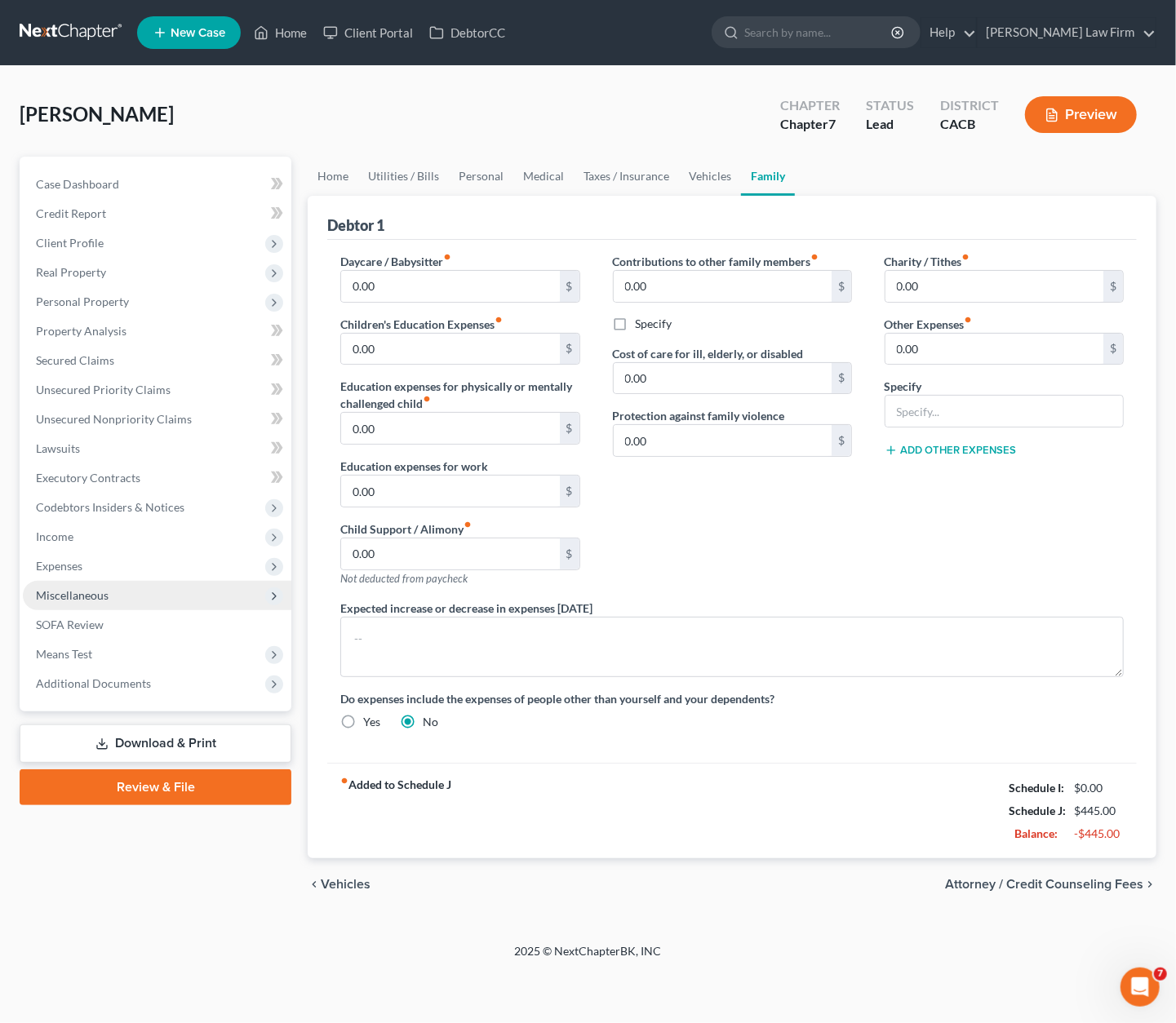
click at [100, 597] on span "Miscellaneous" at bounding box center [71, 595] width 72 height 14
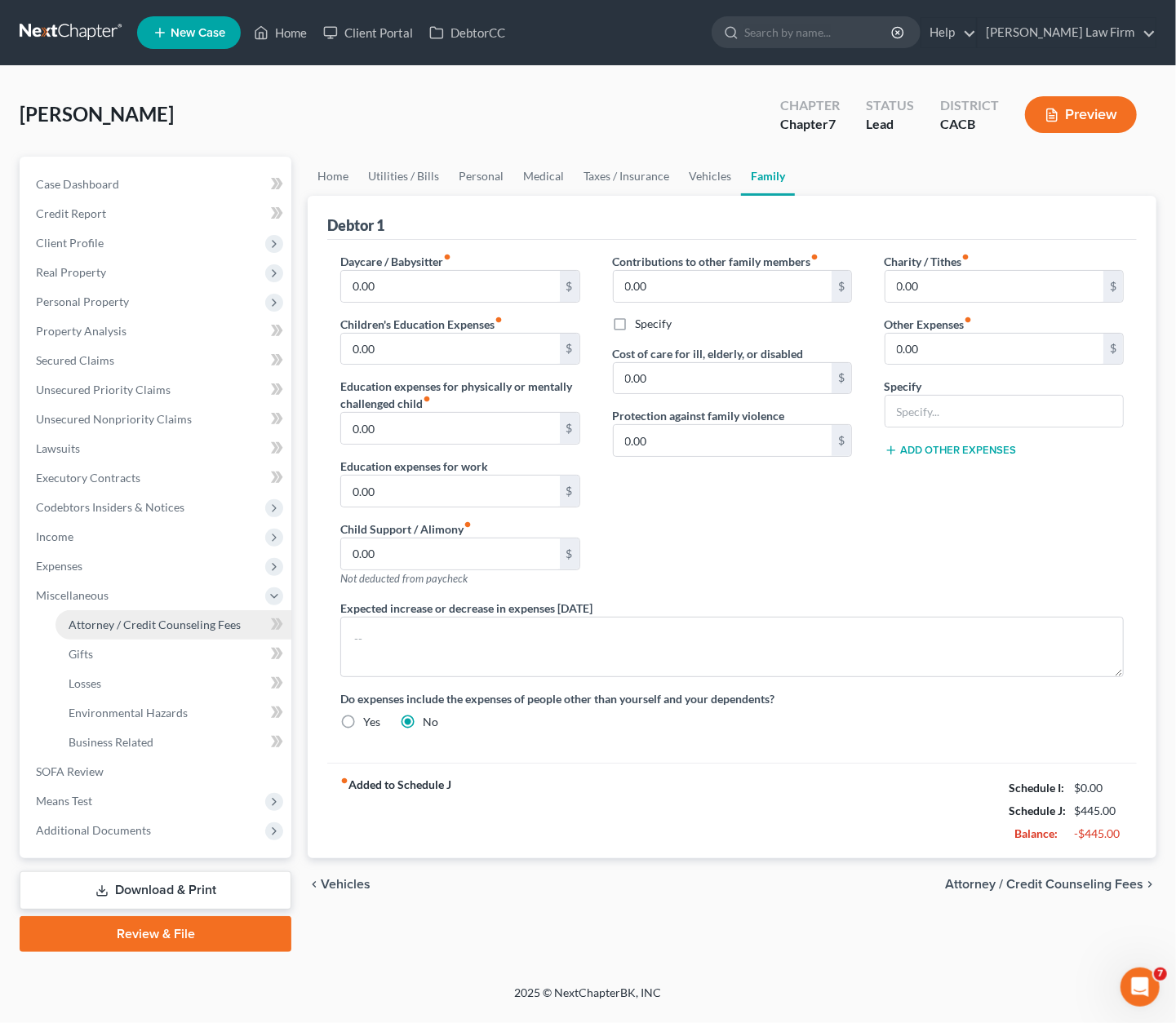
click at [157, 629] on span "Attorney / Credit Counseling Fees" at bounding box center [154, 624] width 172 height 14
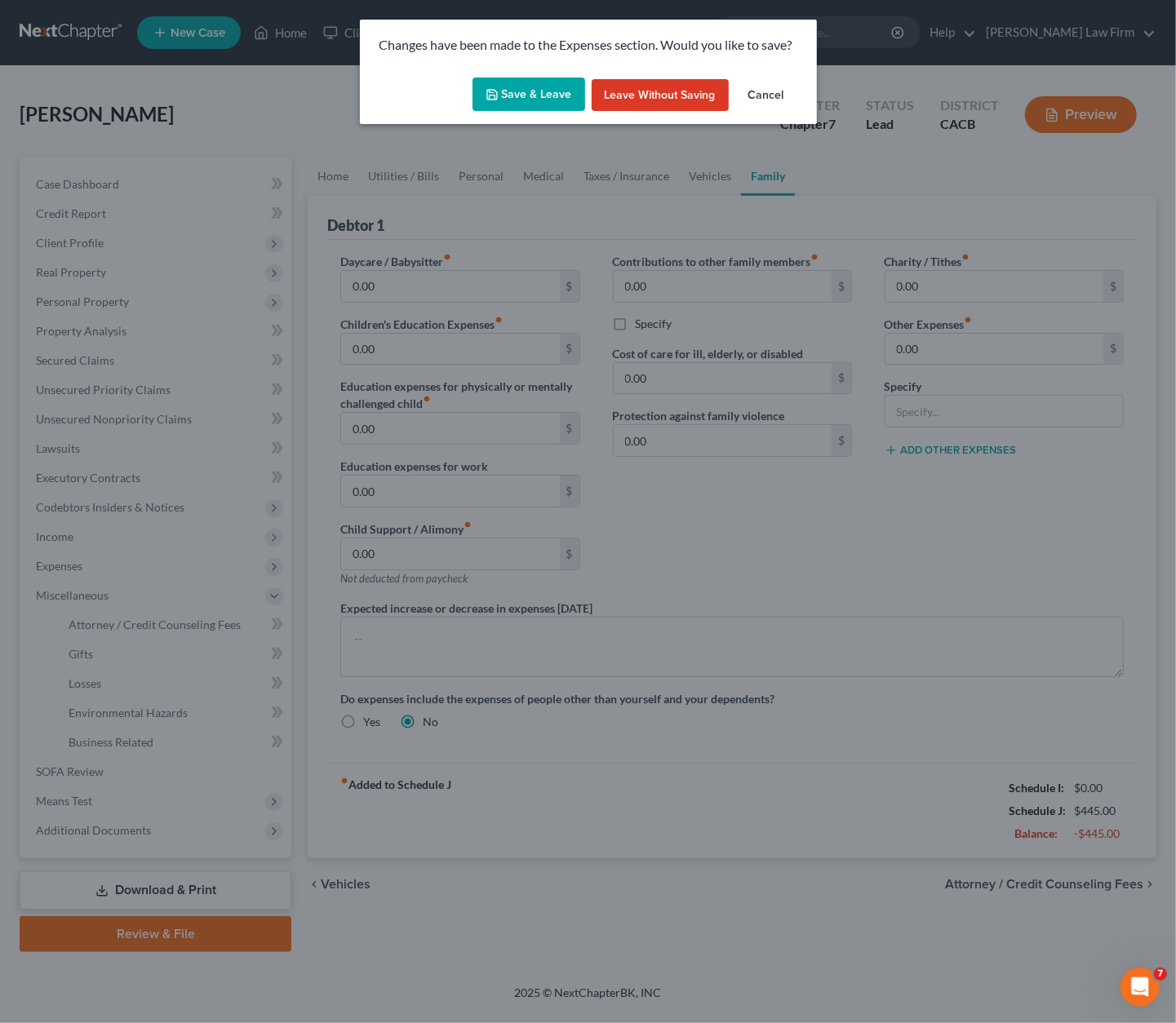
click at [547, 95] on button "Save & Leave" at bounding box center [528, 94] width 112 height 34
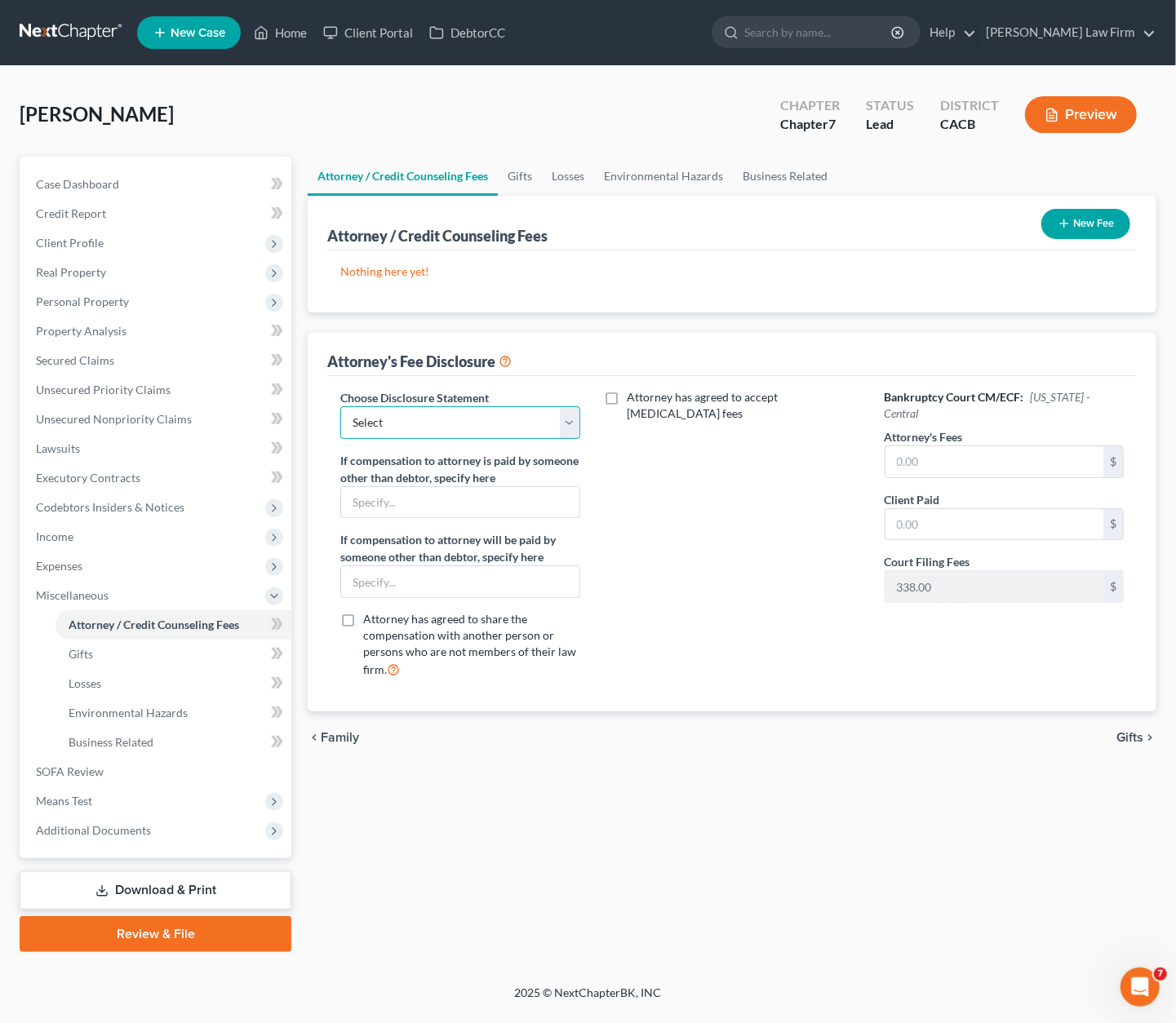
drag, startPoint x: 492, startPoint y: 423, endPoint x: 480, endPoint y: 435, distance: 17.0
click at [492, 423] on select "Select Disclosure" at bounding box center [460, 422] width 239 height 32
select select "0"
click at [340, 406] on select "Select Disclosure" at bounding box center [460, 422] width 239 height 32
click at [959, 450] on input "text" at bounding box center [994, 461] width 218 height 31
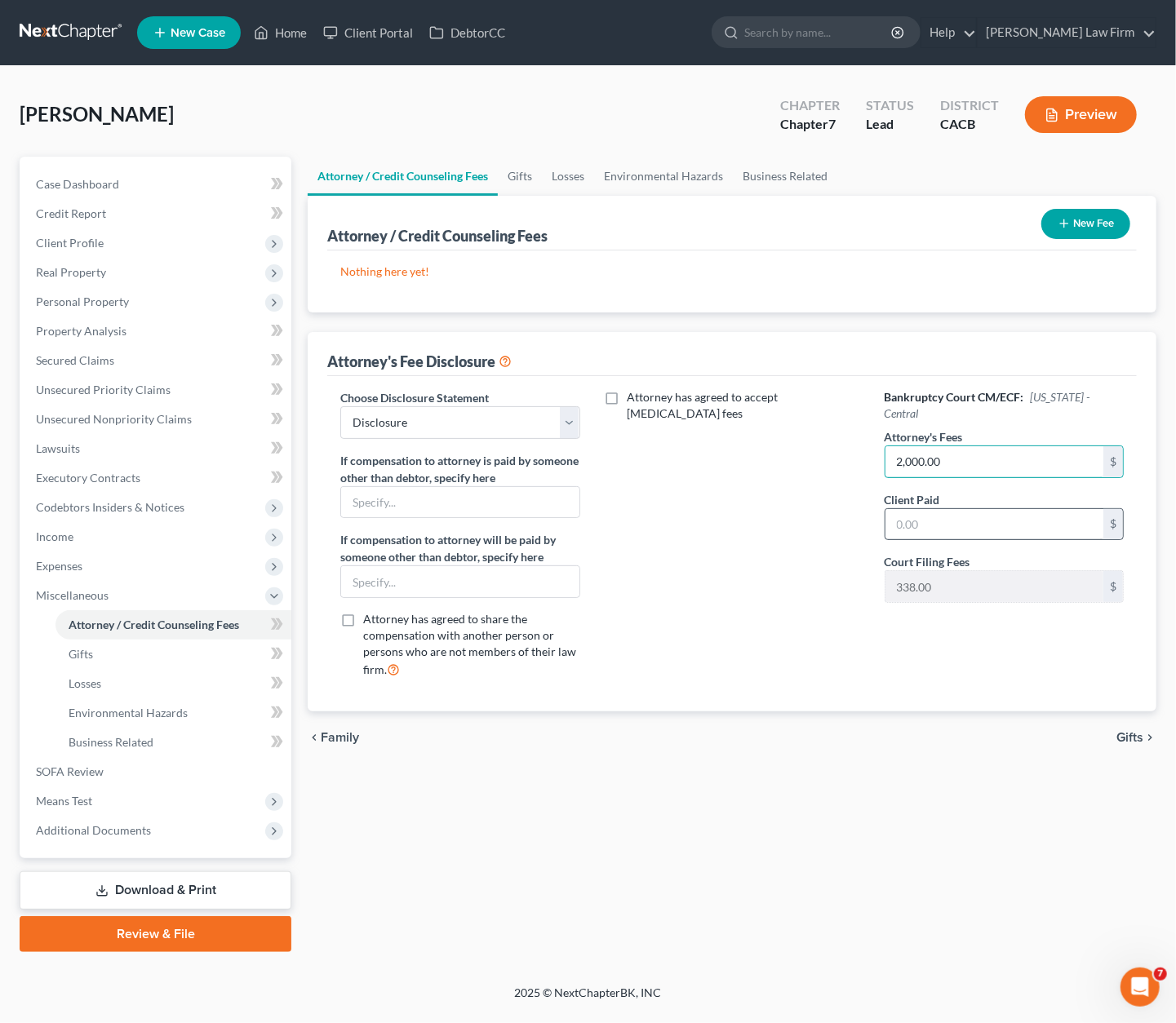
type input "2,000.00"
click at [959, 509] on input "text" at bounding box center [994, 524] width 218 height 31
type input "2,000.00"
click at [959, 209] on button "New Fee" at bounding box center [1085, 224] width 89 height 30
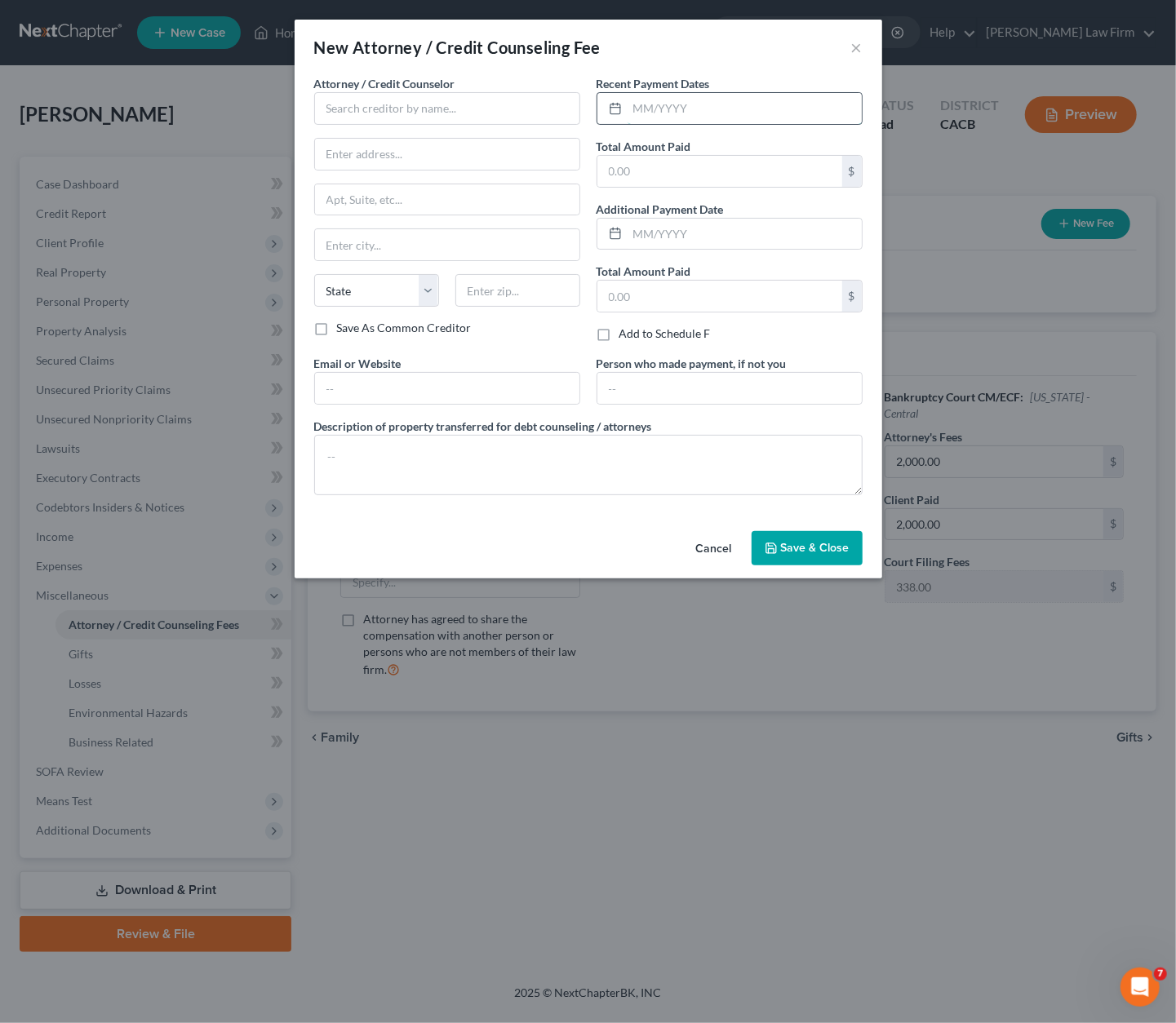
click at [667, 116] on input "text" at bounding box center [745, 108] width 234 height 31
type input "08/2025"
click at [664, 179] on input "text" at bounding box center [720, 171] width 245 height 31
type input "2,000.00"
click at [480, 110] on input "text" at bounding box center [447, 108] width 266 height 32
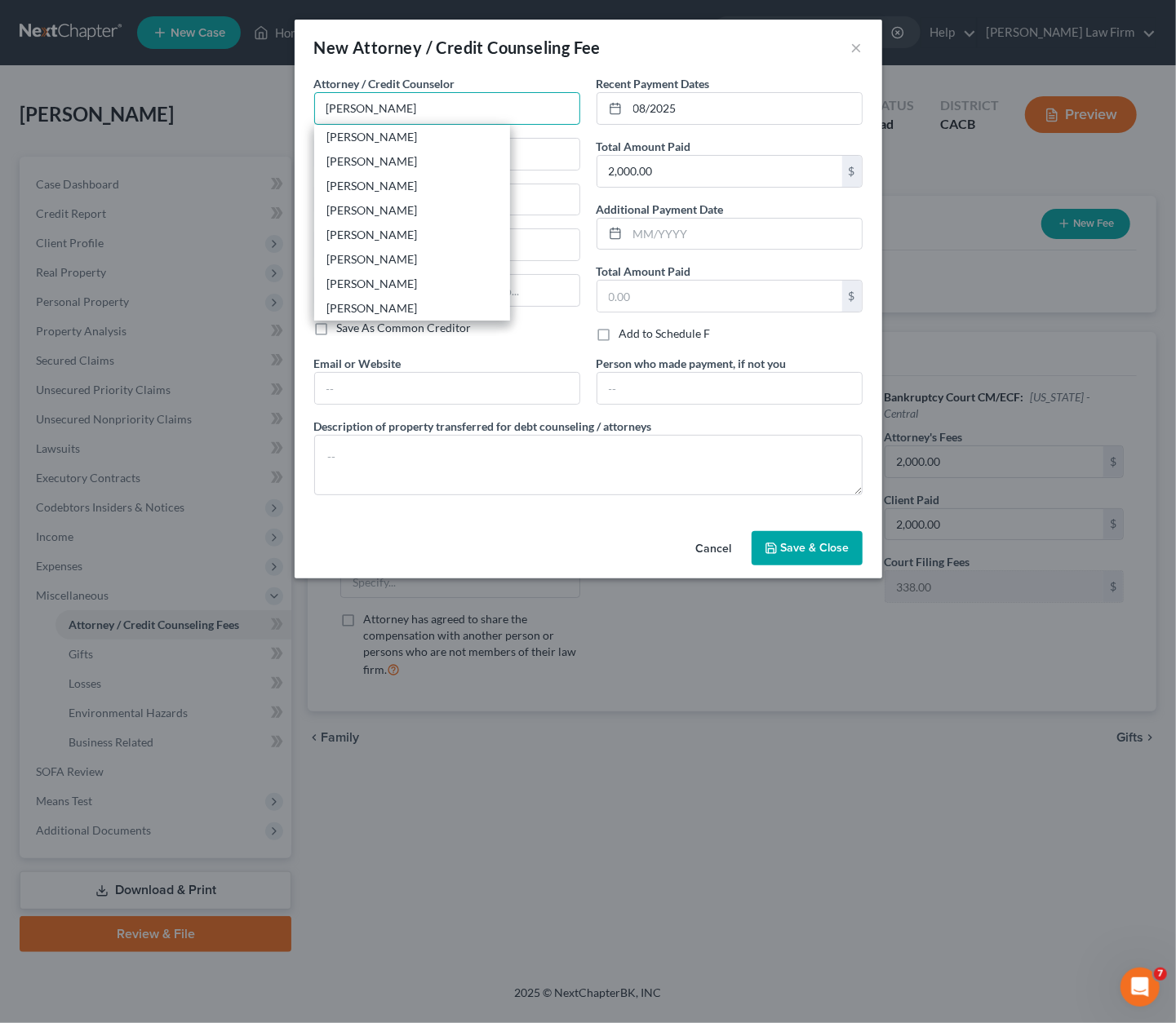
type input "[PERSON_NAME]"
type input "[STREET_ADDRESS][PERSON_NAME] Suite 220"
type input "Torrance"
select select "4"
type input "90505"
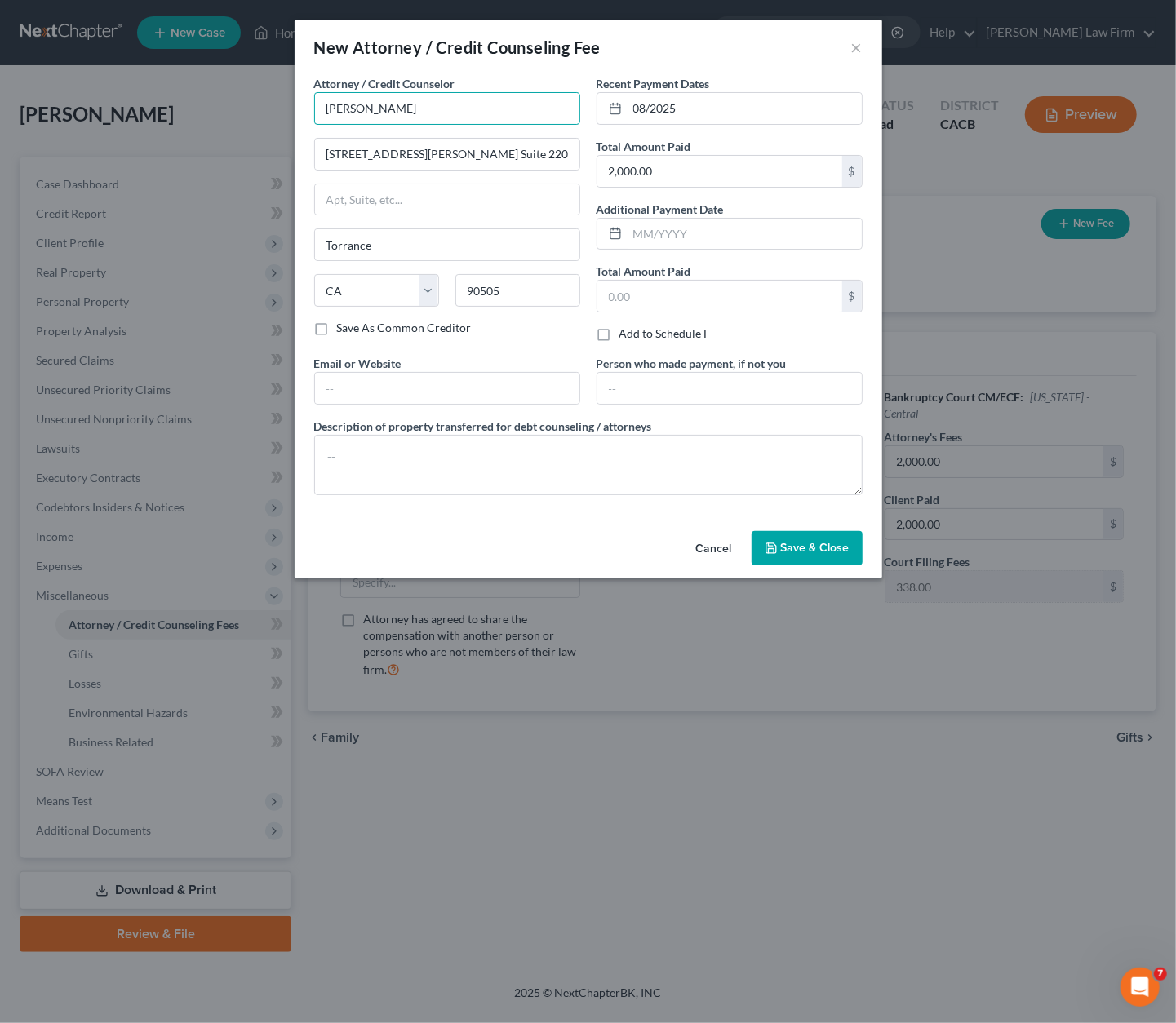
type input "[PERSON_NAME]"
click at [465, 385] on input "text" at bounding box center [447, 388] width 264 height 31
type input "A"
type input "[EMAIL_ADDRESS][DOMAIN_NAME]"
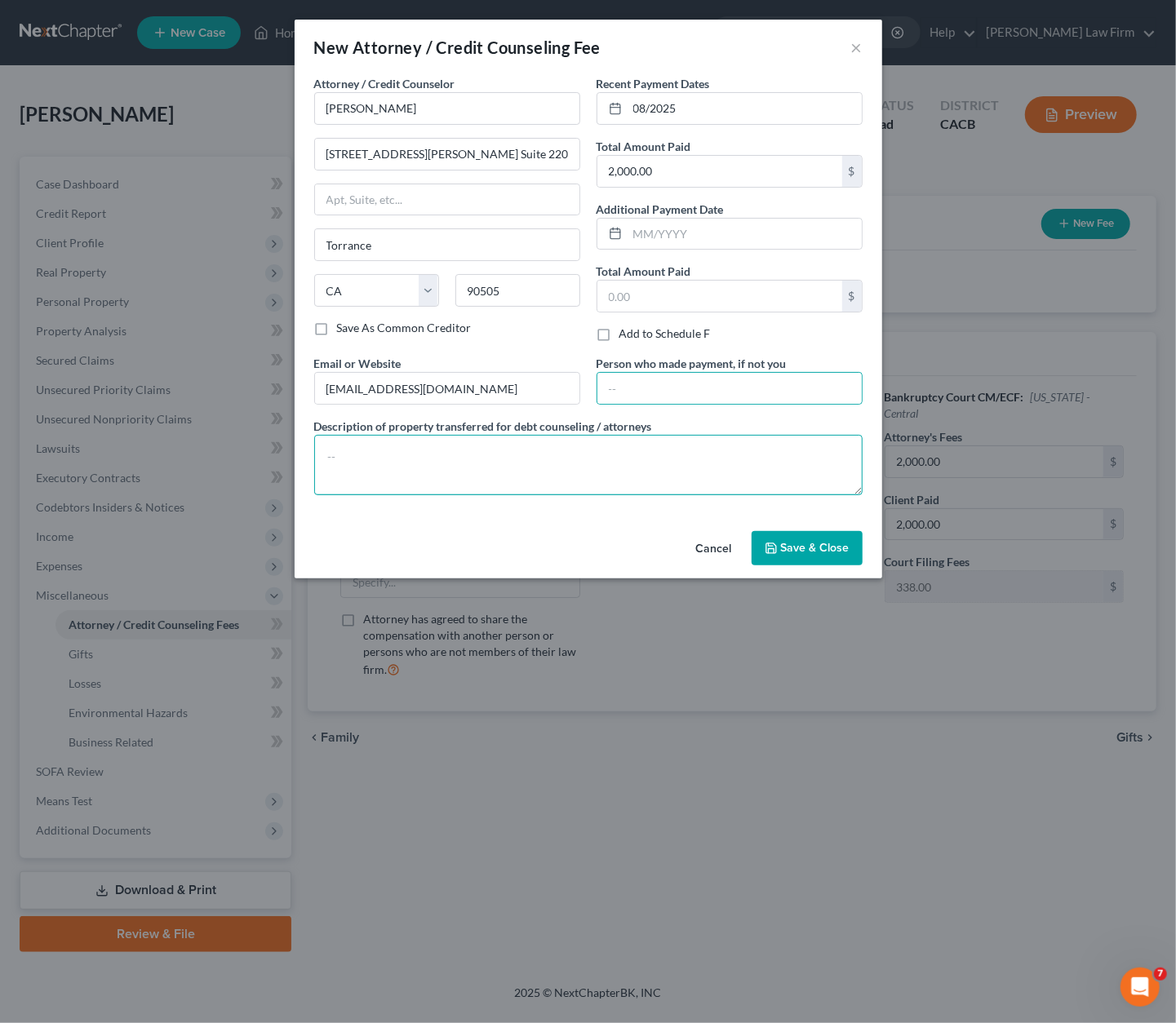
click at [444, 480] on textarea at bounding box center [588, 465] width 549 height 61
type textarea "Attorney Fee"
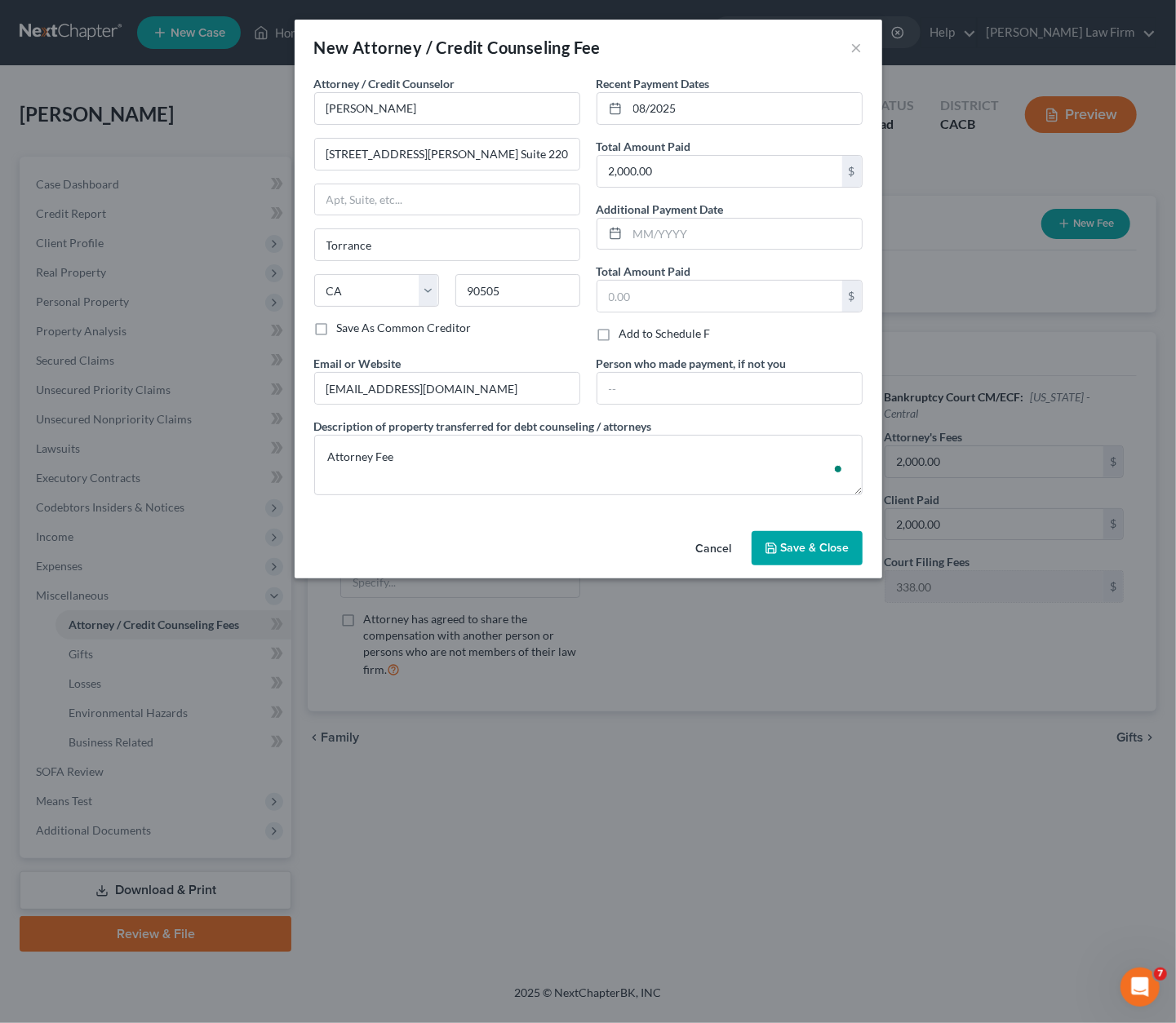
click at [806, 541] on span "Save & Close" at bounding box center [815, 548] width 68 height 14
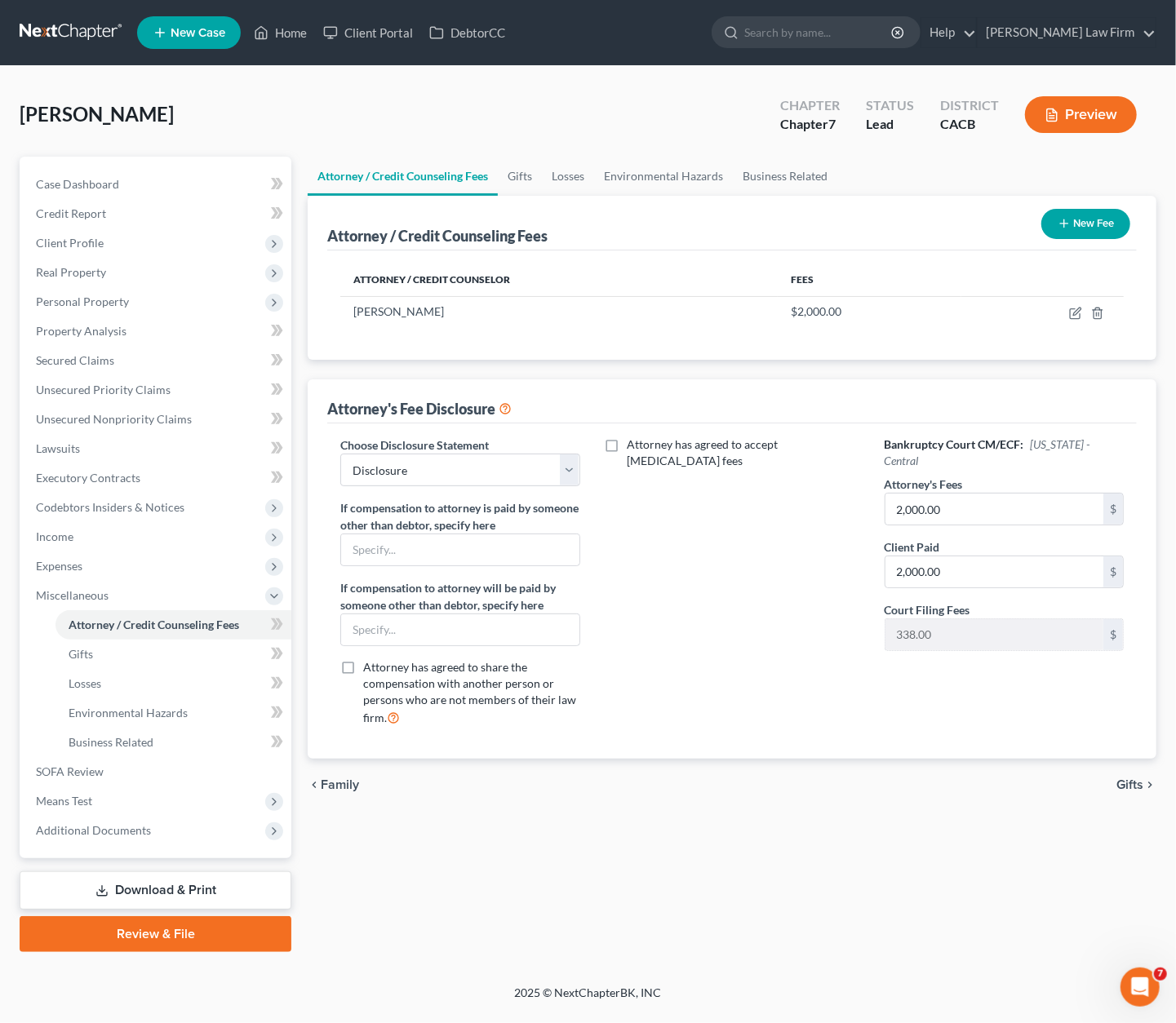
drag, startPoint x: 944, startPoint y: 675, endPoint x: 587, endPoint y: 291, distance: 524.3
click at [945, 675] on div "Bankruptcy Court CM/ECF: [US_STATE] - Central Attorney's Fees 2,000.00 $ Client…" at bounding box center [1004, 588] width 272 height 302
drag, startPoint x: 561, startPoint y: 160, endPoint x: 460, endPoint y: 188, distance: 104.8
click at [561, 160] on link "Losses" at bounding box center [568, 176] width 52 height 39
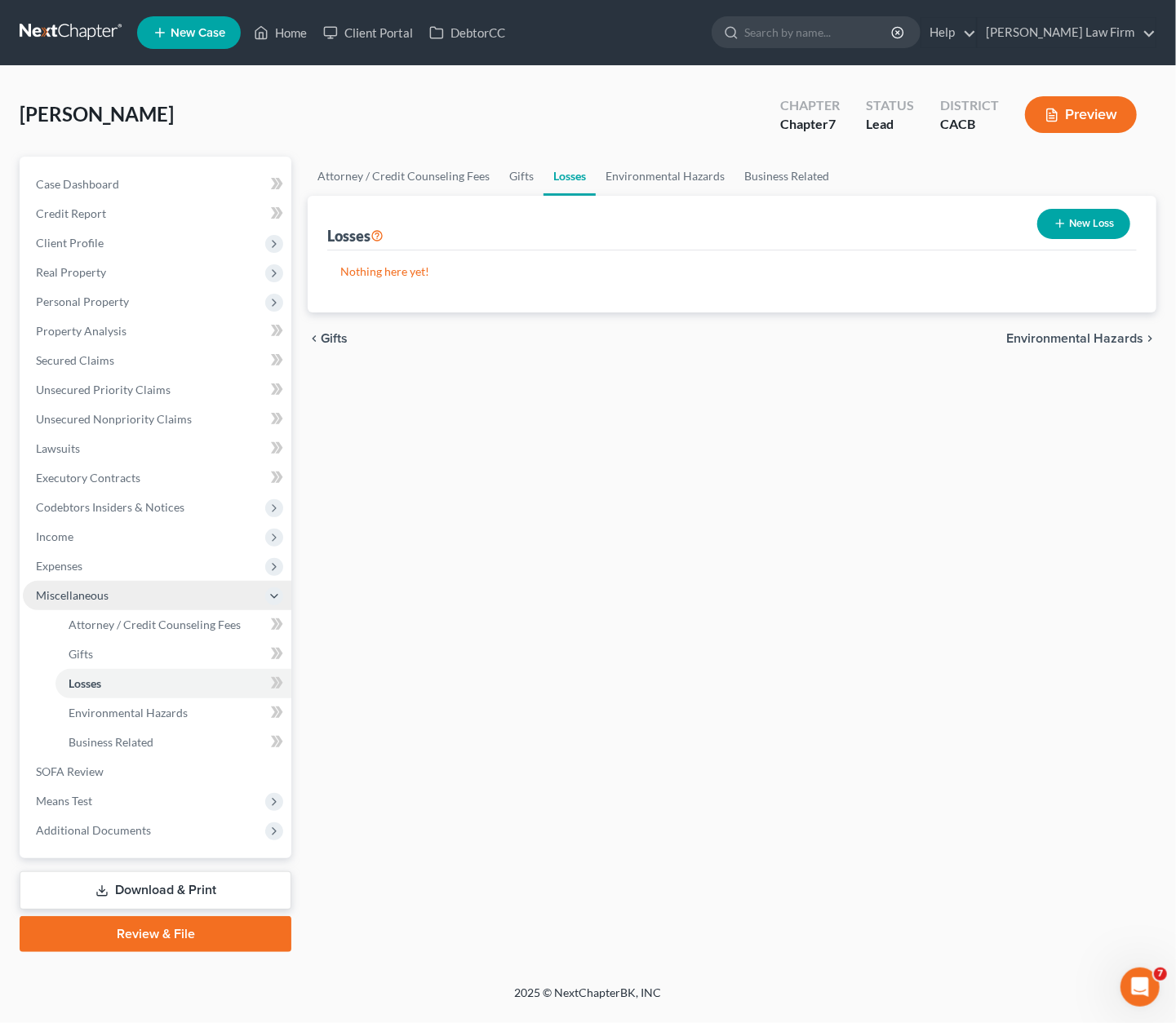
click at [72, 592] on span "Miscellaneous" at bounding box center [71, 595] width 72 height 14
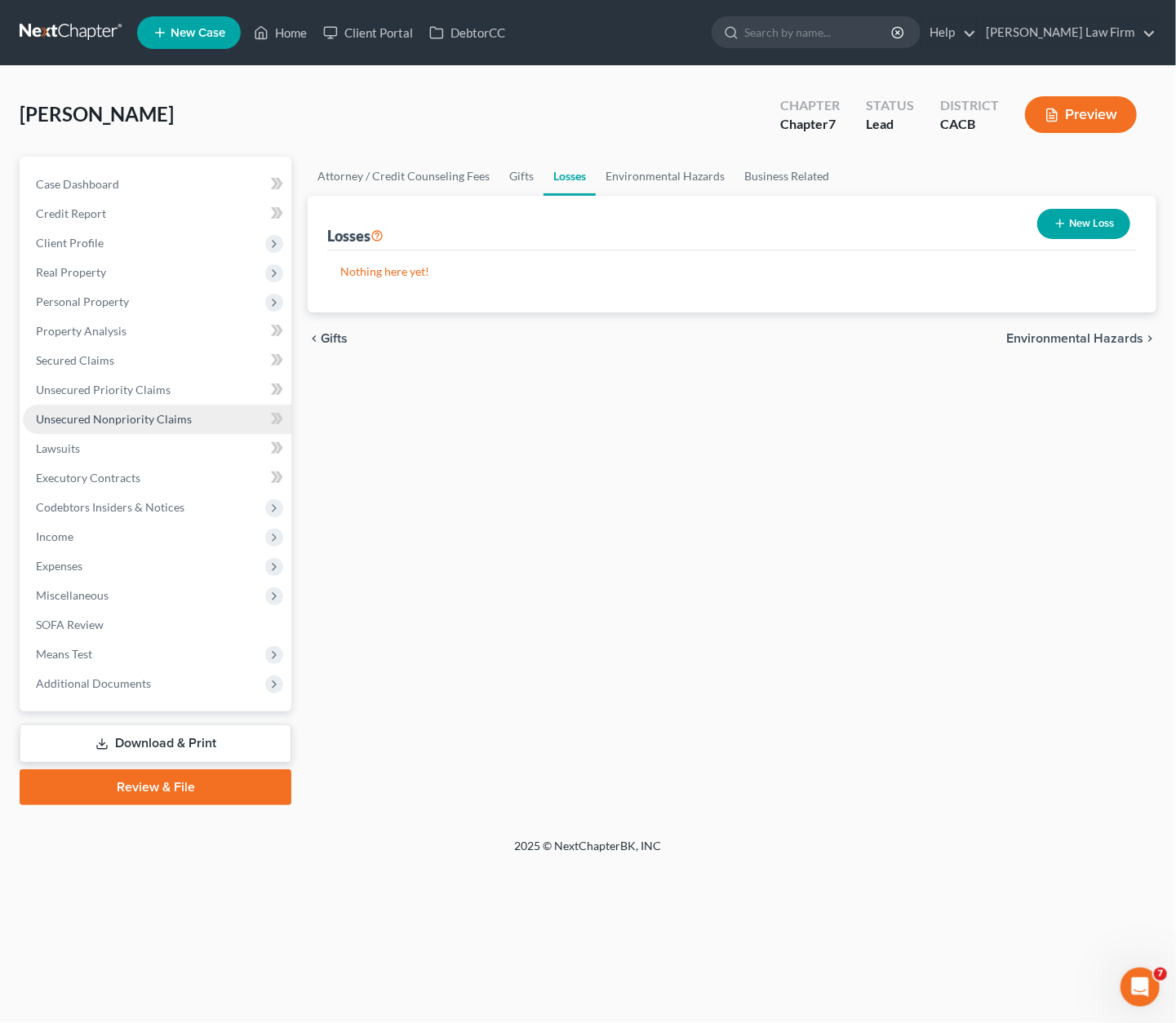
click at [108, 420] on span "Unsecured Nonpriority Claims" at bounding box center [114, 419] width 156 height 14
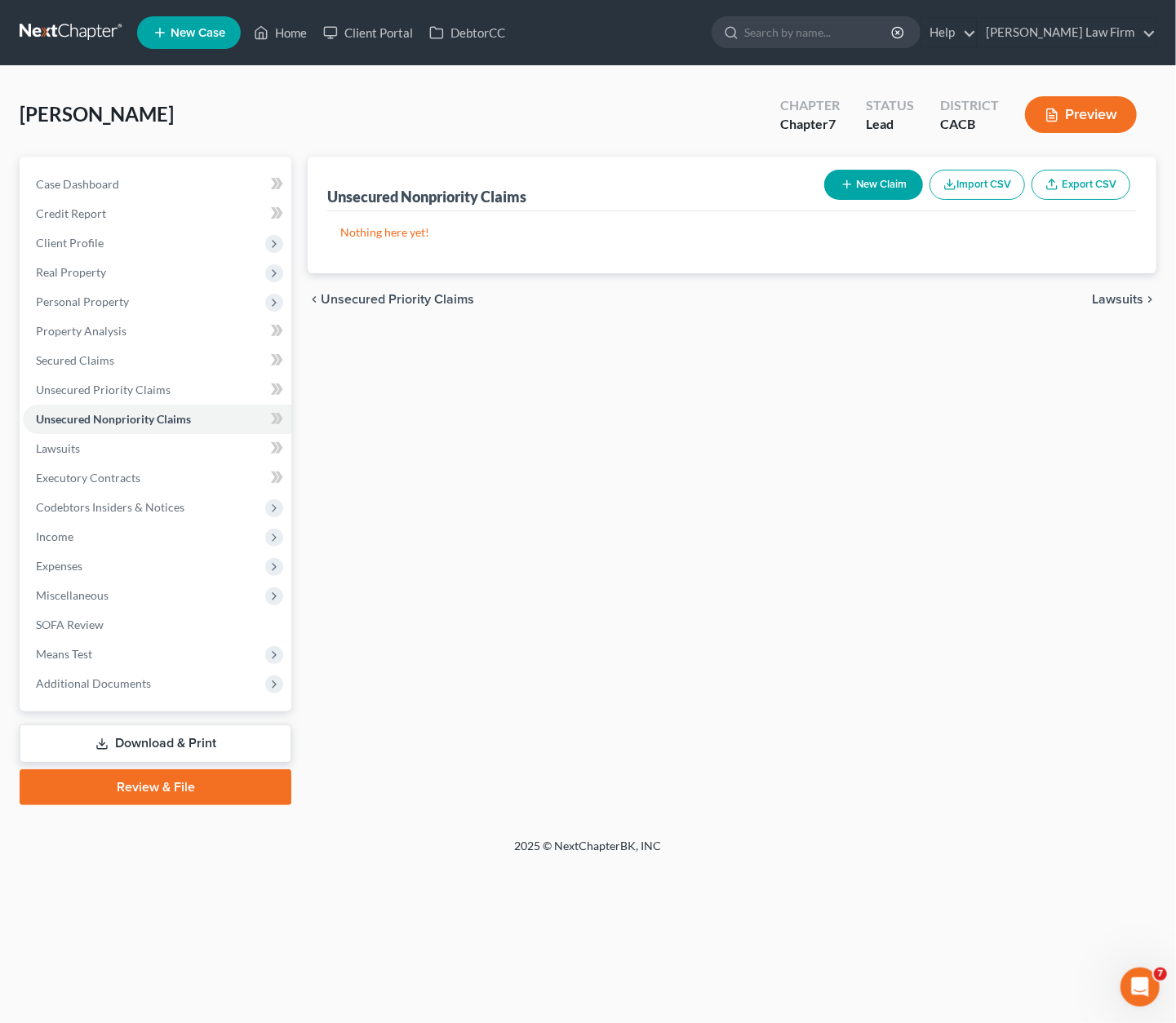
drag, startPoint x: 340, startPoint y: 93, endPoint x: 372, endPoint y: 93, distance: 32.0
click at [340, 93] on div "[PERSON_NAME] Upgraded Chapter Chapter 7 Status Lead District CACB Preview" at bounding box center [588, 120] width 1137 height 71
drag, startPoint x: 337, startPoint y: 98, endPoint x: 163, endPoint y: 155, distance: 183.1
click at [336, 97] on div "[PERSON_NAME] Upgraded Chapter Chapter 7 Status Lead District CACB Preview" at bounding box center [588, 120] width 1137 height 71
click at [688, 116] on div "[PERSON_NAME] Upgraded Chapter Chapter 7 Status Lead District CACB Preview" at bounding box center [588, 120] width 1137 height 71
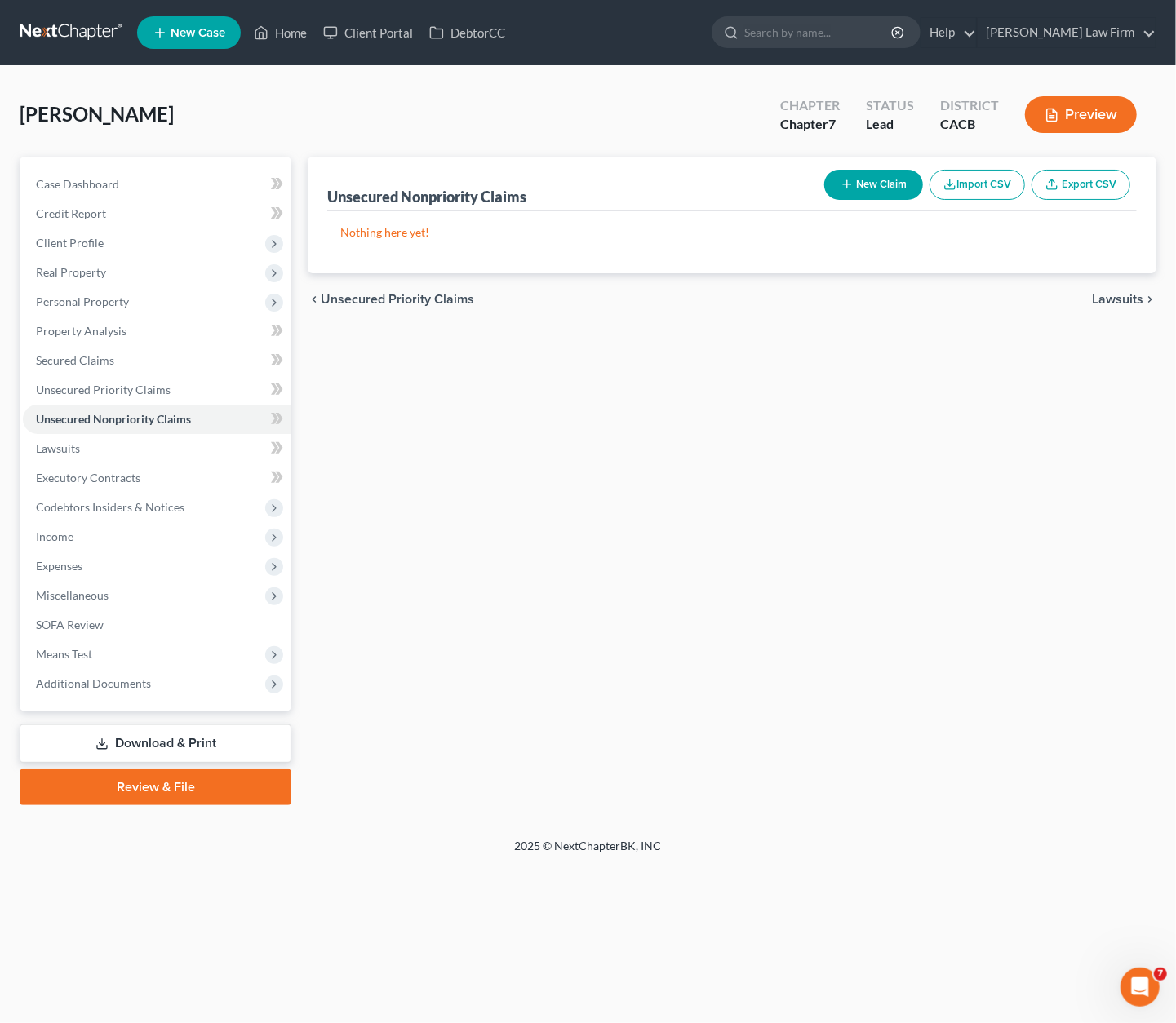
drag, startPoint x: 607, startPoint y: 136, endPoint x: 357, endPoint y: 89, distance: 254.4
click at [607, 135] on div "[PERSON_NAME] Upgraded Chapter Chapter 7 Status Lead District CACB Preview" at bounding box center [588, 120] width 1137 height 71
drag, startPoint x: 176, startPoint y: 111, endPoint x: 4, endPoint y: 111, distance: 172.0
click at [4, 111] on div "[PERSON_NAME] Upgraded Chapter Chapter 7 Status Lead District CACB Preview Peti…" at bounding box center [588, 452] width 1176 height 772
click at [511, 103] on div "[PERSON_NAME] Upgraded Chapter Chapter 7 Status Lead District CACB Preview" at bounding box center [588, 120] width 1137 height 71
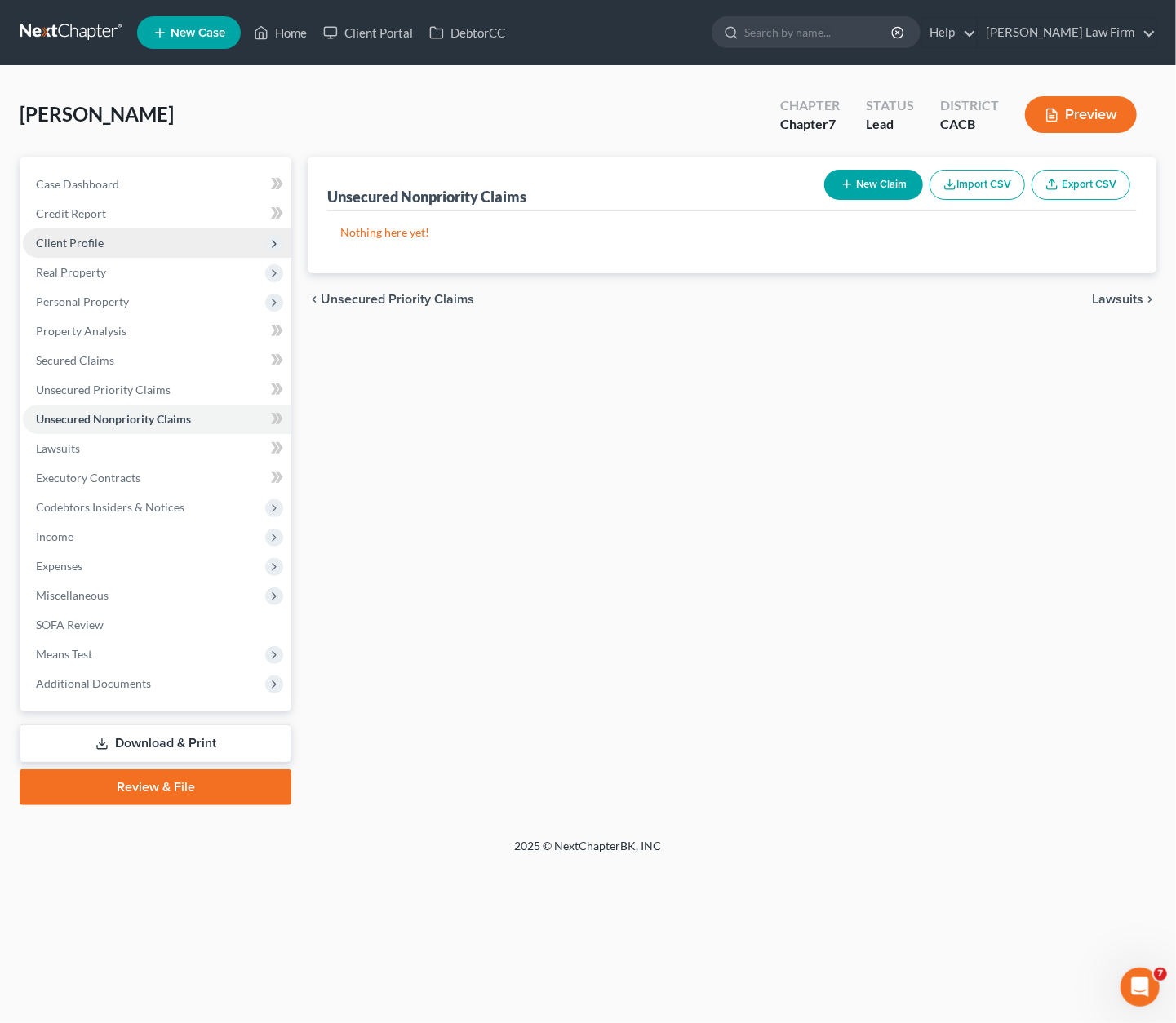
click at [71, 251] on span "Client Profile" at bounding box center [156, 243] width 268 height 29
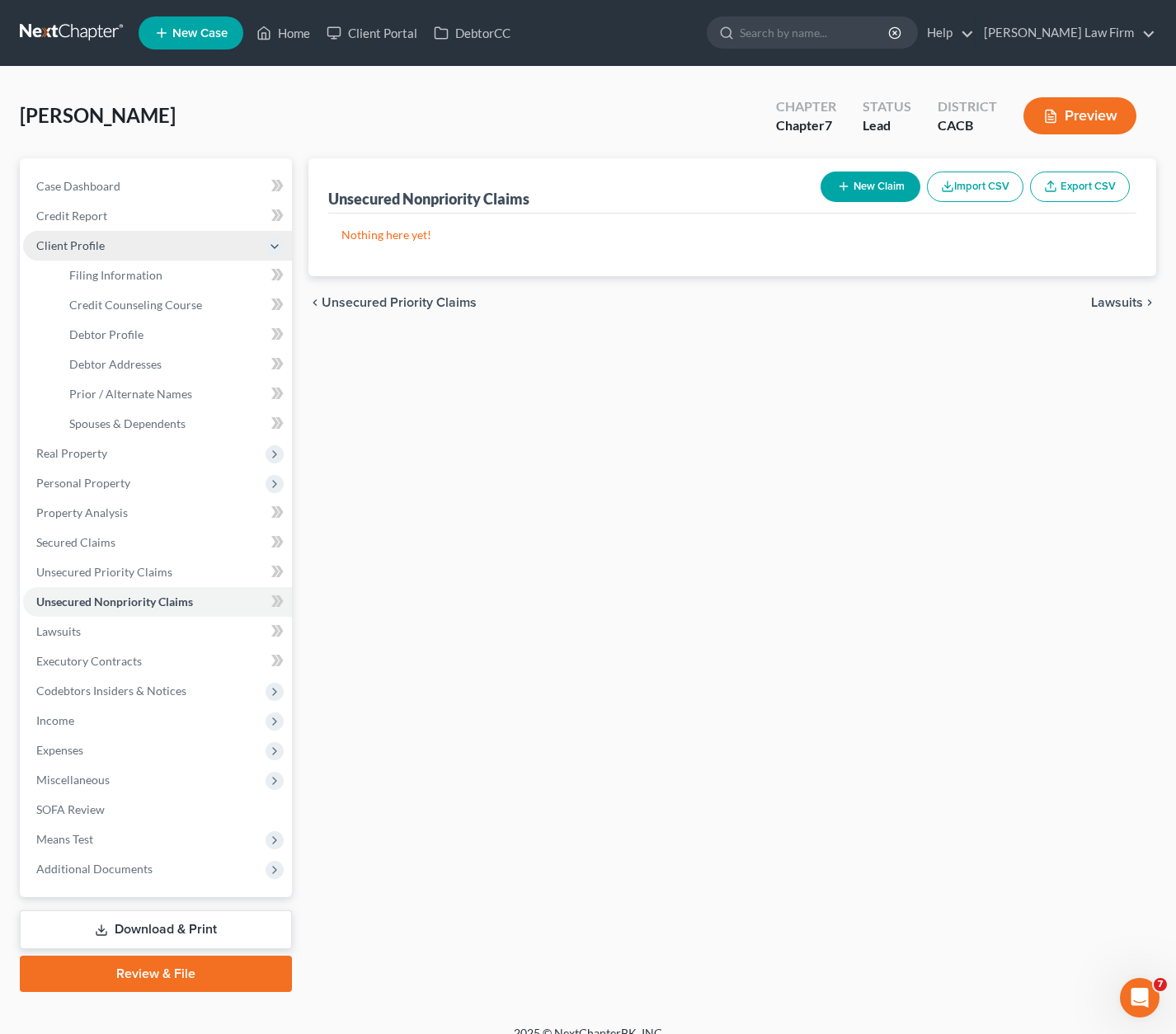
click at [80, 242] on span "Client Profile" at bounding box center [70, 245] width 68 height 14
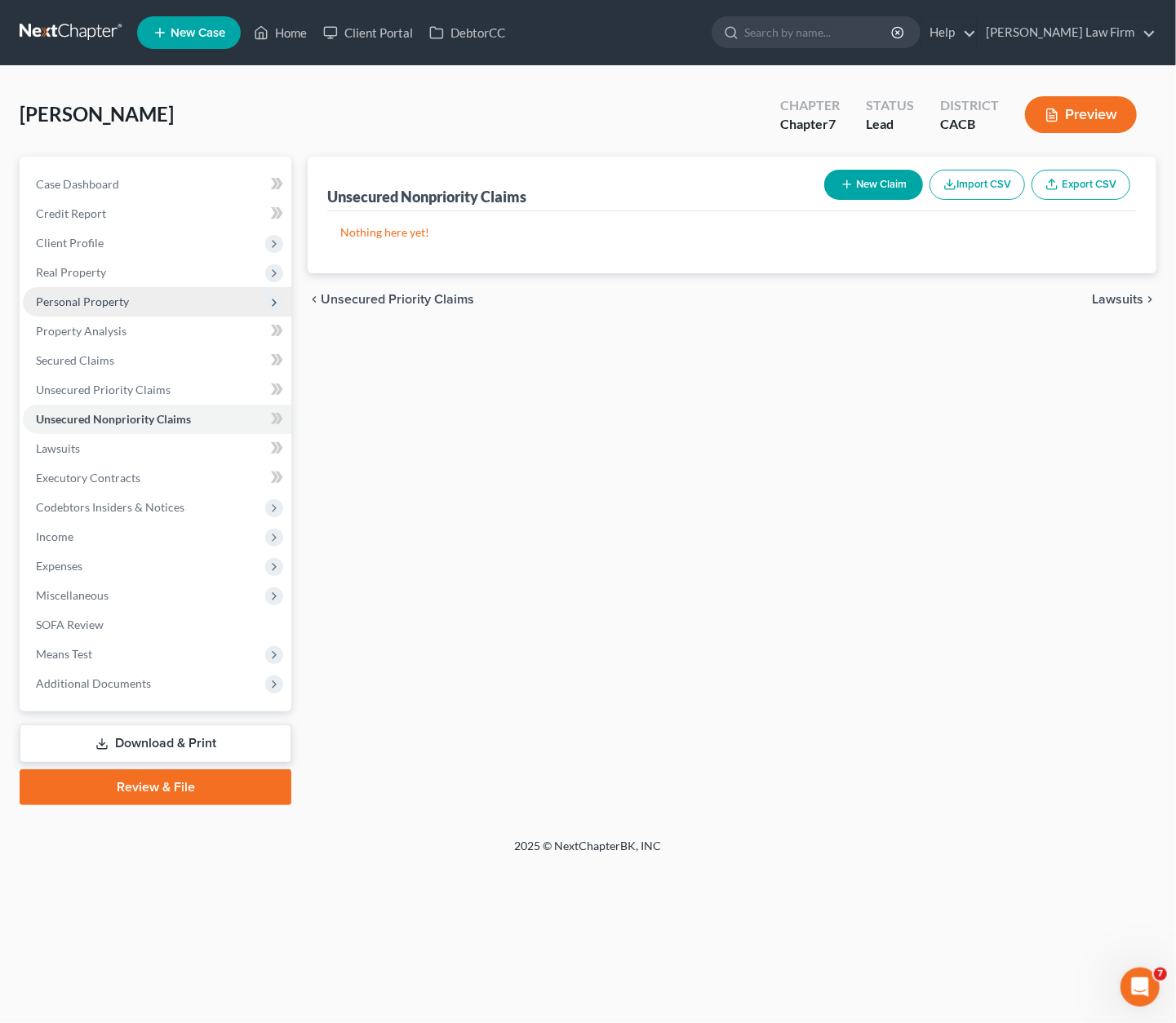
click at [75, 306] on span "Personal Property" at bounding box center [82, 301] width 93 height 14
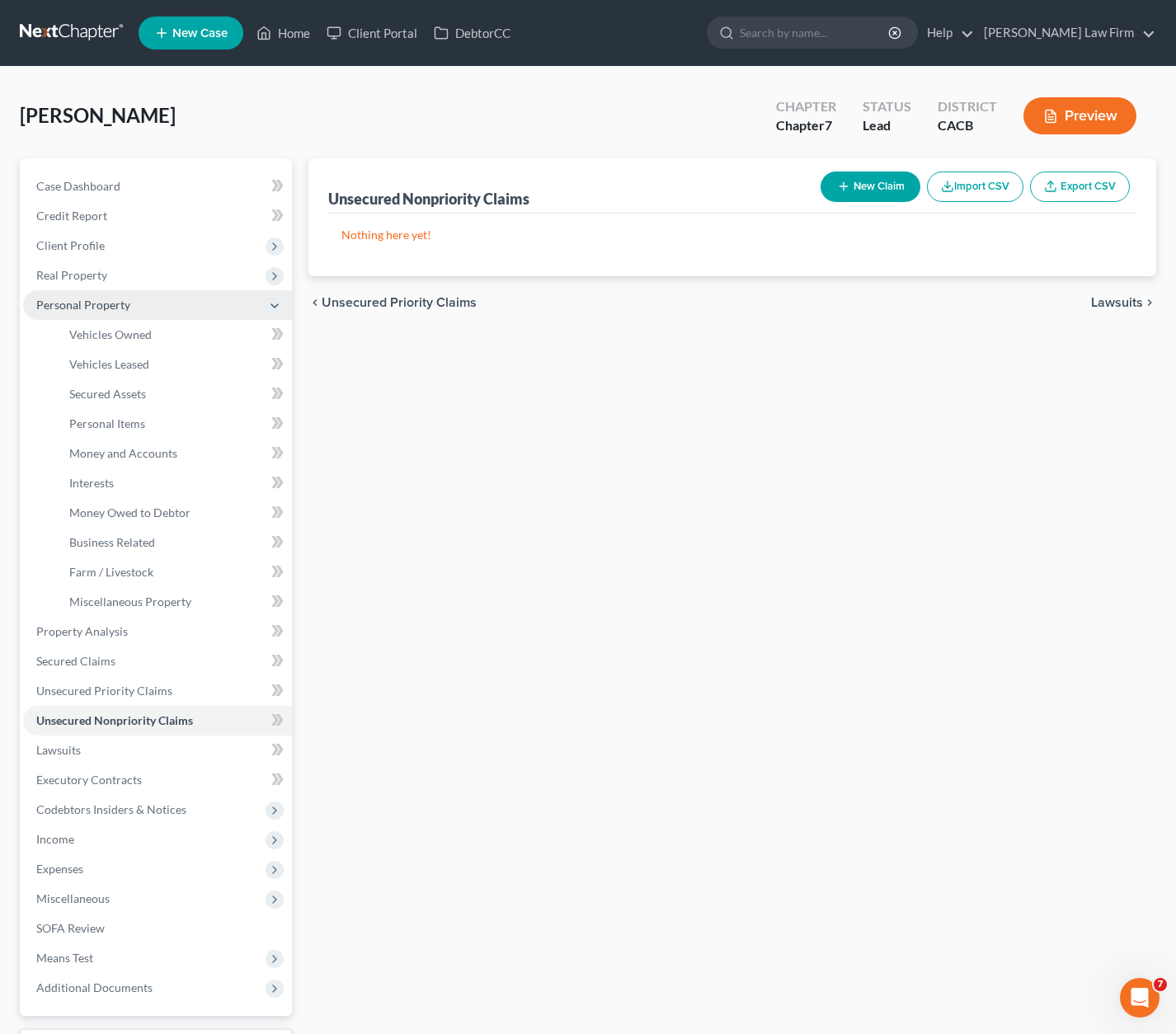
click at [76, 299] on span "Personal Property" at bounding box center [83, 304] width 94 height 14
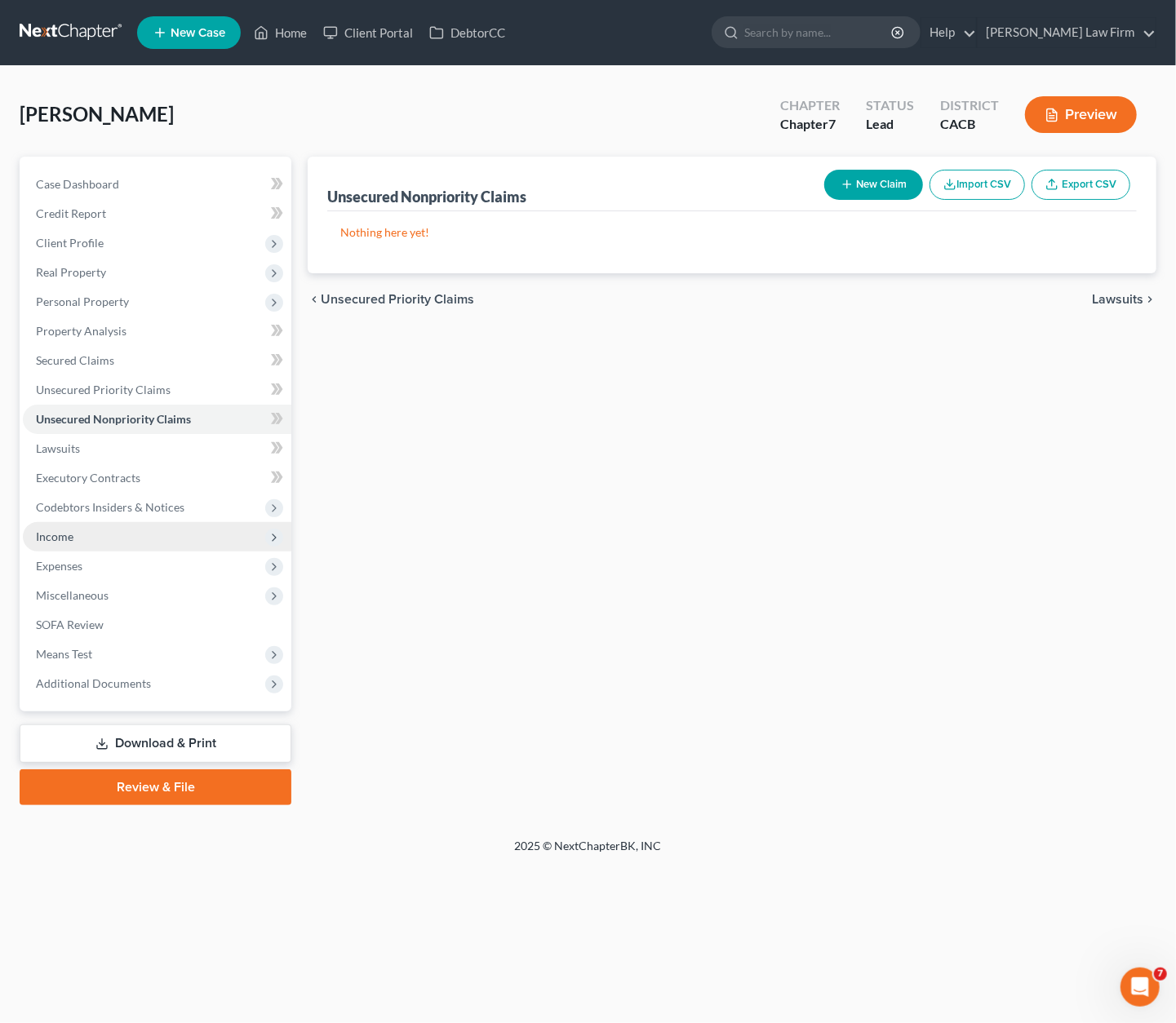
click at [80, 542] on span "Income" at bounding box center [156, 536] width 268 height 29
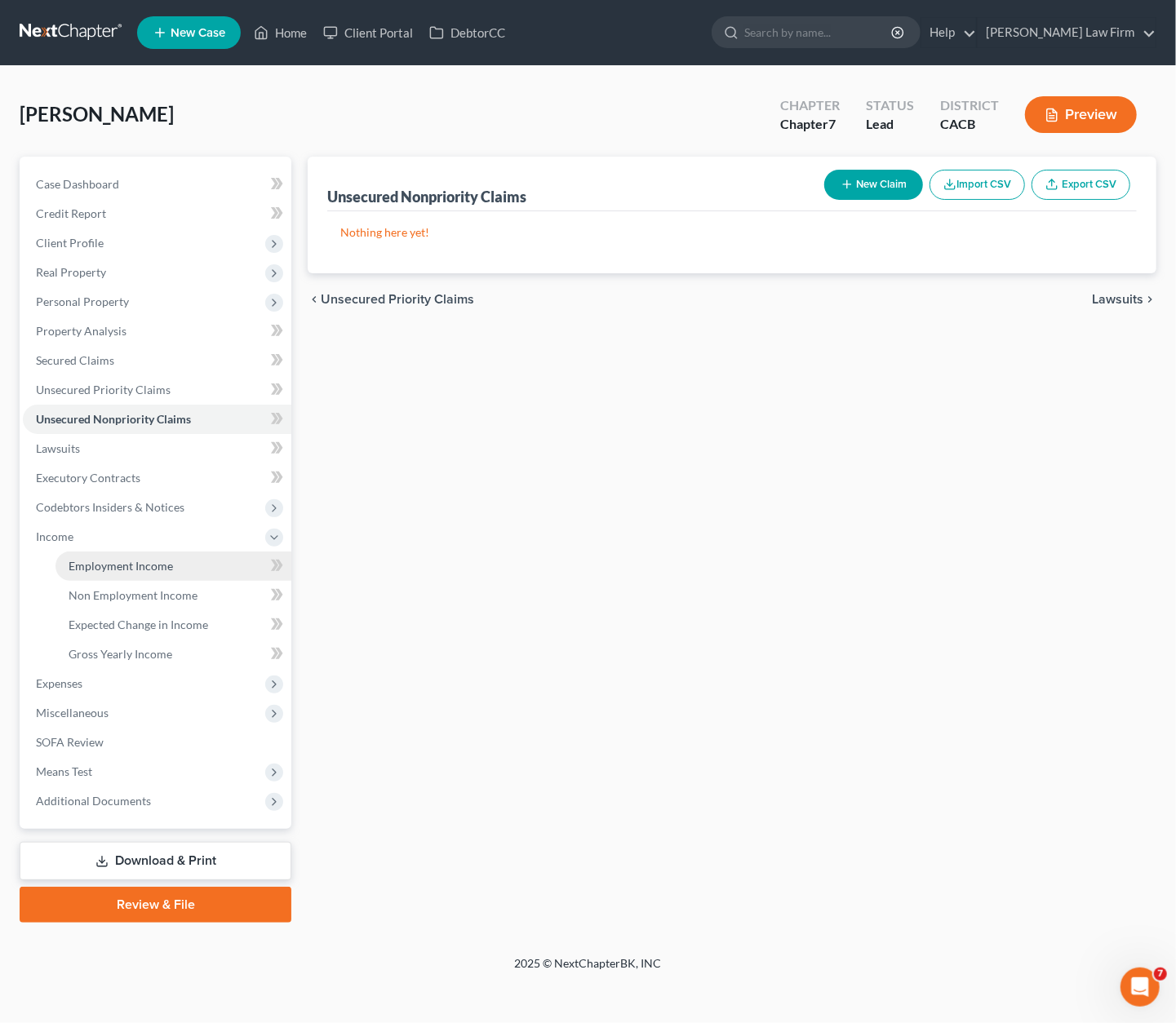
click at [105, 566] on span "Employment Income" at bounding box center [121, 566] width 105 height 14
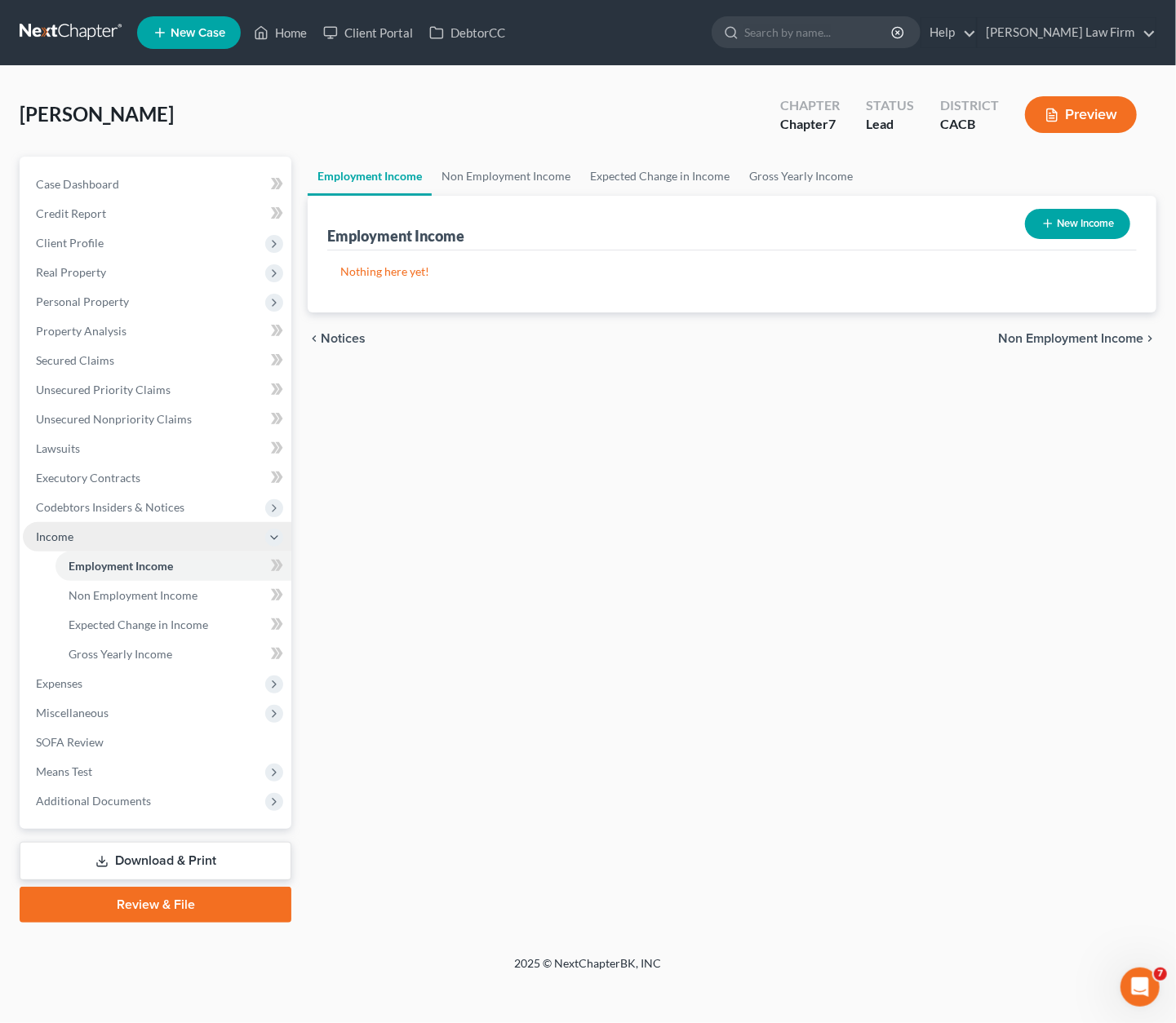
click at [66, 541] on span "Income" at bounding box center [54, 536] width 37 height 14
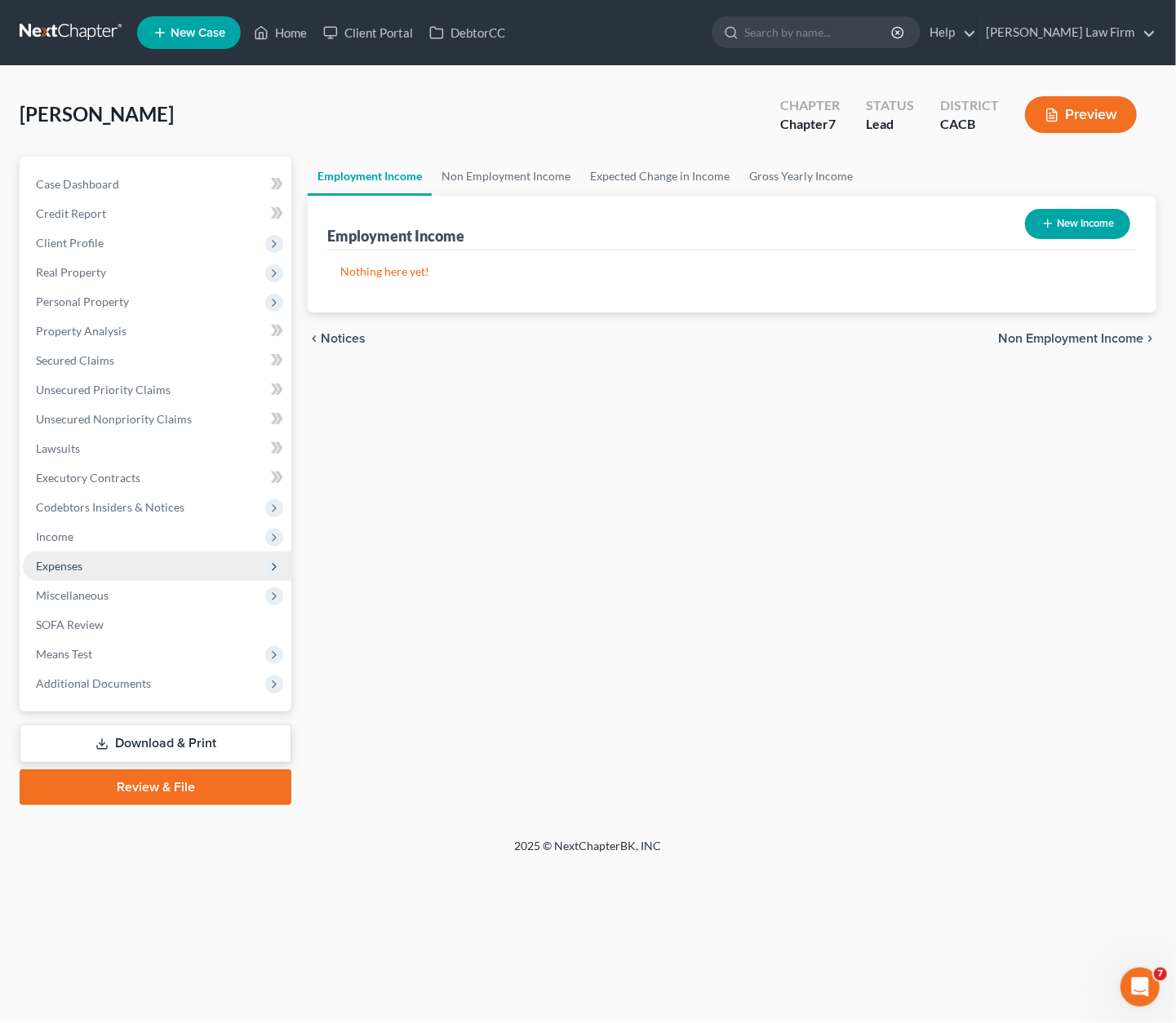
click at [73, 572] on span "Expenses" at bounding box center [156, 566] width 268 height 29
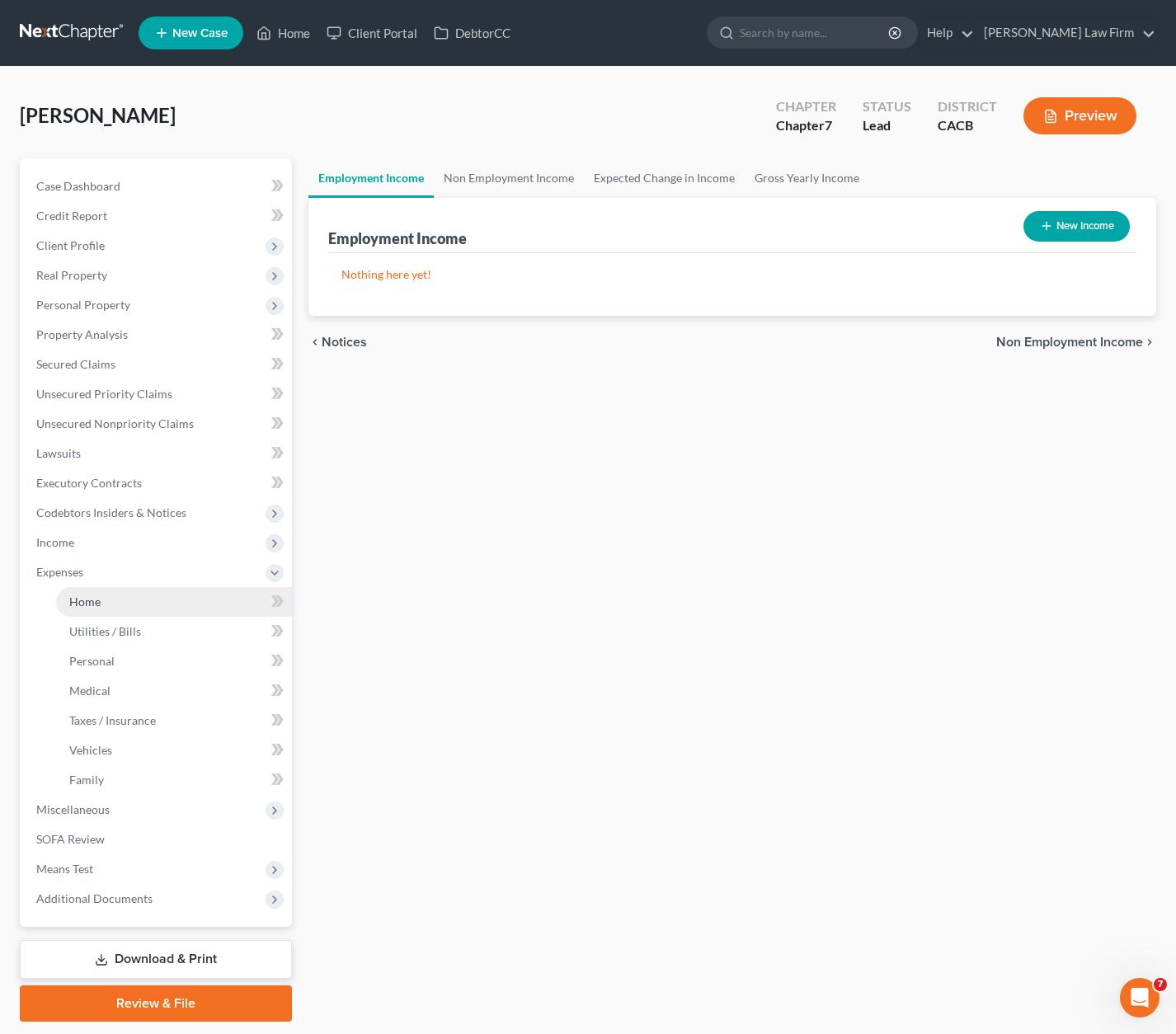
click at [103, 606] on link "Home" at bounding box center [174, 601] width 236 height 29
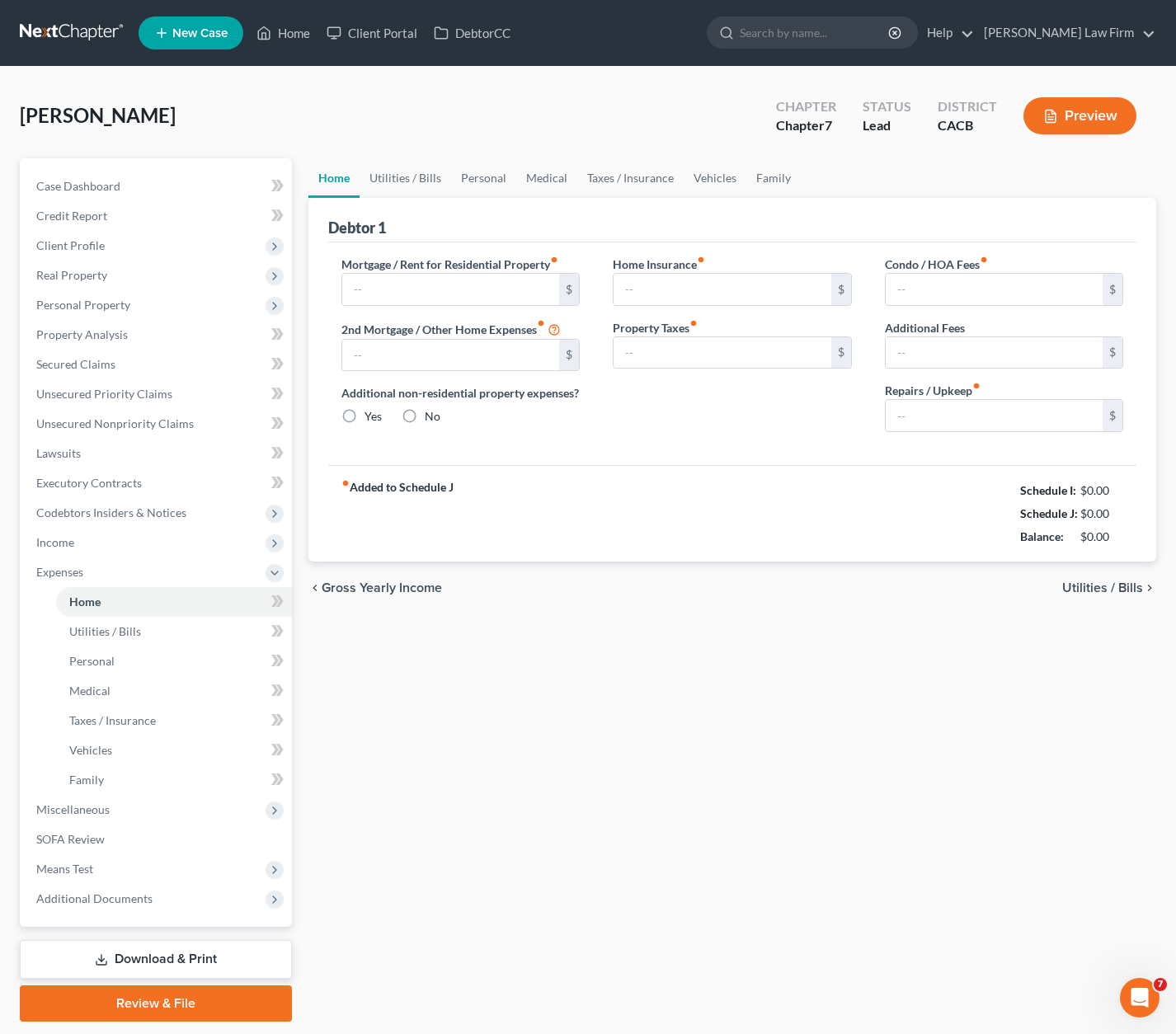
type input "0.00"
radio input "true"
type input "0.00"
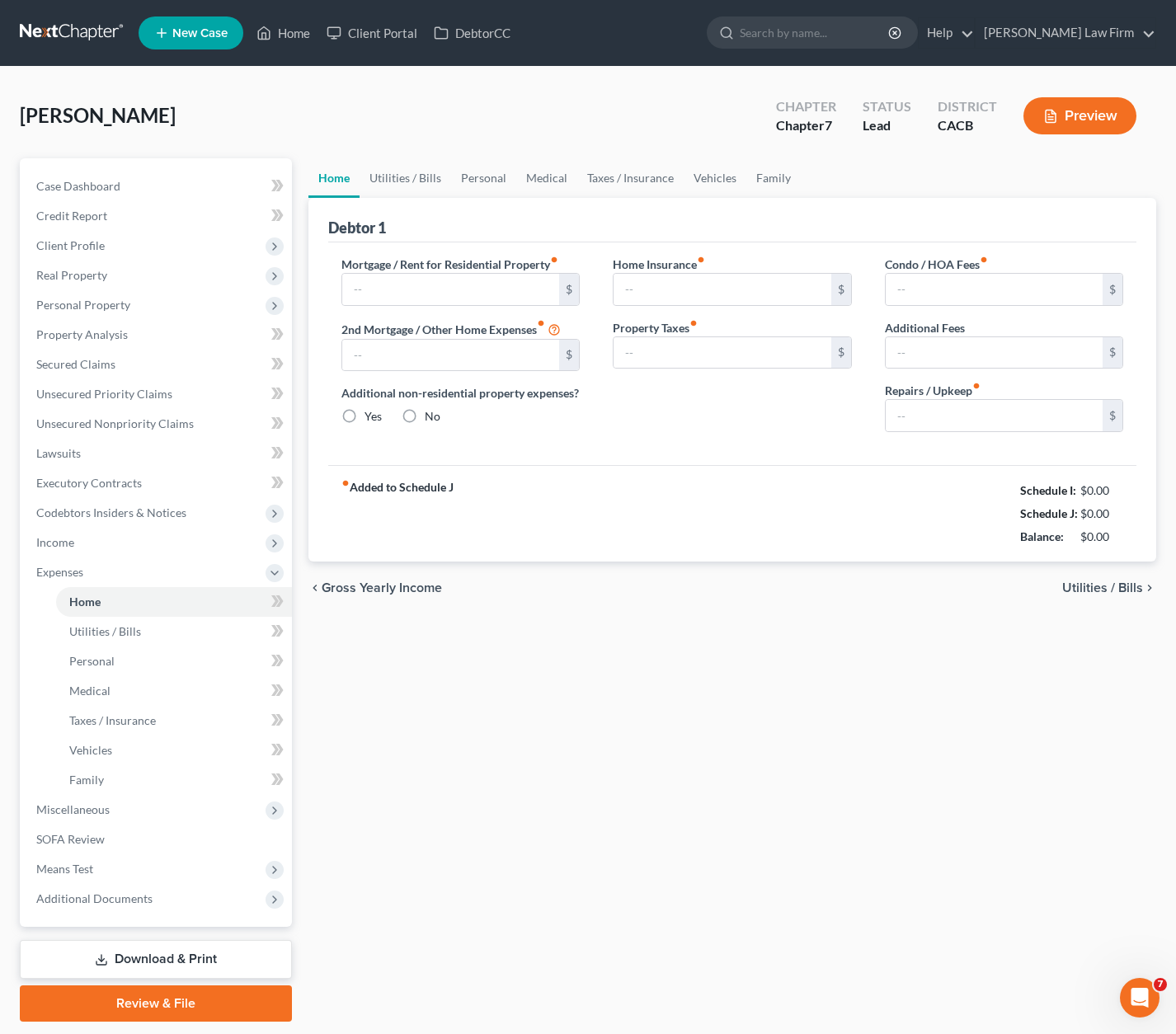
type input "0.00"
click at [501, 174] on link "Personal" at bounding box center [484, 178] width 66 height 39
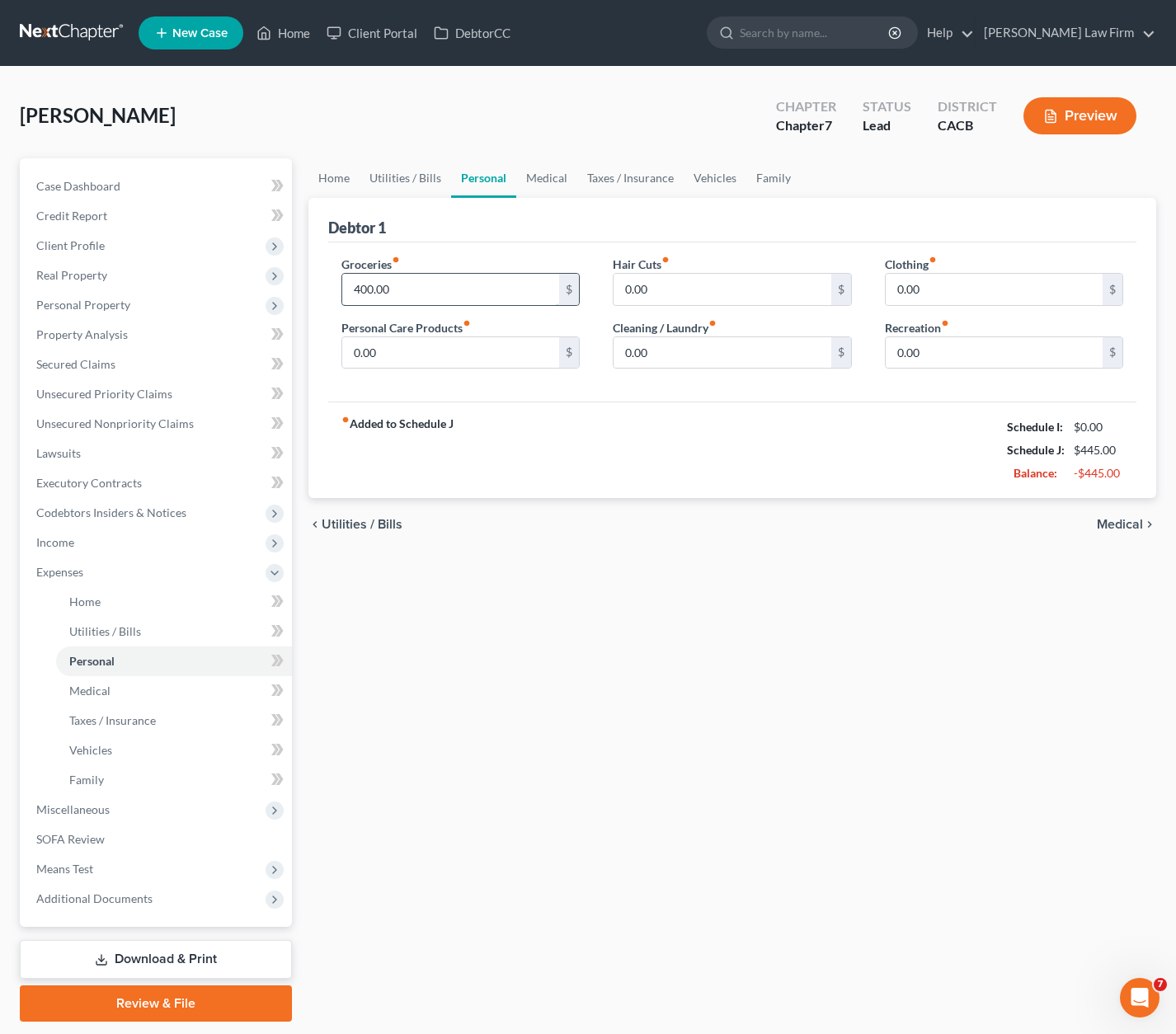
click at [446, 290] on input "400.00" at bounding box center [450, 289] width 218 height 31
type input "240.00"
click at [392, 174] on link "Utilities / Bills" at bounding box center [405, 178] width 92 height 39
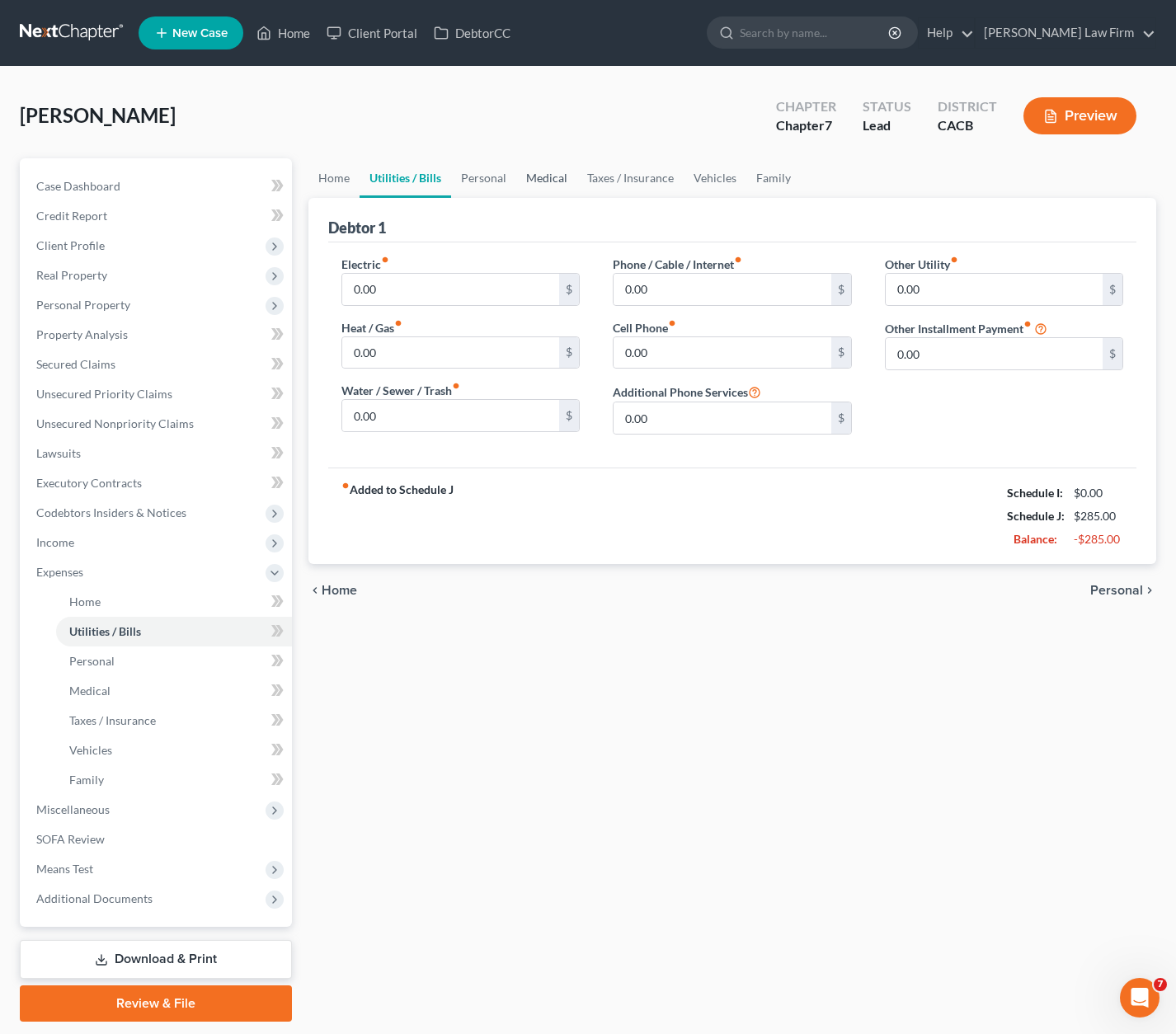
drag, startPoint x: 561, startPoint y: 176, endPoint x: 546, endPoint y: 184, distance: 17.0
click at [560, 176] on link "Medical" at bounding box center [547, 178] width 61 height 39
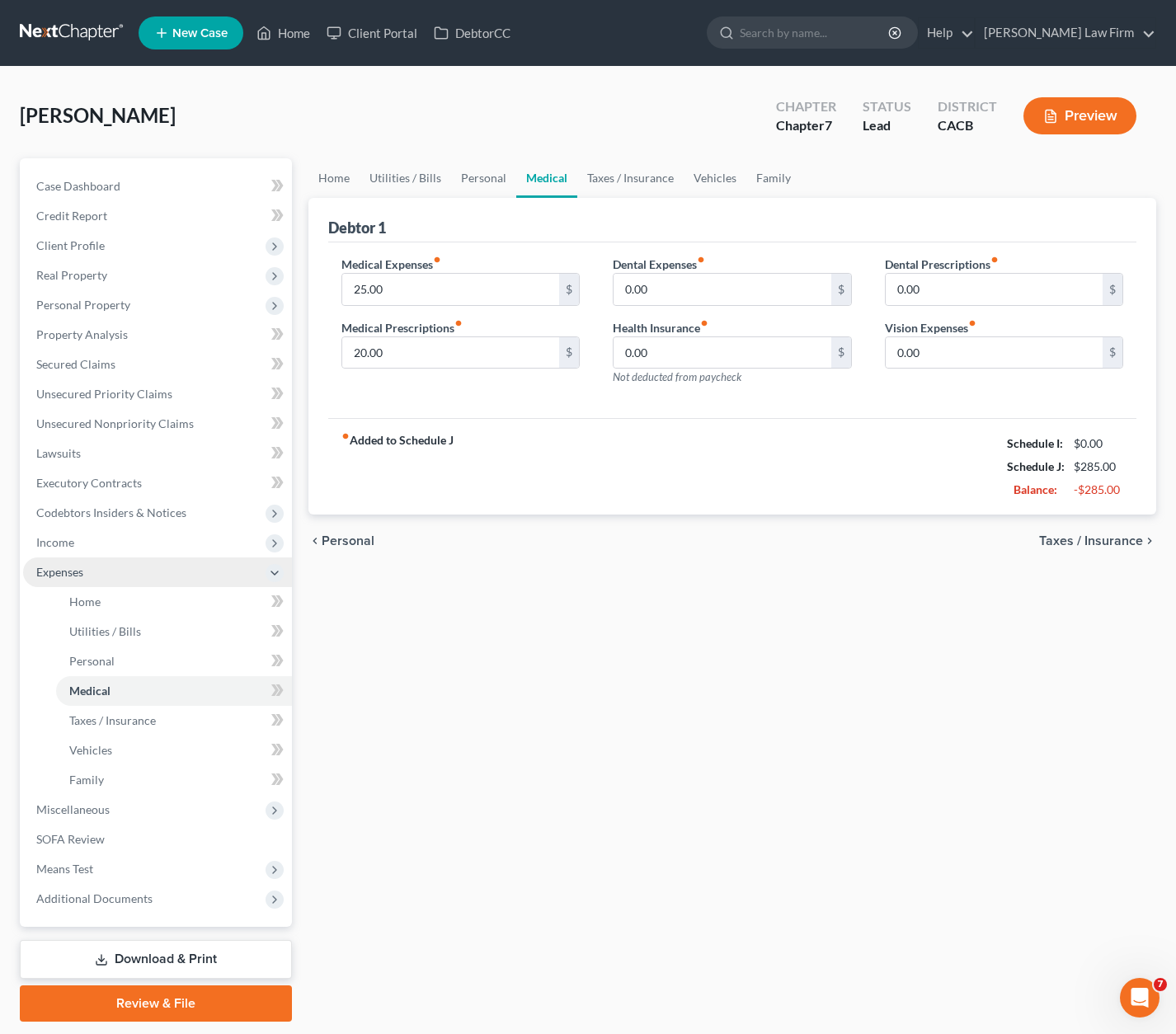
click at [70, 585] on span "Expenses" at bounding box center [157, 572] width 269 height 29
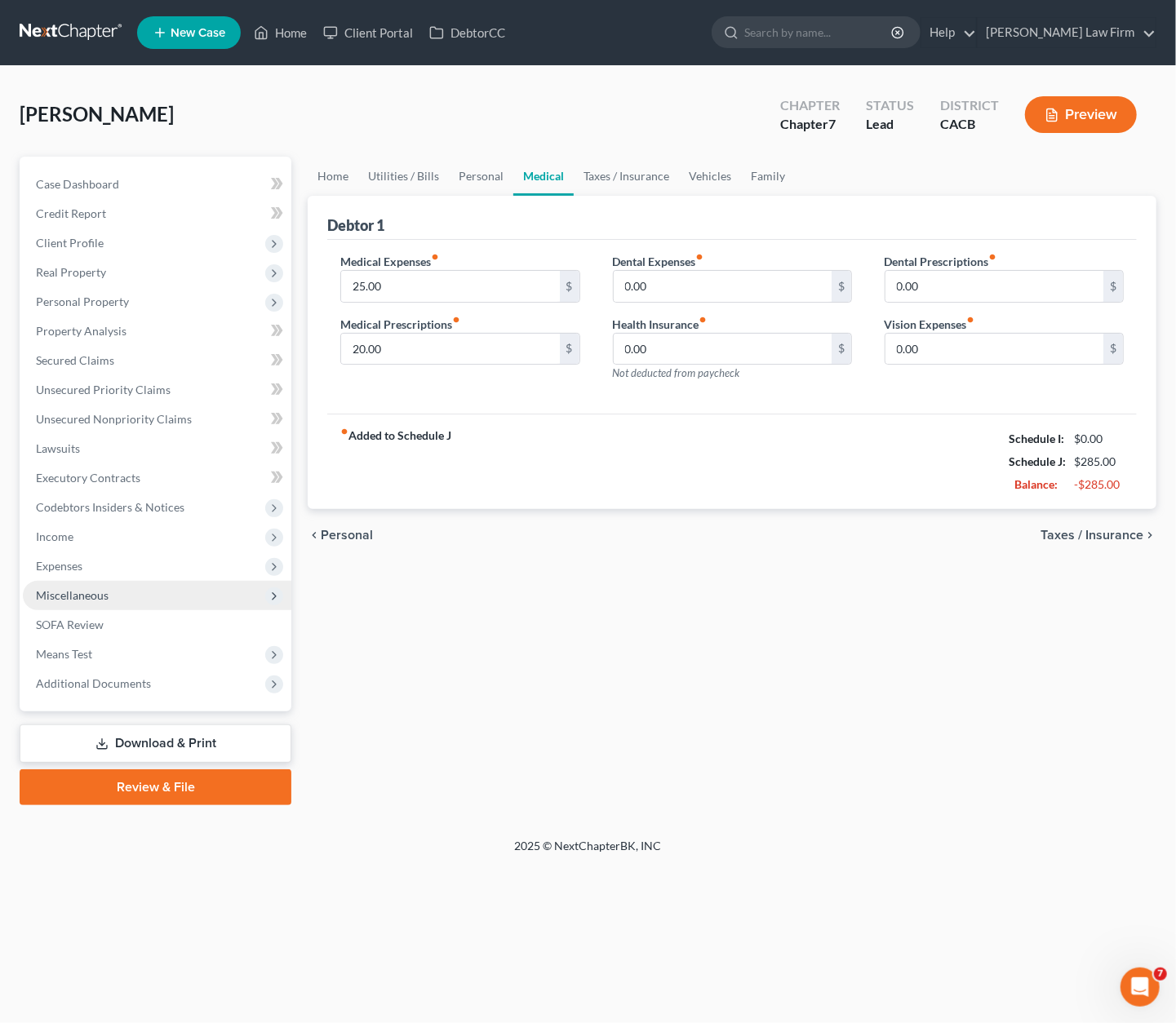
click at [99, 605] on span "Miscellaneous" at bounding box center [156, 595] width 268 height 29
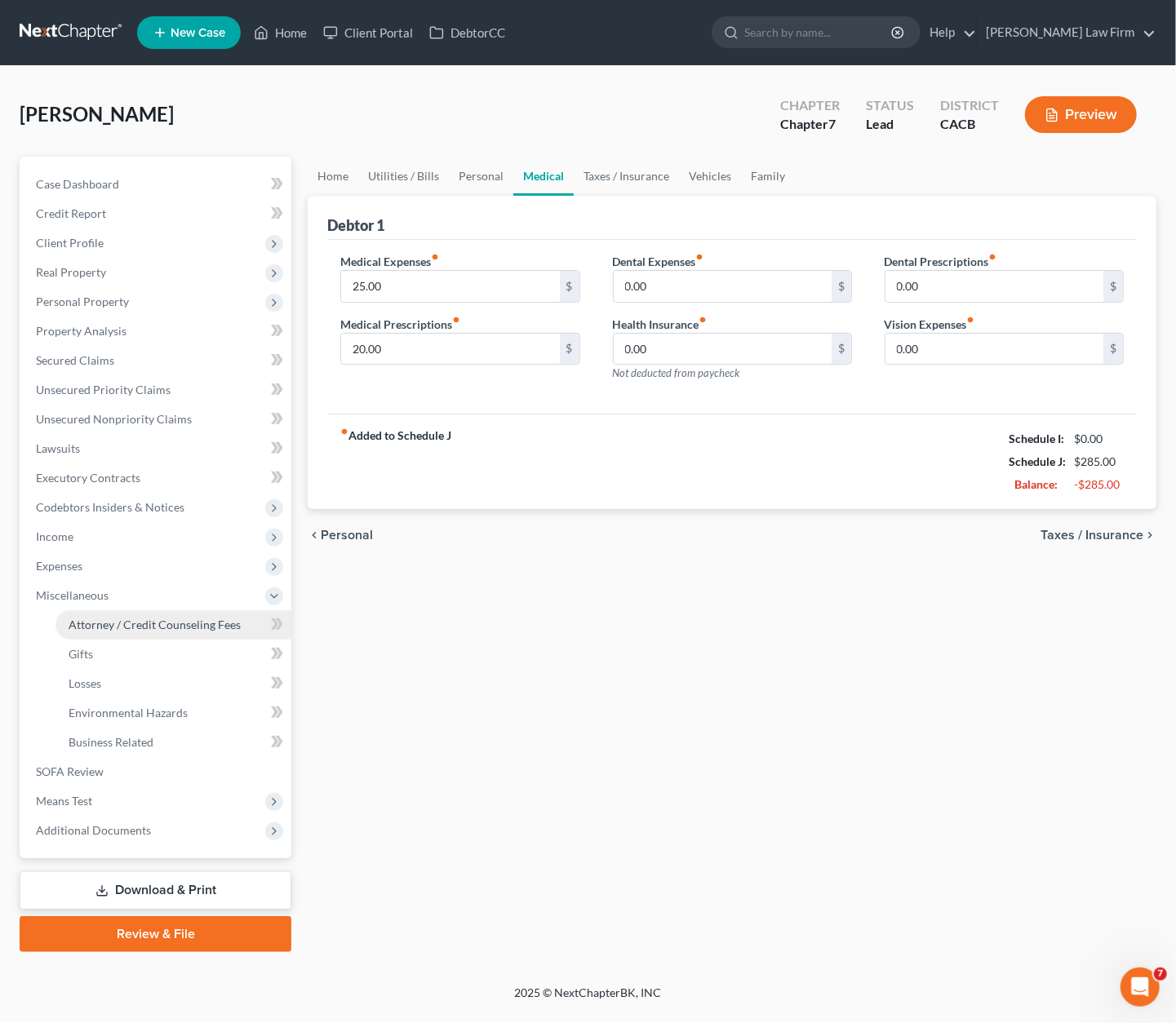
click at [130, 626] on span "Attorney / Credit Counseling Fees" at bounding box center [154, 624] width 172 height 14
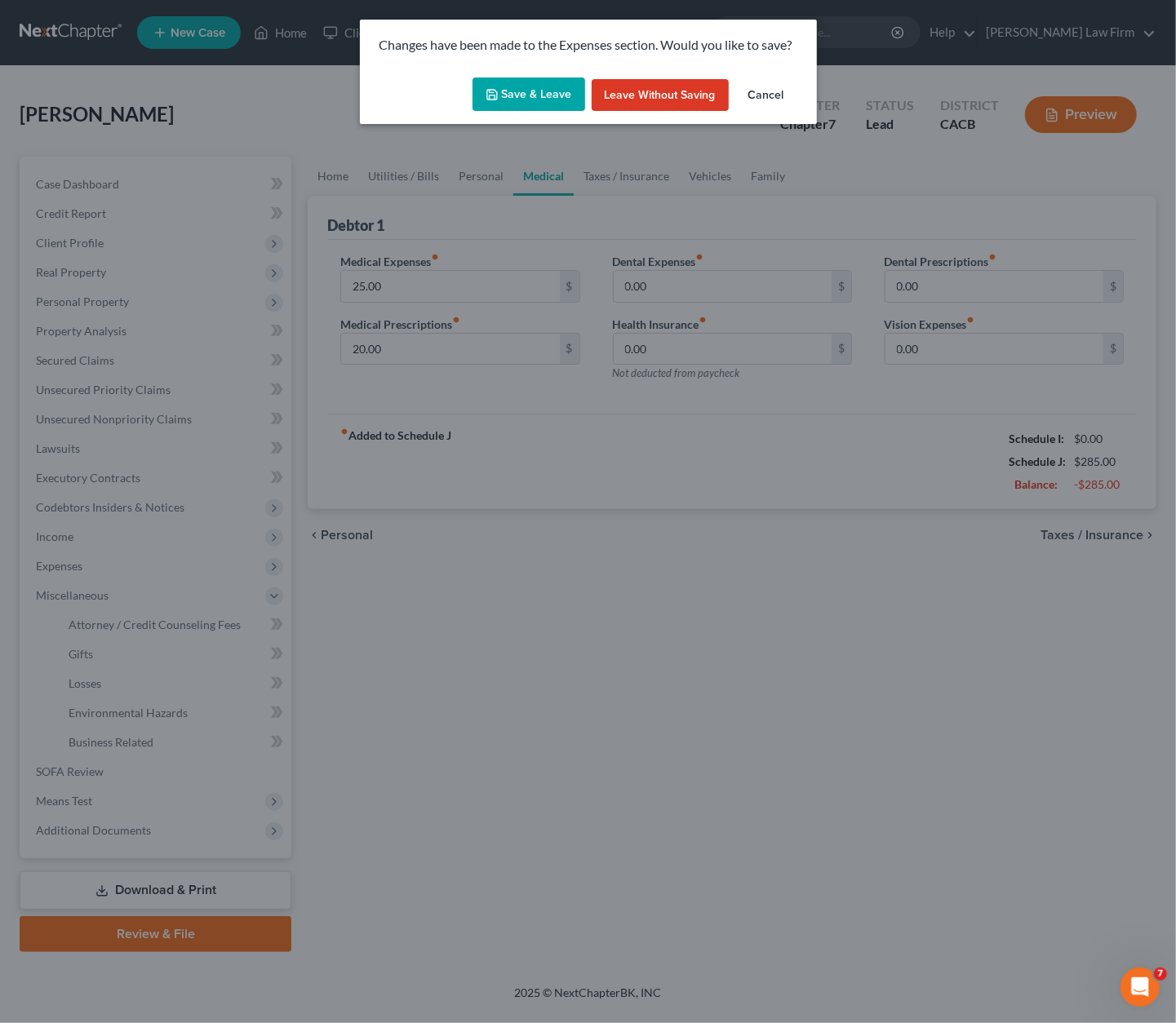
click at [509, 98] on button "Save & Leave" at bounding box center [528, 94] width 112 height 34
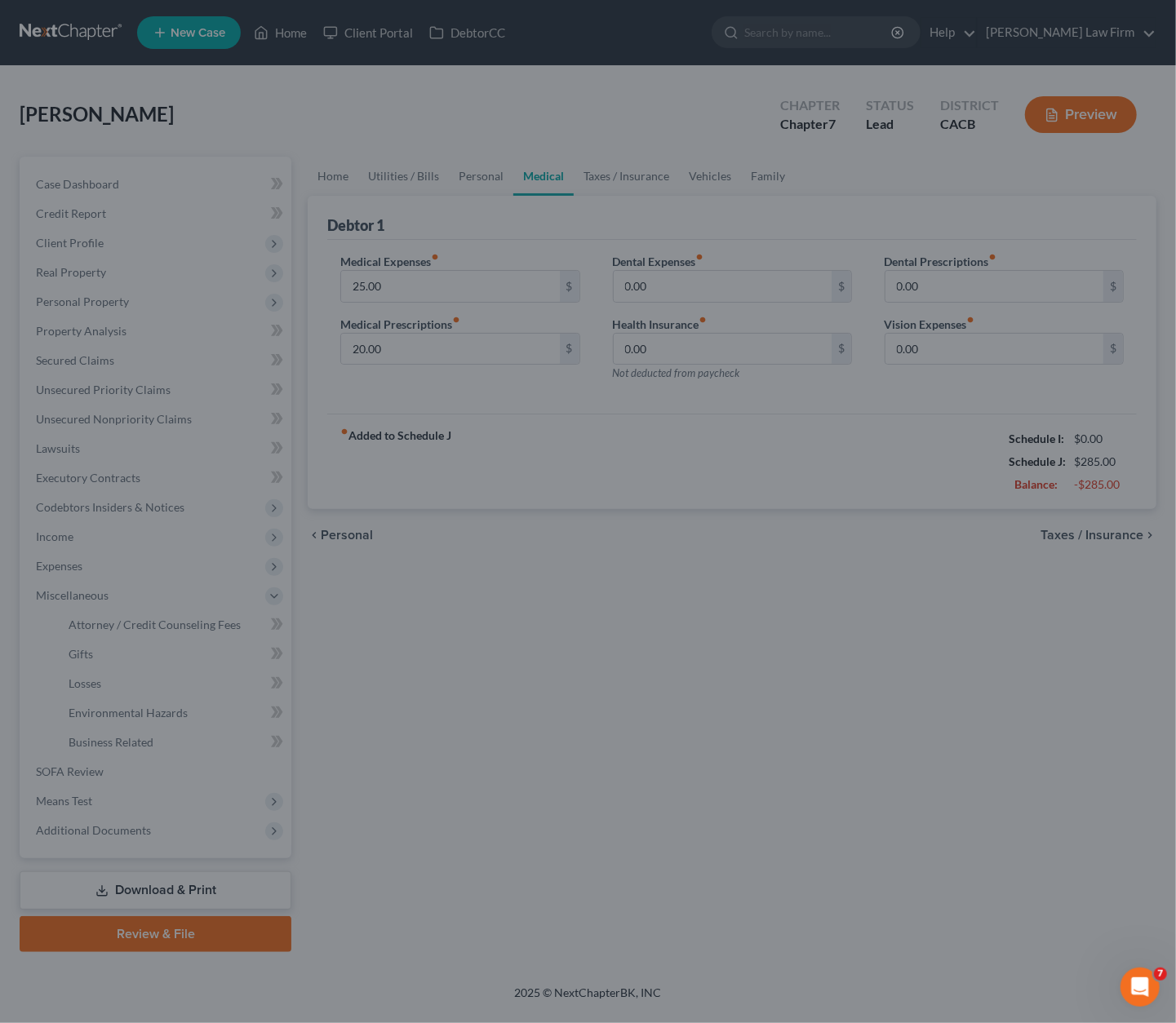
select select "0"
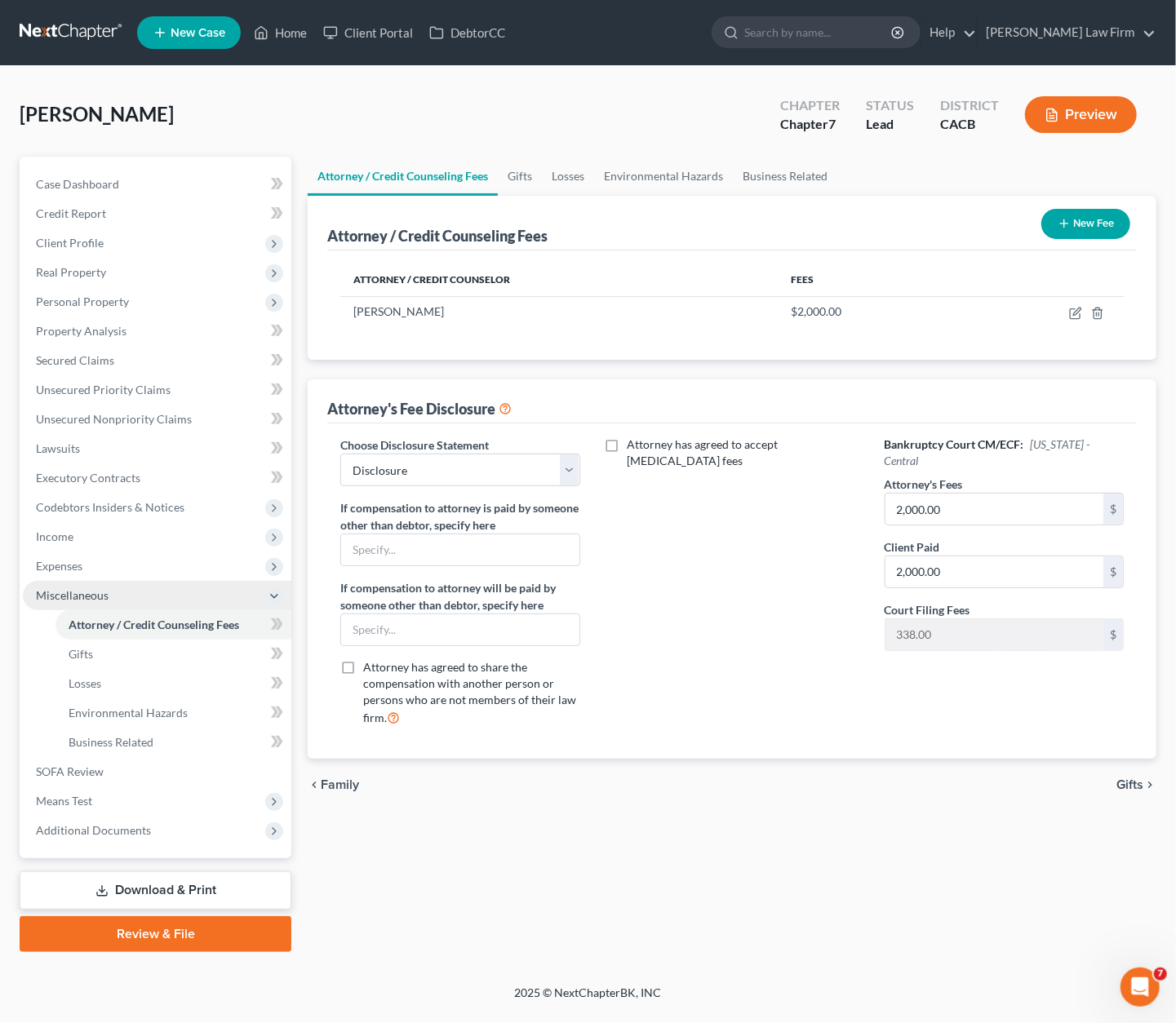
click at [88, 595] on span "Miscellaneous" at bounding box center [71, 595] width 72 height 14
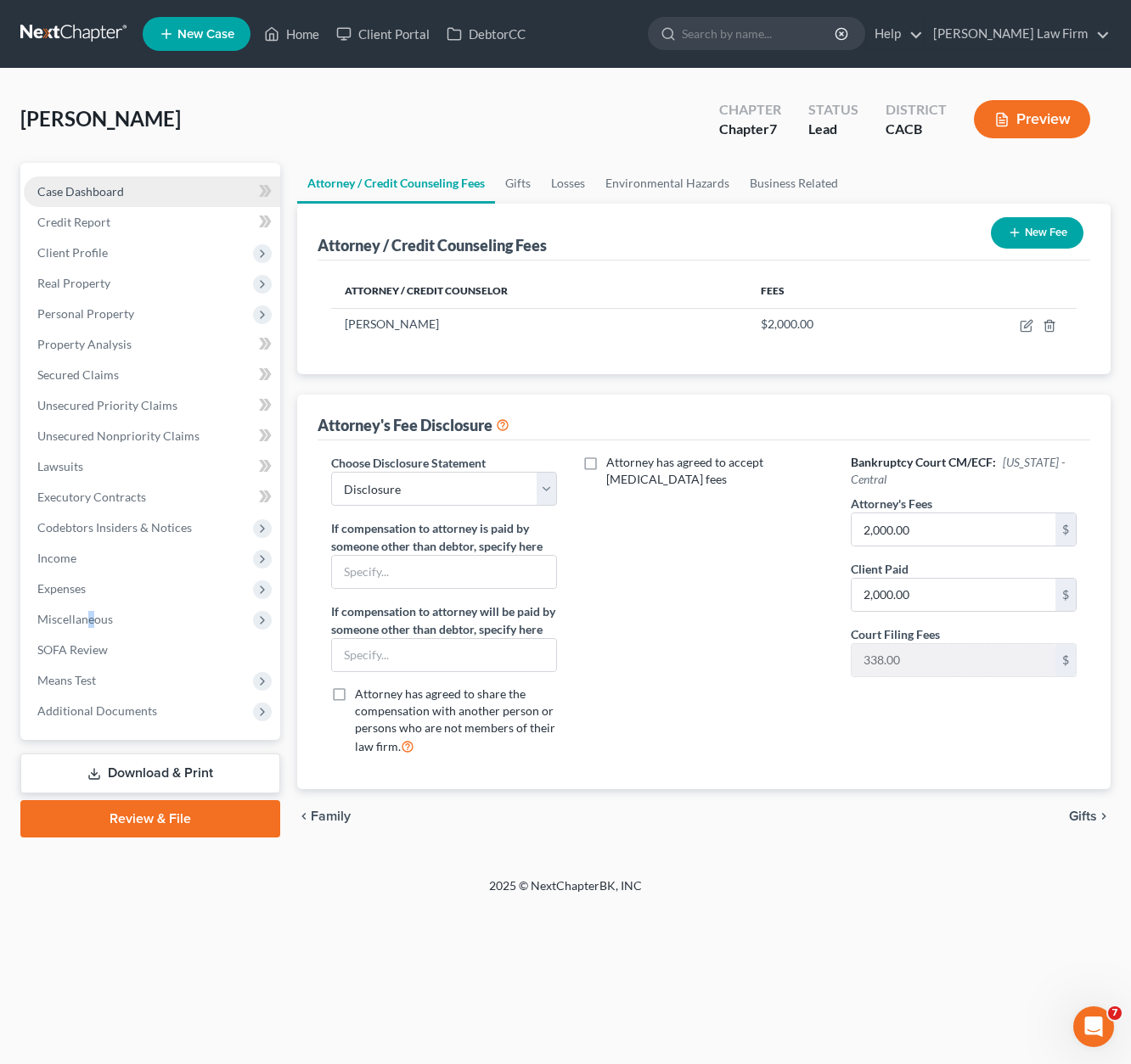
click at [82, 193] on span "Case Dashboard" at bounding box center [80, 191] width 86 height 15
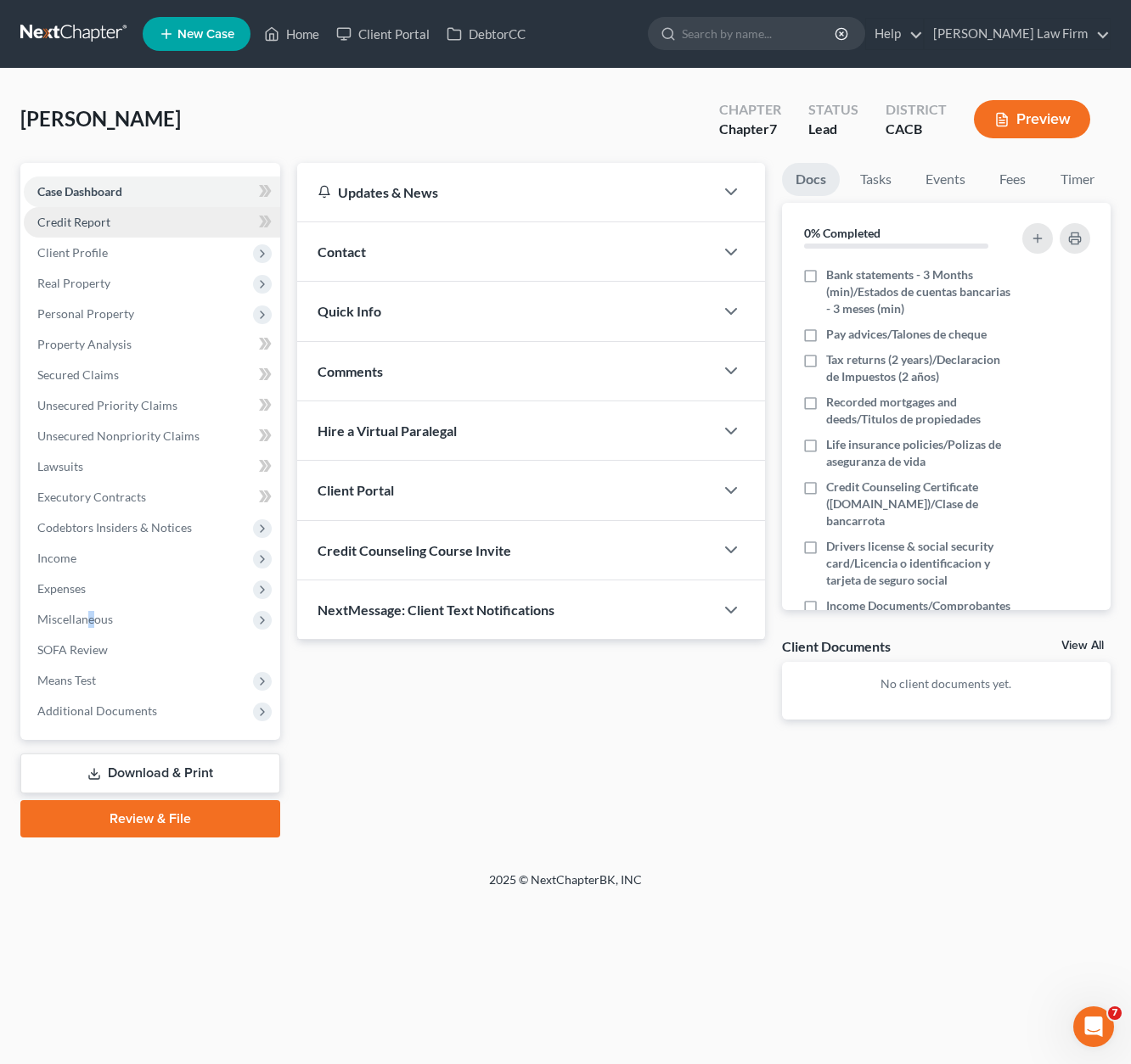
drag, startPoint x: 610, startPoint y: 119, endPoint x: 27, endPoint y: 225, distance: 592.6
click at [610, 119] on div "[PERSON_NAME] Upgraded Chapter Chapter 7 Status Lead District CACB Preview" at bounding box center [566, 125] width 1090 height 73
drag, startPoint x: 73, startPoint y: 263, endPoint x: 85, endPoint y: 286, distance: 25.9
click at [73, 263] on span "Client Profile" at bounding box center [151, 252] width 256 height 30
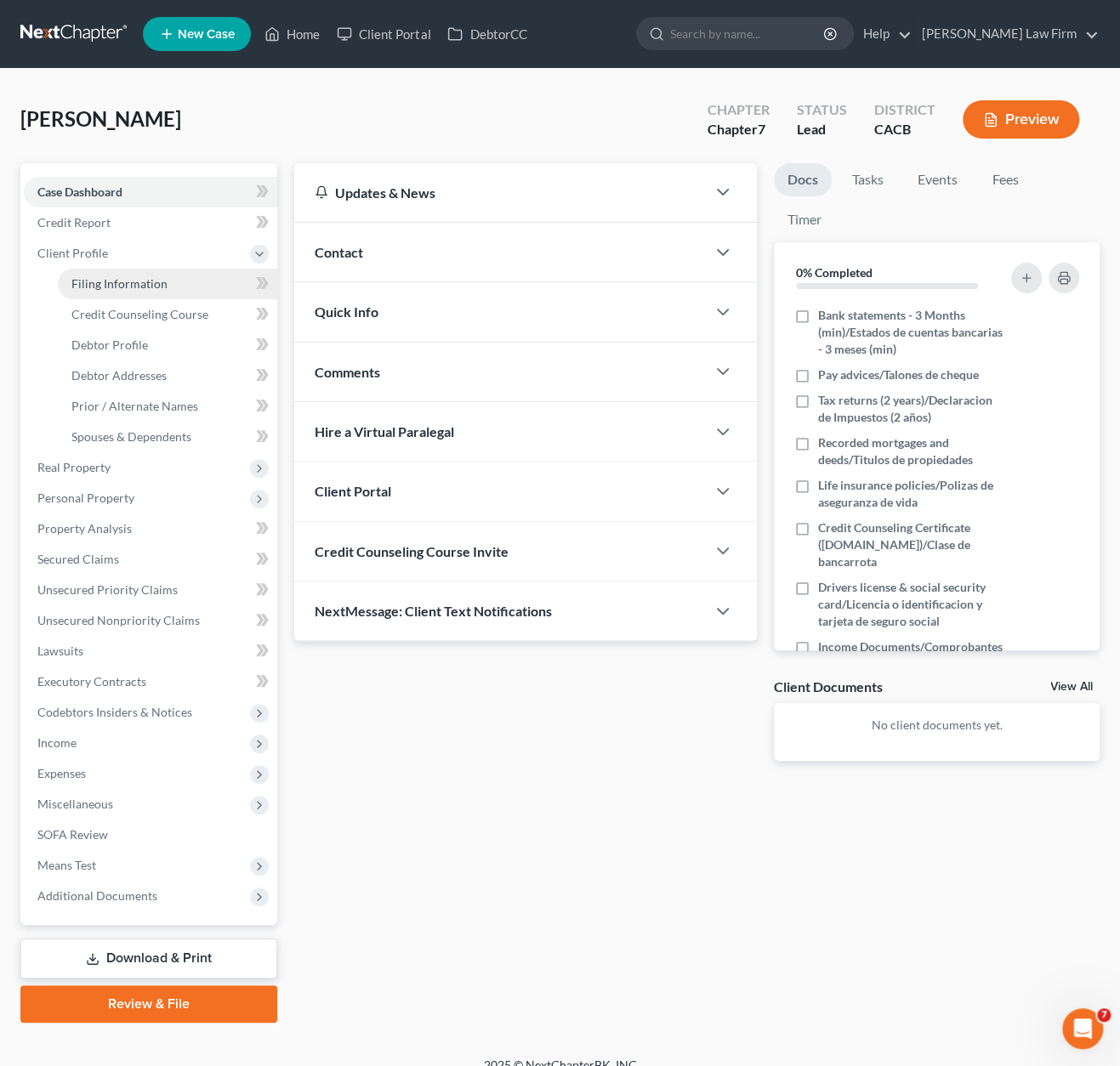
click at [114, 287] on span "Filing Information" at bounding box center [119, 283] width 96 height 15
select select "1"
select select "0"
select select "7"
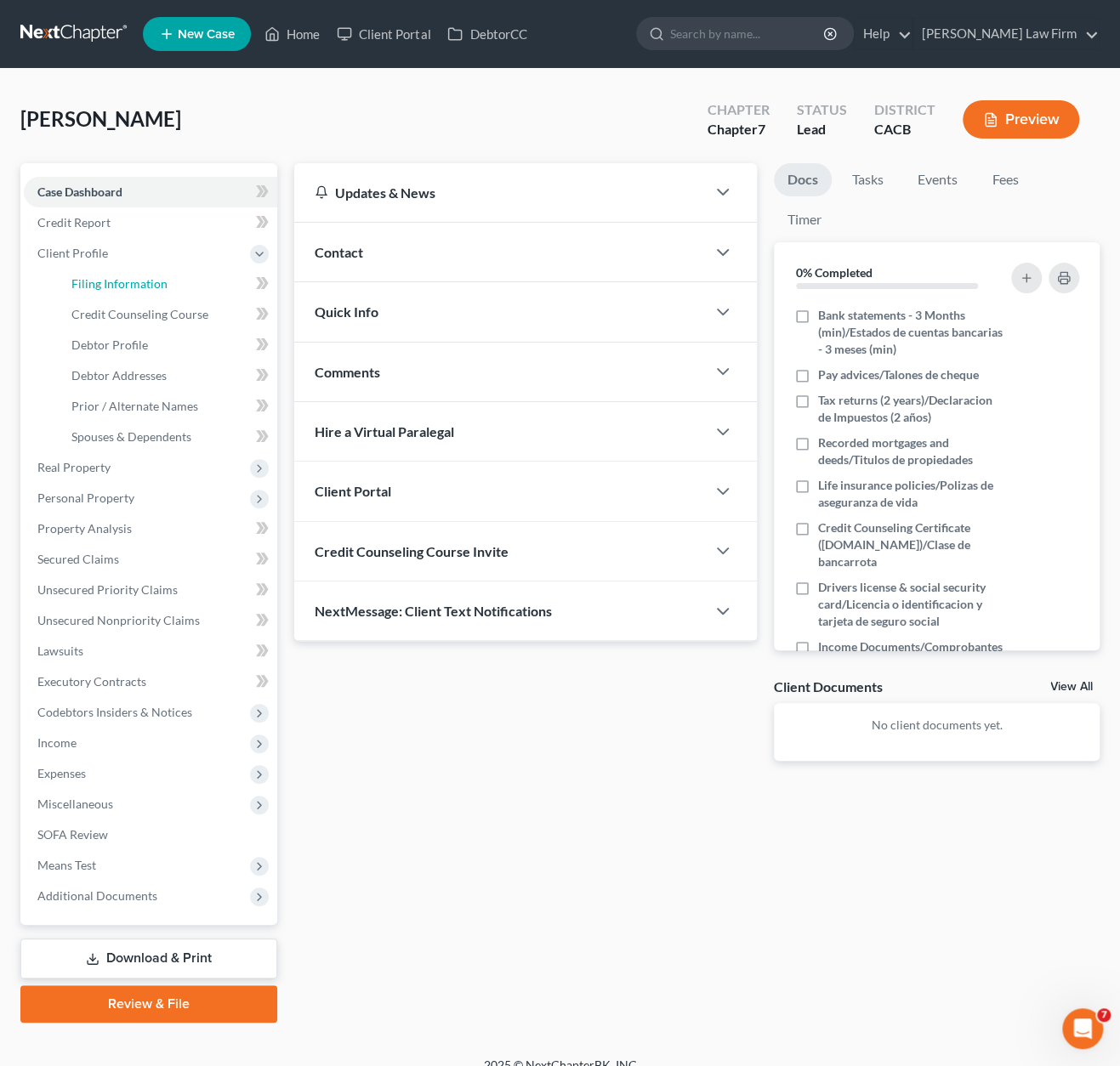
select select "0"
select select "4"
select select "0"
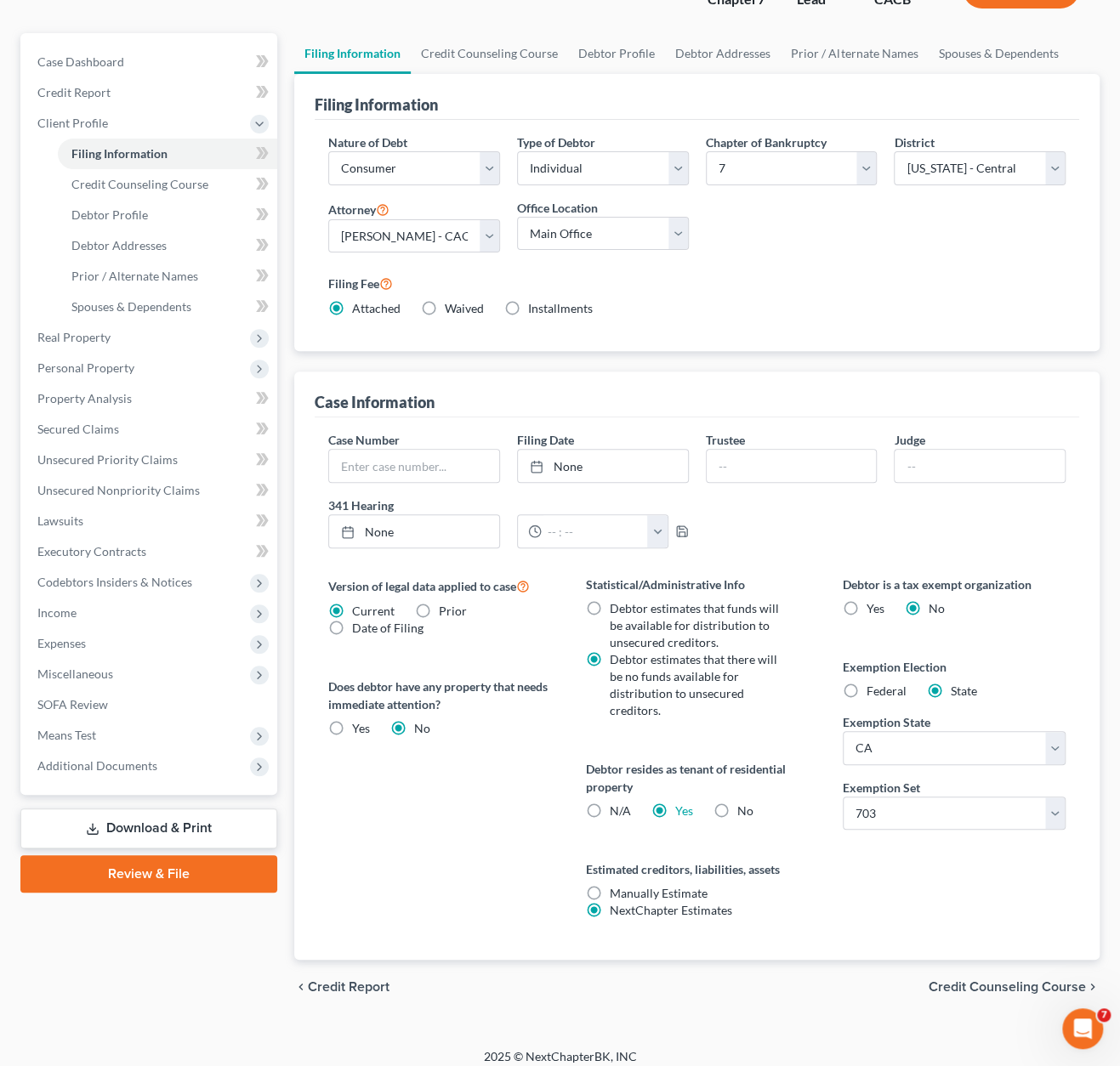
scroll to position [139, 0]
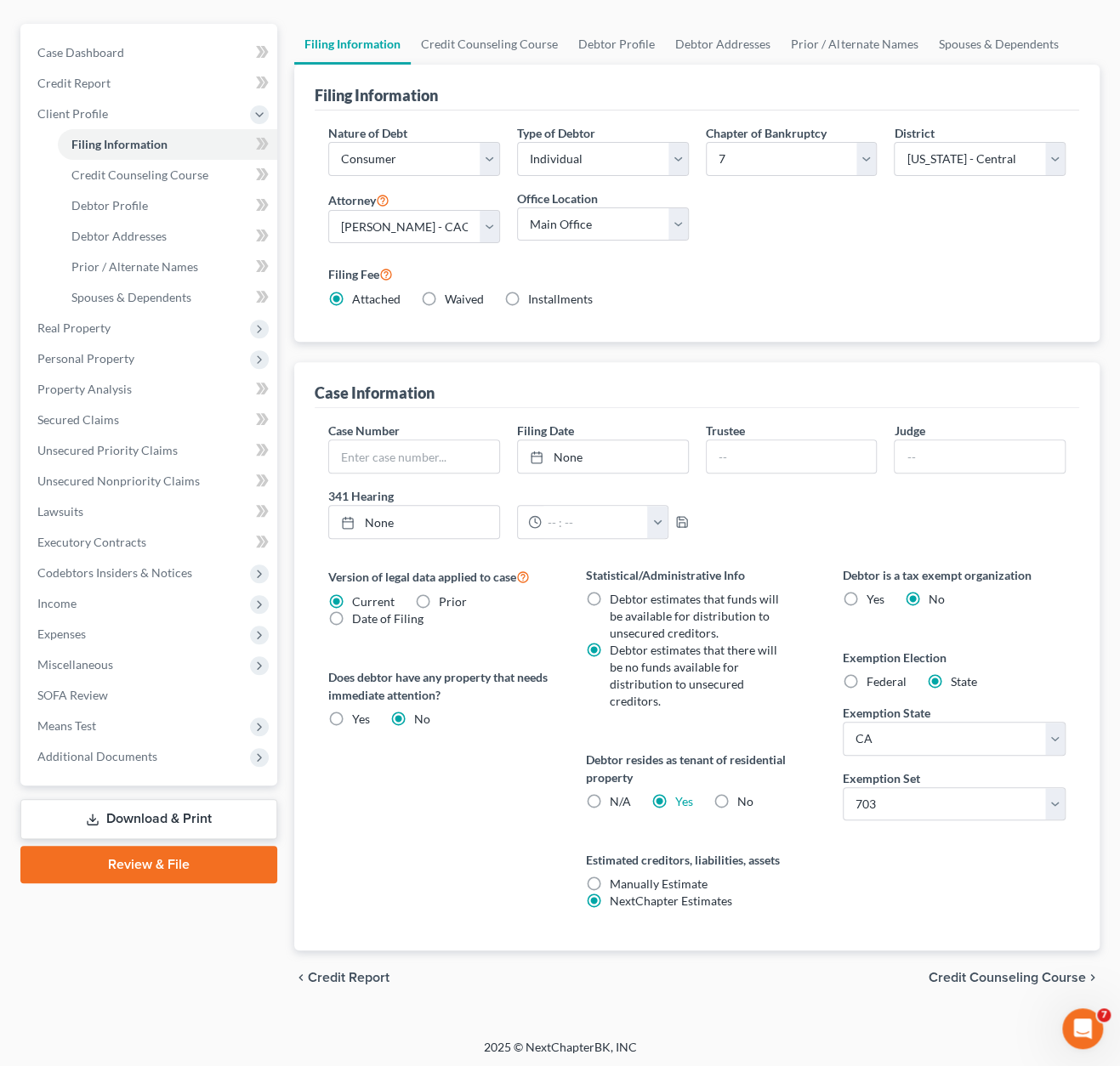
click at [992, 959] on div "chevron_left Credit Report Credit Counseling Course chevron_right" at bounding box center [697, 978] width 806 height 55
click at [1000, 972] on span "Credit Counseling Course" at bounding box center [1007, 978] width 158 height 14
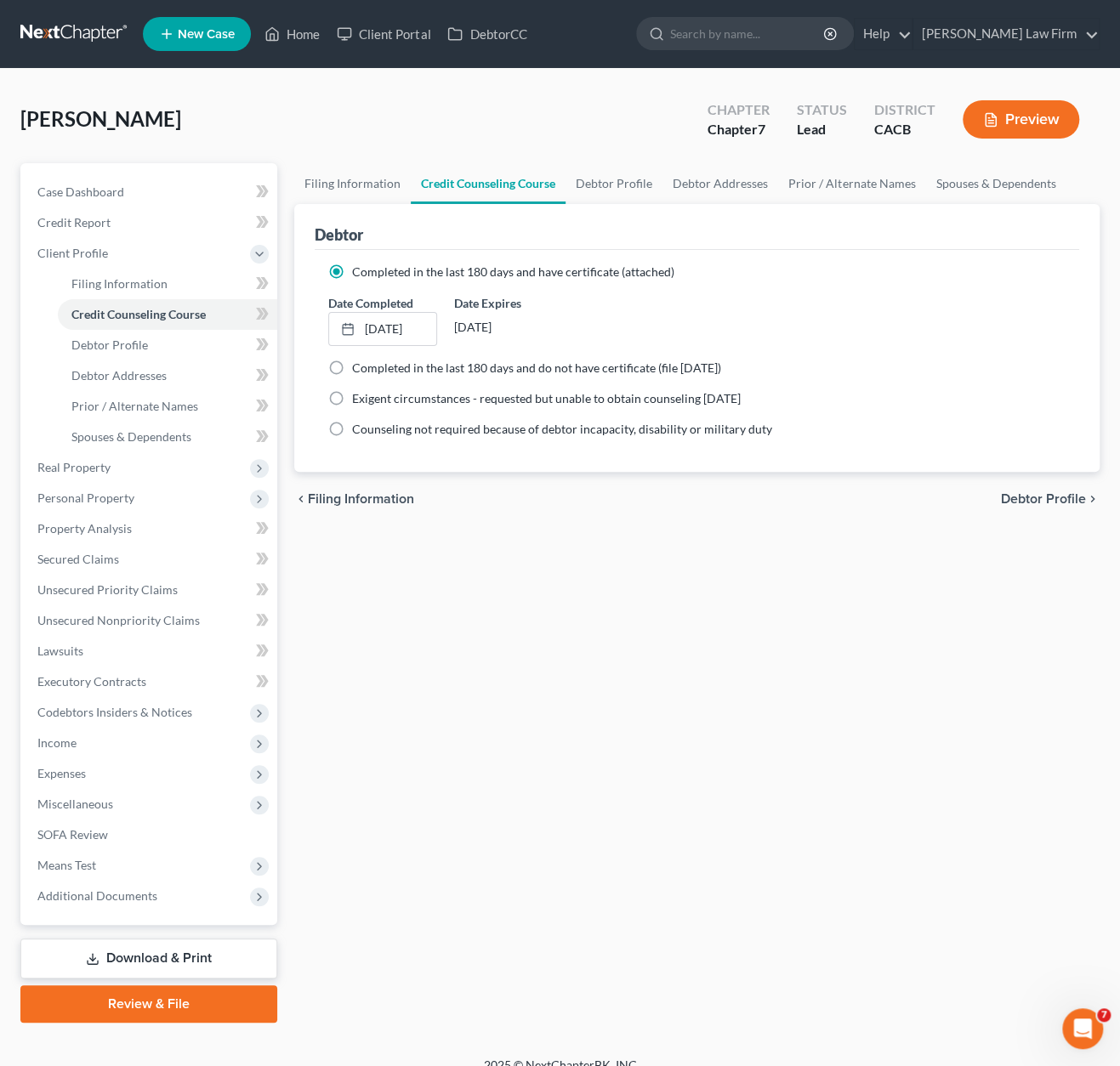
click at [645, 207] on div "Debtor" at bounding box center [696, 227] width 765 height 46
click at [645, 188] on link "Debtor Profile" at bounding box center [614, 184] width 97 height 41
select select "2"
select select "0"
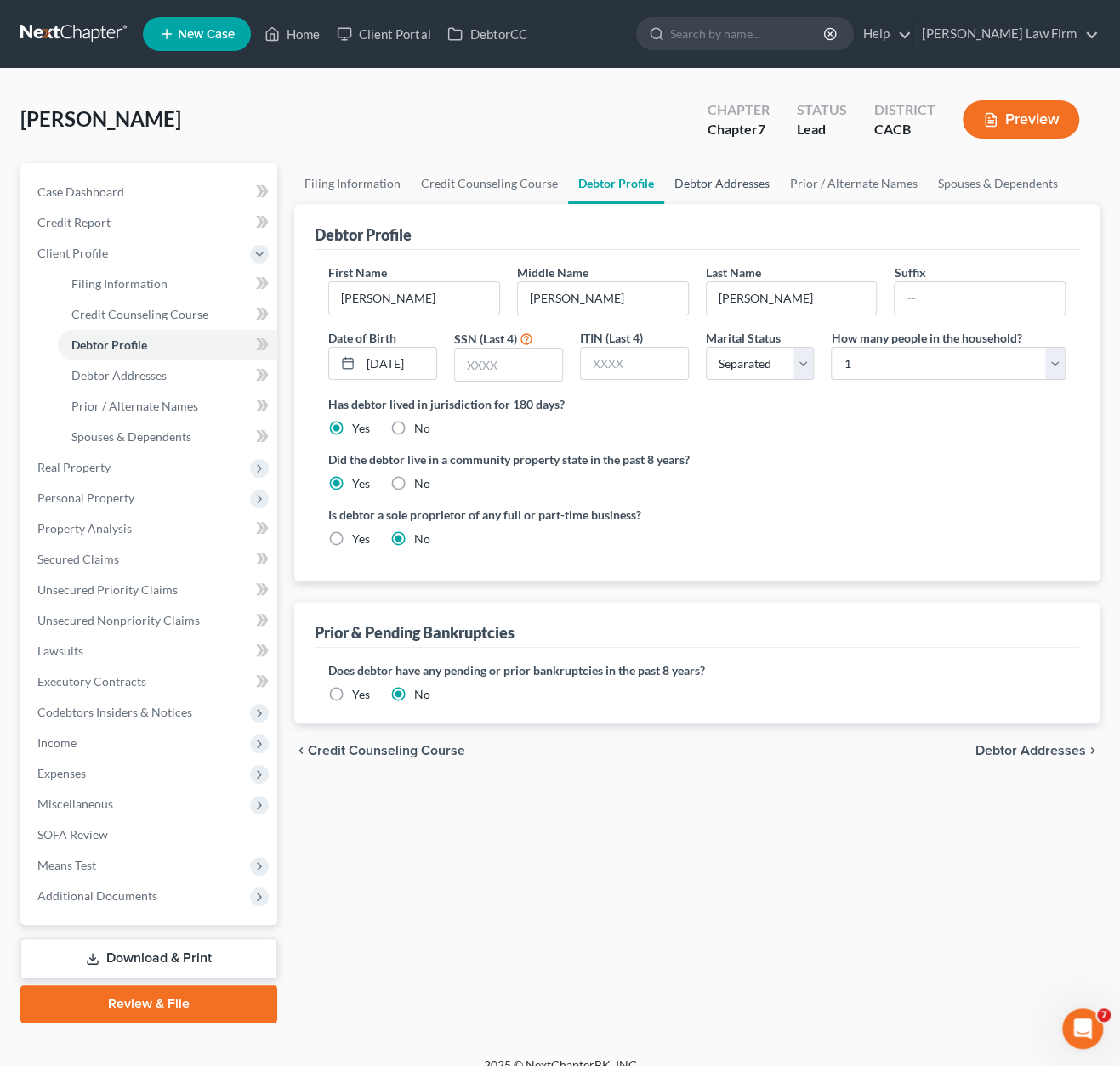
click at [708, 190] on link "Debtor Addresses" at bounding box center [722, 184] width 116 height 41
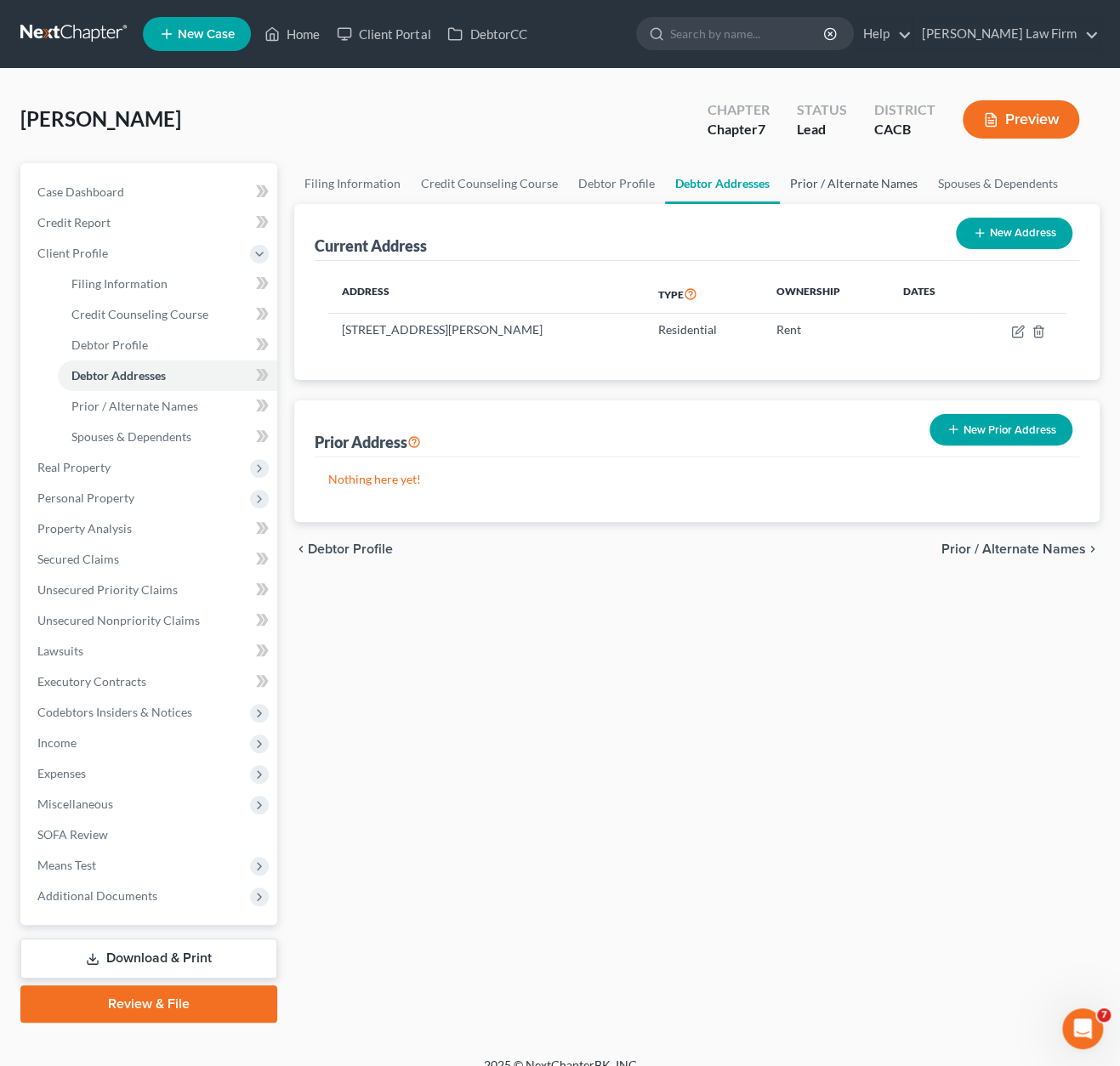
click at [817, 184] on link "Prior / Alternate Names" at bounding box center [853, 184] width 147 height 41
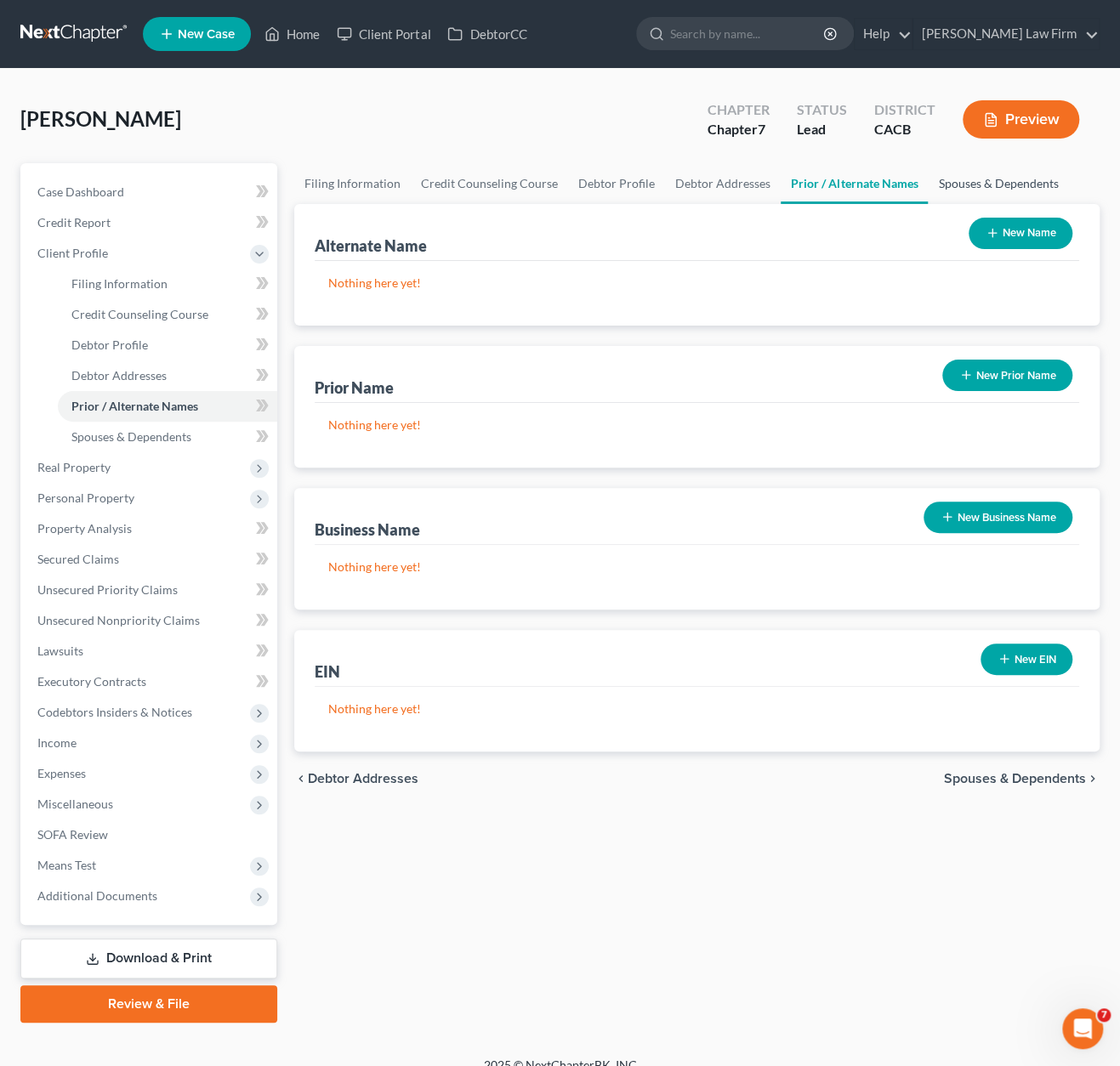
click at [1000, 185] on link "Spouses & Dependents" at bounding box center [998, 184] width 140 height 41
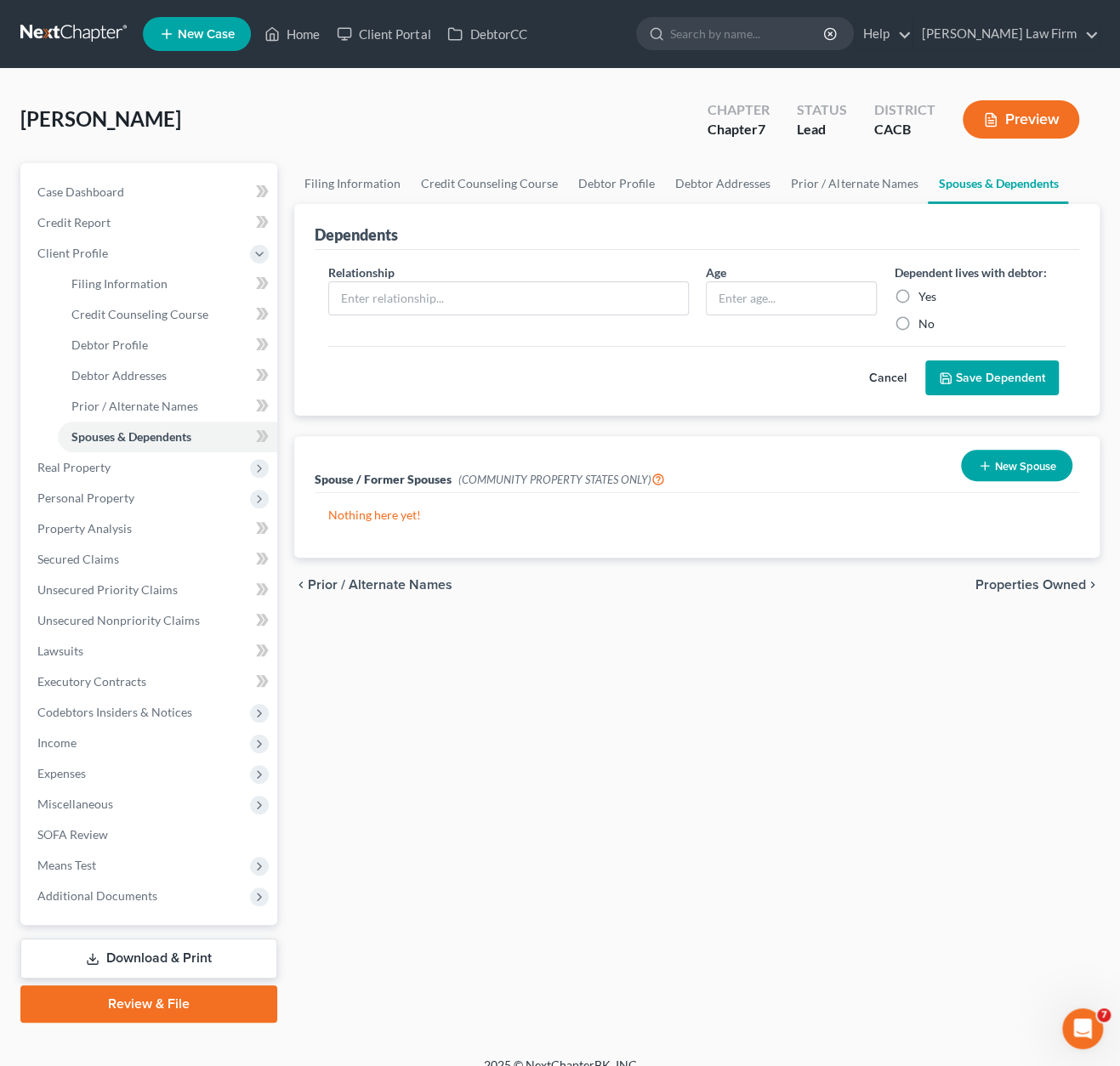
click at [1000, 586] on span "Properties Owned" at bounding box center [1031, 585] width 111 height 14
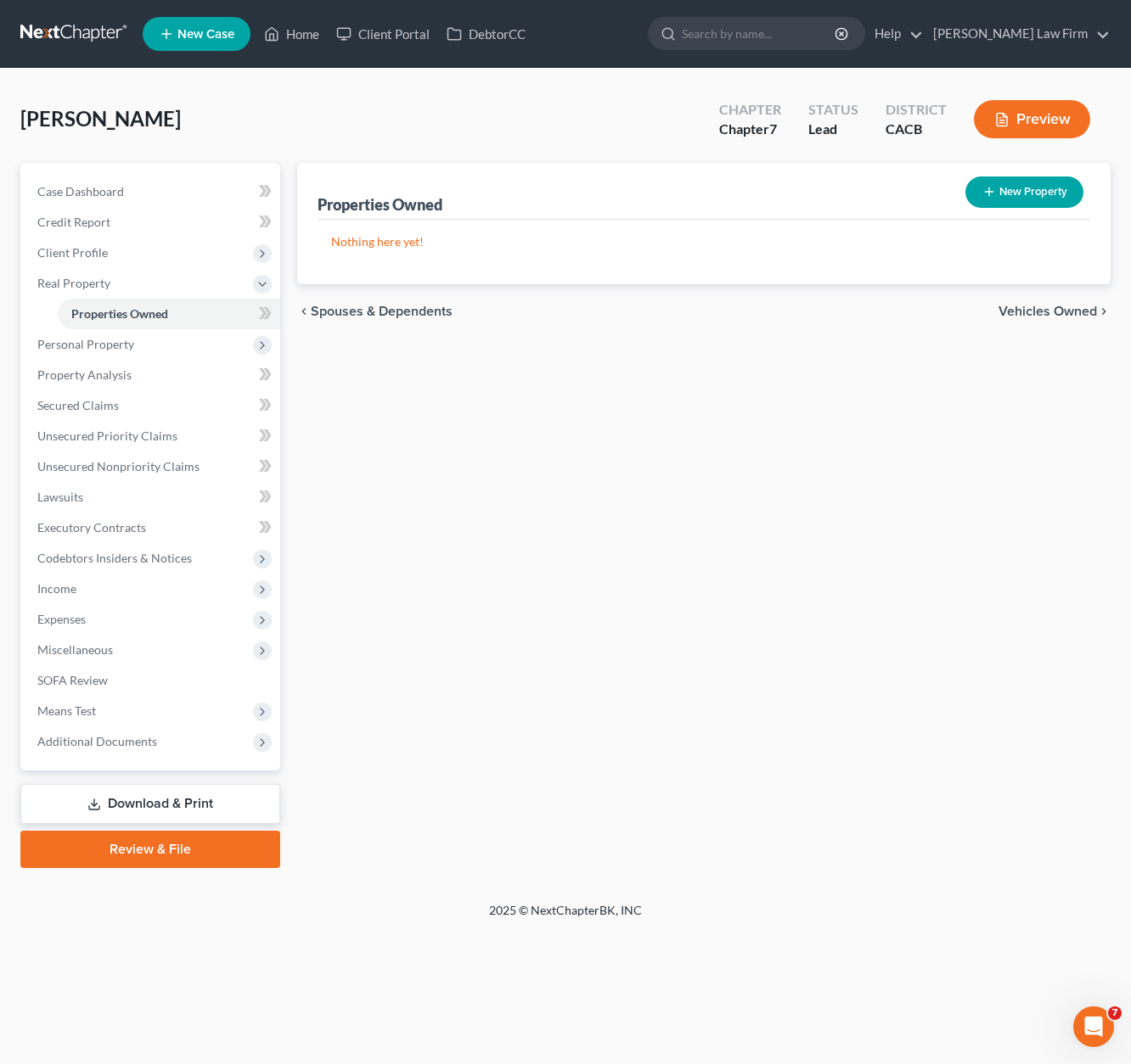
click at [998, 315] on span "Vehicles Owned" at bounding box center [1048, 311] width 99 height 14
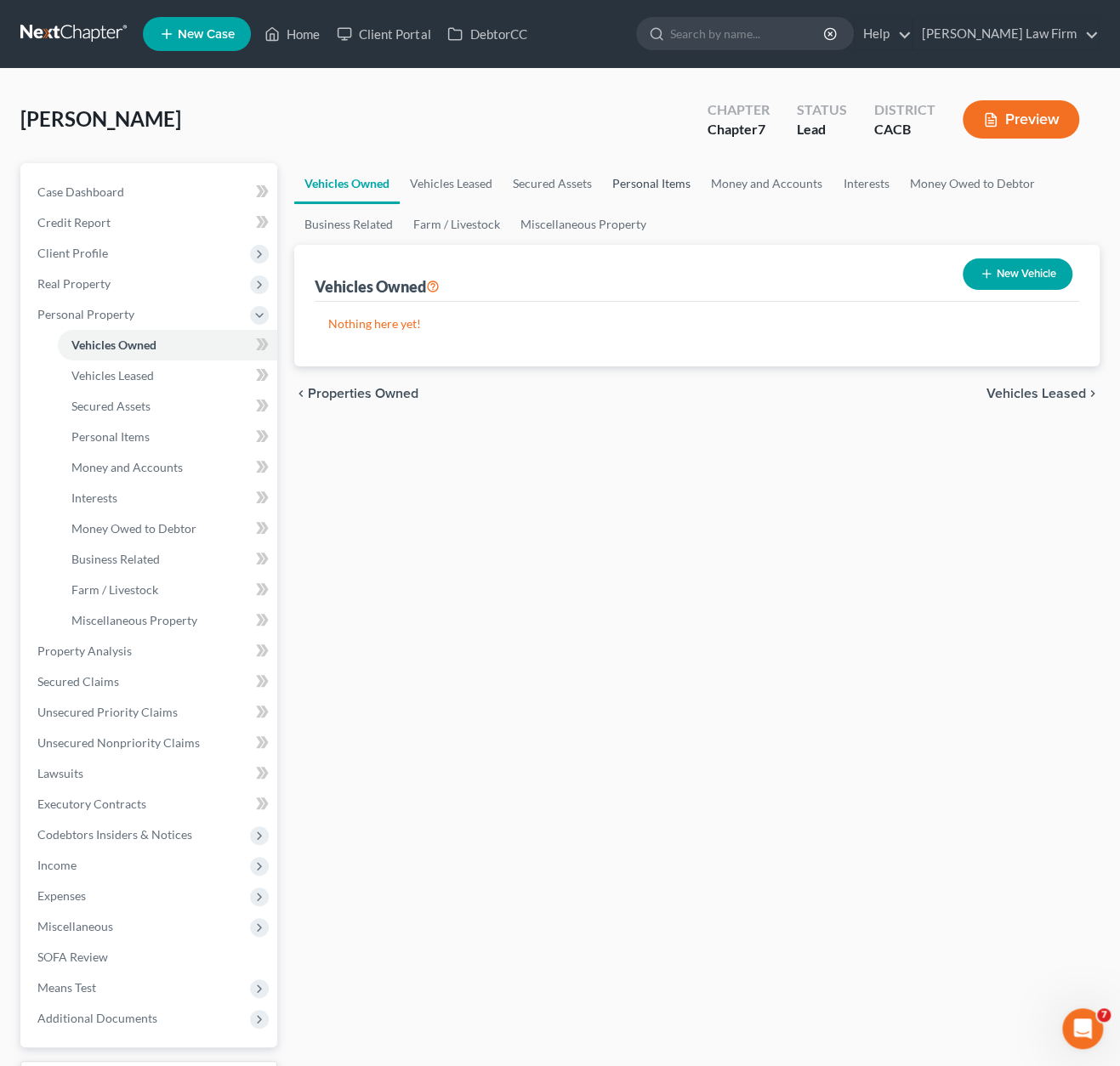
click at [645, 175] on link "Personal Items" at bounding box center [651, 184] width 99 height 41
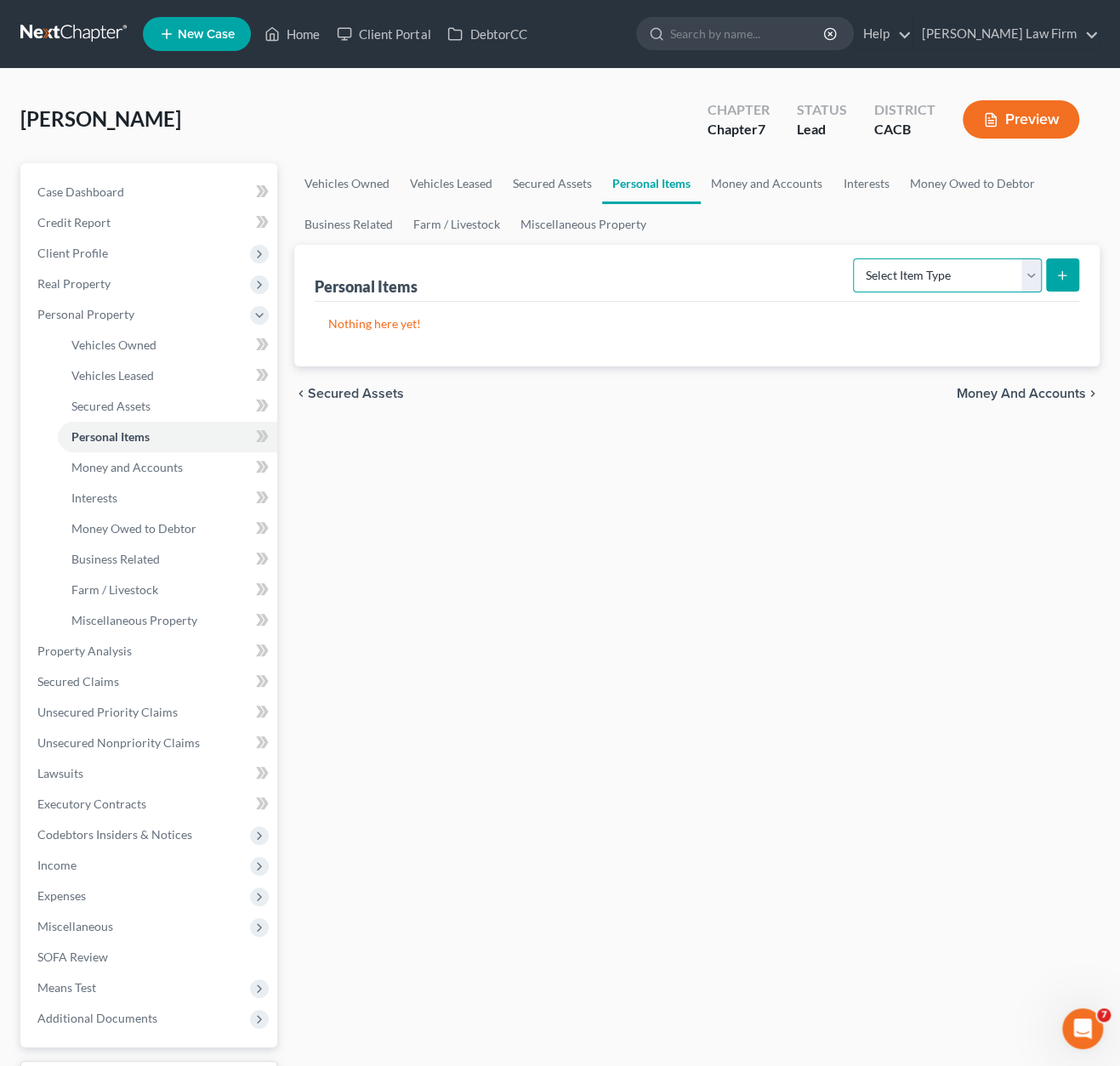
drag, startPoint x: 978, startPoint y: 268, endPoint x: 963, endPoint y: 288, distance: 25.0
click at [978, 268] on select "Select Item Type Clothing Collectibles Of Value Electronics Firearms Household …" at bounding box center [948, 275] width 189 height 34
select select "clothing"
click at [856, 258] on select "Select Item Type Clothing Collectibles Of Value Electronics Firearms Household …" at bounding box center [948, 275] width 189 height 34
click at [1000, 278] on div "Personal Items Select Item Type Clothing Collectibles Of Value Electronics Fire…" at bounding box center [697, 306] width 806 height 121
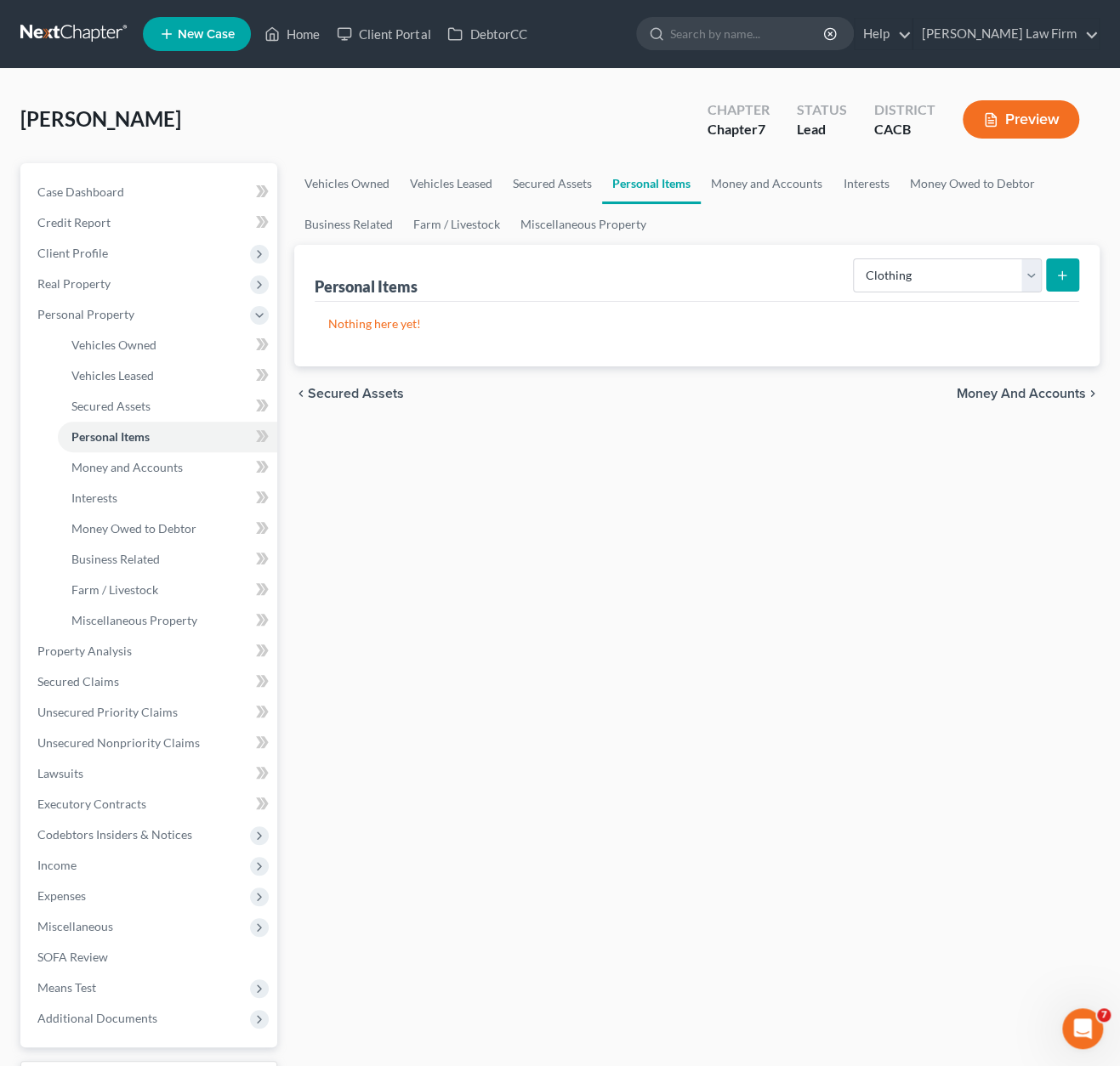
click at [1000, 280] on button "submit" at bounding box center [1063, 275] width 33 height 33
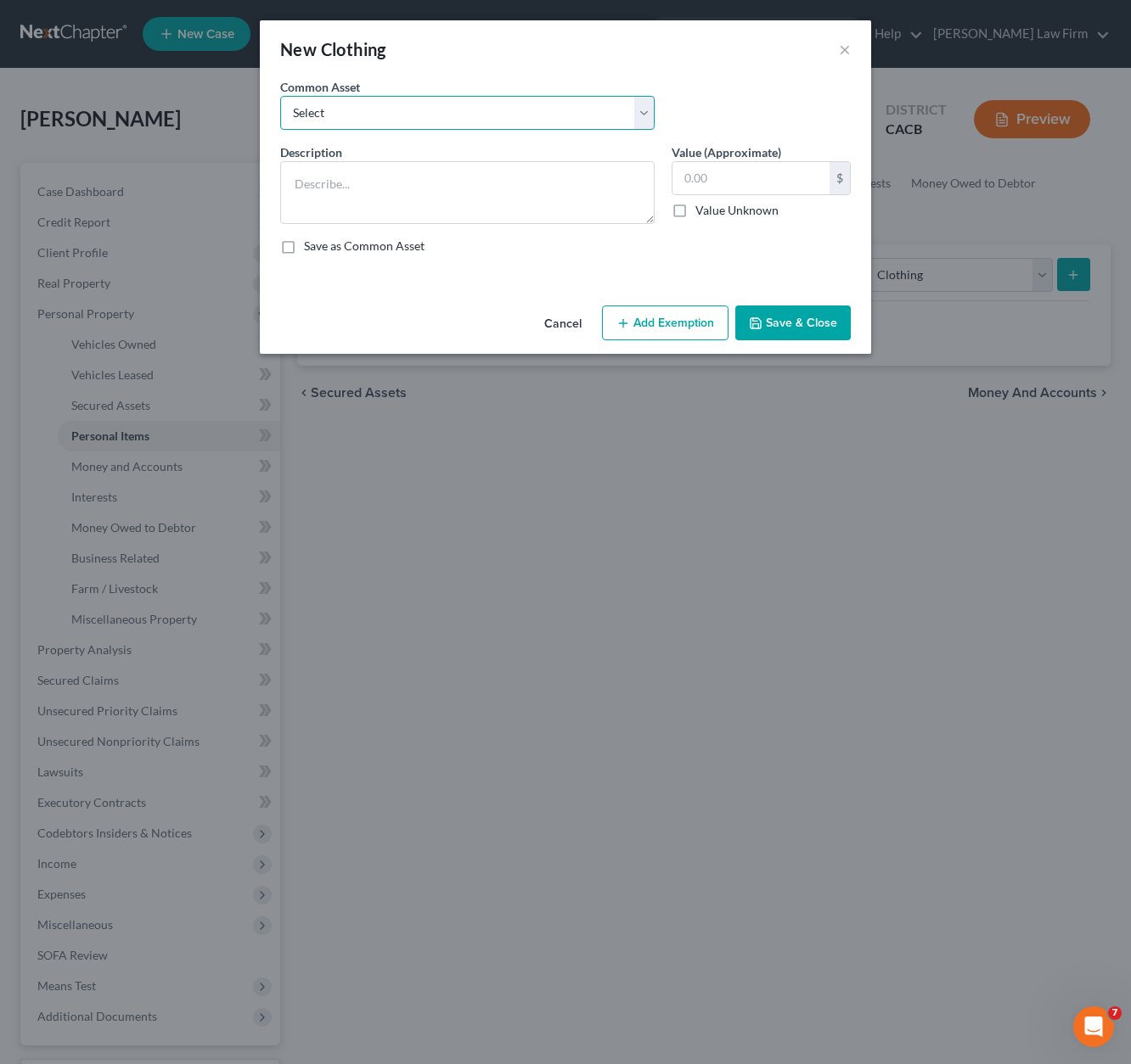
drag, startPoint x: 367, startPoint y: 110, endPoint x: 370, endPoint y: 126, distance: 16.3
click at [367, 110] on select "Select Clothes, Shoes, 3 Purses, Belts, Hats, Sweaters and Jackets Clothes, Sho…" at bounding box center [467, 112] width 374 height 34
select select "0"
click at [280, 96] on select "Select Clothes, Shoes, 3 Purses, Belts, Hats, Sweaters and Jackets Clothes, Sho…" at bounding box center [467, 112] width 374 height 34
type textarea "Clothes, Shoes, 3 Purses, Belts, Hats, Sweaters and Jackets"
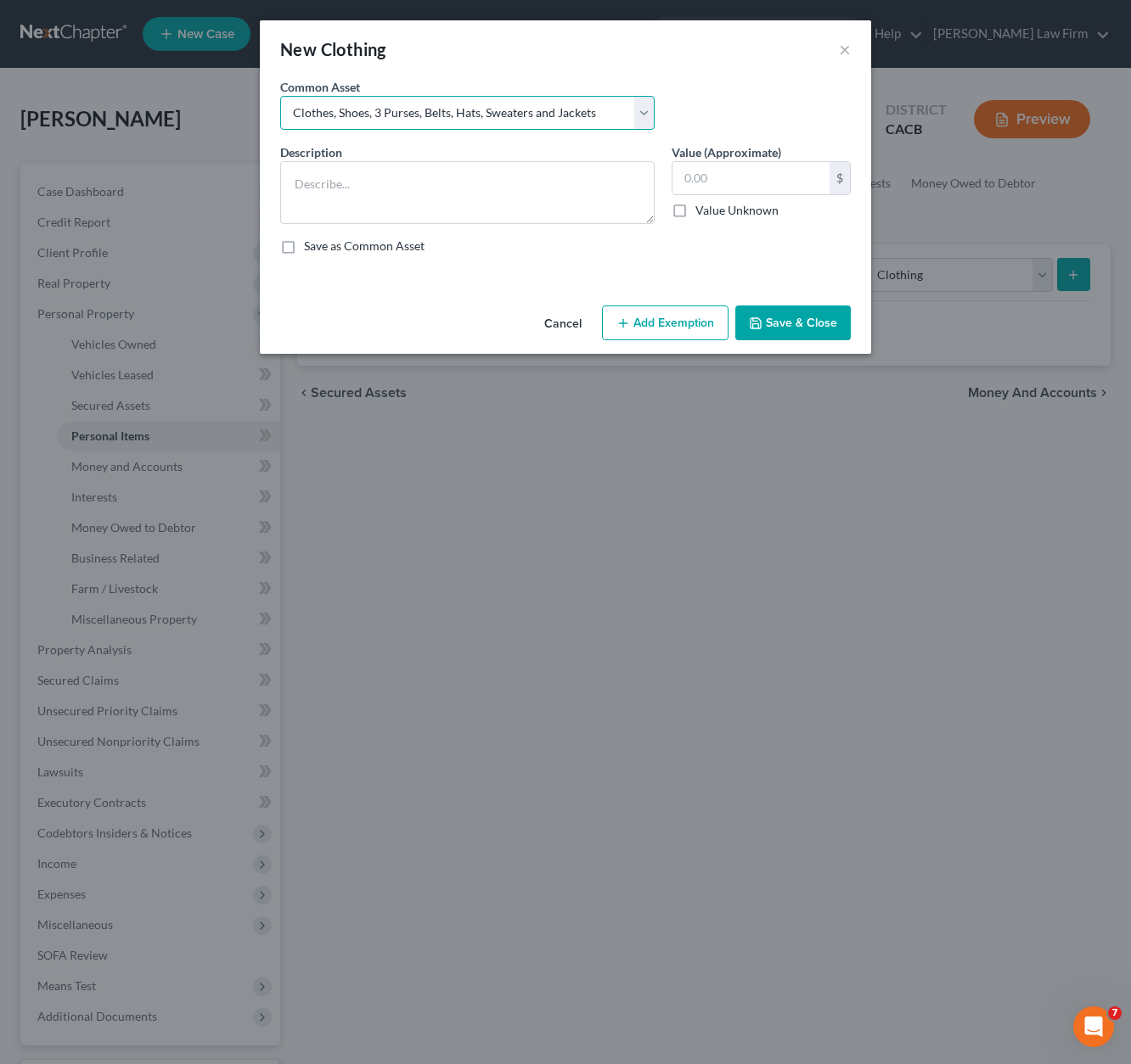
type input "500.00"
type textarea "Clothes, Shoes, 3 Purses, Belts, Hats, Sweaters and Jackets"
click at [764, 171] on input "500.00" at bounding box center [751, 178] width 157 height 32
type input "200.00"
click at [694, 328] on button "Add Exemption" at bounding box center [665, 322] width 126 height 35
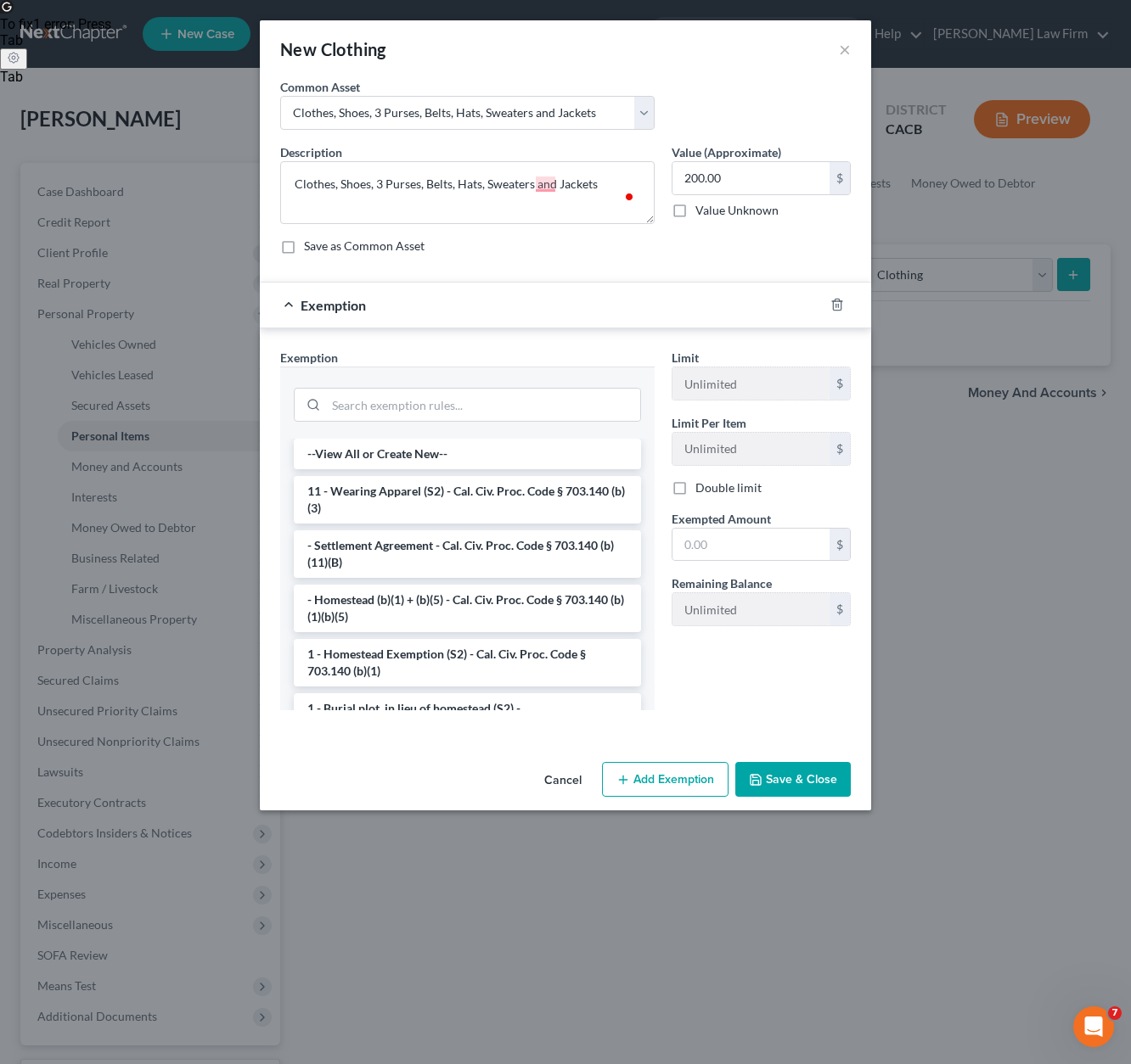
drag, startPoint x: 422, startPoint y: 486, endPoint x: 604, endPoint y: 504, distance: 182.9
click at [423, 485] on li "11 - Wearing Apparel (S2) - Cal. Civ. Proc. Code § 703.140 (b)(3)" at bounding box center [468, 500] width 348 height 48
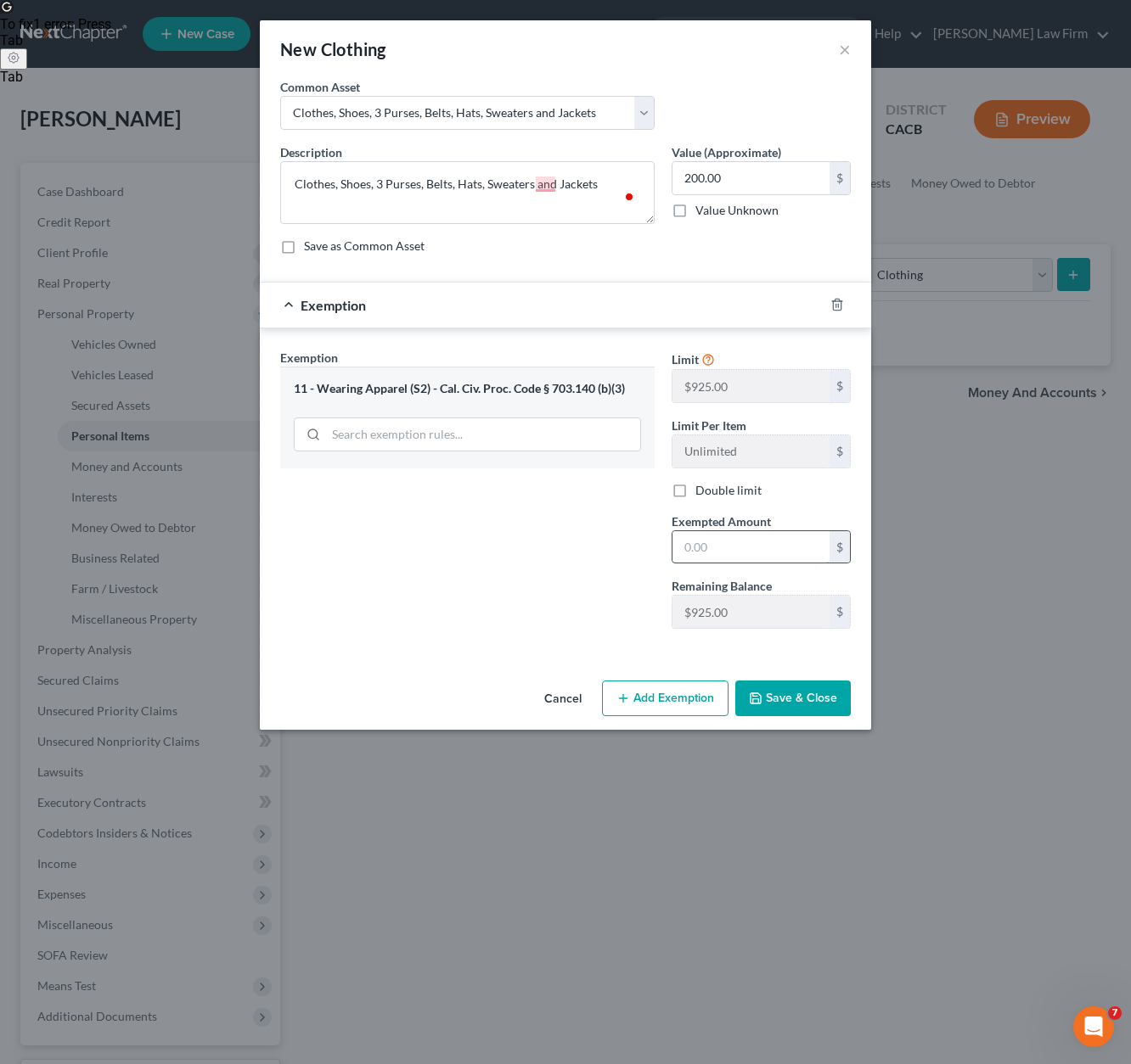
click at [741, 537] on input "text" at bounding box center [751, 547] width 157 height 32
type input "200.00"
click at [790, 697] on button "Save & Close" at bounding box center [793, 698] width 116 height 35
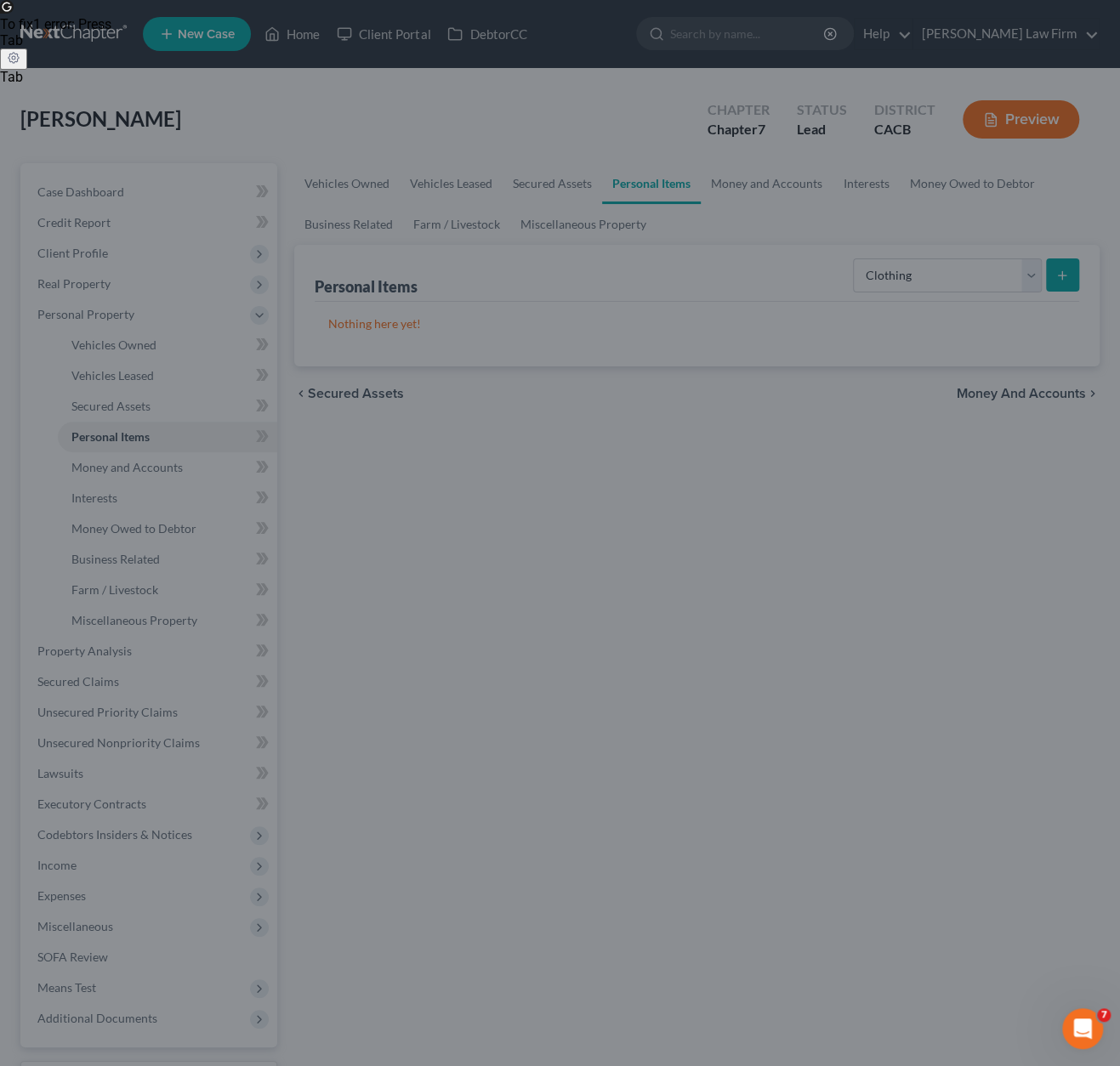
click at [960, 686] on div at bounding box center [560, 533] width 1120 height 1066
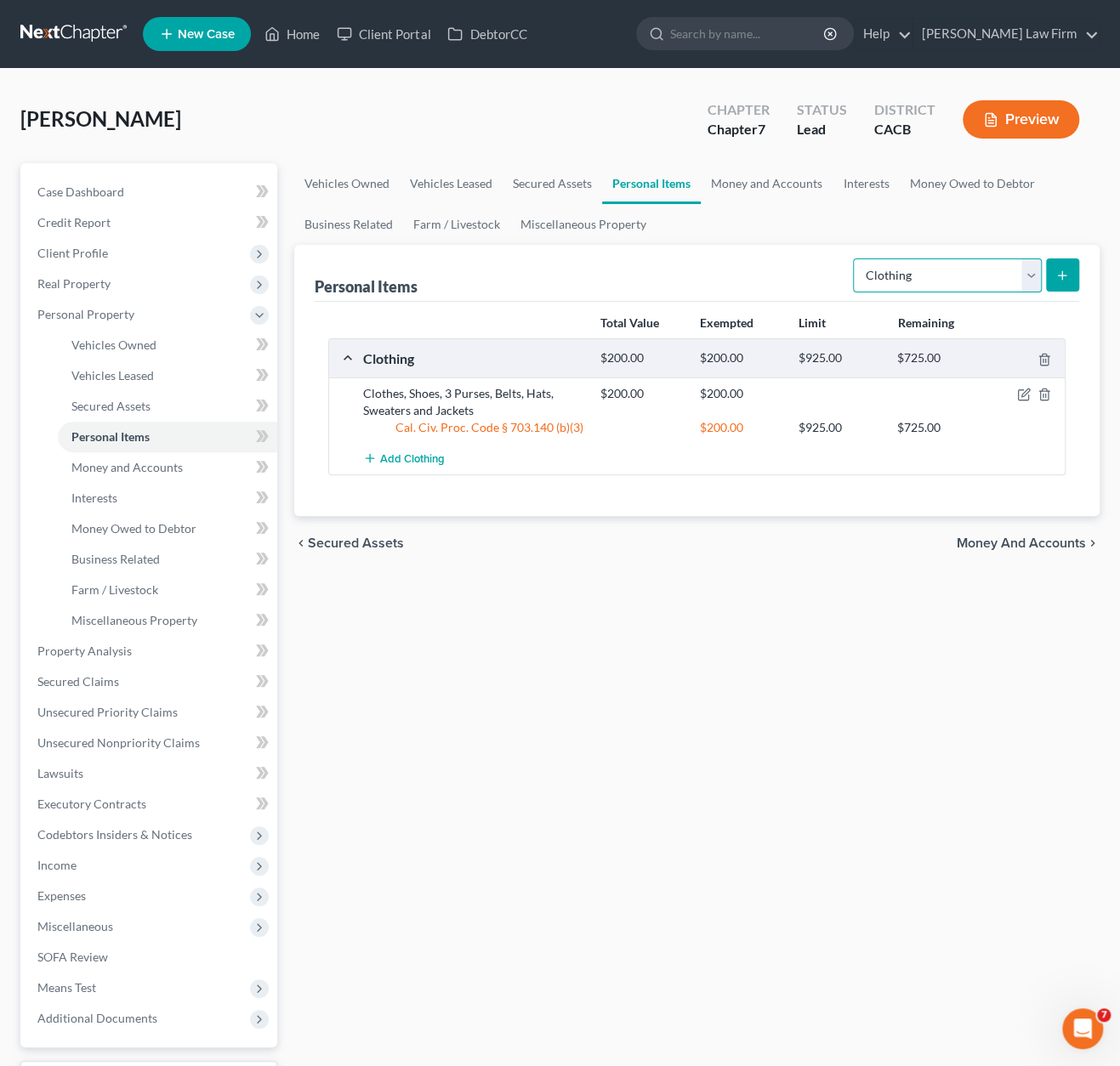
drag, startPoint x: 945, startPoint y: 279, endPoint x: 935, endPoint y: 288, distance: 13.5
click at [945, 279] on select "Select Item Type Clothing Collectibles Of Value Electronics Firearms Household …" at bounding box center [948, 275] width 189 height 34
select select "electronics"
click at [856, 258] on select "Select Item Type Clothing Collectibles Of Value Electronics Firearms Household …" at bounding box center [948, 275] width 189 height 34
click at [1000, 275] on icon "submit" at bounding box center [1062, 275] width 14 height 14
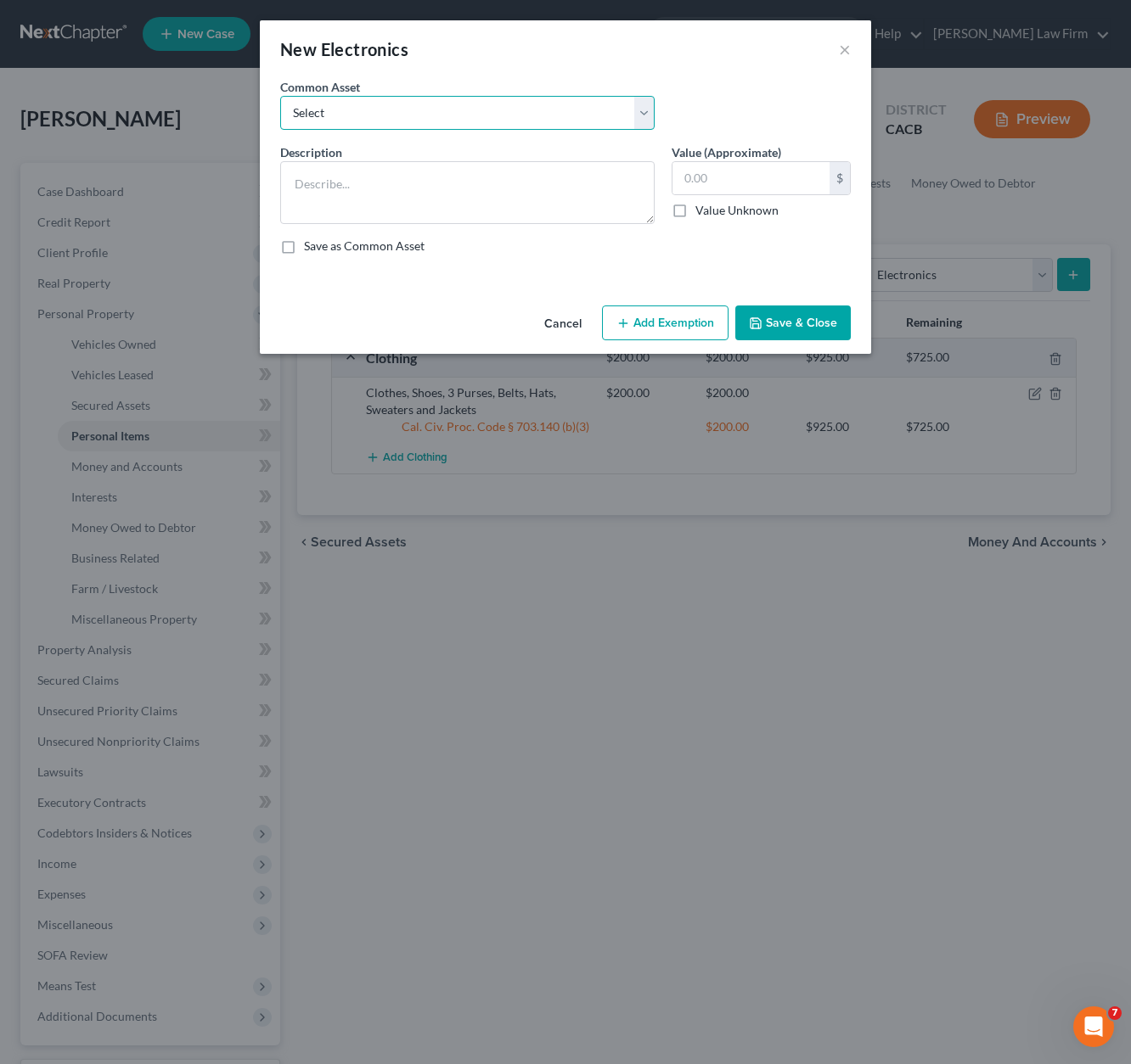
drag, startPoint x: 408, startPoint y: 106, endPoint x: 415, endPoint y: 127, distance: 22.1
click at [408, 106] on select "Select TV, Cell Phone TV, 2 Cellphones 3 TV's Cellphone TV, 4 Cellphones" at bounding box center [467, 112] width 374 height 34
select select "3"
click at [280, 96] on select "Select TV, Cell Phone TV, 2 Cellphones 3 TV's Cellphone TV, 4 Cellphones" at bounding box center [467, 112] width 374 height 34
type textarea "Cellphone"
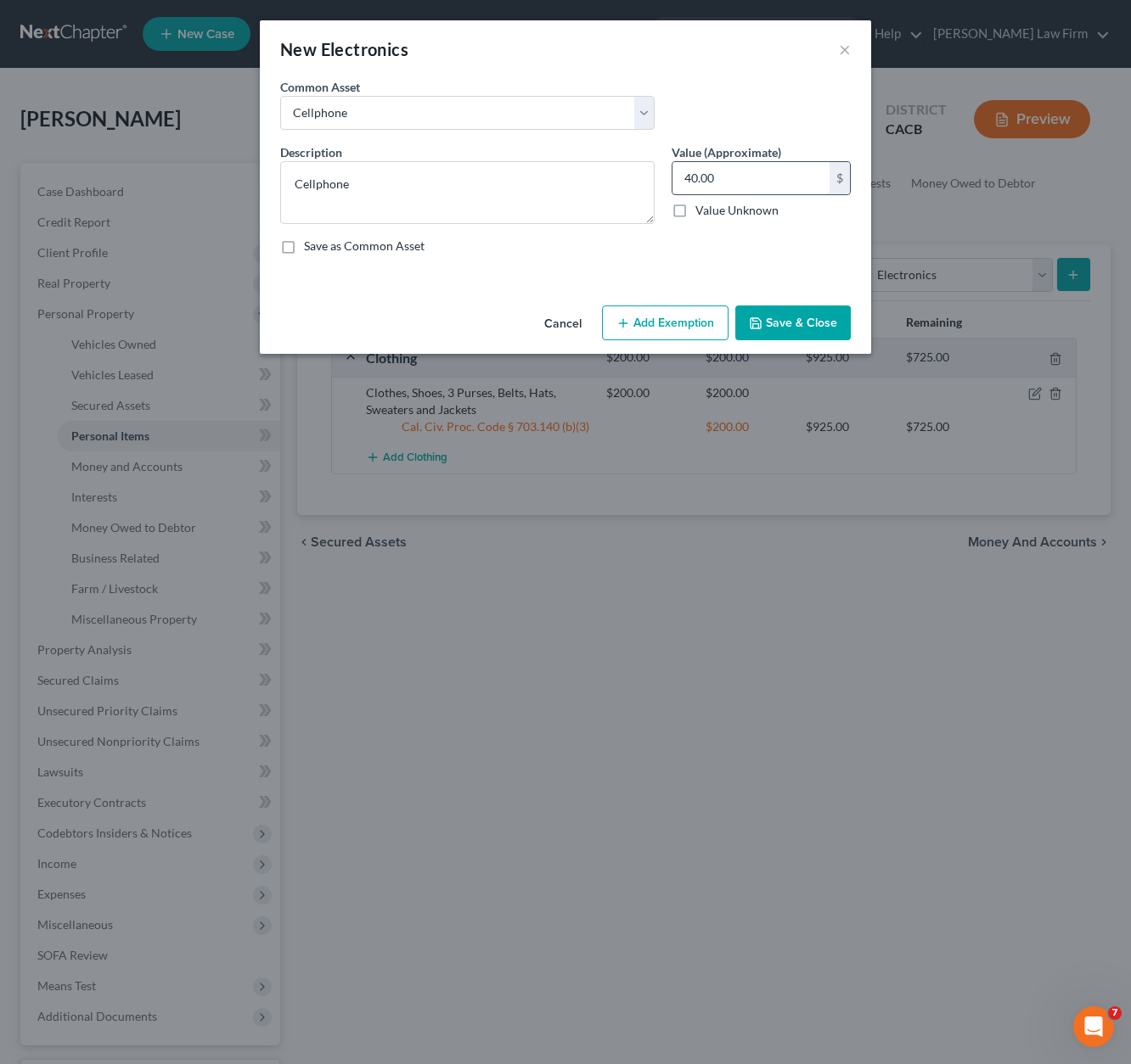
click at [743, 182] on input "40.00" at bounding box center [751, 178] width 157 height 32
type input "100.00"
click at [657, 309] on button "Add Exemption" at bounding box center [665, 322] width 126 height 35
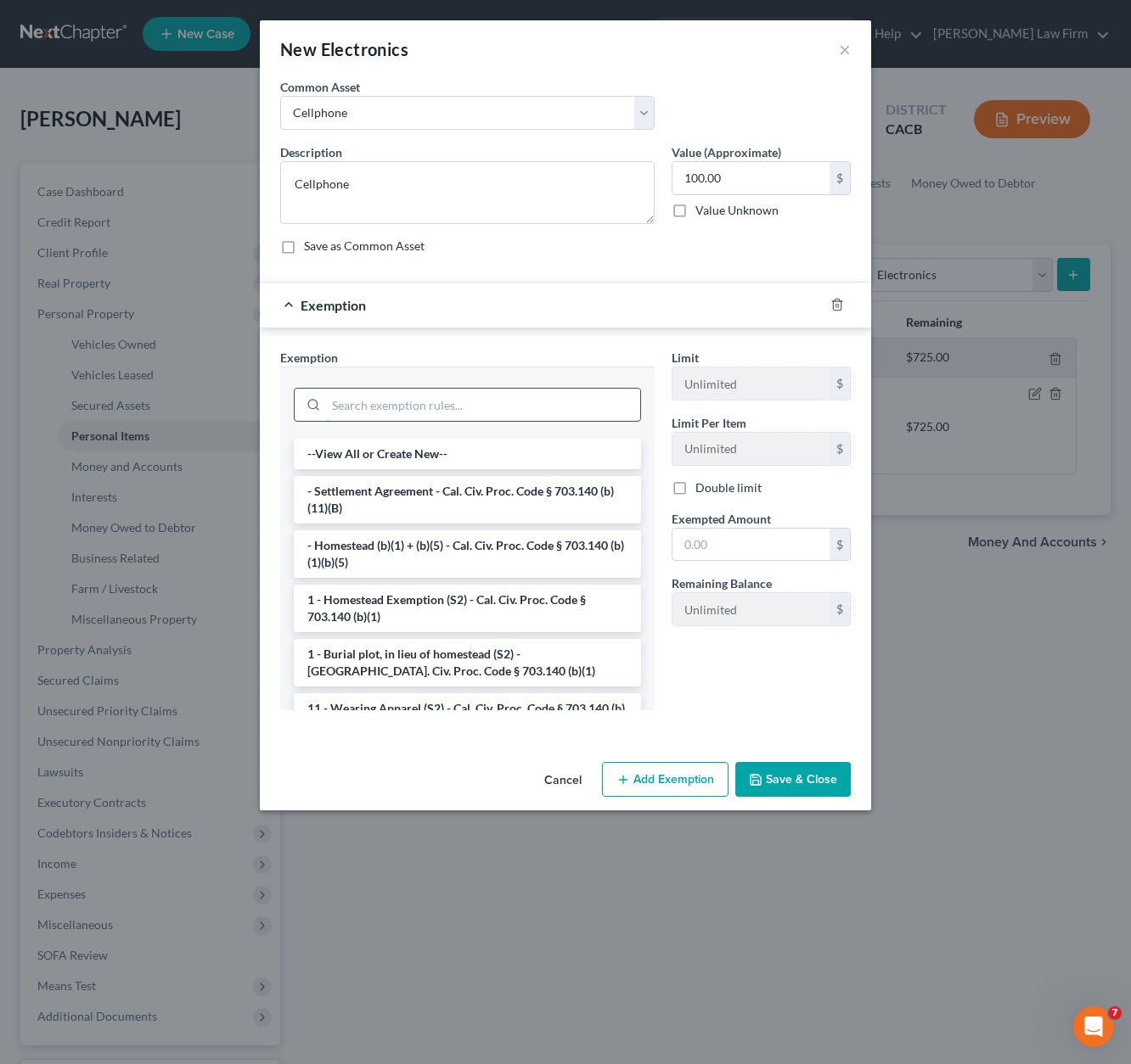
click at [397, 411] on input "search" at bounding box center [482, 405] width 314 height 32
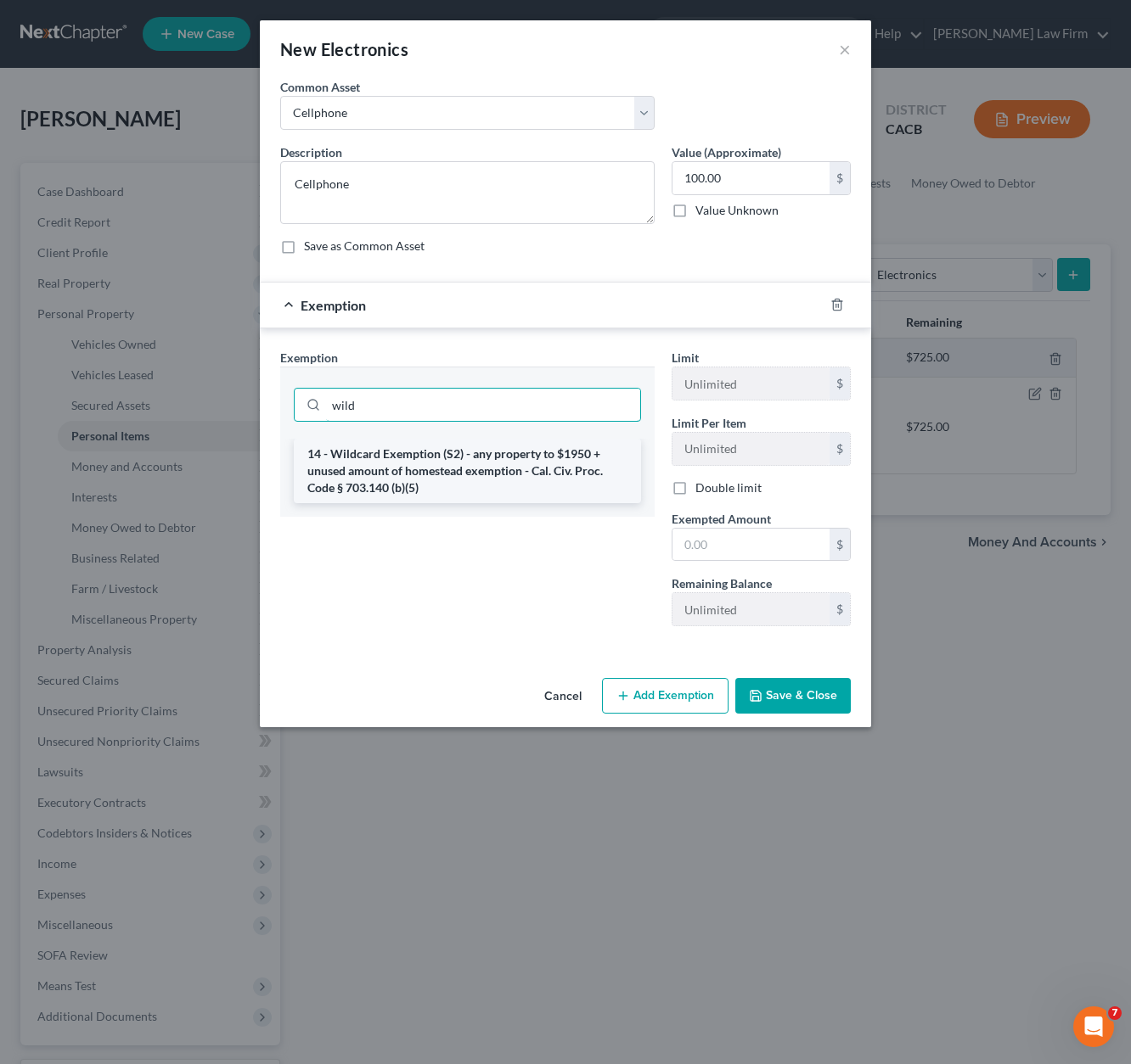
type input "wild"
click at [394, 473] on li "14 - Wildcard Exemption (S2) - any property to $1950 + unused amount of homeste…" at bounding box center [468, 471] width 348 height 65
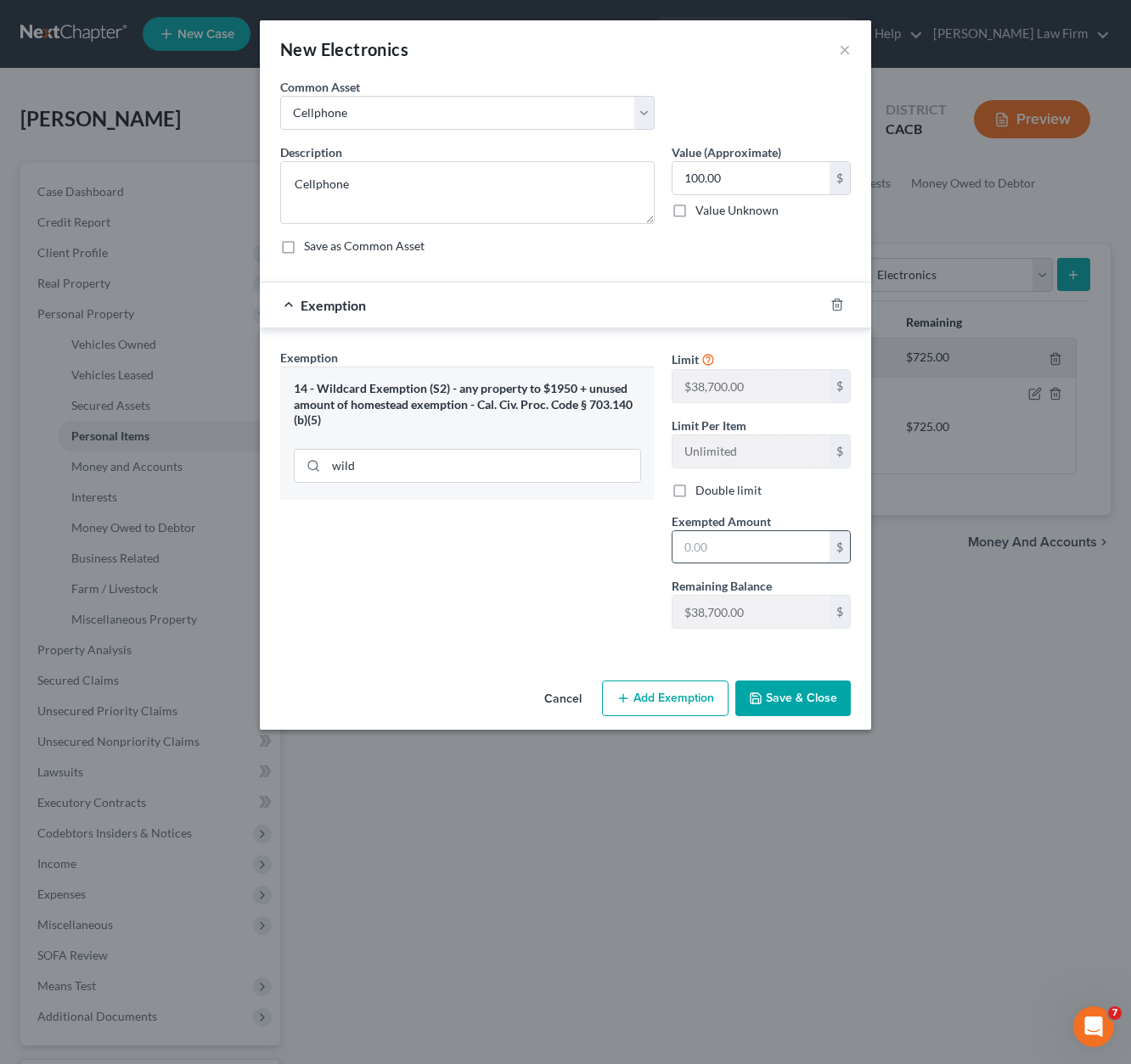
click at [751, 532] on input "text" at bounding box center [751, 547] width 157 height 32
type input "100.00"
drag, startPoint x: 777, startPoint y: 683, endPoint x: 859, endPoint y: 690, distance: 82.3
click at [777, 682] on button "Save & Close" at bounding box center [793, 698] width 116 height 35
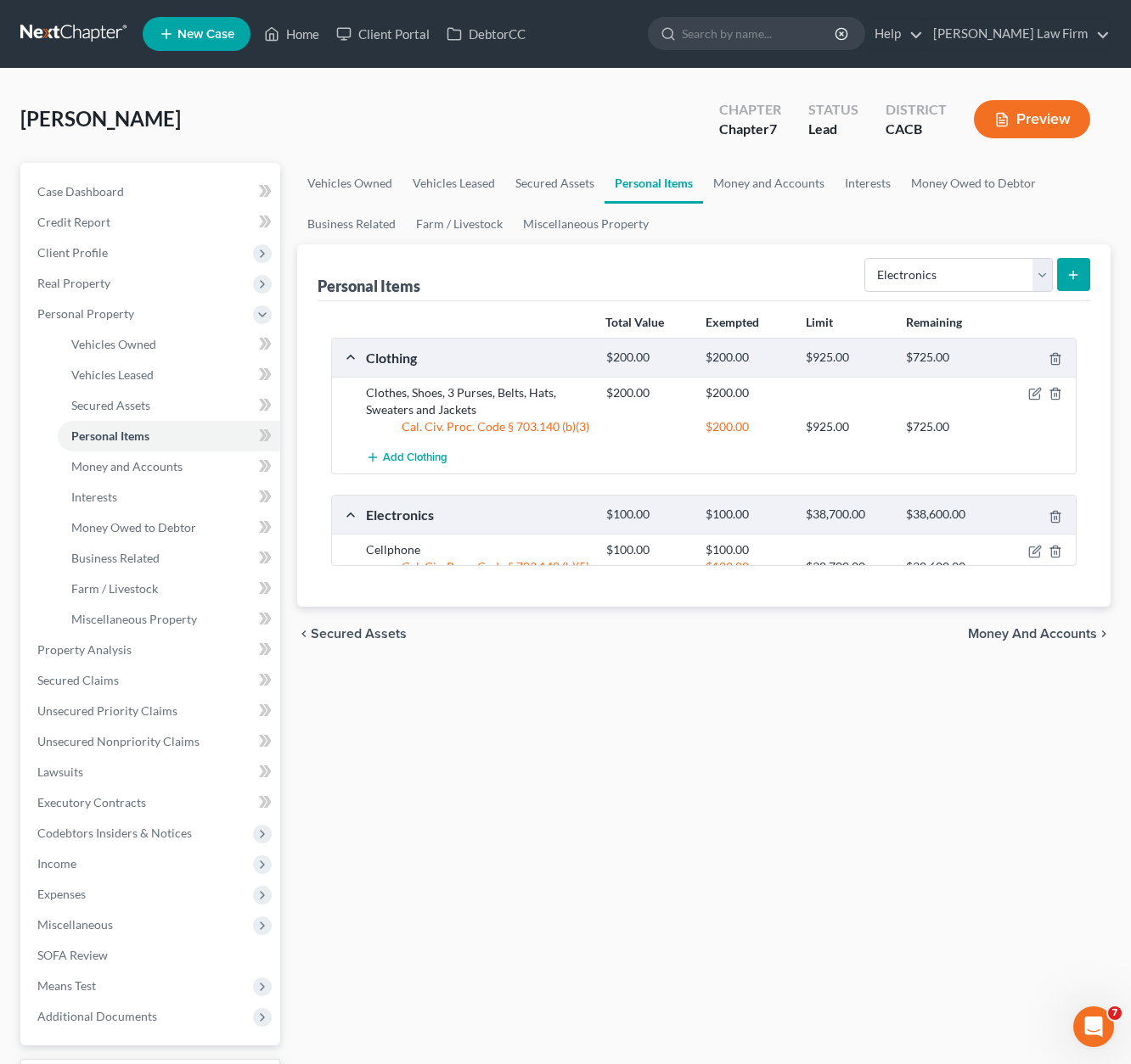
click at [998, 722] on div at bounding box center [566, 532] width 1131 height 1064
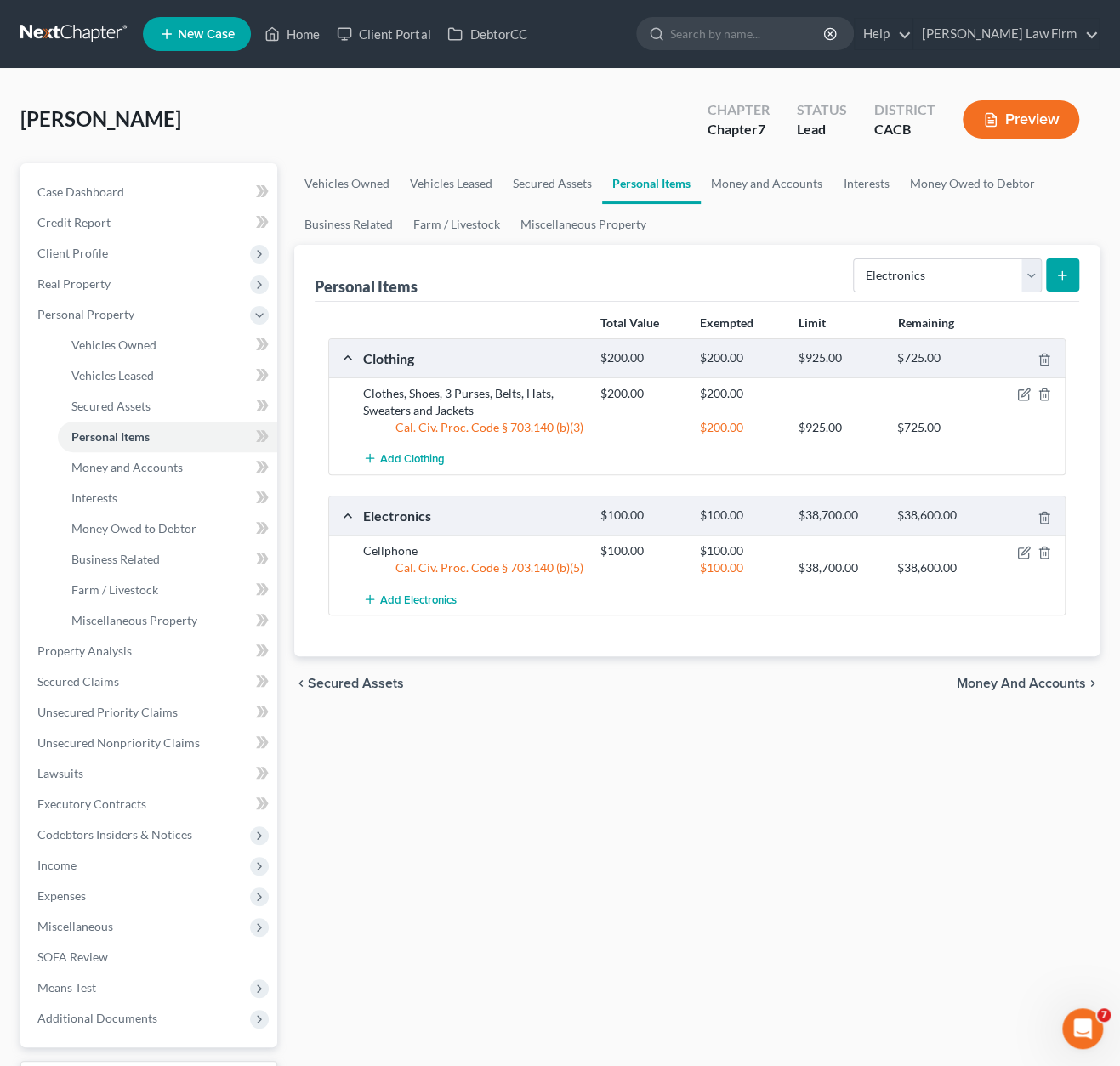
click at [925, 255] on div "Select Item Type Clothing Collectibles Of Value Electronics Firearms Household …" at bounding box center [962, 275] width 233 height 45
drag, startPoint x: 935, startPoint y: 268, endPoint x: 1006, endPoint y: 273, distance: 71.2
click at [935, 268] on select "Select Item Type Clothing Collectibles Of Value Electronics Firearms Household …" at bounding box center [948, 275] width 189 height 34
select select "jewelry"
click at [856, 258] on select "Select Item Type Clothing Collectibles Of Value Electronics Firearms Household …" at bounding box center [948, 275] width 189 height 34
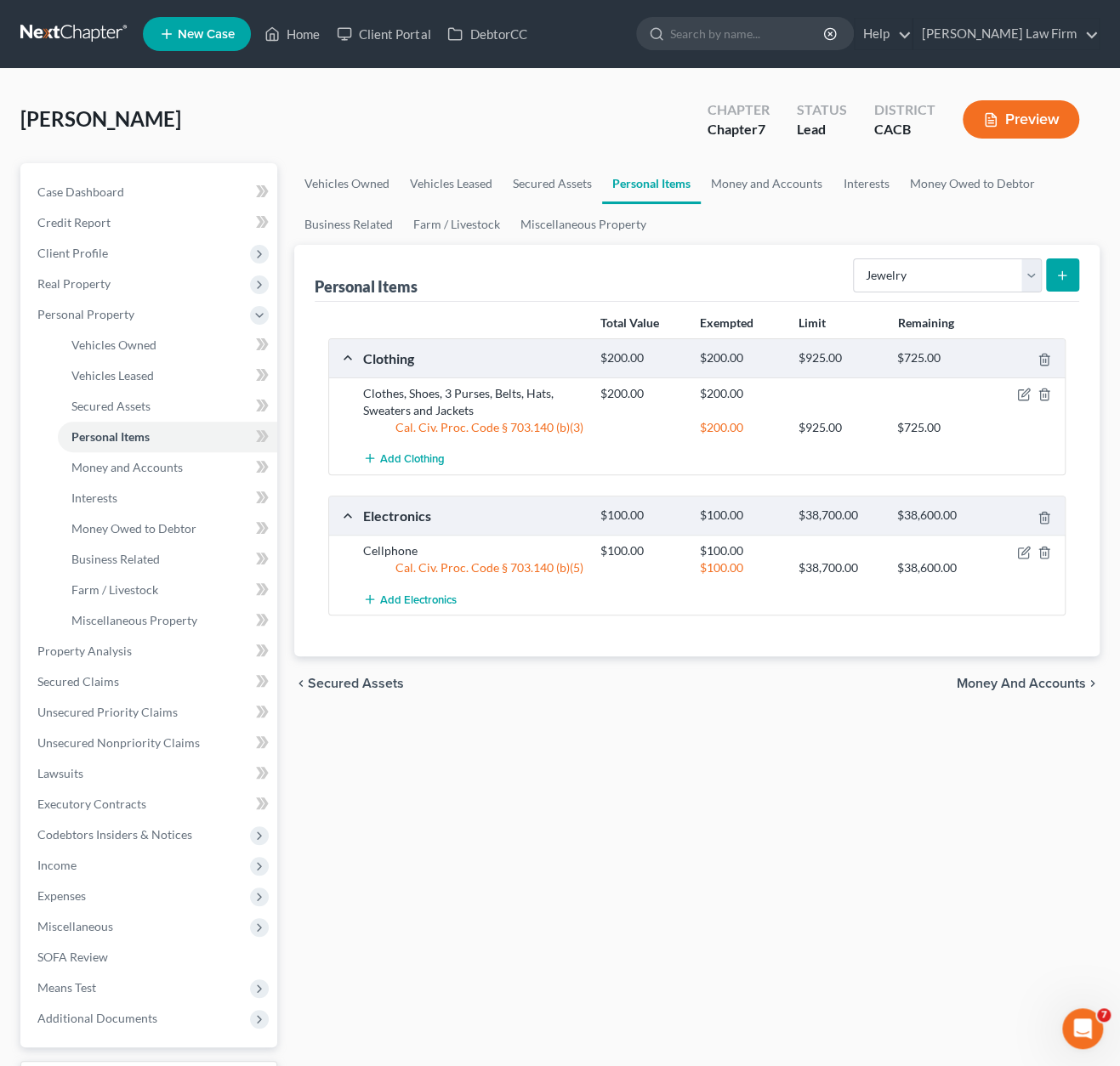
click at [1000, 275] on button "submit" at bounding box center [1063, 275] width 33 height 33
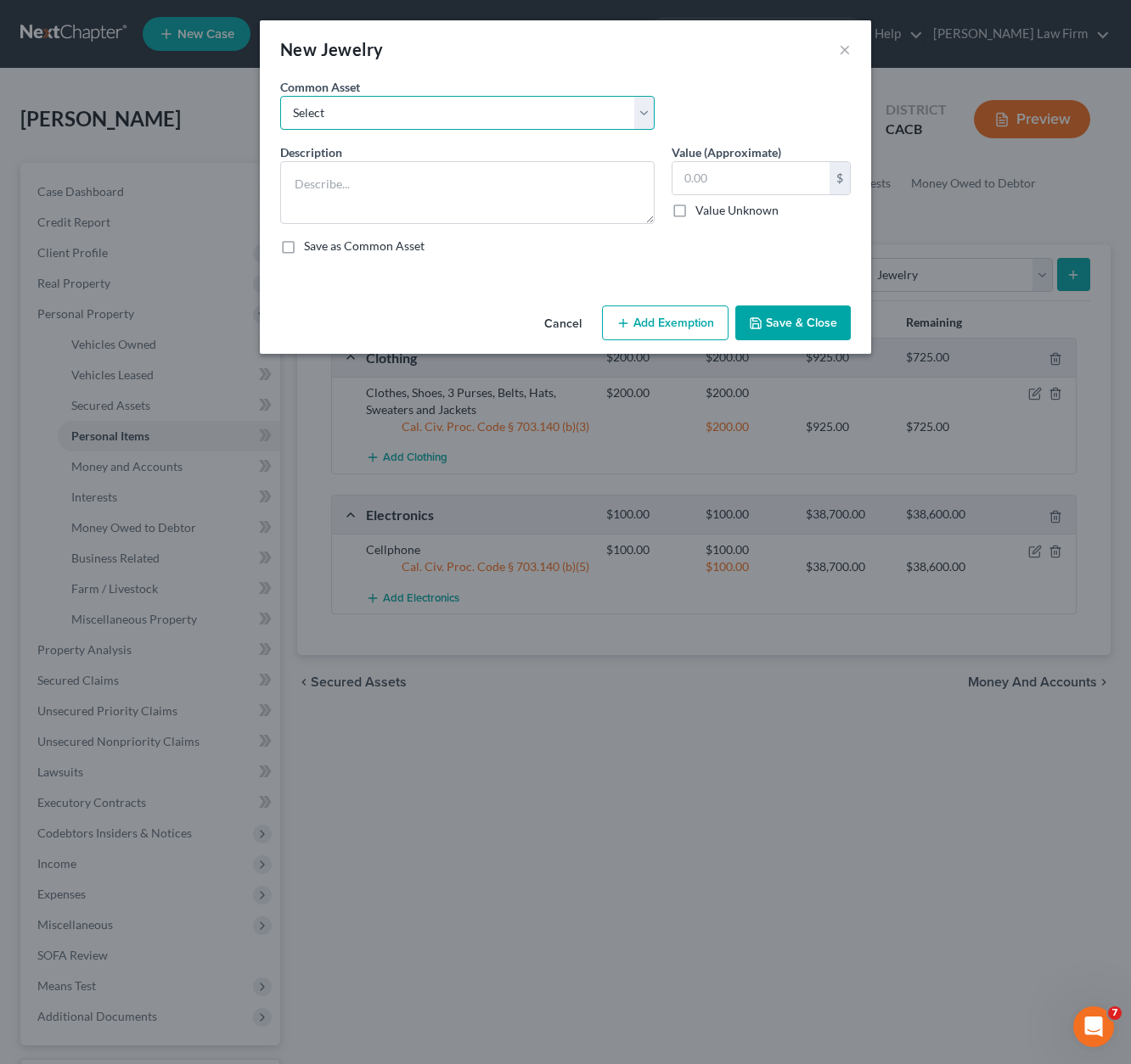
click at [456, 99] on select "Select 3 Watches Earrings" at bounding box center [467, 112] width 374 height 34
select select "1"
click at [280, 96] on select "Select 3 Watches Earrings" at bounding box center [467, 112] width 374 height 34
type textarea "Earrings"
click at [762, 184] on input "150.00" at bounding box center [751, 178] width 157 height 32
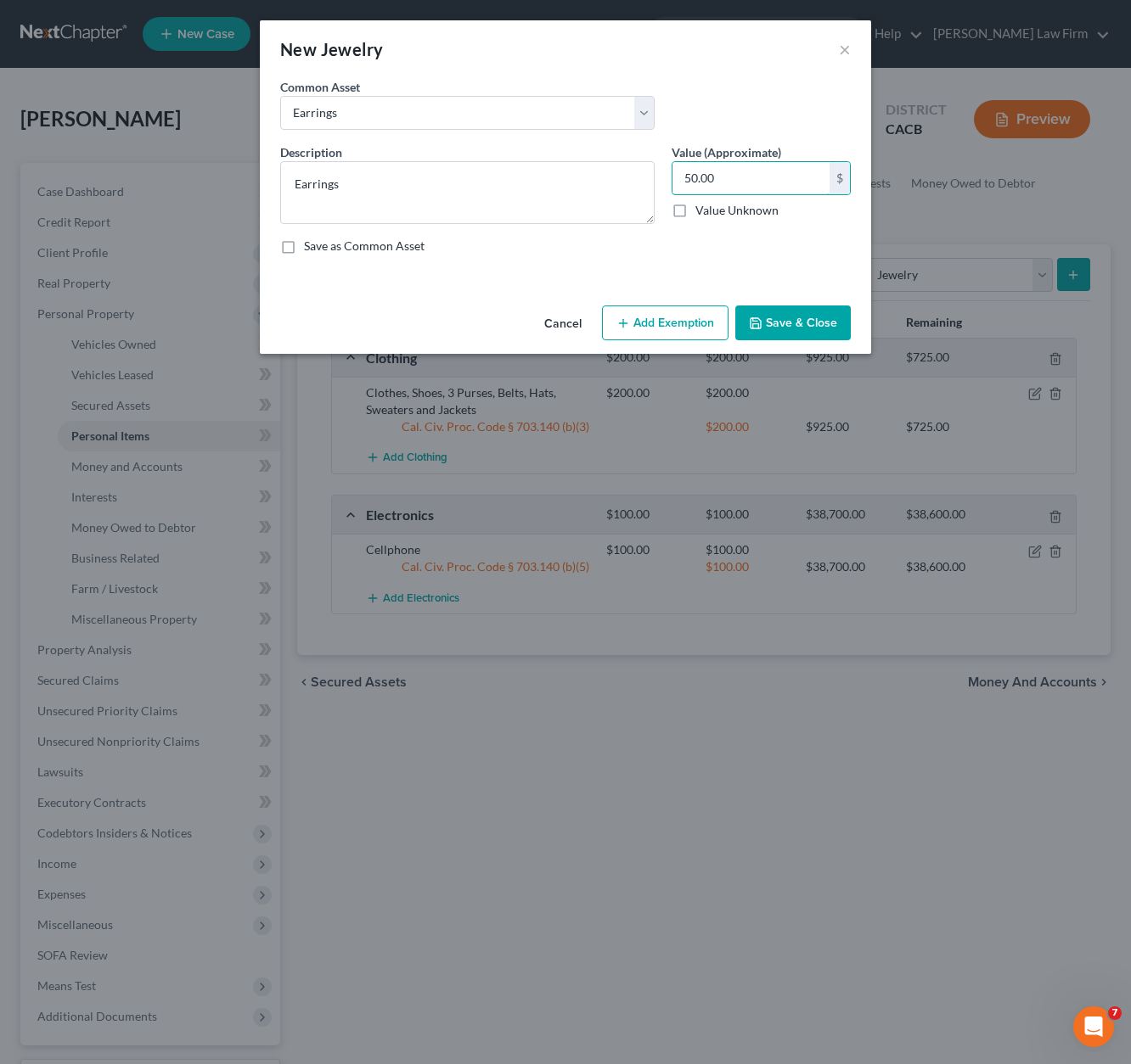
type input "50.00"
drag, startPoint x: 699, startPoint y: 315, endPoint x: 669, endPoint y: 335, distance: 36.1
click at [700, 315] on button "Add Exemption" at bounding box center [665, 322] width 126 height 35
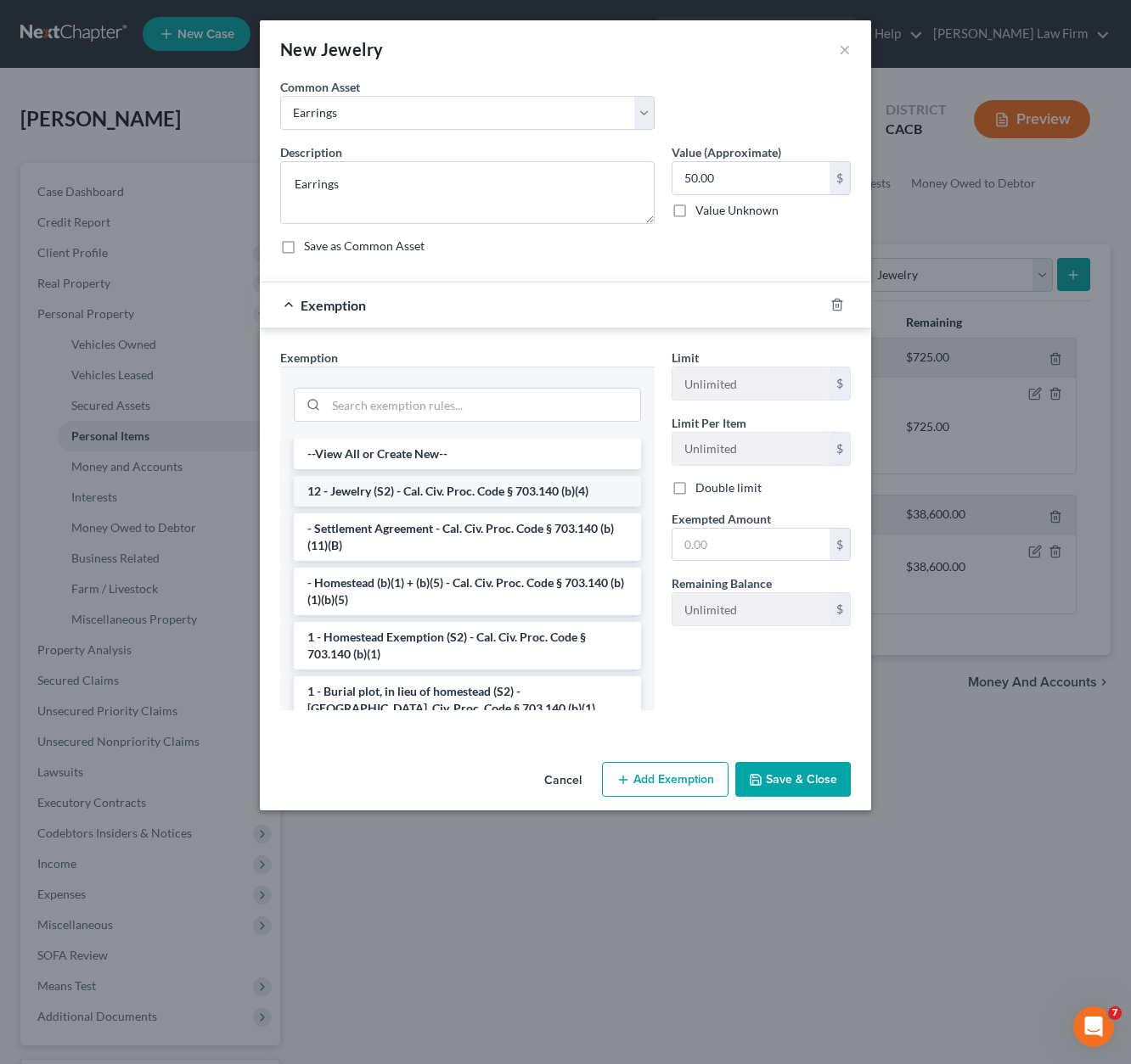
click at [368, 487] on li "12 - Jewelry (S2) - Cal. Civ. Proc. Code § 703.140 (b)(4)" at bounding box center [468, 491] width 348 height 30
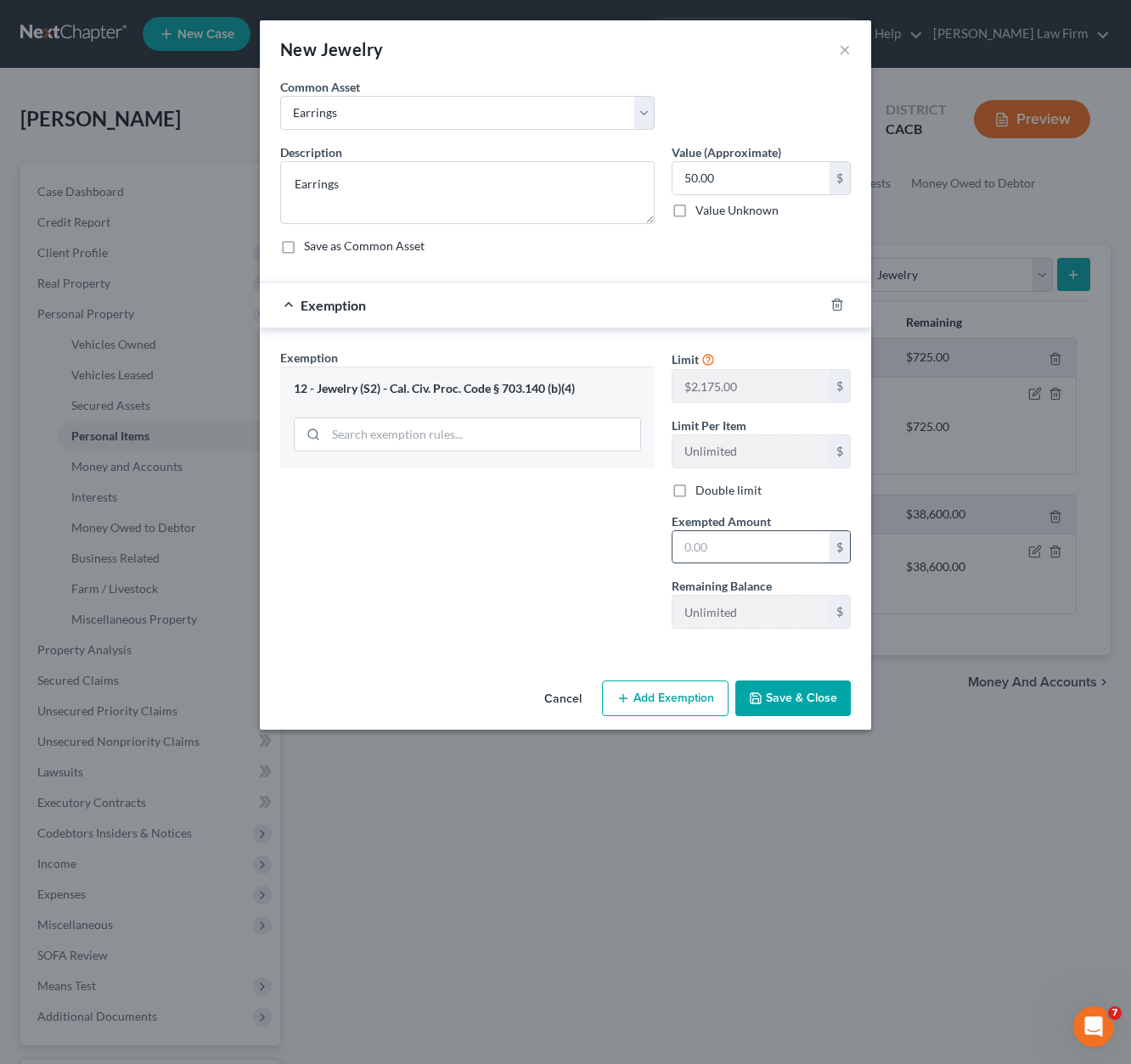
click at [770, 538] on input "text" at bounding box center [751, 547] width 157 height 32
type input "50.00"
click at [781, 698] on button "Save & Close" at bounding box center [793, 698] width 116 height 35
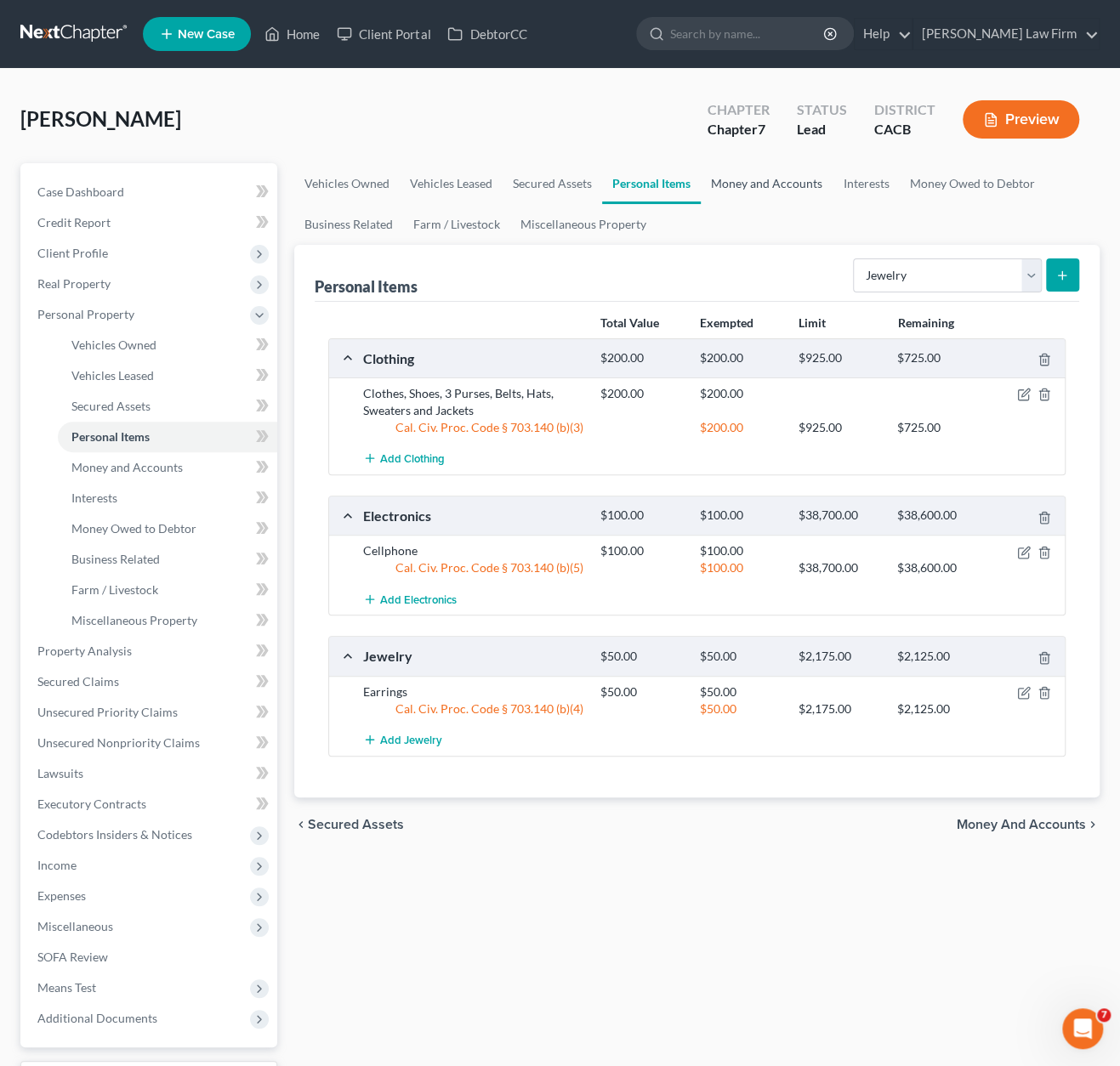
drag, startPoint x: 731, startPoint y: 191, endPoint x: 741, endPoint y: 196, distance: 11.2
click at [731, 191] on link "Money and Accounts" at bounding box center [767, 184] width 132 height 41
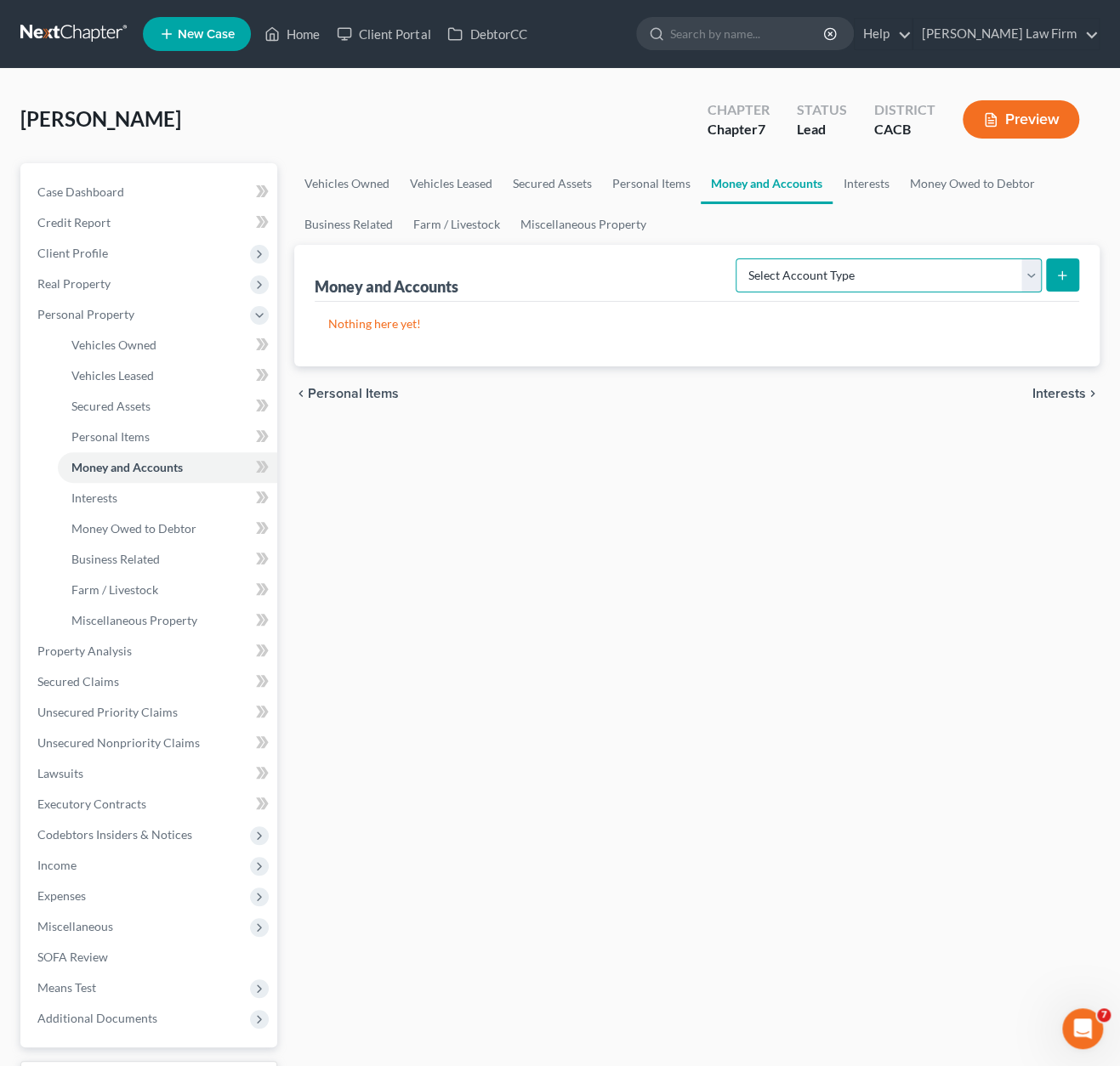
click at [925, 278] on select "Select Account Type Brokerage Cash on Hand Certificates of Deposit Checking Acc…" at bounding box center [888, 275] width 306 height 34
select select "cash_on_hand"
click at [740, 258] on select "Select Account Type Brokerage Cash on Hand Certificates of Deposit Checking Acc…" at bounding box center [888, 275] width 306 height 34
click at [1000, 275] on button "submit" at bounding box center [1063, 275] width 33 height 33
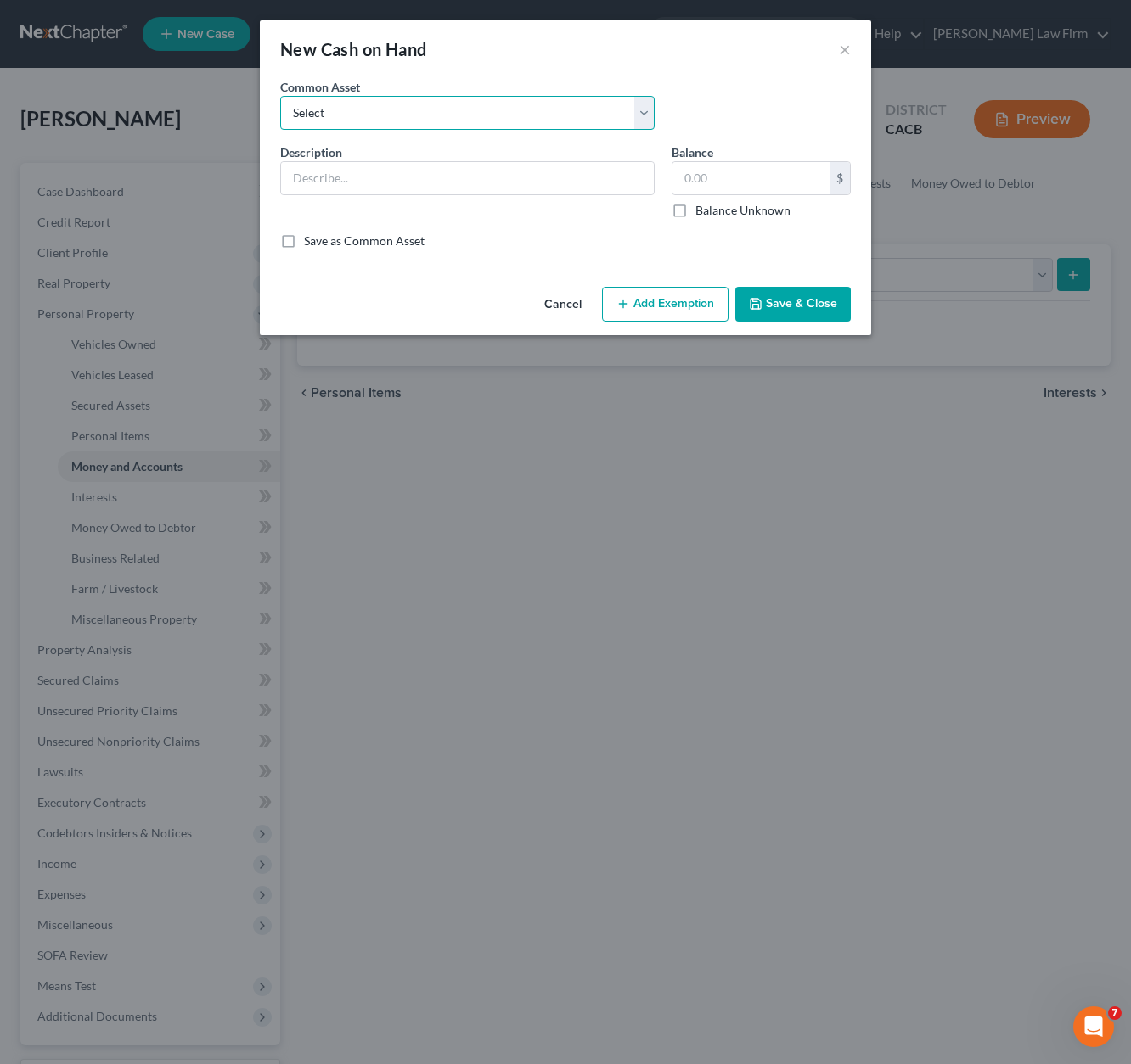
drag, startPoint x: 356, startPoint y: 102, endPoint x: 360, endPoint y: 124, distance: 22.4
click at [356, 102] on select "Select Cash Cash" at bounding box center [467, 112] width 374 height 34
select select "0"
click at [280, 96] on select "Select Cash Cash" at bounding box center [467, 112] width 374 height 34
type input "Cash"
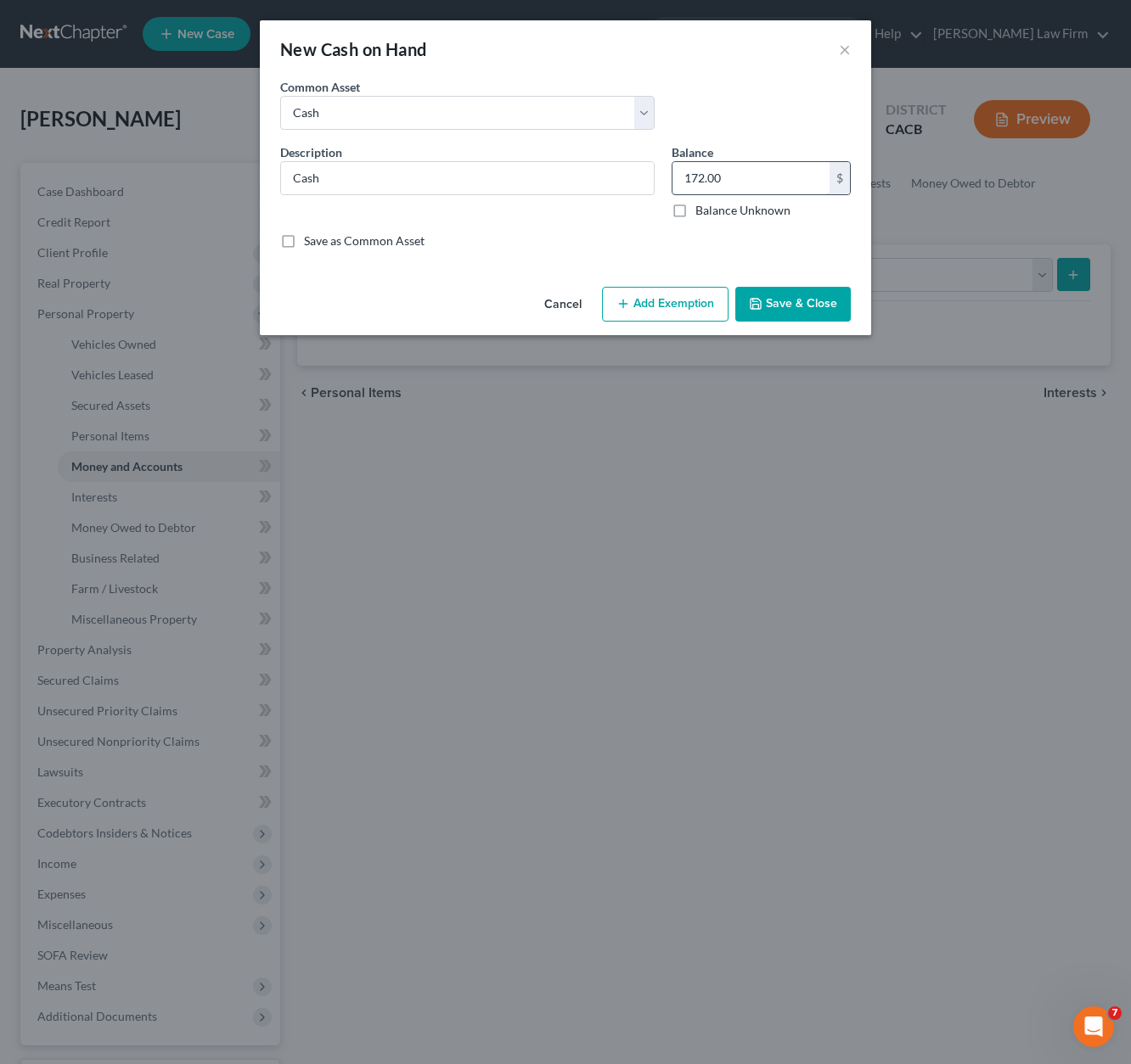
click at [744, 183] on input "172.00" at bounding box center [751, 178] width 157 height 32
type input "20.00"
drag, startPoint x: 646, startPoint y: 301, endPoint x: 611, endPoint y: 314, distance: 37.3
click at [646, 301] on button "Add Exemption" at bounding box center [665, 304] width 126 height 35
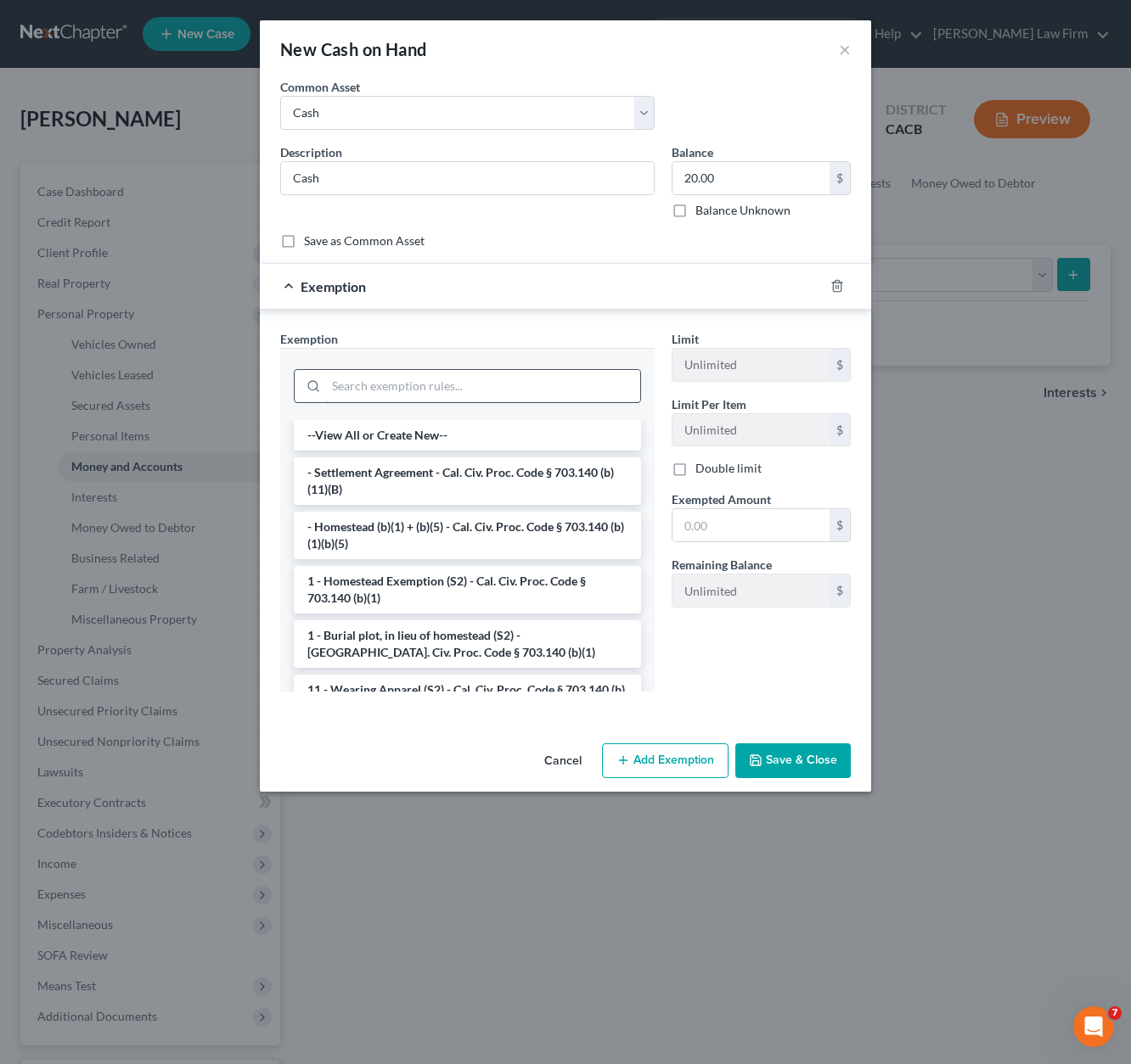
click at [410, 390] on input "search" at bounding box center [482, 385] width 314 height 32
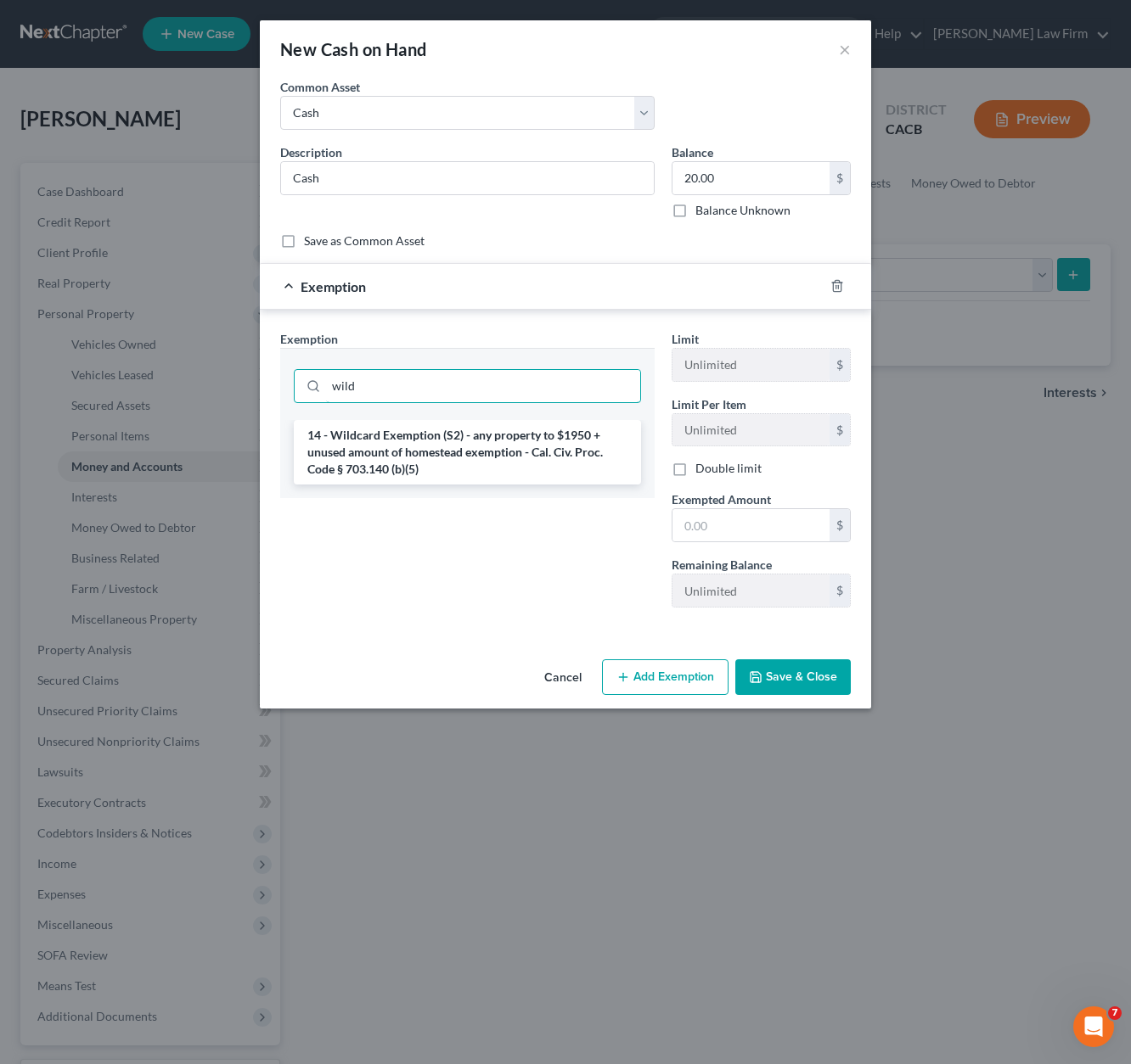
type input "wild"
click at [457, 441] on li "14 - Wildcard Exemption (S2) - any property to $1950 + unused amount of homeste…" at bounding box center [468, 452] width 348 height 65
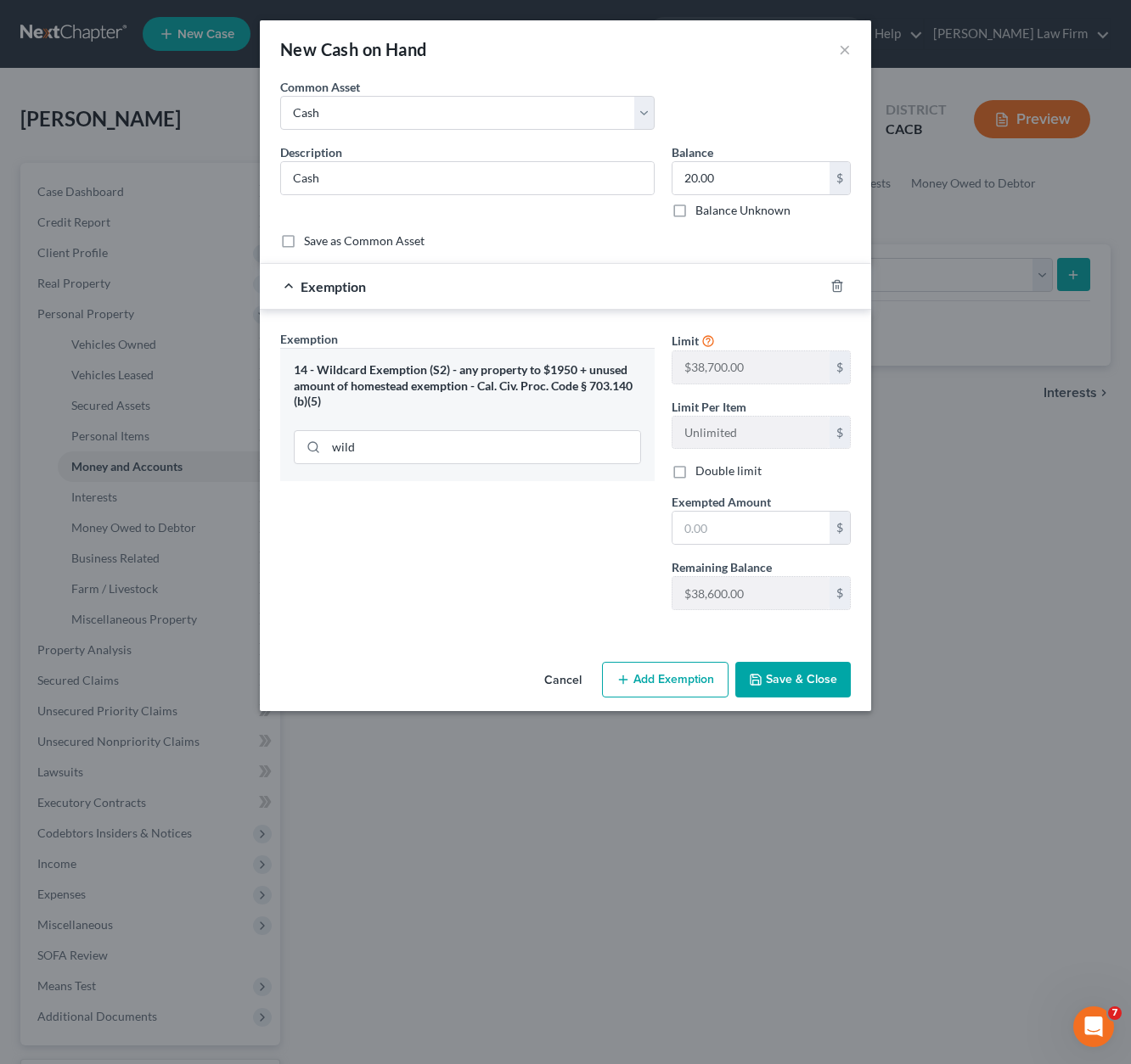
click at [724, 544] on div "Limit $38,700.00 $ Limit Per Item Unlimited $ Double limit Exempted Amount * $ …" at bounding box center [761, 477] width 196 height 294
click at [731, 529] on input "text" at bounding box center [751, 527] width 157 height 32
type input "20.00"
click at [818, 687] on button "Save & Close" at bounding box center [793, 679] width 116 height 35
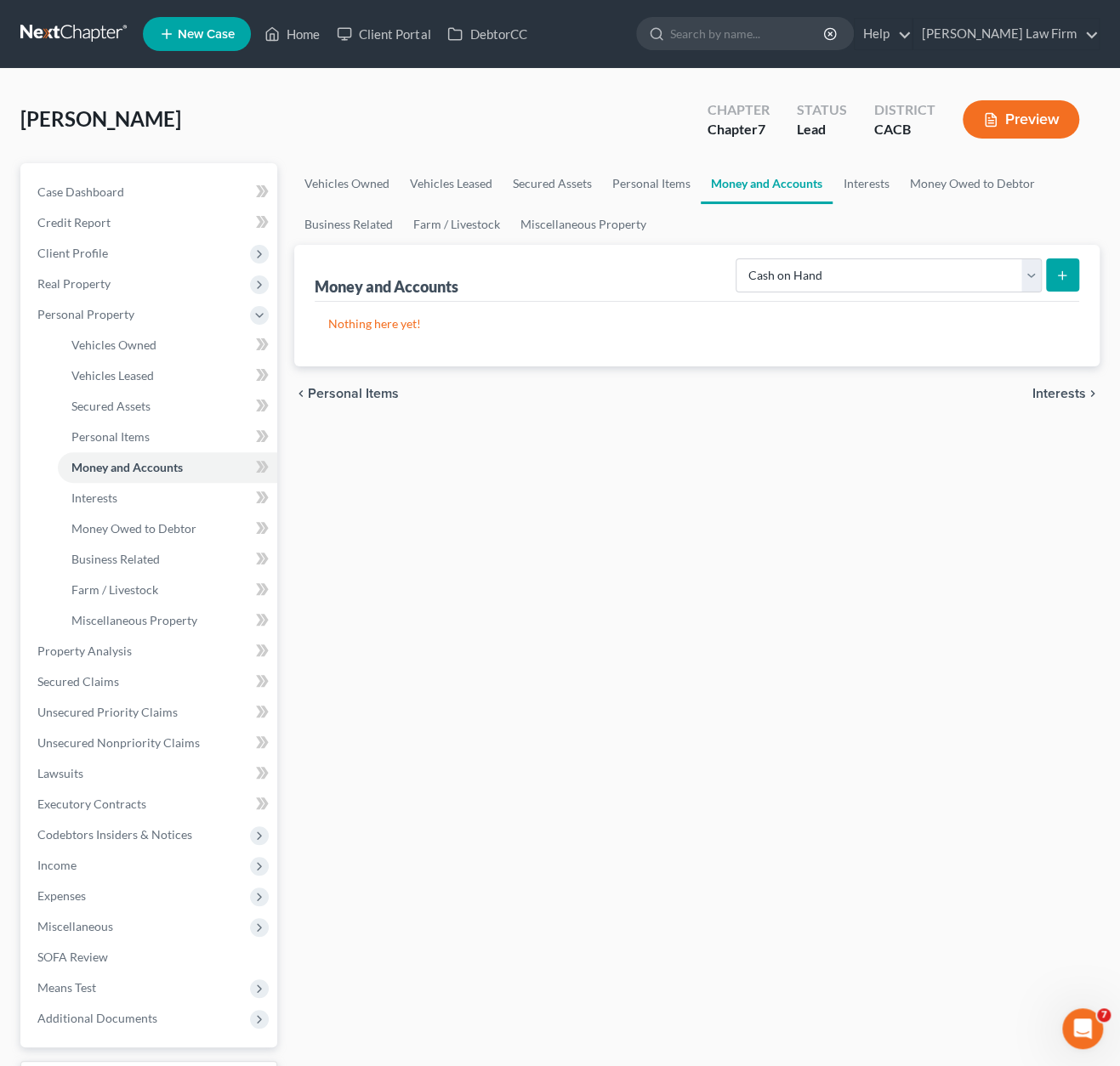
click at [1000, 667] on div "Vehicles Owned Vehicles Leased Secured Assets Personal Items Money and Accounts…" at bounding box center [696, 655] width 822 height 982
drag, startPoint x: 883, startPoint y: 178, endPoint x: 987, endPoint y: 191, distance: 104.8
click at [883, 178] on link "Interests" at bounding box center [865, 184] width 67 height 41
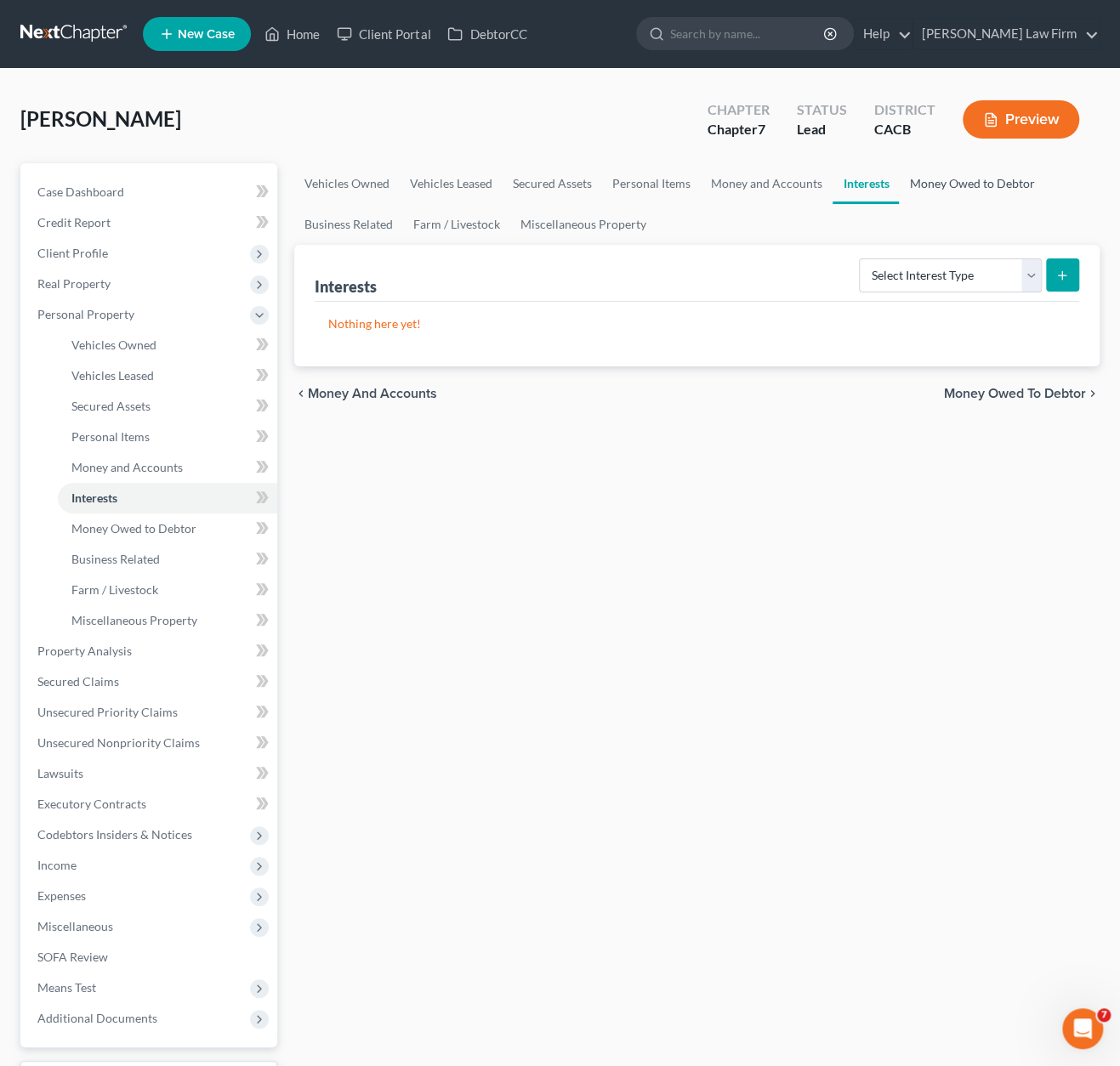
click at [987, 191] on link "Money Owed to Debtor" at bounding box center [972, 184] width 146 height 41
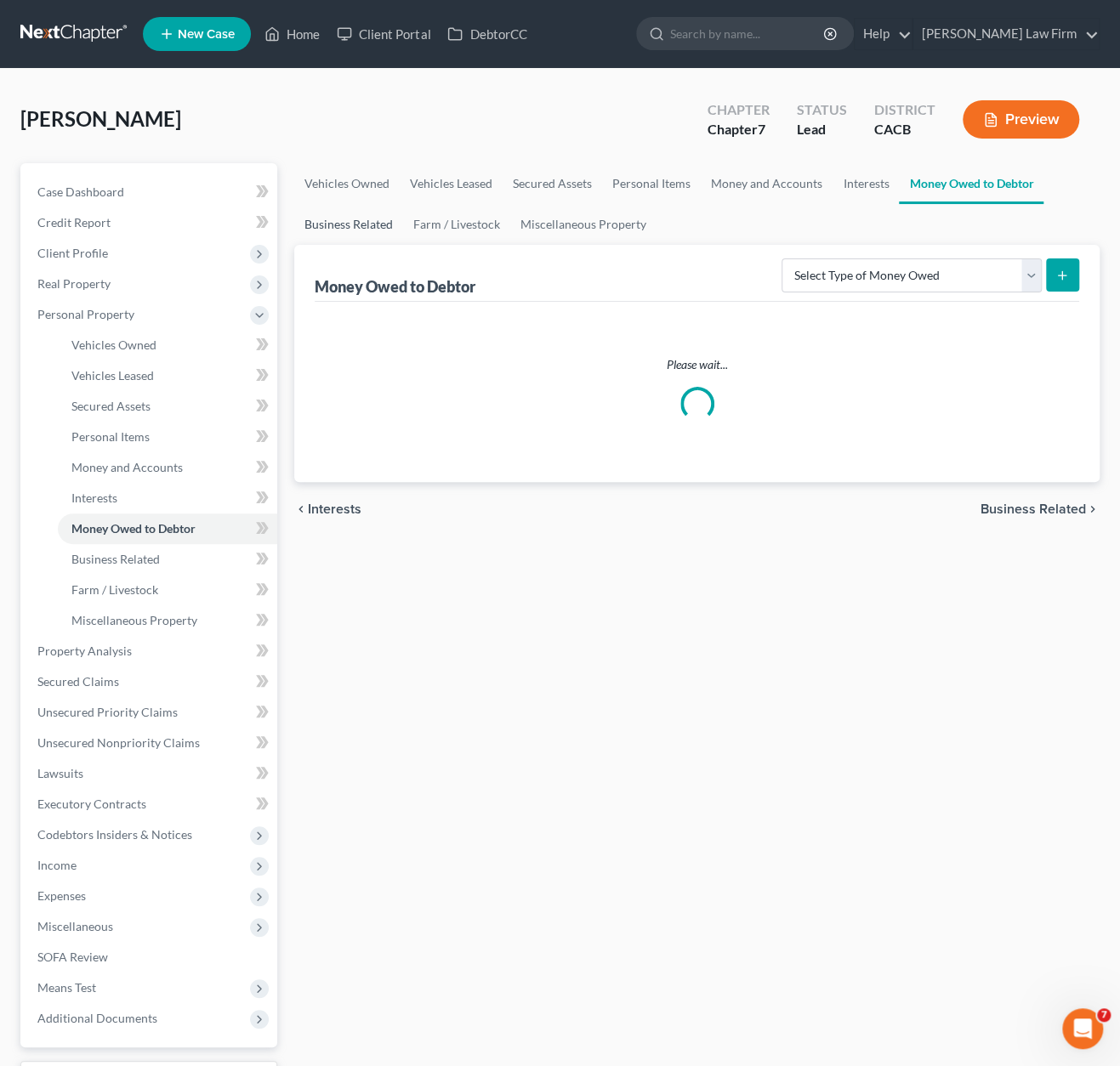
click at [341, 210] on link "Business Related" at bounding box center [349, 224] width 109 height 41
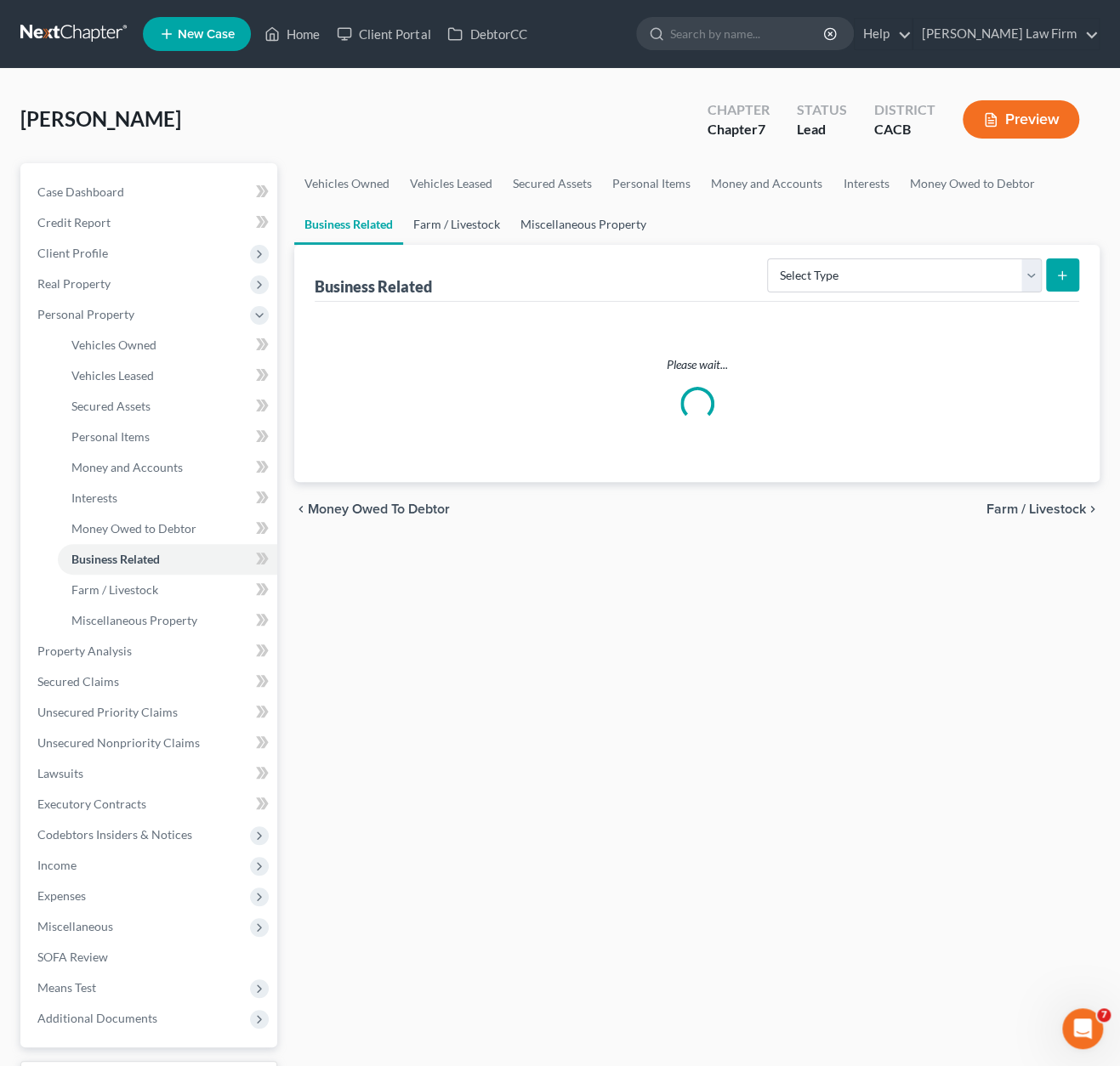
drag, startPoint x: 459, startPoint y: 225, endPoint x: 602, endPoint y: 229, distance: 143.1
click at [461, 225] on link "Farm / Livestock" at bounding box center [456, 224] width 107 height 41
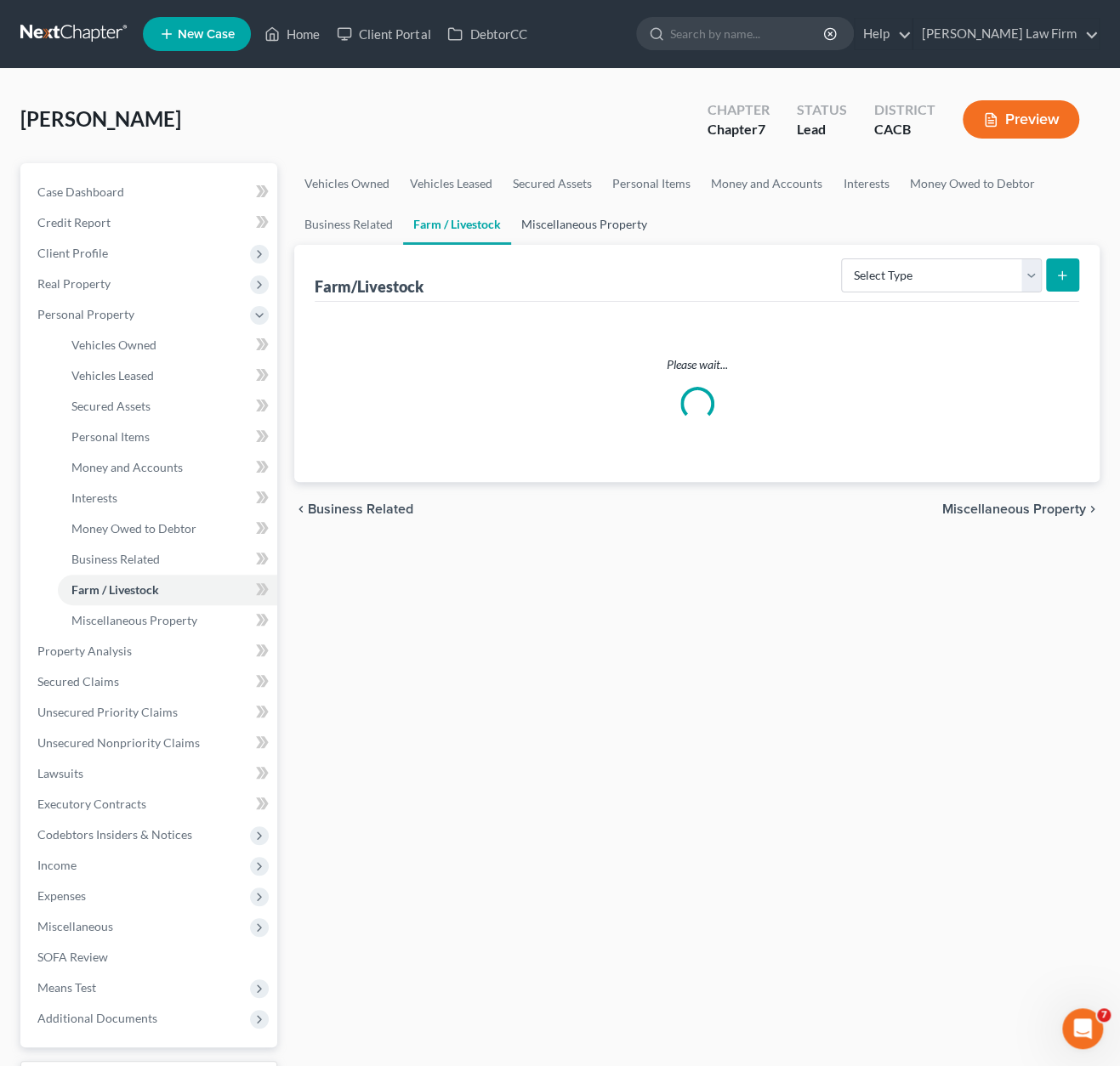
click at [602, 229] on link "Miscellaneous Property" at bounding box center [584, 224] width 146 height 41
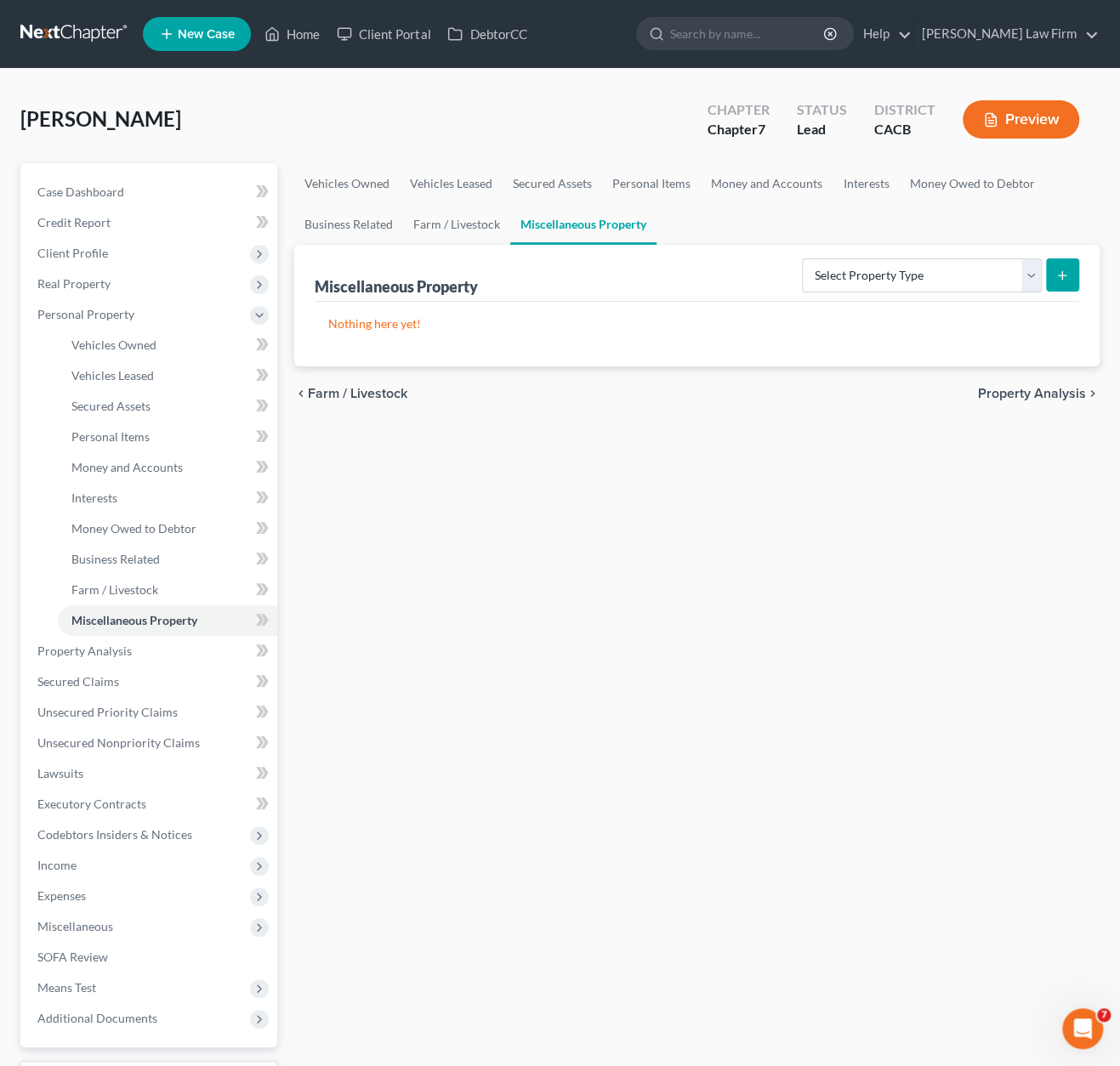
click at [1000, 502] on div "Vehicles Owned Vehicles Leased Secured Assets Personal Items Money and Accounts…" at bounding box center [696, 655] width 822 height 982
click at [1000, 395] on span "Property Analysis" at bounding box center [1032, 394] width 108 height 14
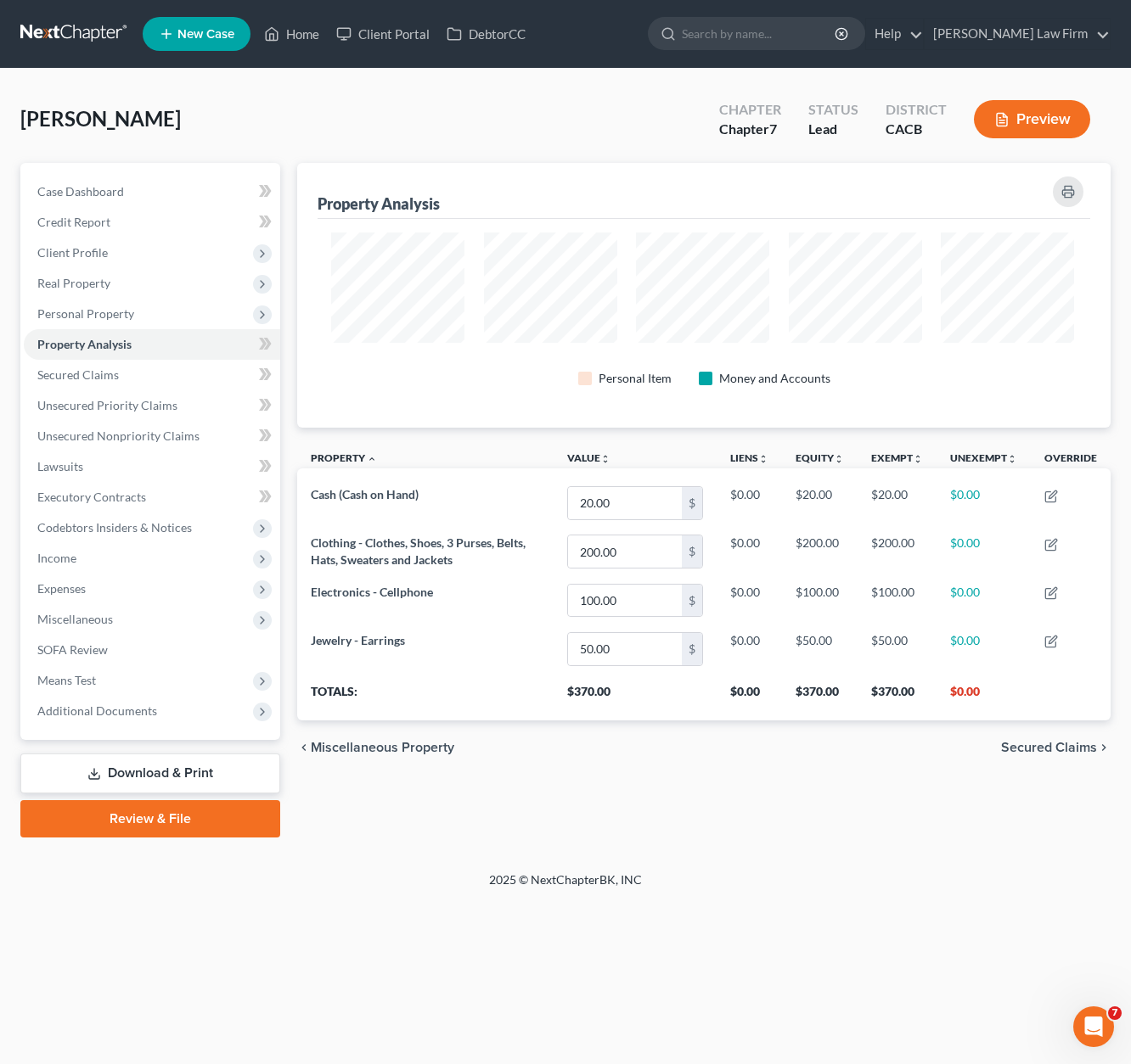
scroll to position [266, 814]
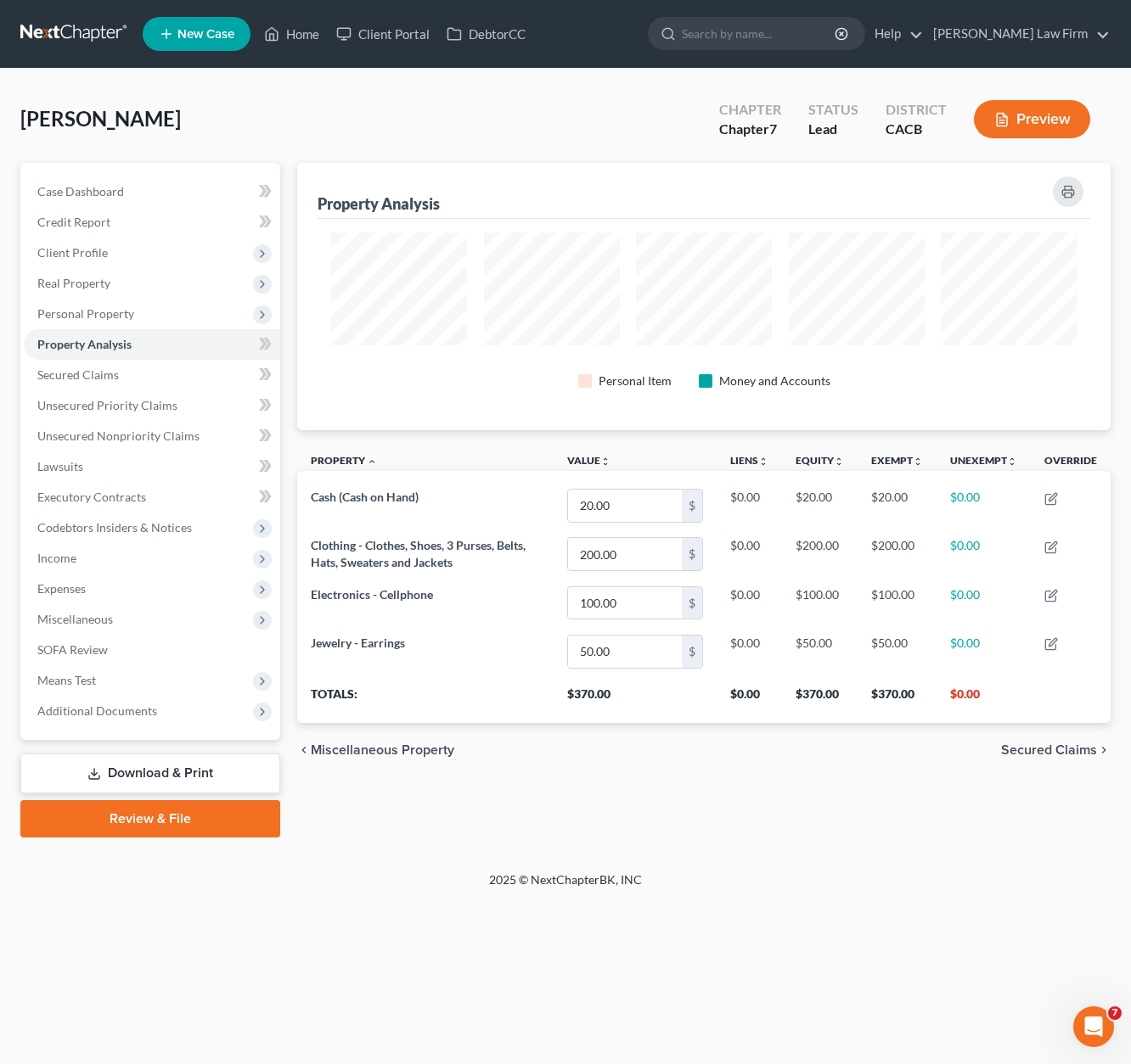
click at [998, 743] on span "Secured Claims" at bounding box center [1049, 750] width 96 height 14
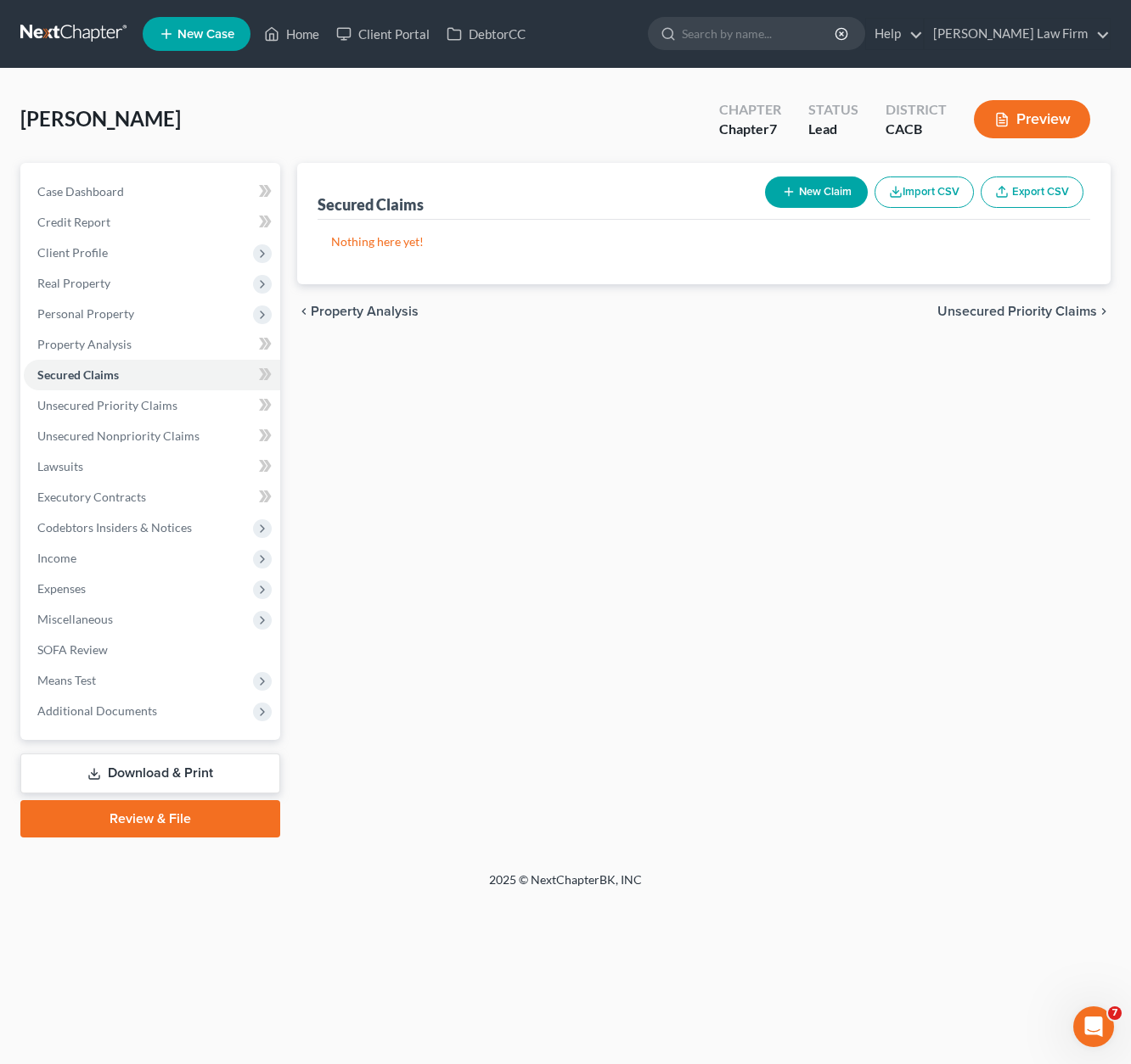
click at [998, 301] on div "chevron_left Property Analysis Unsecured Priority Claims chevron_right" at bounding box center [704, 311] width 814 height 54
click at [998, 304] on span "Unsecured Priority Claims" at bounding box center [1017, 311] width 160 height 14
click at [998, 304] on span "Unsecured Nonpriority Claims" at bounding box center [1004, 311] width 184 height 14
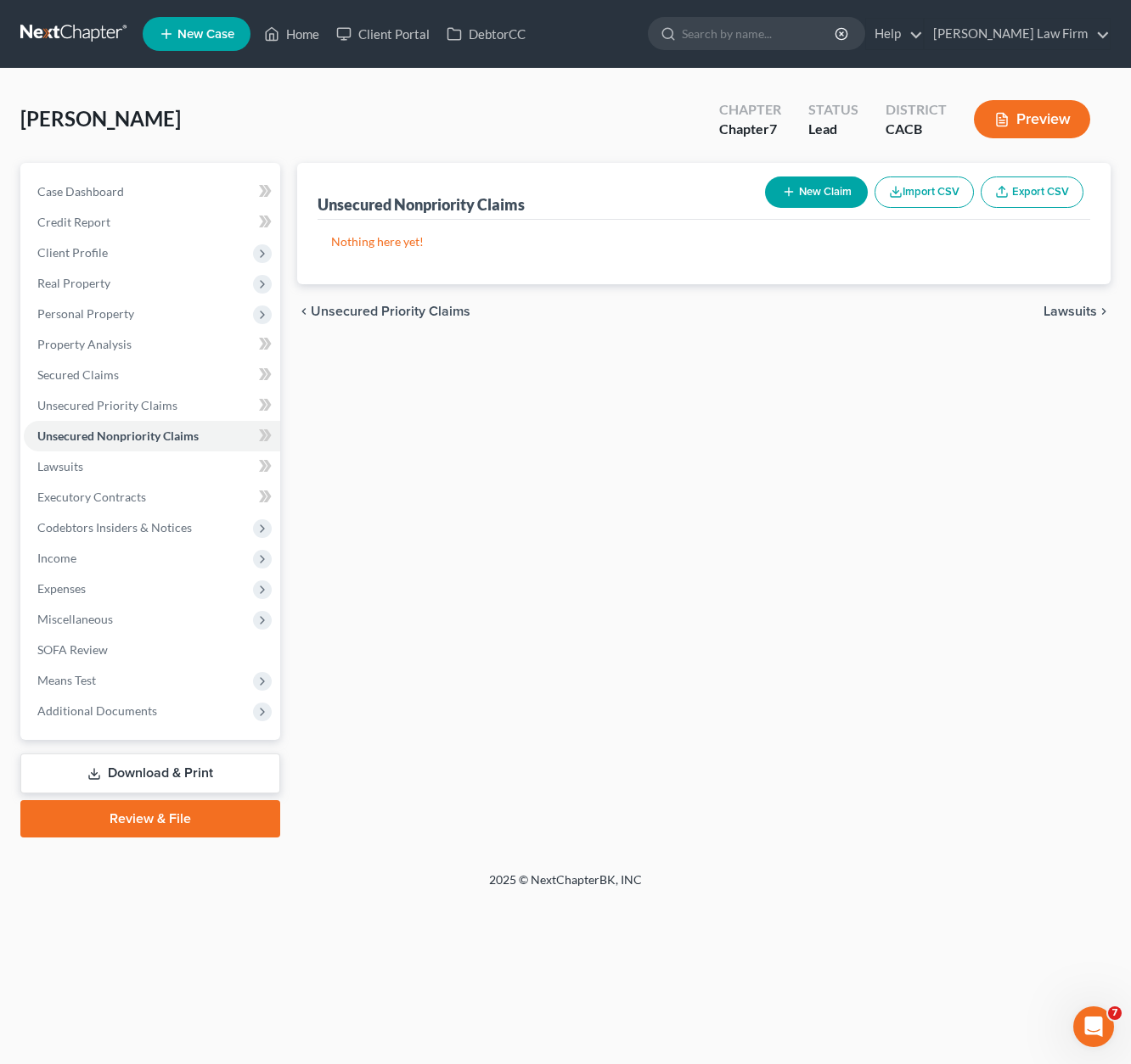
click at [998, 322] on div "chevron_left Unsecured Priority Claims Lawsuits chevron_right" at bounding box center [704, 311] width 814 height 54
click at [998, 304] on span "Lawsuits" at bounding box center [1070, 311] width 54 height 14
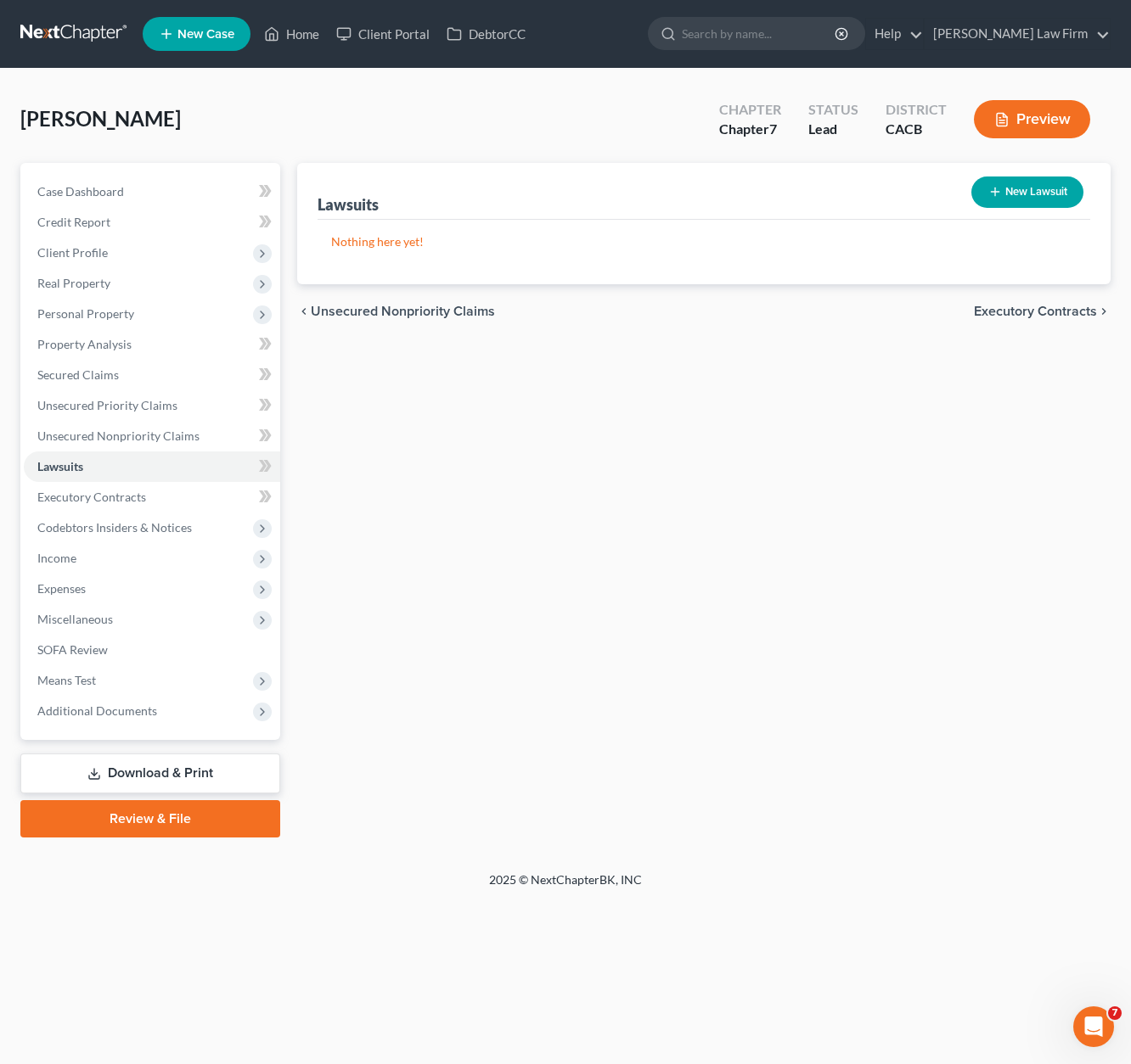
click at [998, 314] on span "Executory Contracts" at bounding box center [1035, 311] width 123 height 14
click at [998, 314] on span "Codebtors" at bounding box center [1065, 311] width 64 height 14
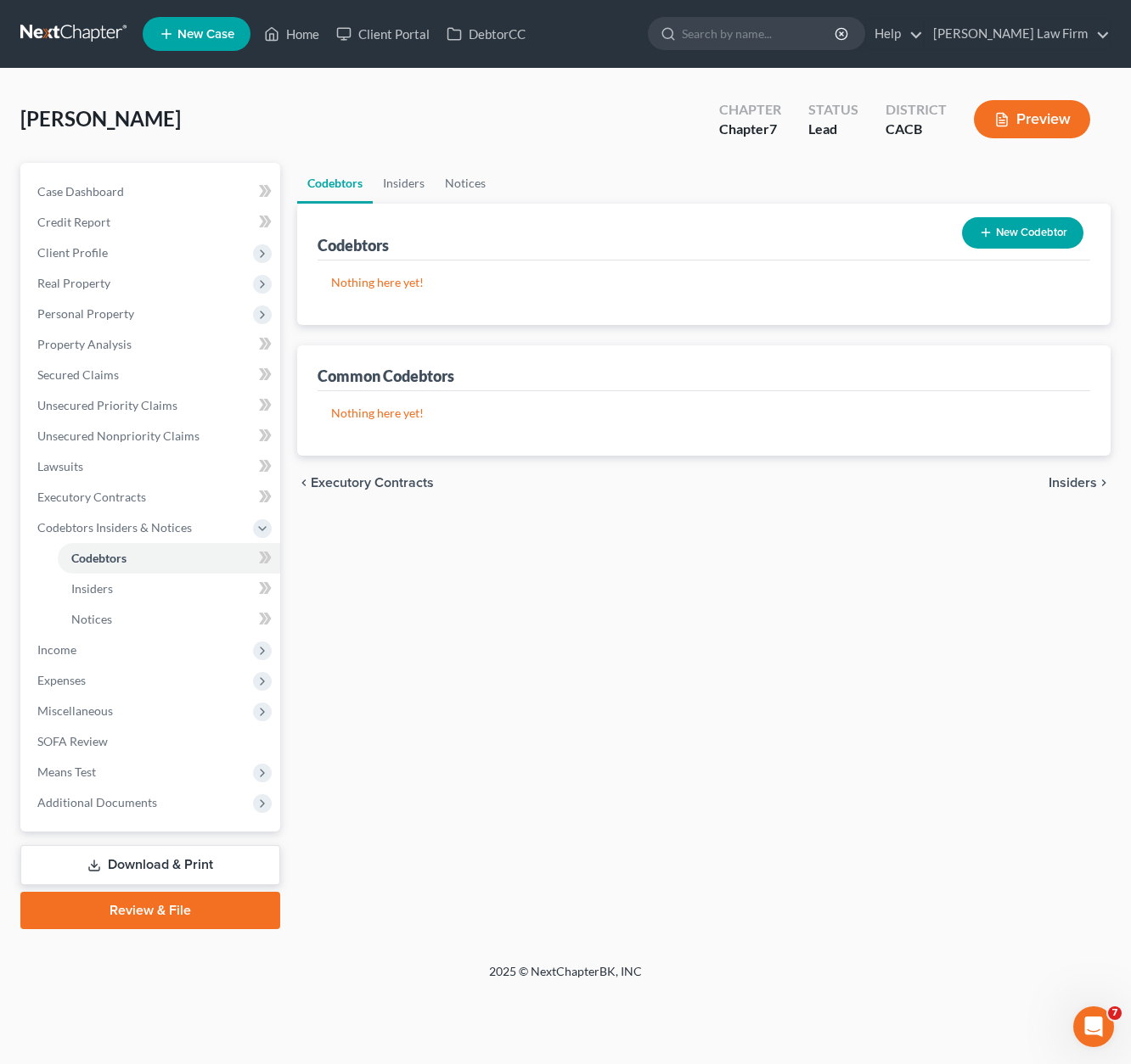
click at [998, 479] on span "Insiders" at bounding box center [1072, 483] width 48 height 14
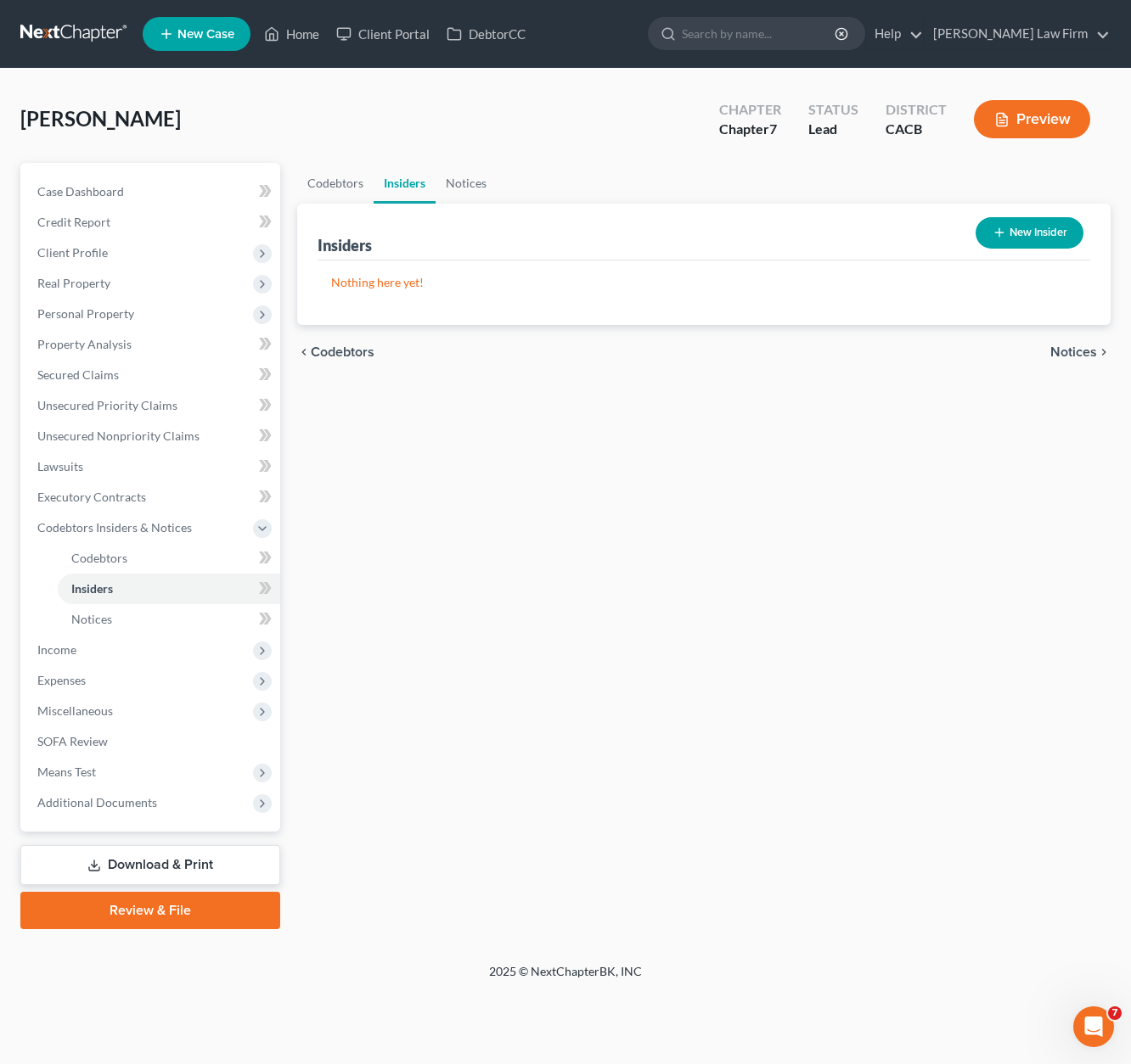
click at [998, 354] on span "Notices" at bounding box center [1073, 353] width 47 height 14
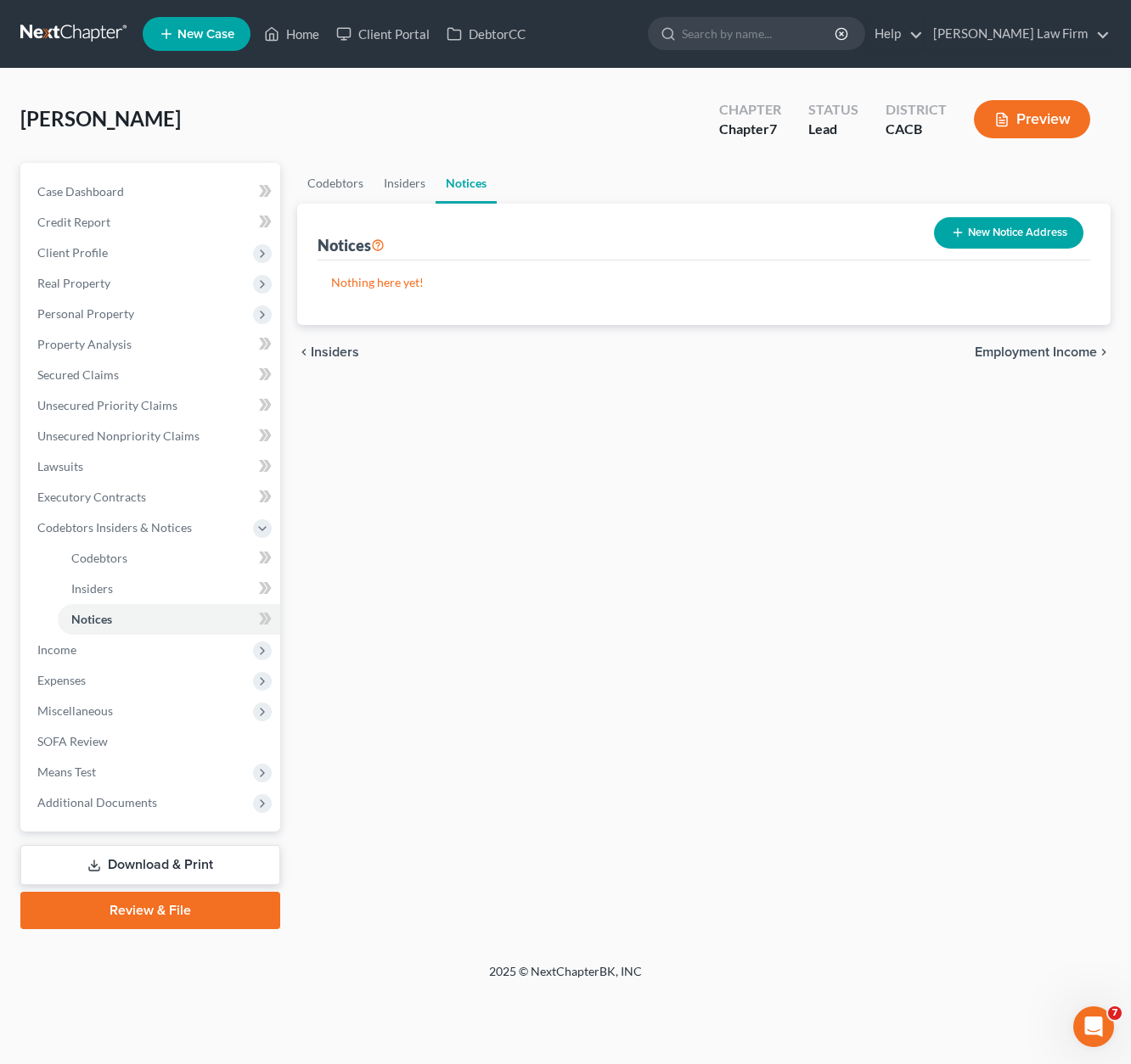
click at [998, 348] on span "Employment Income" at bounding box center [1035, 353] width 122 height 14
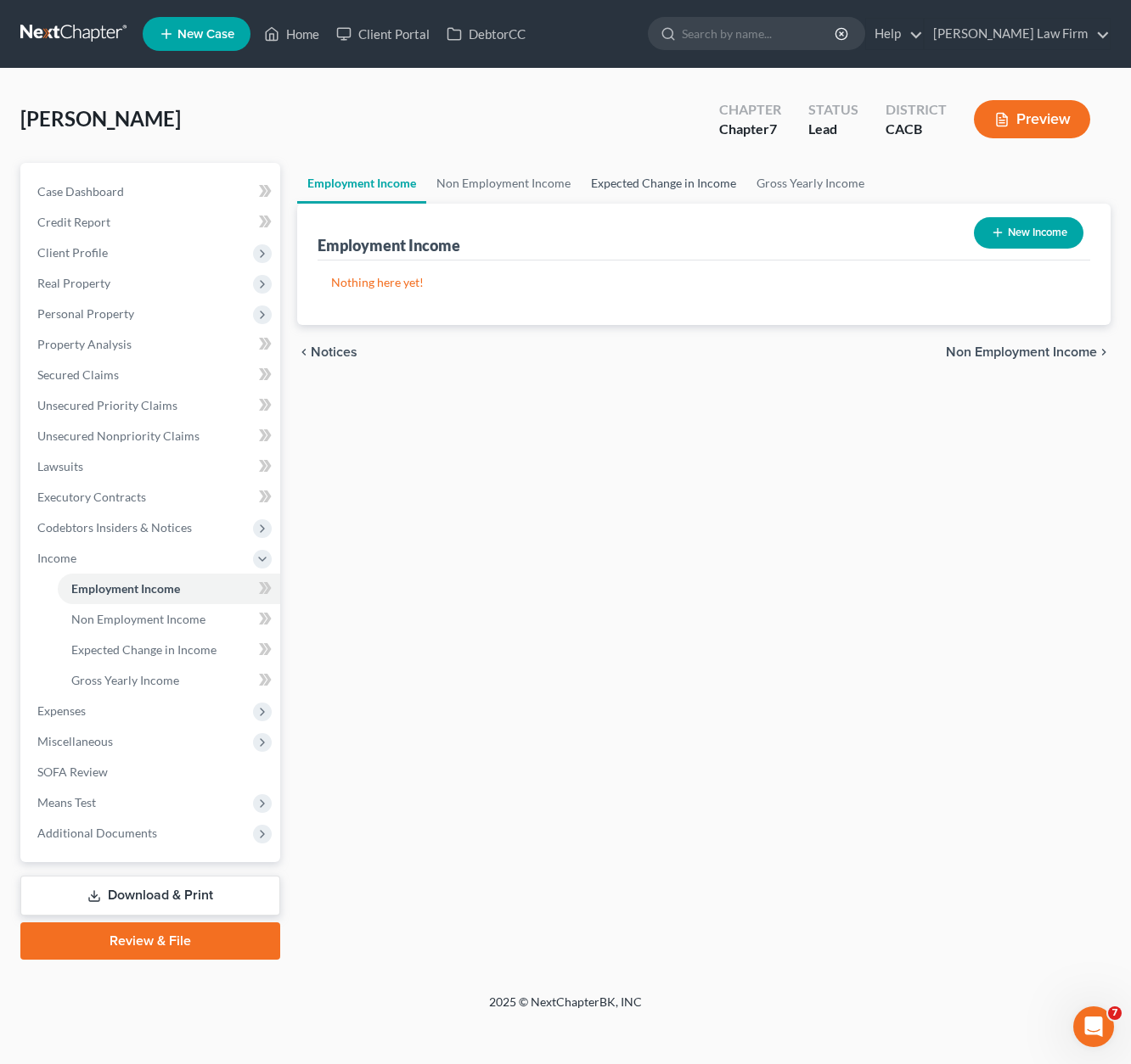
click at [636, 188] on link "Expected Change in Income" at bounding box center [663, 183] width 165 height 41
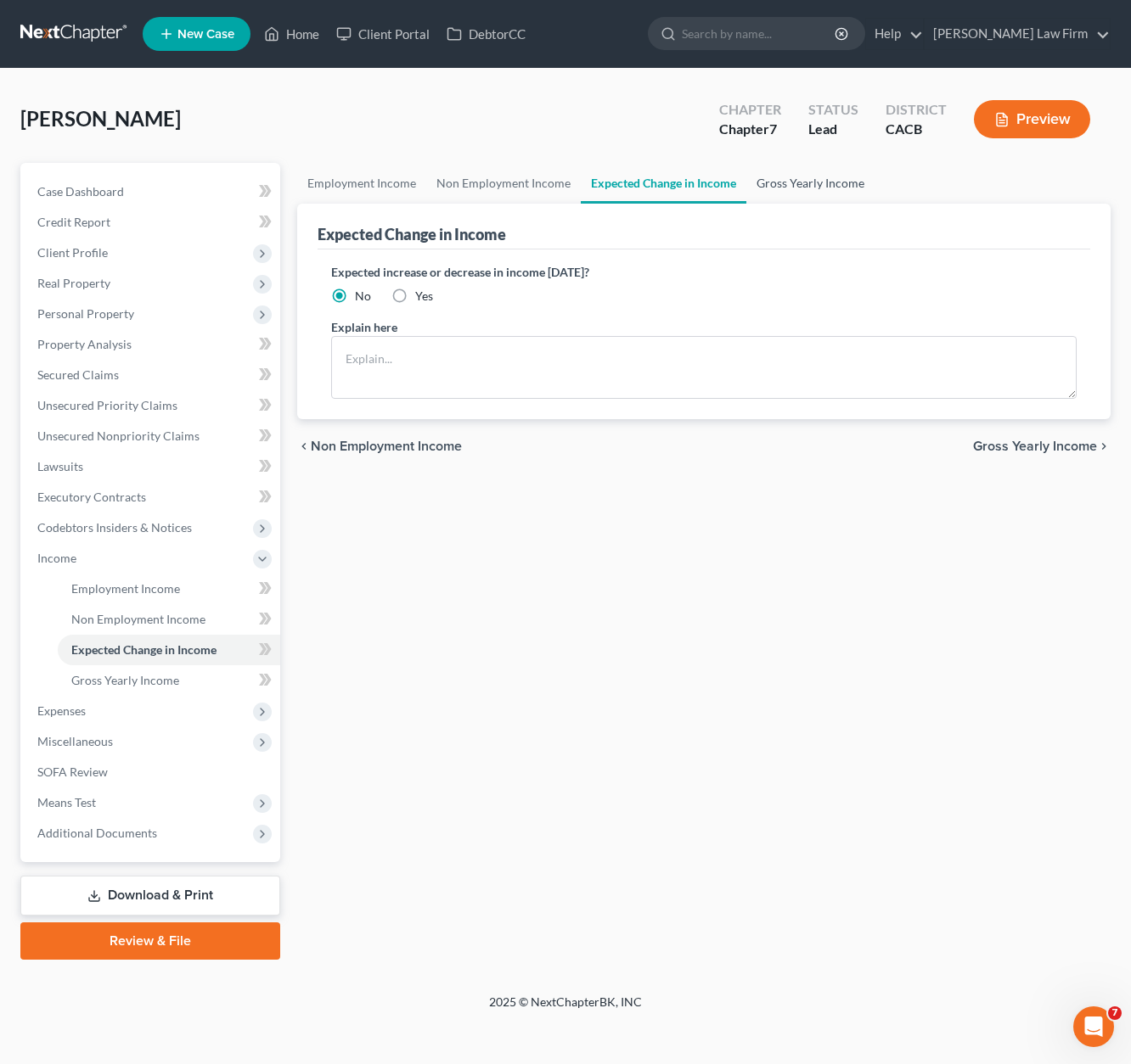
click at [815, 189] on link "Gross Yearly Income" at bounding box center [810, 183] width 128 height 41
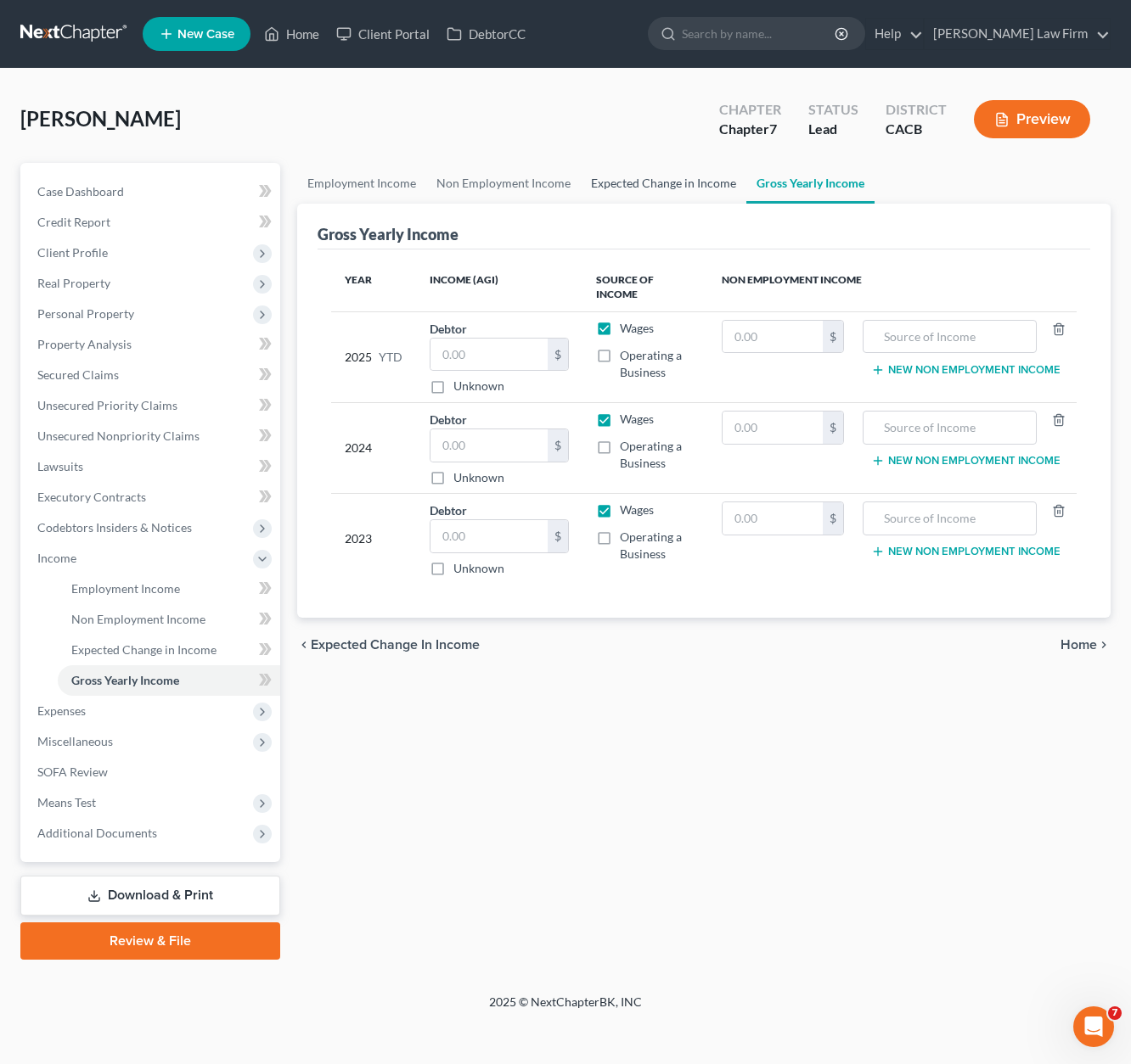
click at [636, 186] on link "Expected Change in Income" at bounding box center [663, 183] width 165 height 41
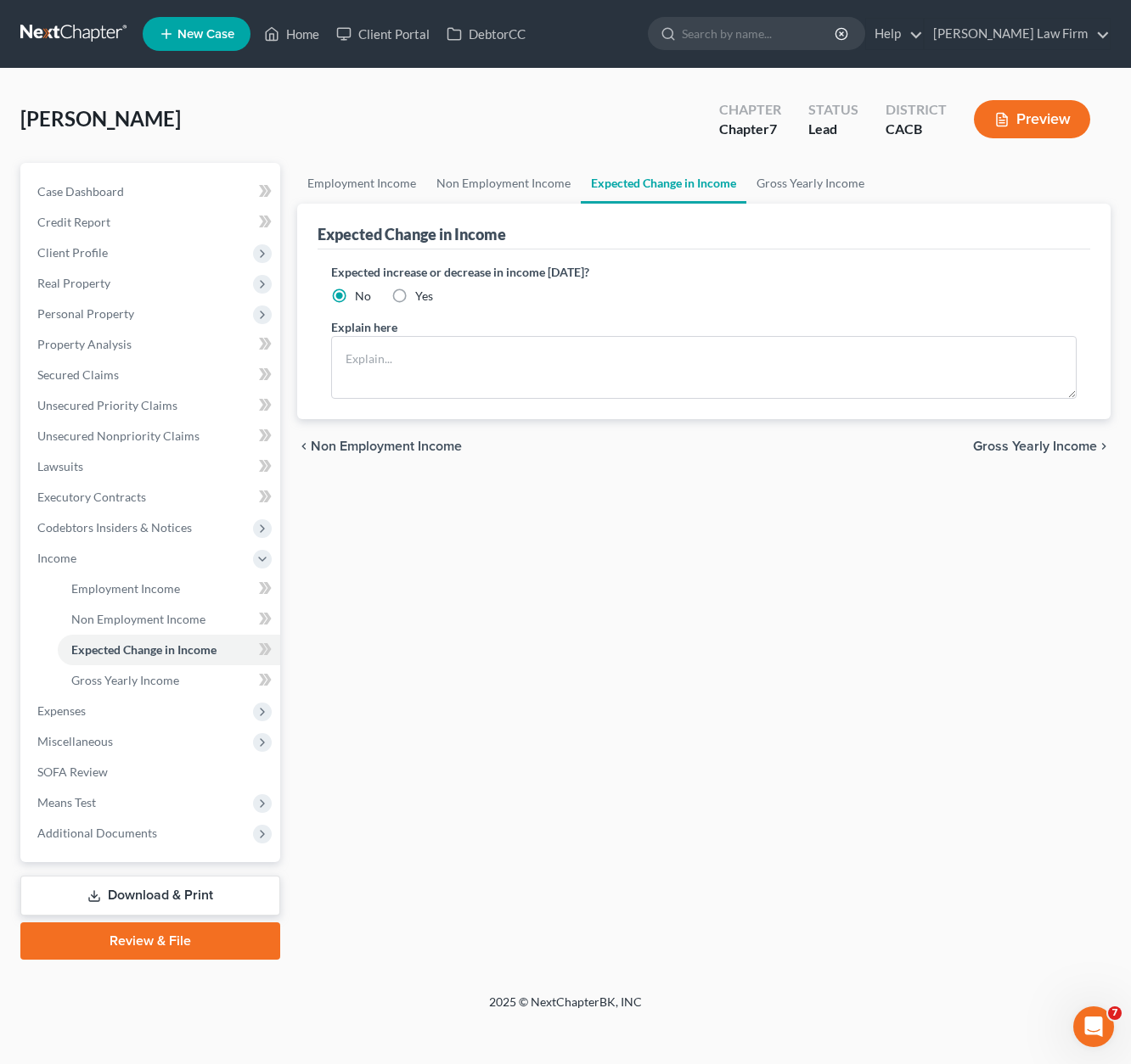
click at [998, 447] on span "Gross Yearly Income" at bounding box center [1034, 447] width 124 height 14
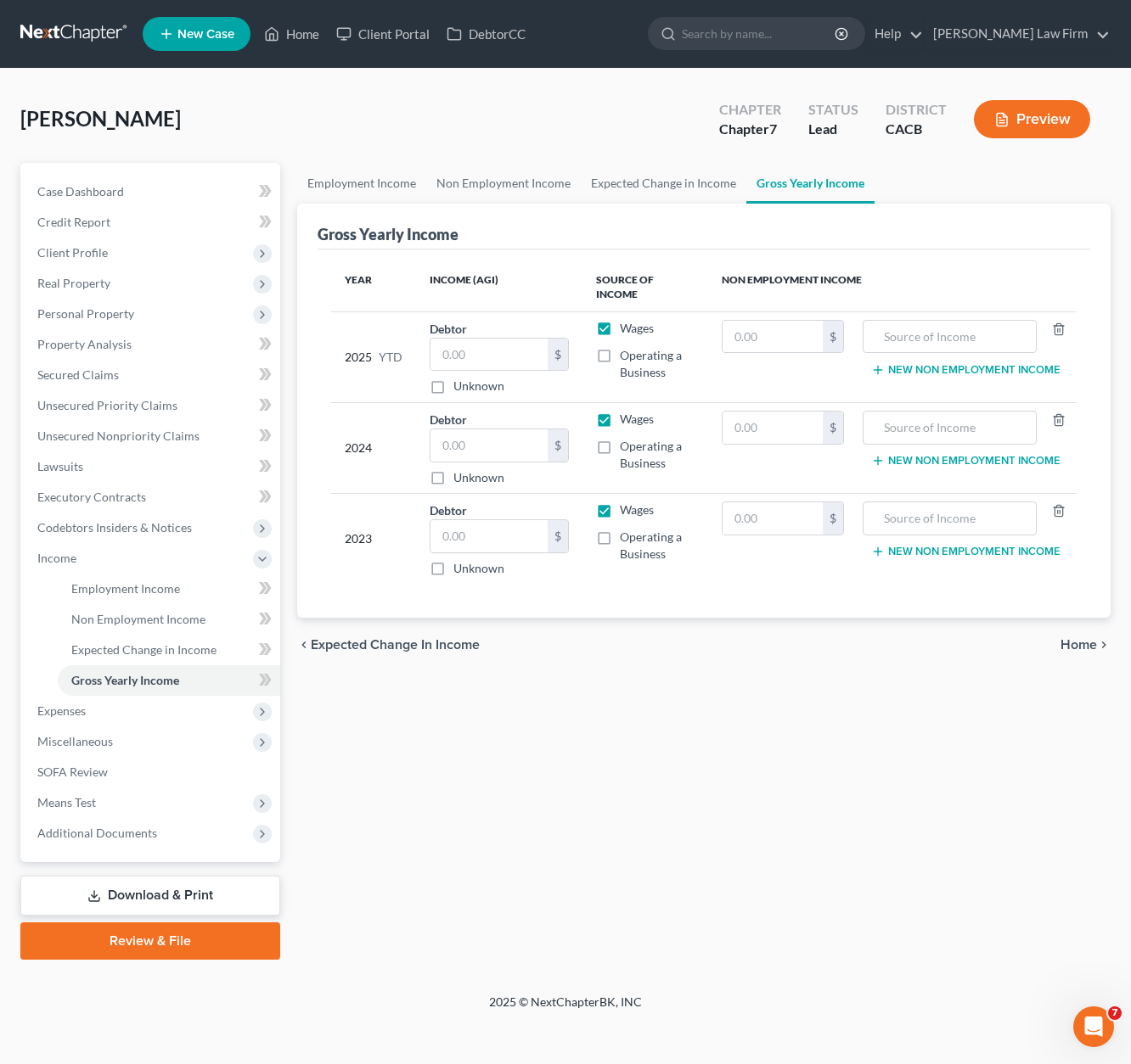
click at [998, 639] on span "Home" at bounding box center [1078, 645] width 36 height 14
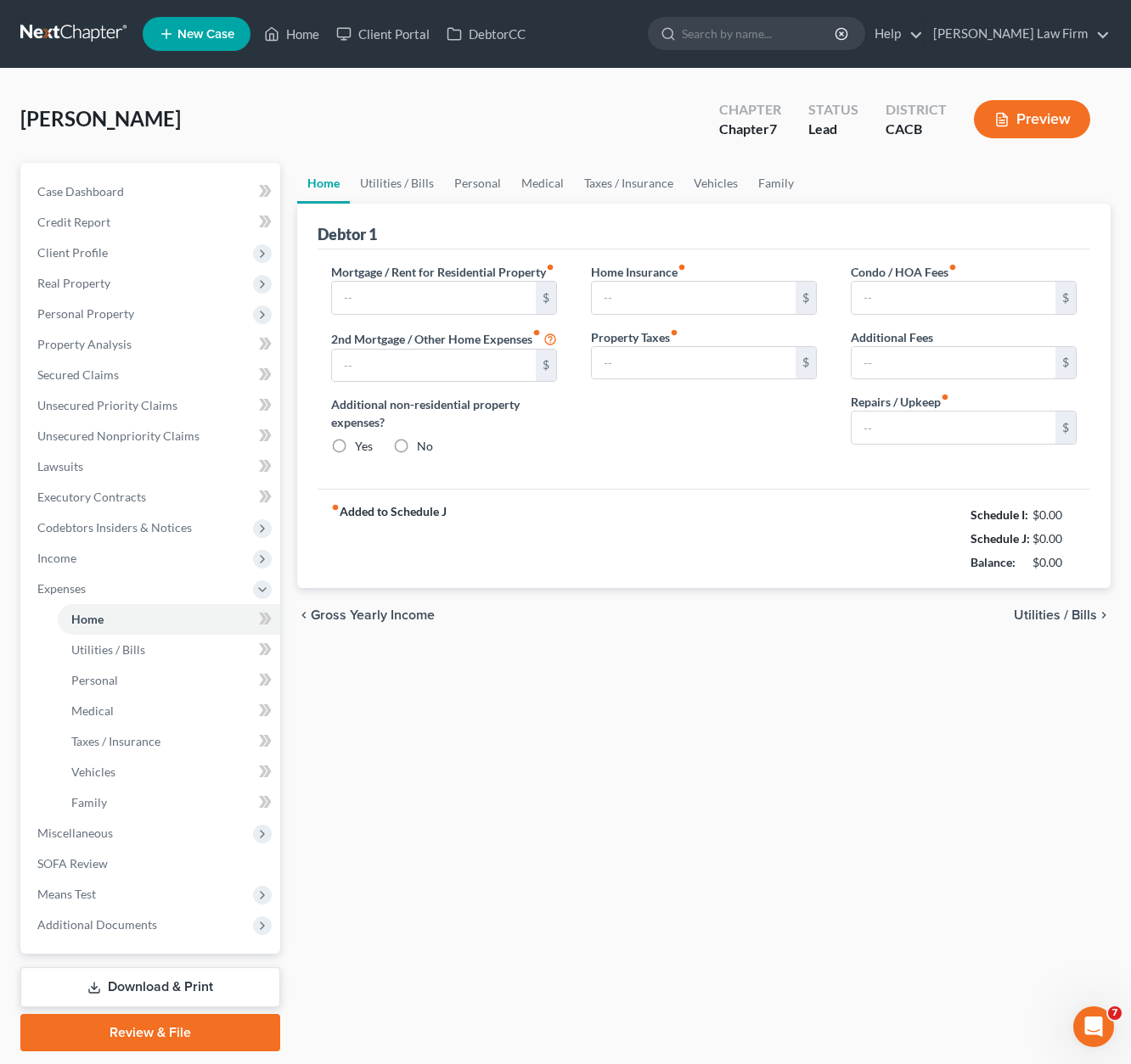
type input "0.00"
radio input "true"
type input "0.00"
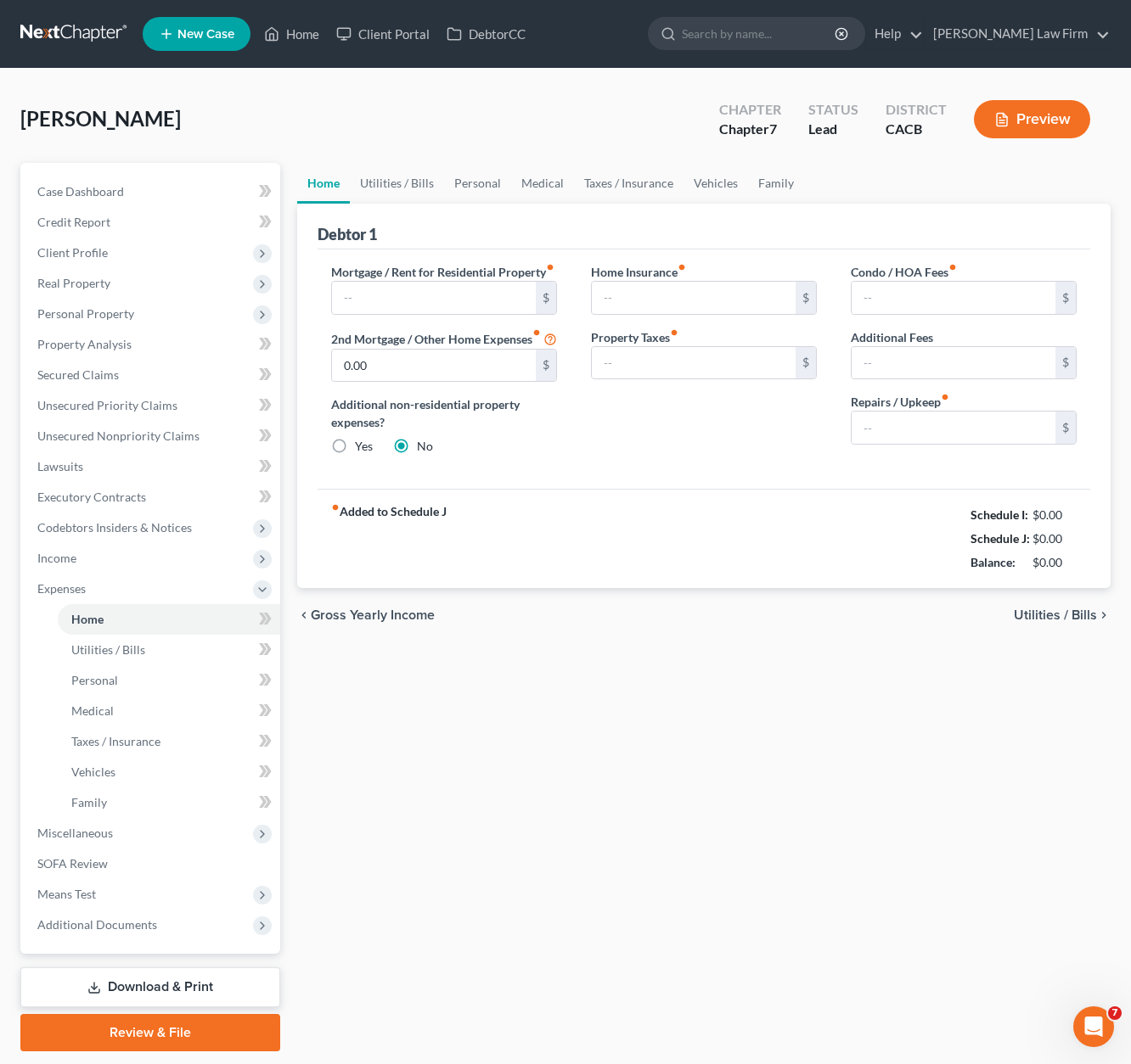
type input "0.00"
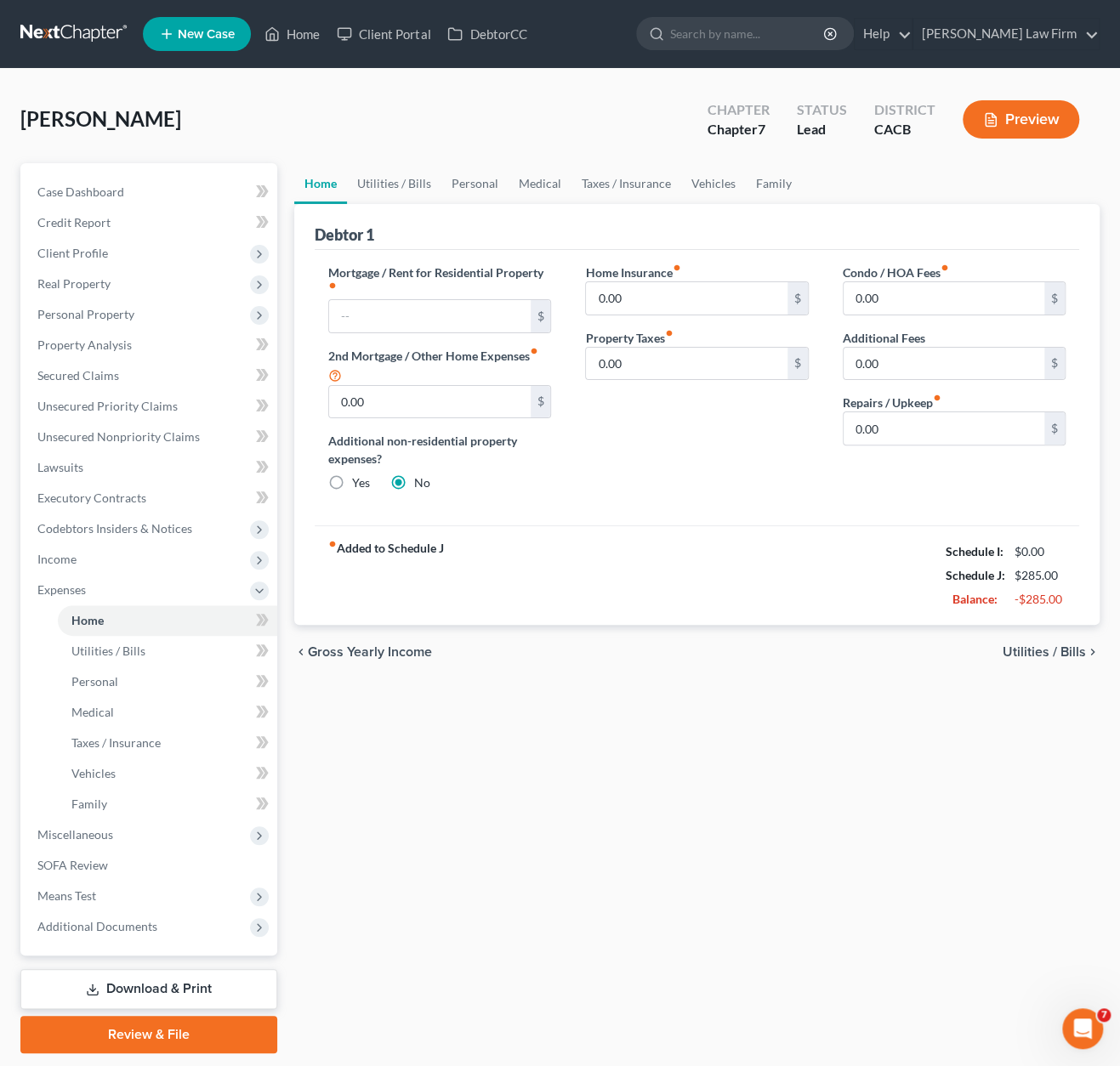
click at [1000, 650] on span "Utilities / Bills" at bounding box center [1045, 652] width 83 height 14
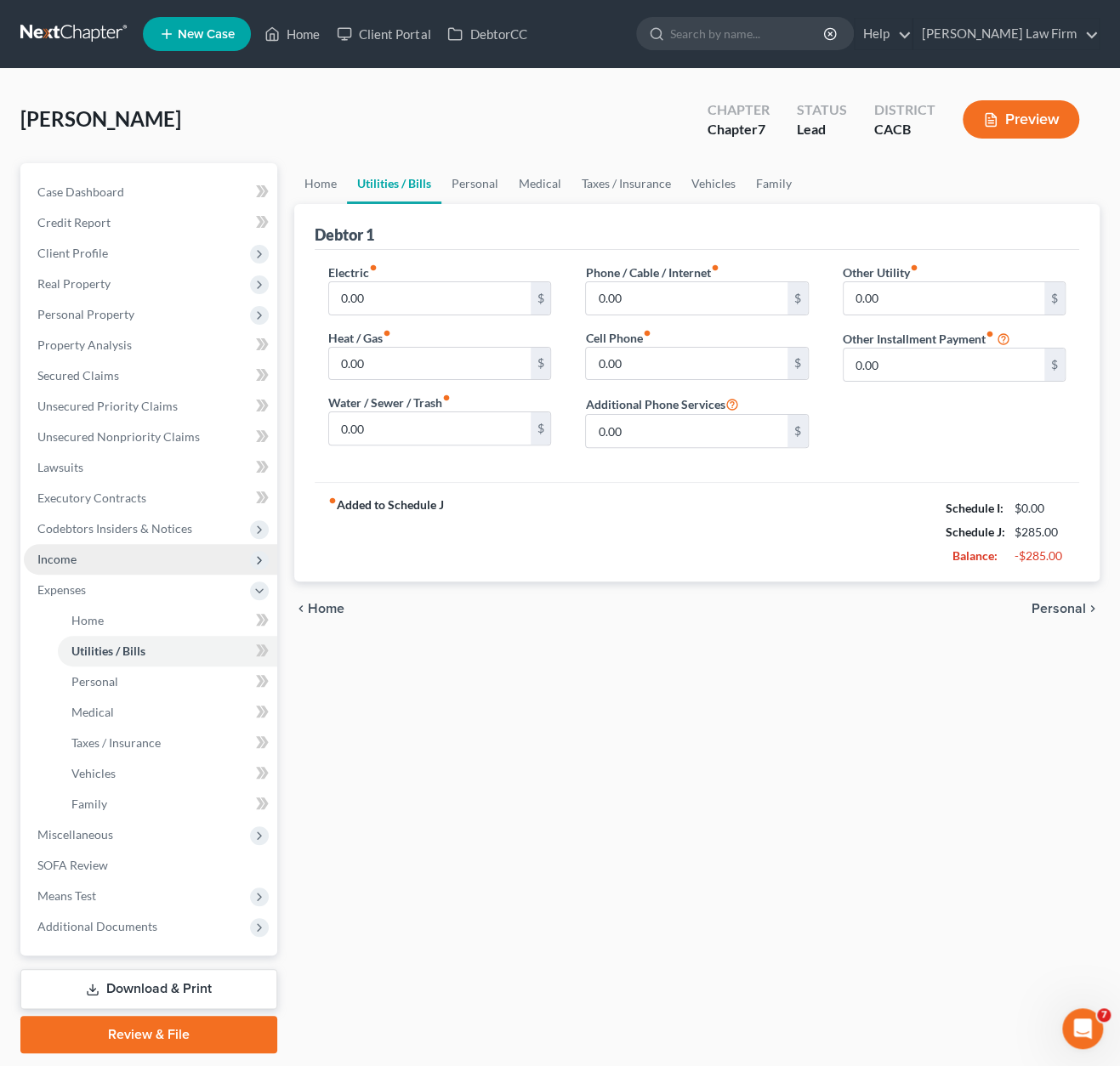
click at [55, 553] on span "Income" at bounding box center [56, 559] width 39 height 15
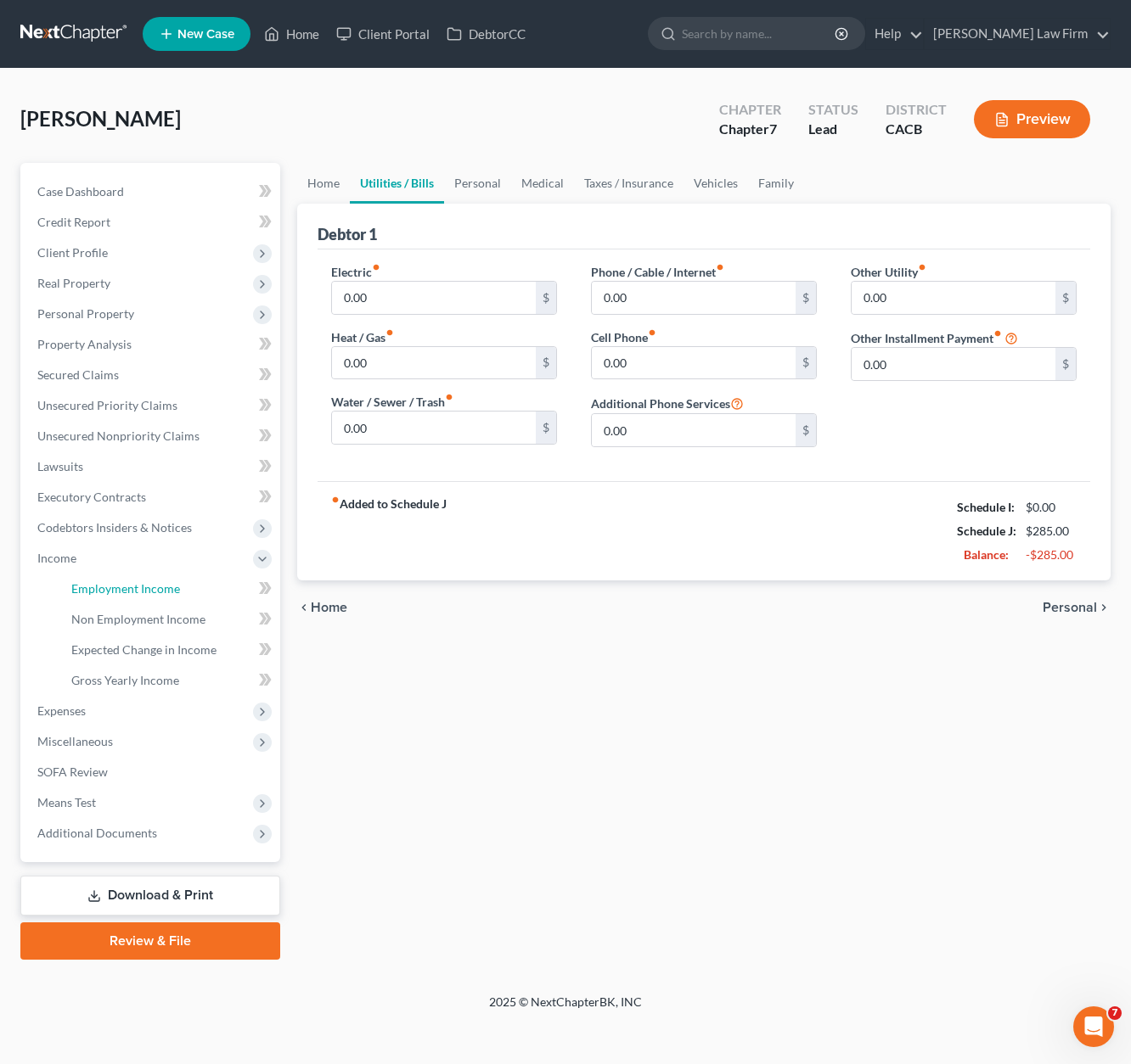
drag, startPoint x: 125, startPoint y: 591, endPoint x: 638, endPoint y: 395, distance: 549.2
click at [126, 591] on span "Employment Income" at bounding box center [125, 589] width 109 height 15
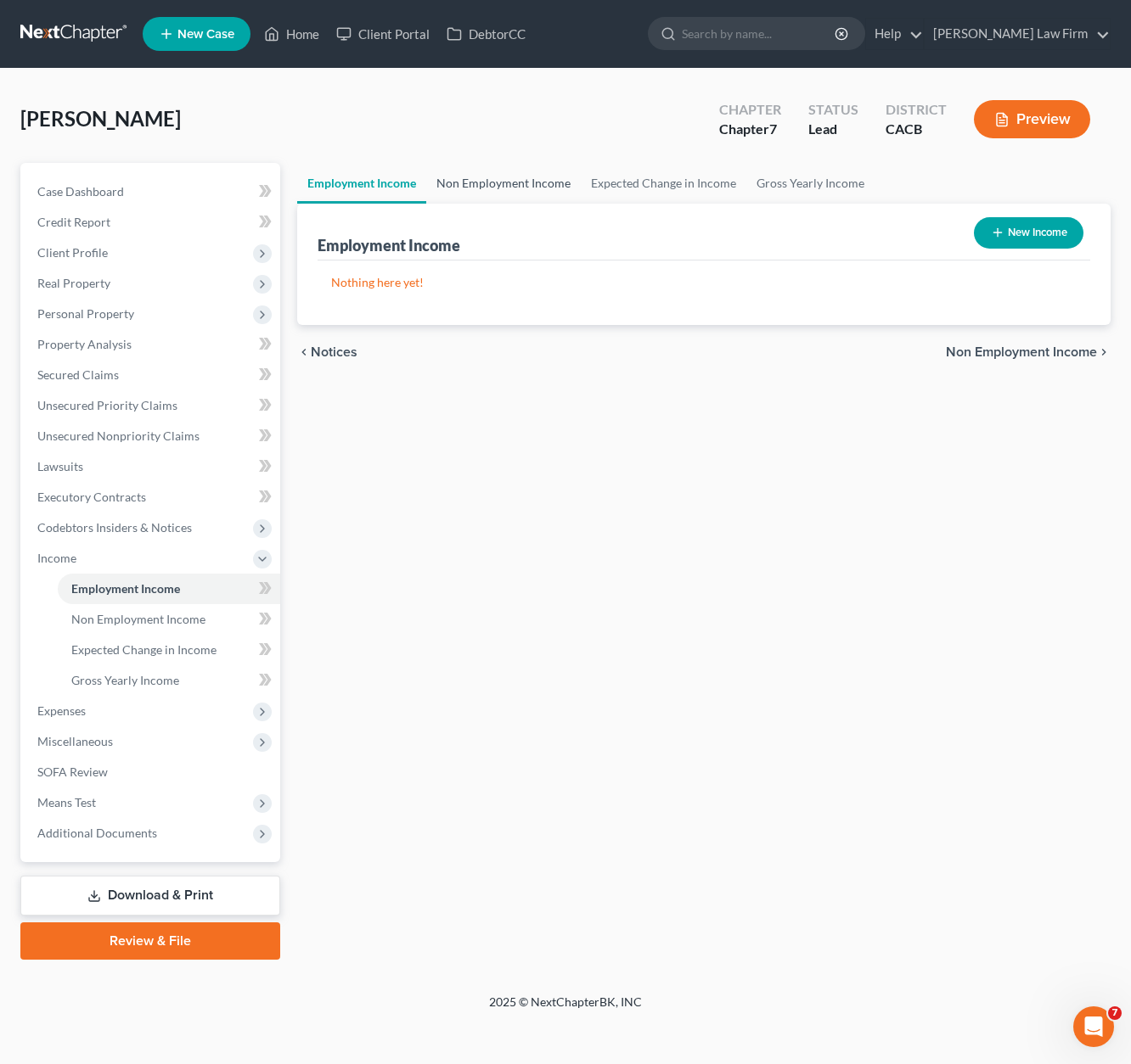
click at [503, 183] on link "Non Employment Income" at bounding box center [503, 183] width 155 height 41
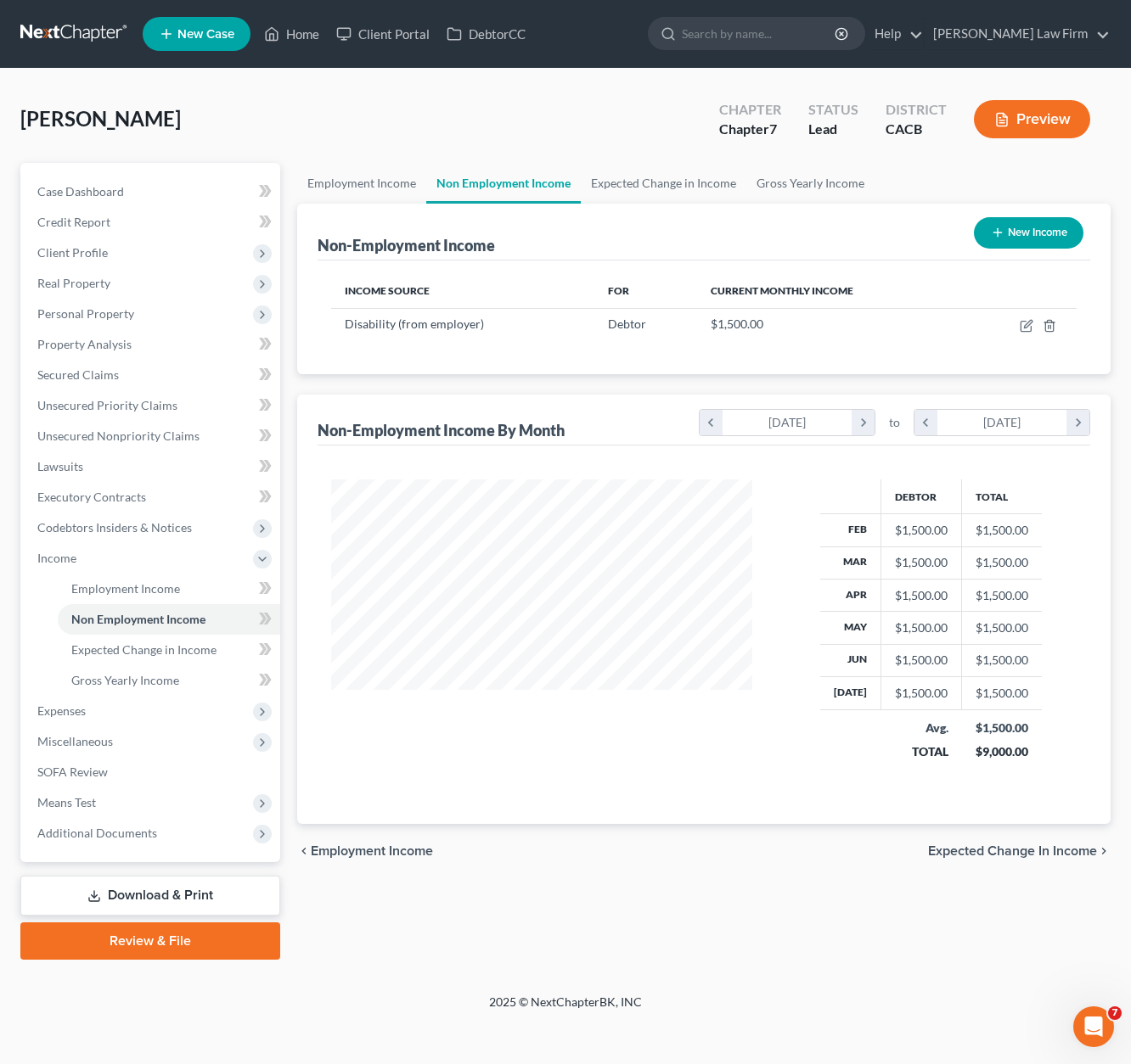
scroll to position [303, 455]
click at [998, 326] on line "button" at bounding box center [1048, 327] width 0 height 3
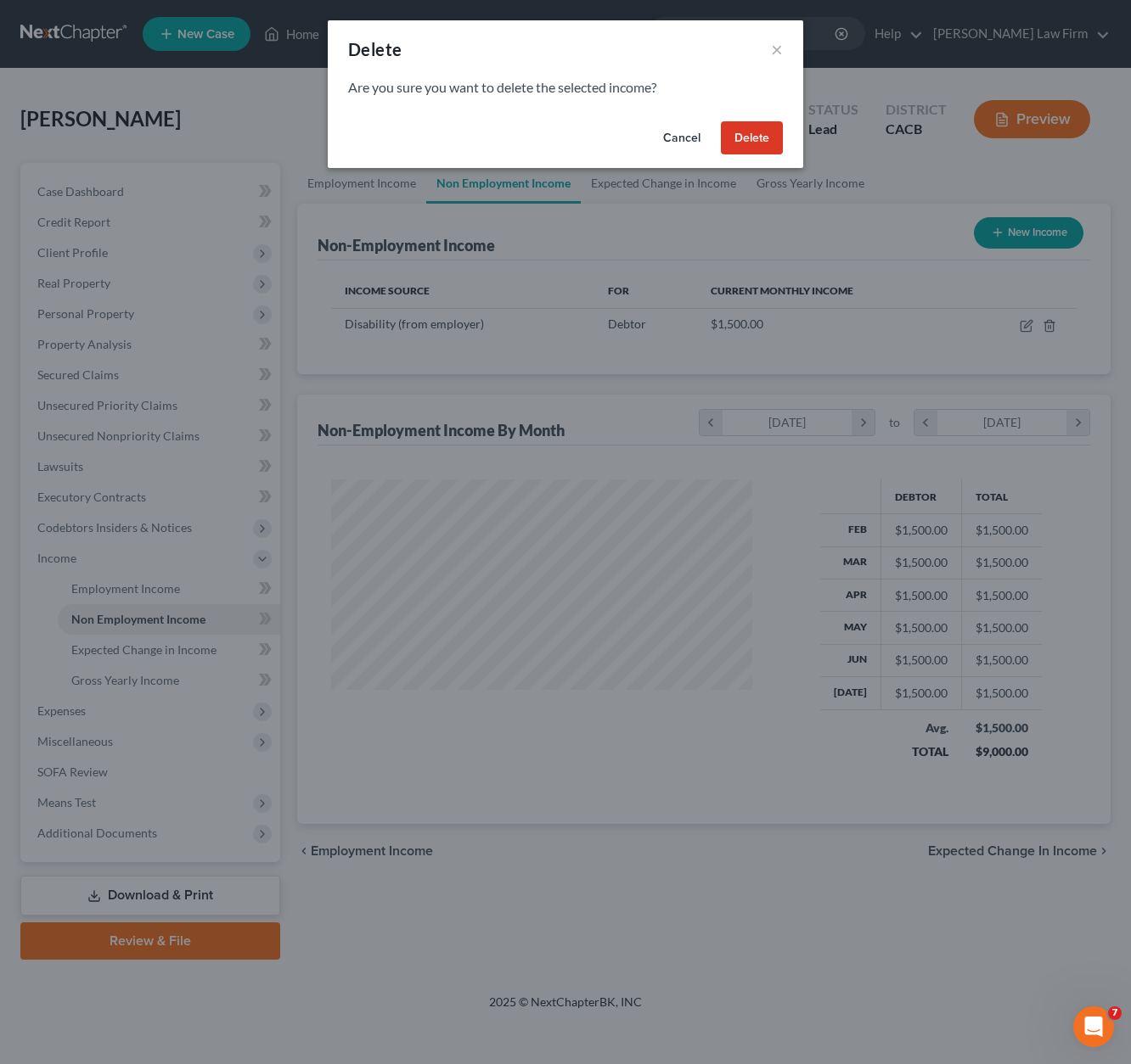
click at [757, 137] on button "Delete" at bounding box center [752, 137] width 62 height 34
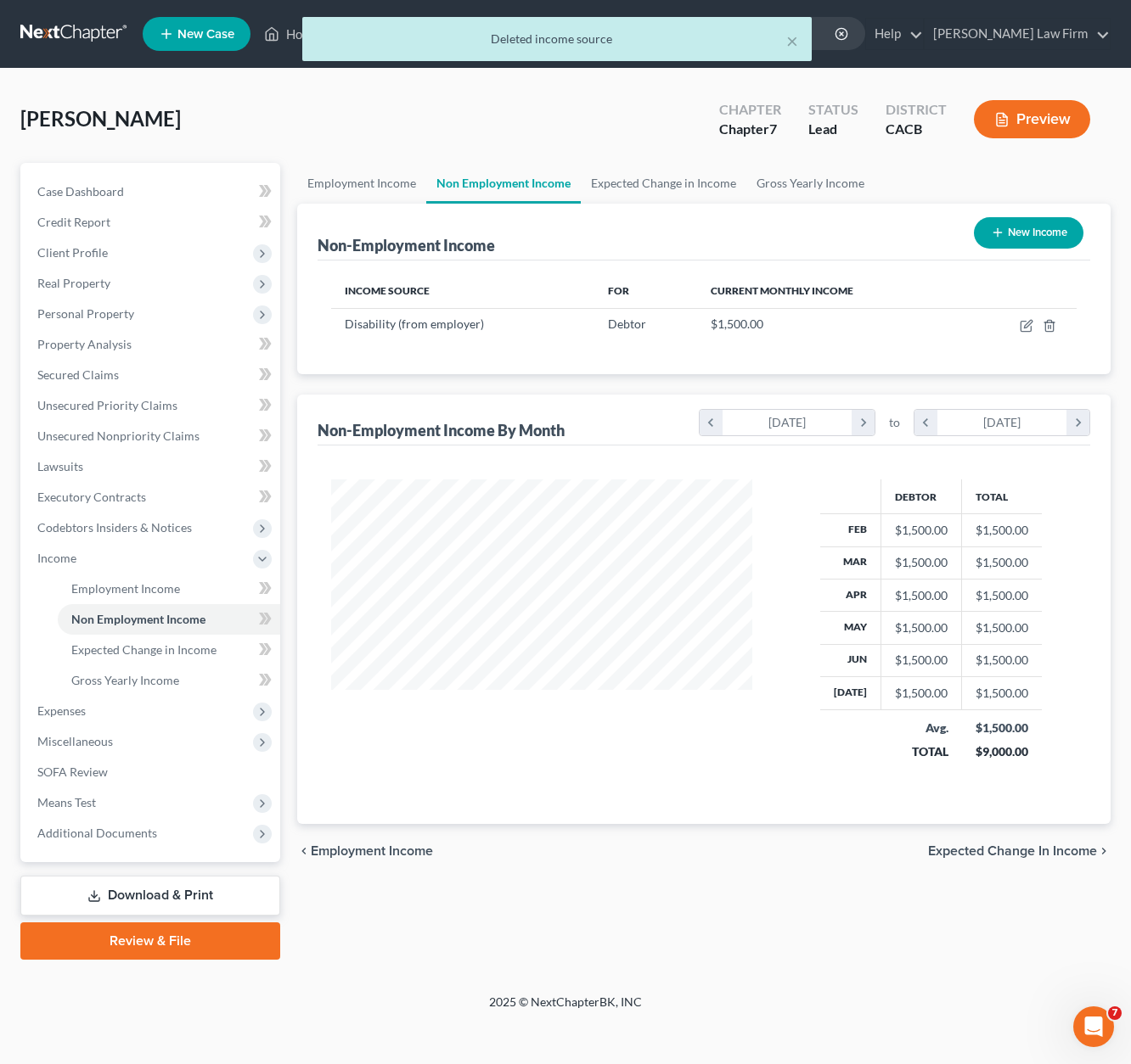
click at [998, 239] on button "New Income" at bounding box center [1028, 233] width 110 height 31
select select "0"
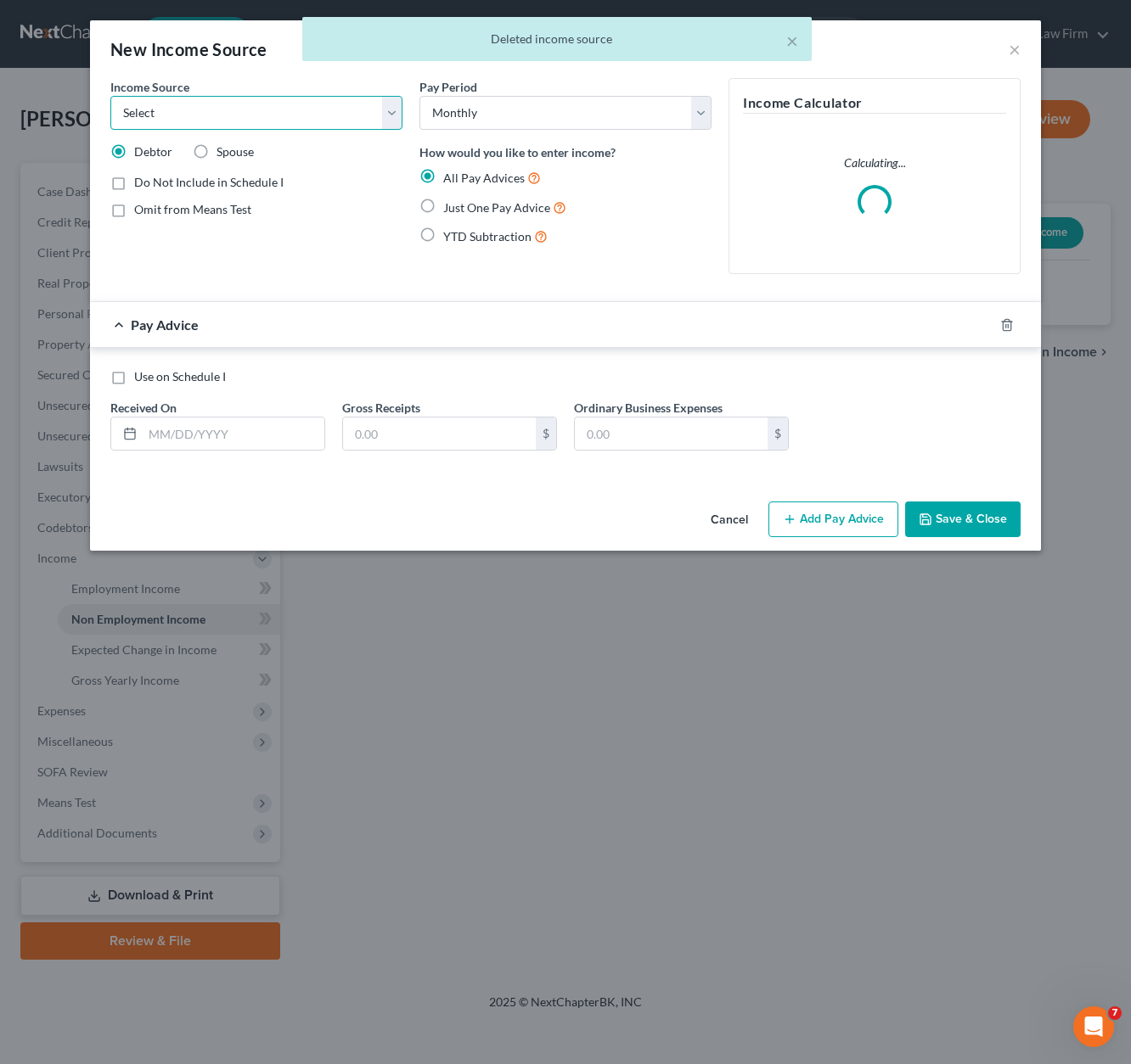
drag, startPoint x: 345, startPoint y: 106, endPoint x: 326, endPoint y: 118, distance: 22.5
click at [345, 106] on select "Select Unemployment Disability (from employer) Pension Retirement Social Securi…" at bounding box center [257, 112] width 292 height 34
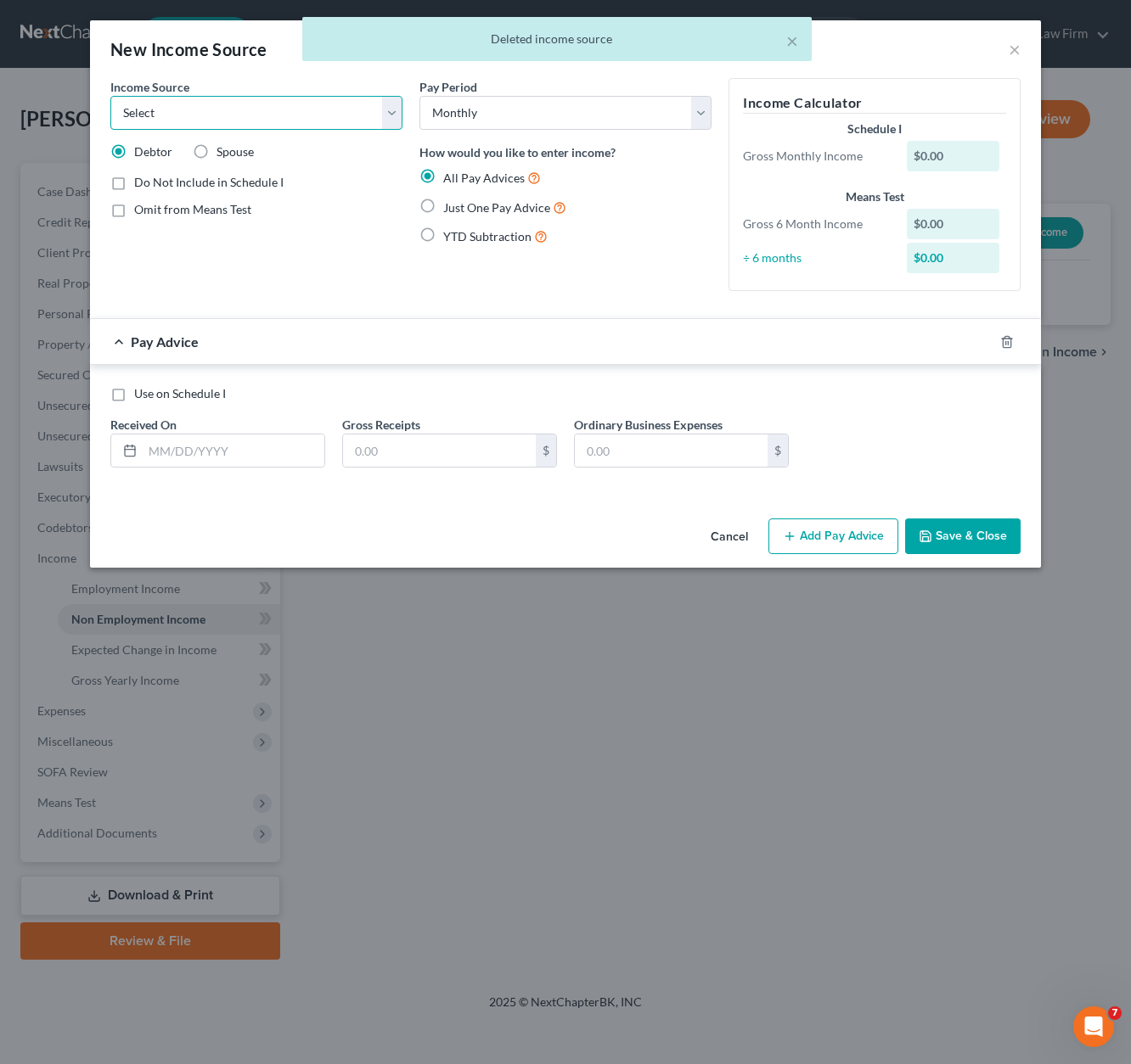
select select "8"
click at [111, 96] on select "Select Unemployment Disability (from employer) Pension Retirement Social Securi…" at bounding box center [257, 112] width 292 height 34
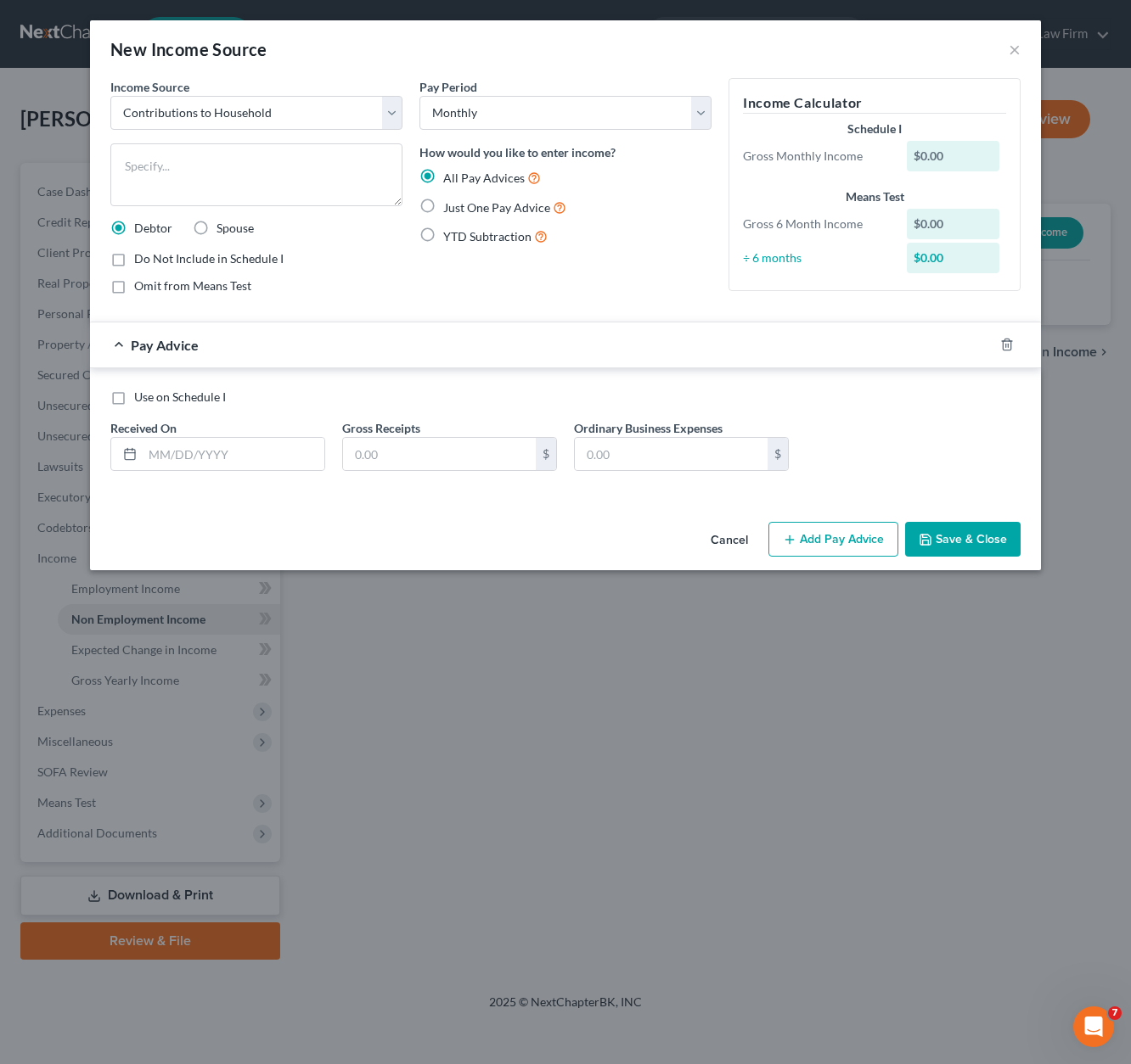
click at [470, 205] on span "Just One Pay Advice" at bounding box center [496, 207] width 107 height 15
click at [461, 205] on input "Just One Pay Advice" at bounding box center [455, 203] width 11 height 11
radio input "true"
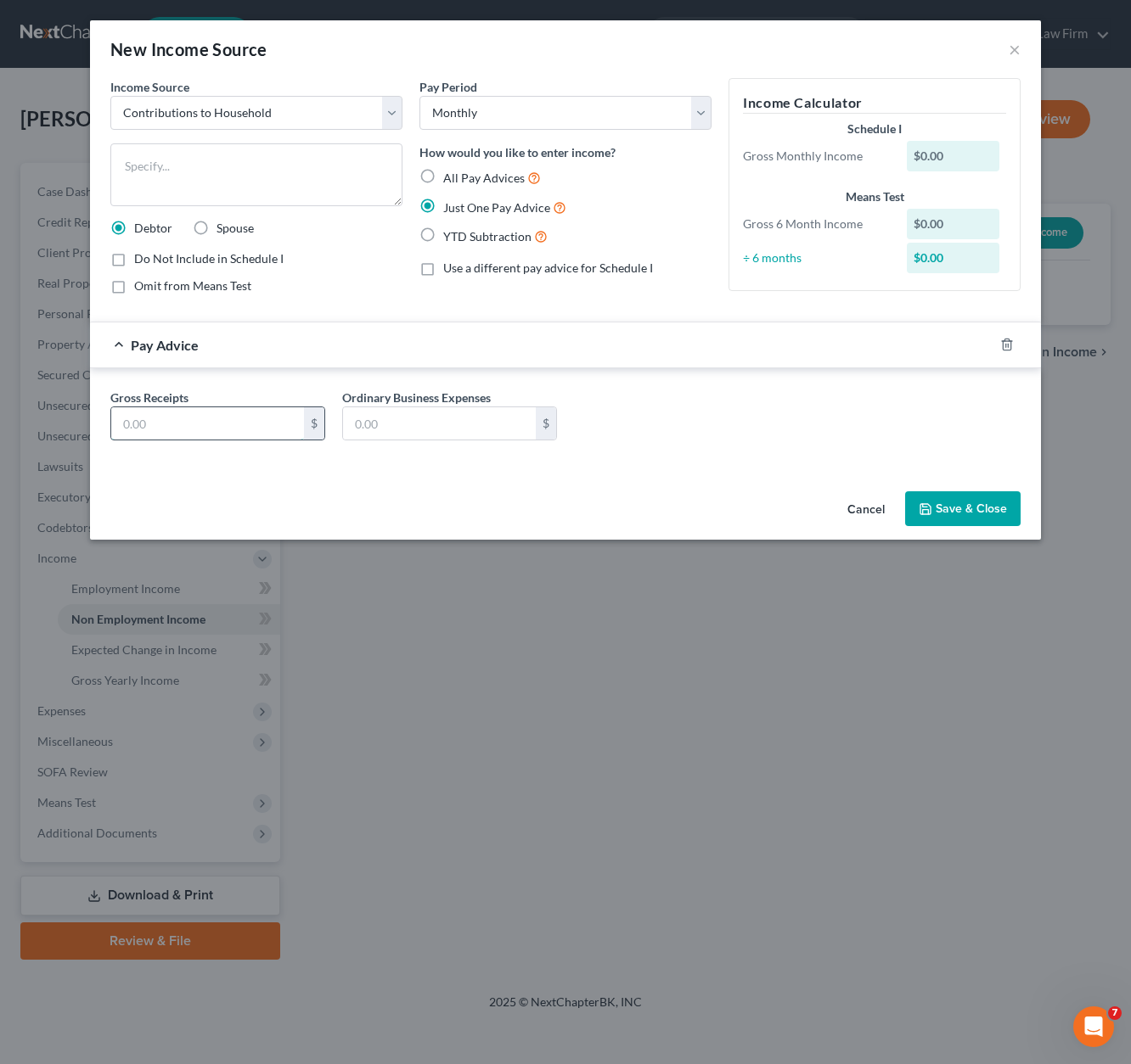
drag, startPoint x: 208, startPoint y: 421, endPoint x: 199, endPoint y: 410, distance: 14.2
click at [208, 418] on input "text" at bounding box center [208, 423] width 193 height 32
type input "300.00"
click at [240, 162] on textarea at bounding box center [257, 175] width 292 height 63
type textarea "Daughter's contribution."
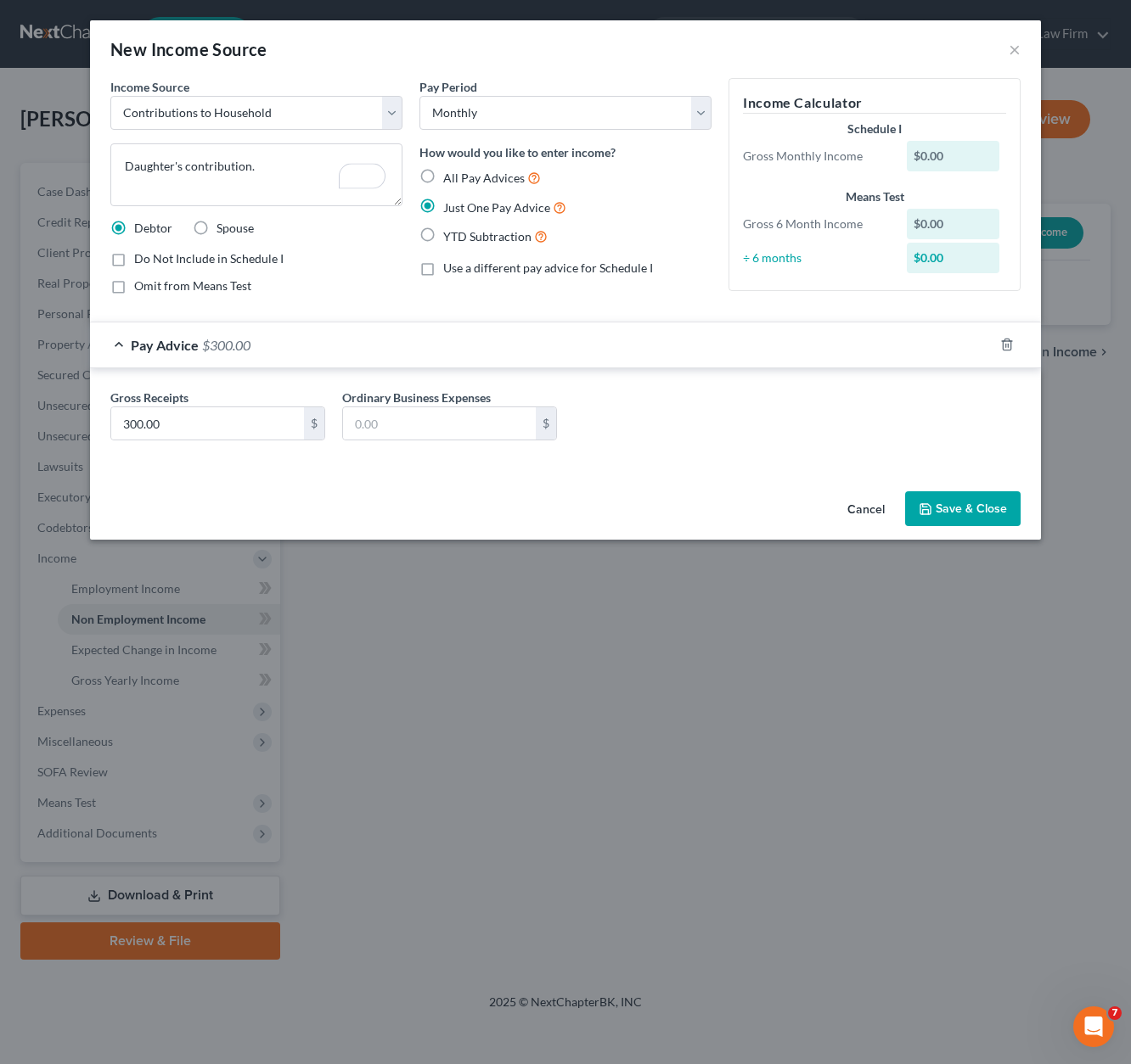
click at [917, 520] on button "Save & Close" at bounding box center [963, 508] width 116 height 35
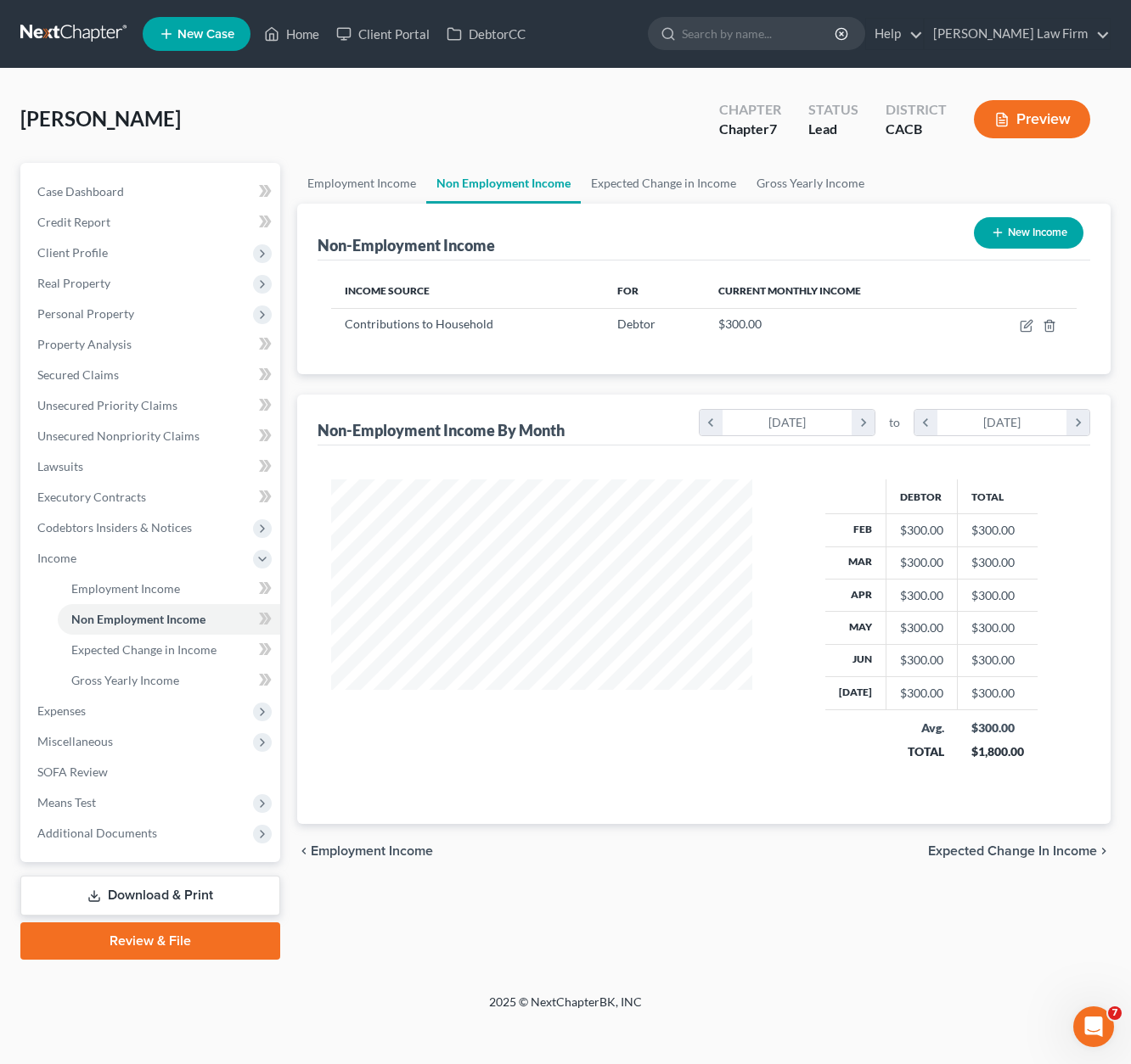
click at [998, 844] on span "Expected Change in Income" at bounding box center [1012, 851] width 169 height 14
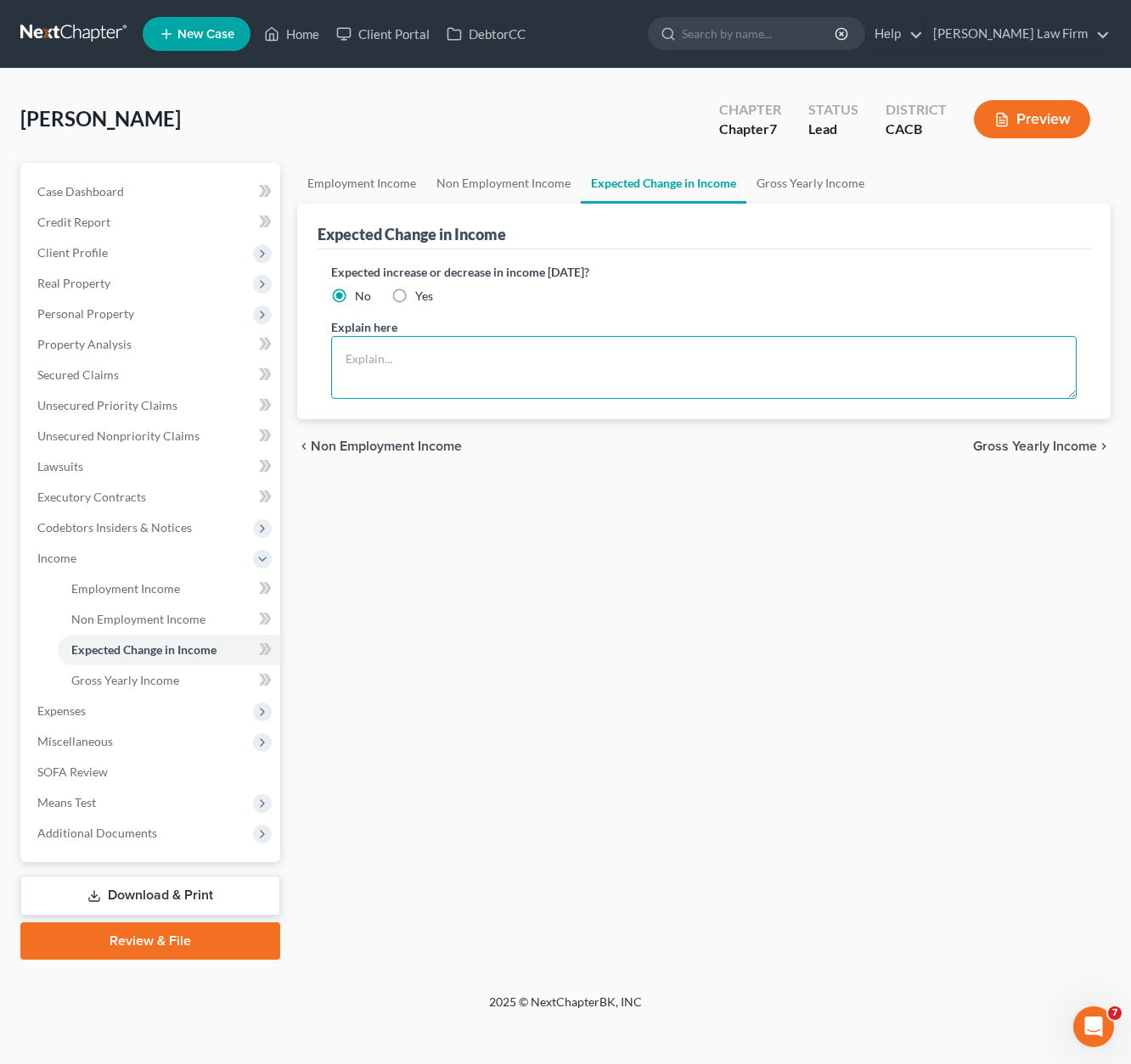
click at [423, 373] on textarea at bounding box center [704, 367] width 745 height 63
click at [647, 357] on textarea "Debtor is disabled and has exahusted all disability" at bounding box center [704, 367] width 745 height 63
type textarea "The debtor is disabled and has exhausted all disability benefits. She has no in…"
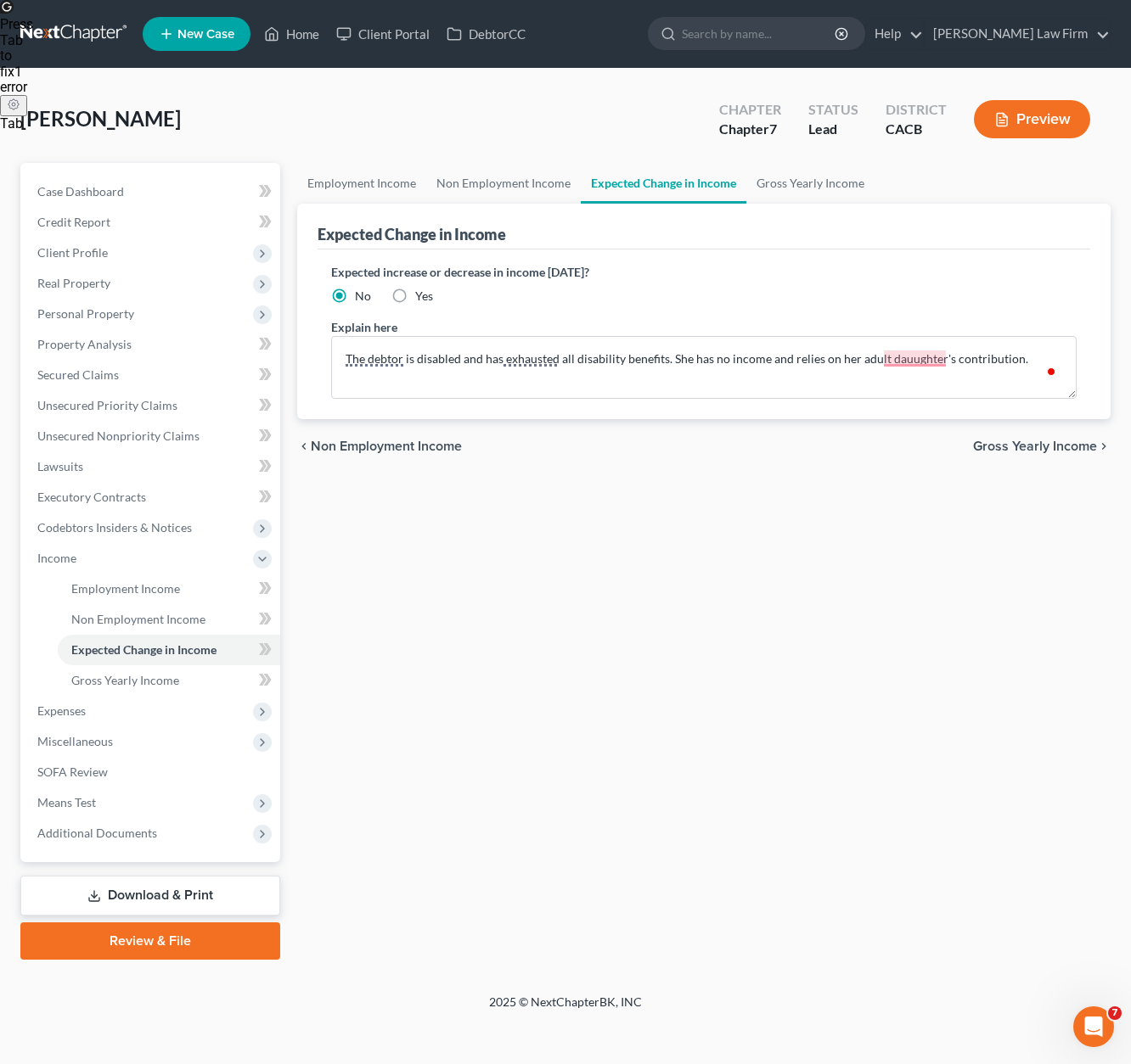
click at [998, 450] on span "Gross Yearly Income" at bounding box center [1034, 447] width 124 height 14
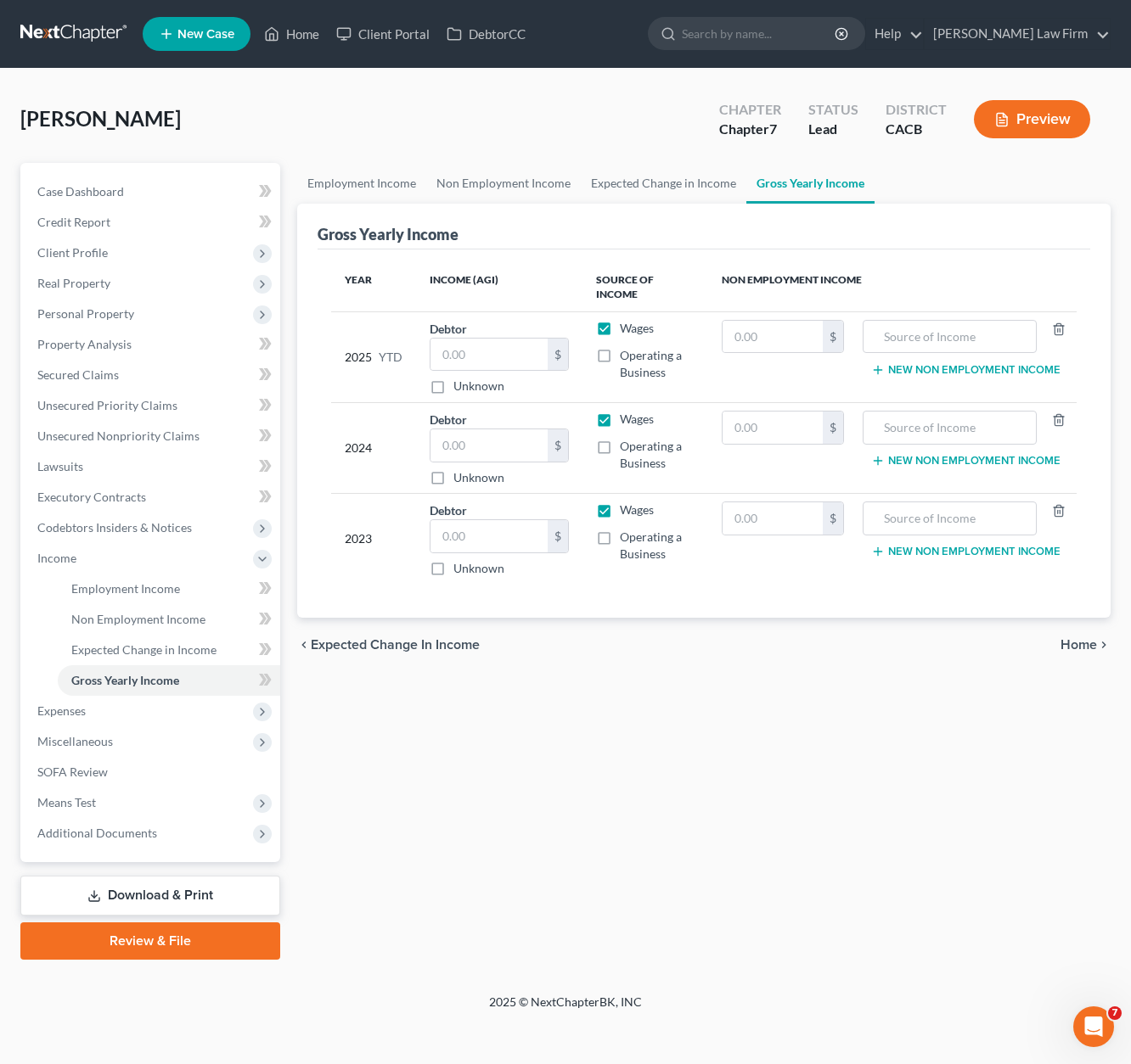
drag, startPoint x: 70, startPoint y: 560, endPoint x: 326, endPoint y: 577, distance: 256.6
click at [70, 560] on span "Income" at bounding box center [56, 557] width 39 height 15
